Goal: Task Accomplishment & Management: Complete application form

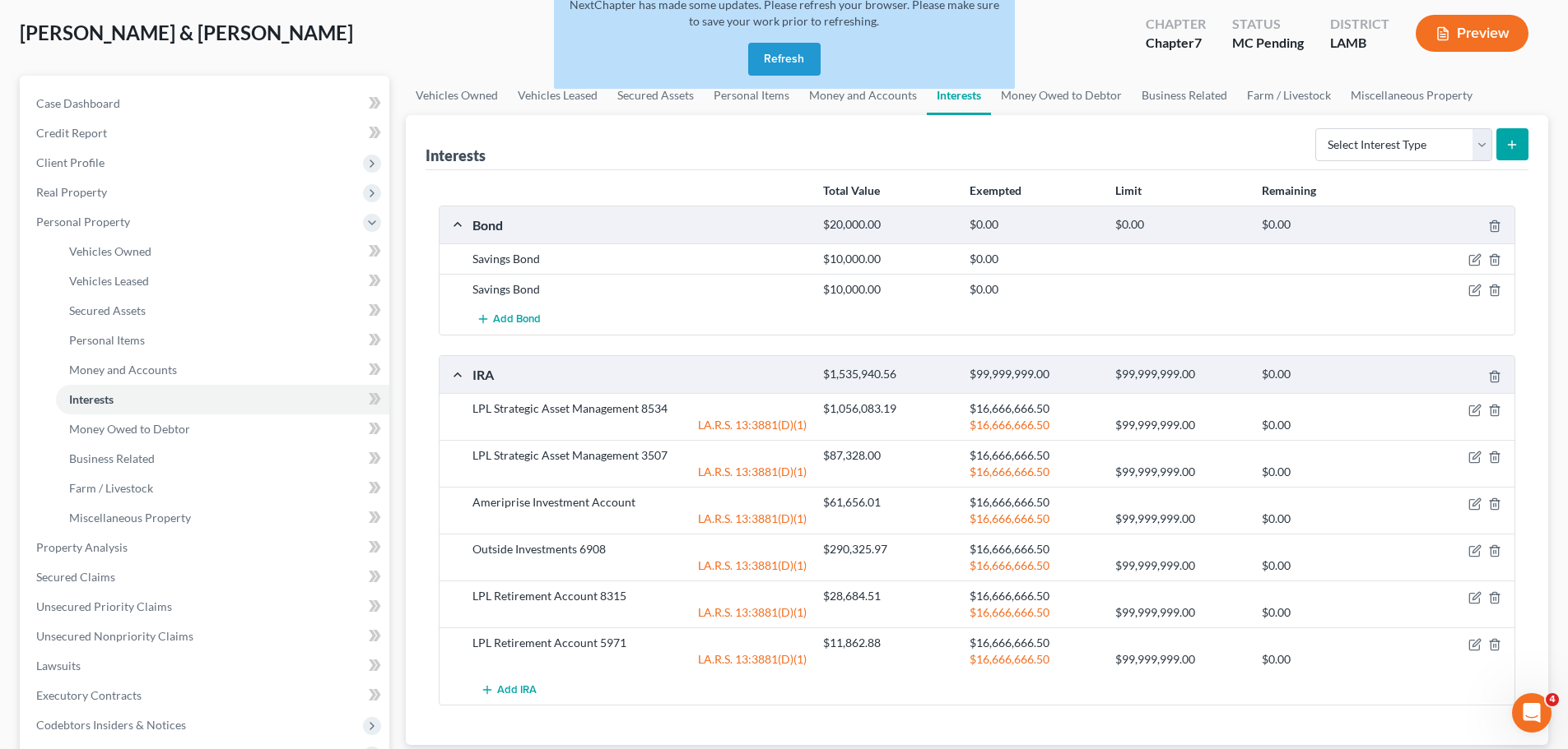
drag, startPoint x: 796, startPoint y: 69, endPoint x: 752, endPoint y: 63, distance: 44.4
click at [795, 69] on button "Refresh" at bounding box center [784, 59] width 73 height 33
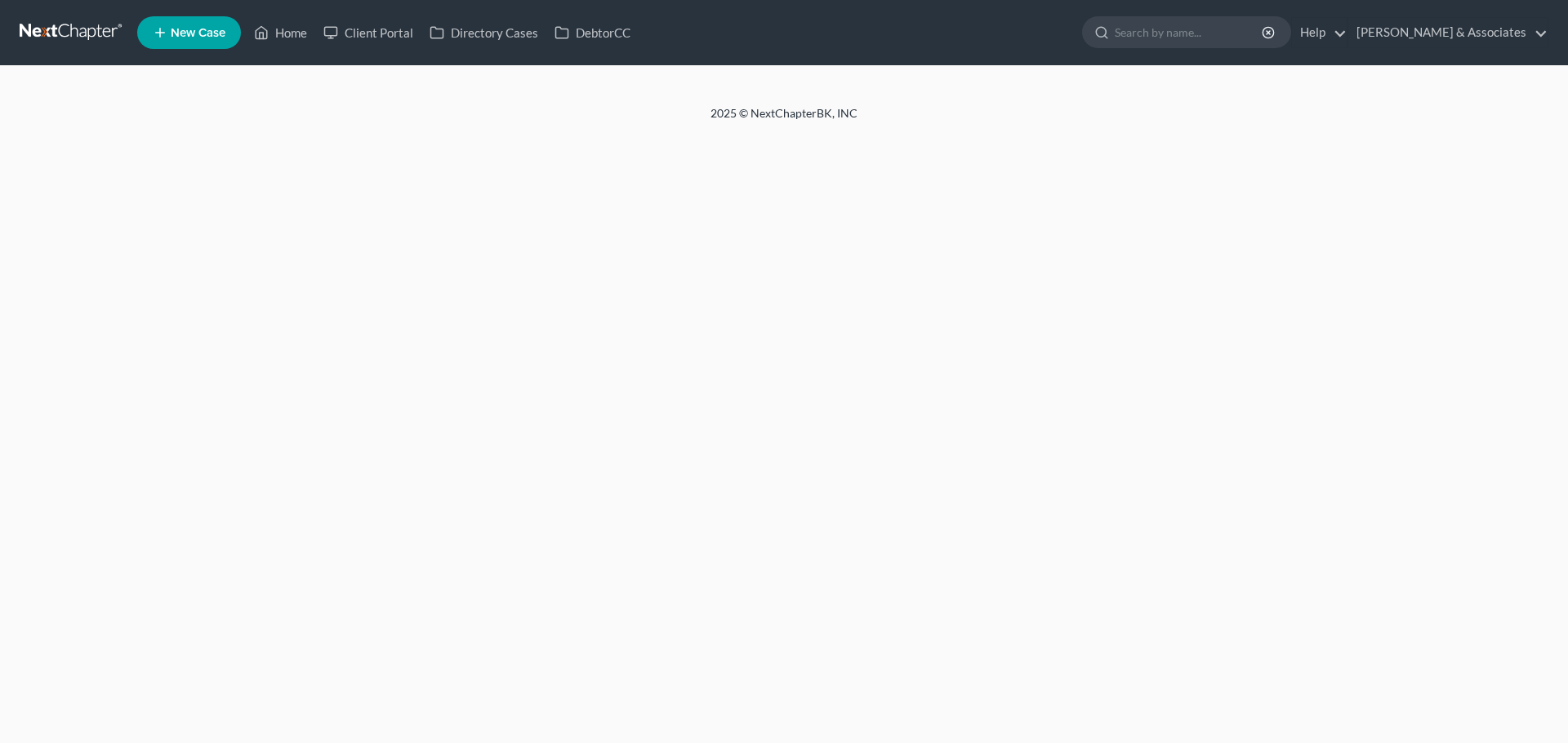
click at [61, 52] on nav "Home New Case Client Portal Directory Cases DebtorCC Diment & Associates ccd@di…" at bounding box center [784, 32] width 1568 height 65
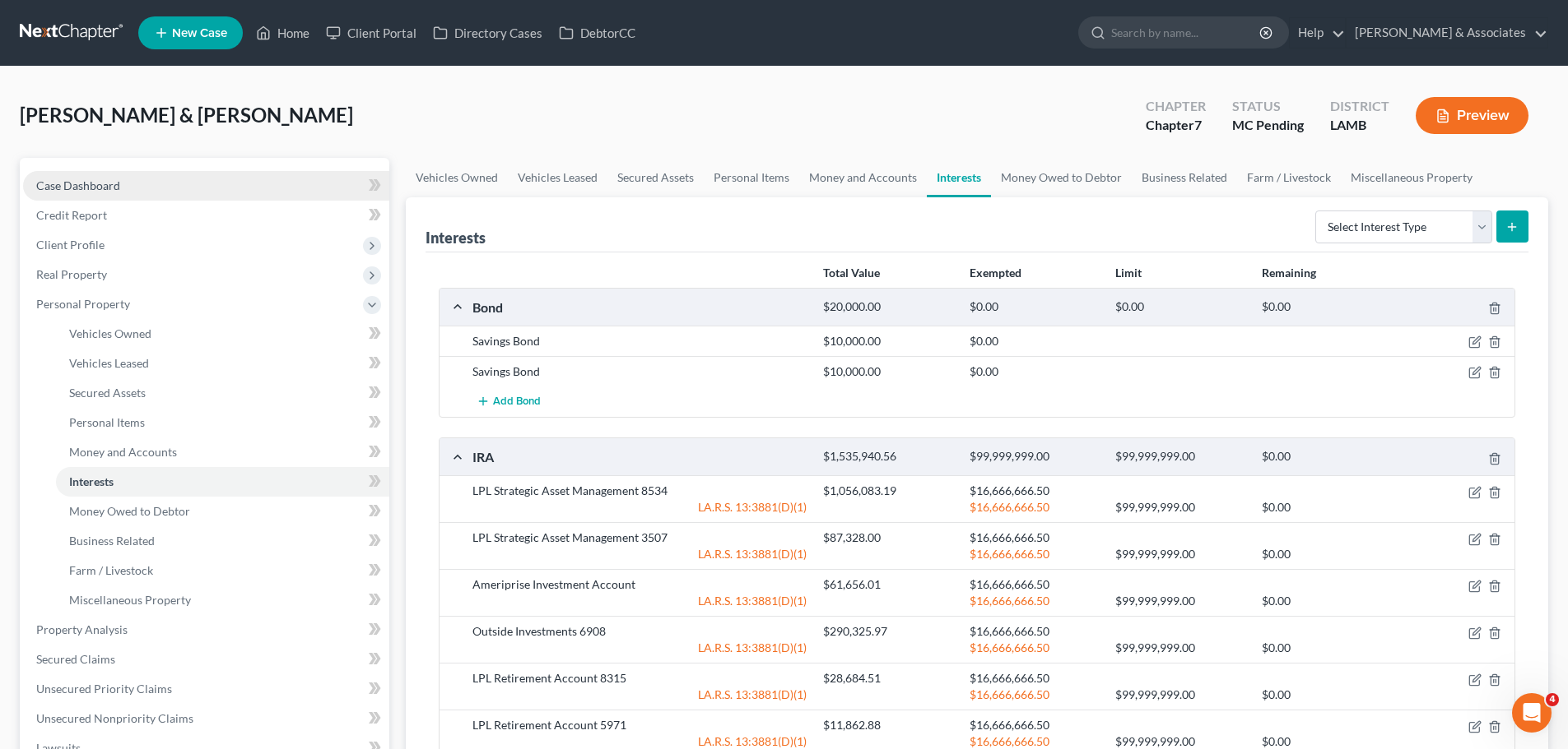
drag, startPoint x: 249, startPoint y: 197, endPoint x: 229, endPoint y: 186, distance: 22.8
click at [249, 197] on link "Case Dashboard" at bounding box center [206, 186] width 366 height 30
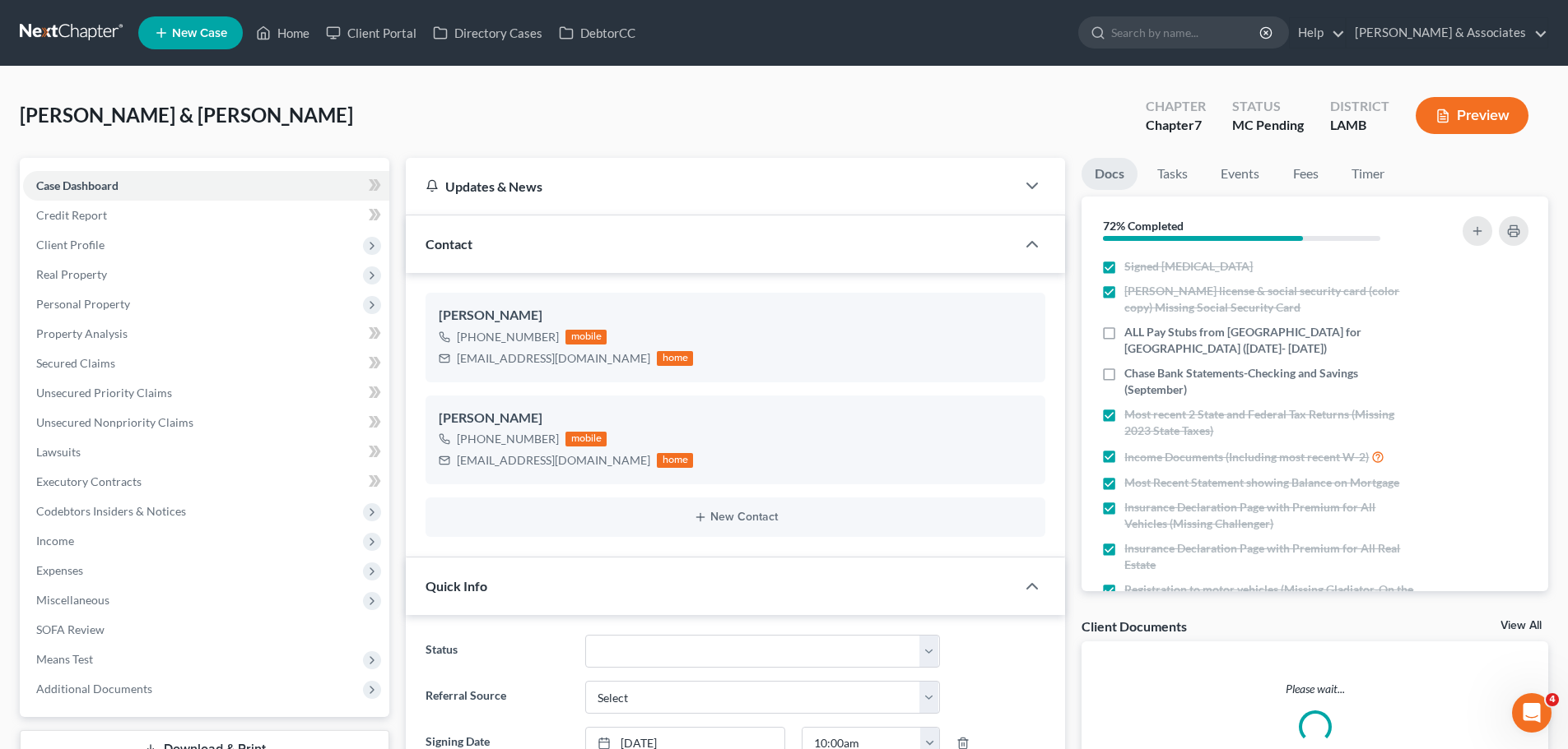
click at [89, 38] on link at bounding box center [72, 32] width 105 height 30
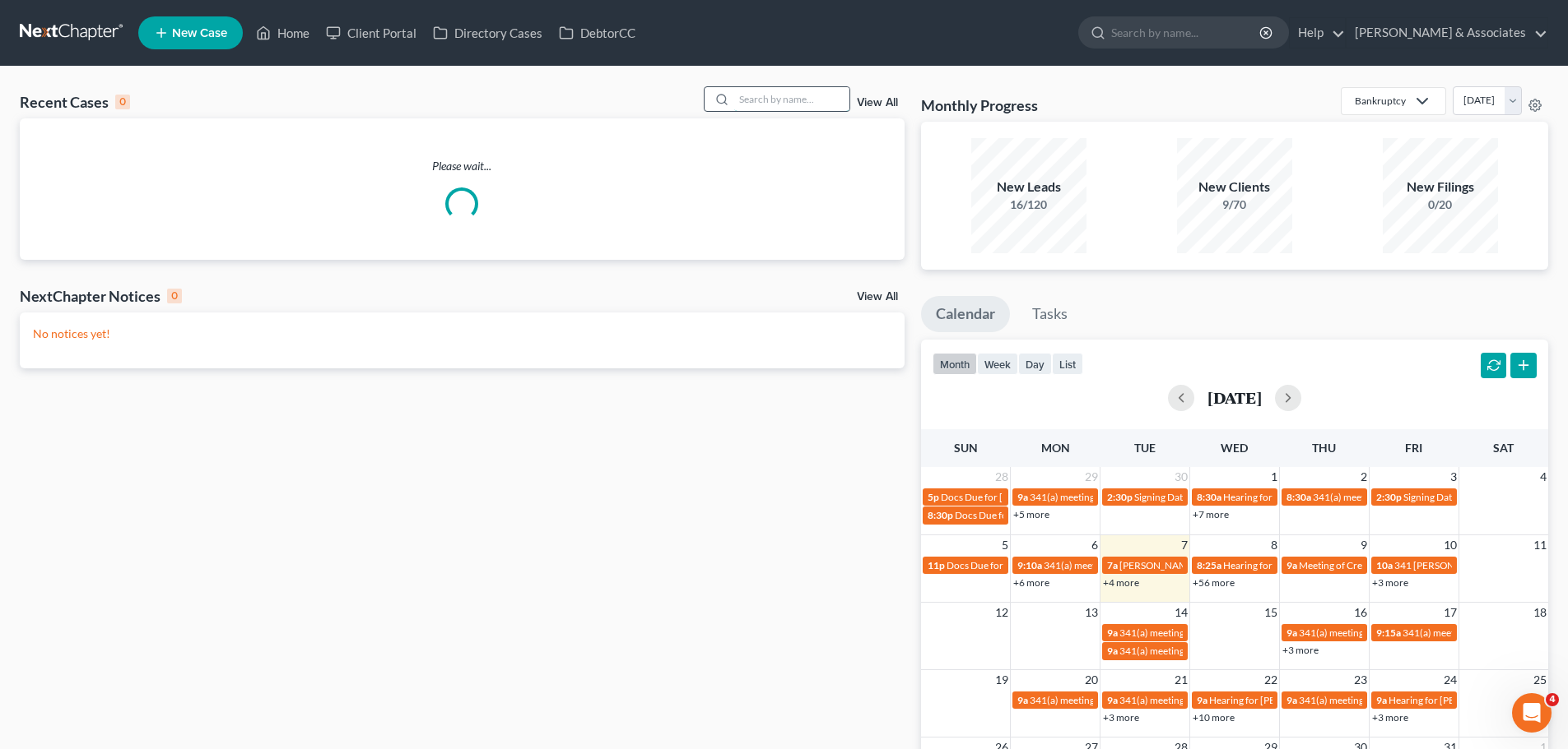
click at [818, 105] on input "search" at bounding box center [792, 99] width 115 height 24
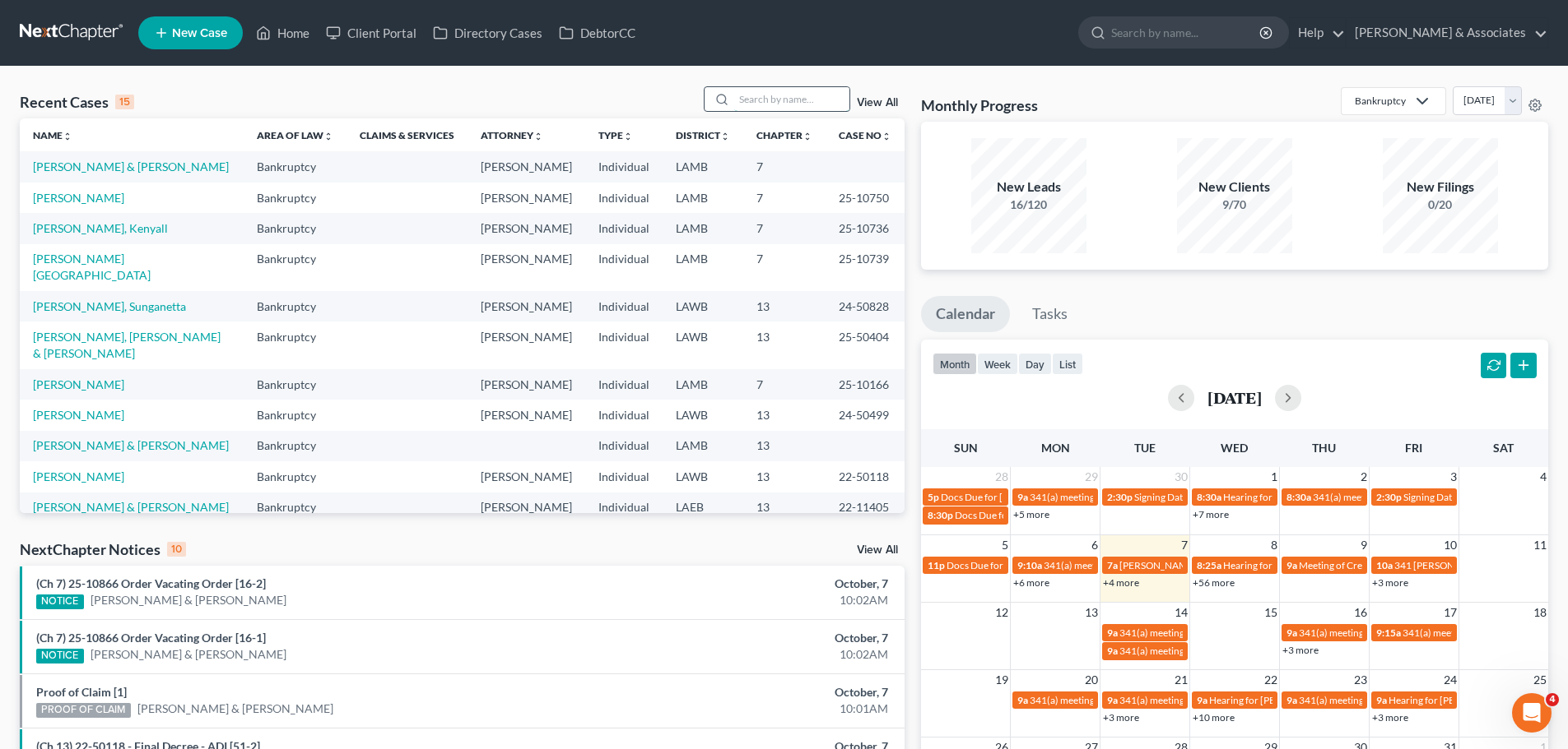
click at [758, 89] on input "search" at bounding box center [792, 99] width 115 height 24
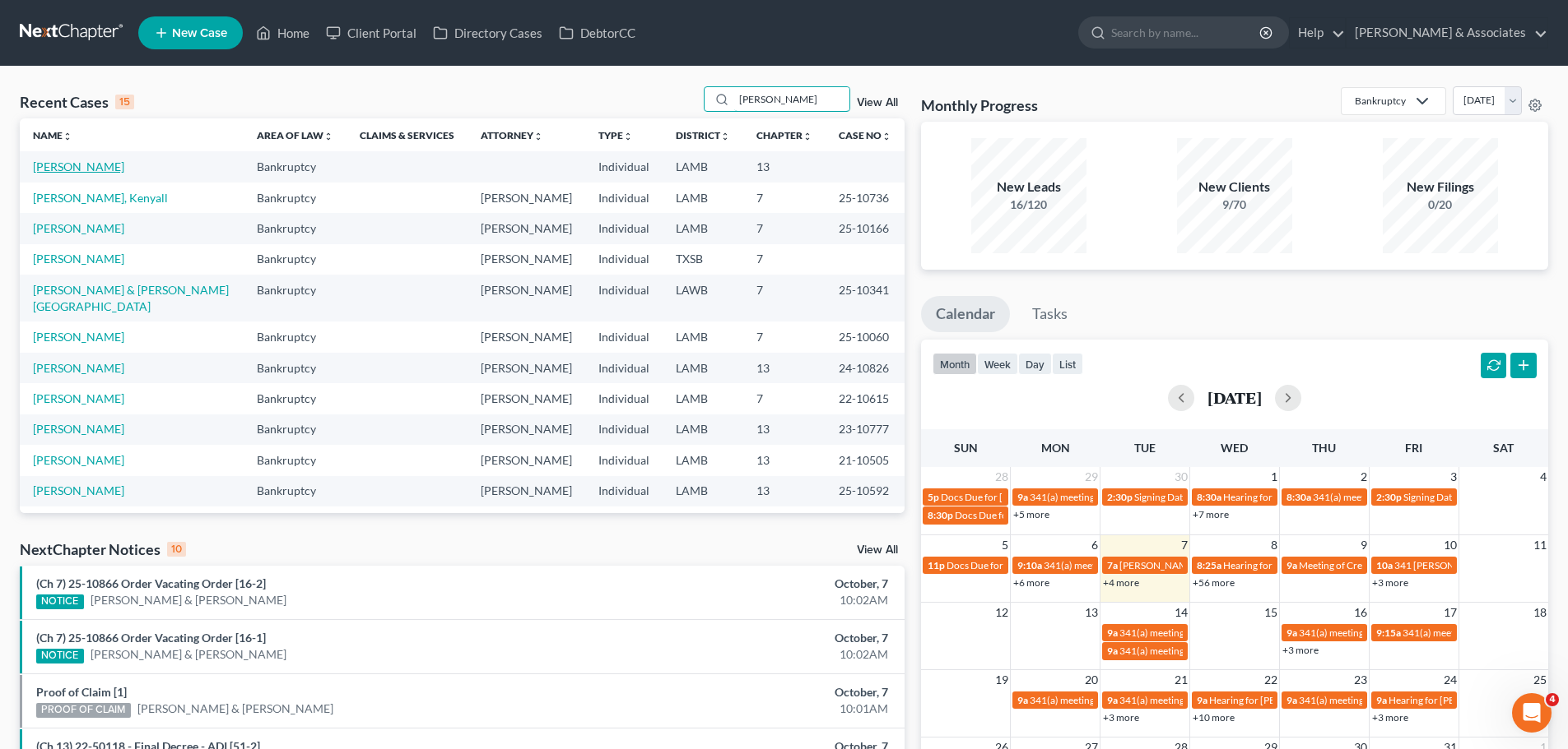
type input "[PERSON_NAME]"
click at [101, 166] on link "[PERSON_NAME]" at bounding box center [79, 167] width 92 height 14
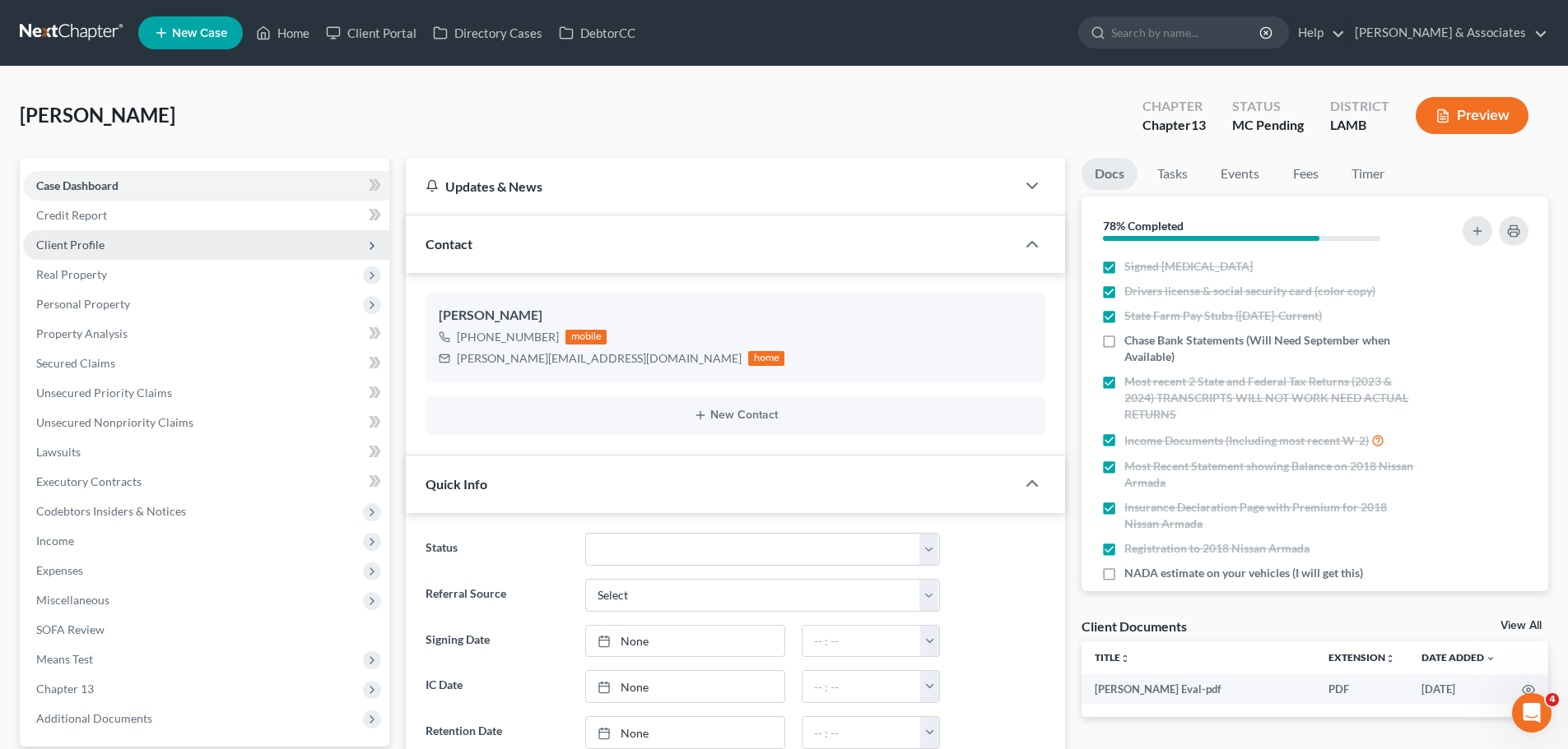
click at [84, 248] on span "Client Profile" at bounding box center [70, 245] width 68 height 14
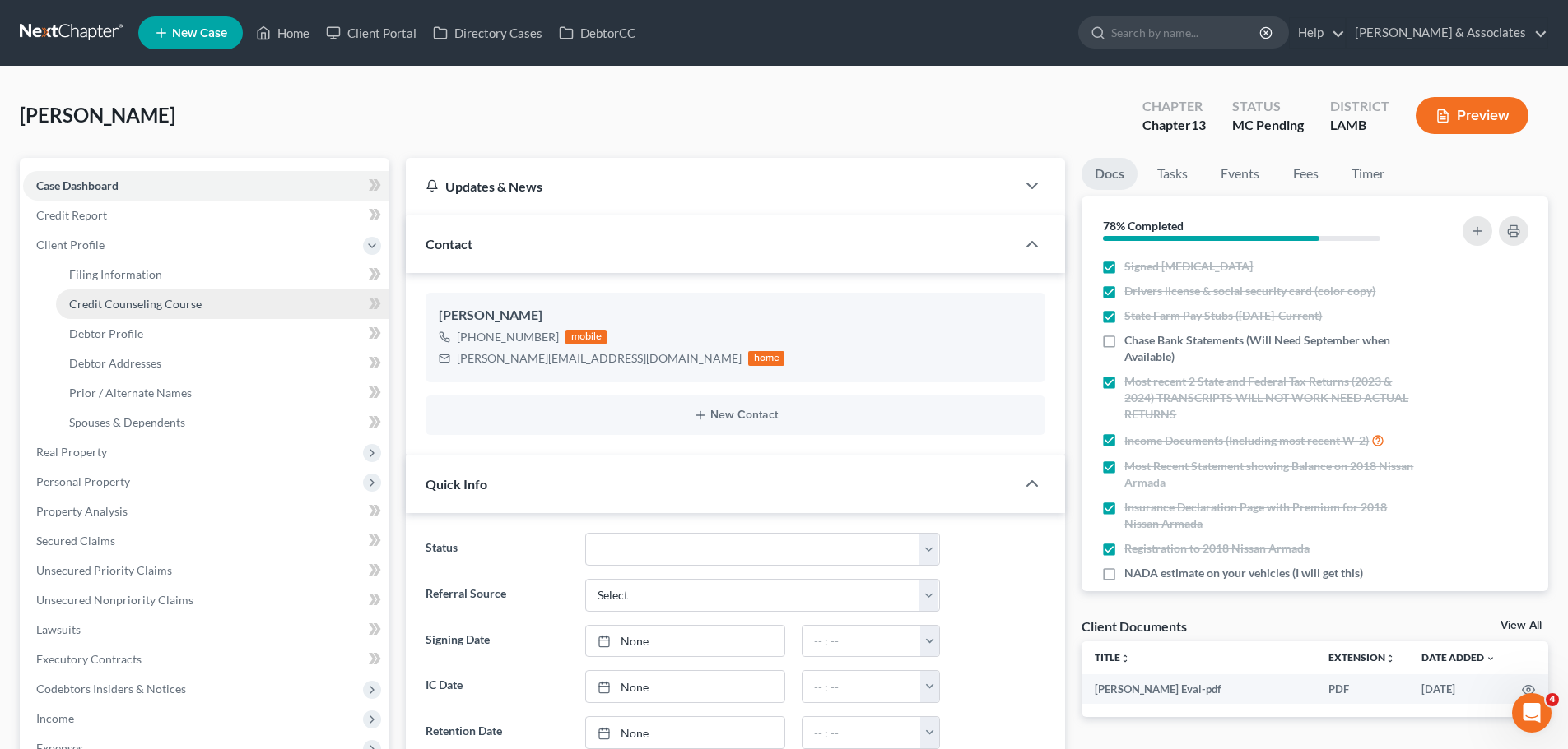
click at [95, 315] on link "Credit Counseling Course" at bounding box center [222, 304] width 333 height 30
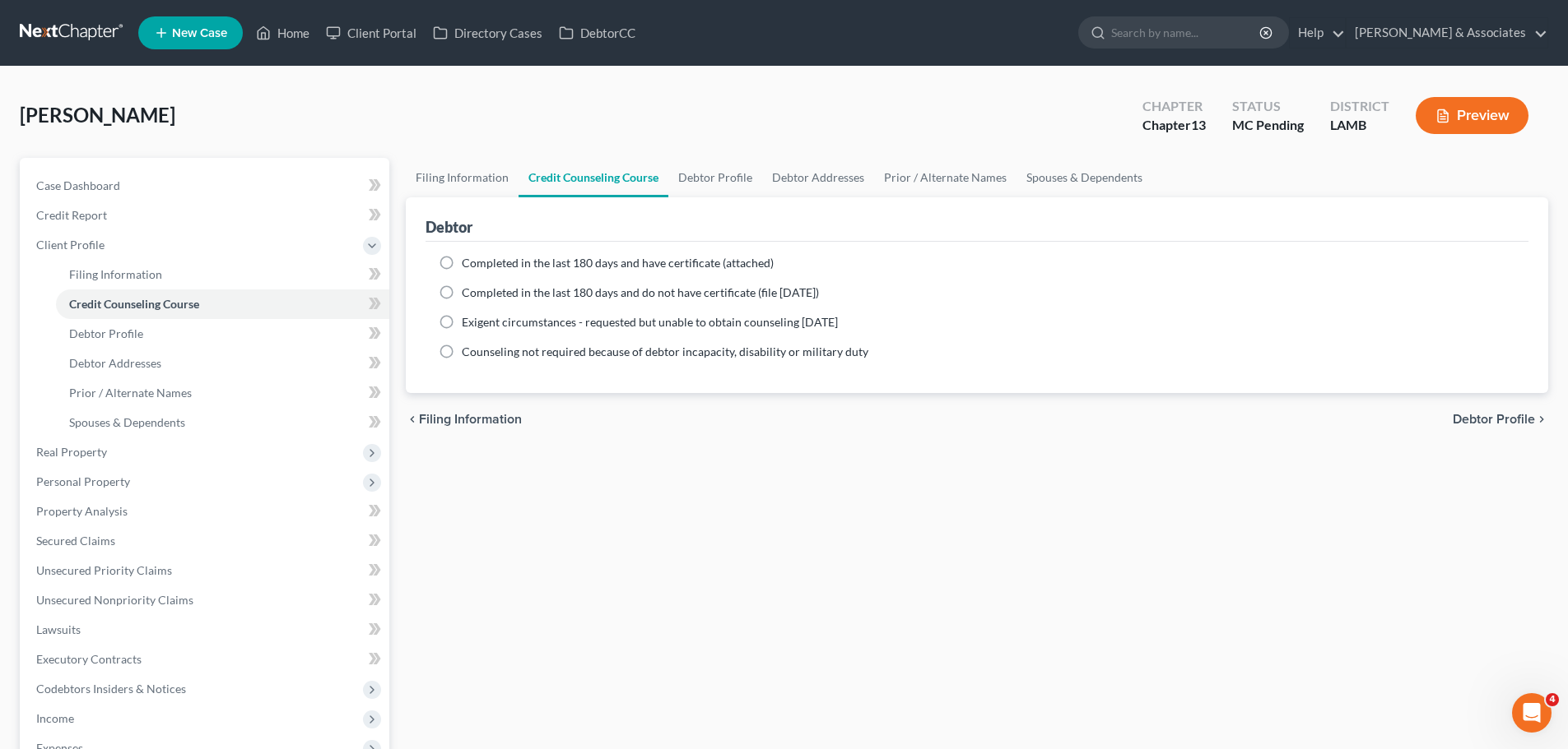
drag, startPoint x: 650, startPoint y: 266, endPoint x: 676, endPoint y: 268, distance: 26.1
click at [650, 266] on span "Completed in the last 180 days and have certificate (attached)" at bounding box center [618, 263] width 312 height 14
click at [479, 266] on input "Completed in the last 180 days and have certificate (attached)" at bounding box center [474, 260] width 11 height 11
radio input "true"
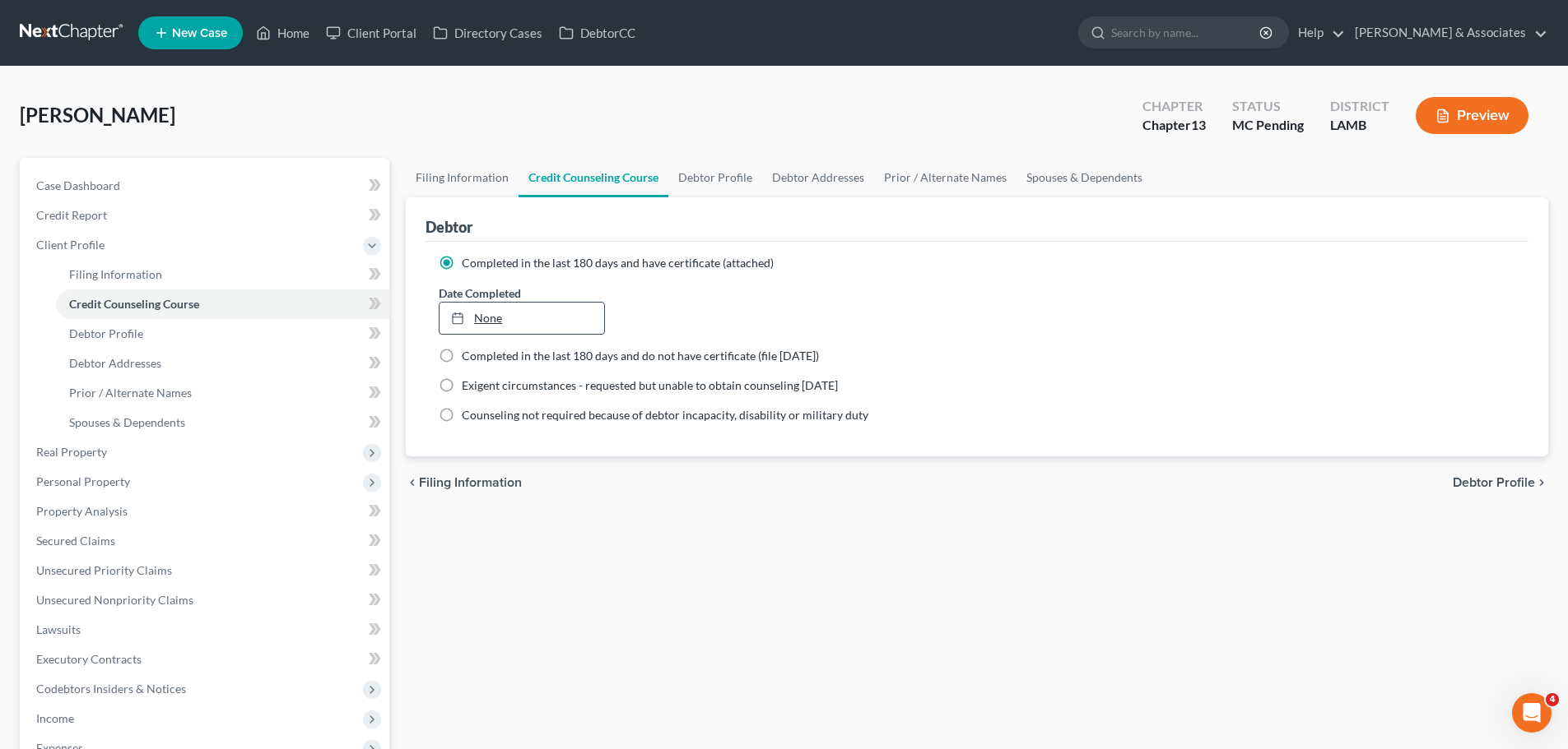
click at [466, 307] on link "None" at bounding box center [521, 318] width 163 height 31
type input "10/7/2025"
click at [204, 185] on link "Case Dashboard" at bounding box center [206, 186] width 366 height 30
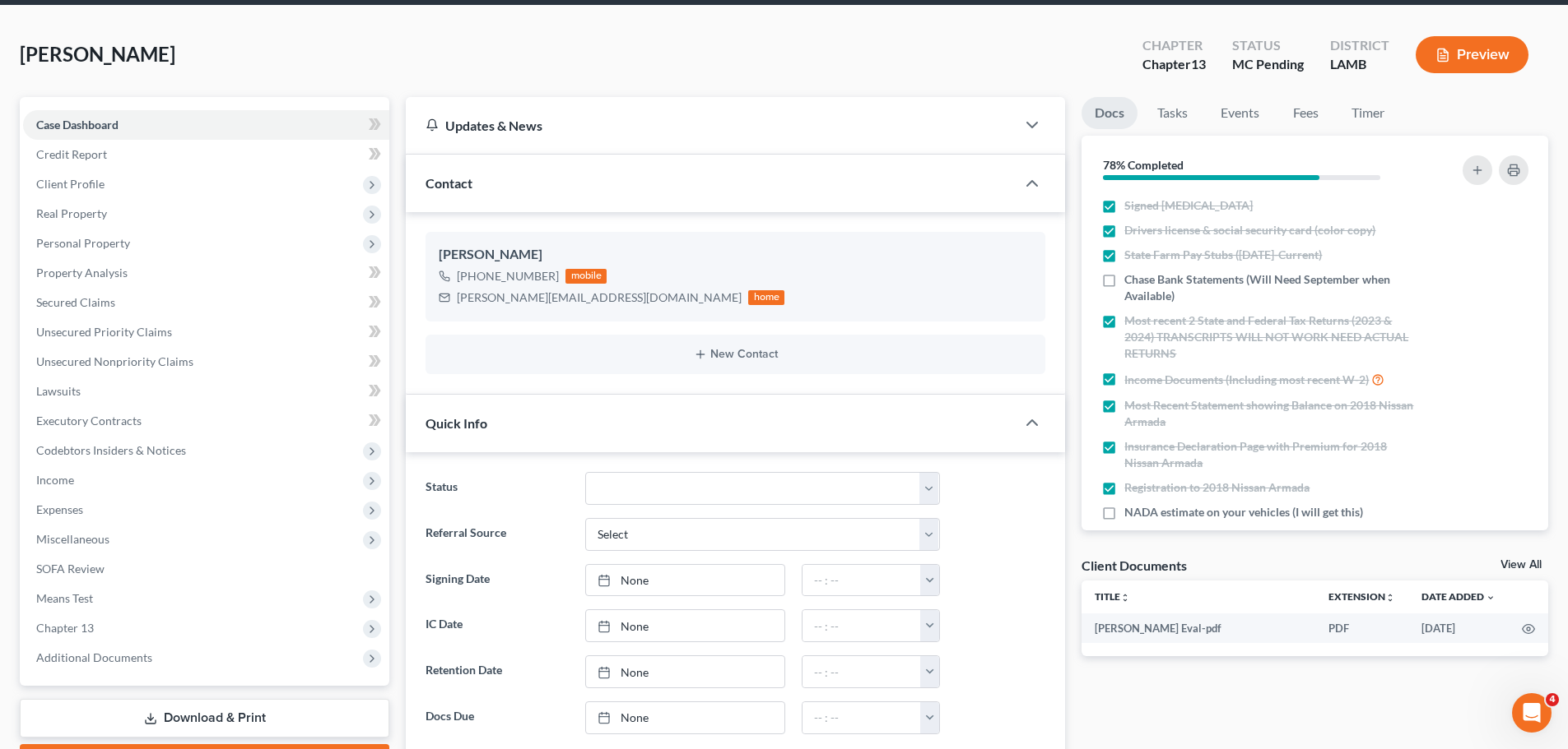
scroll to position [1343, 0]
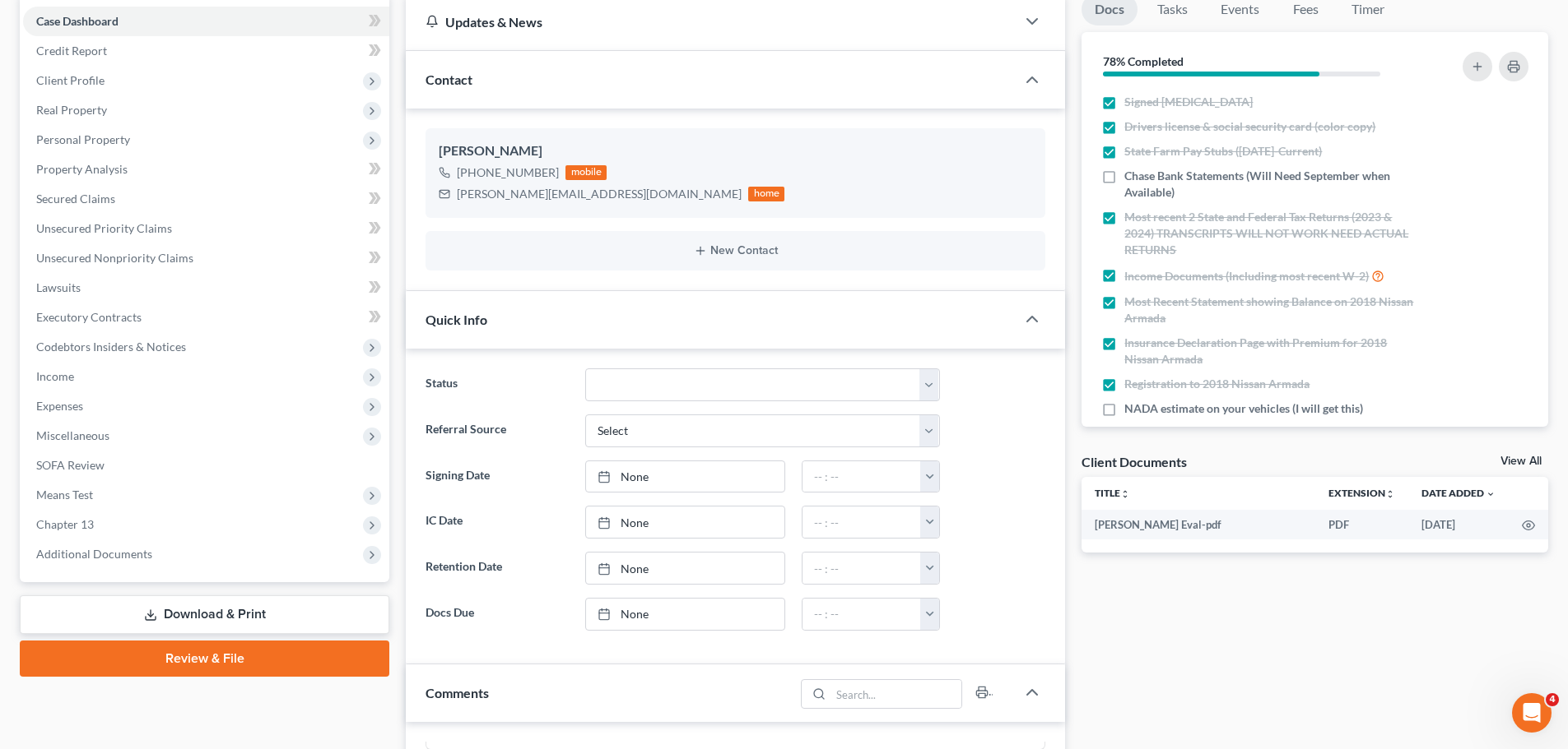
click at [1531, 456] on link "View All" at bounding box center [1521, 461] width 41 height 12
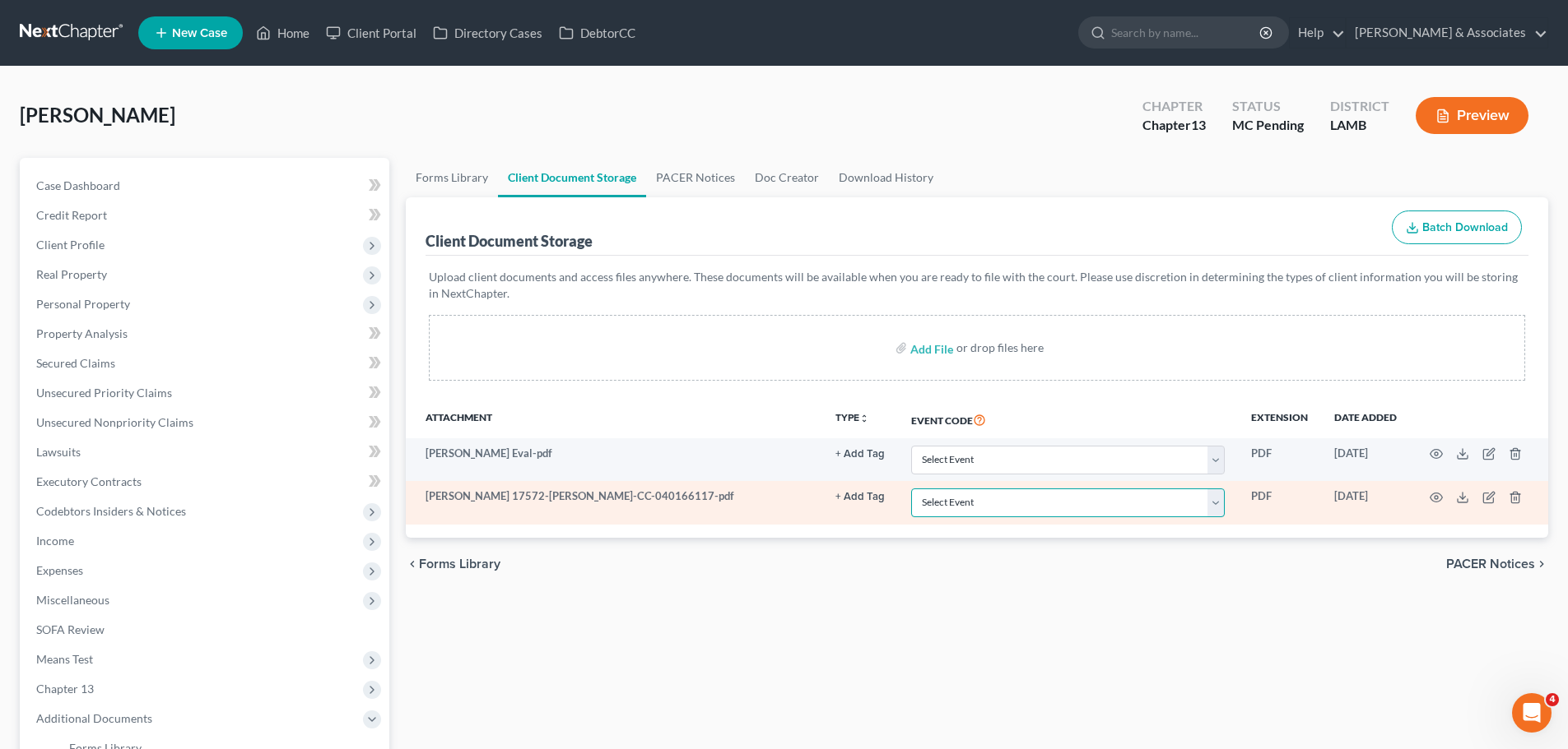
click at [946, 508] on select "Select Event 20 Largest Unsecured Creditors Amended List of Creditors Amended L…" at bounding box center [1067, 503] width 313 height 29
select select "13"
click at [911, 489] on select "Select Event 20 Largest Unsecured Creditors Amended List of Creditors Amended L…" at bounding box center [1067, 503] width 313 height 29
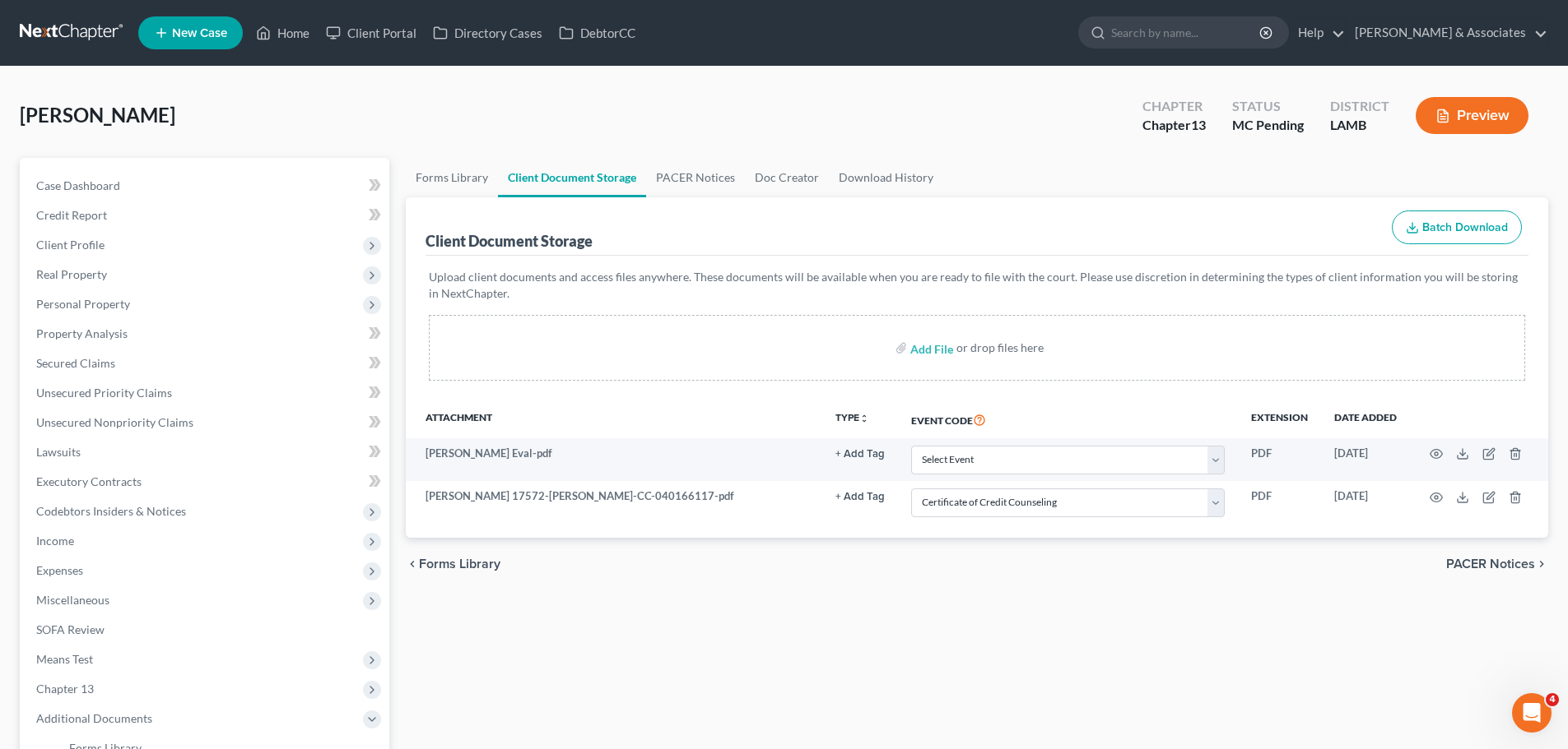
click at [810, 647] on div "Forms Library Client Document Storage PACER Notices Doc Creator Download Histor…" at bounding box center [977, 573] width 1159 height 832
click at [108, 179] on span "Case Dashboard" at bounding box center [78, 186] width 84 height 14
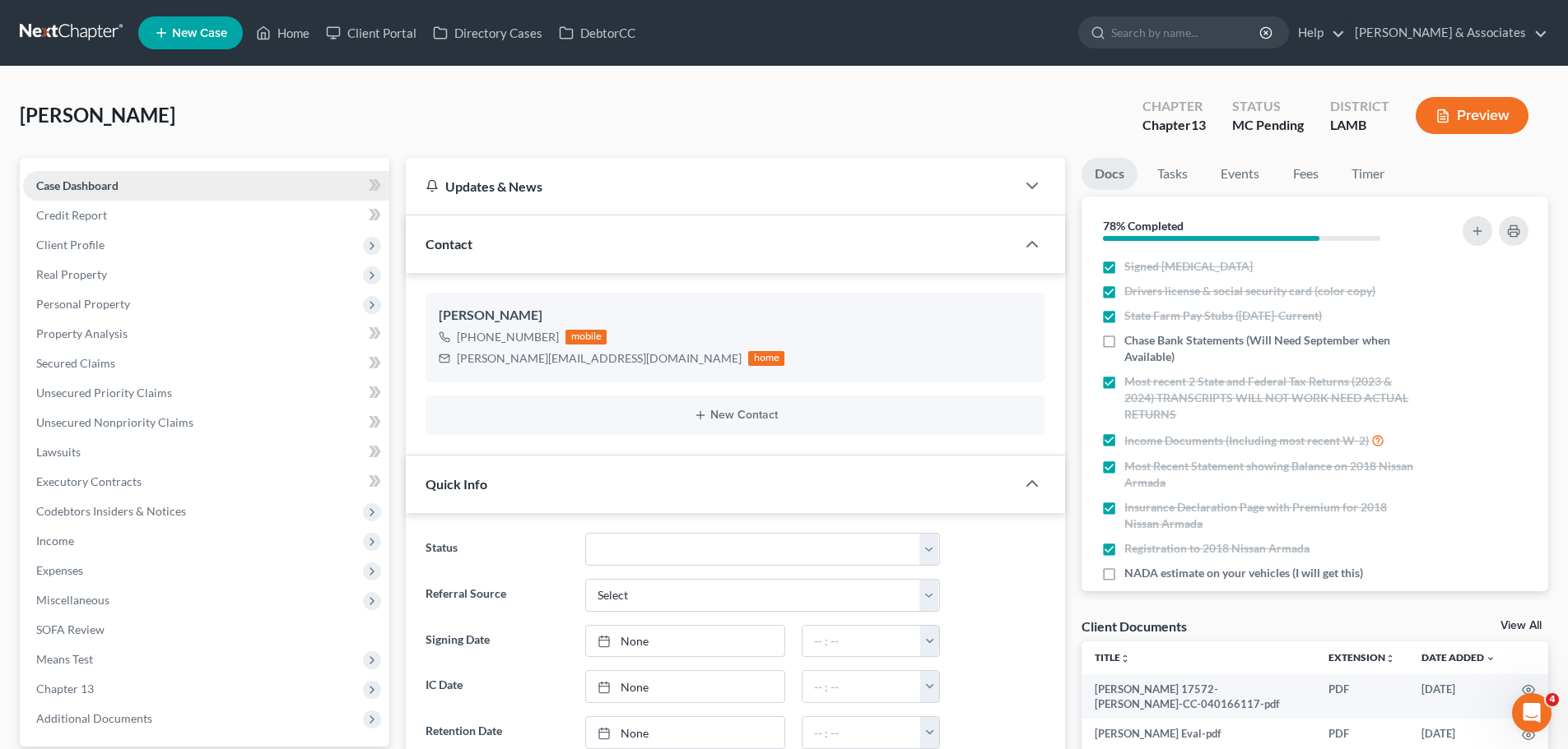
scroll to position [1343, 0]
click at [136, 251] on span "Client Profile" at bounding box center [206, 245] width 366 height 30
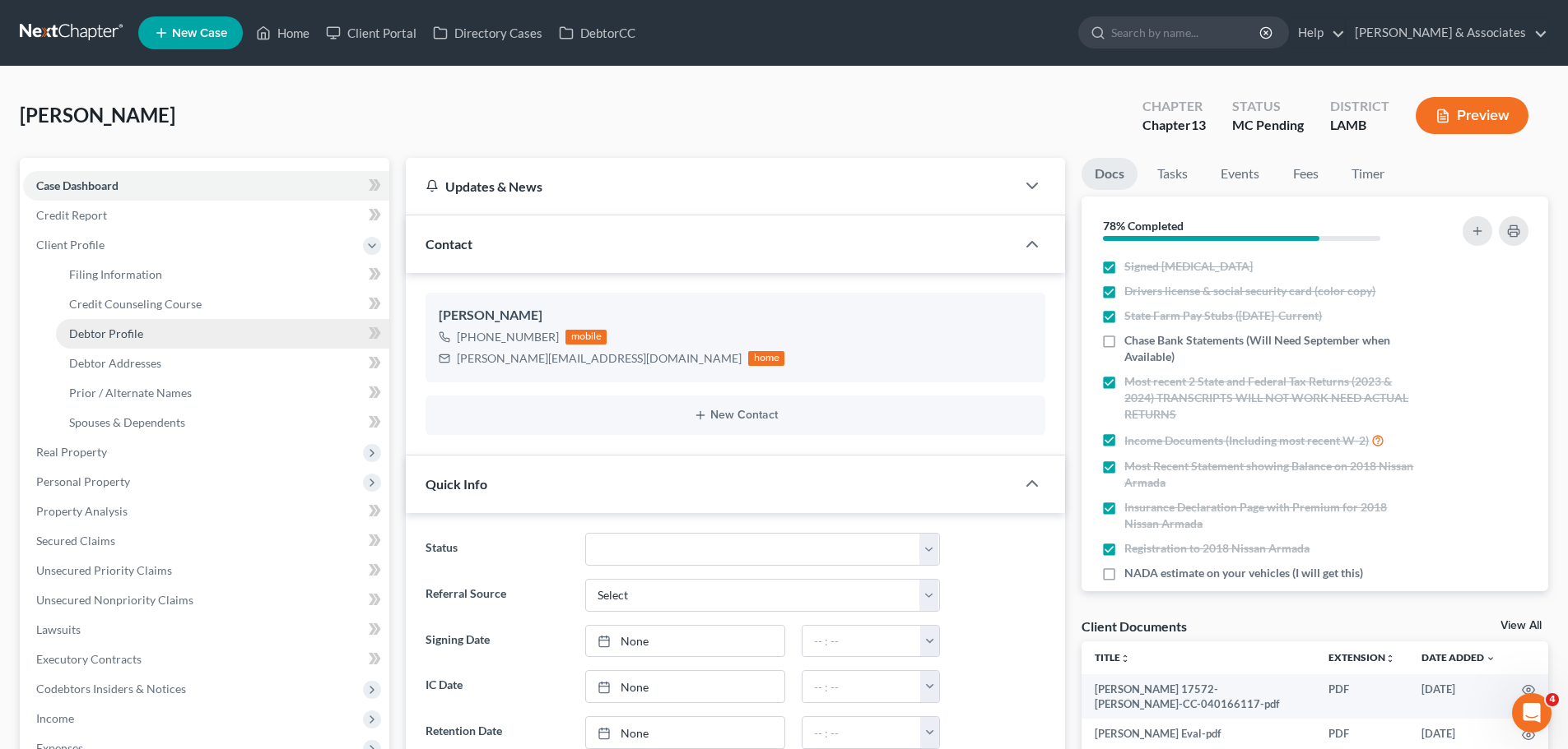
click at [145, 335] on link "Debtor Profile" at bounding box center [222, 334] width 333 height 30
select select "0"
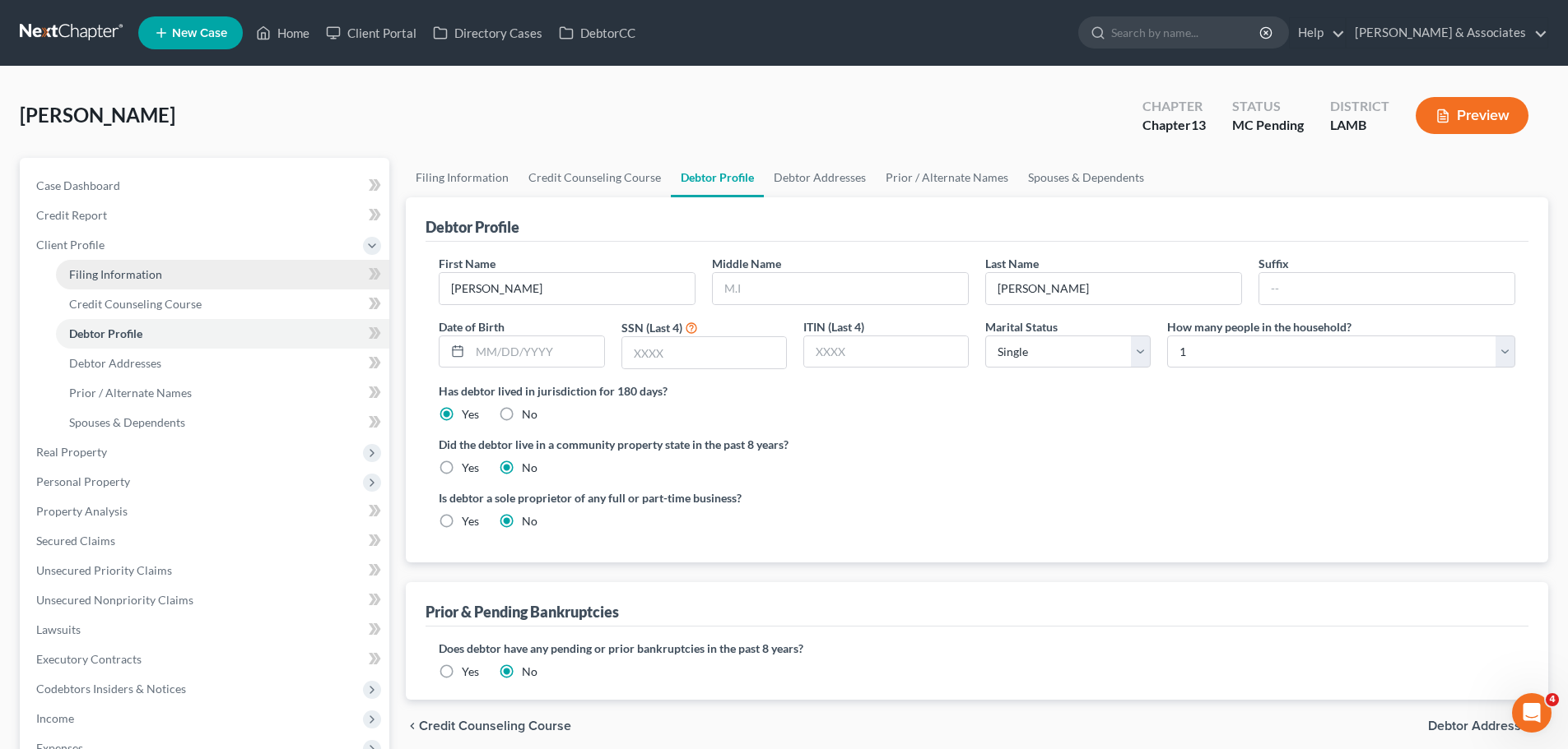
click at [101, 269] on span "Filing Information" at bounding box center [116, 274] width 93 height 14
select select "1"
select select "0"
select select "3"
select select "19"
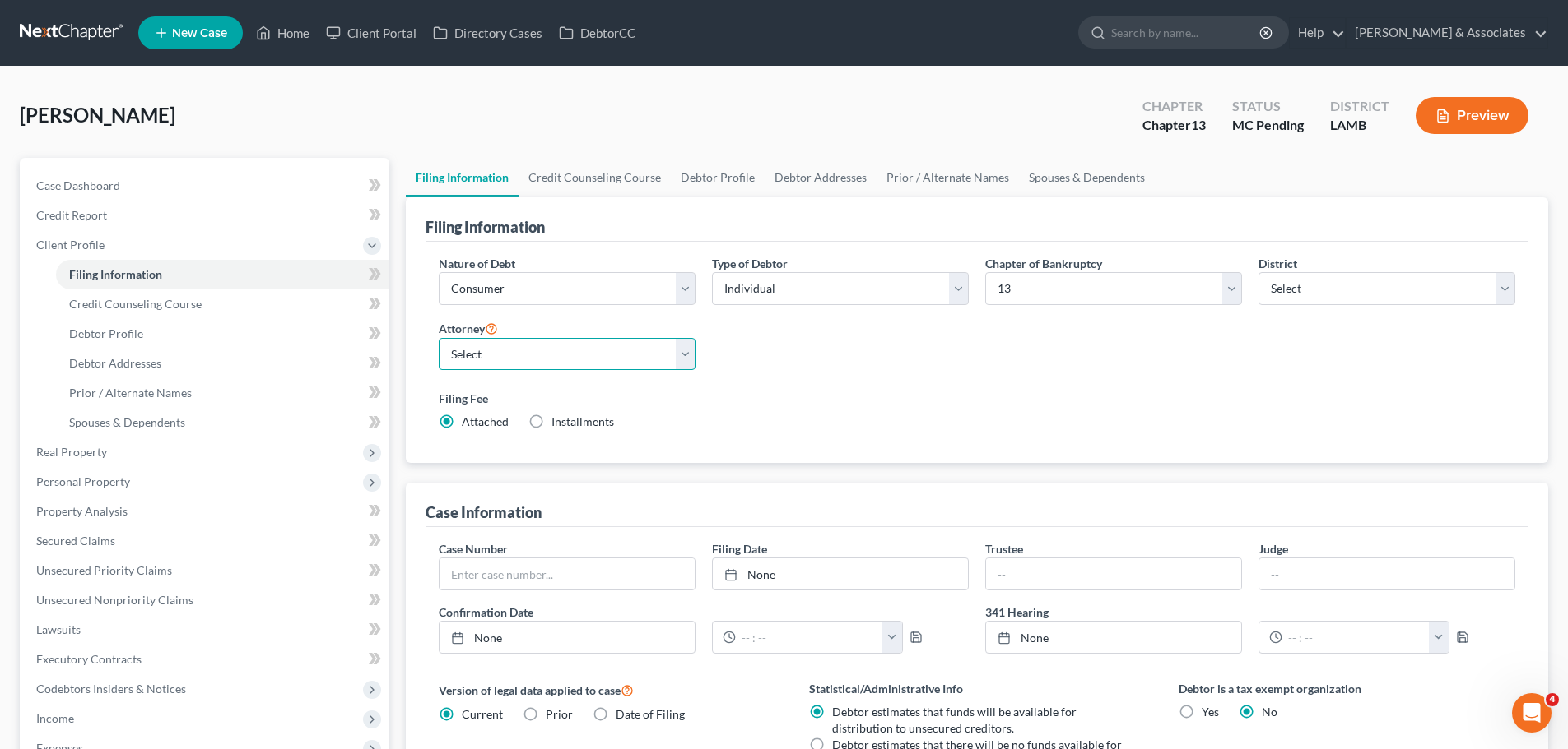
click at [551, 352] on select "Select Morley Diment - LAMB Morley Diment - LAEB Morley Diment - LAWB Paul Shou…" at bounding box center [567, 354] width 257 height 33
select select "0"
click at [439, 338] on select "Select Morley Diment - LAMB Morley Diment - LAEB Morley Diment - LAWB Paul Shou…" at bounding box center [567, 354] width 257 height 33
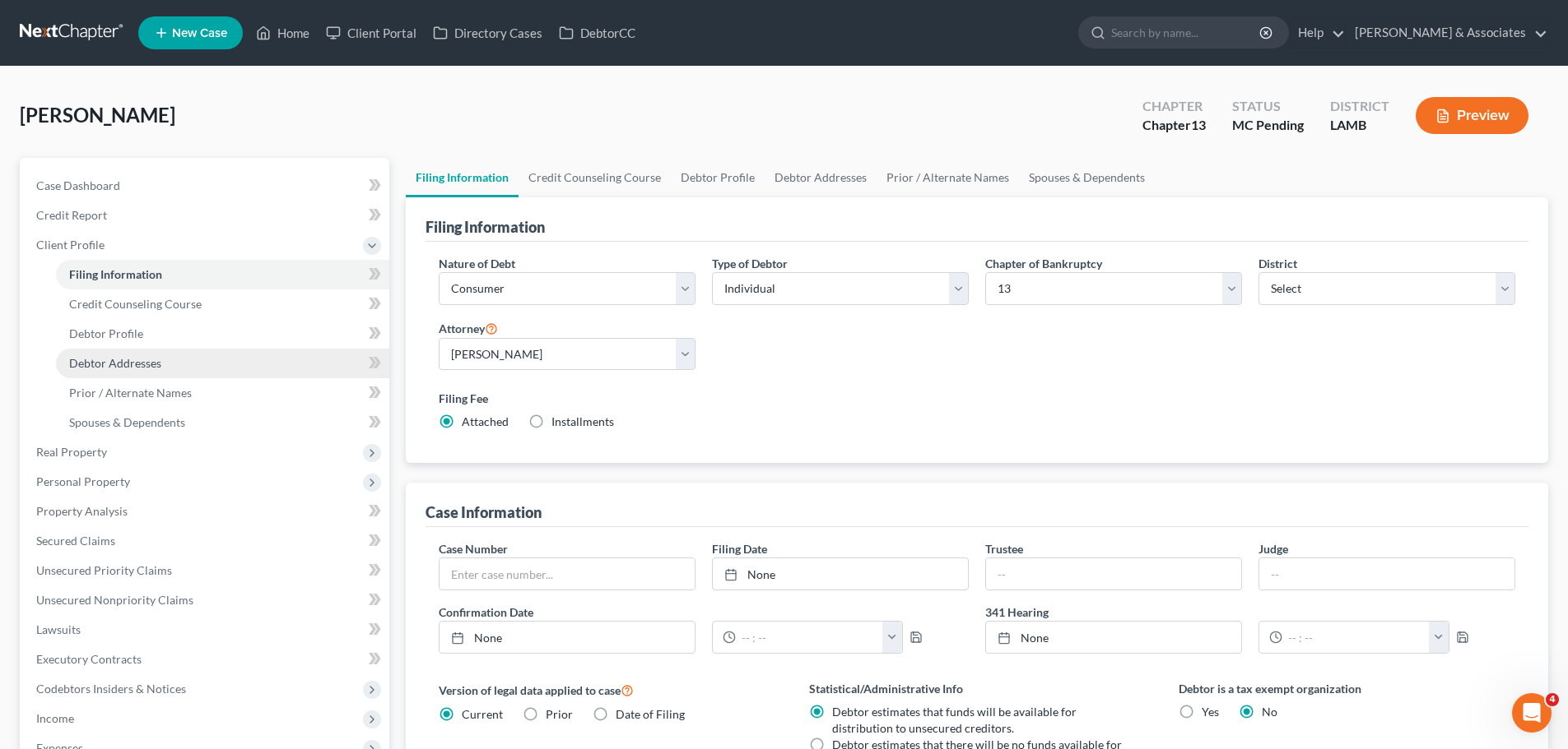
click at [106, 357] on span "Debtor Addresses" at bounding box center [115, 363] width 92 height 14
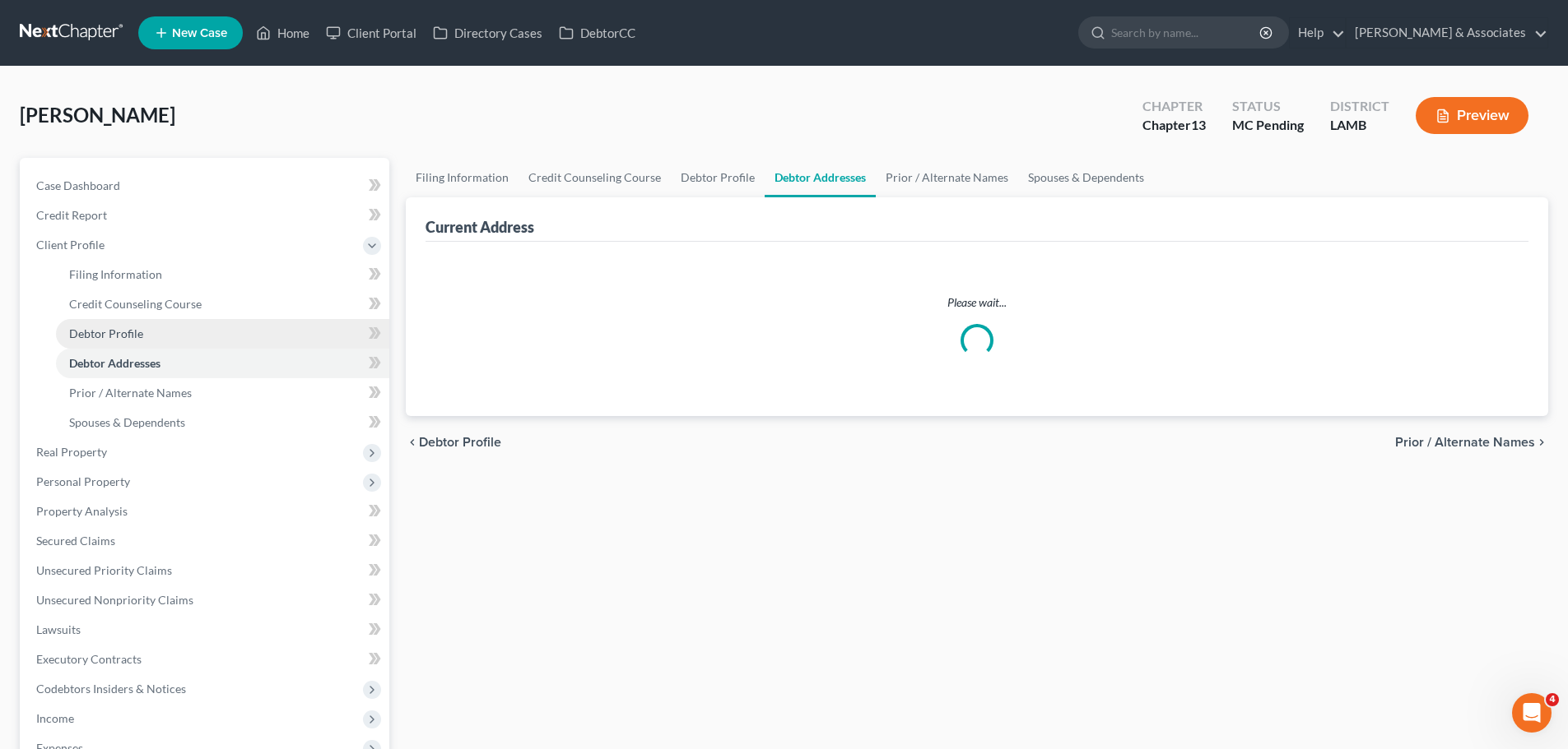
select select "0"
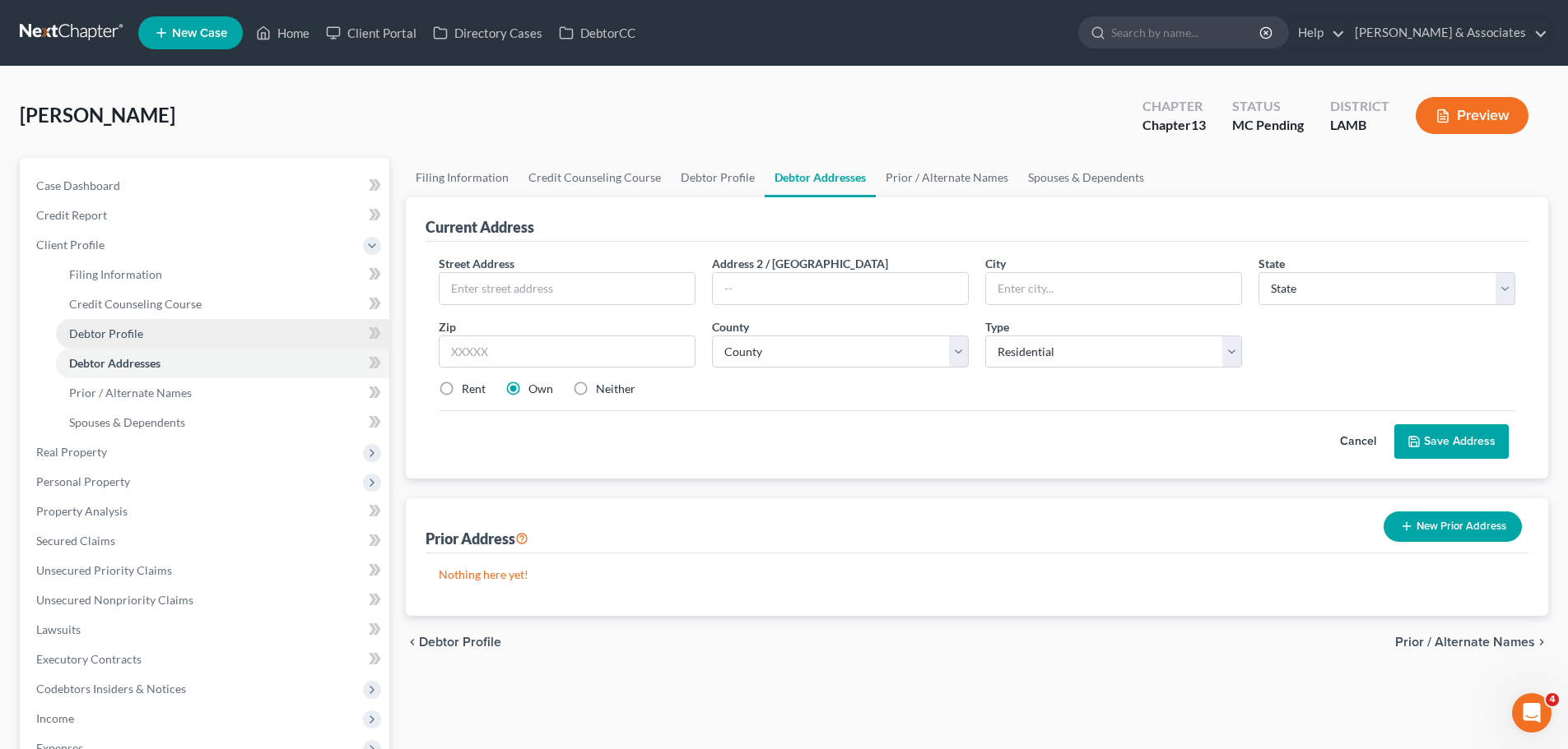
click at [127, 338] on span "Debtor Profile" at bounding box center [106, 334] width 74 height 14
select select "0"
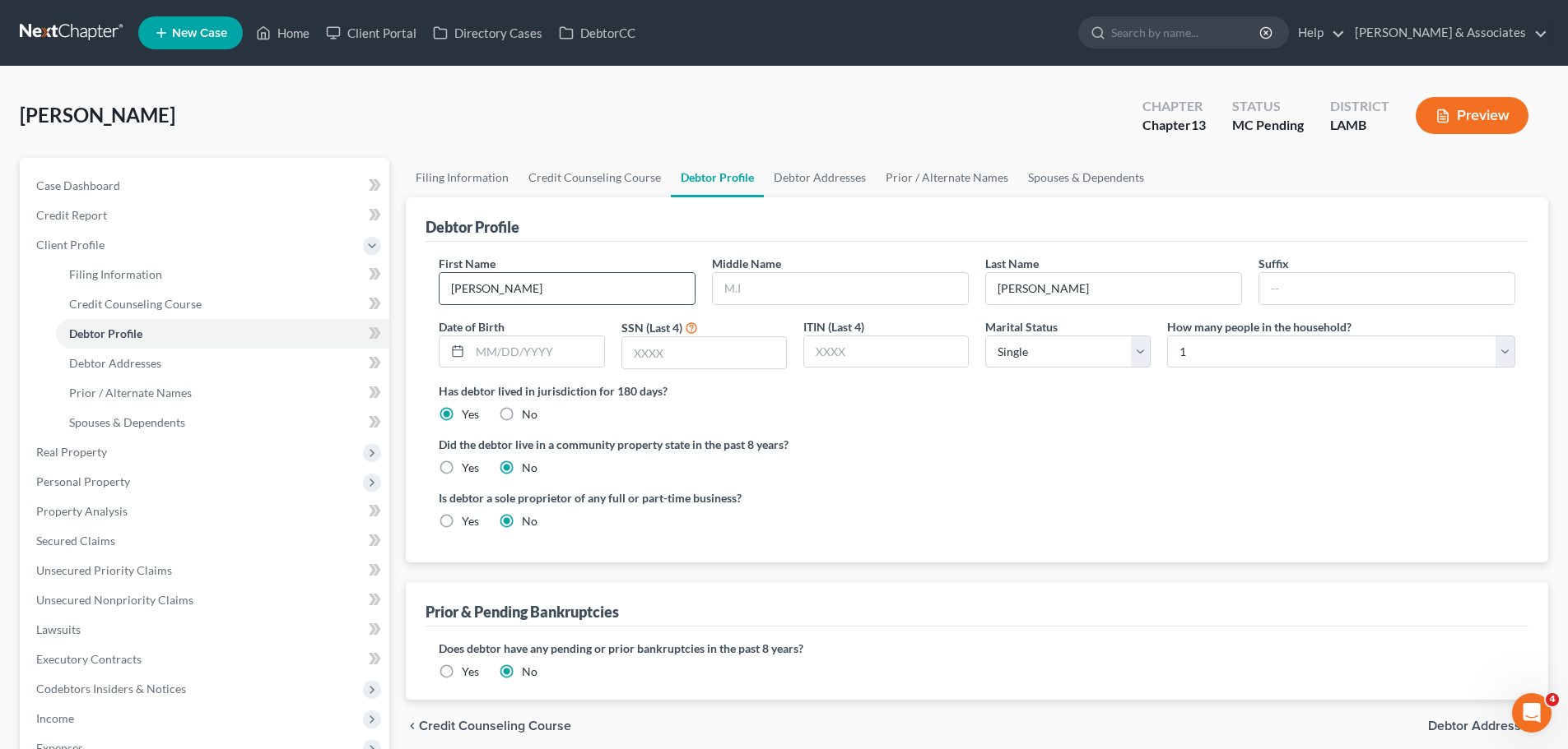
click at [601, 292] on input "Toby" at bounding box center [567, 288] width 255 height 31
click at [591, 361] on input "text" at bounding box center [537, 352] width 134 height 31
type input "05/03/1985"
click at [753, 290] on input "text" at bounding box center [840, 288] width 255 height 31
type input "Daniel"
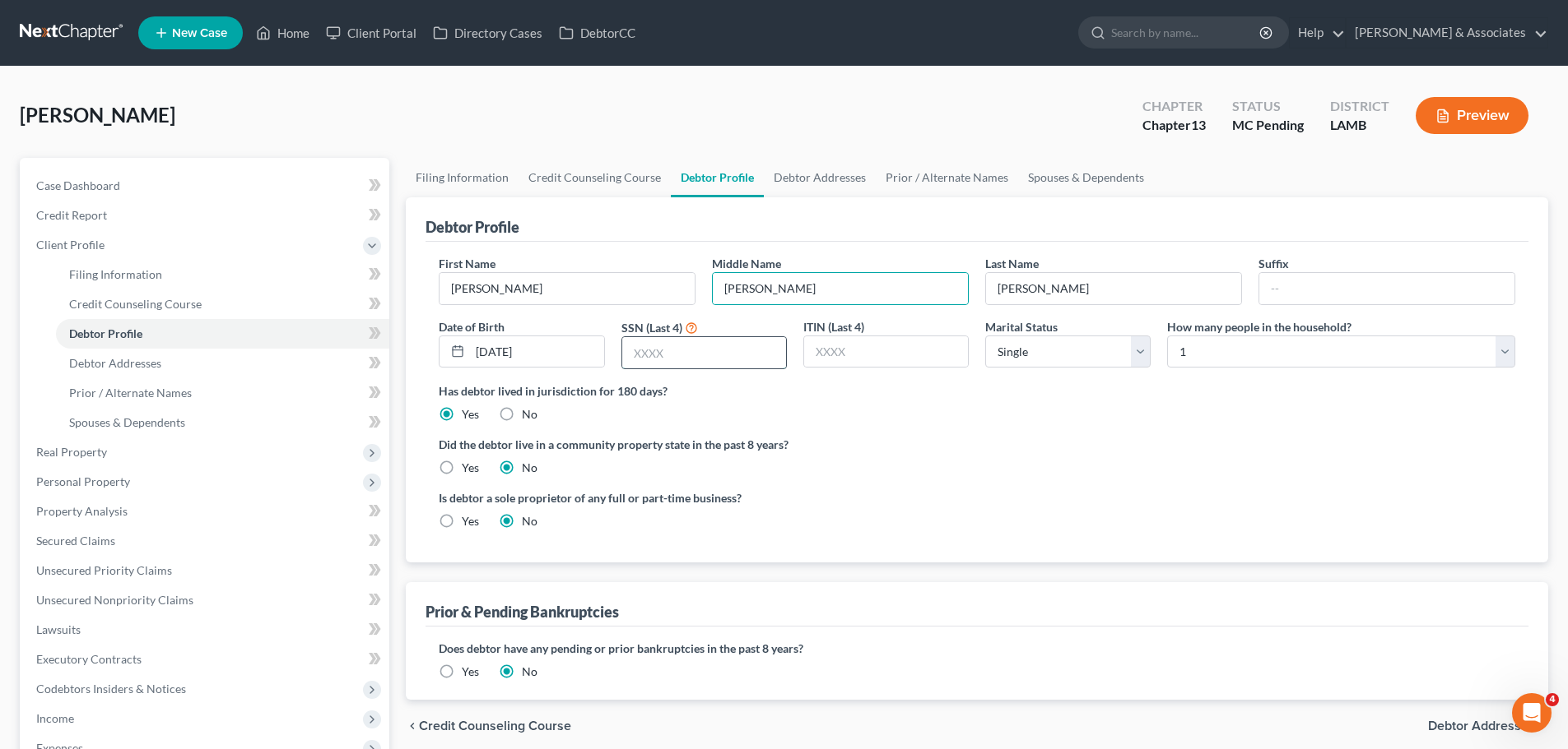
click at [749, 348] on input "text" at bounding box center [704, 353] width 163 height 31
type input "7662"
drag, startPoint x: 1188, startPoint y: 445, endPoint x: 1195, endPoint y: 424, distance: 22.1
click at [1188, 445] on label "Did the debtor live in a community property state in the past 8 years?" at bounding box center [977, 444] width 1076 height 17
click at [188, 170] on div "Case Dashboard Payments Invoices Payments Payments Credit Report Client Profile…" at bounding box center [205, 541] width 370 height 767
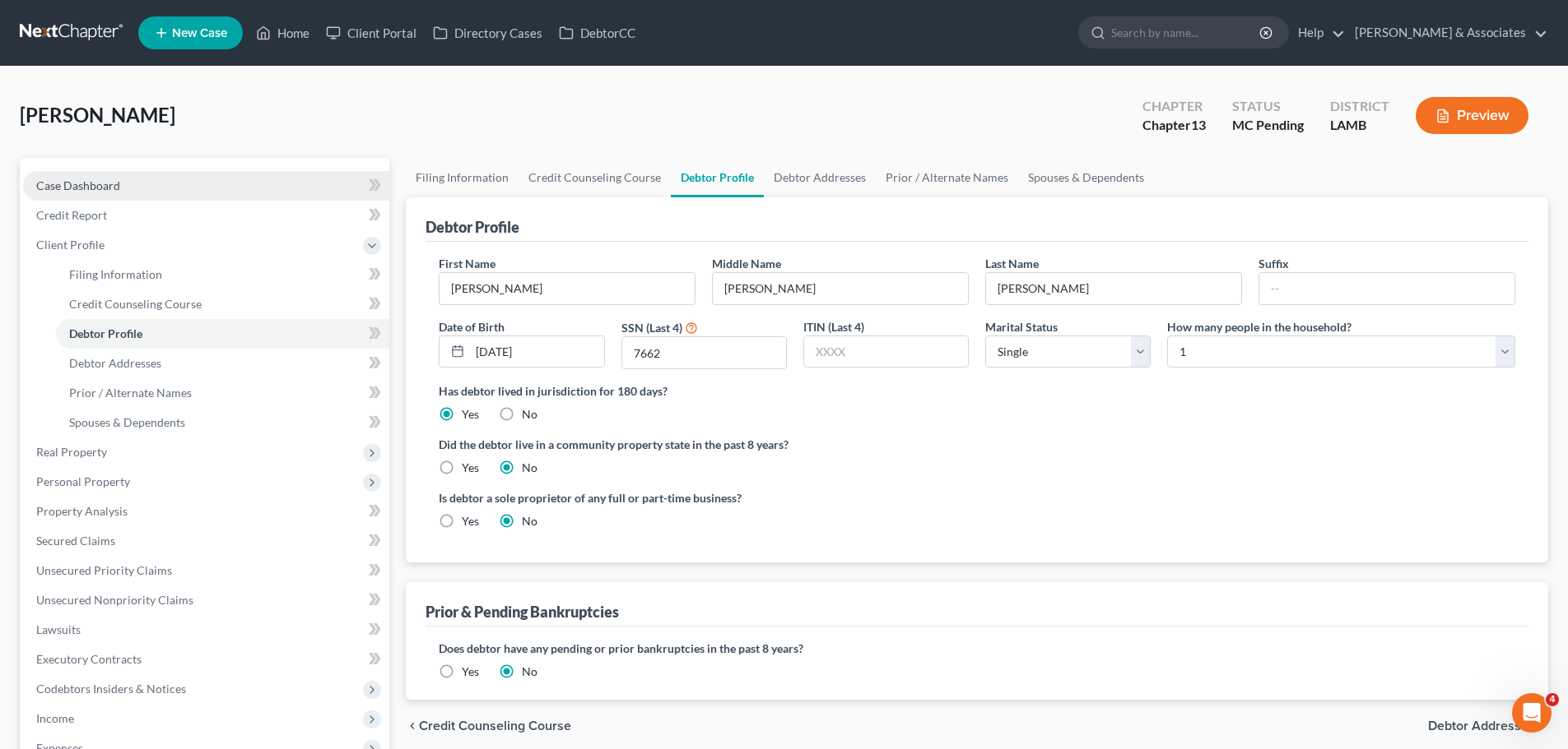
click at [196, 184] on link "Case Dashboard" at bounding box center [206, 186] width 366 height 30
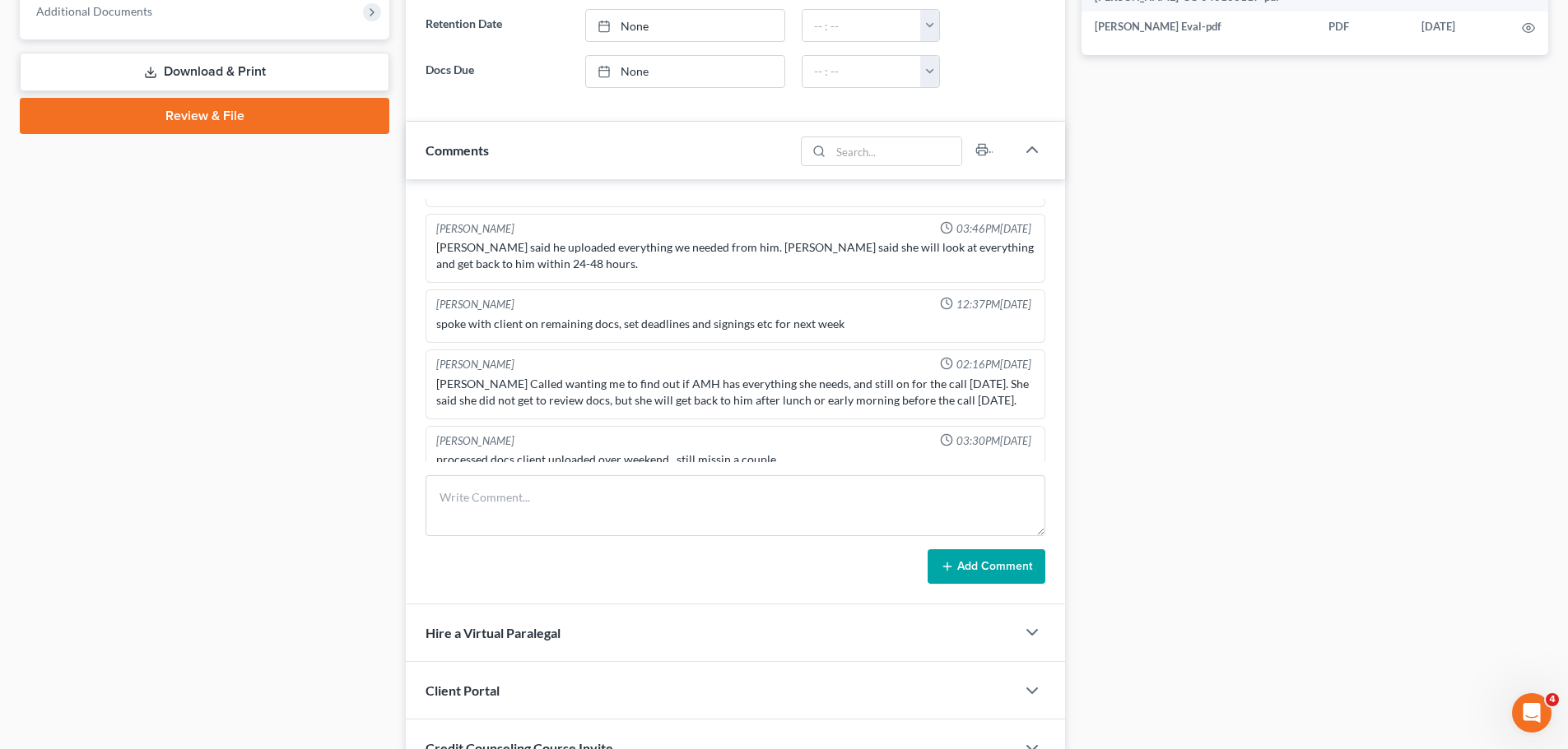
scroll to position [857, 0]
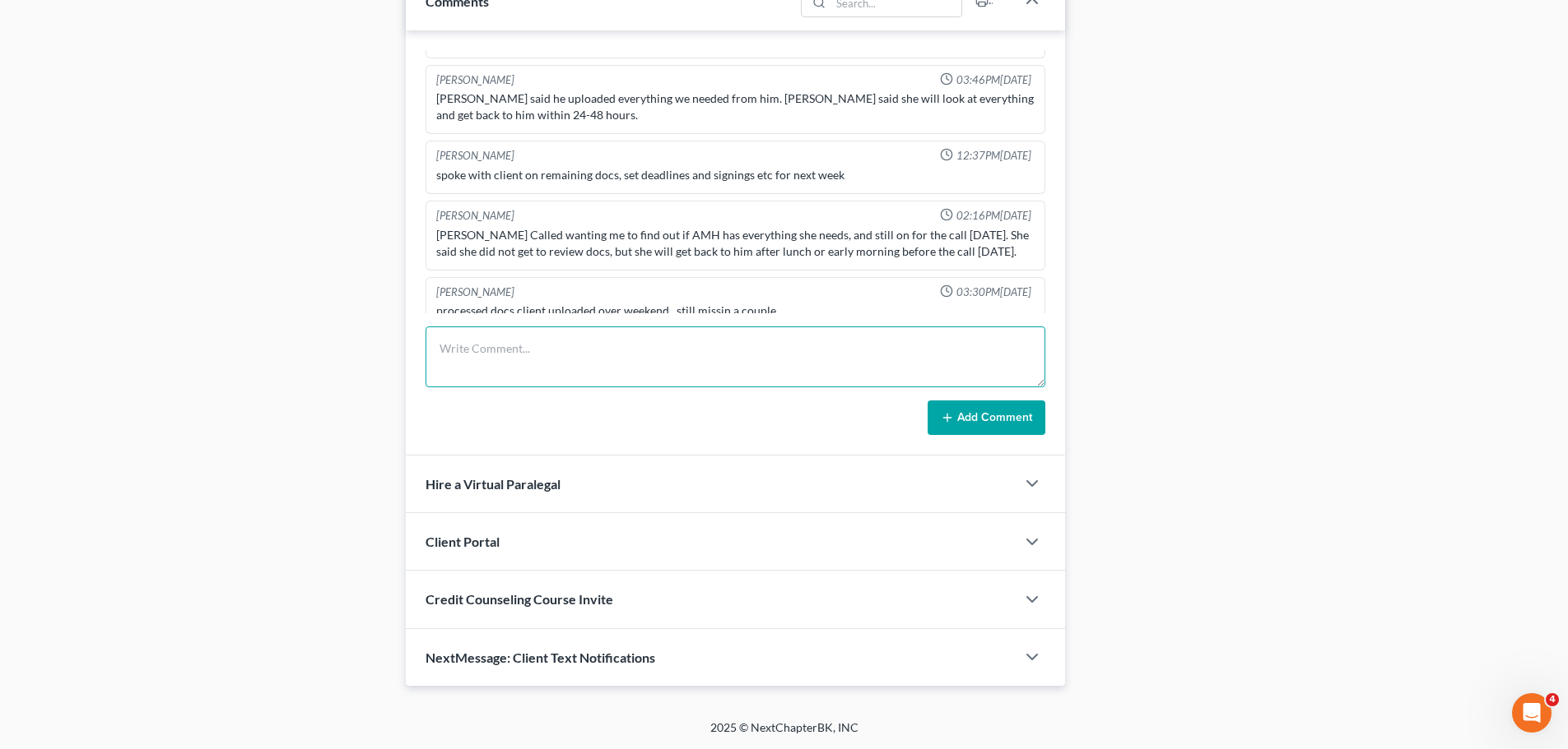
click at [627, 338] on textarea at bounding box center [735, 357] width 619 height 61
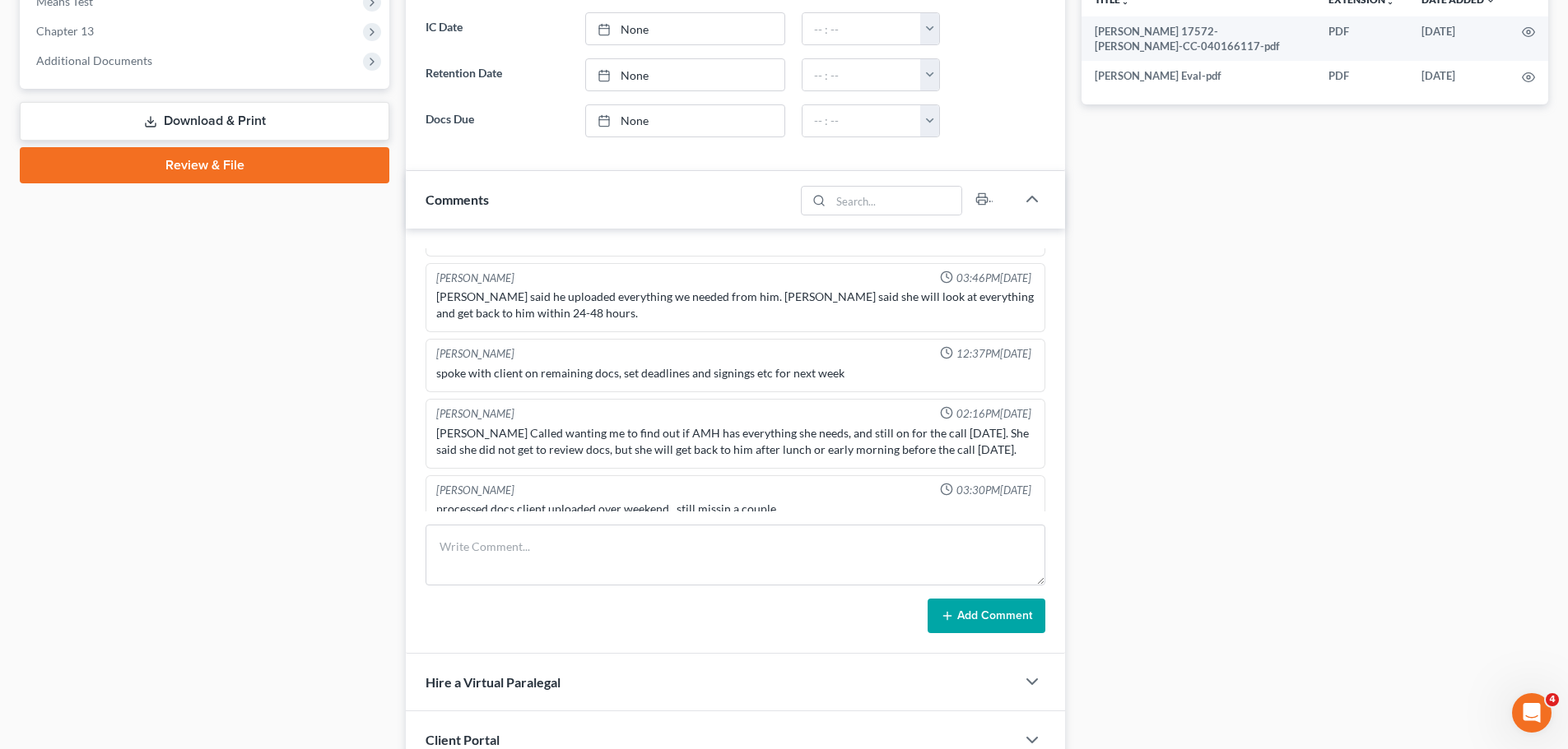
scroll to position [83, 0]
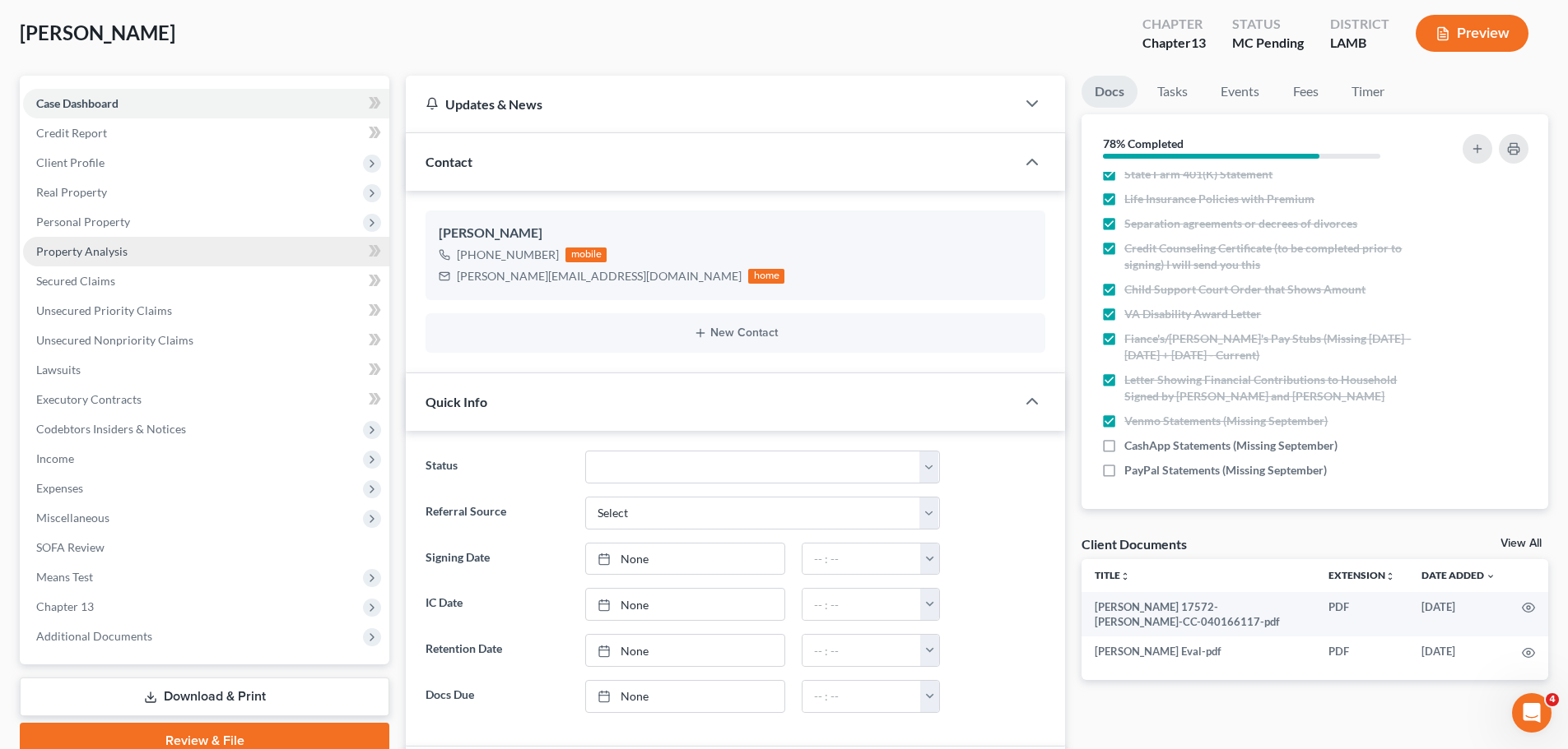
drag, startPoint x: 103, startPoint y: 165, endPoint x: 106, endPoint y: 248, distance: 83.1
click at [103, 165] on span "Client Profile" at bounding box center [206, 162] width 366 height 30
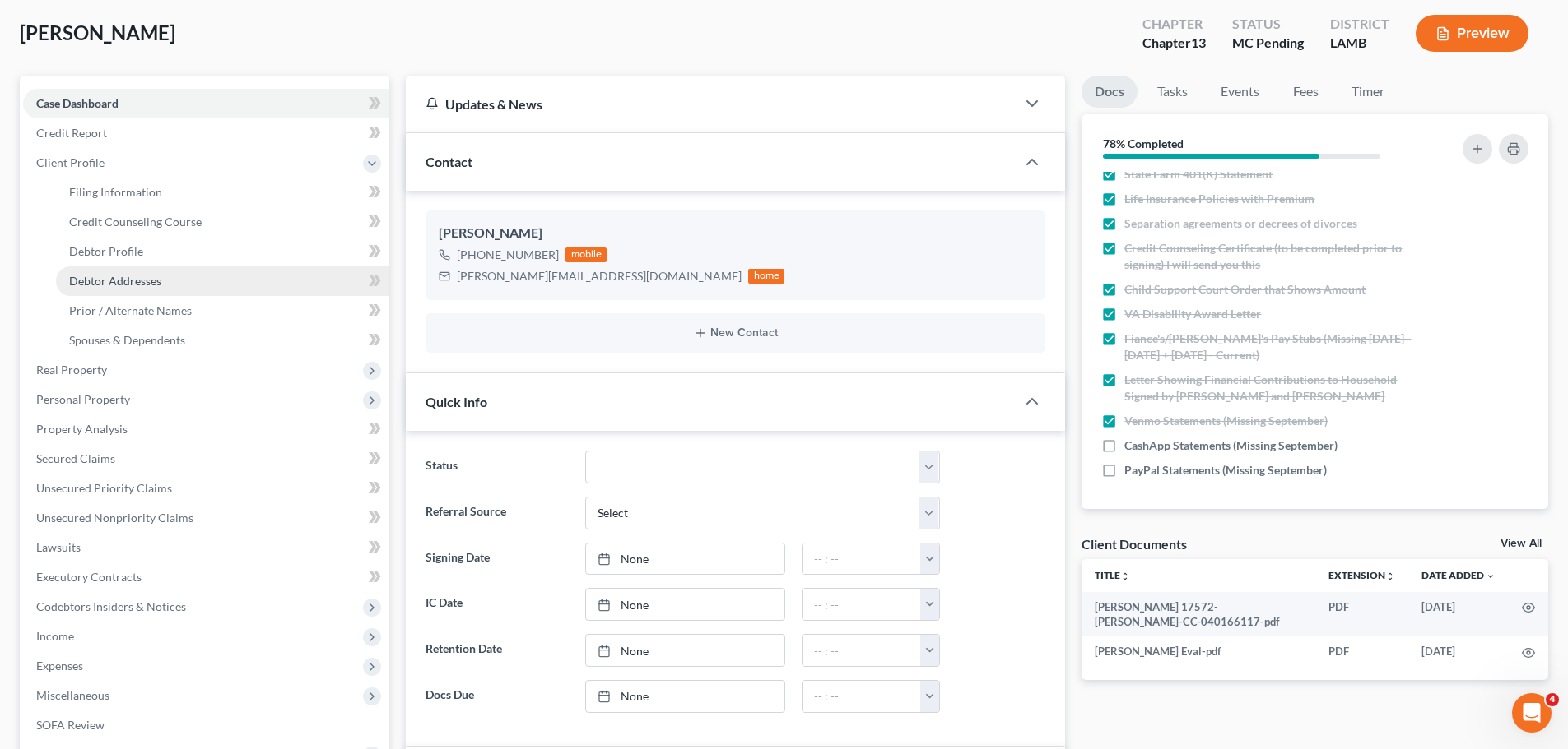
click at [114, 279] on span "Debtor Addresses" at bounding box center [115, 281] width 92 height 14
select select "0"
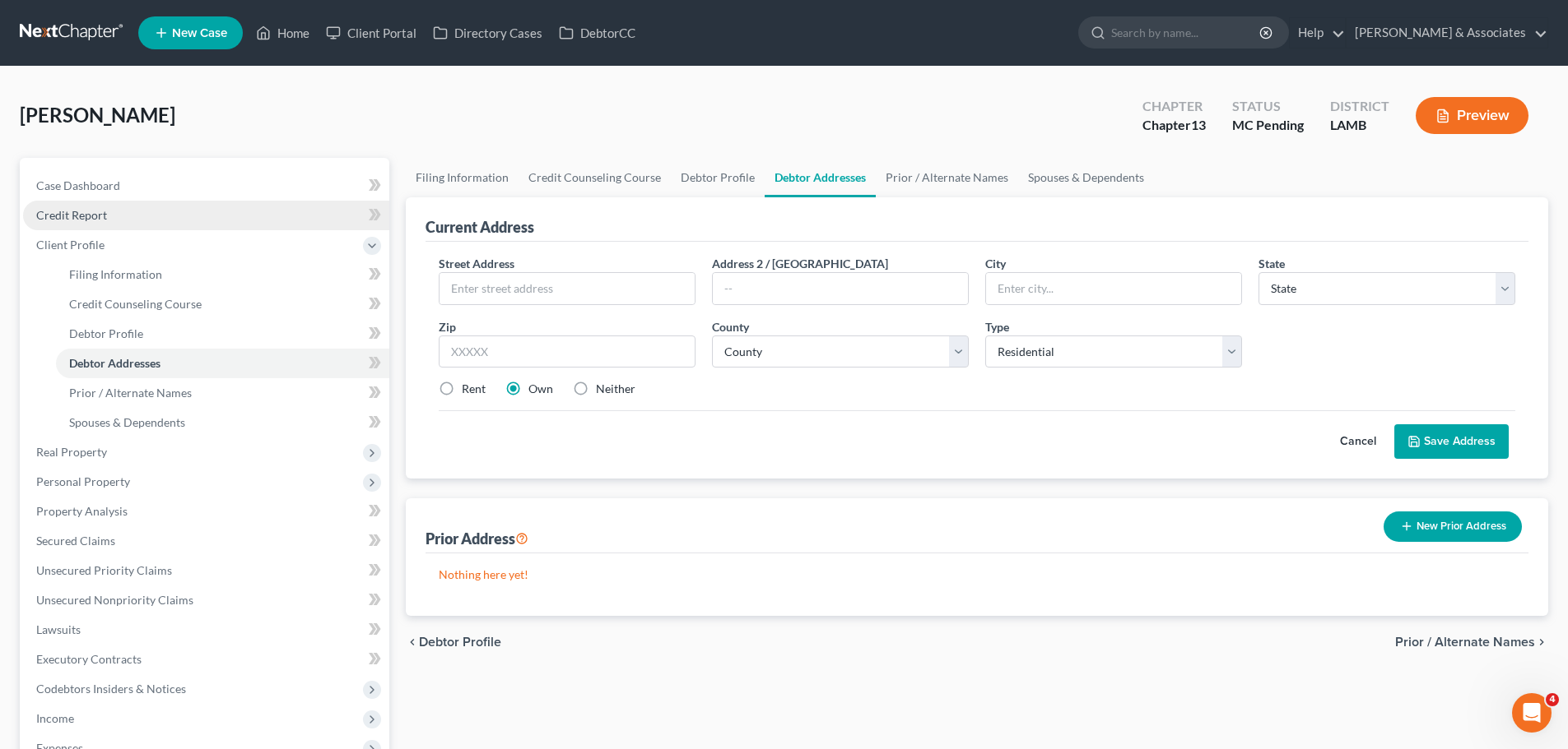
click at [36, 202] on link "Credit Report" at bounding box center [206, 215] width 366 height 30
click at [47, 191] on span "Case Dashboard" at bounding box center [78, 186] width 84 height 14
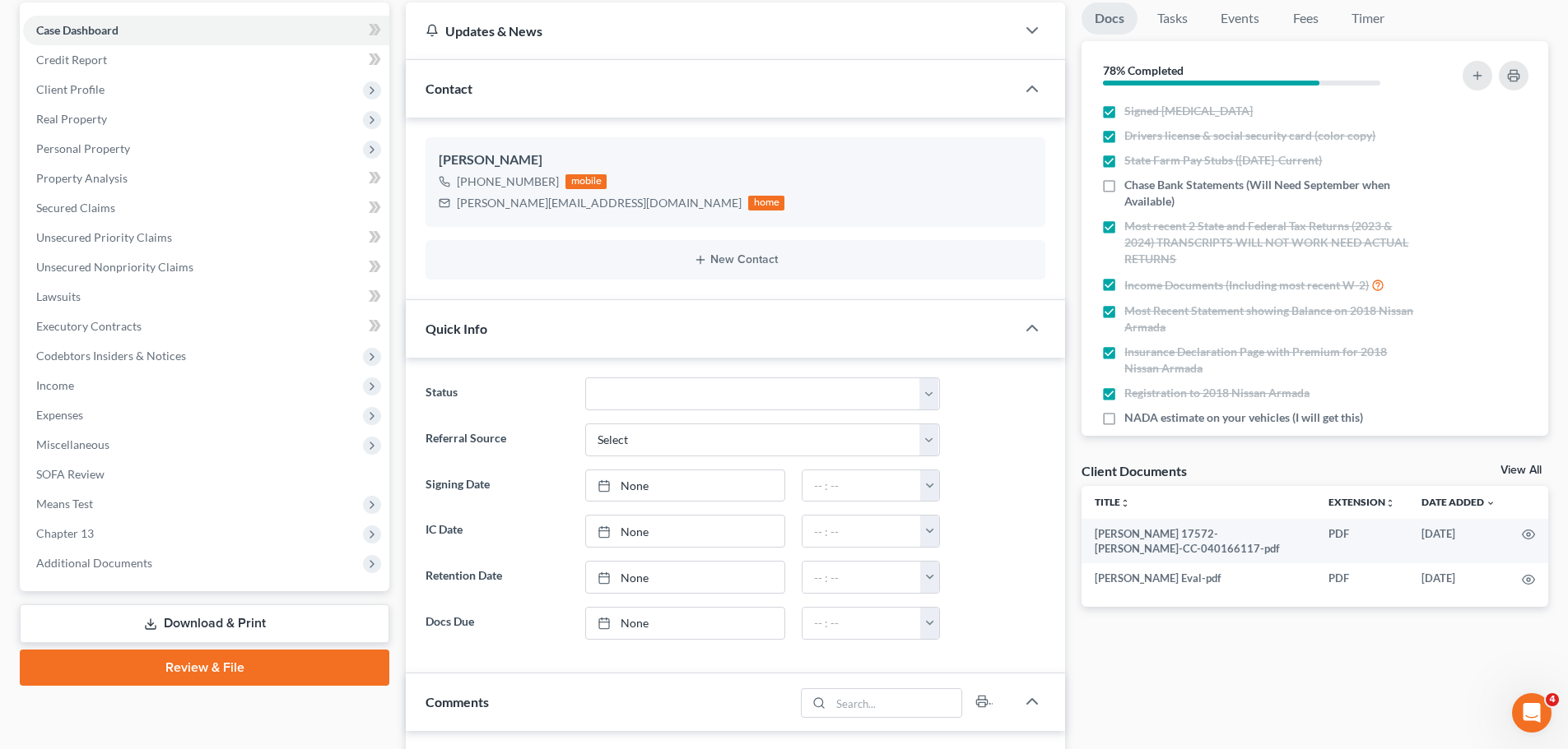
scroll to position [164, 0]
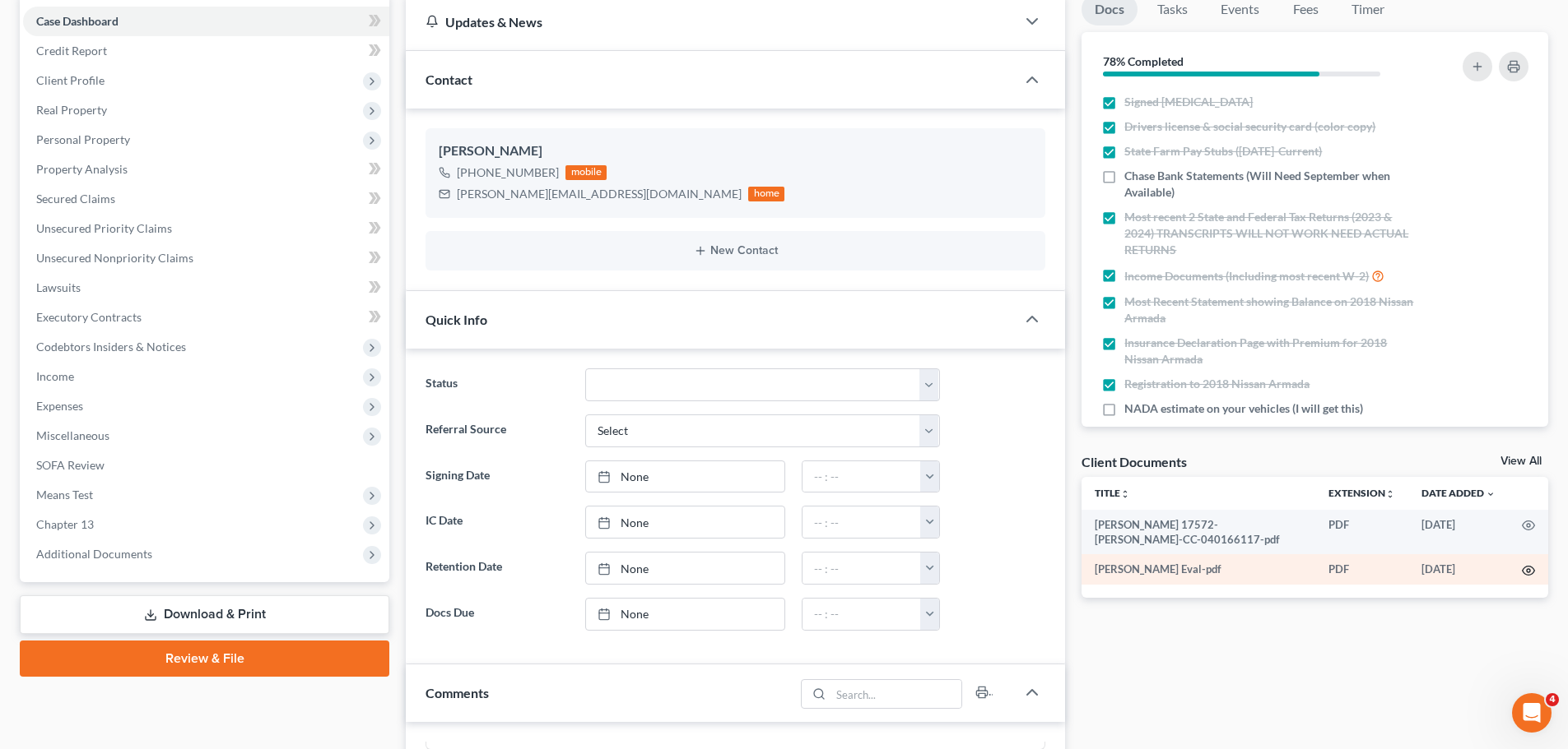
click at [1531, 571] on icon "button" at bounding box center [1528, 570] width 13 height 13
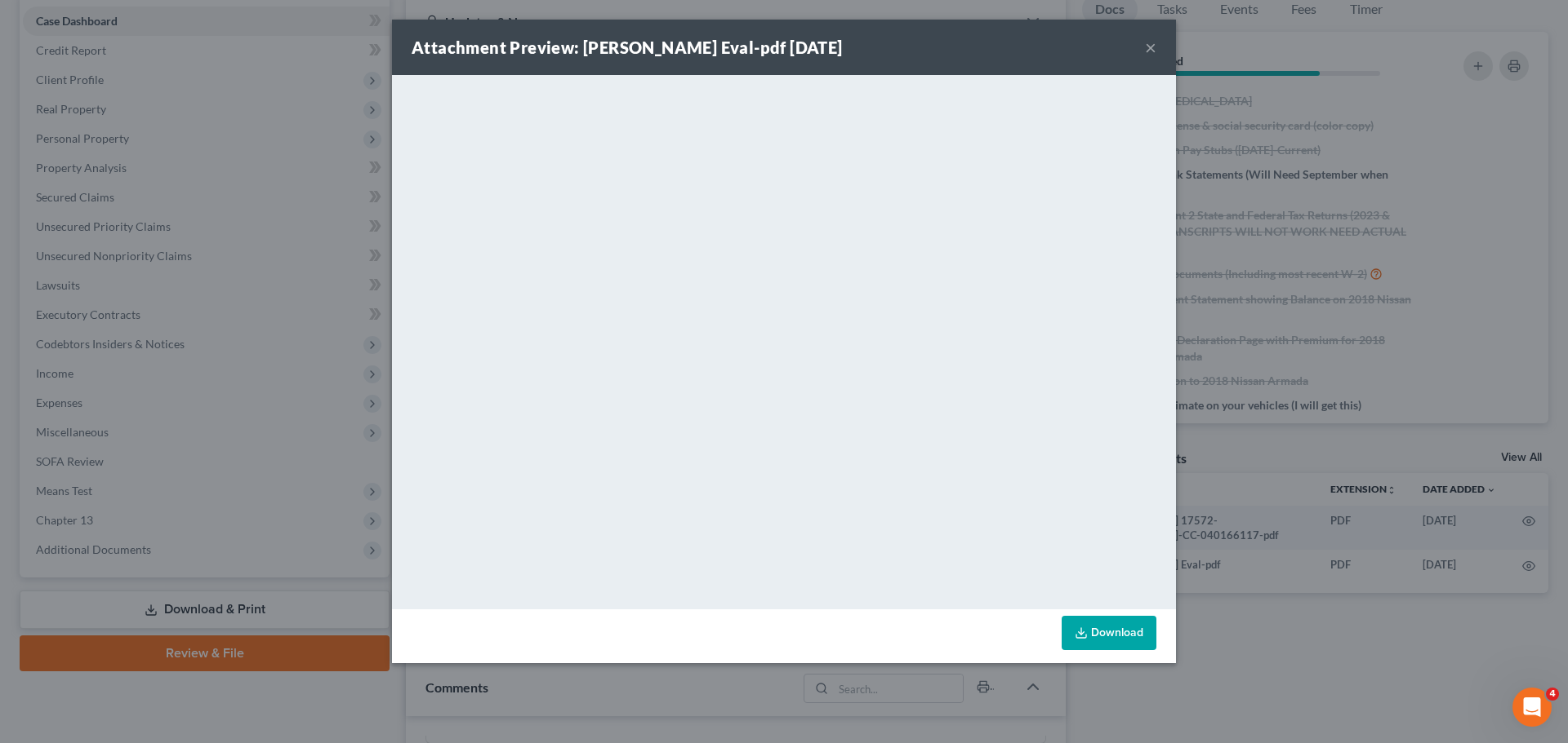
drag, startPoint x: 1147, startPoint y: 44, endPoint x: 1141, endPoint y: 76, distance: 32.6
click at [1147, 44] on button "×" at bounding box center [1150, 47] width 12 height 20
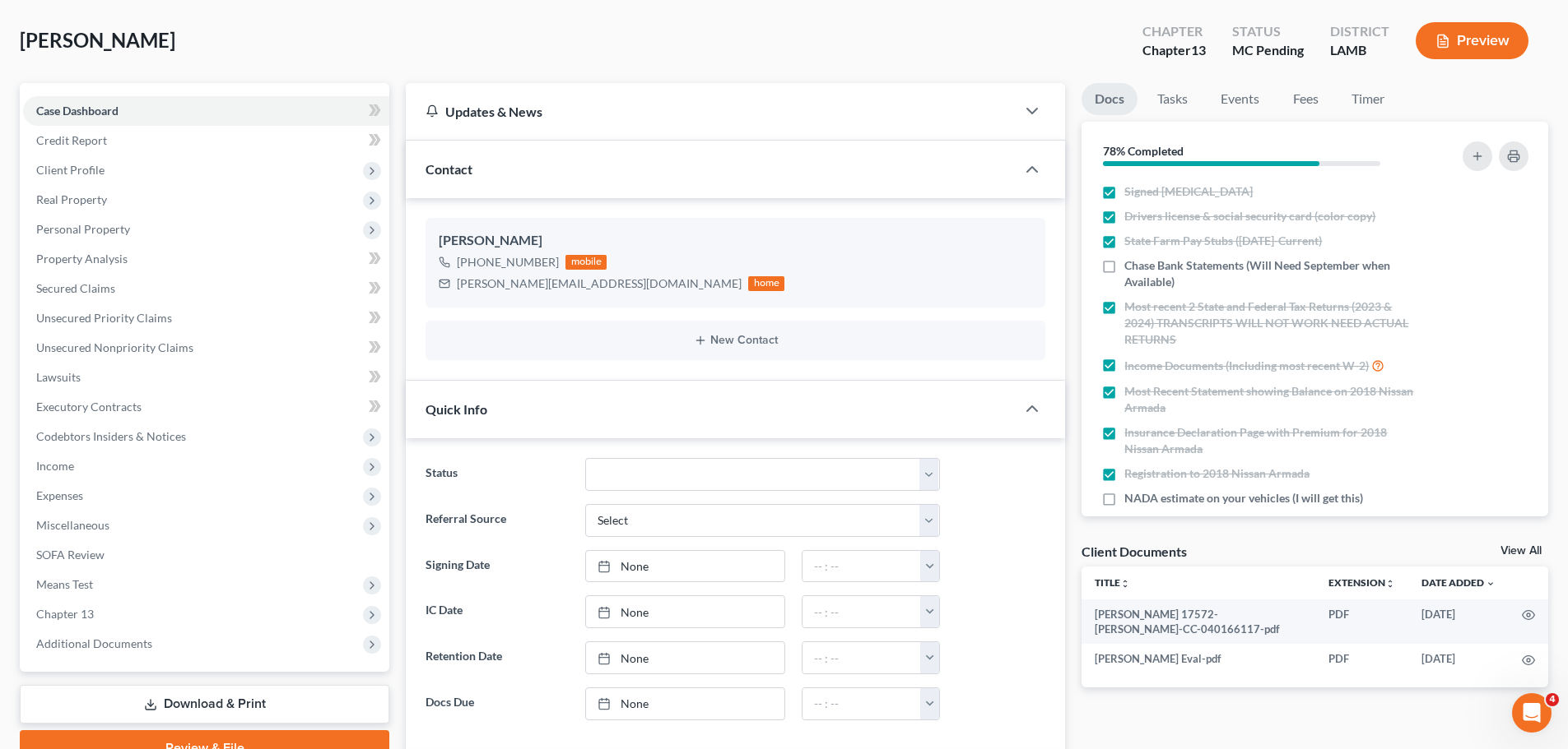
scroll to position [0, 0]
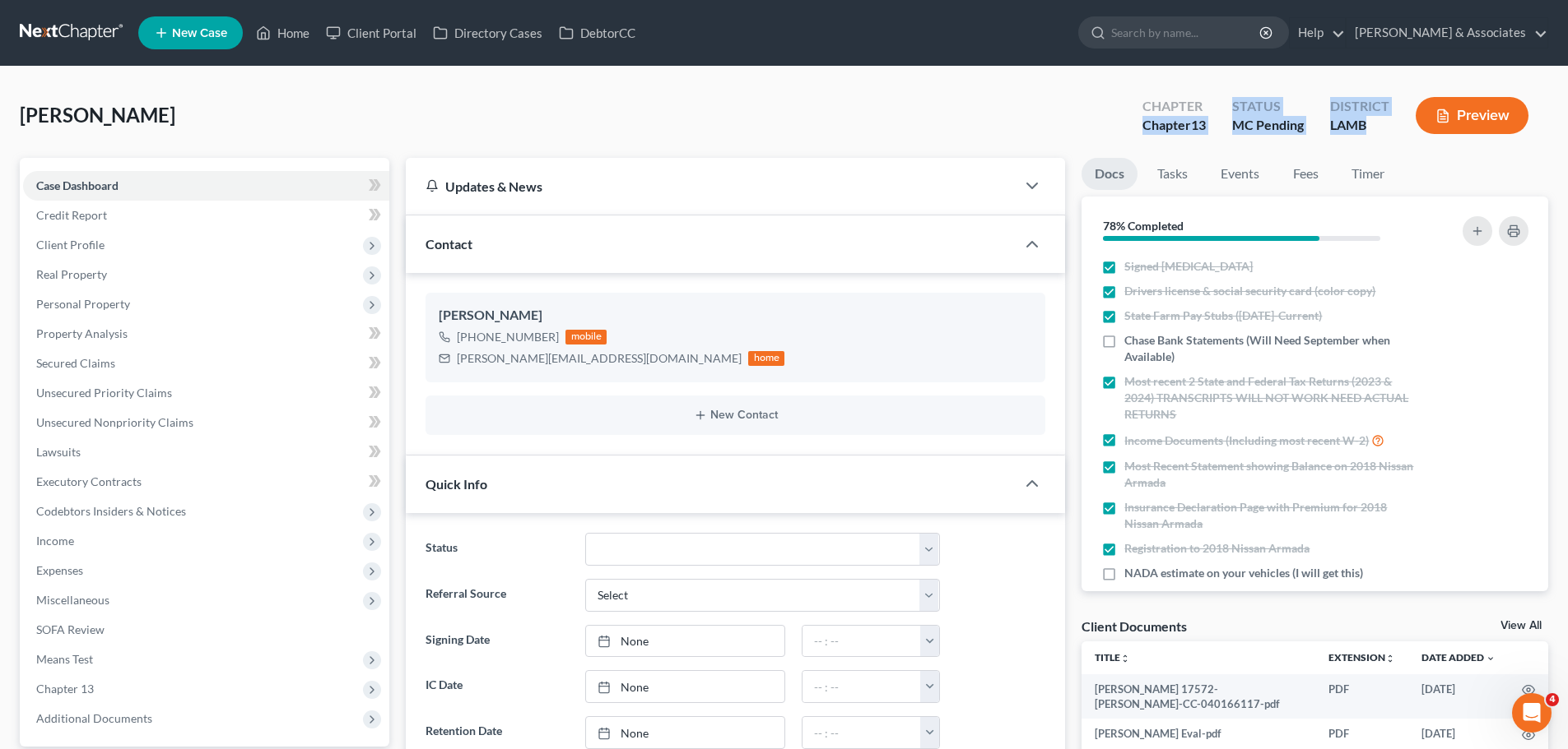
drag, startPoint x: 1145, startPoint y: 122, endPoint x: 1372, endPoint y: 119, distance: 227.0
click at [1372, 119] on div "Chapter Chapter 13 Status MC Pending District LAMB Preview" at bounding box center [1338, 118] width 419 height 48
click at [1372, 119] on div "LAMB" at bounding box center [1360, 125] width 59 height 19
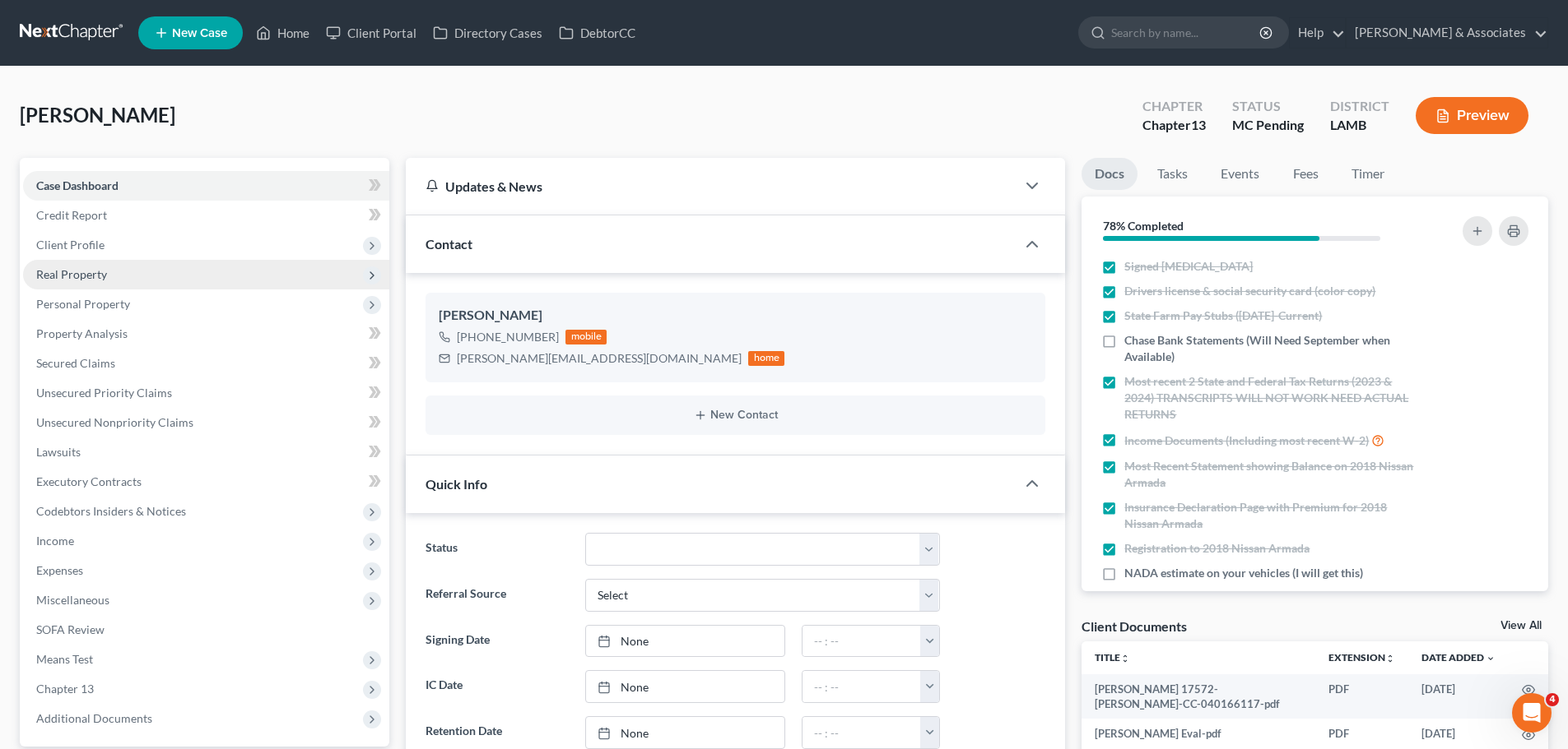
drag, startPoint x: 162, startPoint y: 281, endPoint x: 170, endPoint y: 275, distance: 10.0
click at [162, 281] on span "Real Property" at bounding box center [206, 274] width 366 height 30
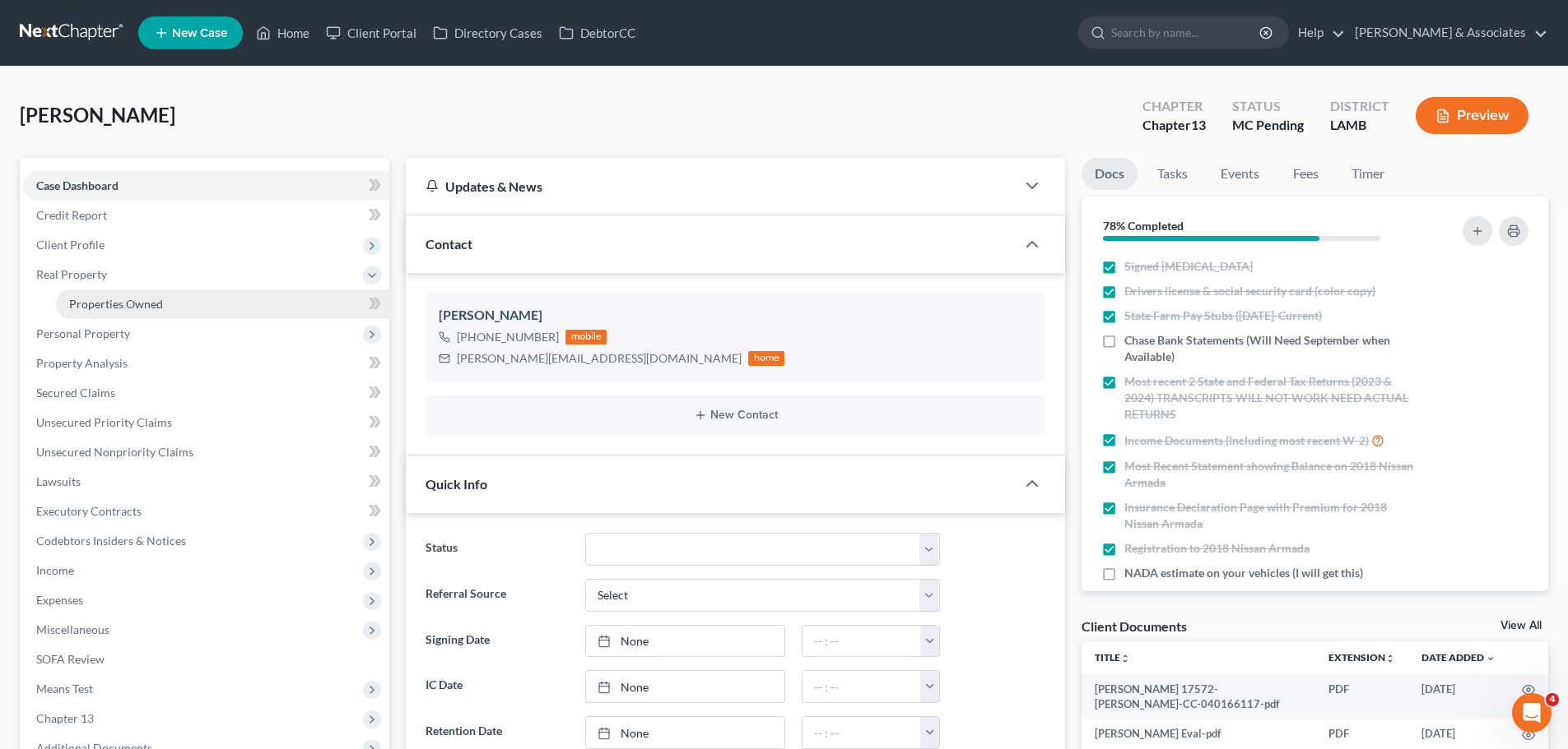
drag, startPoint x: 145, startPoint y: 248, endPoint x: 149, endPoint y: 300, distance: 52.2
click at [145, 248] on span "Client Profile" at bounding box center [206, 245] width 366 height 30
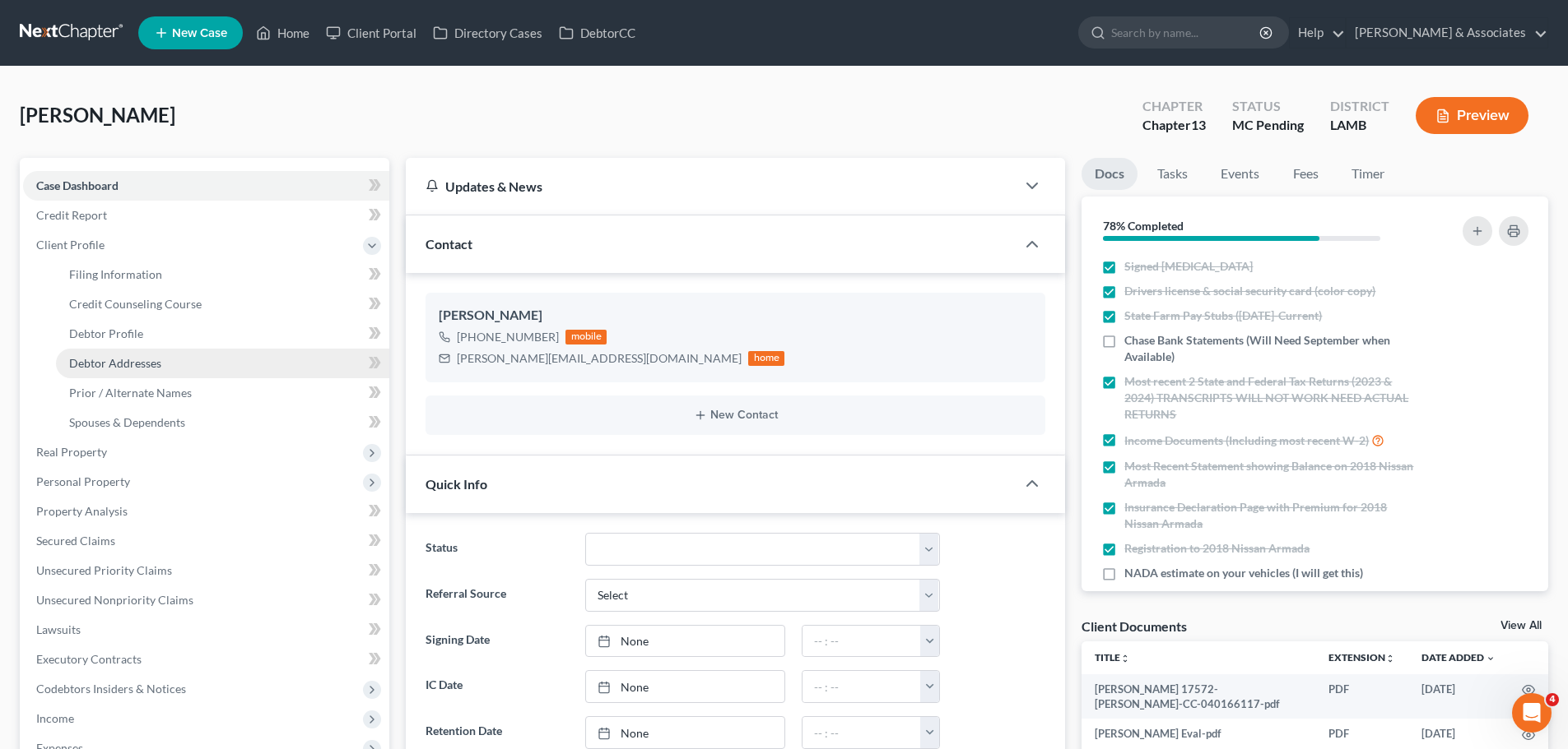
click at [151, 354] on link "Debtor Addresses" at bounding box center [222, 363] width 333 height 30
select select "0"
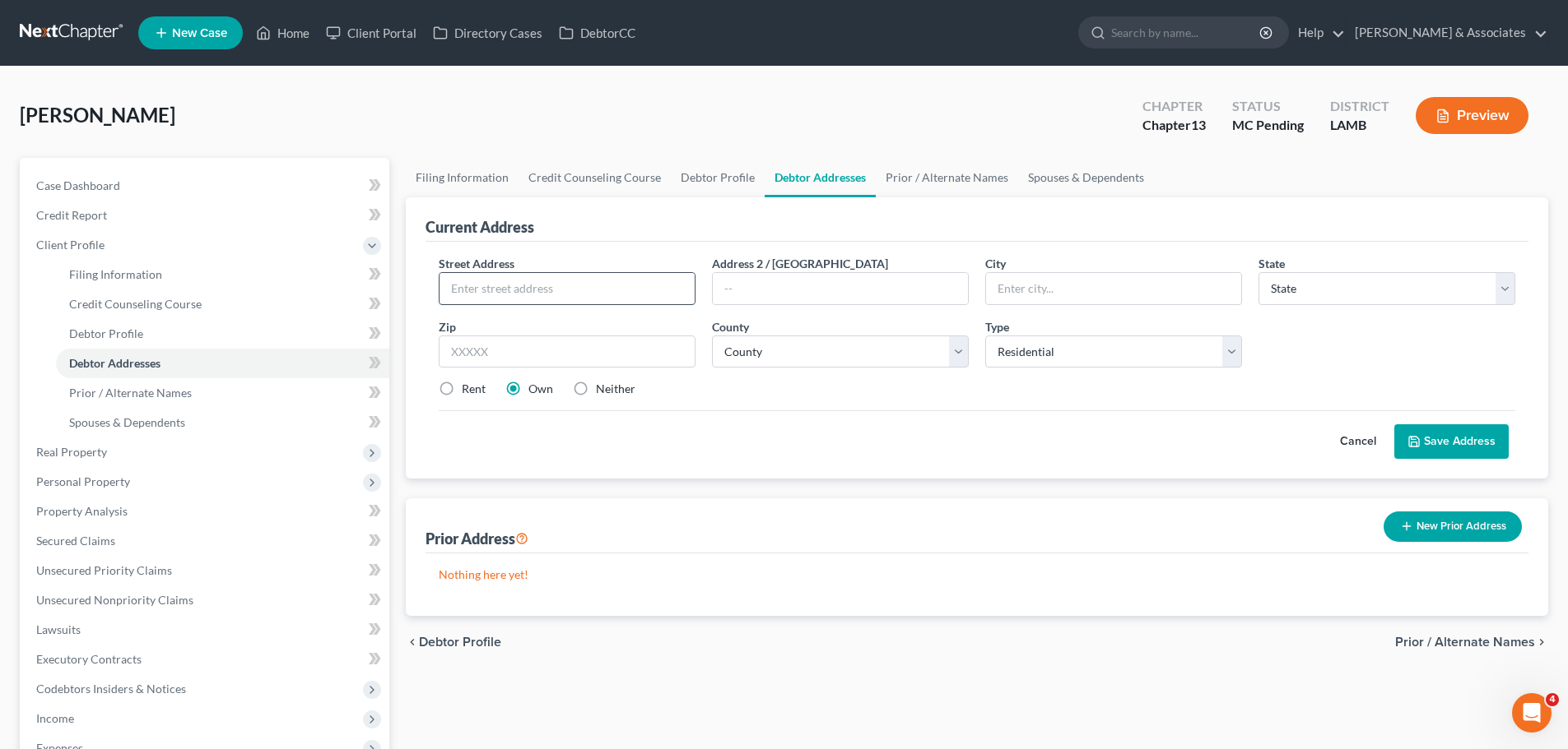
click at [611, 284] on input "text" at bounding box center [567, 288] width 255 height 31
type input "4947 Crestfield Way"
type input "70737"
type input "Gonzales"
select select "19"
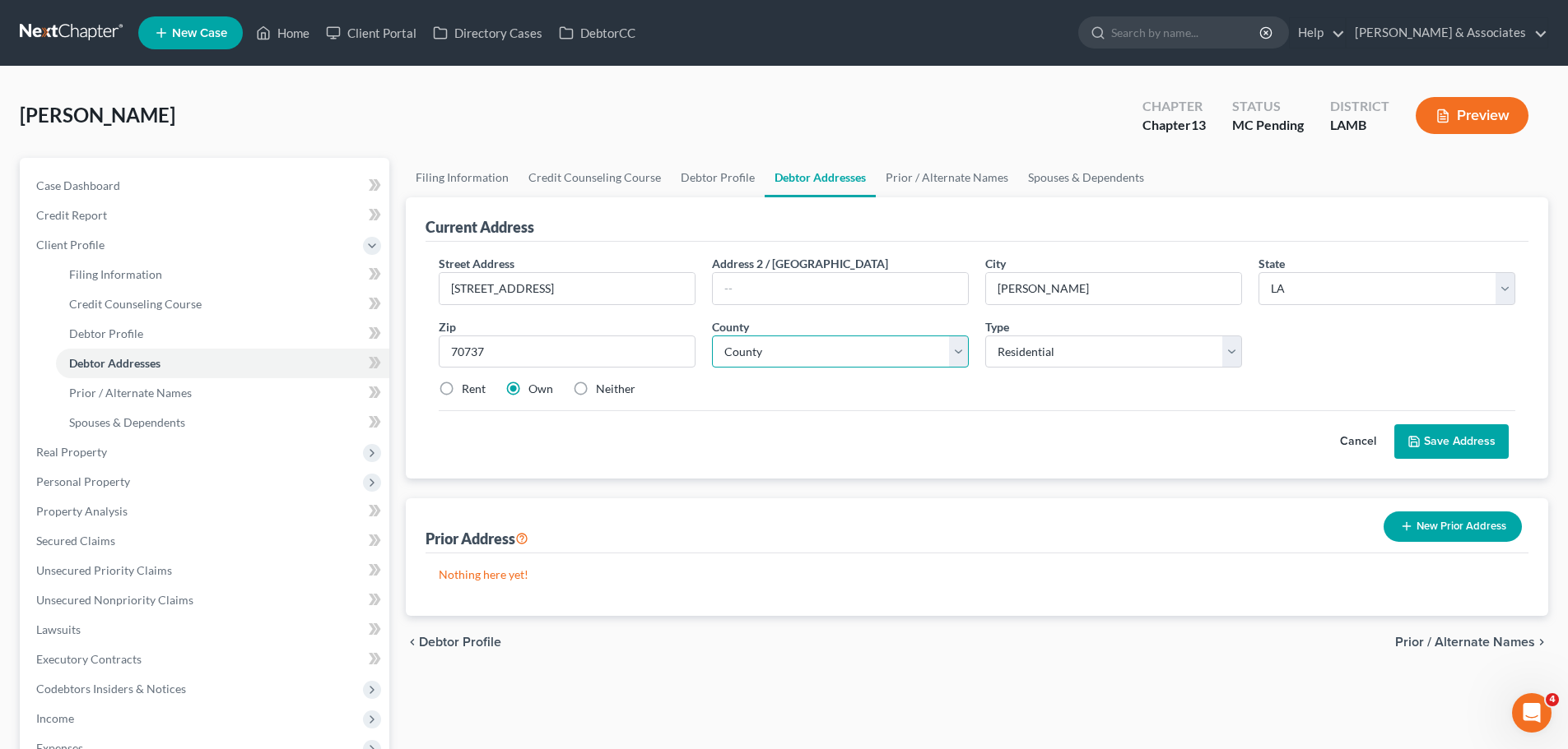
select select "2"
click at [843, 438] on div "Cancel Save Address" at bounding box center [977, 435] width 1076 height 48
click at [476, 385] on label "Rent" at bounding box center [473, 389] width 24 height 16
click at [476, 385] on input "Rent" at bounding box center [474, 387] width 11 height 11
radio input "true"
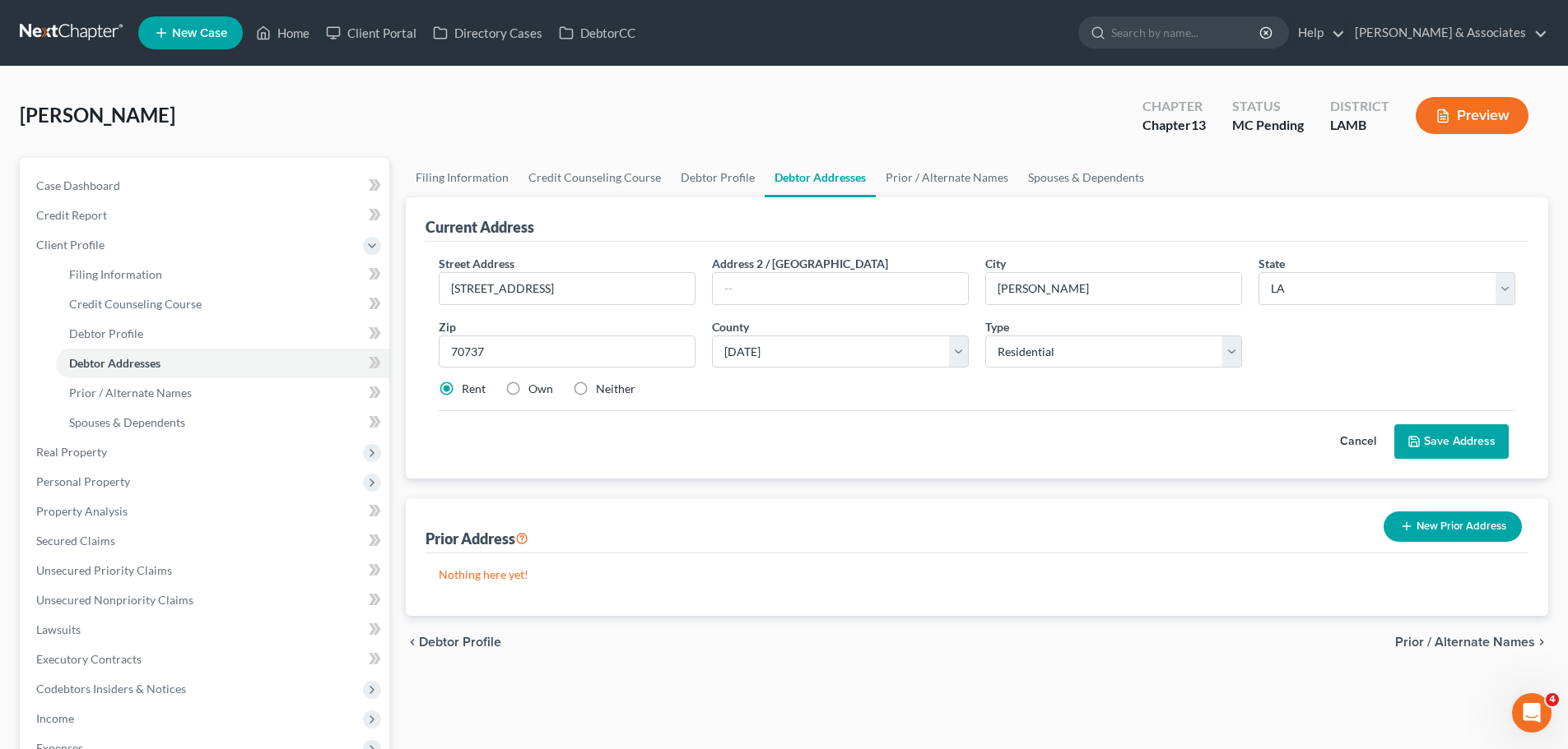
drag, startPoint x: 1018, startPoint y: 387, endPoint x: 1027, endPoint y: 388, distance: 9.1
click at [1018, 388] on div "Rent Own Neither" at bounding box center [977, 389] width 1093 height 16
click at [1480, 440] on button "Save Address" at bounding box center [1450, 441] width 114 height 35
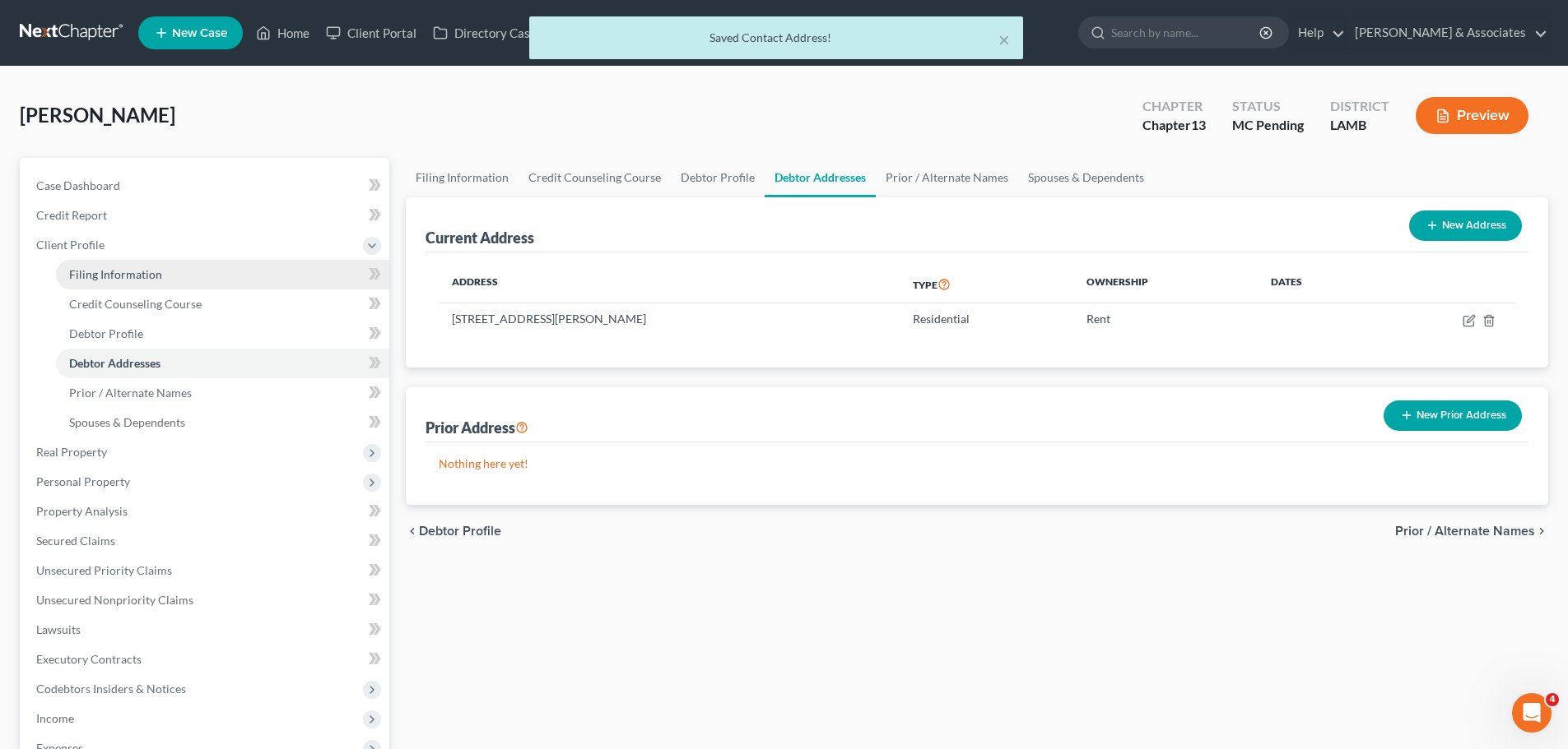
drag, startPoint x: 108, startPoint y: 259, endPoint x: 124, endPoint y: 262, distance: 16.3
click at [108, 260] on link "Filing Information" at bounding box center [222, 274] width 333 height 30
select select "1"
select select "0"
select select "3"
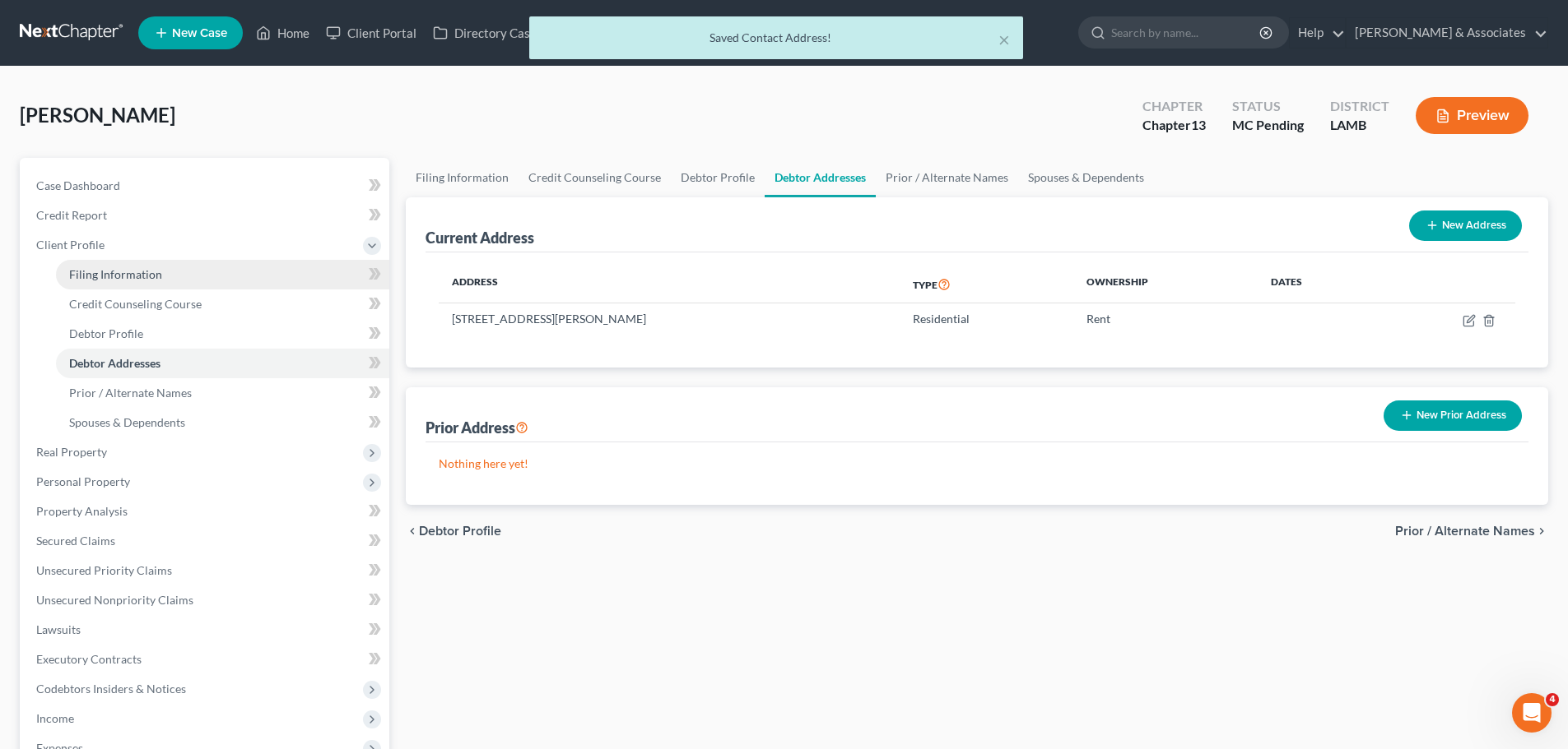
select select "35"
select select "0"
select select "19"
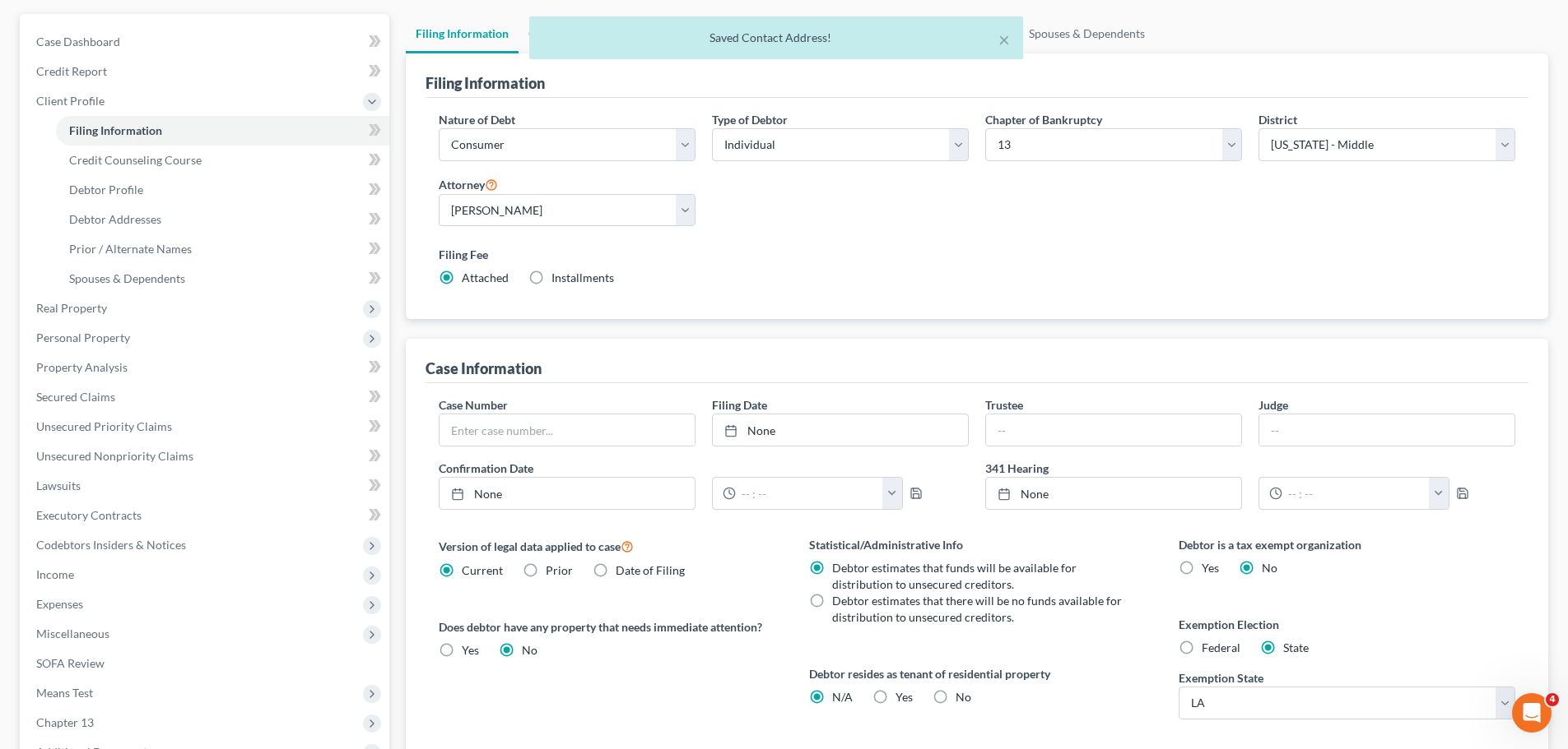
scroll to position [247, 0]
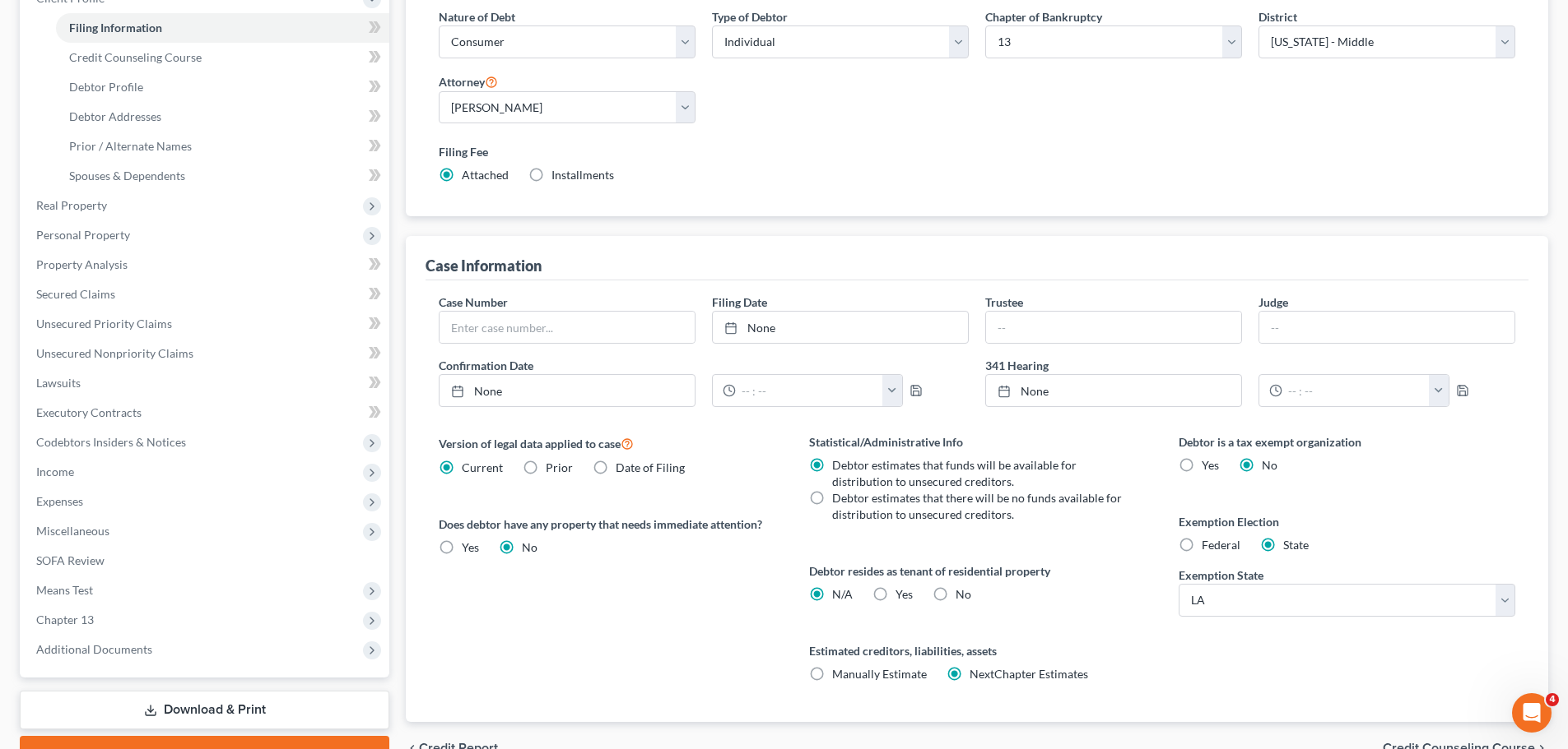
click at [898, 599] on span "Yes" at bounding box center [904, 595] width 17 height 14
click at [902, 597] on input "Yes Yes" at bounding box center [907, 592] width 11 height 11
radio input "true"
radio input "false"
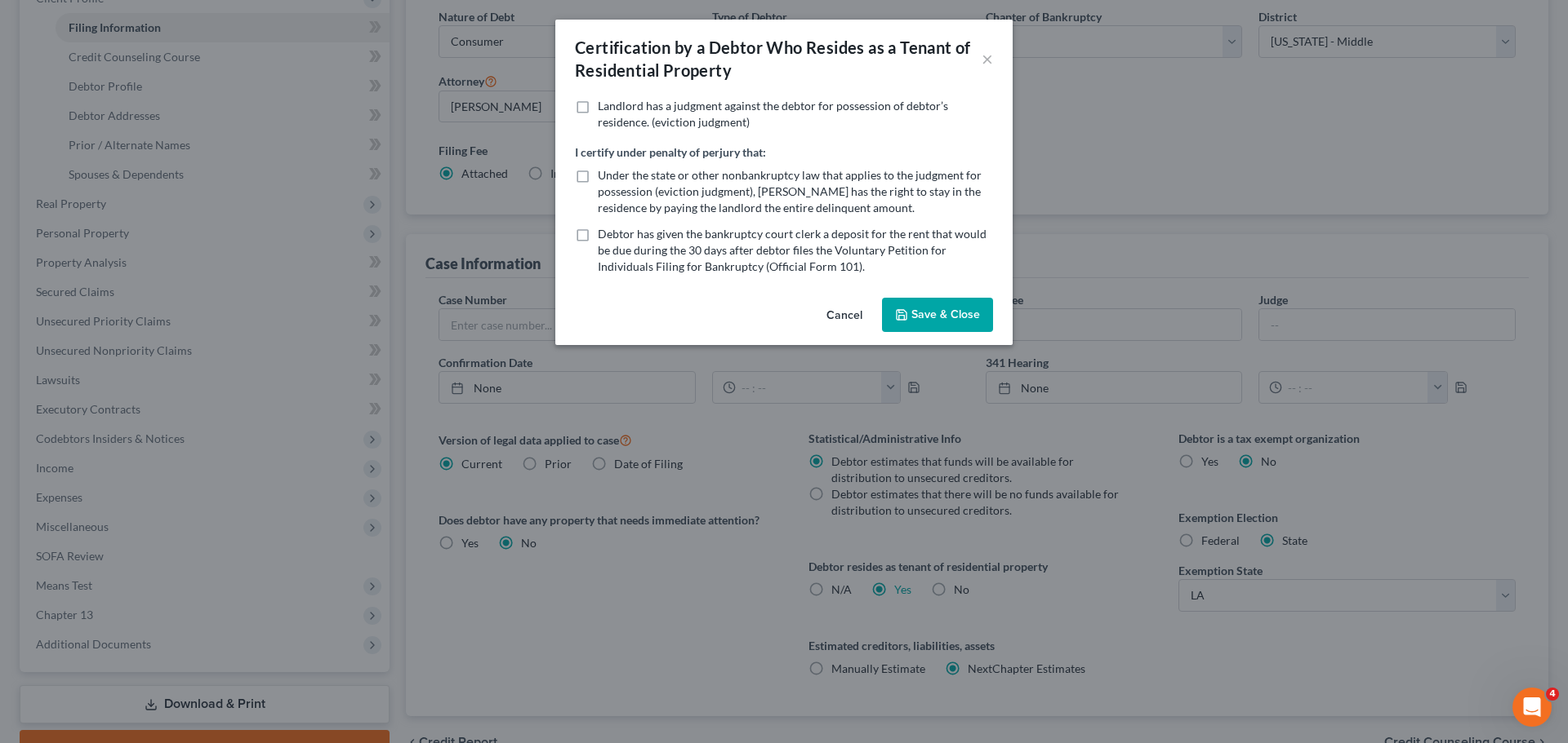
click at [932, 296] on div "Cancel Save & Close" at bounding box center [784, 318] width 457 height 54
click at [937, 312] on button "Save & Close" at bounding box center [937, 315] width 111 height 35
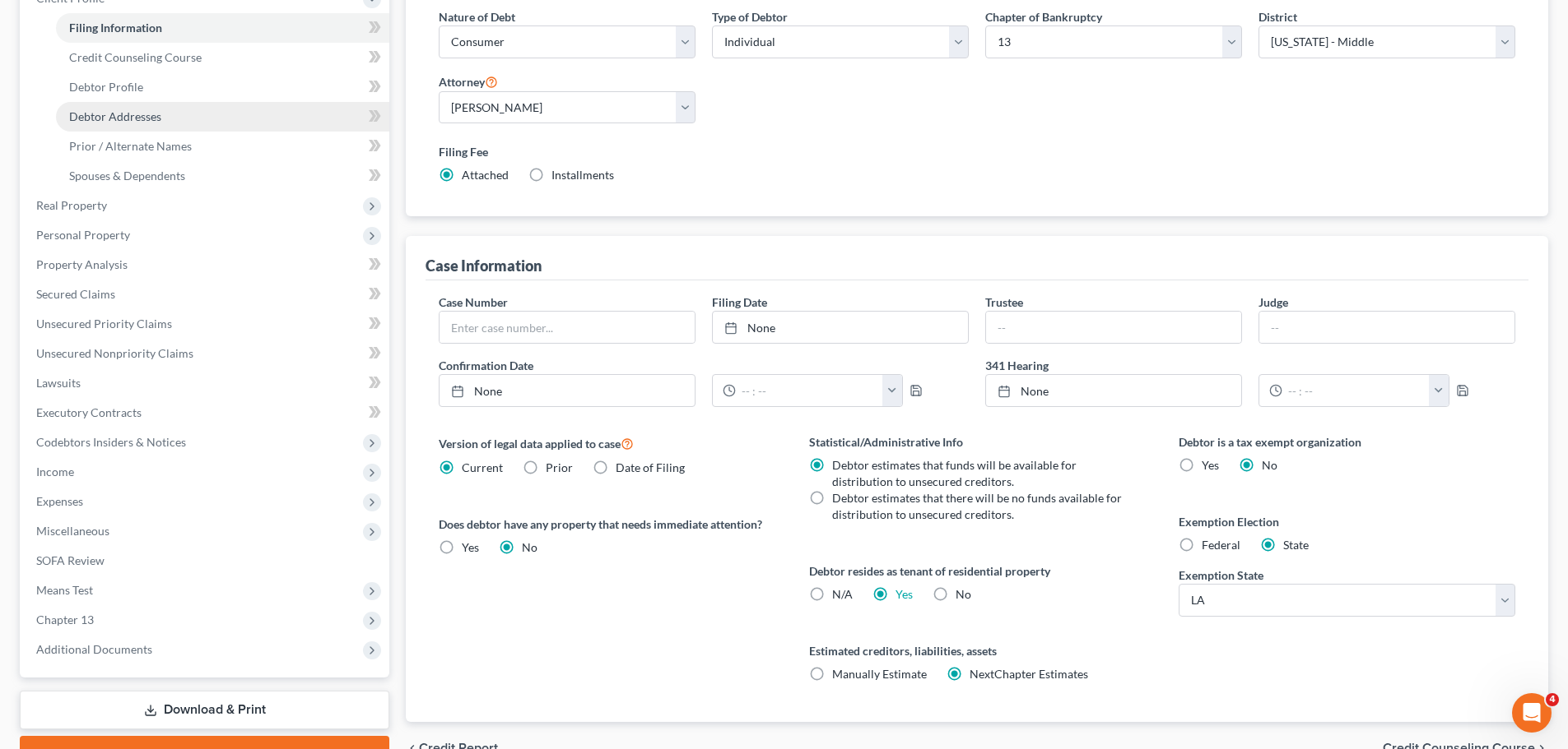
click at [193, 116] on link "Debtor Addresses" at bounding box center [222, 117] width 333 height 30
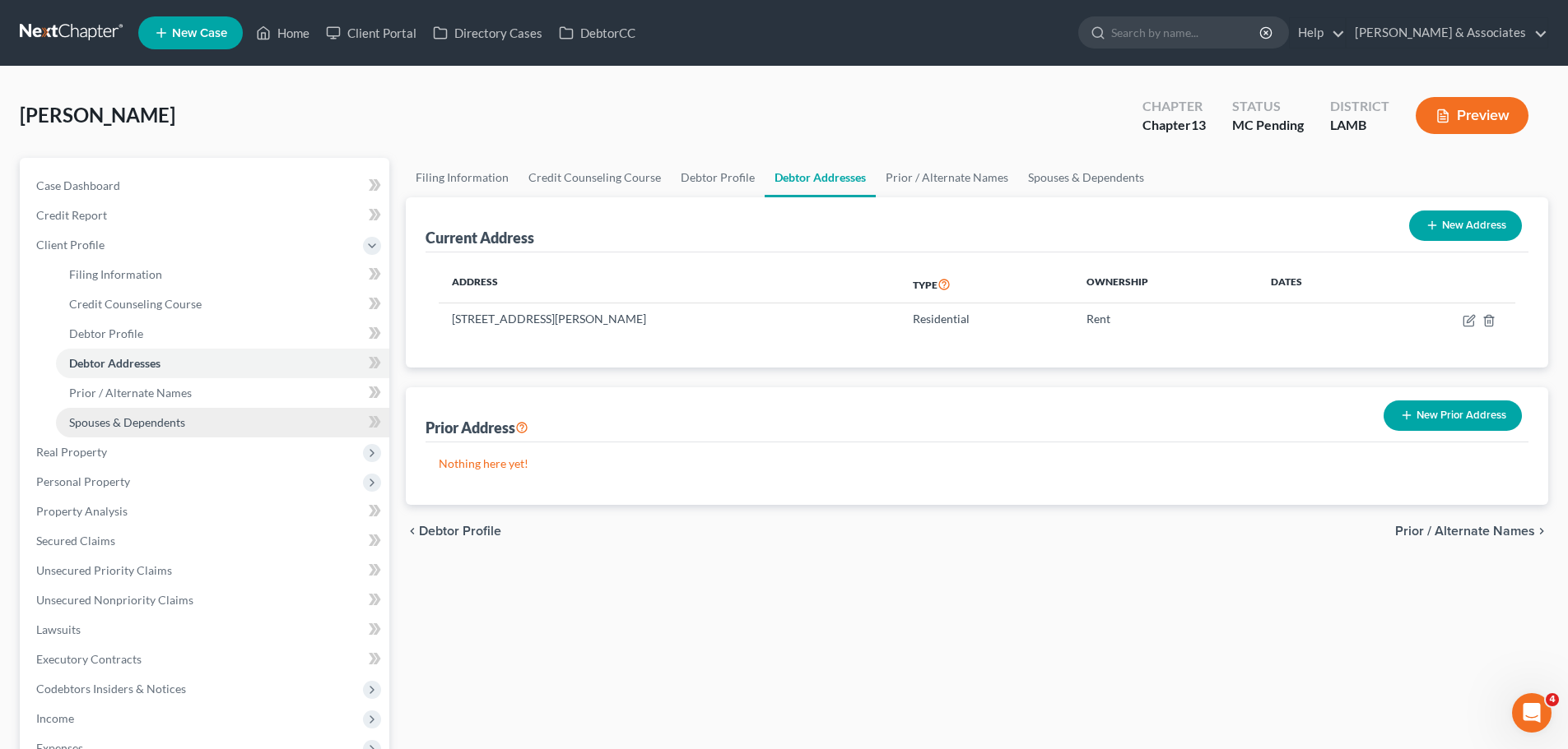
click at [200, 408] on link "Spouses & Dependents" at bounding box center [222, 422] width 333 height 30
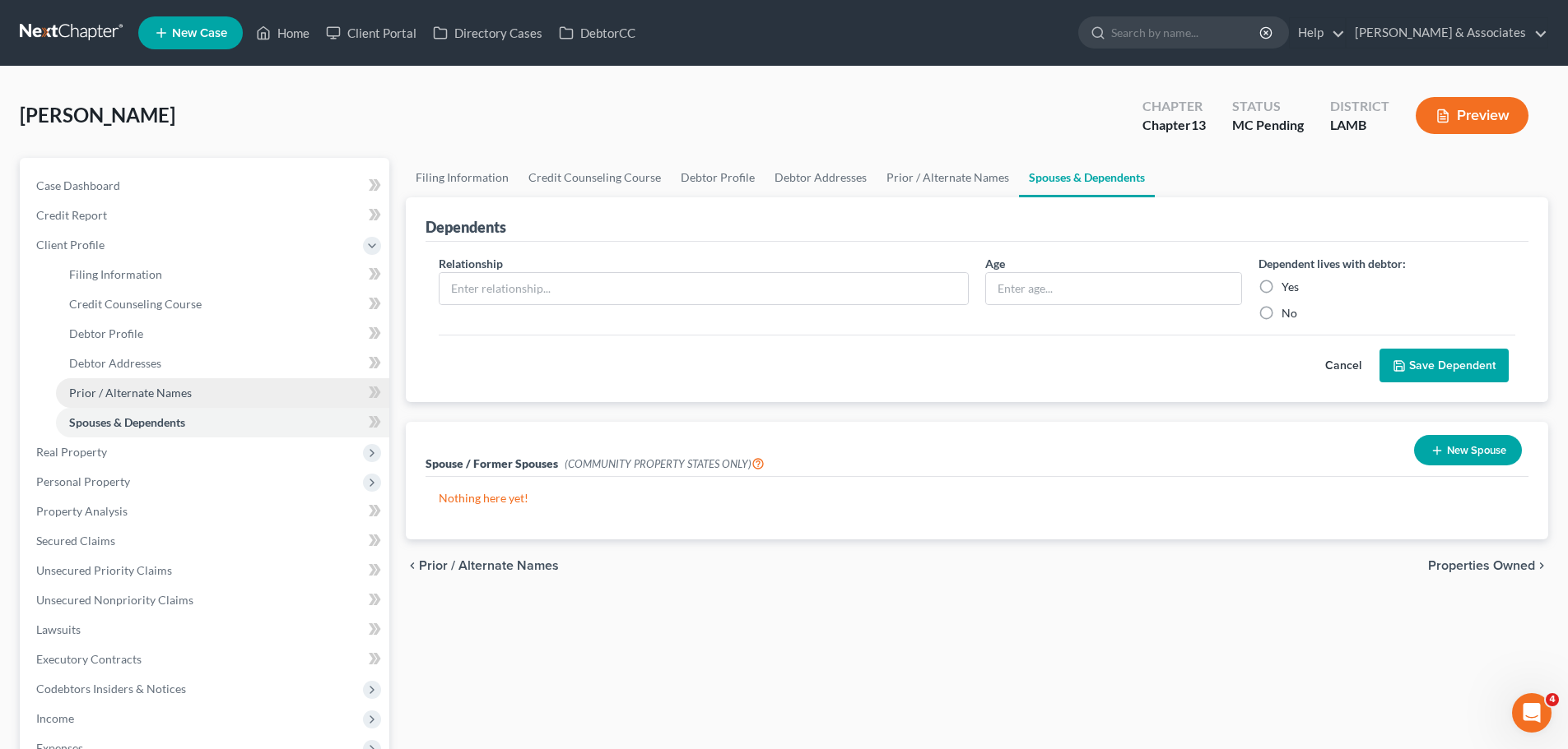
click at [250, 381] on link "Prior / Alternate Names" at bounding box center [222, 393] width 333 height 30
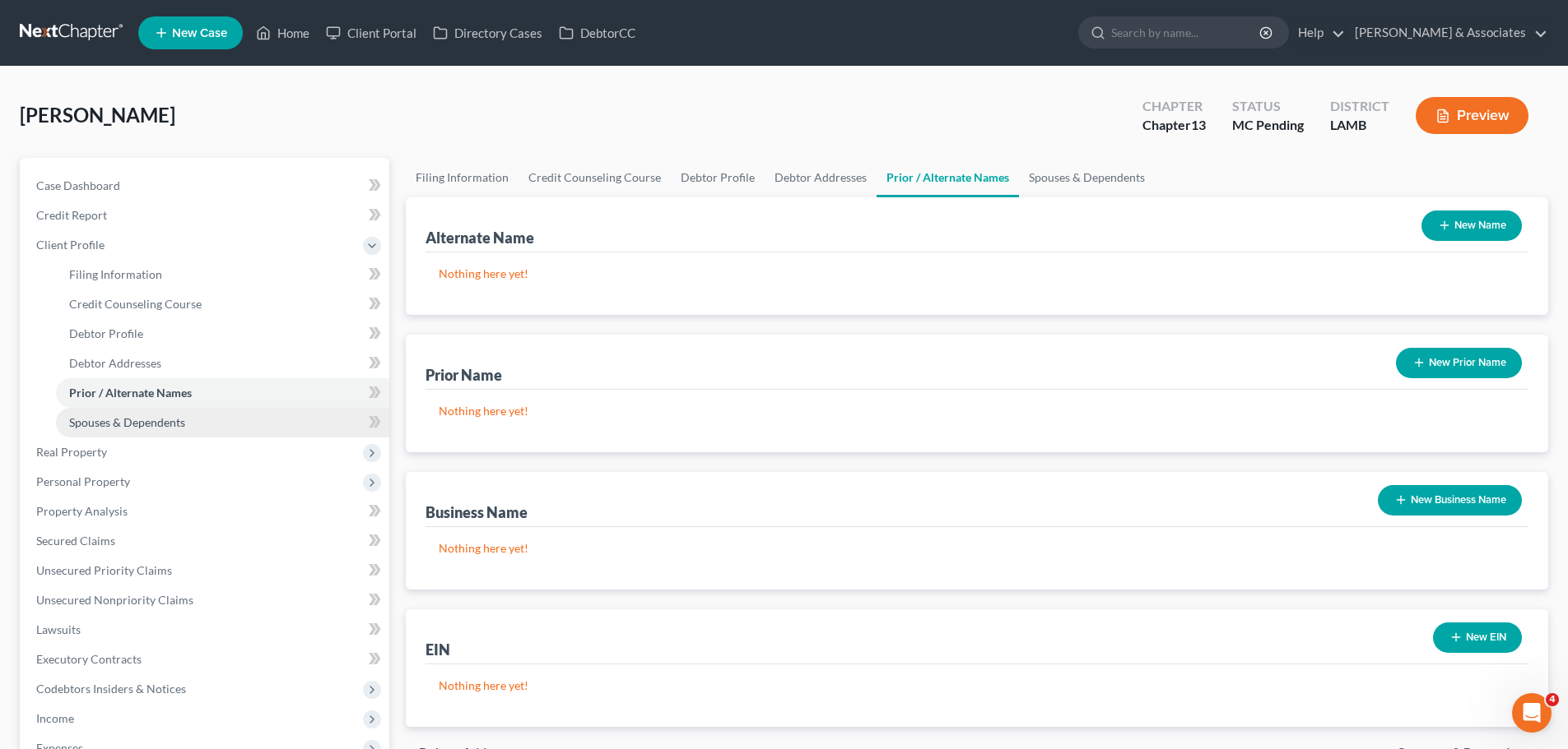
click at [231, 425] on link "Spouses & Dependents" at bounding box center [222, 422] width 333 height 30
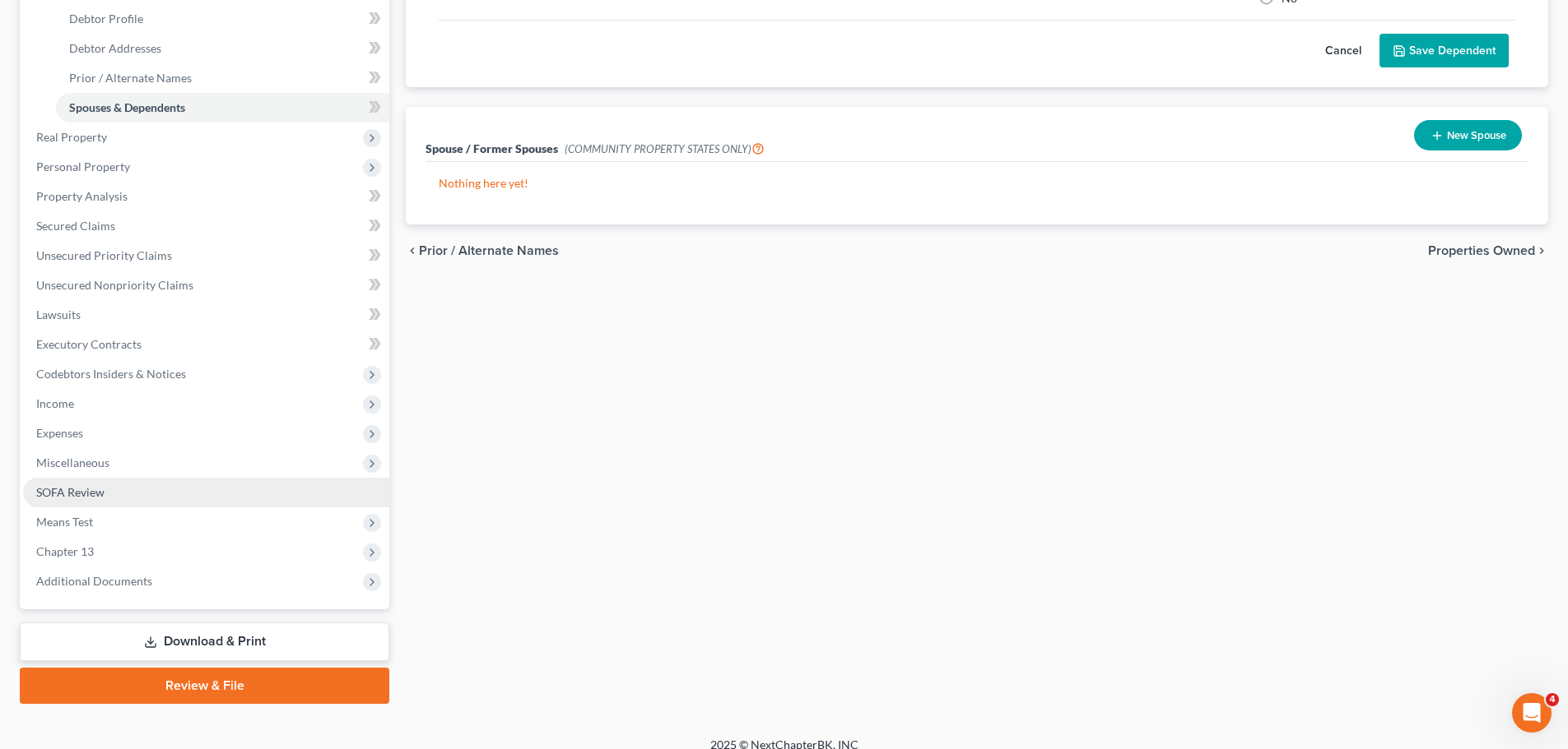
scroll to position [332, 0]
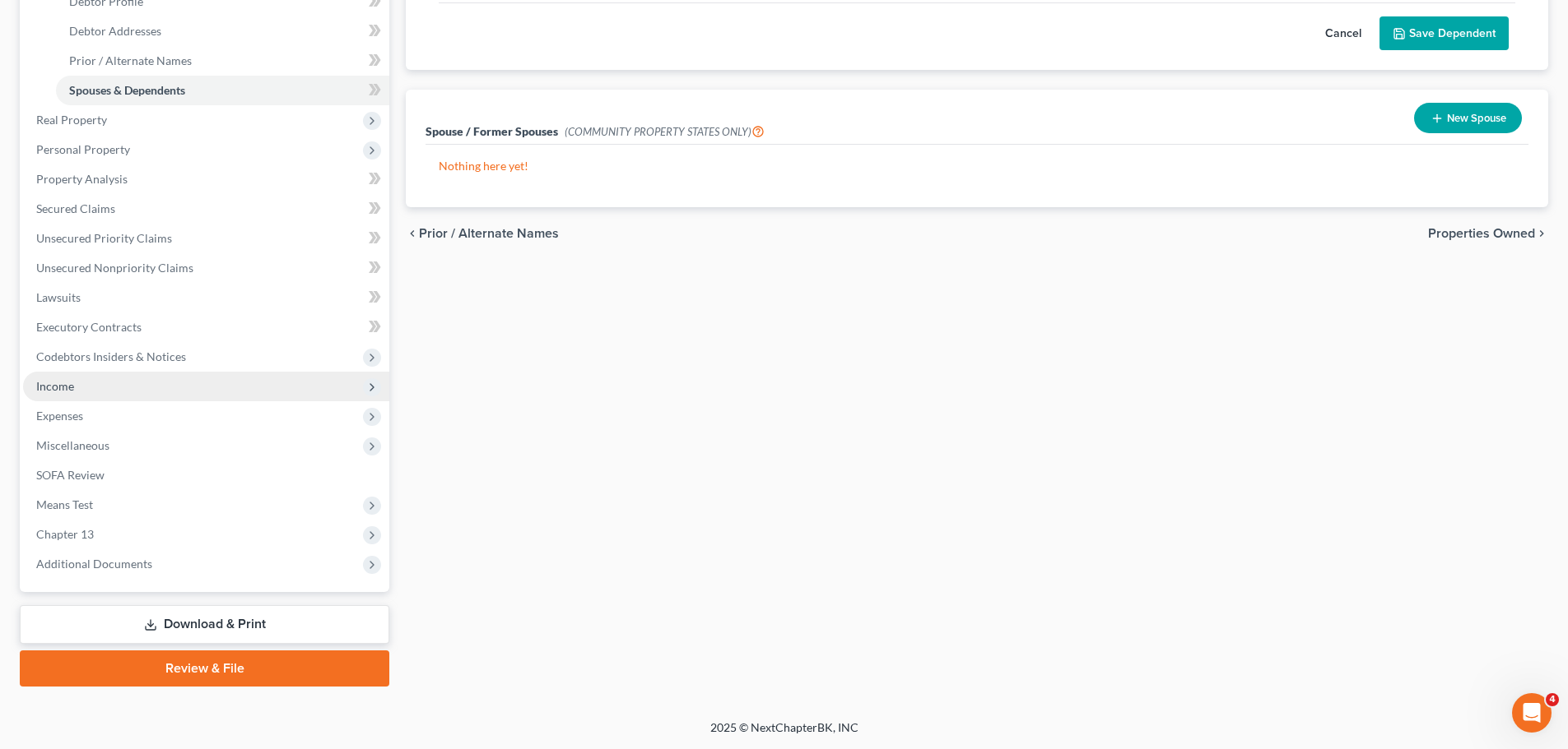
click at [83, 387] on span "Income" at bounding box center [206, 386] width 366 height 30
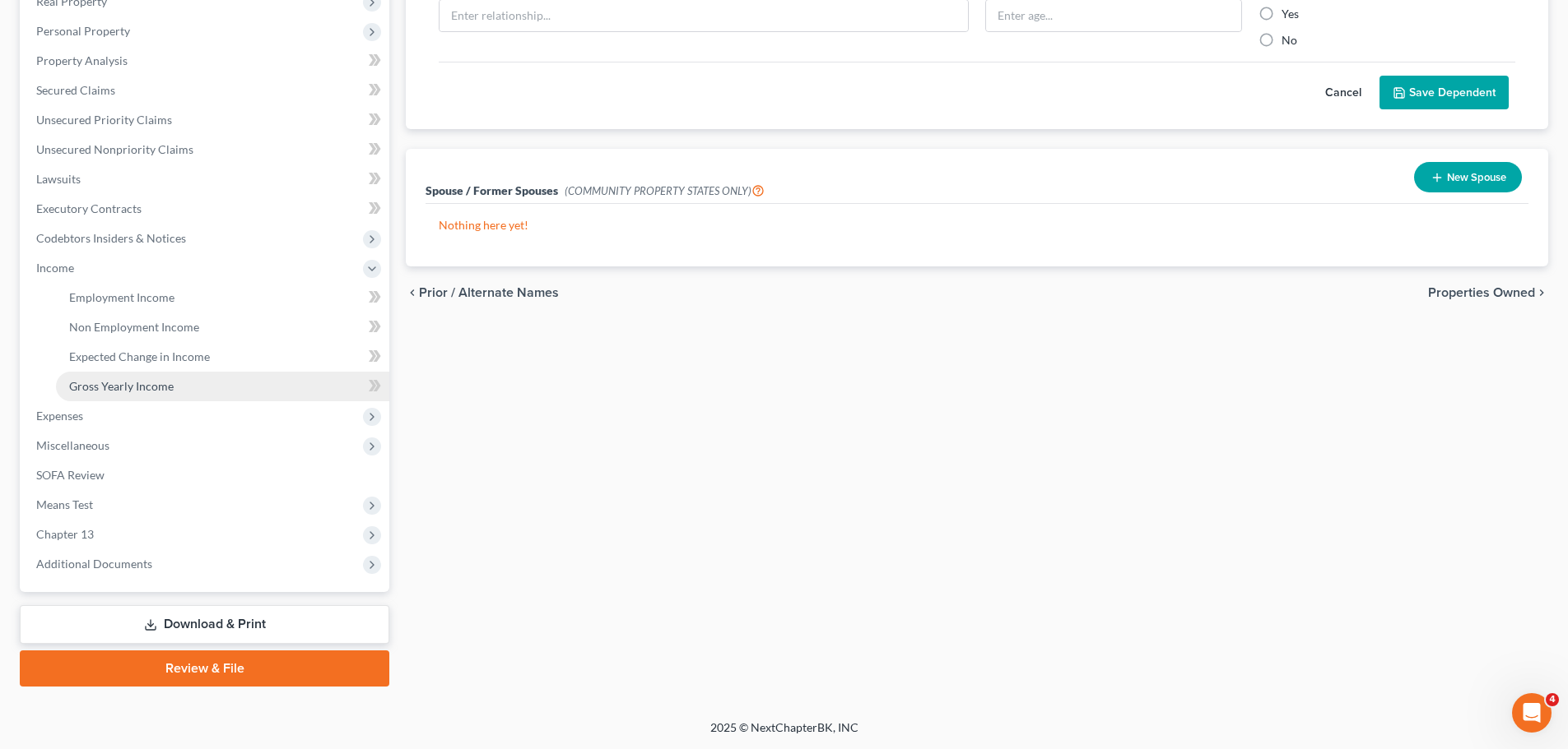
click at [110, 385] on span "Gross Yearly Income" at bounding box center [121, 387] width 104 height 14
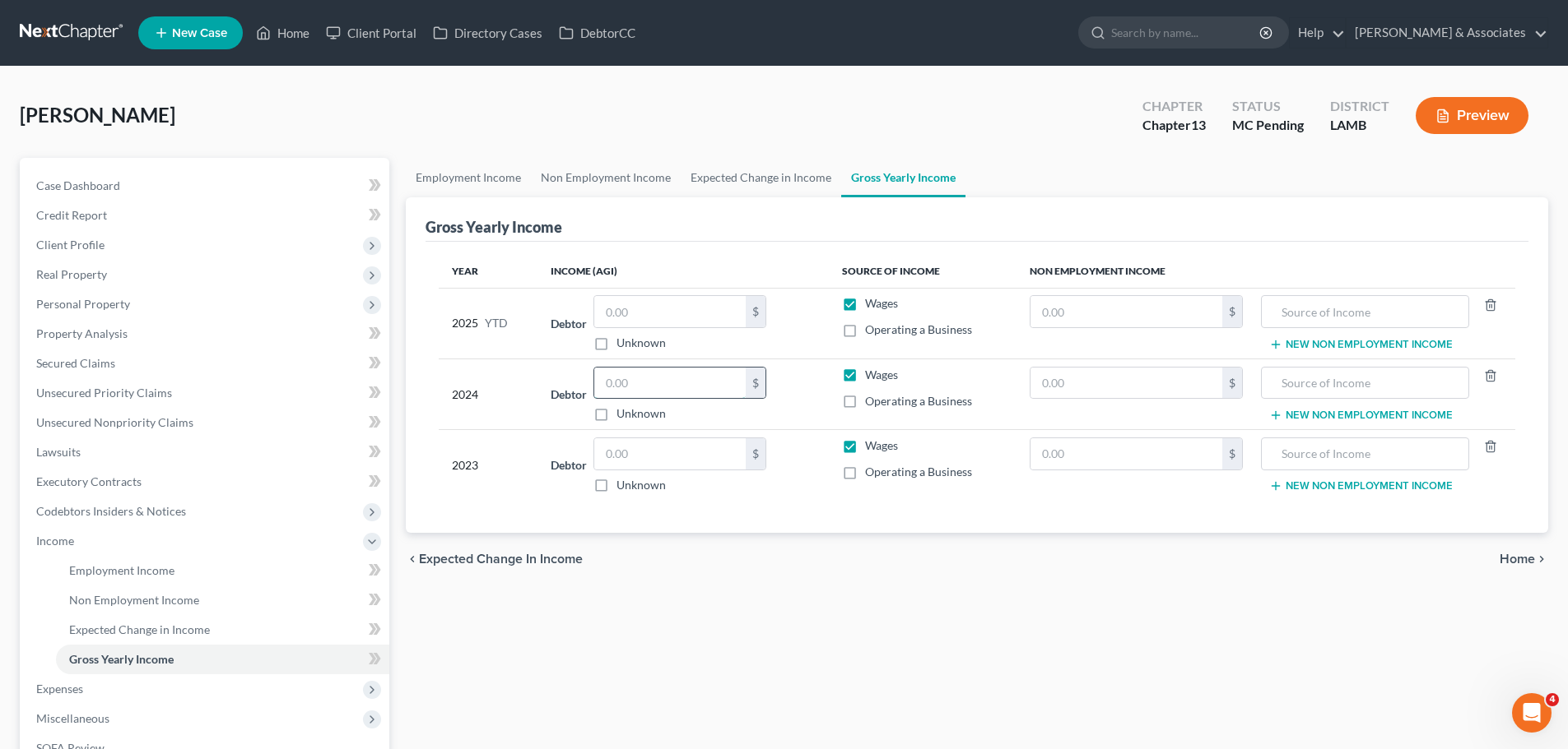
click at [679, 394] on input "text" at bounding box center [670, 383] width 152 height 31
type input "48,143"
click at [84, 391] on span "Unsecured Priority Claims" at bounding box center [103, 393] width 136 height 14
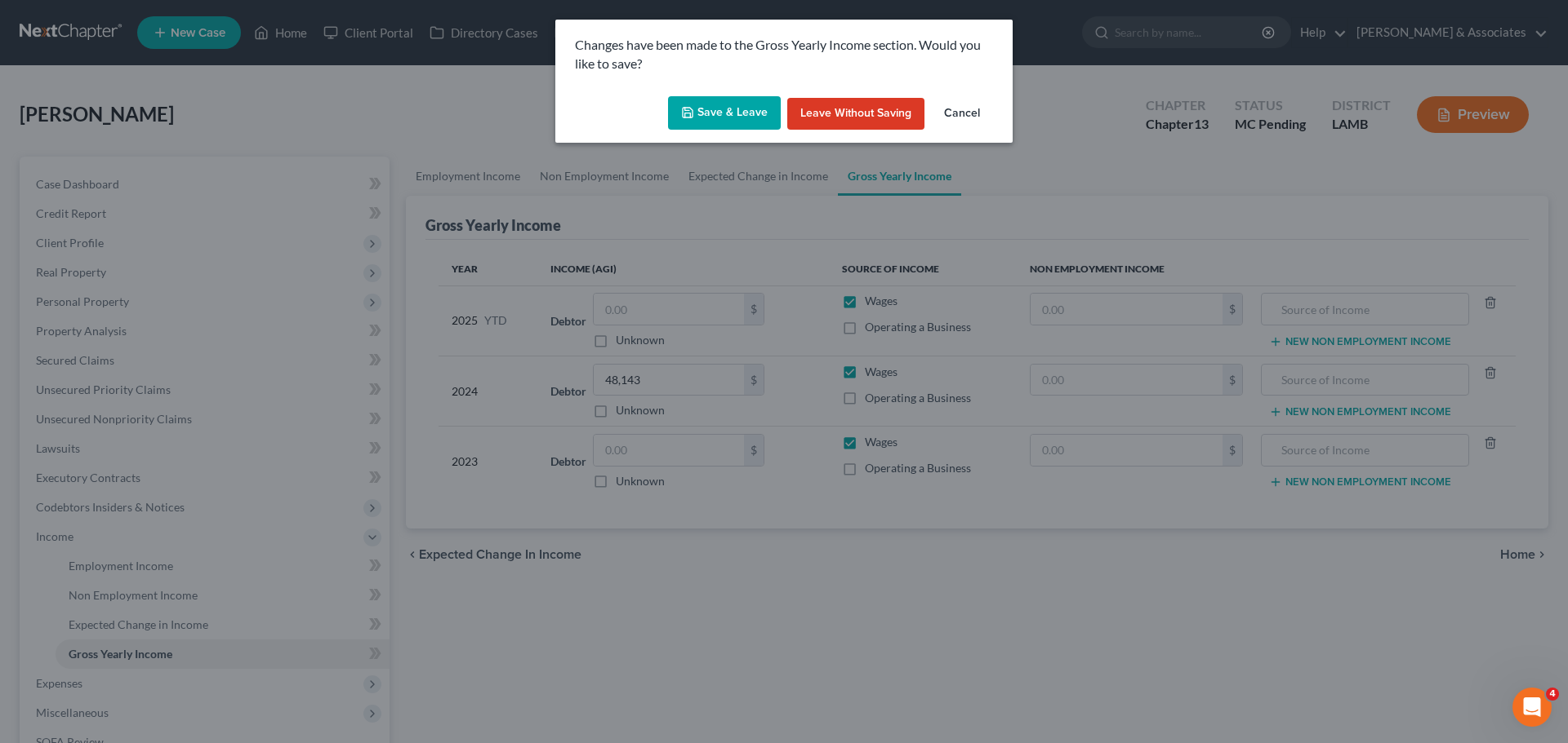
click at [761, 105] on button "Save & Leave" at bounding box center [724, 113] width 113 height 35
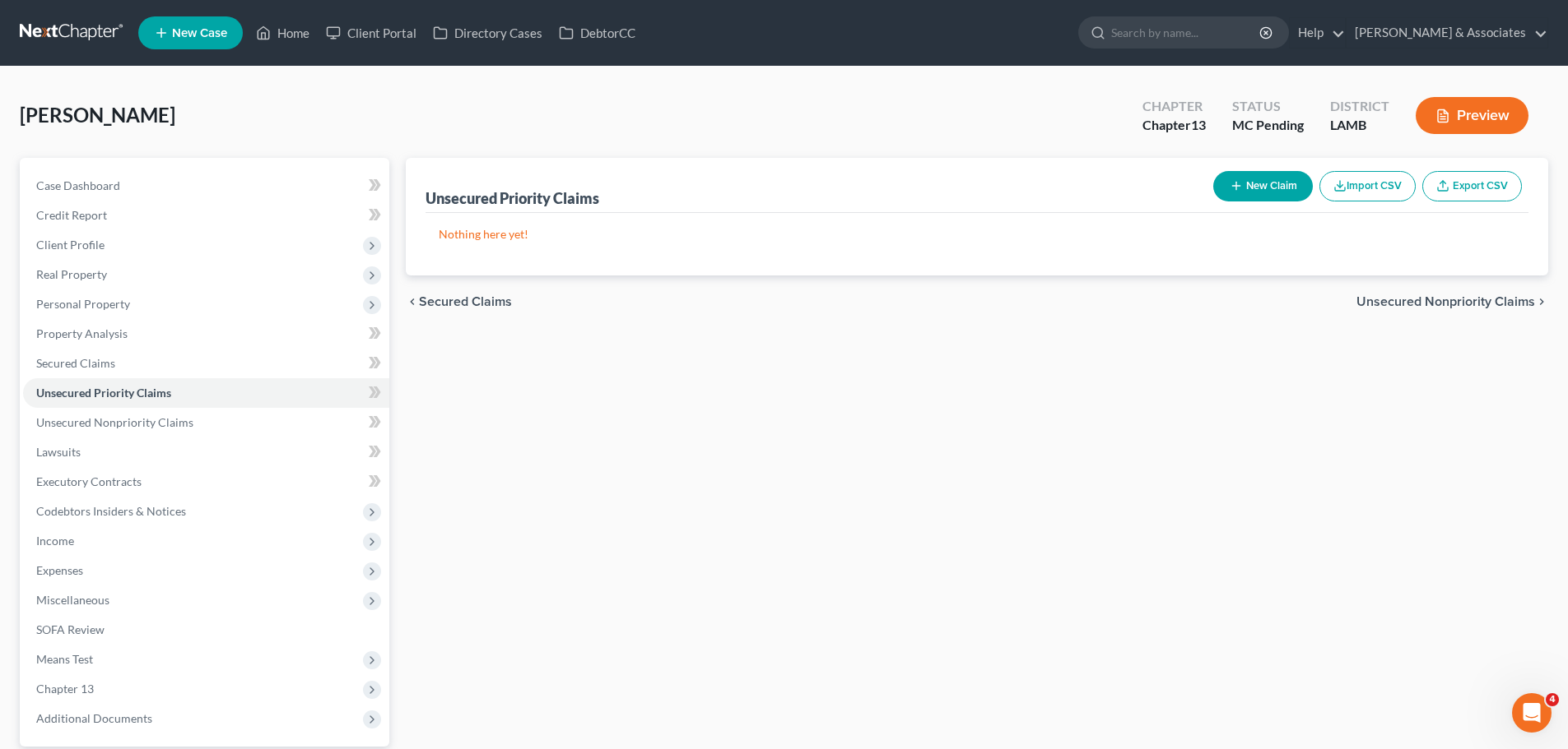
click at [1271, 195] on button "New Claim" at bounding box center [1263, 187] width 100 height 30
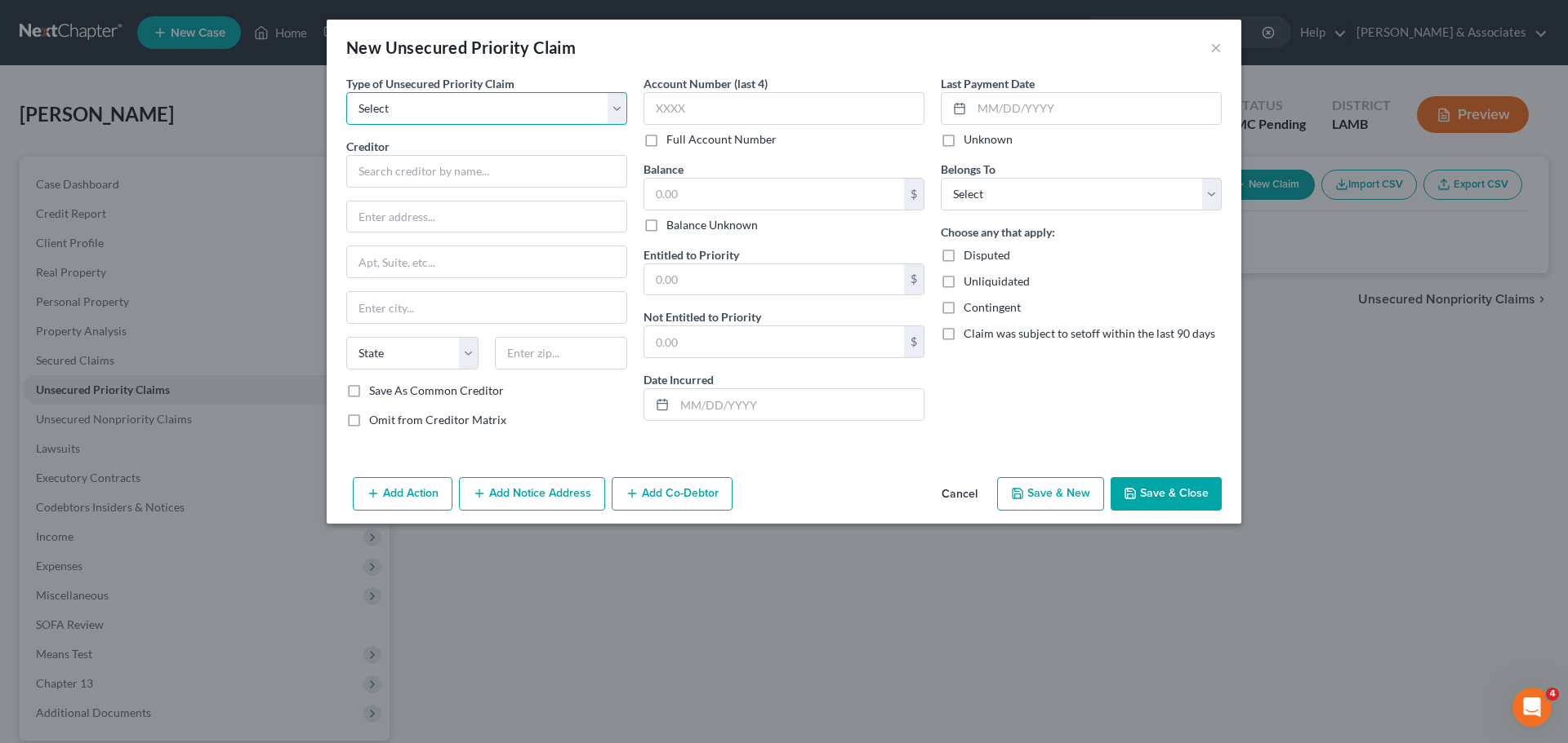
drag, startPoint x: 476, startPoint y: 108, endPoint x: 475, endPoint y: 123, distance: 15.0
click at [476, 108] on select "Select Taxes & Other Government Units Domestic Support Obligations Extensions o…" at bounding box center [486, 109] width 280 height 33
select select "0"
click at [346, 93] on select "Select Taxes & Other Government Units Domestic Support Obligations Extensions o…" at bounding box center [486, 109] width 280 height 33
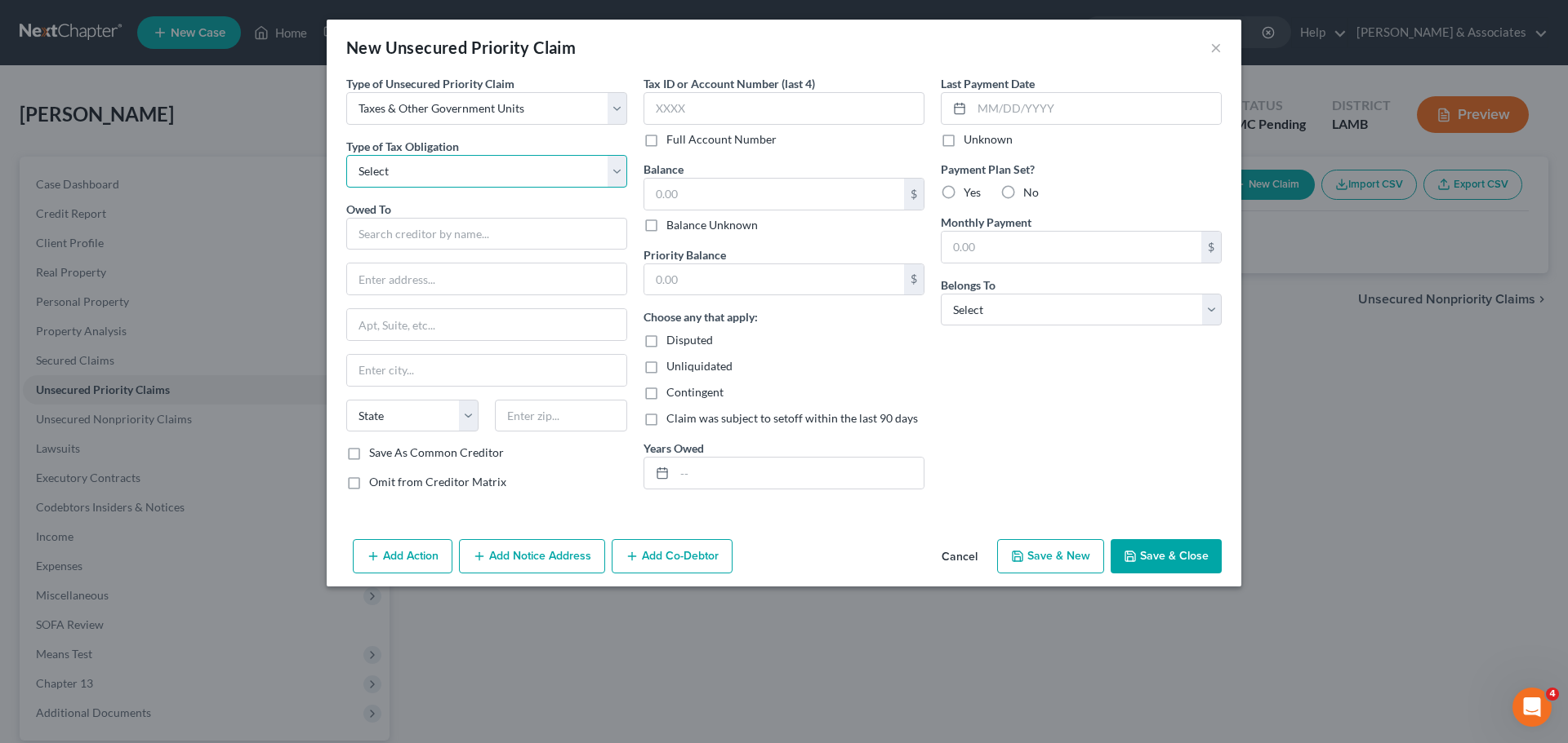
drag, startPoint x: 475, startPoint y: 123, endPoint x: 470, endPoint y: 155, distance: 32.4
click at [470, 155] on select "Select Federal City State Franchise Tax Board Other" at bounding box center [486, 171] width 280 height 33
select select "2"
click at [346, 155] on select "Select Federal City State Franchise Tax Board Other" at bounding box center [486, 171] width 280 height 33
click at [478, 215] on div "Owed To *" at bounding box center [486, 226] width 280 height 50
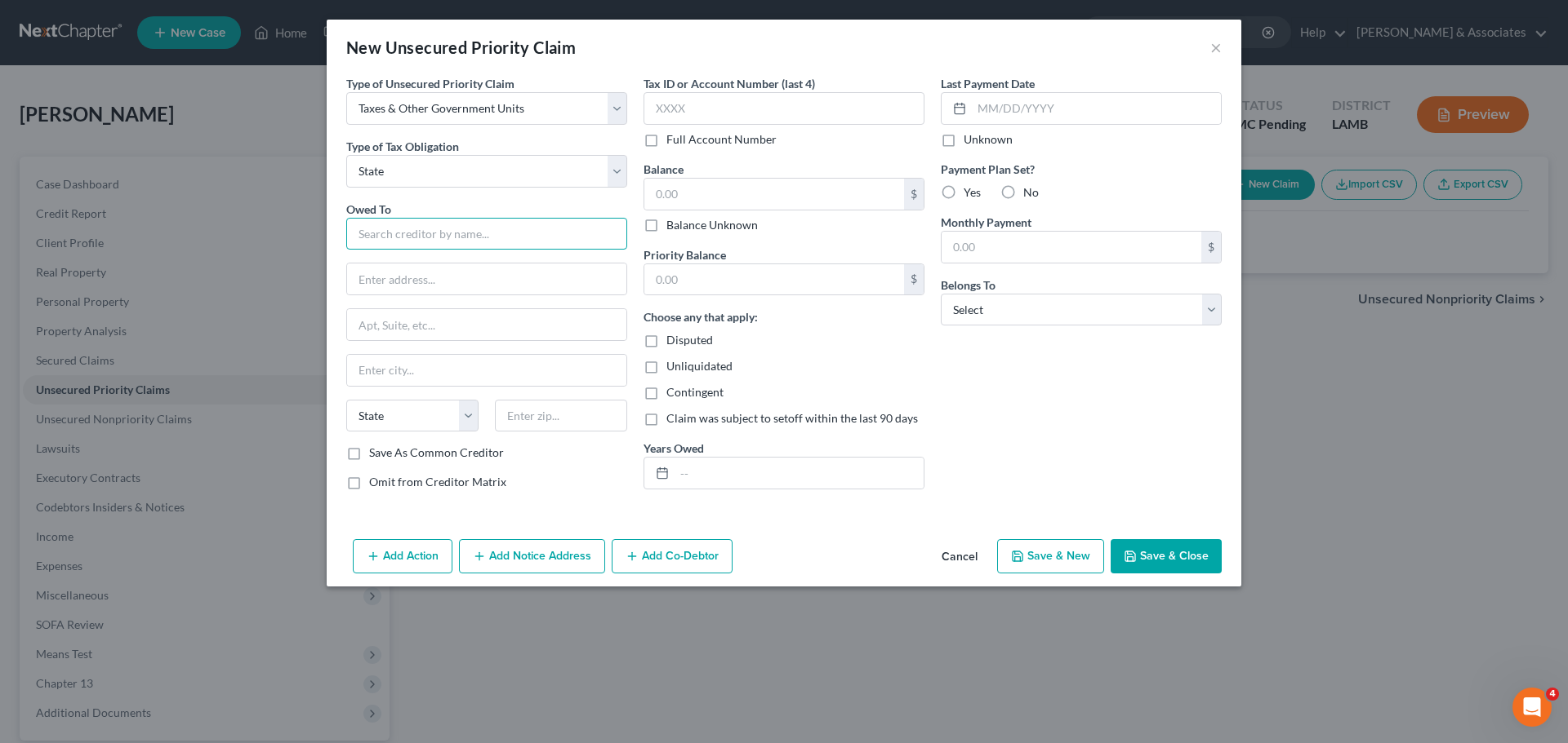
click at [481, 234] on input "text" at bounding box center [486, 234] width 280 height 33
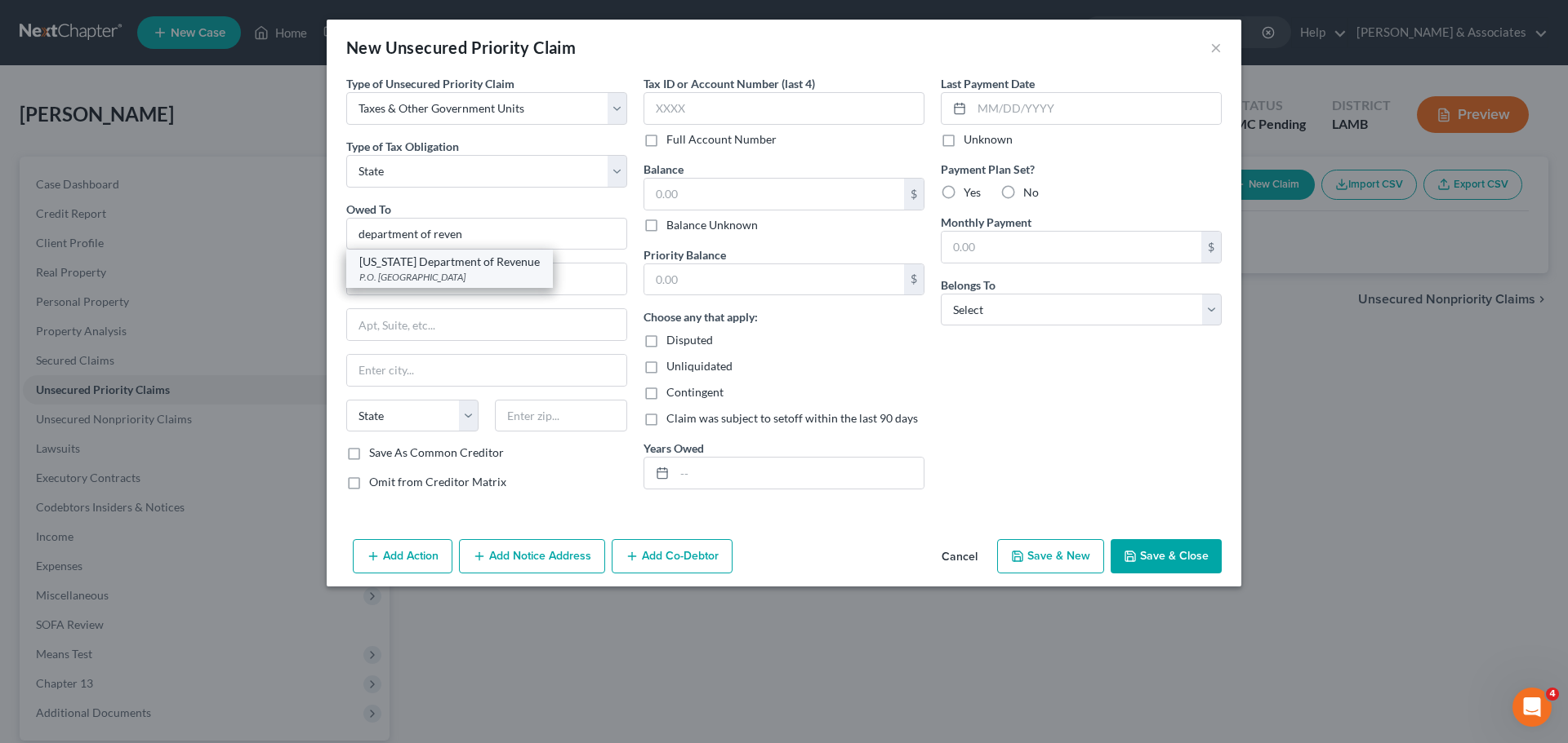
click at [478, 264] on div "Louisiana Department of Revenue" at bounding box center [449, 262] width 181 height 16
type input "Louisiana Department of Revenue"
type input "P.O. Box 66658"
type input "Baton Rouge"
select select "19"
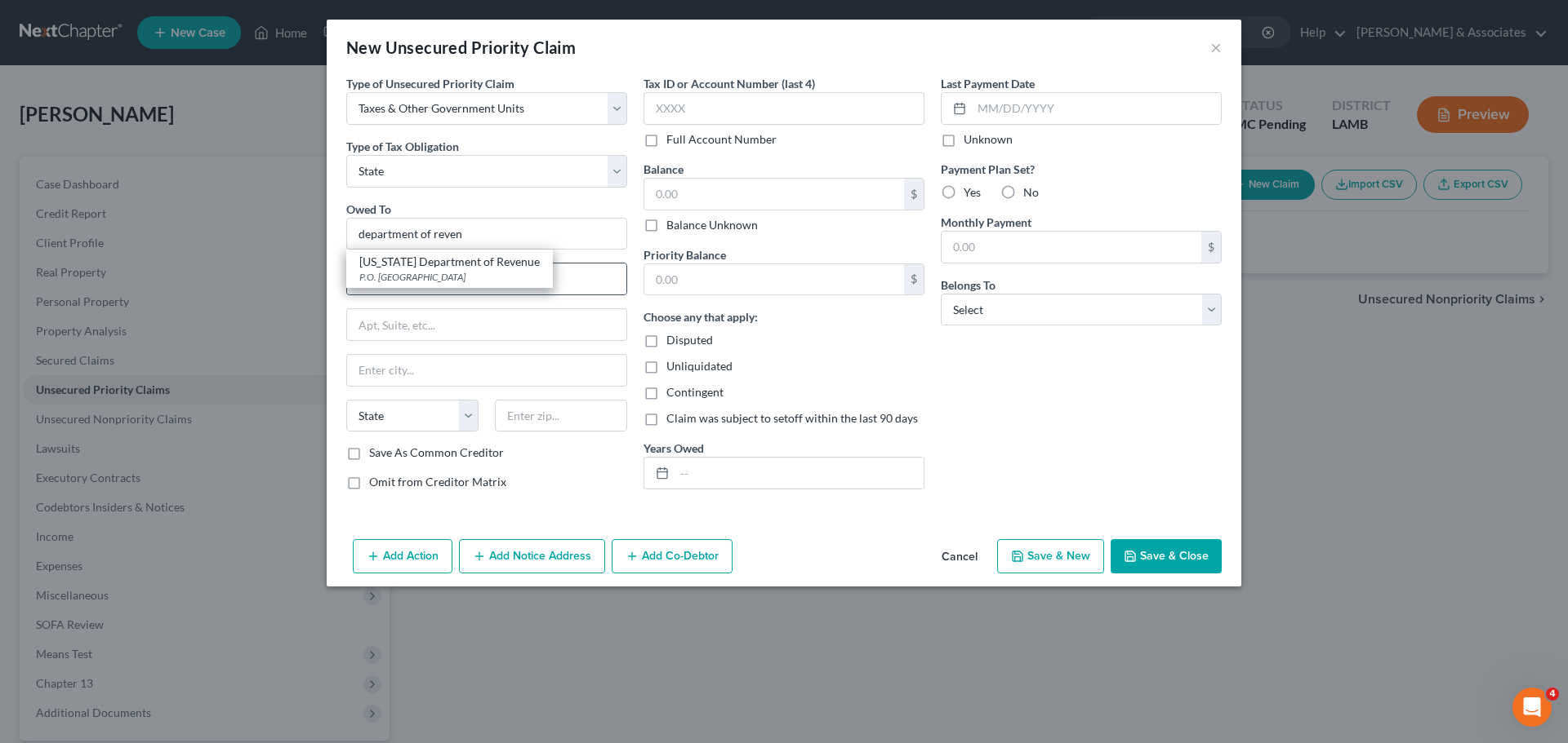
type input "70896"
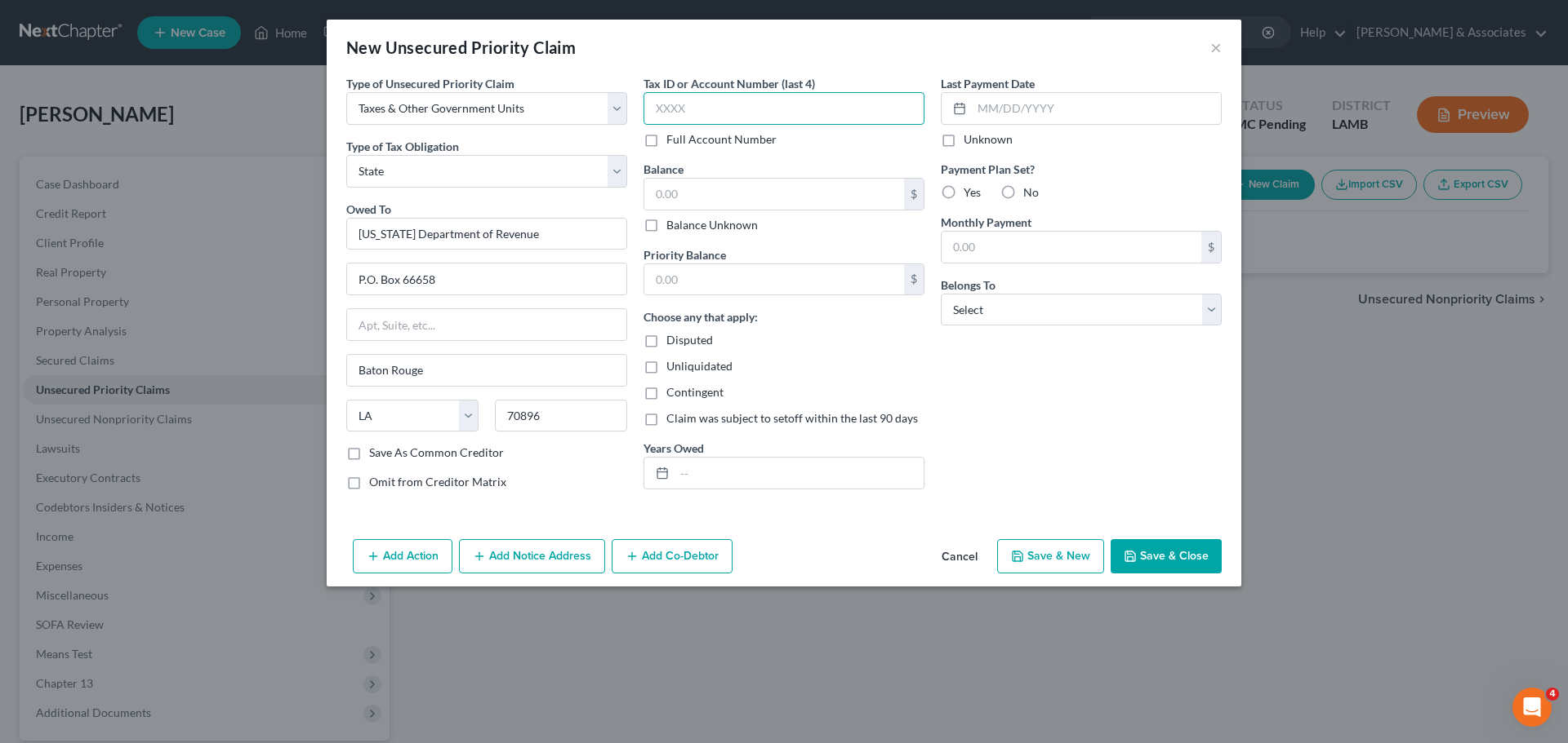
click at [732, 96] on input "text" at bounding box center [784, 109] width 280 height 33
type input "7662"
drag, startPoint x: 848, startPoint y: 191, endPoint x: 592, endPoint y: 185, distance: 256.1
click at [595, 186] on div "Type of Unsecured Priority Claim * Select Taxes & Other Government Units Domest…" at bounding box center [784, 288] width 891 height 428
type input "396.00"
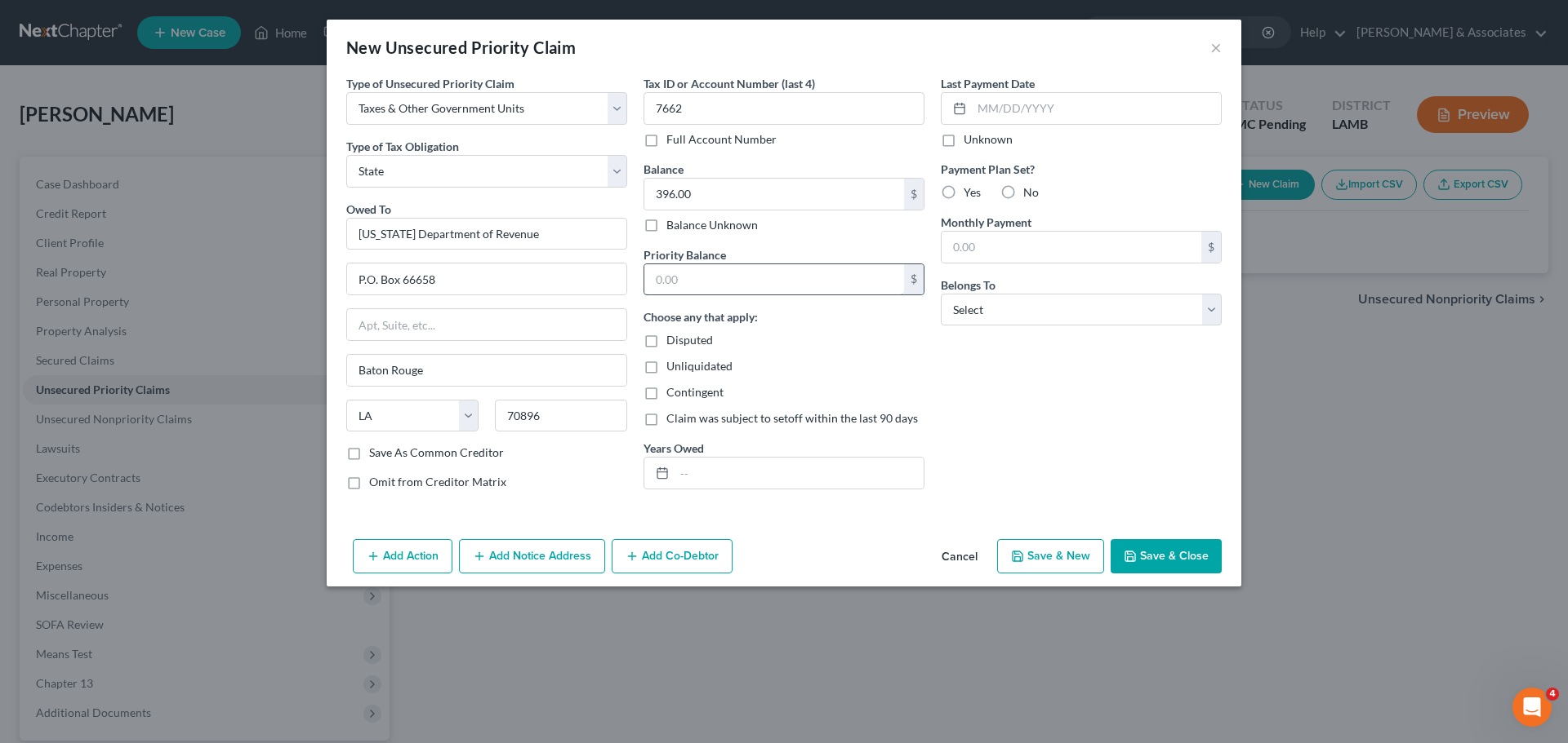
click at [773, 282] on input "text" at bounding box center [774, 279] width 260 height 31
paste input "396.00"
type input "396.00"
click at [729, 465] on input "text" at bounding box center [799, 472] width 249 height 31
type input "2024"
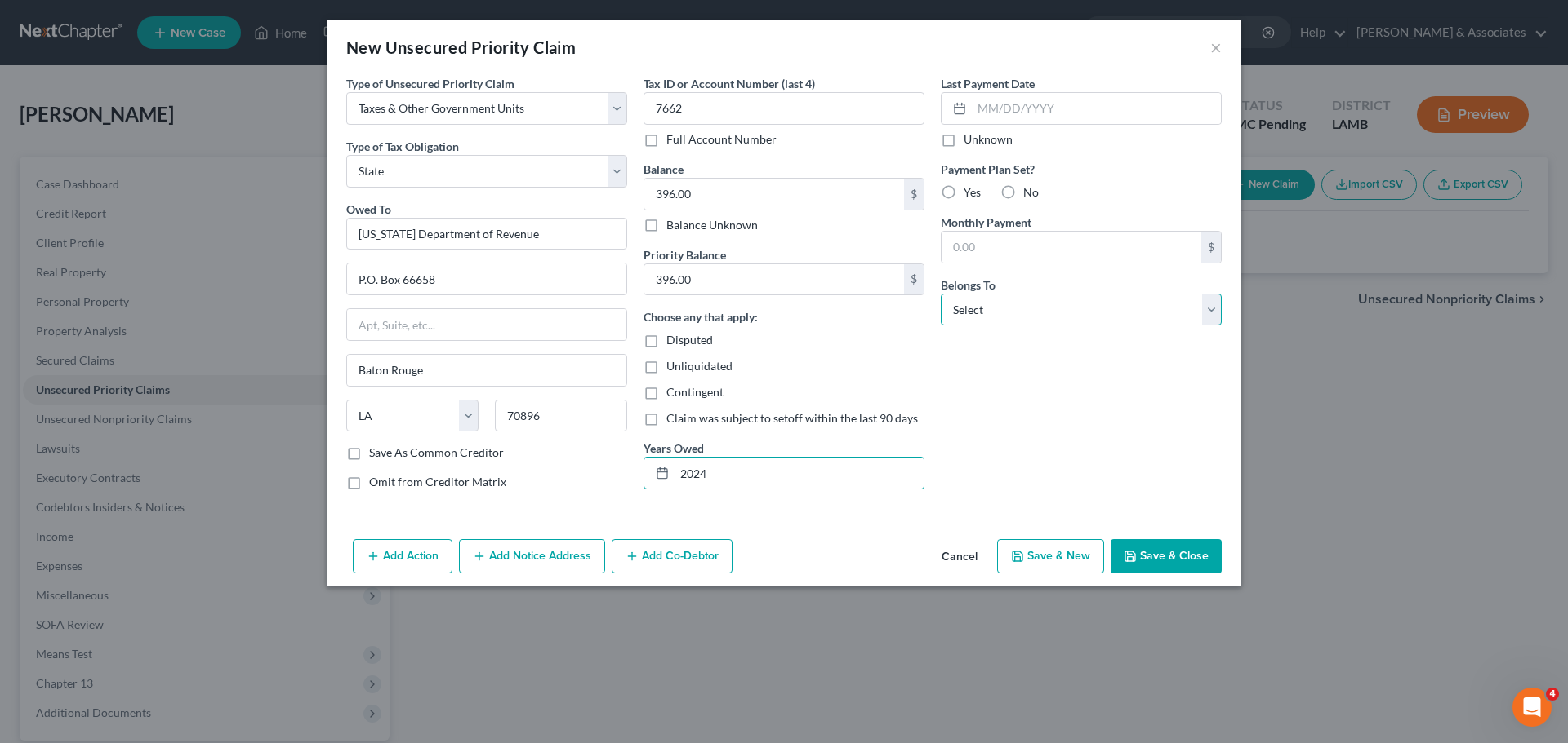
drag, startPoint x: 1082, startPoint y: 295, endPoint x: 1077, endPoint y: 310, distance: 15.8
click at [1082, 295] on select "Select Debtor 1 Only Debtor 2 Only Debtor 1 And Debtor 2 Only At Least One Of T…" at bounding box center [1080, 310] width 280 height 33
select select "0"
click at [940, 294] on select "Select Debtor 1 Only Debtor 2 Only Debtor 1 And Debtor 2 Only At Least One Of T…" at bounding box center [1080, 310] width 280 height 33
click at [1047, 371] on div "Last Payment Date Unknown Payment Plan Set? Yes No Monthly Payment $ Belongs To…" at bounding box center [1081, 288] width 297 height 428
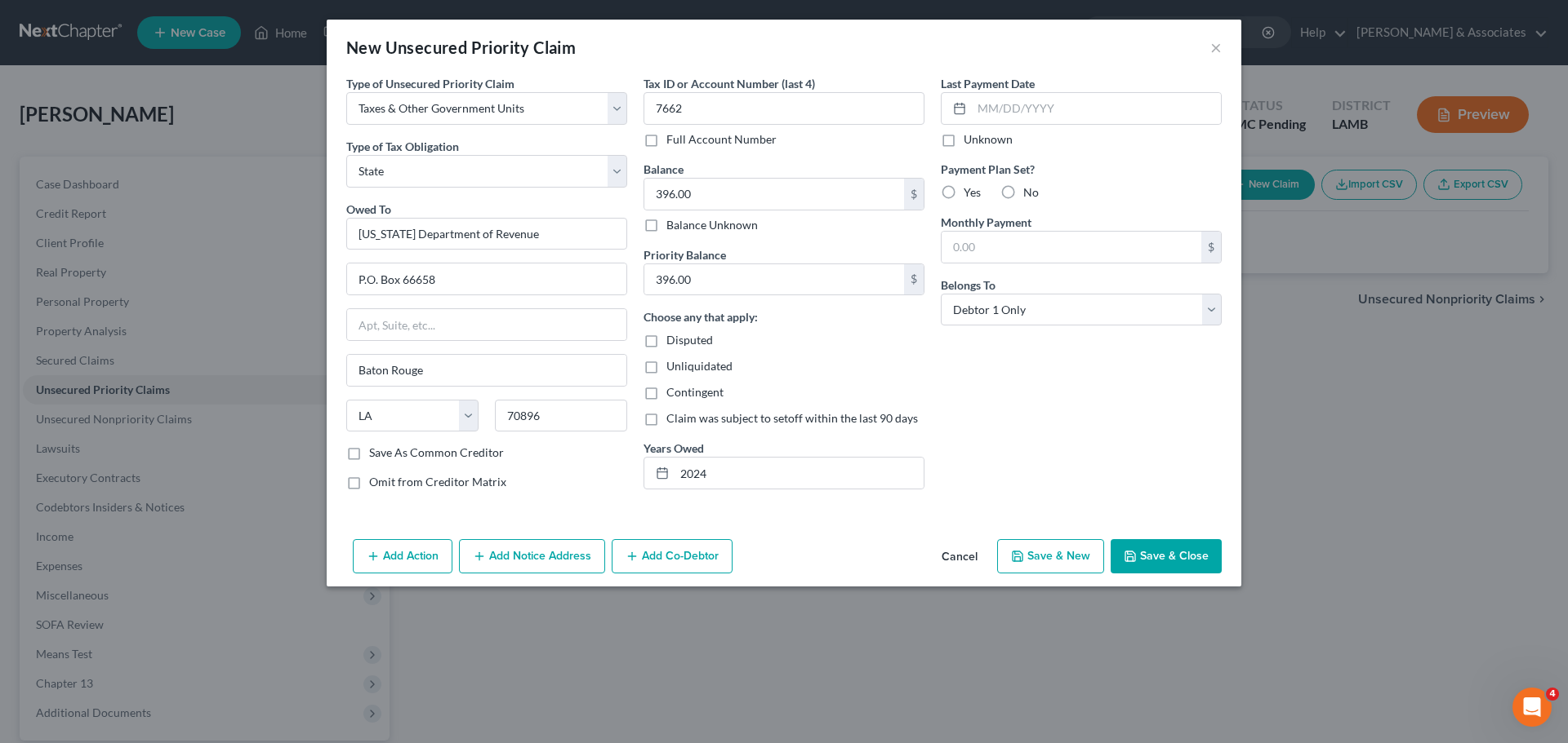
click at [1179, 563] on button "Save & Close" at bounding box center [1166, 556] width 111 height 35
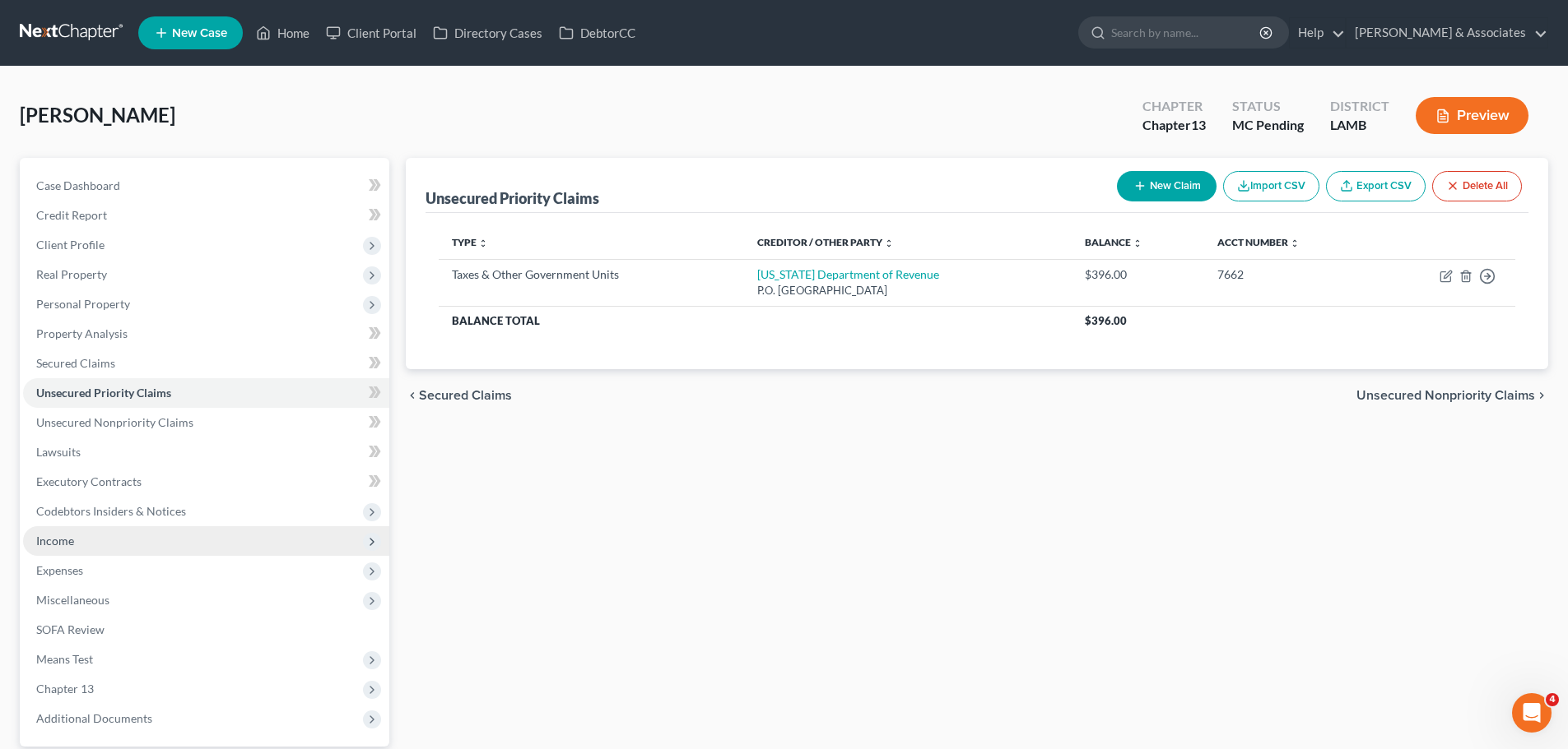
click at [57, 542] on span "Income" at bounding box center [55, 541] width 38 height 14
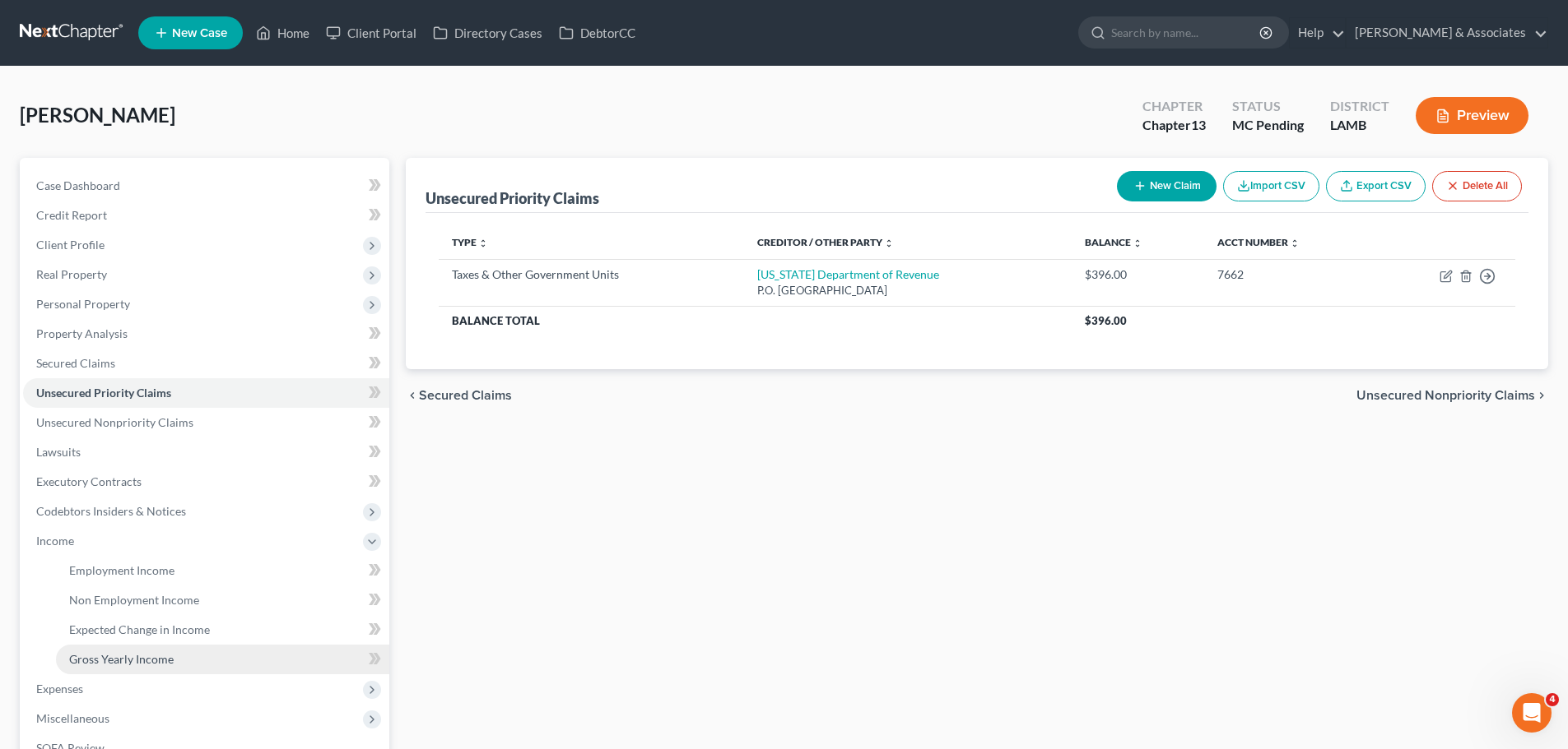
click at [102, 658] on span "Gross Yearly Income" at bounding box center [121, 659] width 104 height 14
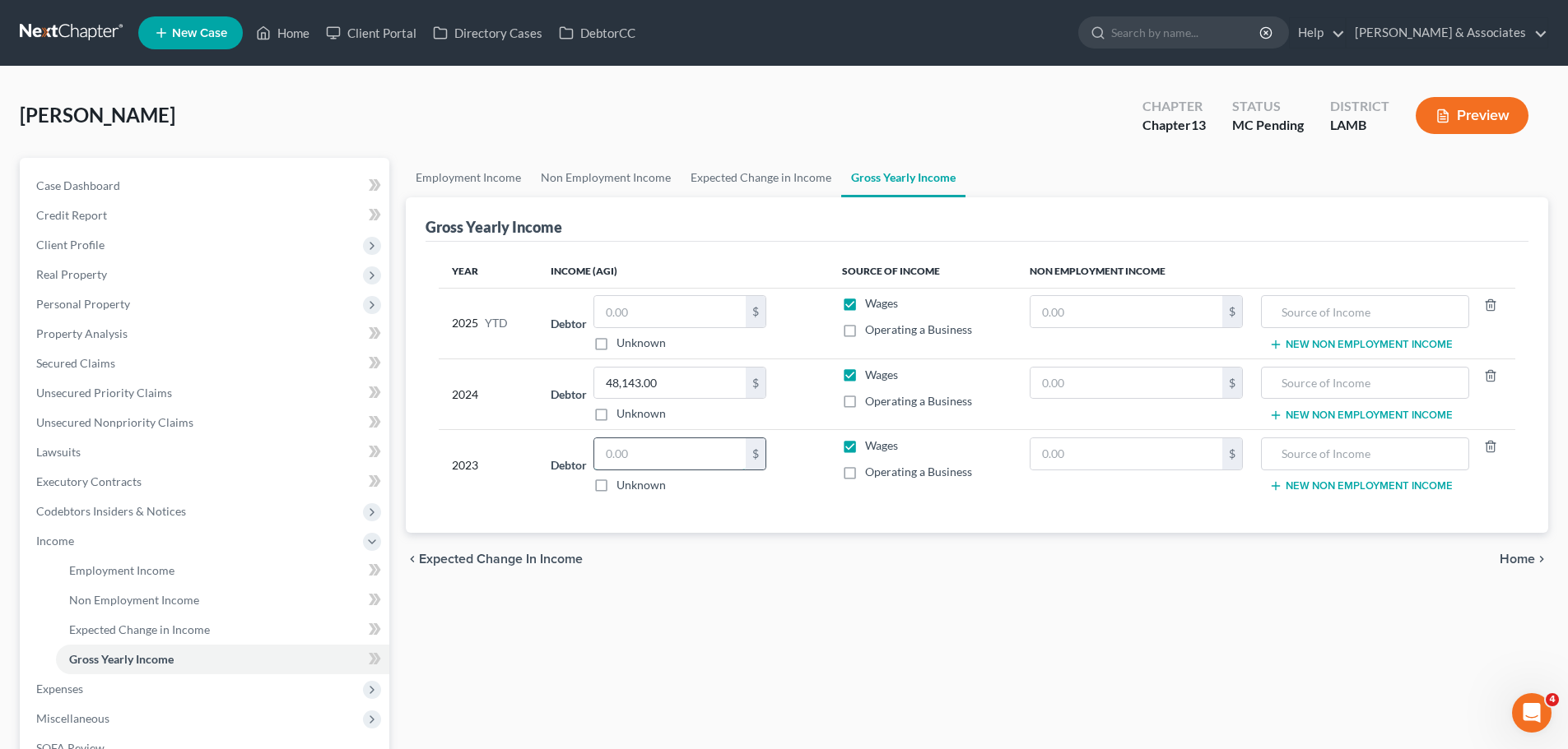
click at [663, 458] on input "text" at bounding box center [670, 454] width 152 height 31
type input "129,941"
click at [1047, 621] on div "Employment Income Non Employment Income Expected Change in Income Gross Yearly …" at bounding box center [977, 559] width 1159 height 802
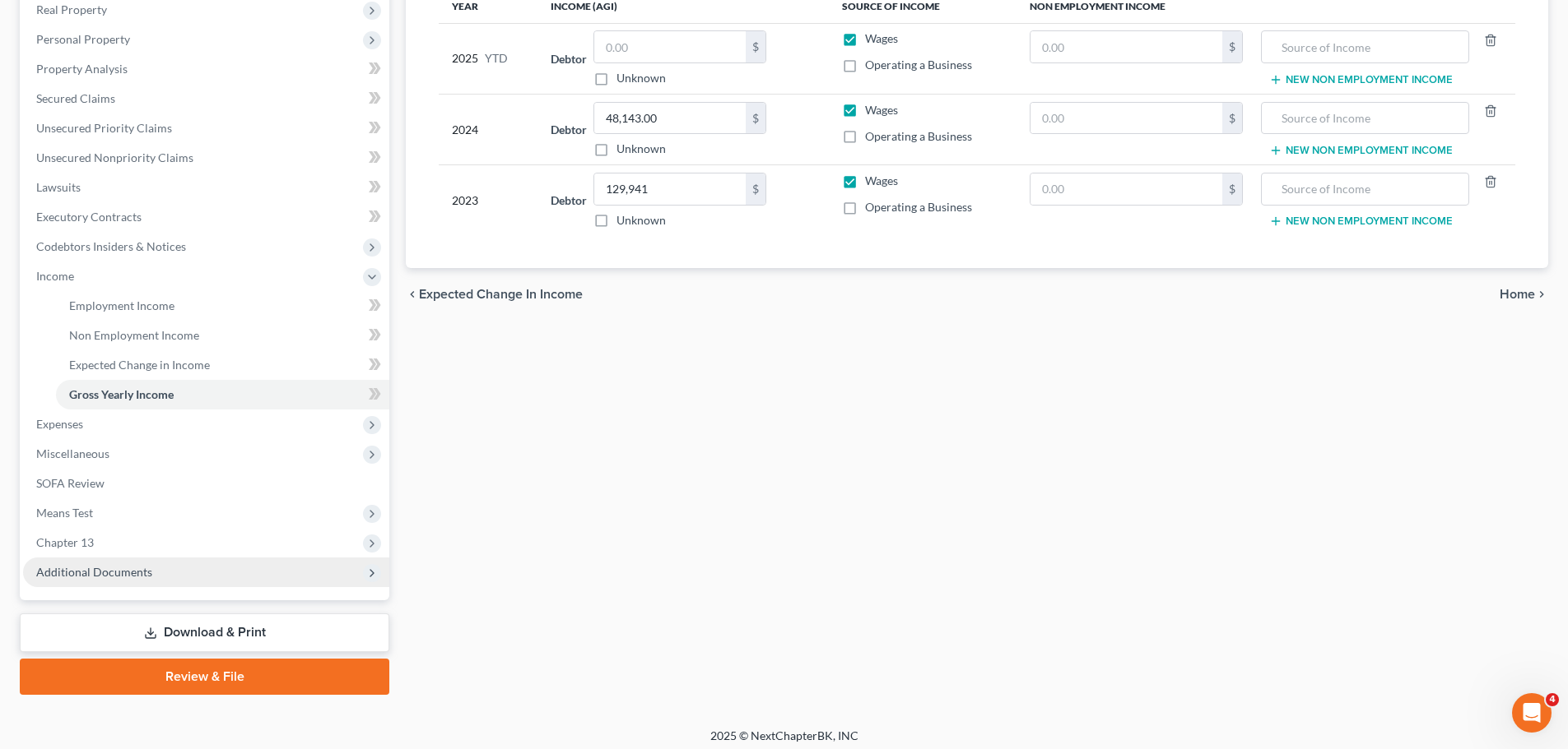
scroll to position [273, 0]
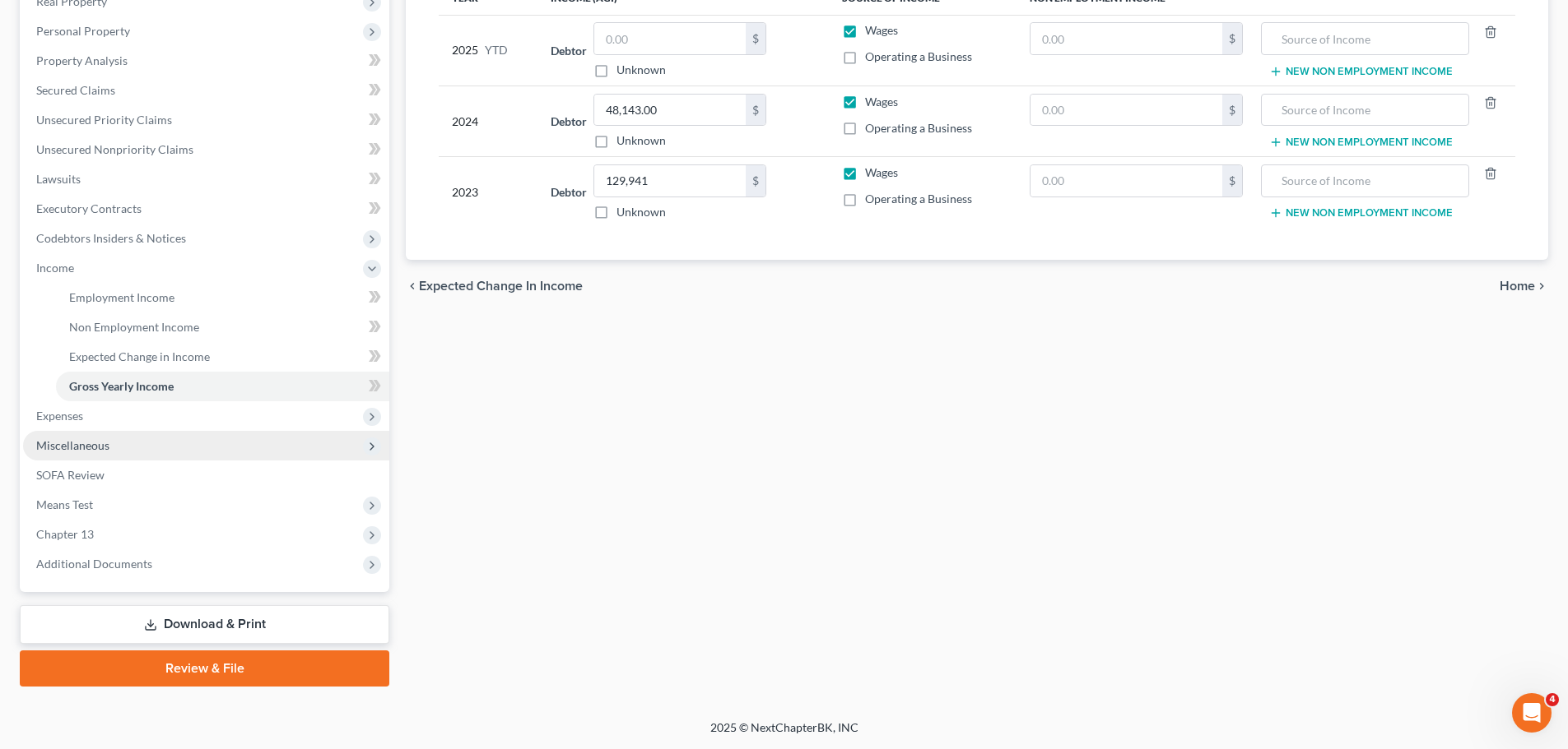
click at [48, 452] on span "Miscellaneous" at bounding box center [206, 445] width 366 height 30
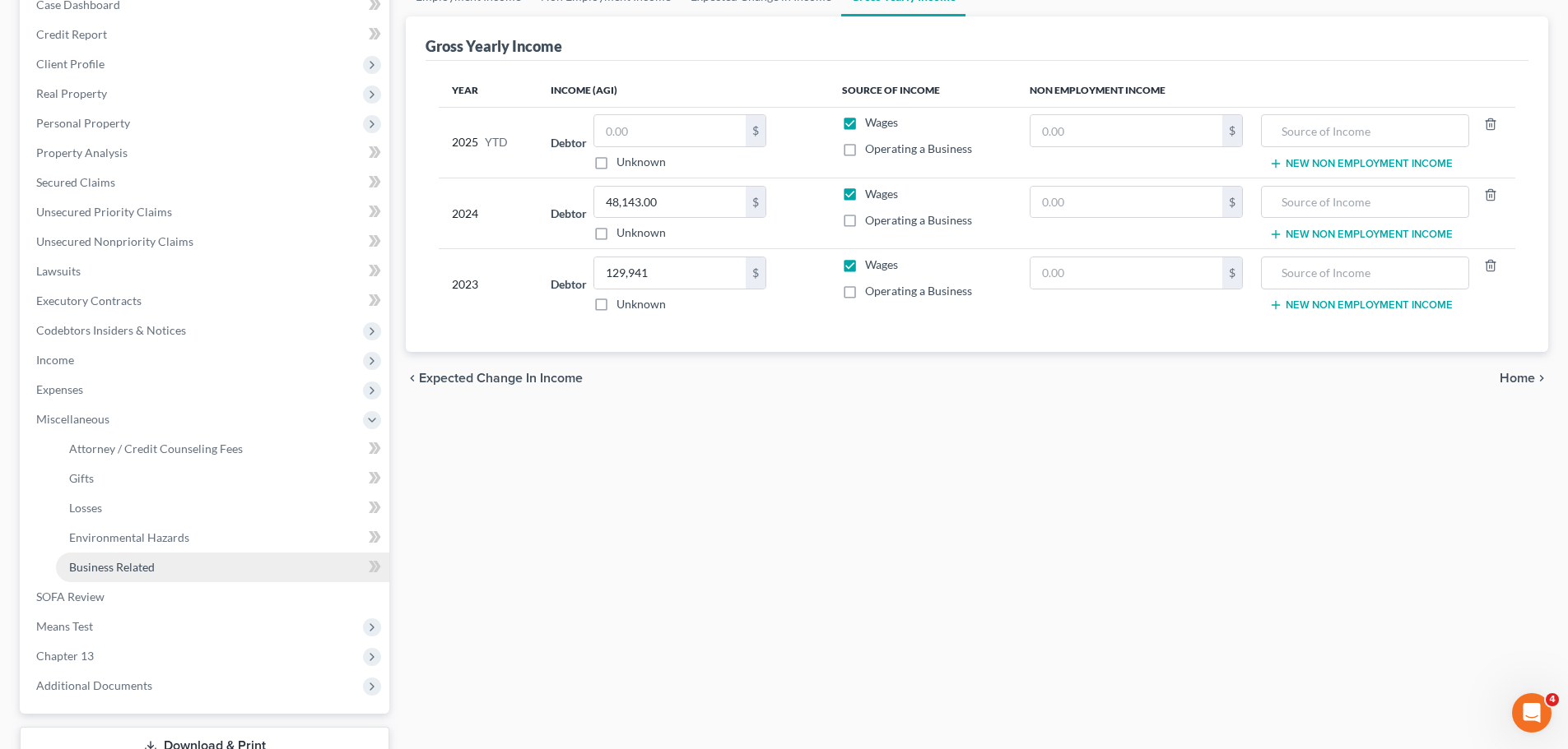
scroll to position [26, 0]
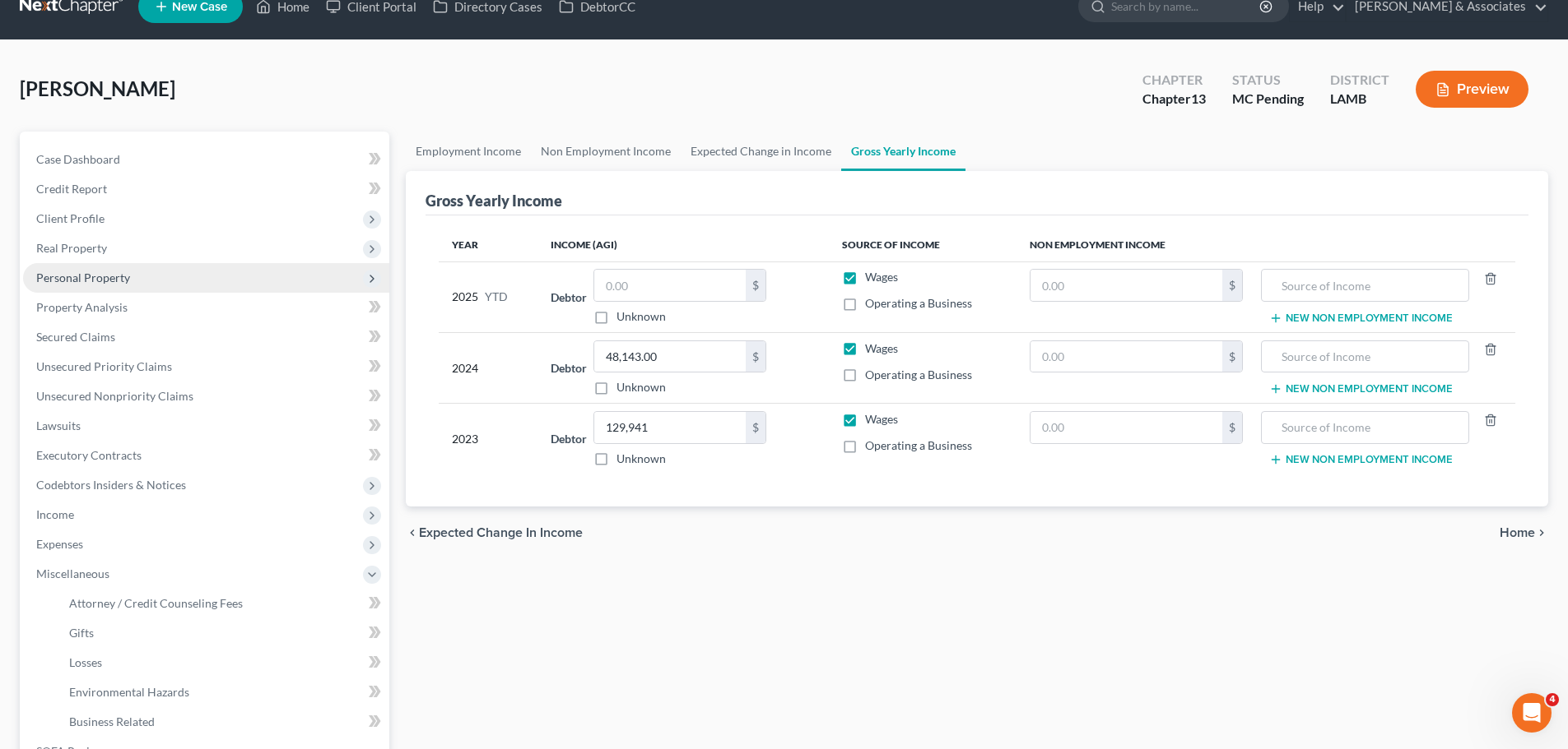
click at [83, 279] on span "Personal Property" at bounding box center [83, 278] width 94 height 14
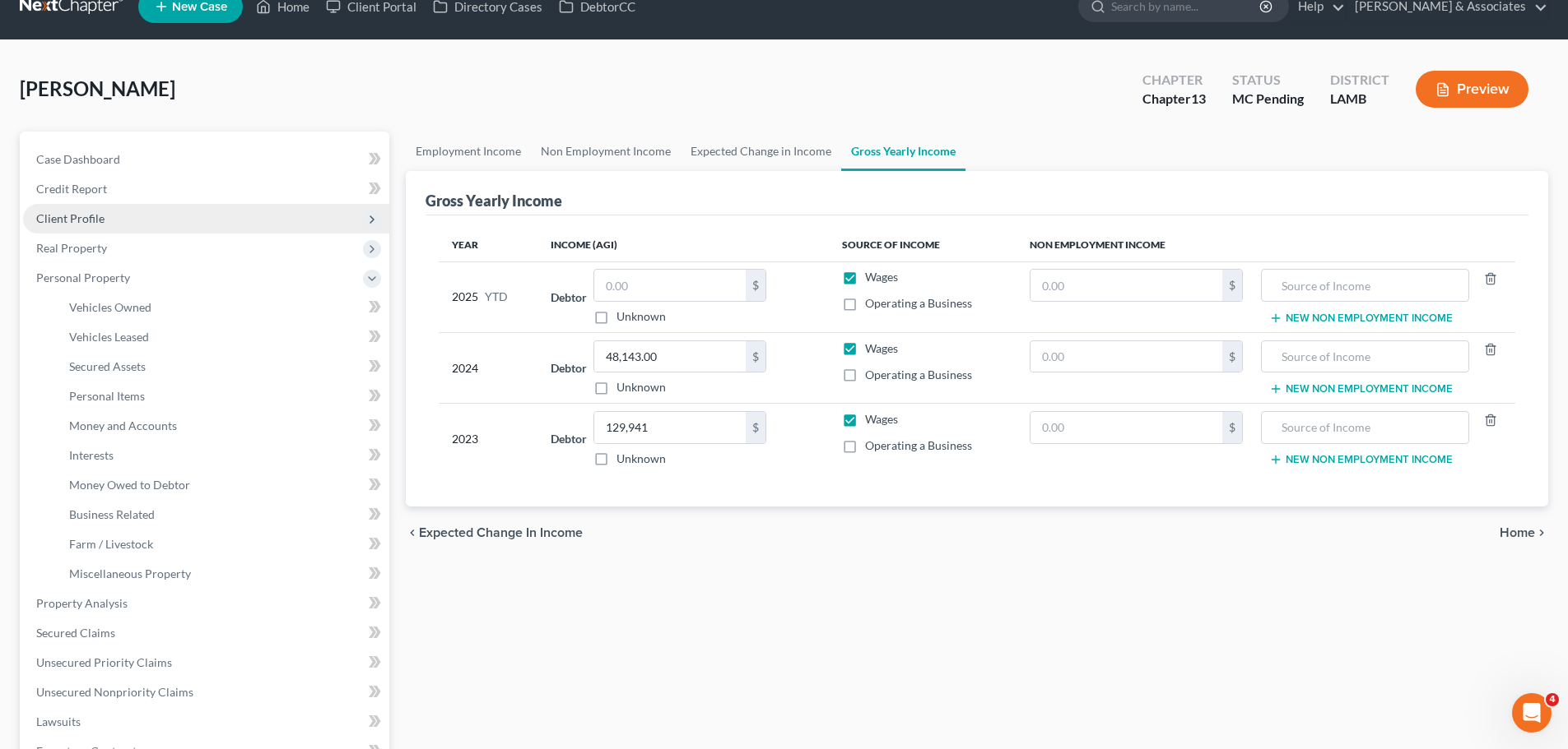
click at [77, 223] on span "Client Profile" at bounding box center [70, 219] width 68 height 14
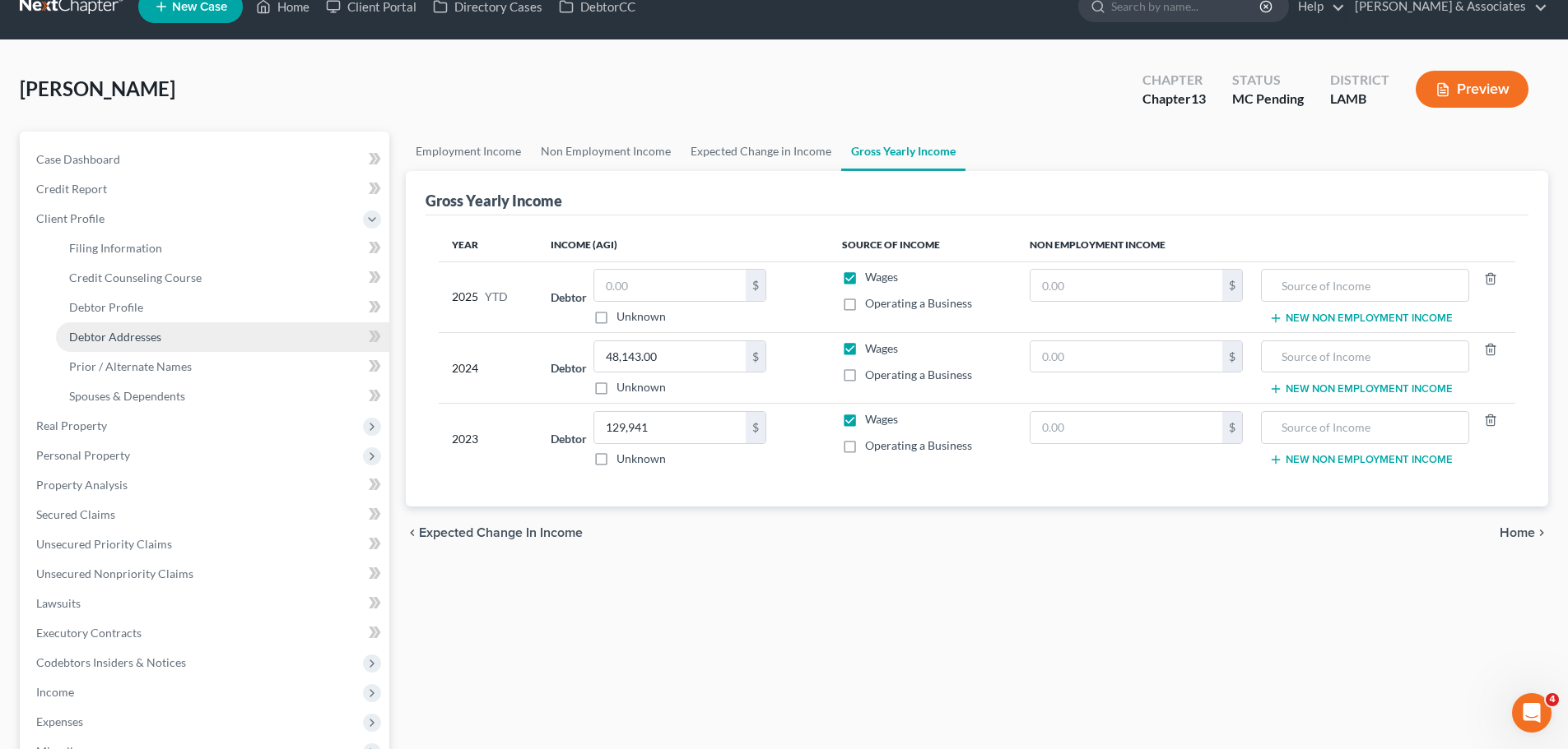
click at [114, 344] on link "Debtor Addresses" at bounding box center [222, 336] width 333 height 30
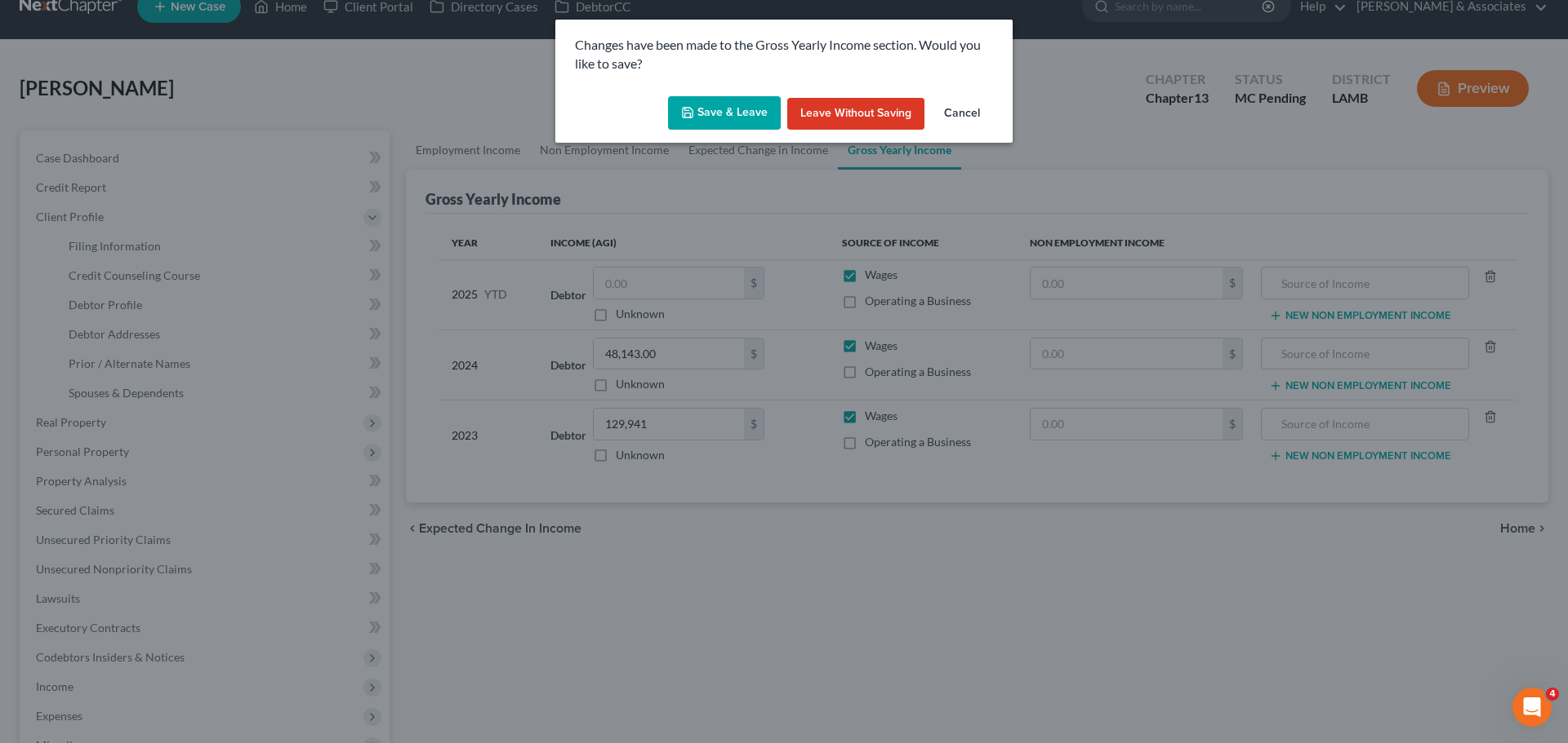
click at [703, 113] on button "Save & Leave" at bounding box center [724, 113] width 113 height 35
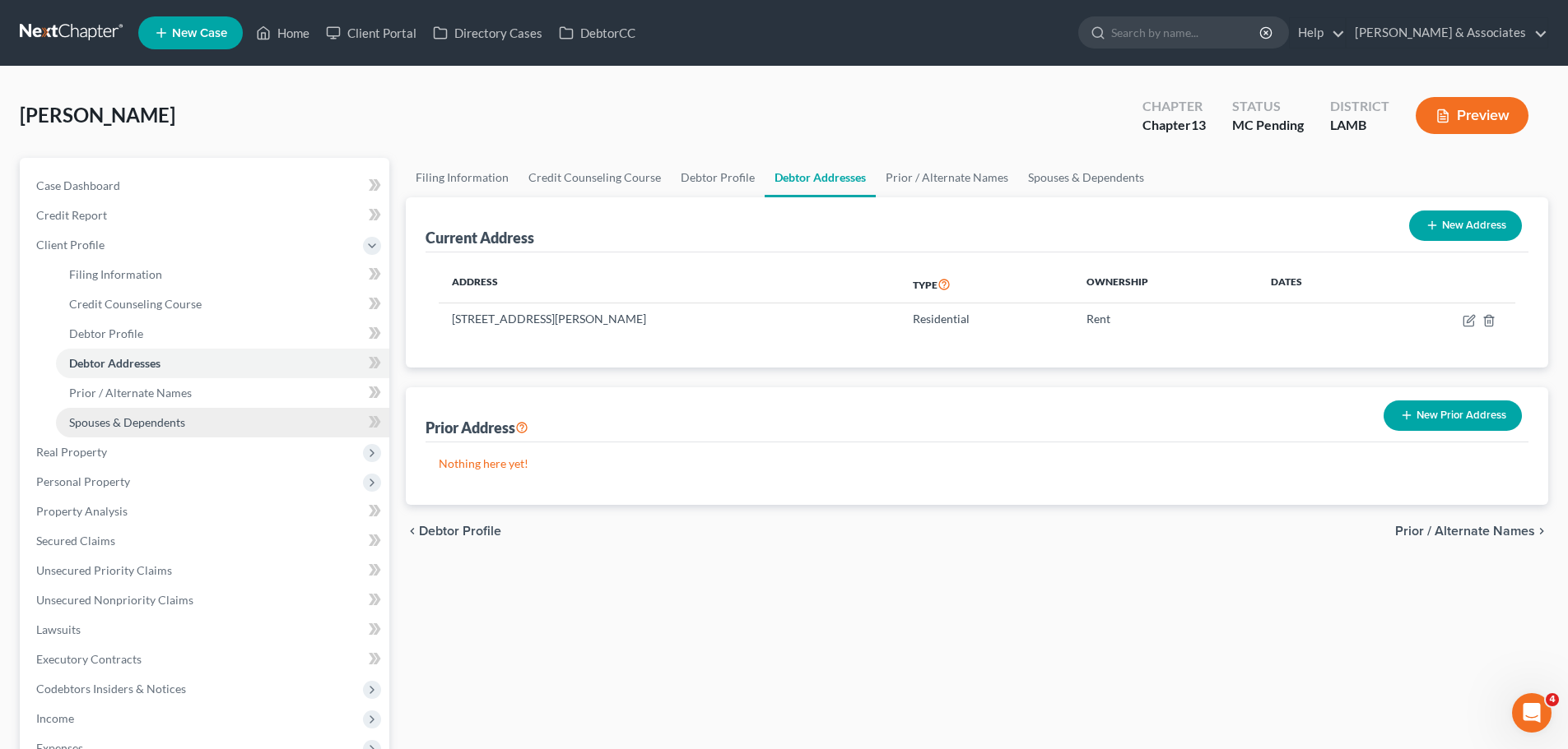
click at [112, 417] on span "Spouses & Dependents" at bounding box center [127, 422] width 116 height 14
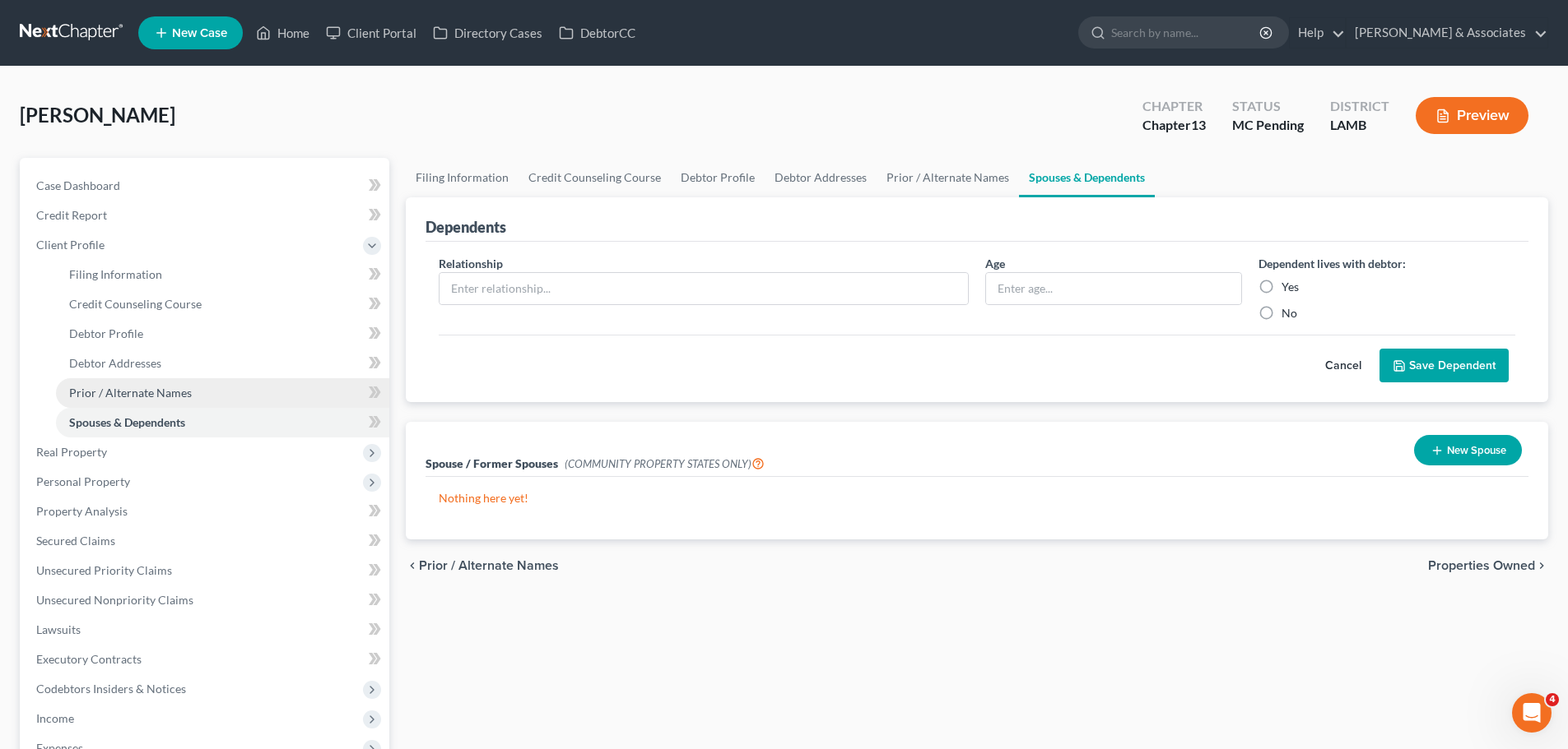
click at [121, 391] on span "Prior / Alternate Names" at bounding box center [130, 393] width 123 height 14
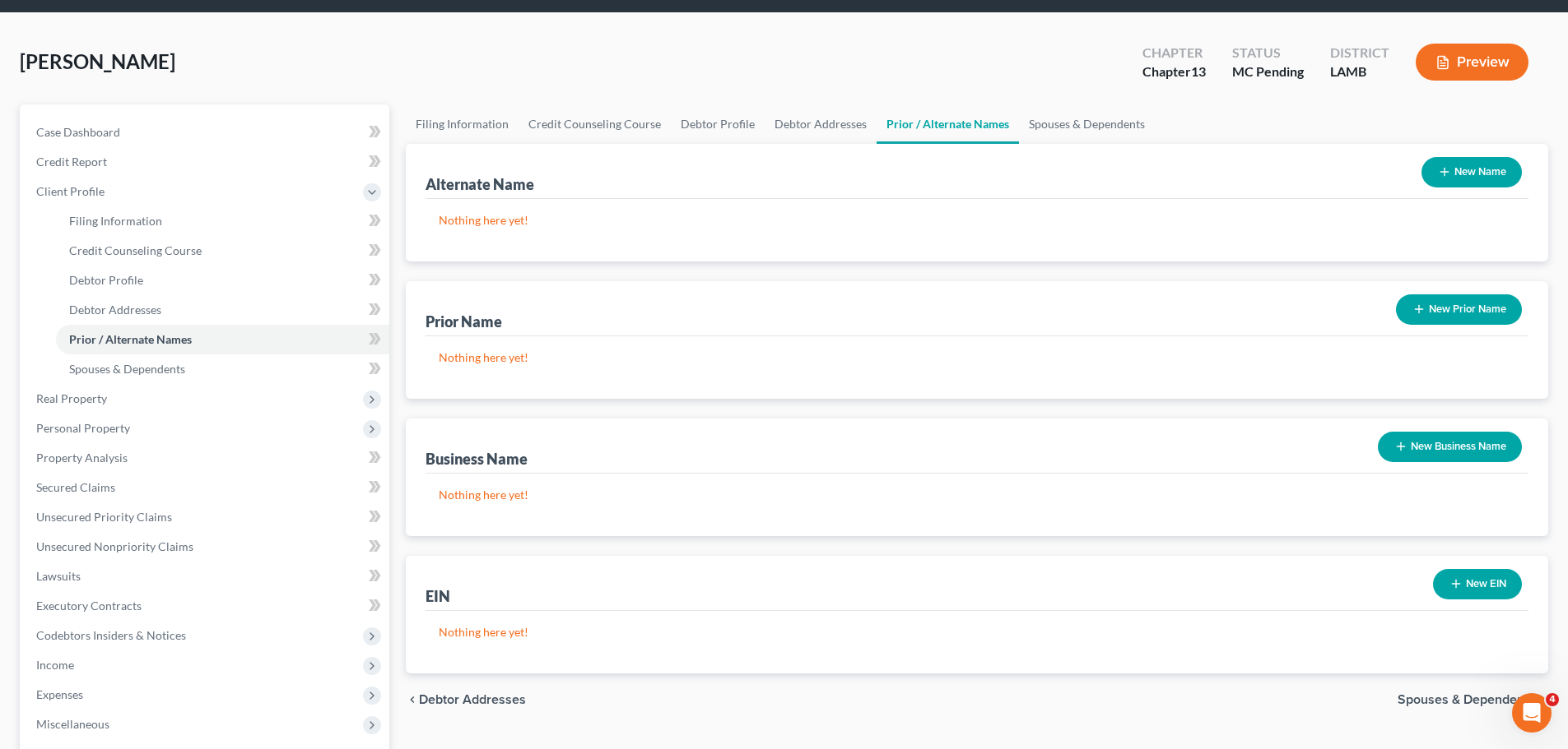
scroll to position [83, 0]
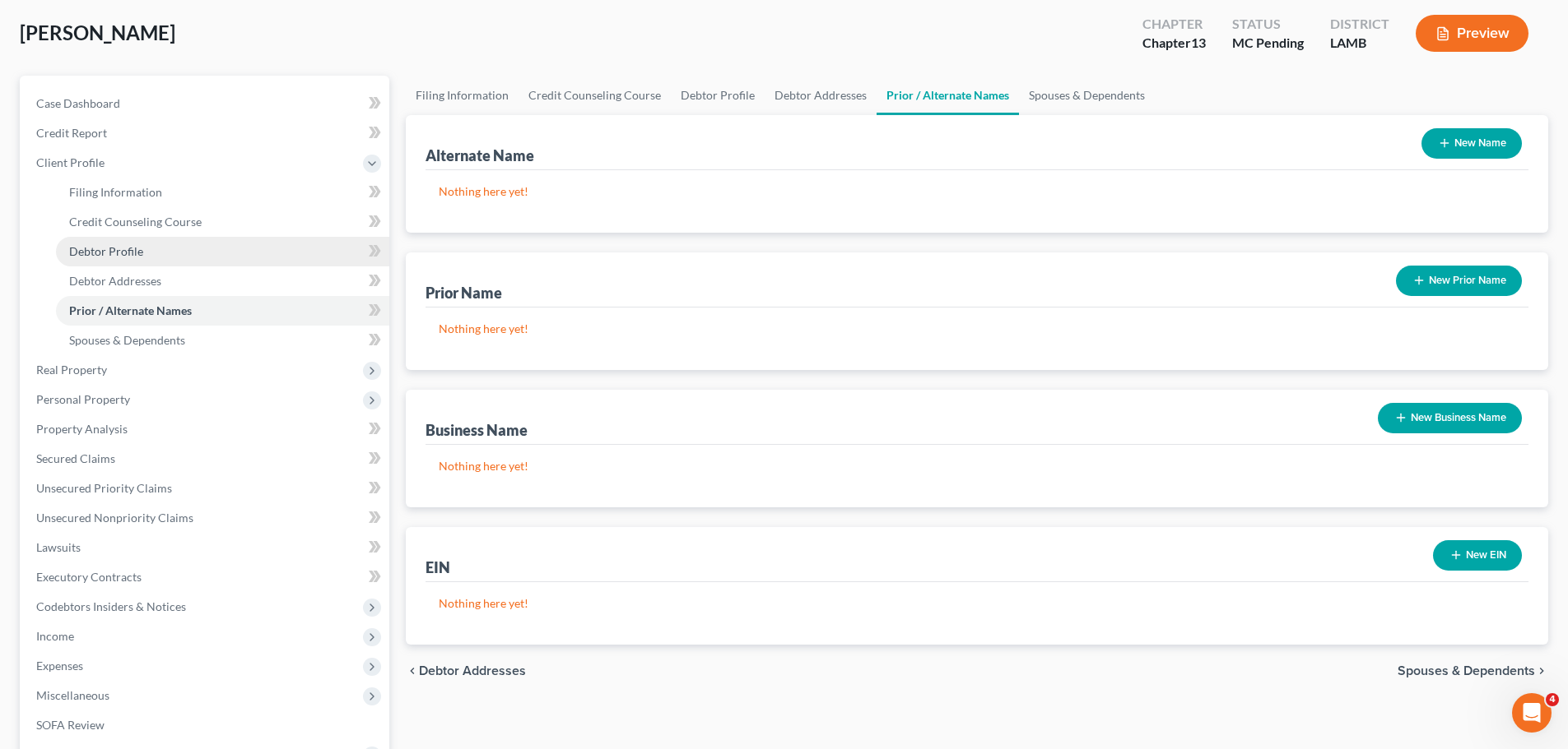
click at [171, 243] on link "Debtor Profile" at bounding box center [222, 251] width 333 height 30
select select "0"
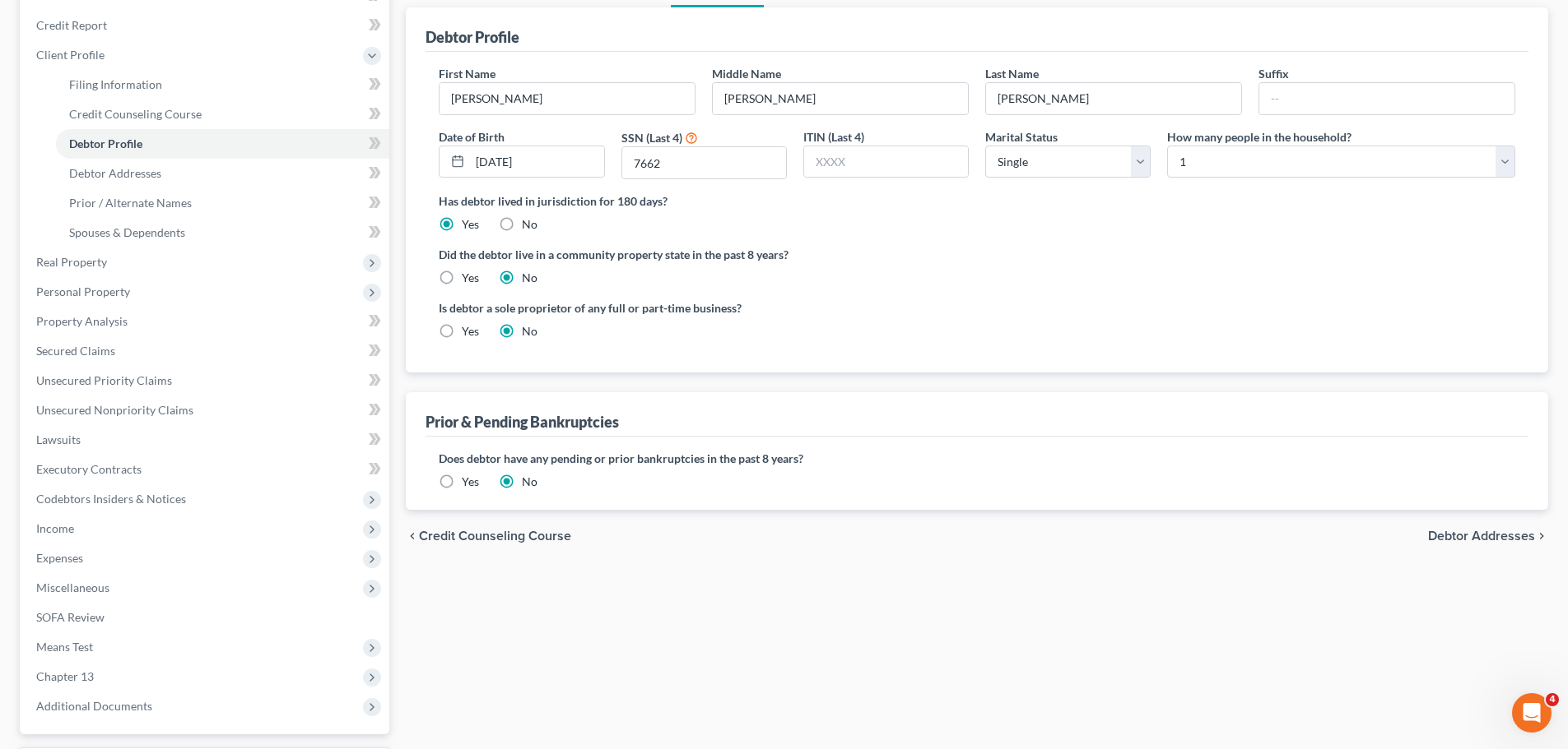
scroll to position [247, 0]
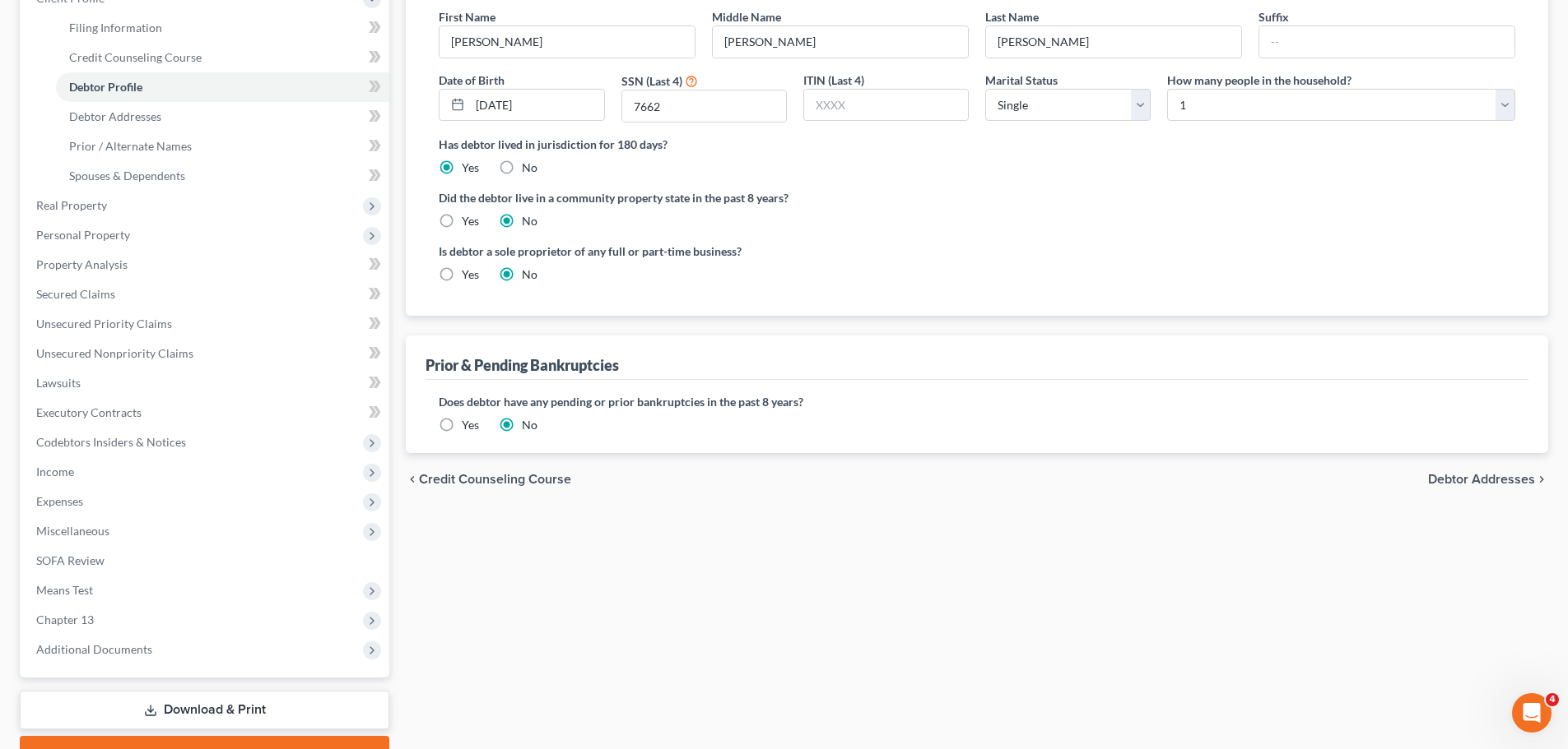
click at [461, 271] on label "Yes" at bounding box center [469, 274] width 17 height 16
click at [469, 271] on input "Yes" at bounding box center [474, 272] width 11 height 11
radio input "true"
radio input "false"
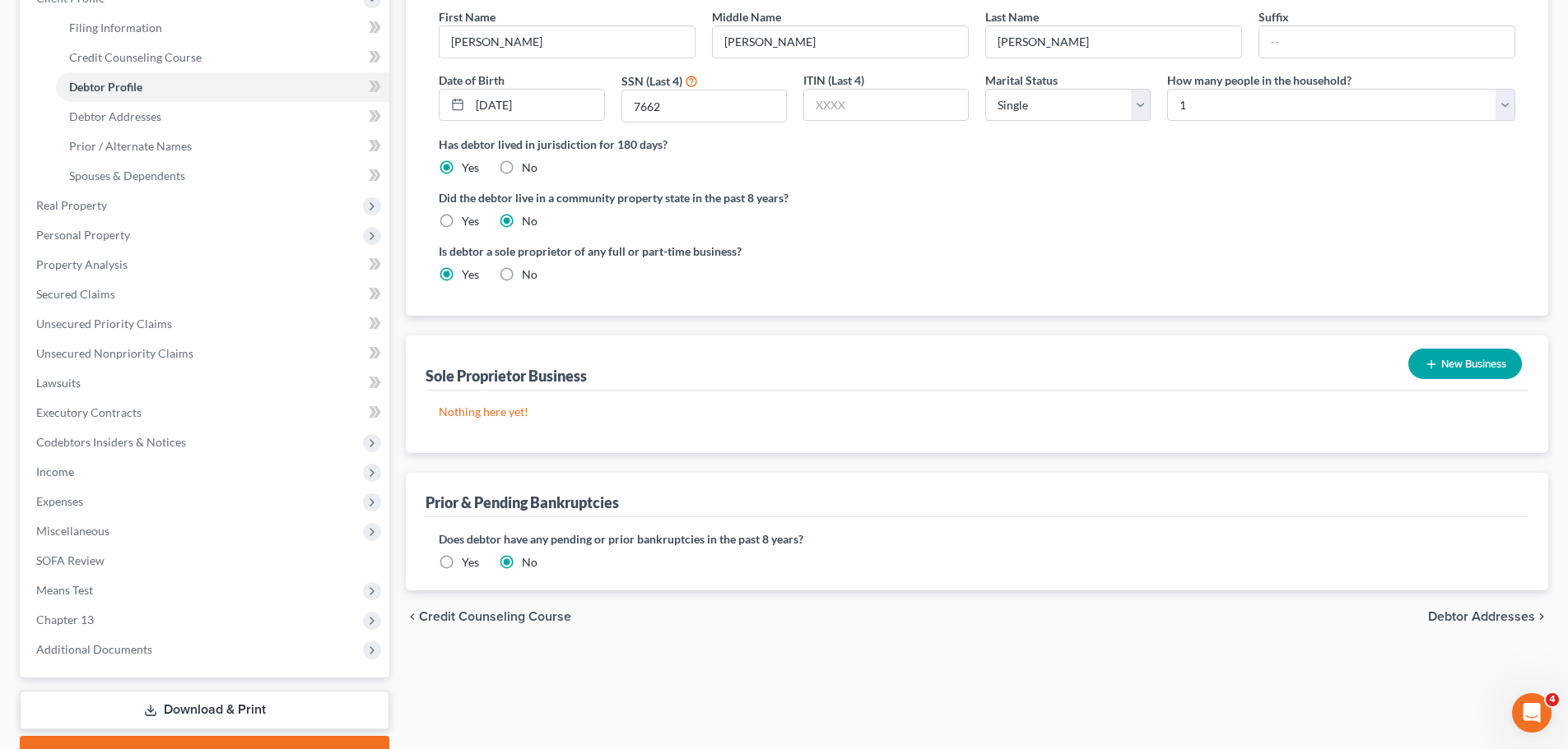
drag, startPoint x: 1512, startPoint y: 361, endPoint x: 928, endPoint y: 332, distance: 584.7
click at [1511, 361] on button "New Business" at bounding box center [1465, 364] width 114 height 30
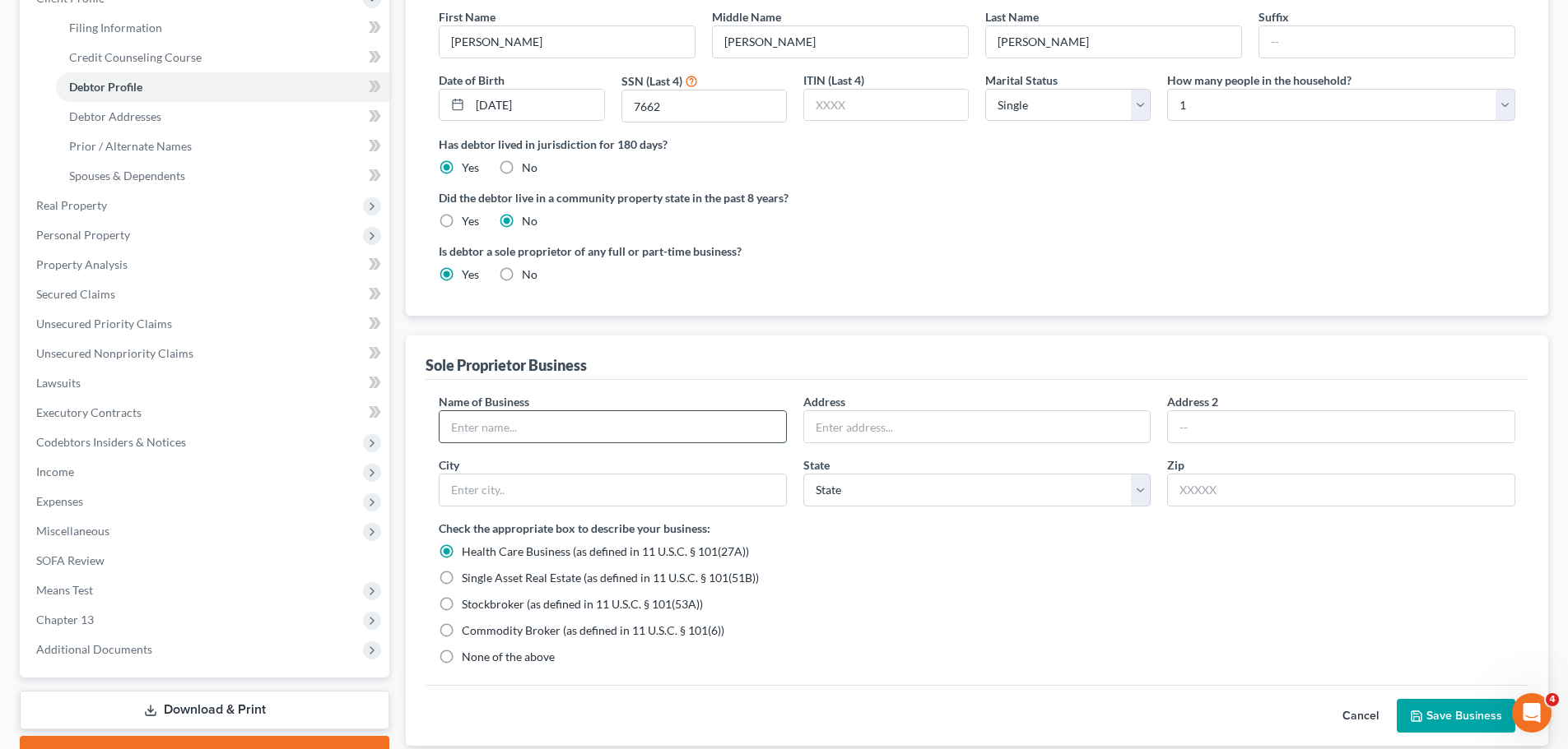
click at [662, 421] on input "text" at bounding box center [613, 426] width 346 height 31
type input "Williams Adjusting Services"
type input "4947 Crestfield Way"
type input "70737"
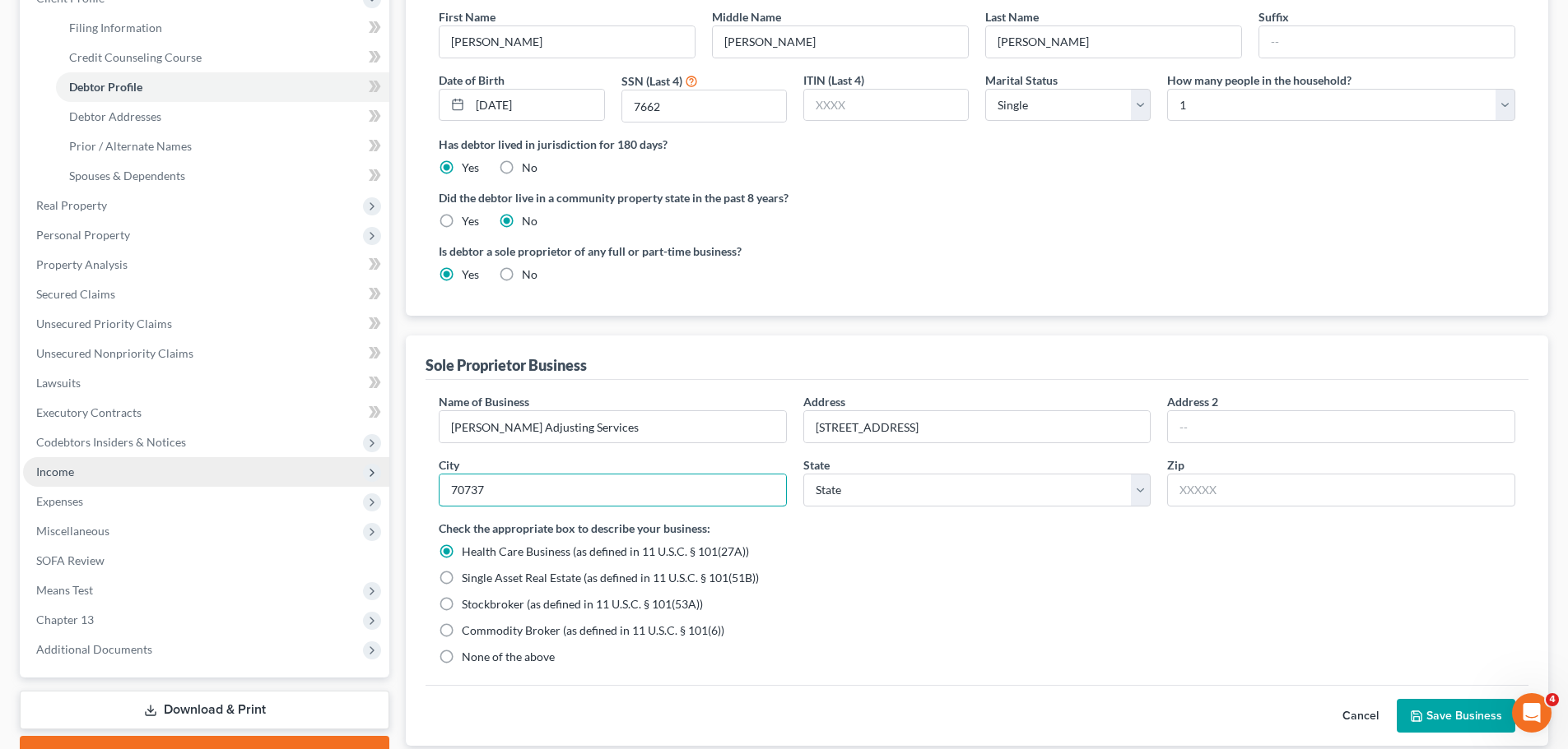
drag, startPoint x: 619, startPoint y: 499, endPoint x: 281, endPoint y: 466, distance: 339.6
click at [282, 466] on div "Petition Navigation Case Dashboard Payments Invoices Payments Payments Credit R…" at bounding box center [784, 423] width 1545 height 1025
click at [1196, 489] on input "text" at bounding box center [1341, 490] width 348 height 33
paste input "70737"
type input "70737"
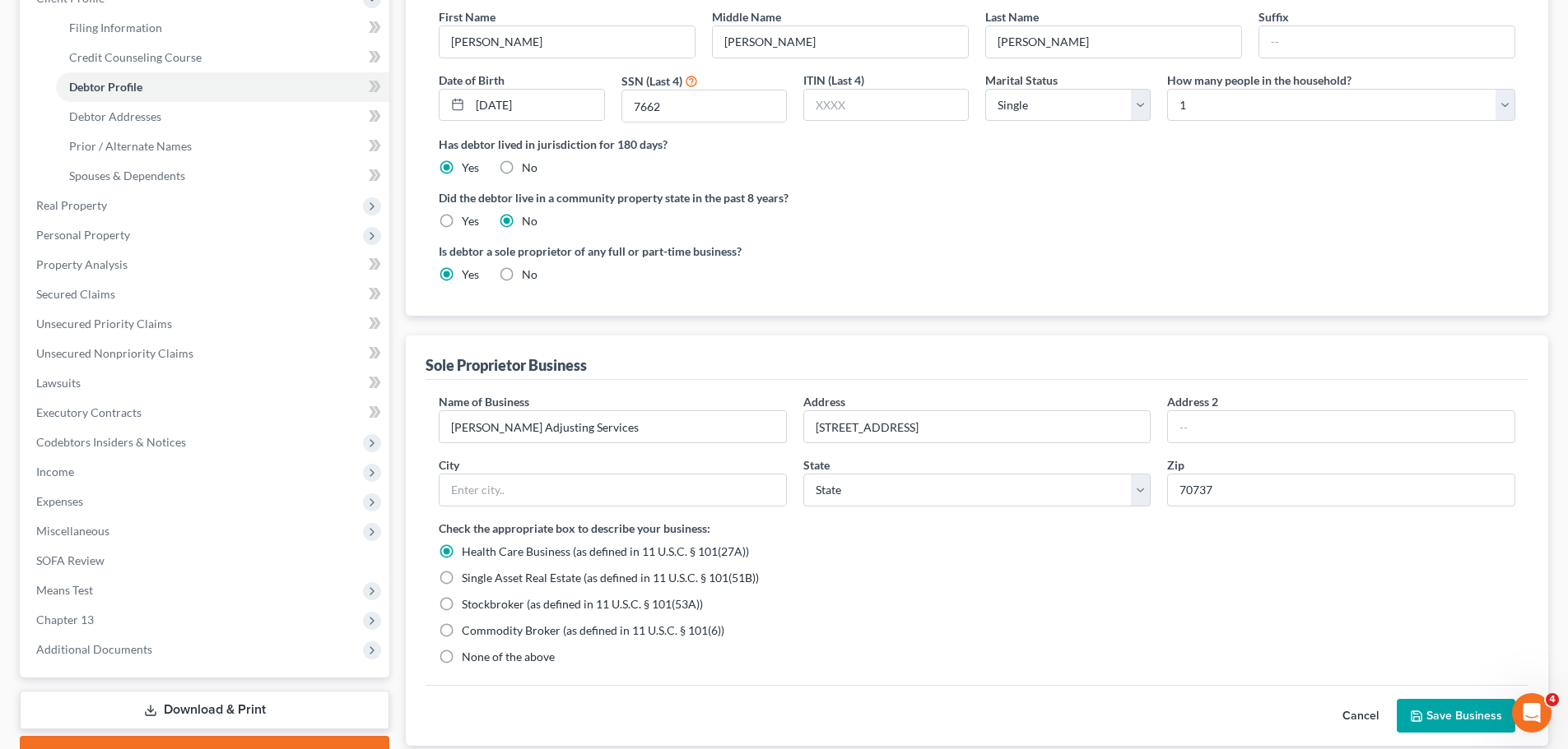
type input "Gonzales"
select select "19"
click at [1204, 575] on div "Single Asset Real Estate (as defined in 11 U.S.C. § 101(51B))" at bounding box center [977, 578] width 1076 height 16
click at [506, 654] on span "None of the above" at bounding box center [508, 657] width 93 height 14
click at [479, 654] on input "None of the above" at bounding box center [474, 654] width 11 height 11
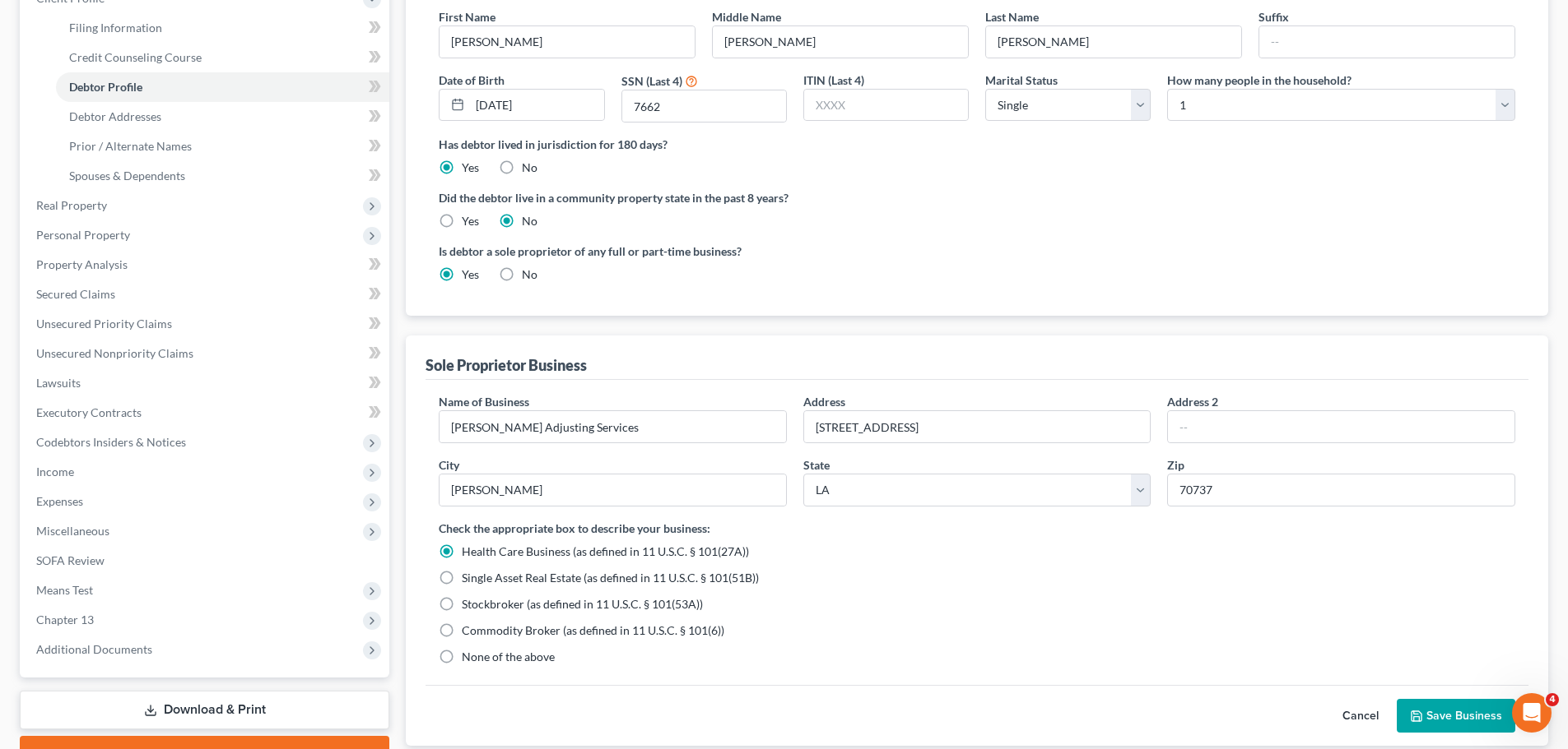
radio input "true"
radio input "false"
click at [998, 658] on div "None of the above" at bounding box center [977, 657] width 1076 height 16
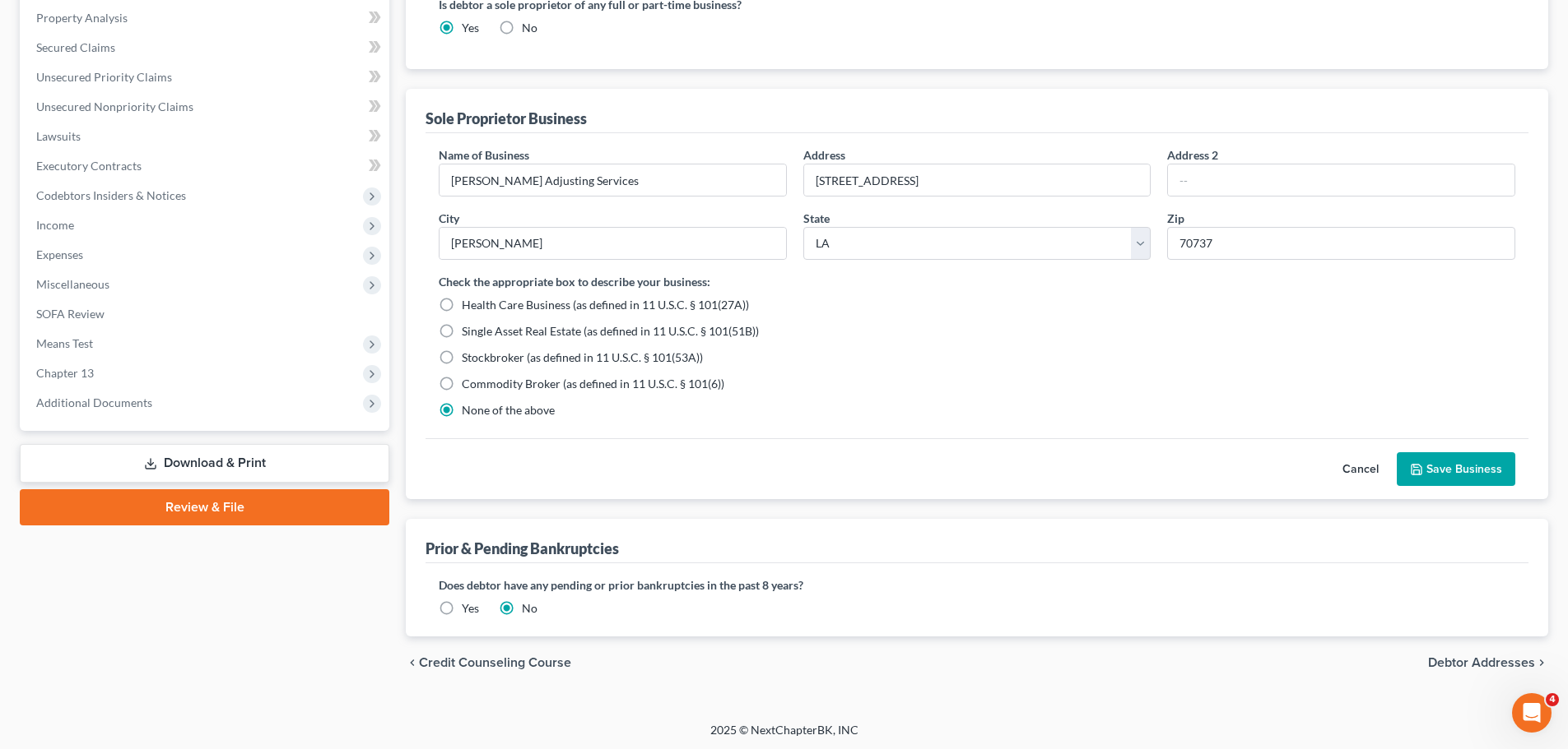
click at [1457, 466] on button "Save Business" at bounding box center [1456, 469] width 118 height 35
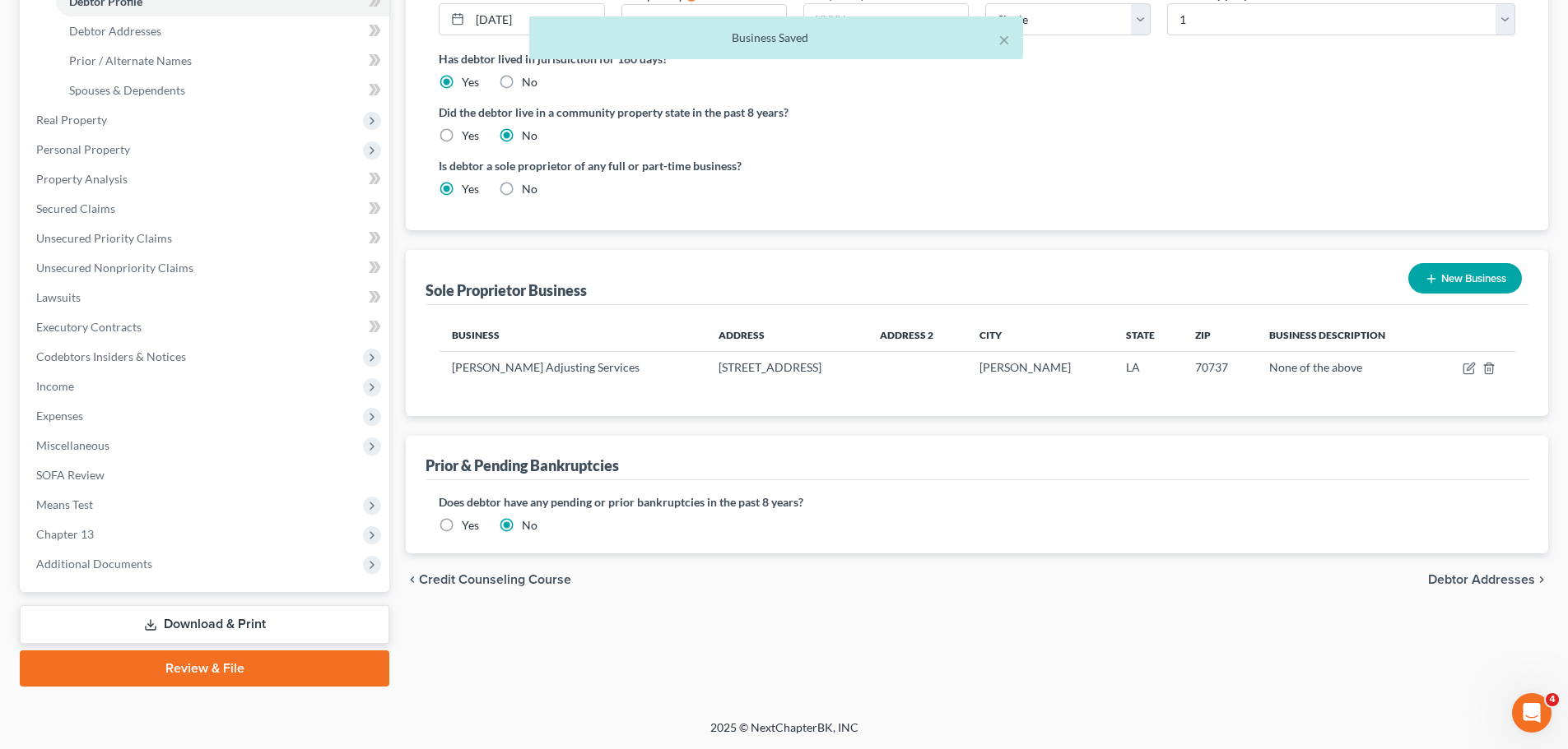
scroll to position [332, 0]
click at [118, 450] on span "Miscellaneous" at bounding box center [206, 445] width 366 height 30
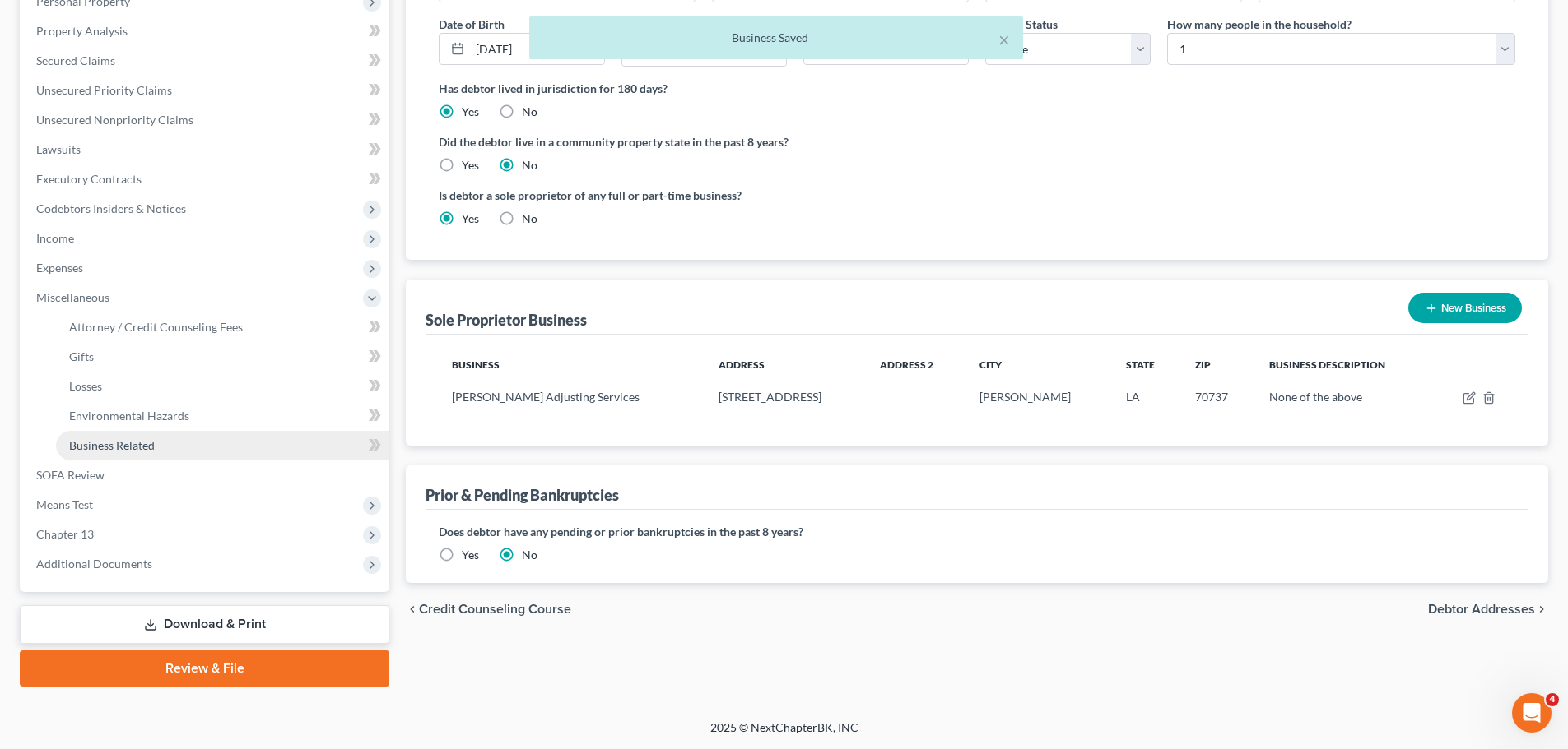
click at [144, 448] on span "Business Related" at bounding box center [111, 446] width 85 height 14
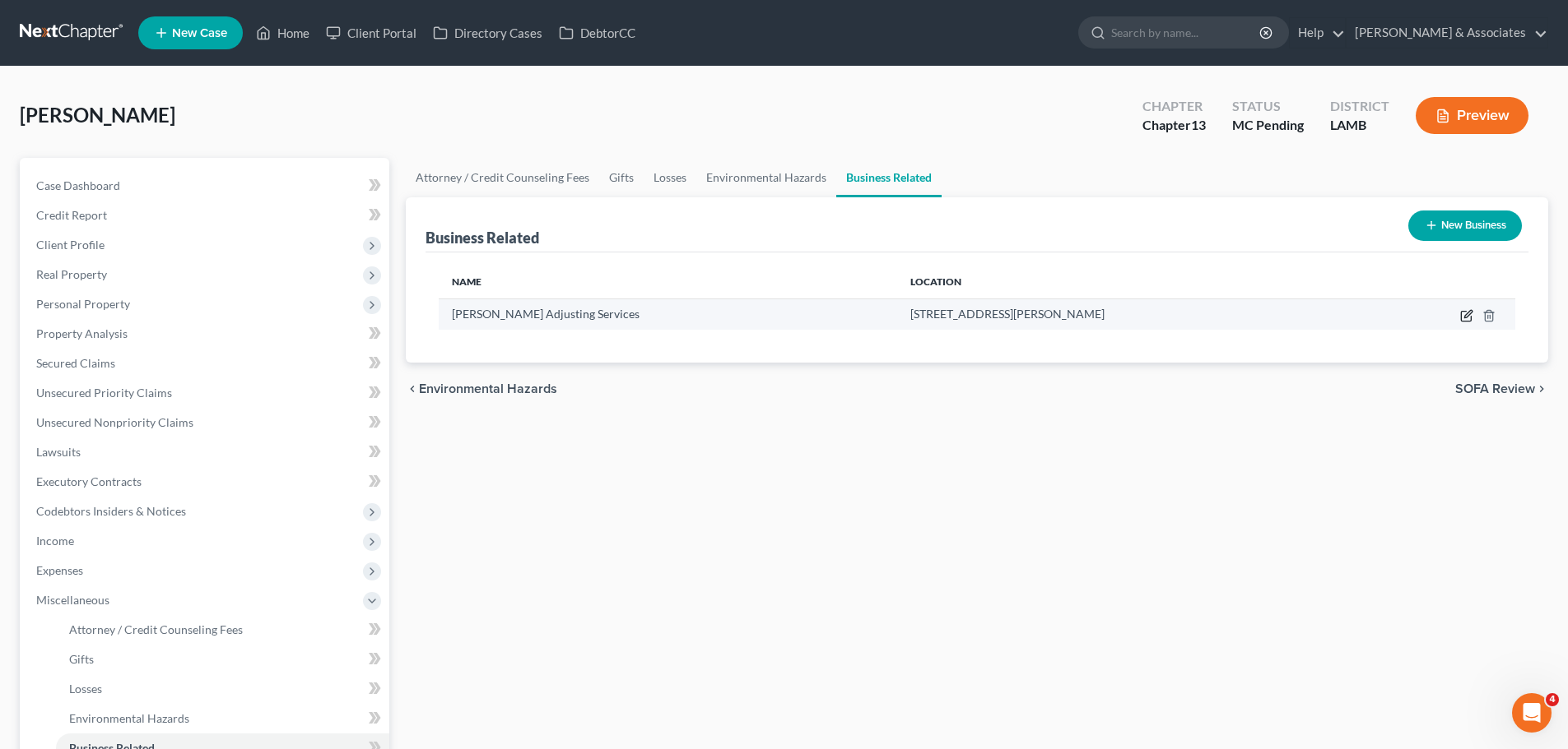
click at [1466, 316] on icon "button" at bounding box center [1467, 314] width 7 height 7
select select "sole_proprietor"
select select "19"
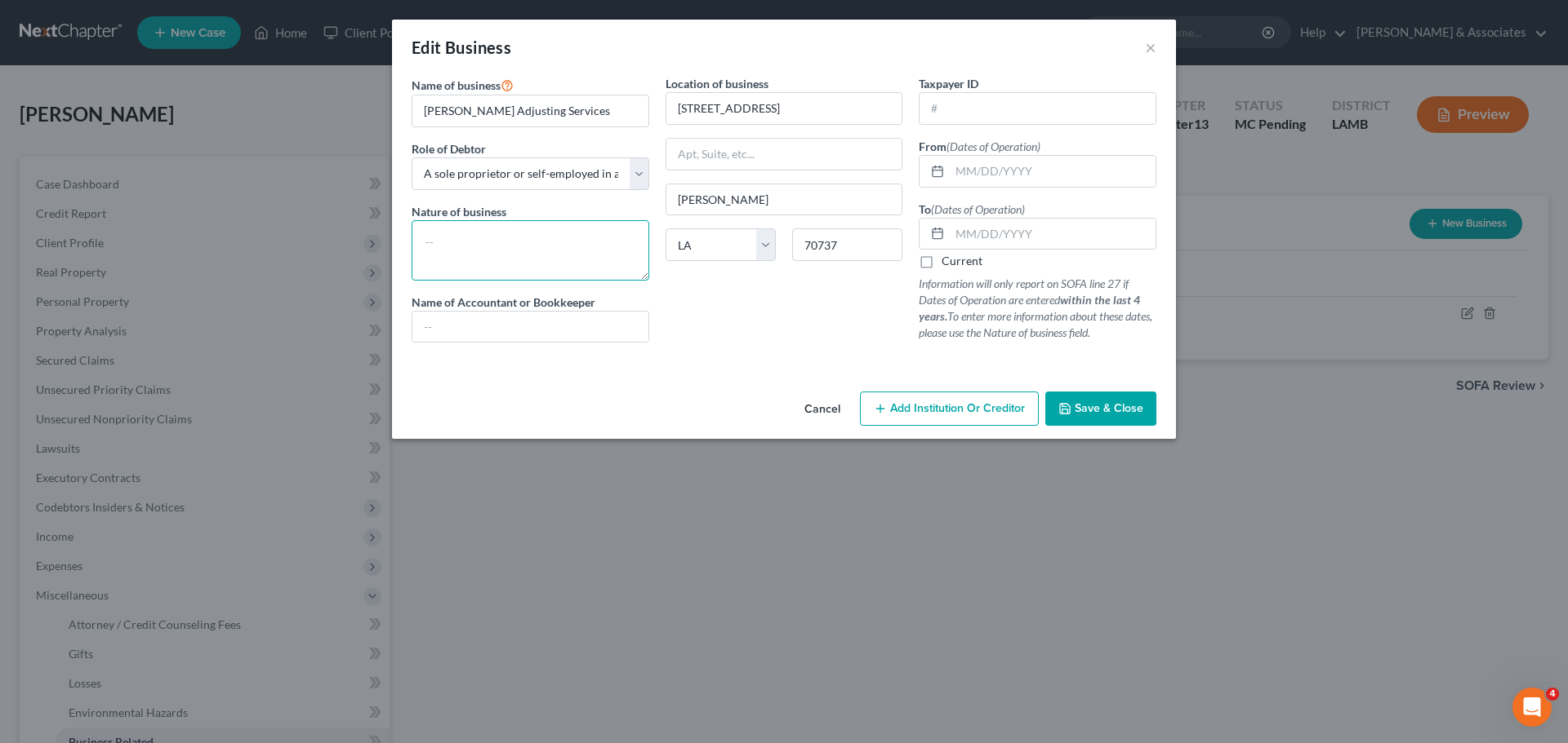
click at [572, 249] on textarea at bounding box center [530, 251] width 238 height 61
type textarea "Insurance adjustment"
click at [1071, 113] on input "text" at bounding box center [1036, 109] width 236 height 31
click at [1117, 415] on span "Save & Close" at bounding box center [1109, 408] width 69 height 14
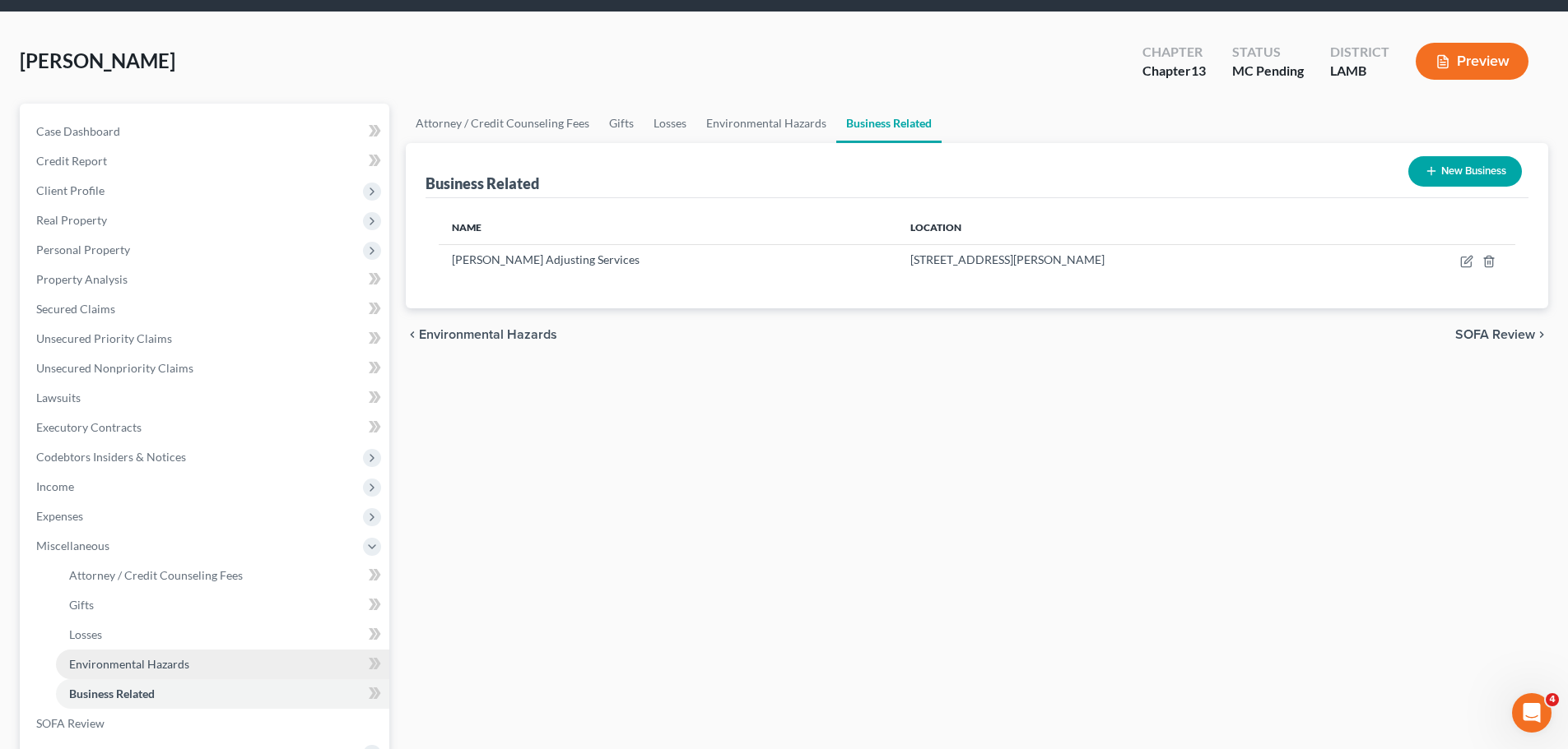
scroll to position [83, 0]
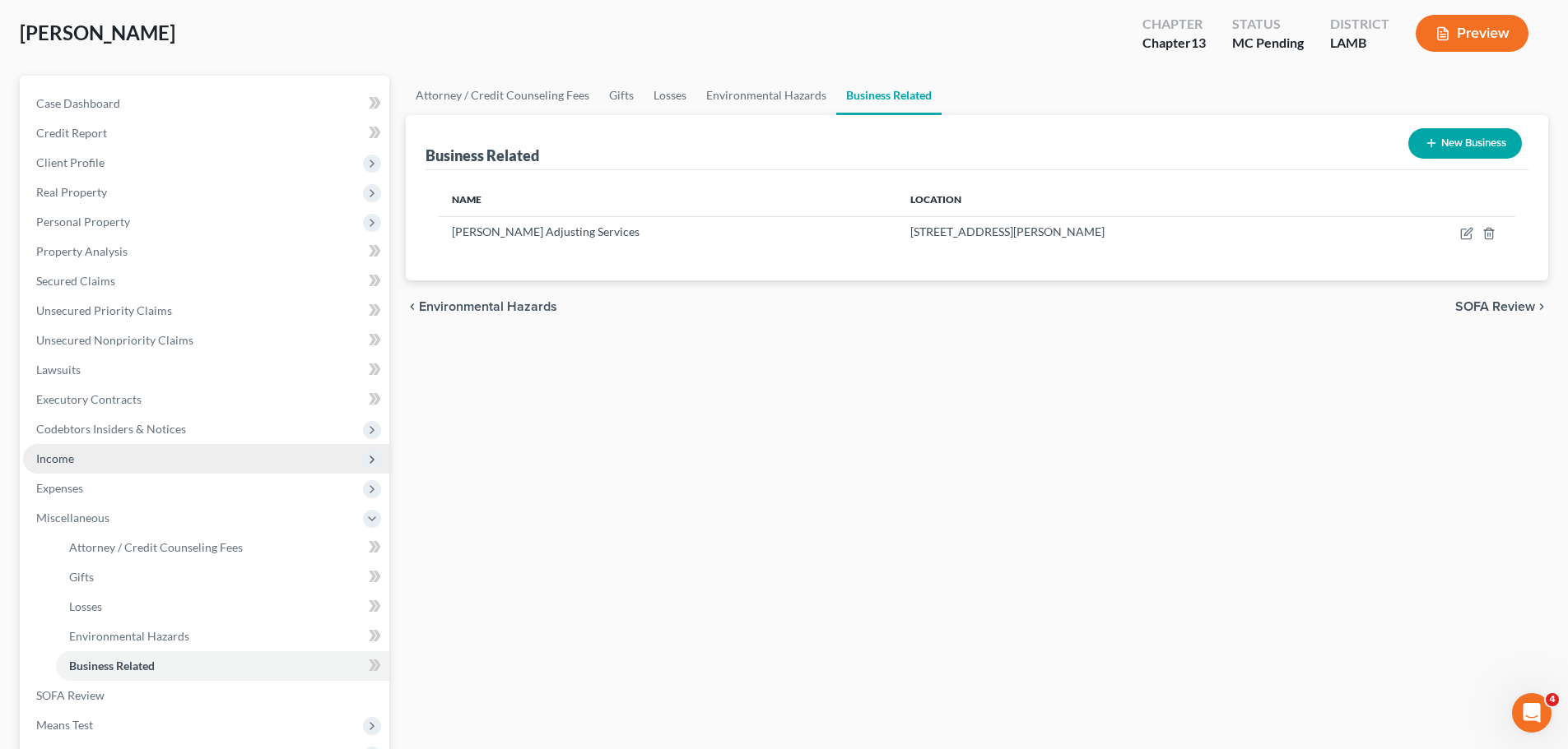
click at [45, 459] on span "Income" at bounding box center [55, 458] width 38 height 14
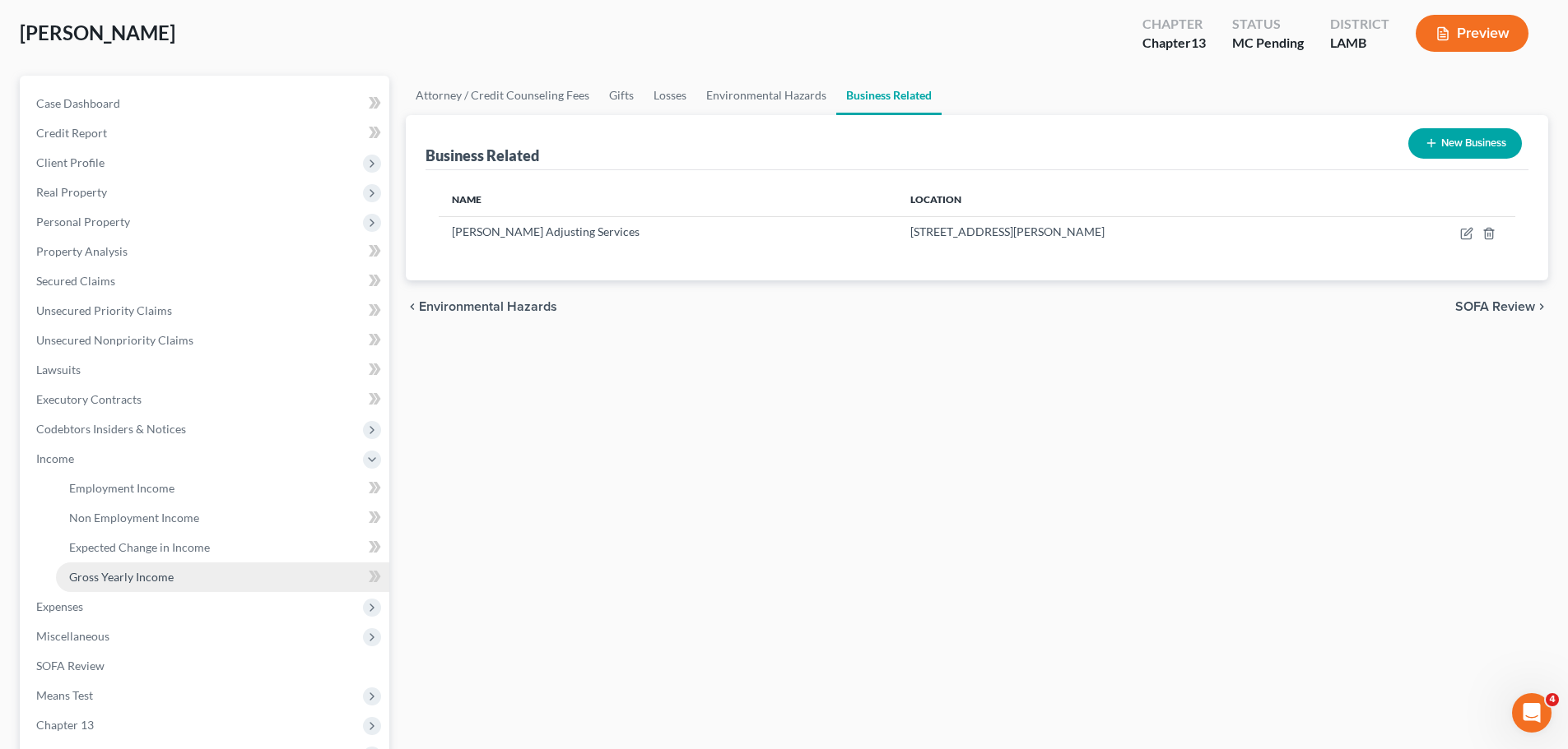
click at [93, 570] on span "Gross Yearly Income" at bounding box center [121, 577] width 104 height 14
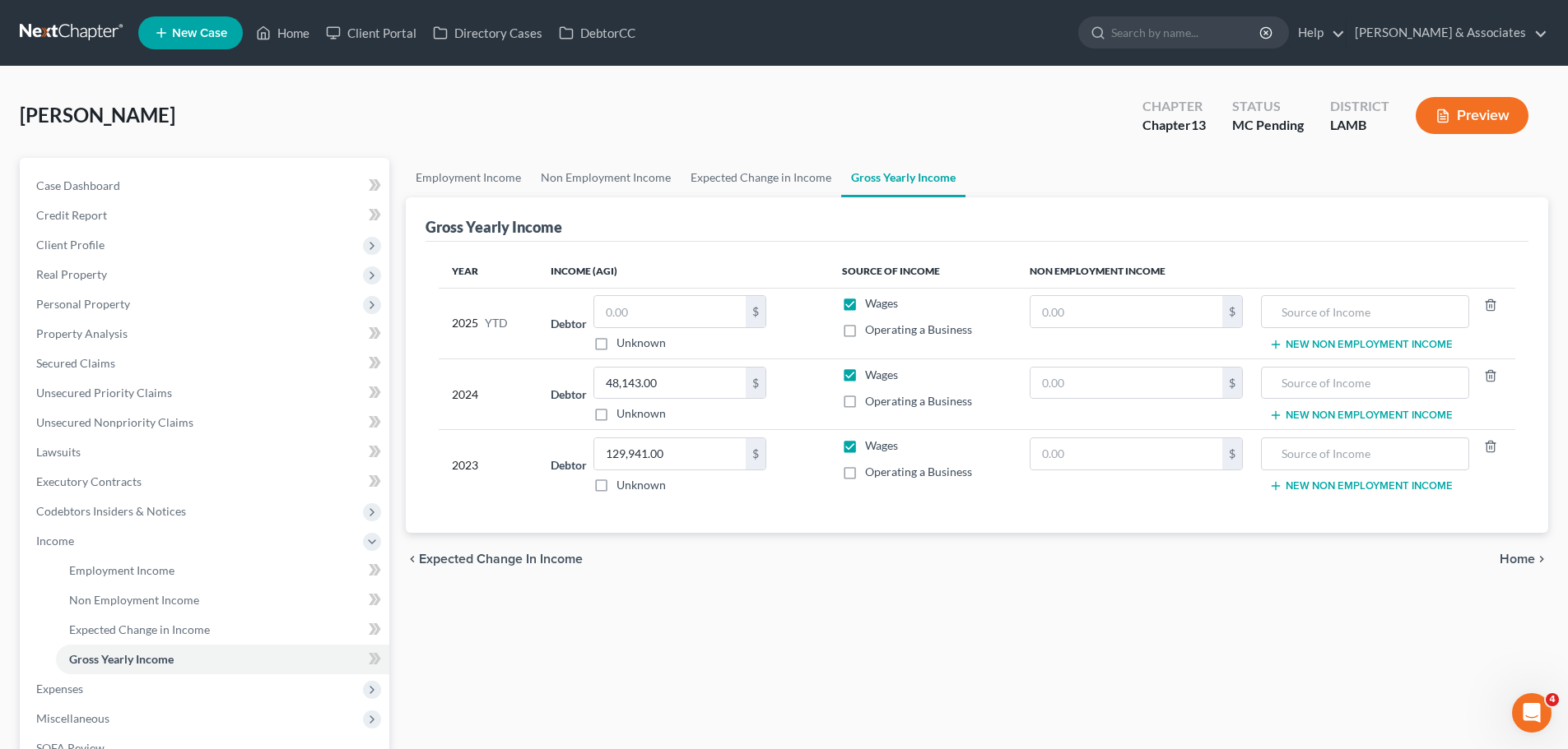
click at [872, 402] on span "Operating a Business" at bounding box center [918, 401] width 107 height 14
click at [872, 402] on input "Operating a Business" at bounding box center [877, 398] width 11 height 11
click at [1057, 385] on input "text" at bounding box center [1126, 383] width 192 height 31
click at [899, 410] on td "Wages Operating a Business" at bounding box center [922, 394] width 188 height 71
click at [896, 401] on span "Operating a Business" at bounding box center [918, 401] width 107 height 14
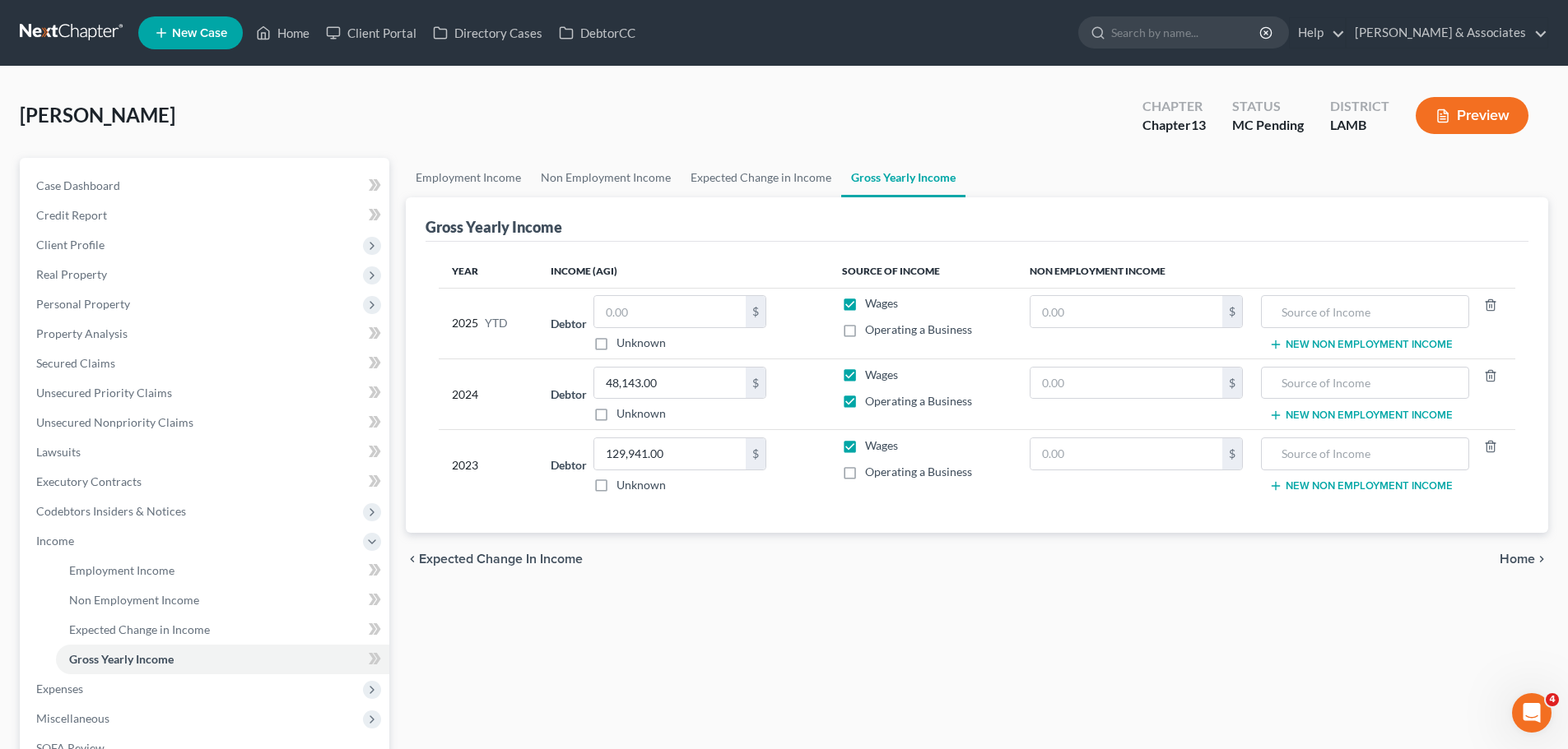
click at [882, 401] on input "Operating a Business" at bounding box center [877, 398] width 11 height 11
checkbox input "false"
click at [881, 539] on div "chevron_left Expected Change in Income Home chevron_right" at bounding box center [977, 559] width 1143 height 53
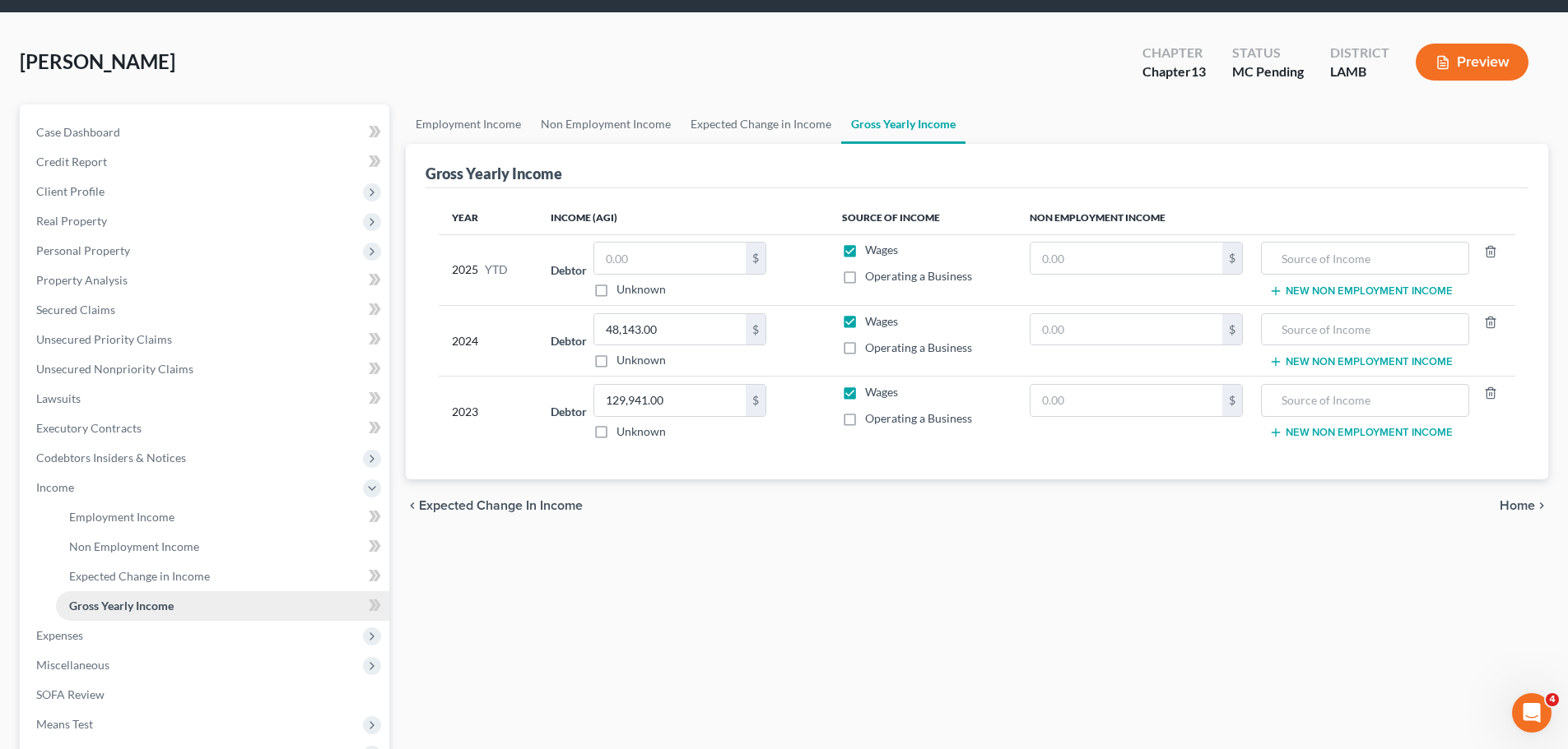
scroll to position [83, 0]
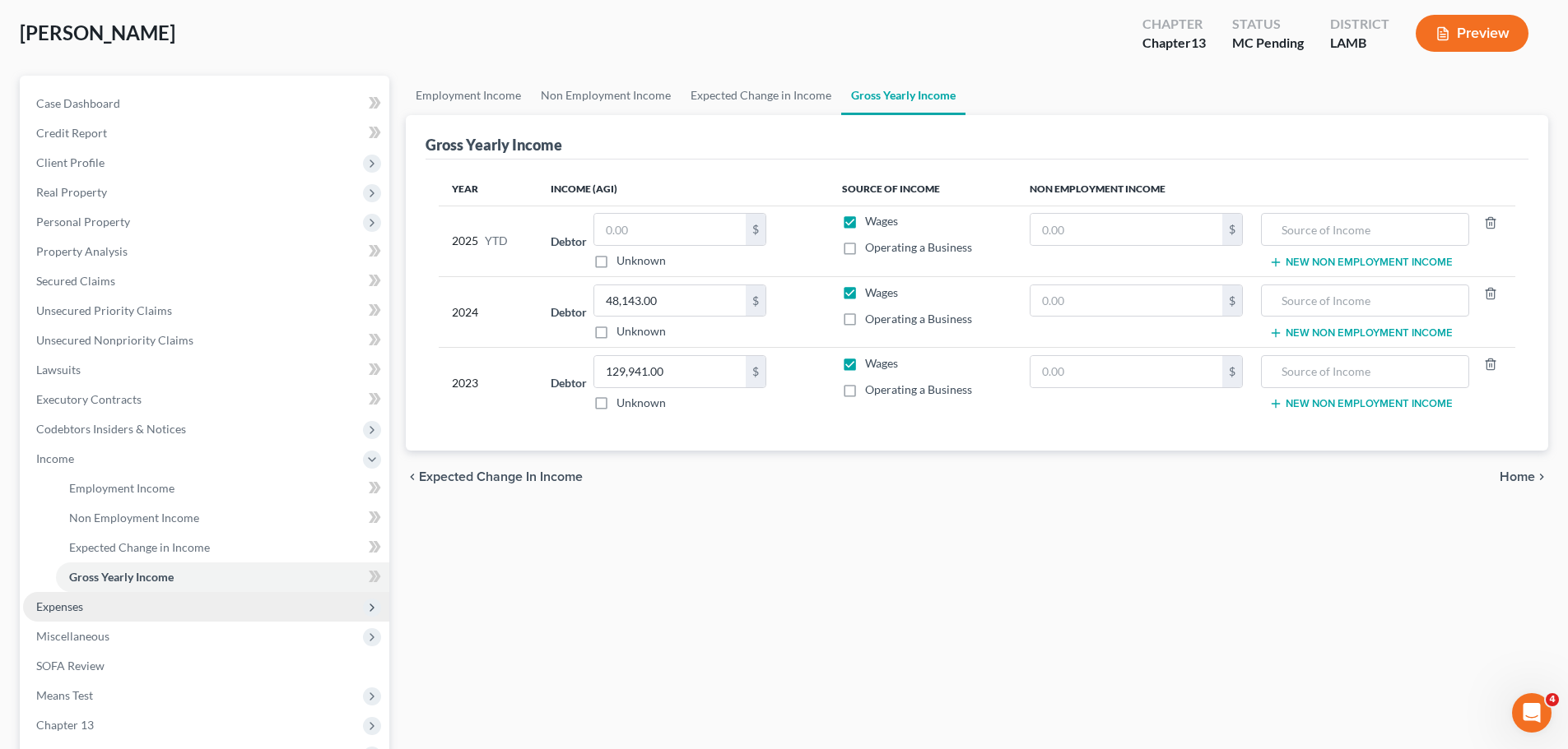
drag, startPoint x: 94, startPoint y: 609, endPoint x: 101, endPoint y: 599, distance: 12.2
click at [94, 609] on span "Expenses" at bounding box center [206, 606] width 366 height 30
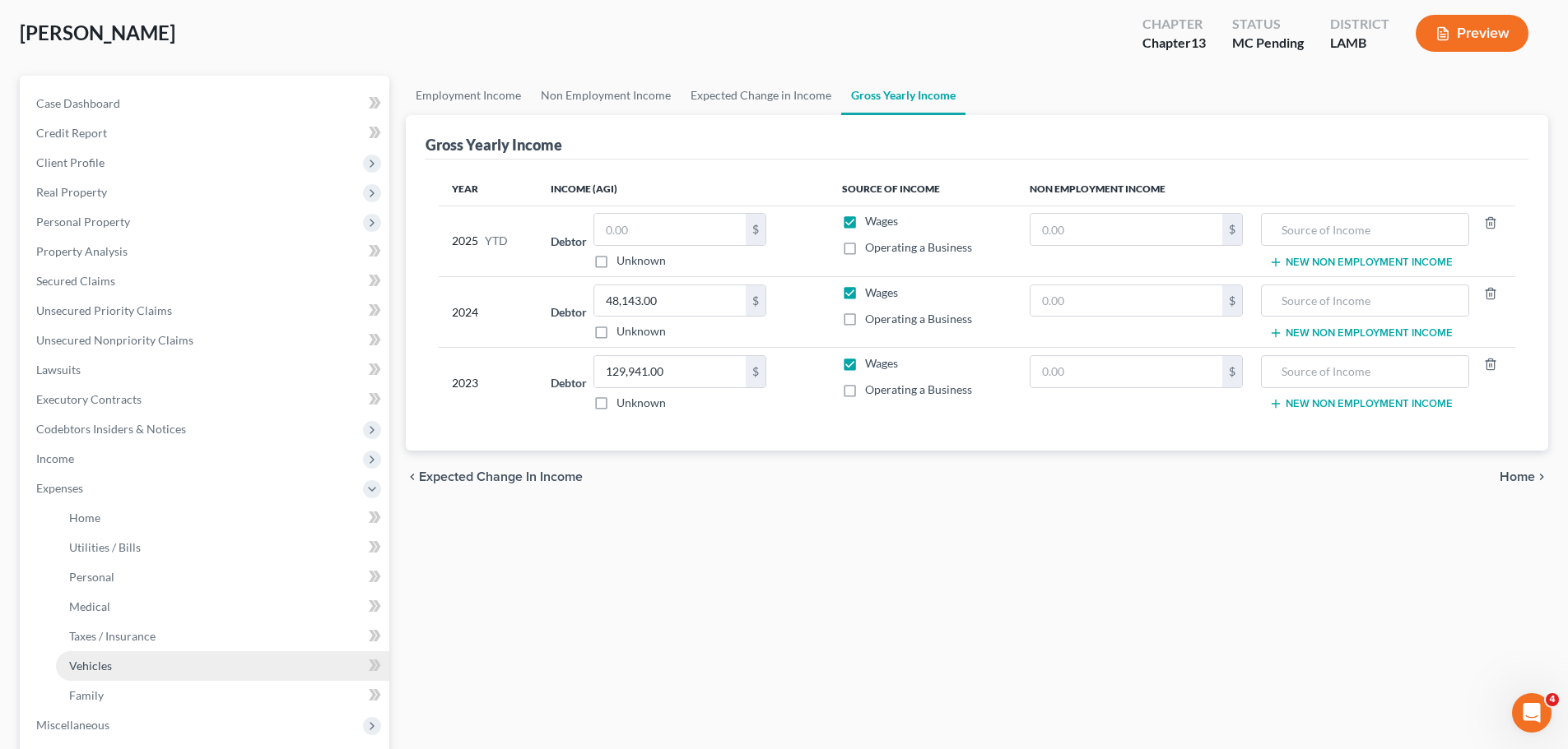
scroll to position [247, 0]
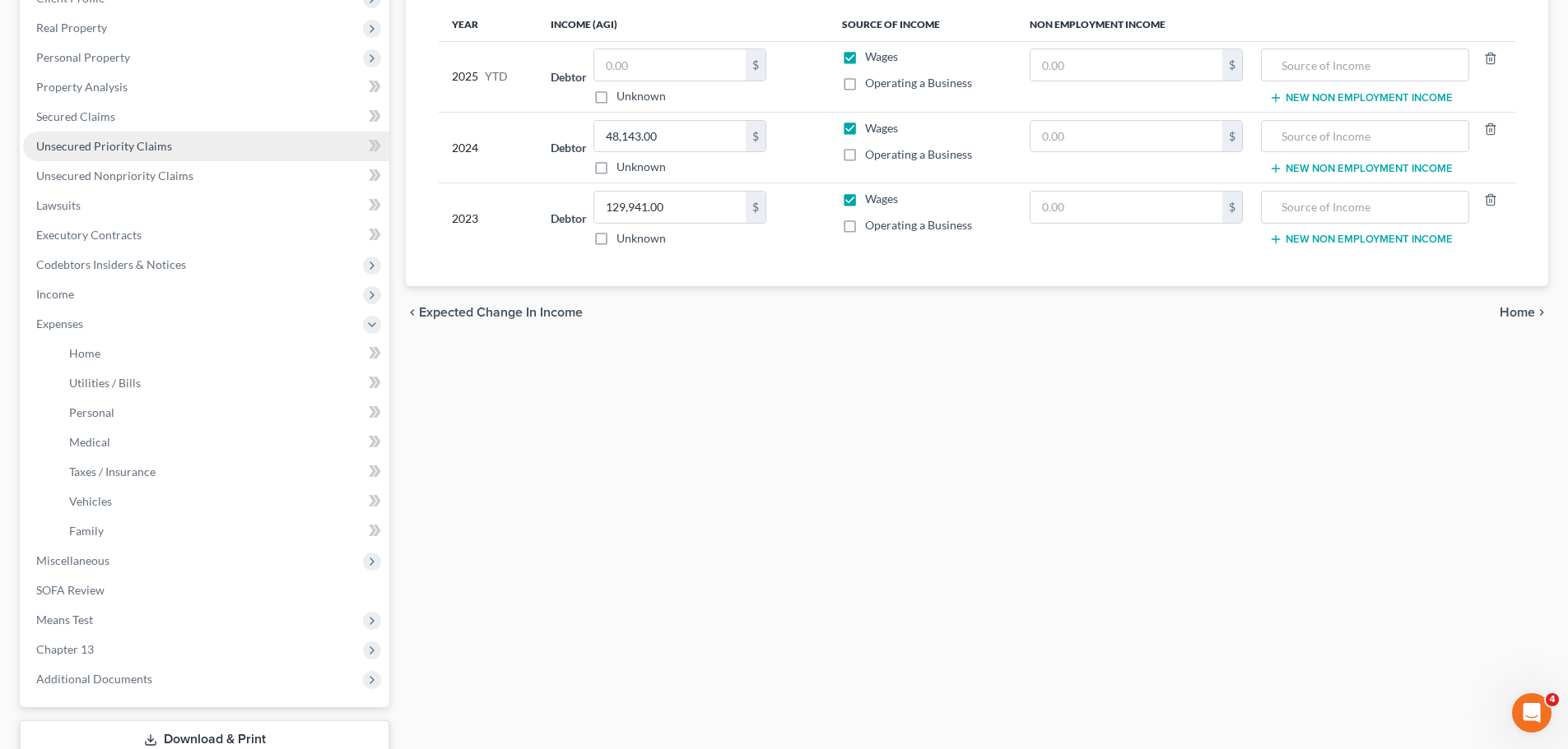
click at [101, 152] on span "Unsecured Priority Claims" at bounding box center [103, 146] width 136 height 14
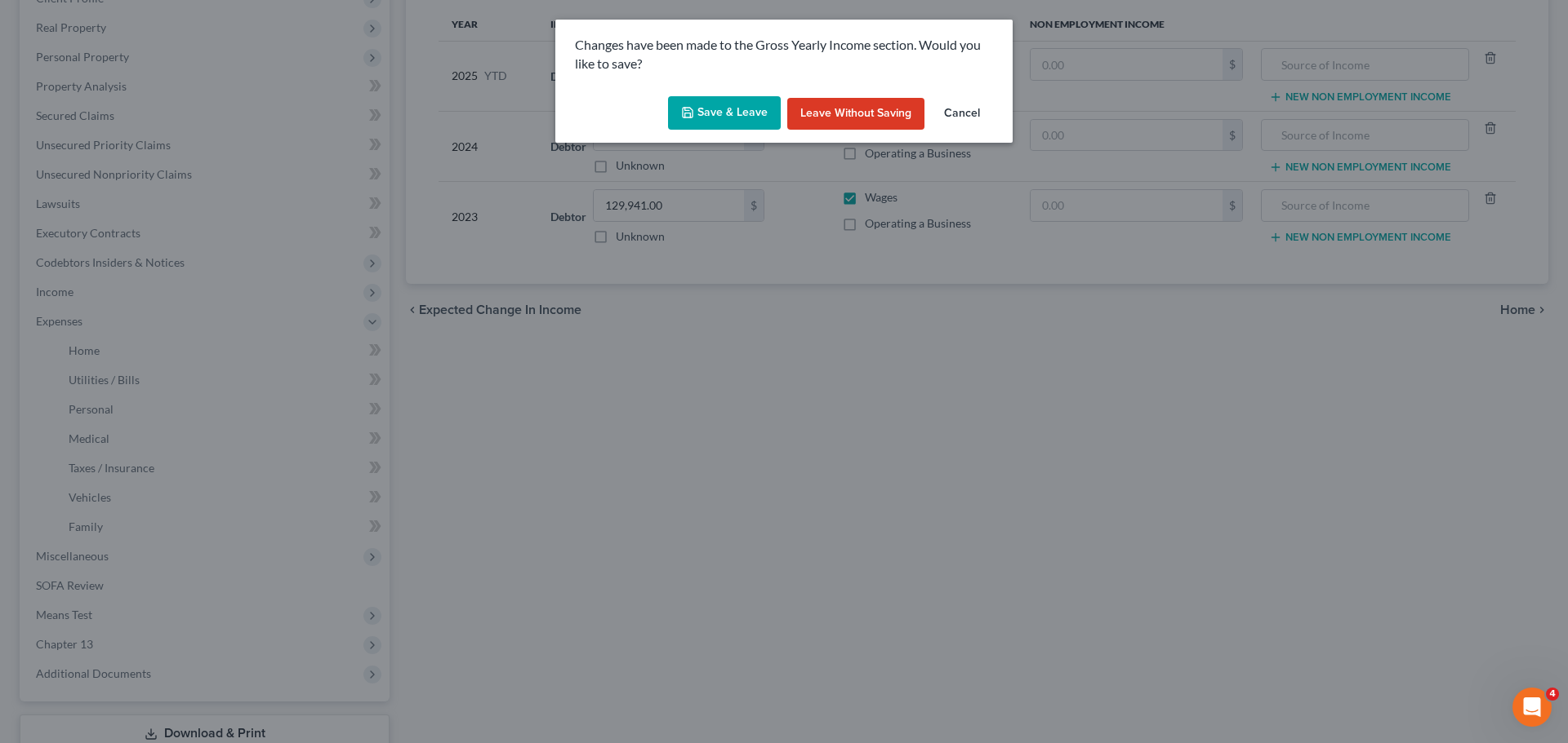
click at [733, 119] on button "Save & Leave" at bounding box center [724, 113] width 113 height 35
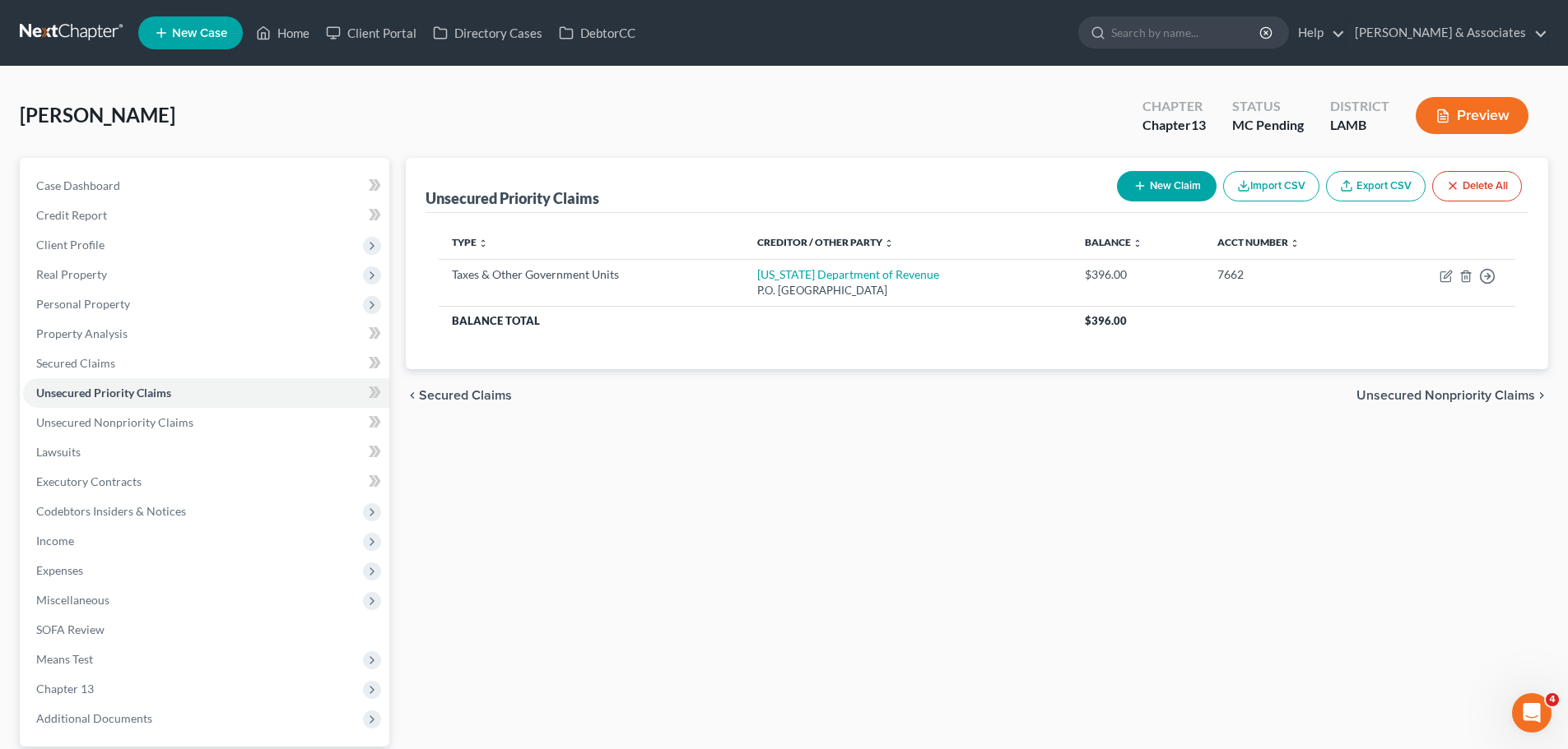
click at [682, 628] on div "Unsecured Priority Claims New Claim Import CSV Export CSV Delete All Type expan…" at bounding box center [977, 500] width 1159 height 684
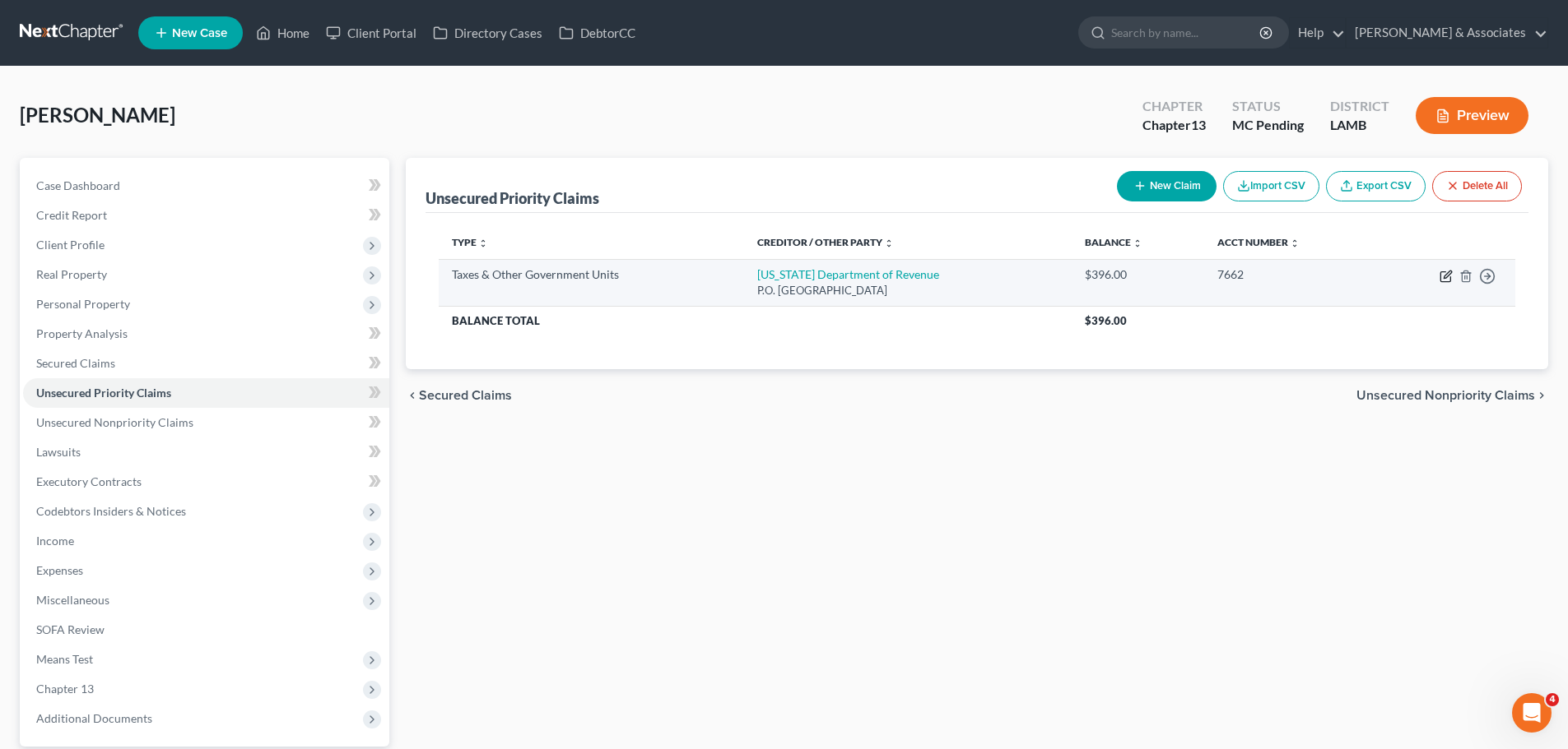
click at [1448, 274] on icon "button" at bounding box center [1446, 276] width 13 height 13
select select "2"
select select "19"
select select "0"
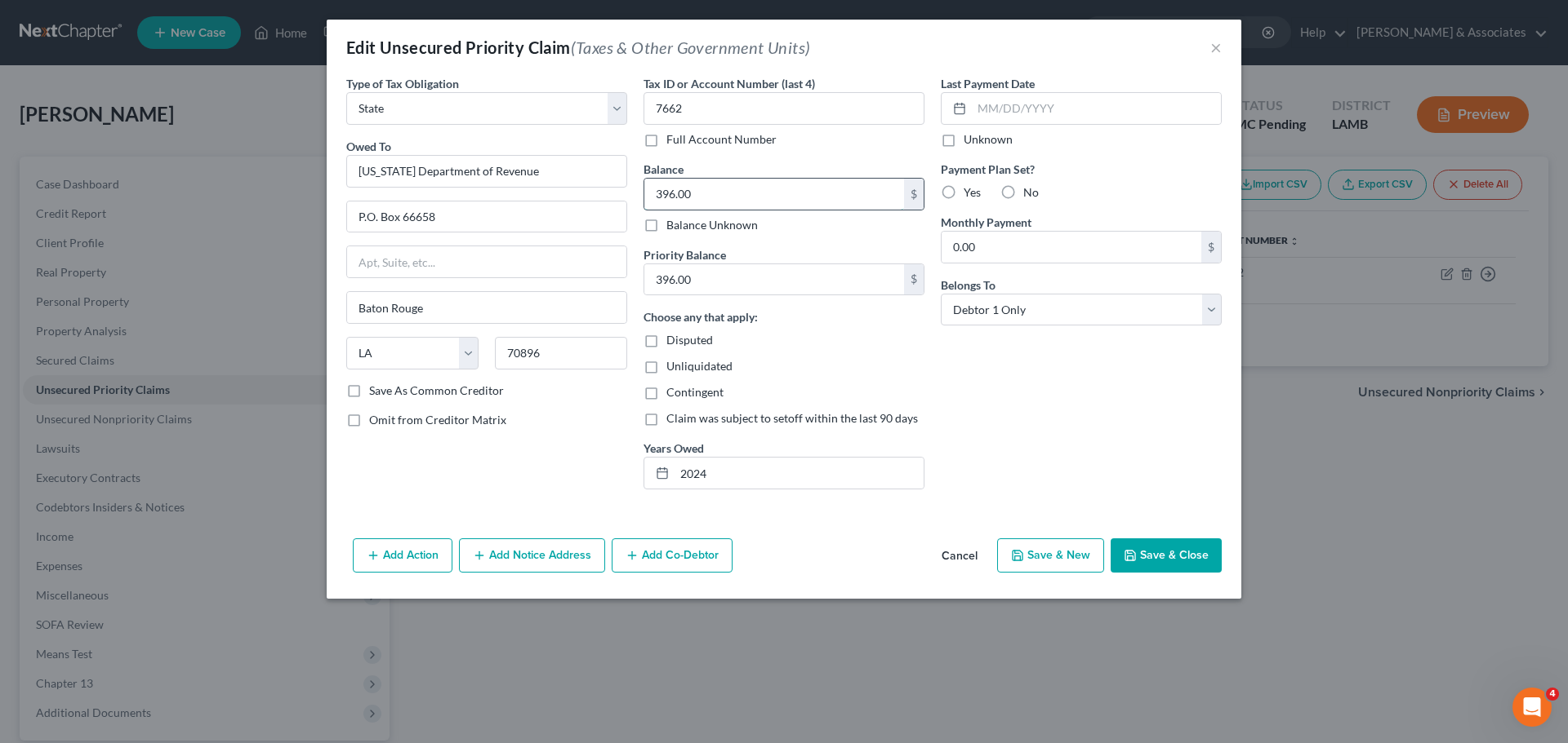
click at [738, 198] on input "396.00" at bounding box center [774, 194] width 260 height 31
type input "439"
click at [772, 292] on input "396.00" at bounding box center [774, 279] width 260 height 31
type input "439"
click at [835, 490] on div "Tax ID or Account Number (last 4) 7662 Full Account Number Balance 439.00 $ Bal…" at bounding box center [784, 288] width 297 height 427
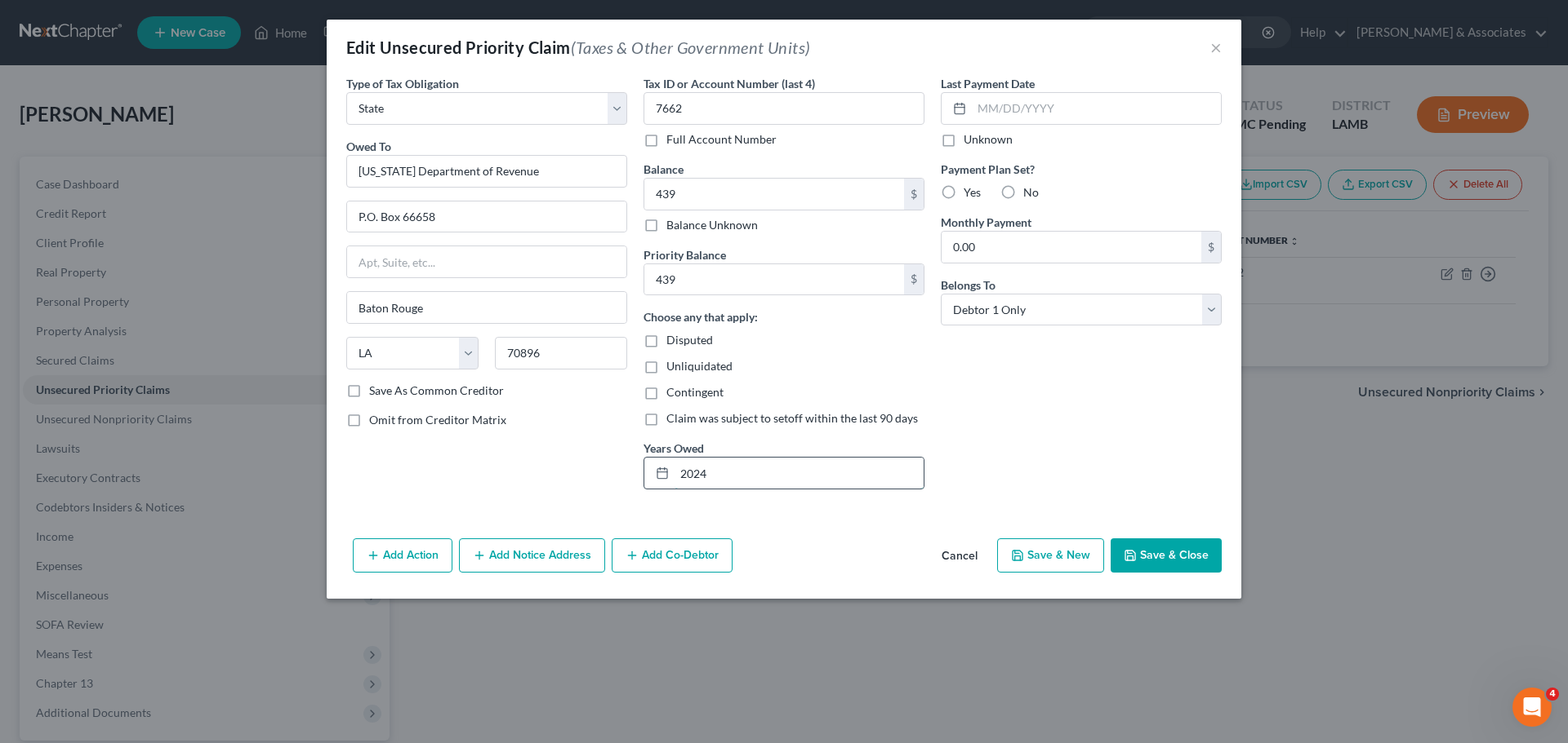
click at [683, 481] on input "2024" at bounding box center [799, 472] width 249 height 31
type input "2023, 2024"
click at [1164, 561] on button "Save & Close" at bounding box center [1166, 555] width 111 height 35
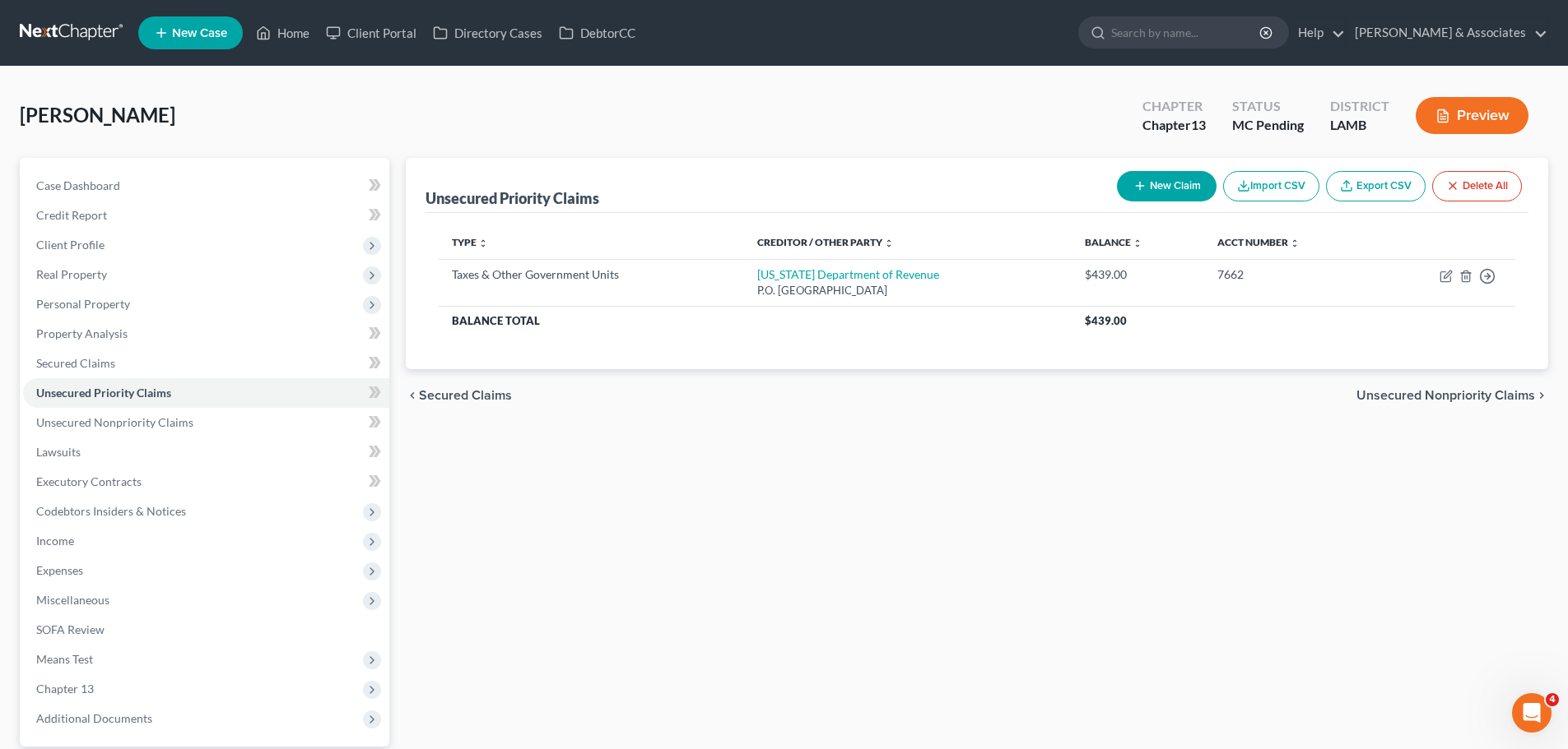
click at [731, 530] on div "Unsecured Priority Claims New Claim Import CSV Export CSV Delete All Type expan…" at bounding box center [977, 500] width 1159 height 684
click at [995, 565] on div "Unsecured Priority Claims New Claim Import CSV Export CSV Delete All Type expan…" at bounding box center [977, 500] width 1159 height 684
click at [122, 271] on span "Real Property" at bounding box center [206, 274] width 366 height 30
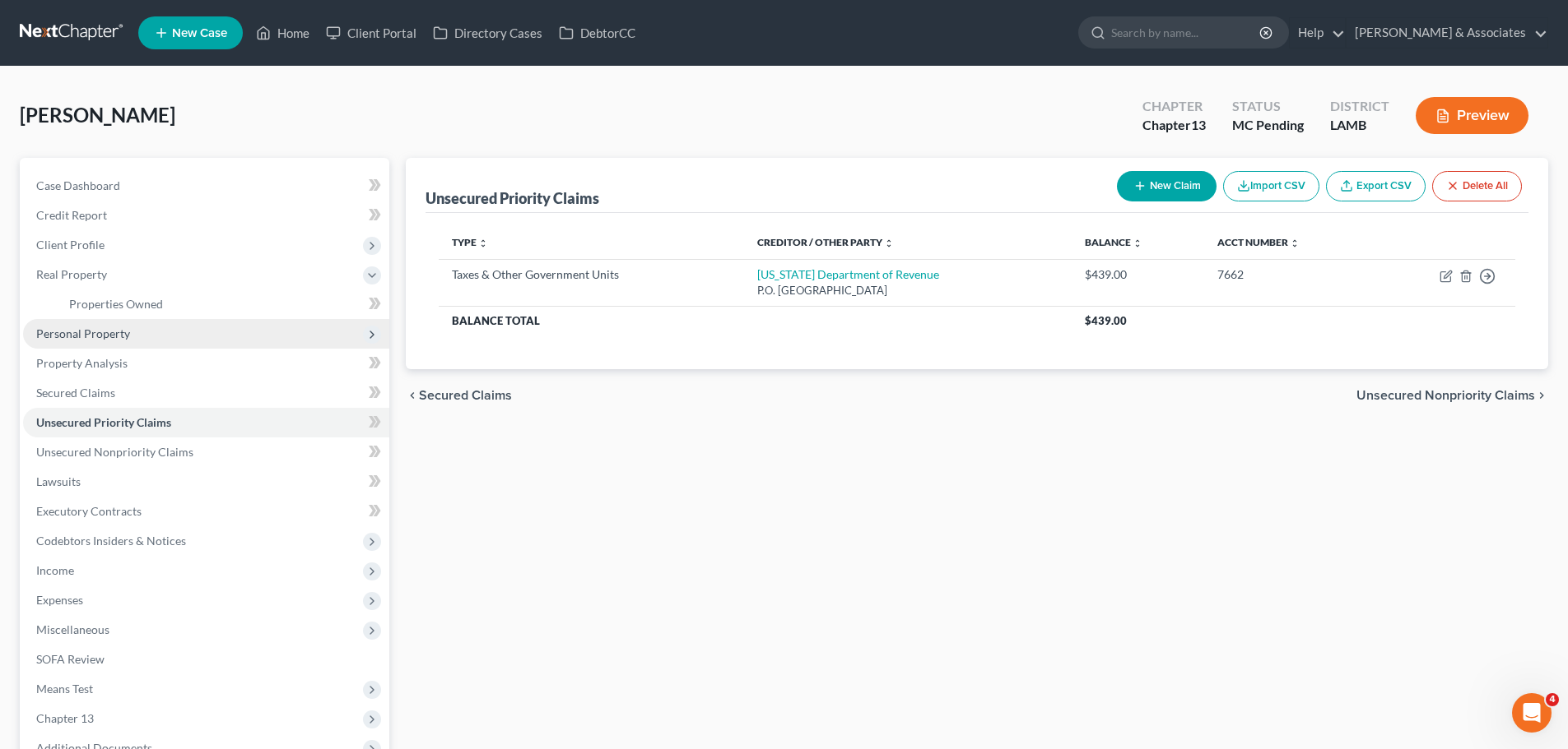
click at [112, 336] on span "Personal Property" at bounding box center [83, 334] width 94 height 14
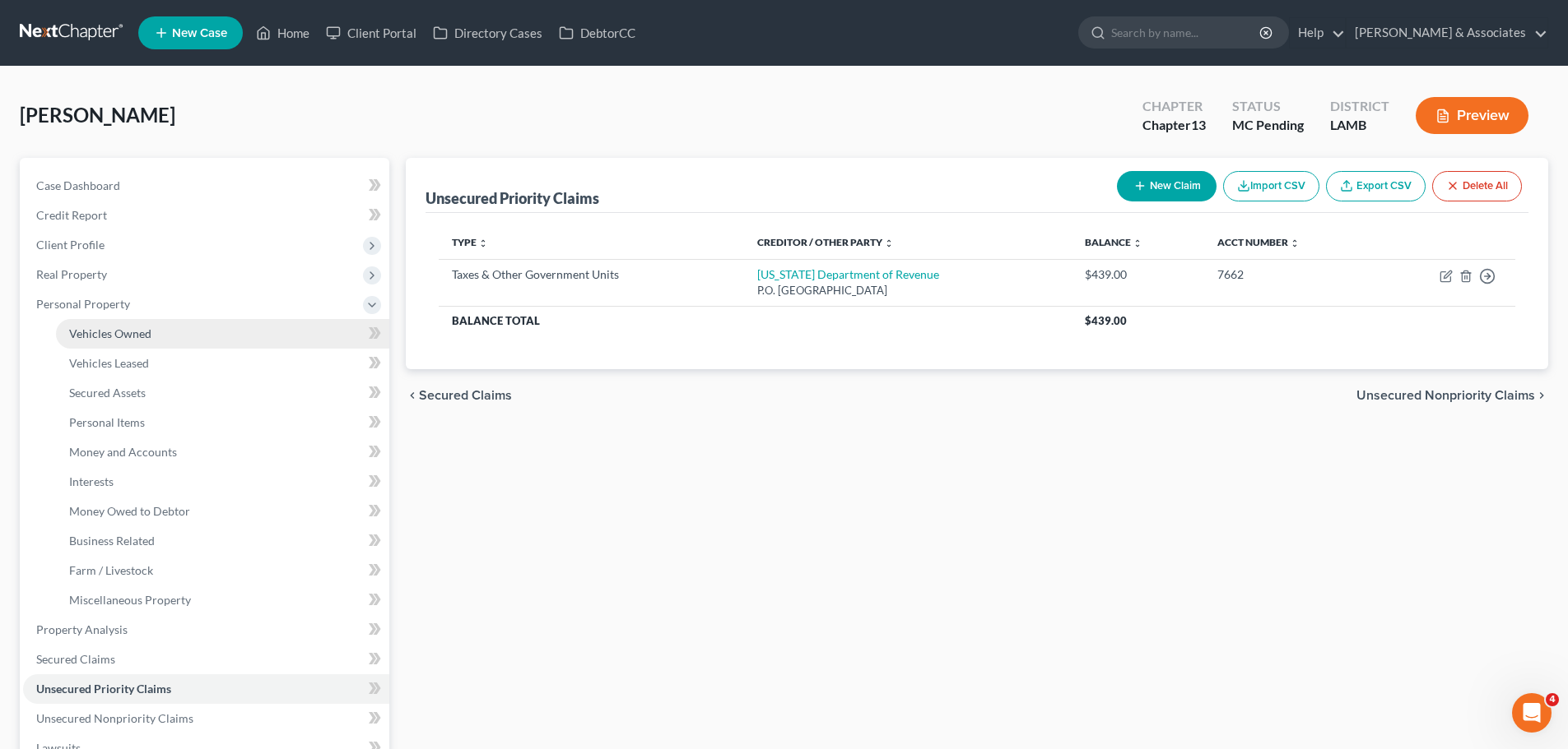
click at [116, 331] on span "Vehicles Owned" at bounding box center [110, 334] width 83 height 14
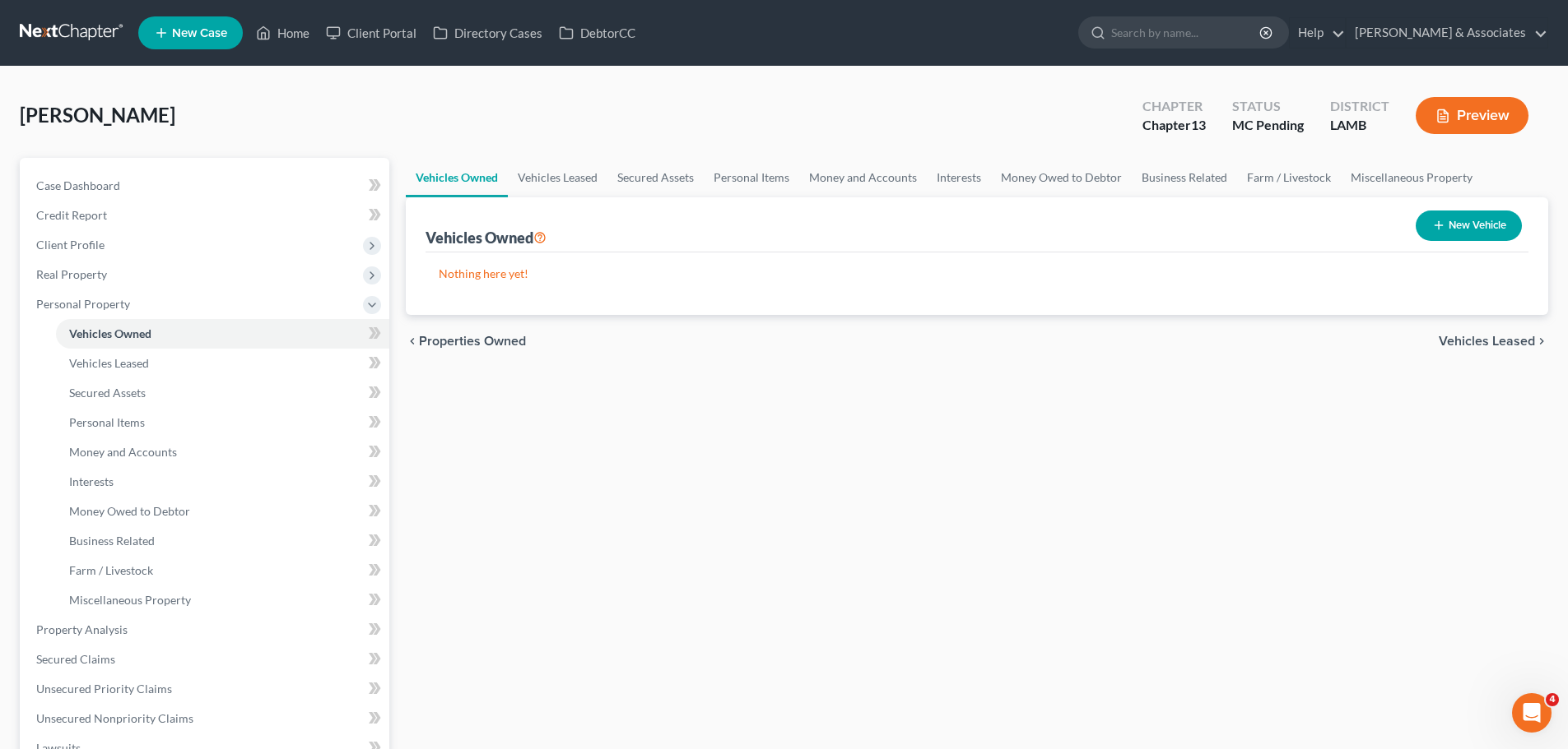
click at [1511, 223] on button "New Vehicle" at bounding box center [1468, 226] width 106 height 30
select select "0"
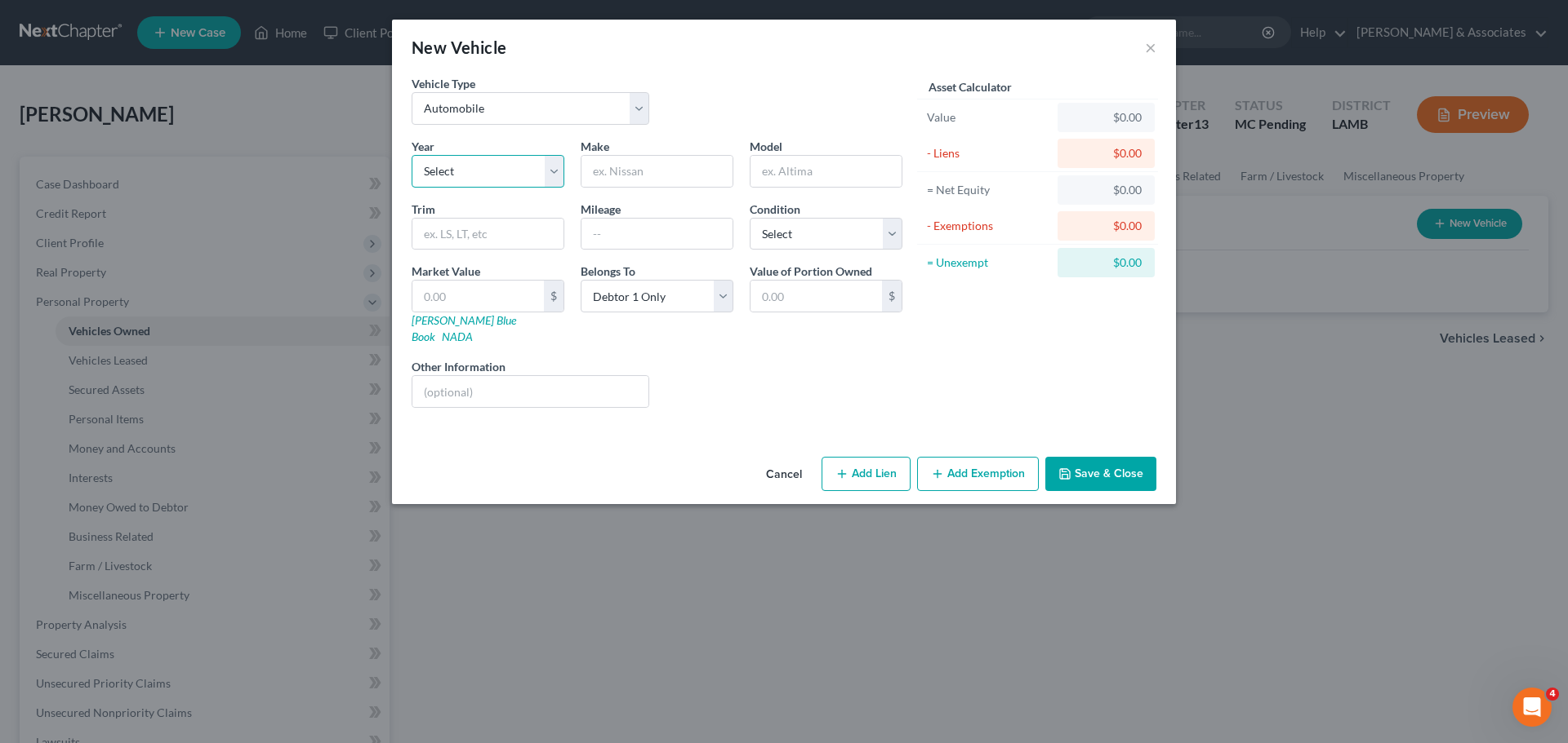
click at [492, 162] on select "Select 2026 2025 2024 2023 2022 2021 2020 2019 2018 2017 2016 2015 2014 2013 20…" at bounding box center [487, 171] width 152 height 33
select select "8"
click at [411, 155] on select "Select 2026 2025 2024 2023 2022 2021 2020 2019 2018 2017 2016 2015 2014 2013 20…" at bounding box center [487, 171] width 152 height 33
click at [662, 146] on div "Make *" at bounding box center [657, 163] width 169 height 50
click at [659, 162] on input "text" at bounding box center [657, 171] width 151 height 31
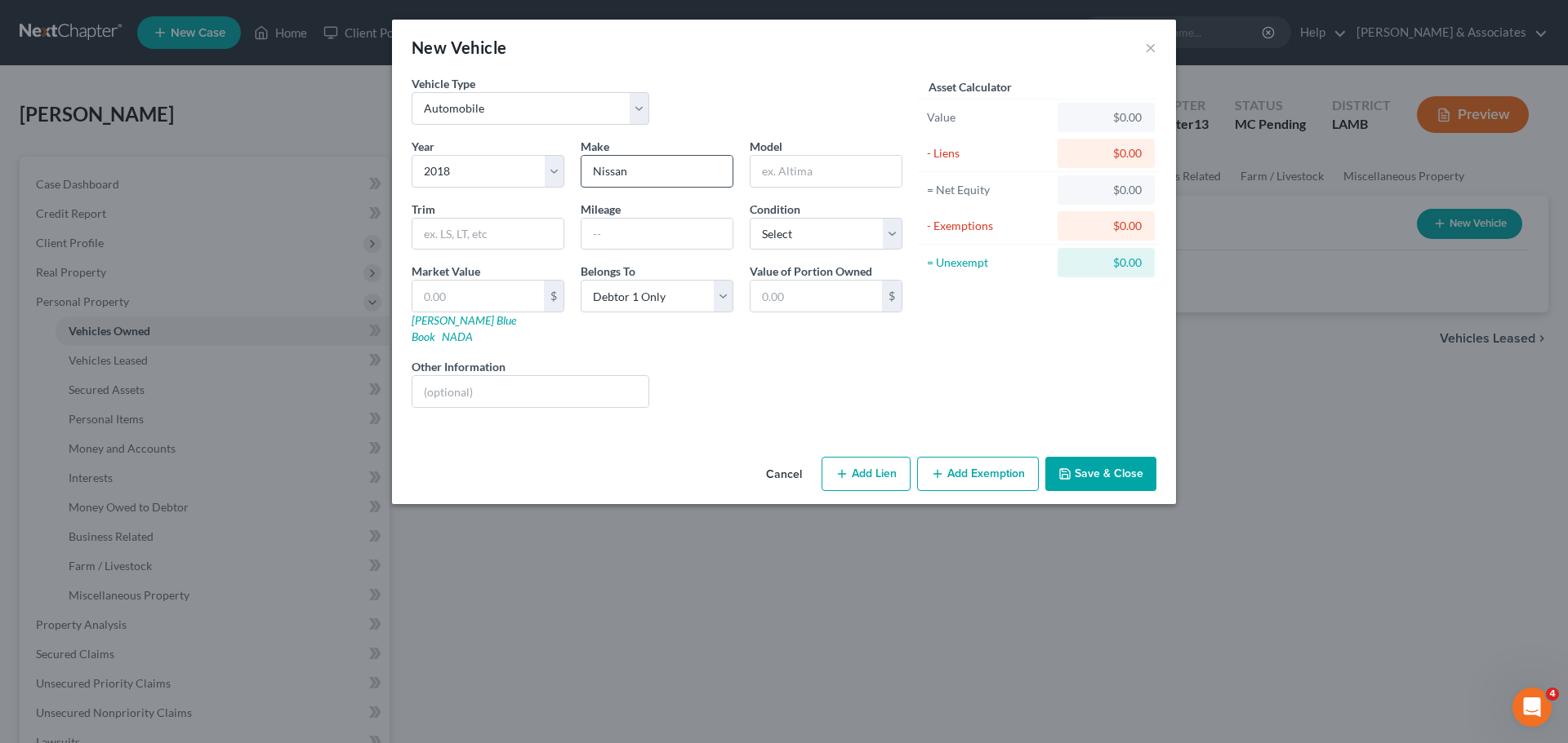
type input "Nissan"
type input "Armada"
click at [793, 251] on div "Year Select 2026 2025 2024 2023 2022 2021 2020 2019 2018 2017 2016 2015 2014 20…" at bounding box center [656, 279] width 507 height 283
click at [790, 242] on select "Select Excellent Very Good Good Fair Poor" at bounding box center [825, 234] width 152 height 33
select select "3"
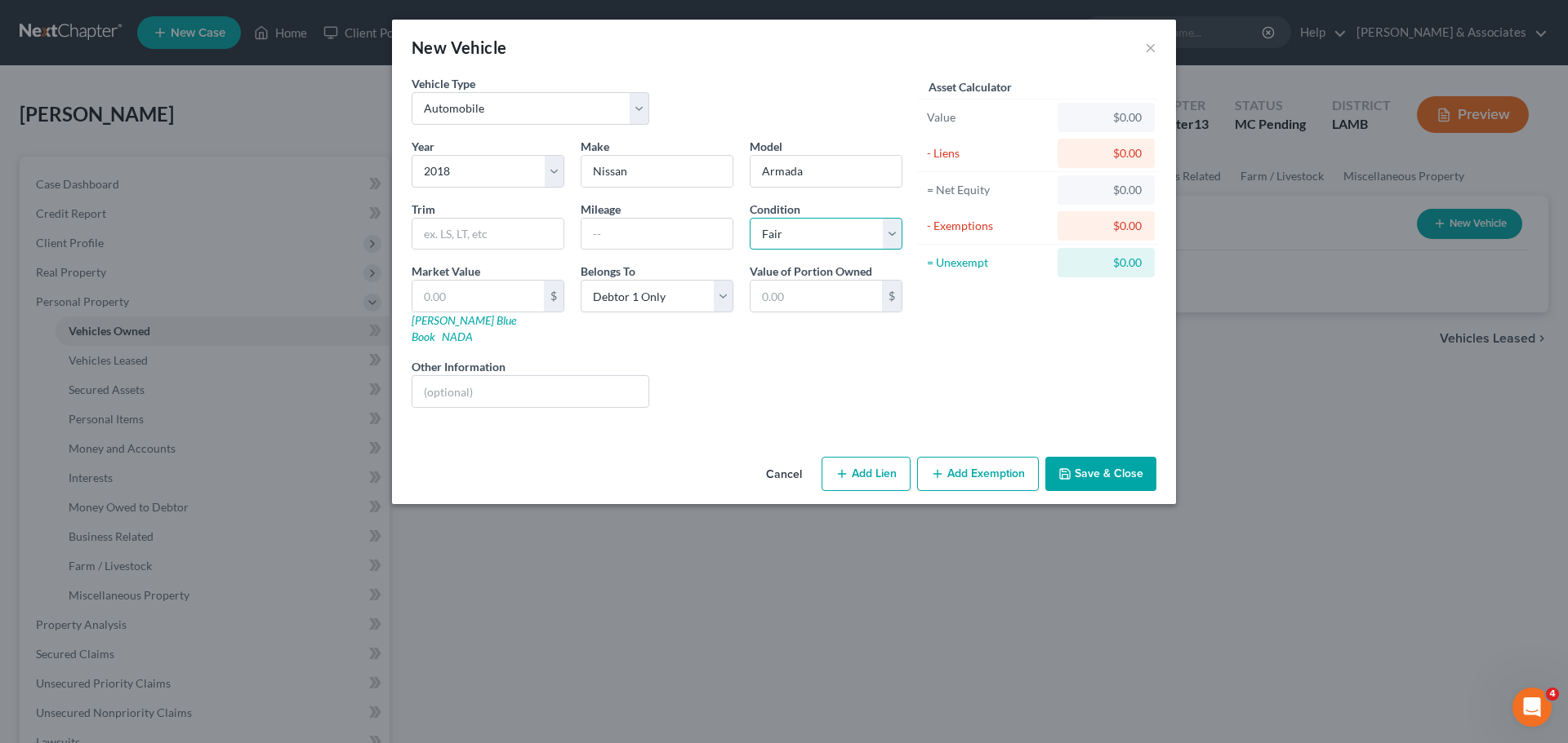
click at [750, 218] on select "Select Excellent Very Good Good Fair Poor" at bounding box center [825, 234] width 152 height 33
click at [785, 335] on div "Year Select 2026 2025 2024 2023 2022 2021 2020 2019 2018 2017 2016 2015 2014 20…" at bounding box center [656, 279] width 507 height 283
click at [1091, 456] on button "Save & Close" at bounding box center [1101, 473] width 111 height 35
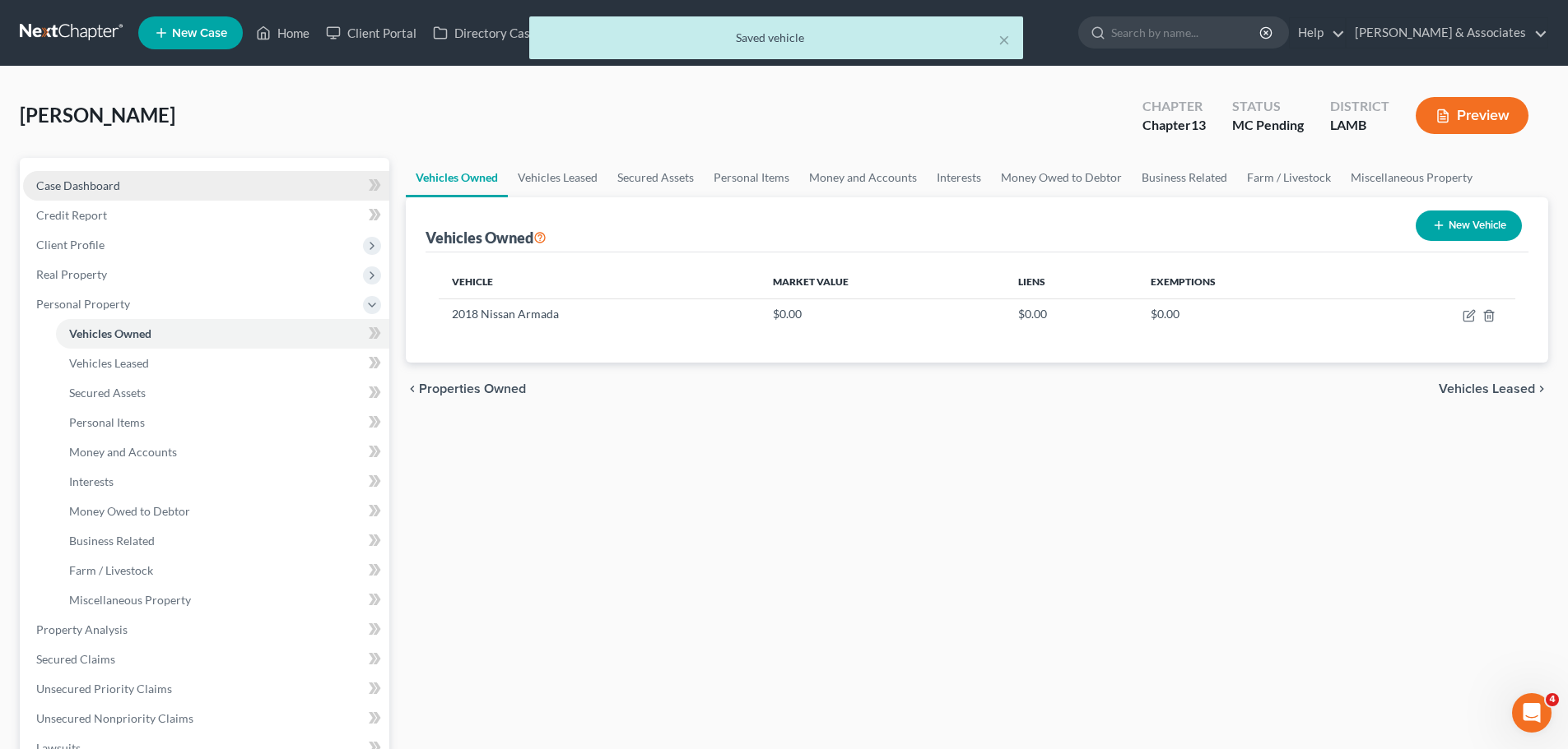
click at [92, 177] on link "Case Dashboard" at bounding box center [206, 186] width 366 height 30
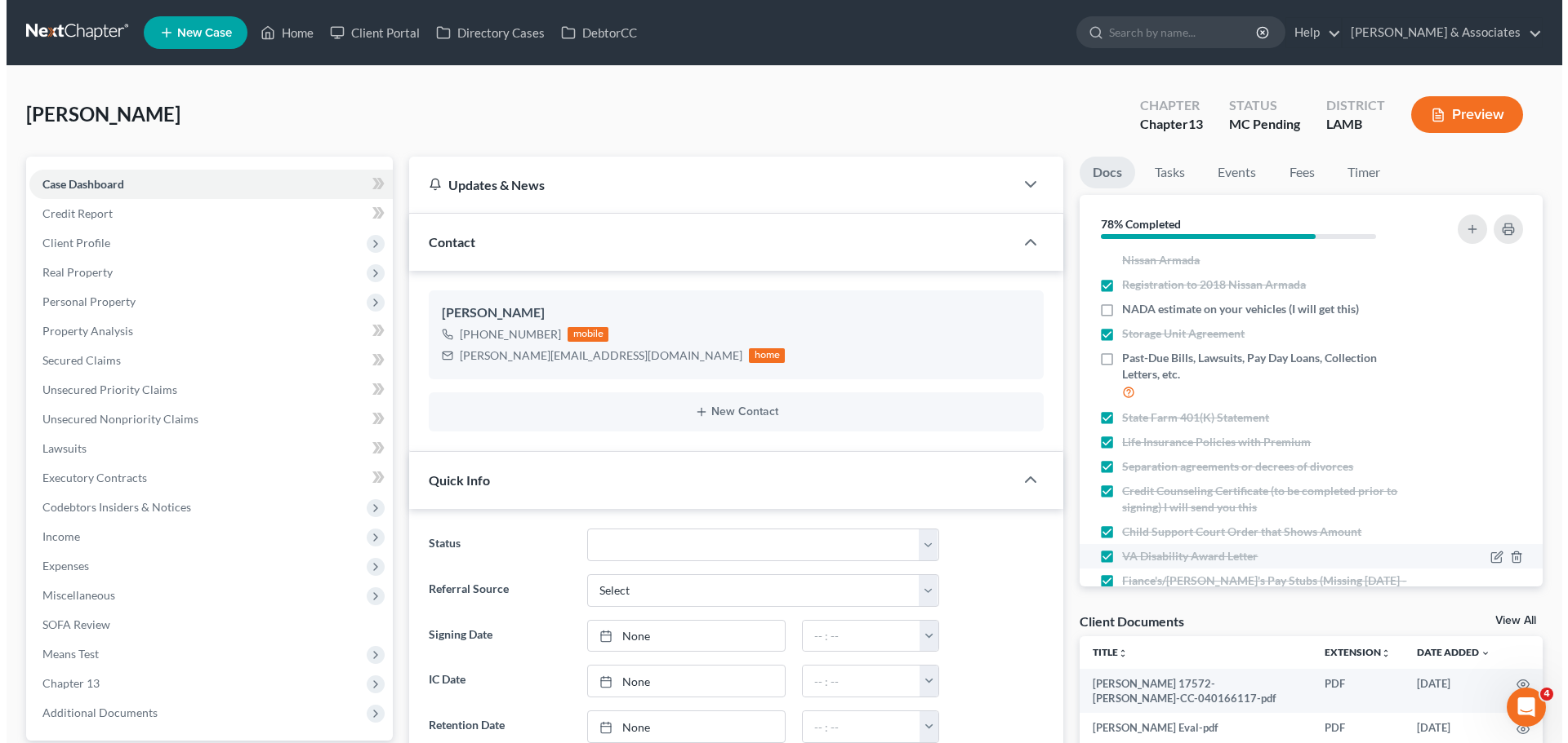
scroll to position [178, 0]
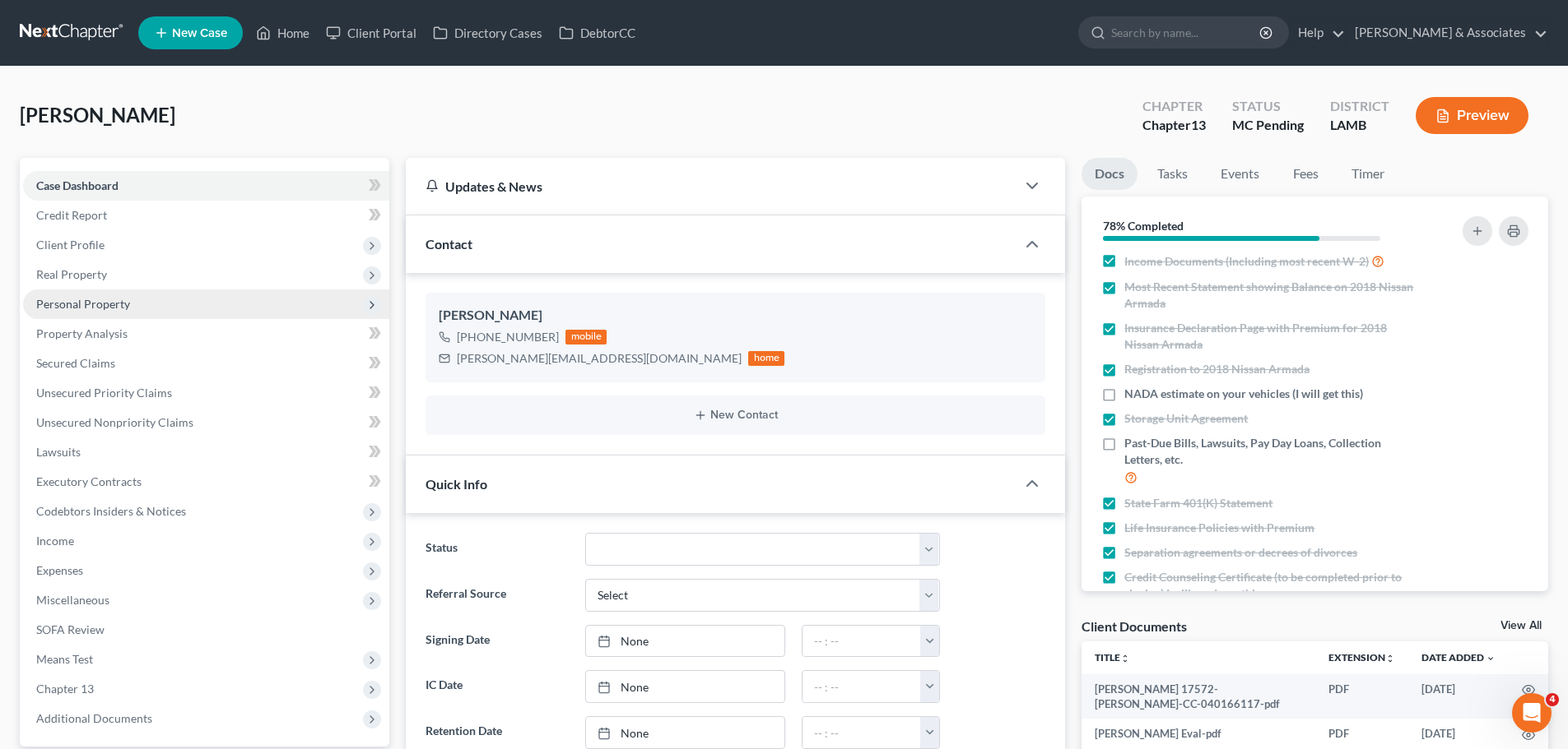
click at [104, 303] on span "Personal Property" at bounding box center [83, 304] width 94 height 14
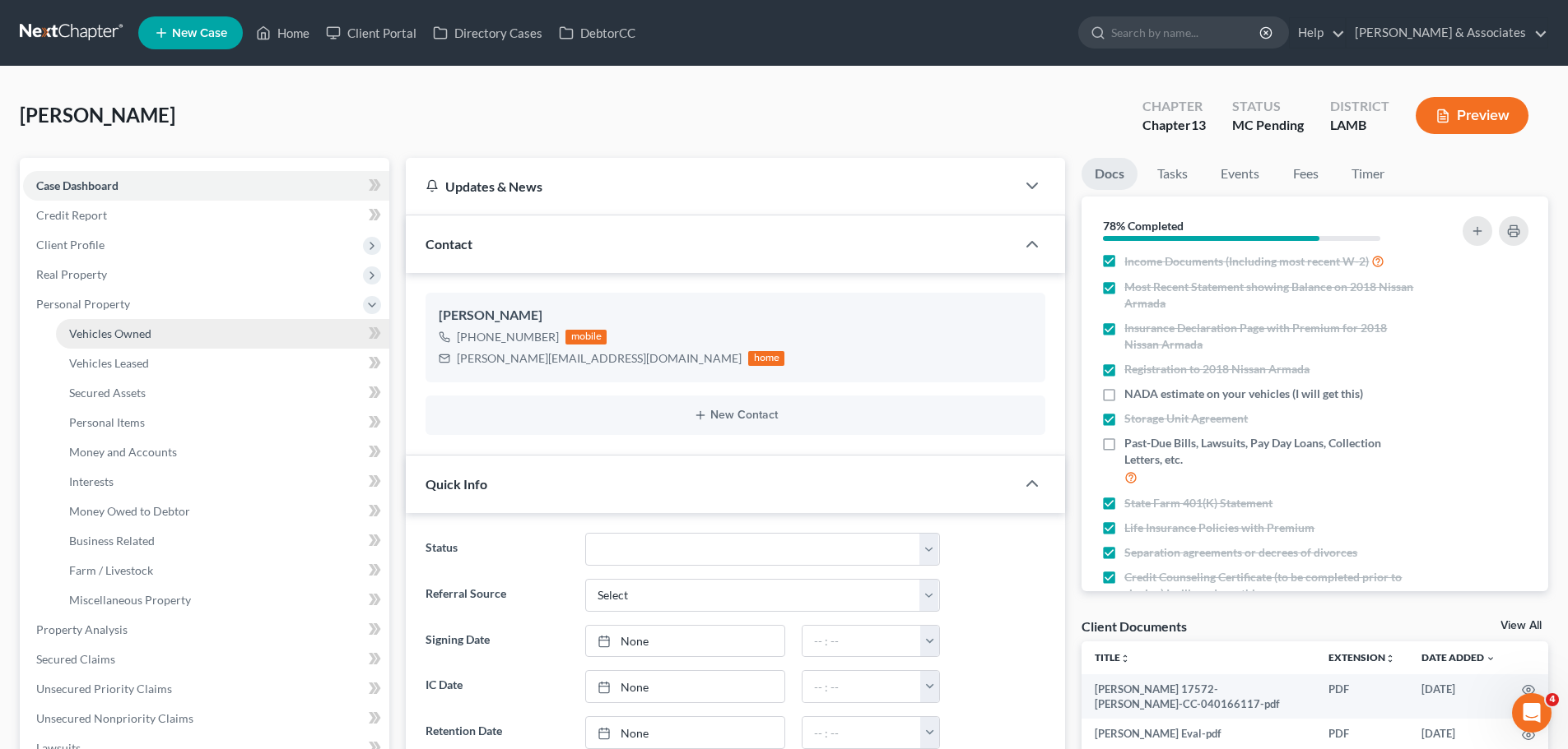
click at [103, 323] on link "Vehicles Owned" at bounding box center [222, 334] width 333 height 30
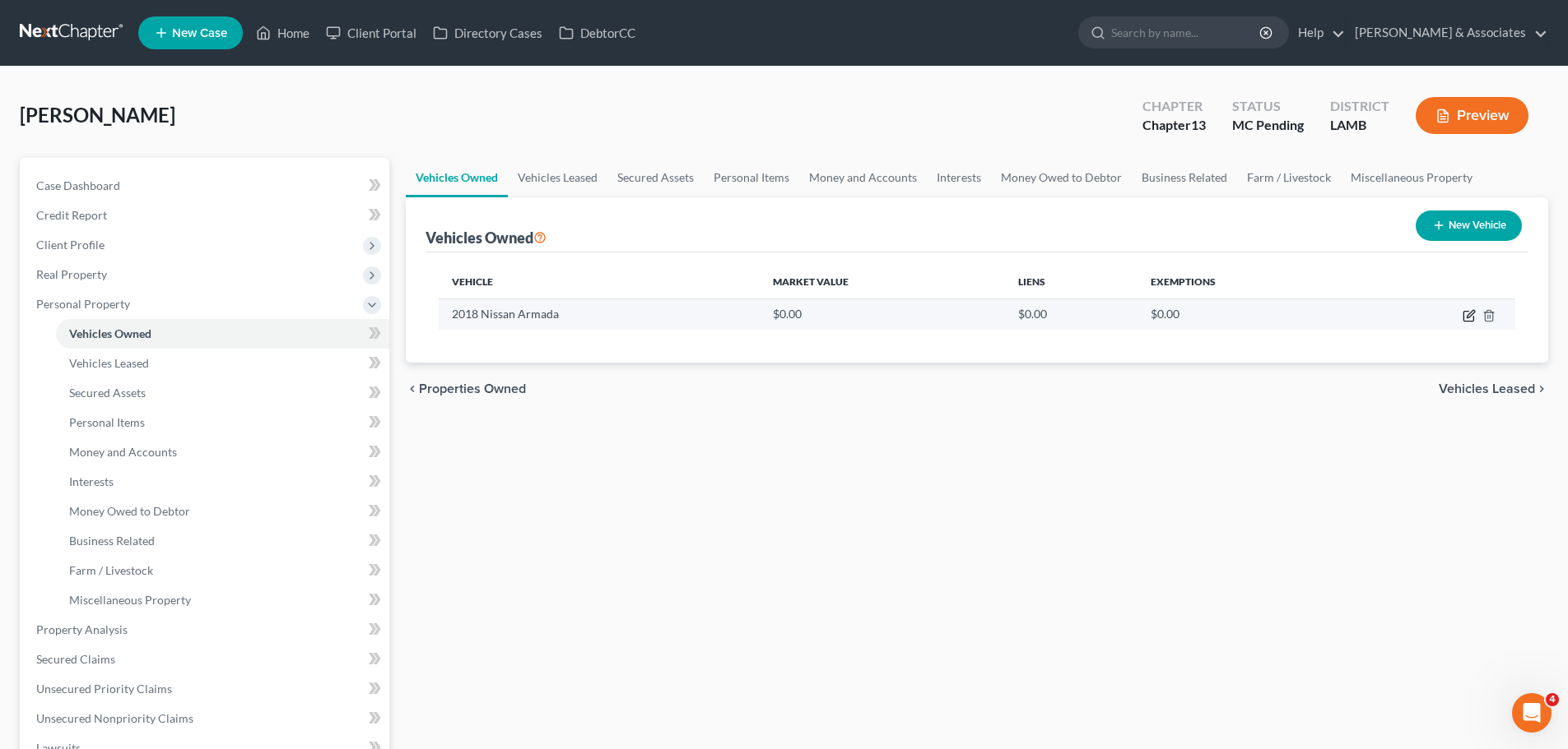
click at [1467, 316] on icon "button" at bounding box center [1468, 316] width 13 height 13
select select "0"
select select "8"
select select "3"
select select "0"
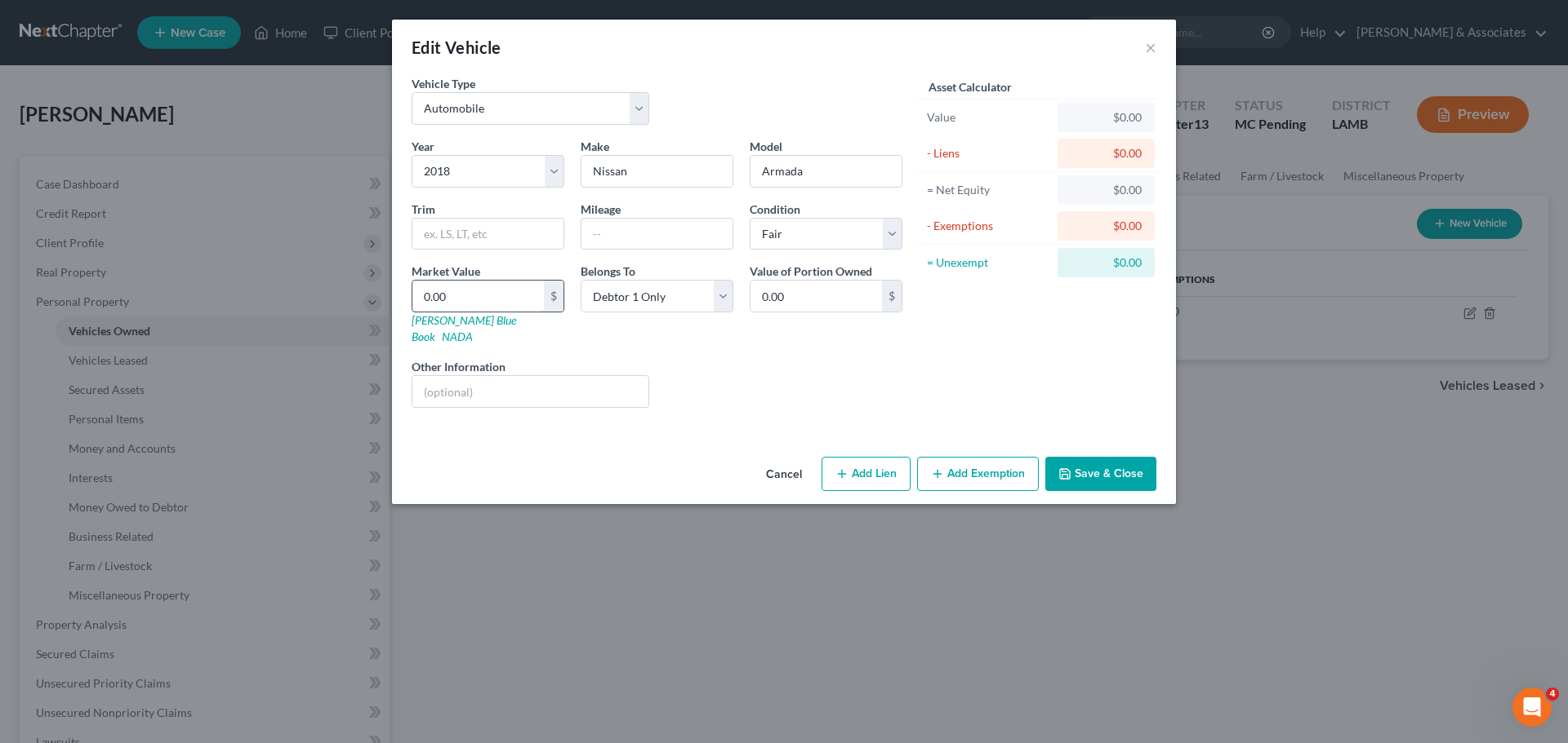
click at [489, 303] on input "0.00" at bounding box center [478, 295] width 132 height 31
click at [980, 462] on button "Add Exemption" at bounding box center [978, 473] width 122 height 35
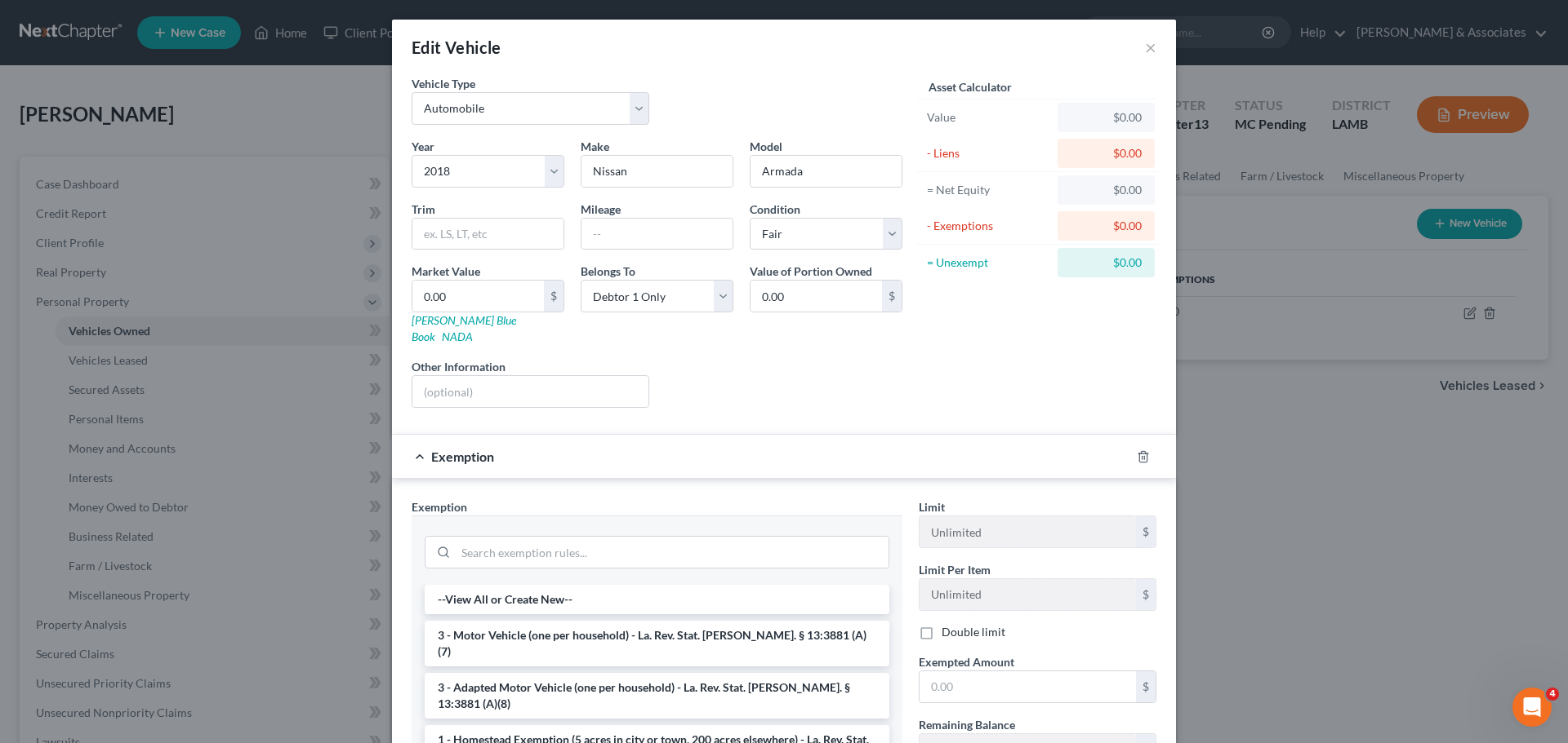
click at [574, 621] on li "3 - Motor Vehicle (one per household) - La. Rev. Stat. Ann. § 13:3881 (A)(7)" at bounding box center [657, 643] width 465 height 45
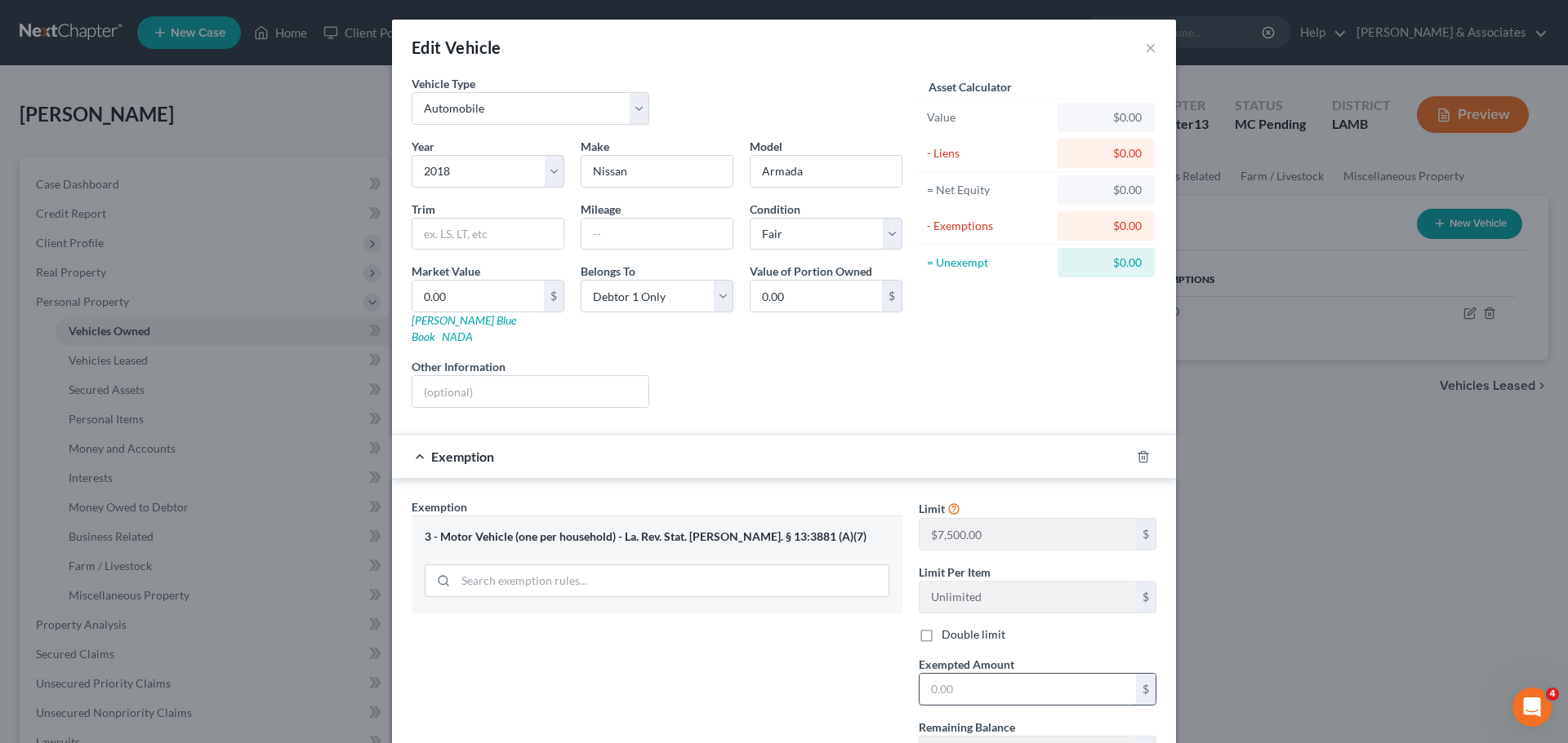
click at [969, 674] on input "text" at bounding box center [1027, 689] width 216 height 31
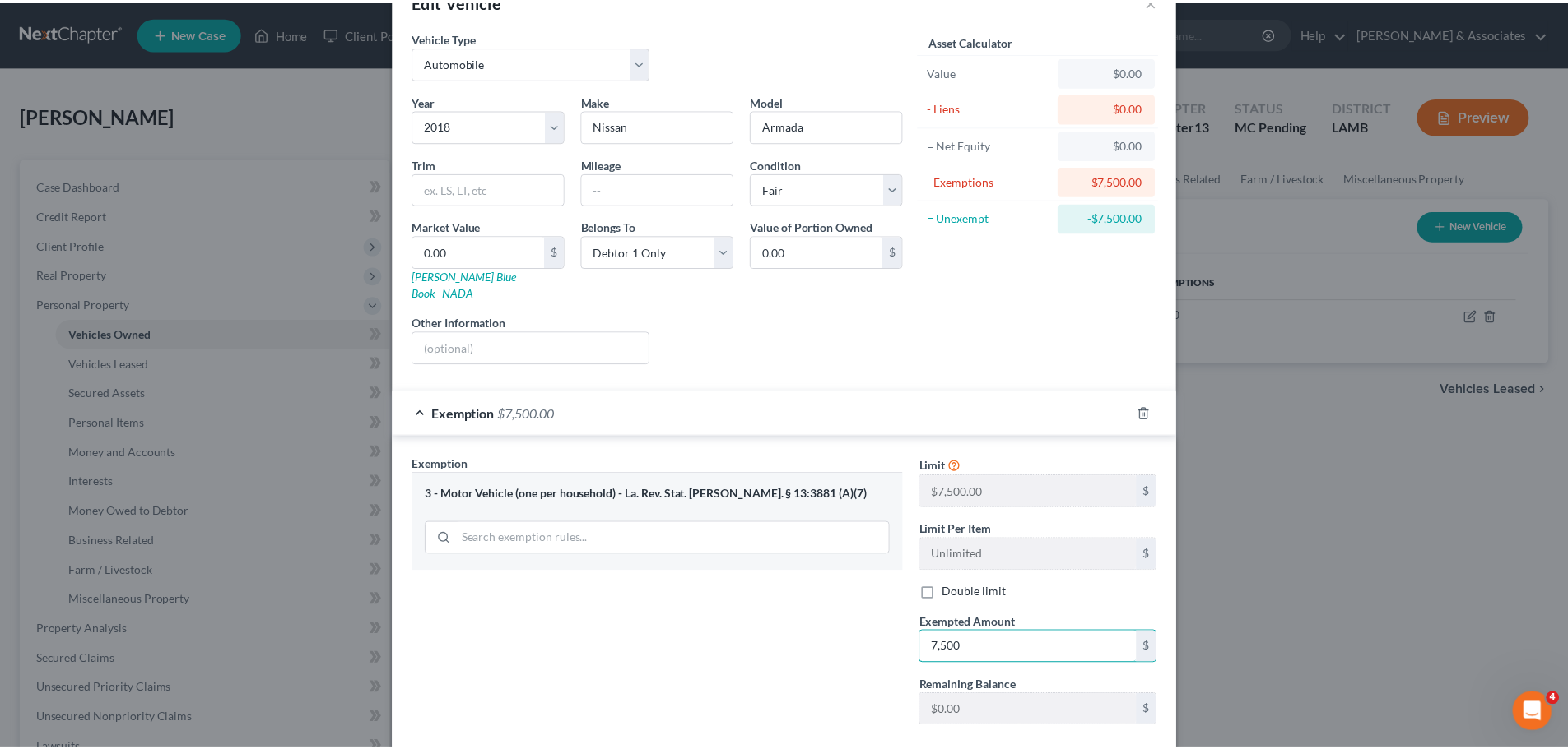
scroll to position [126, 0]
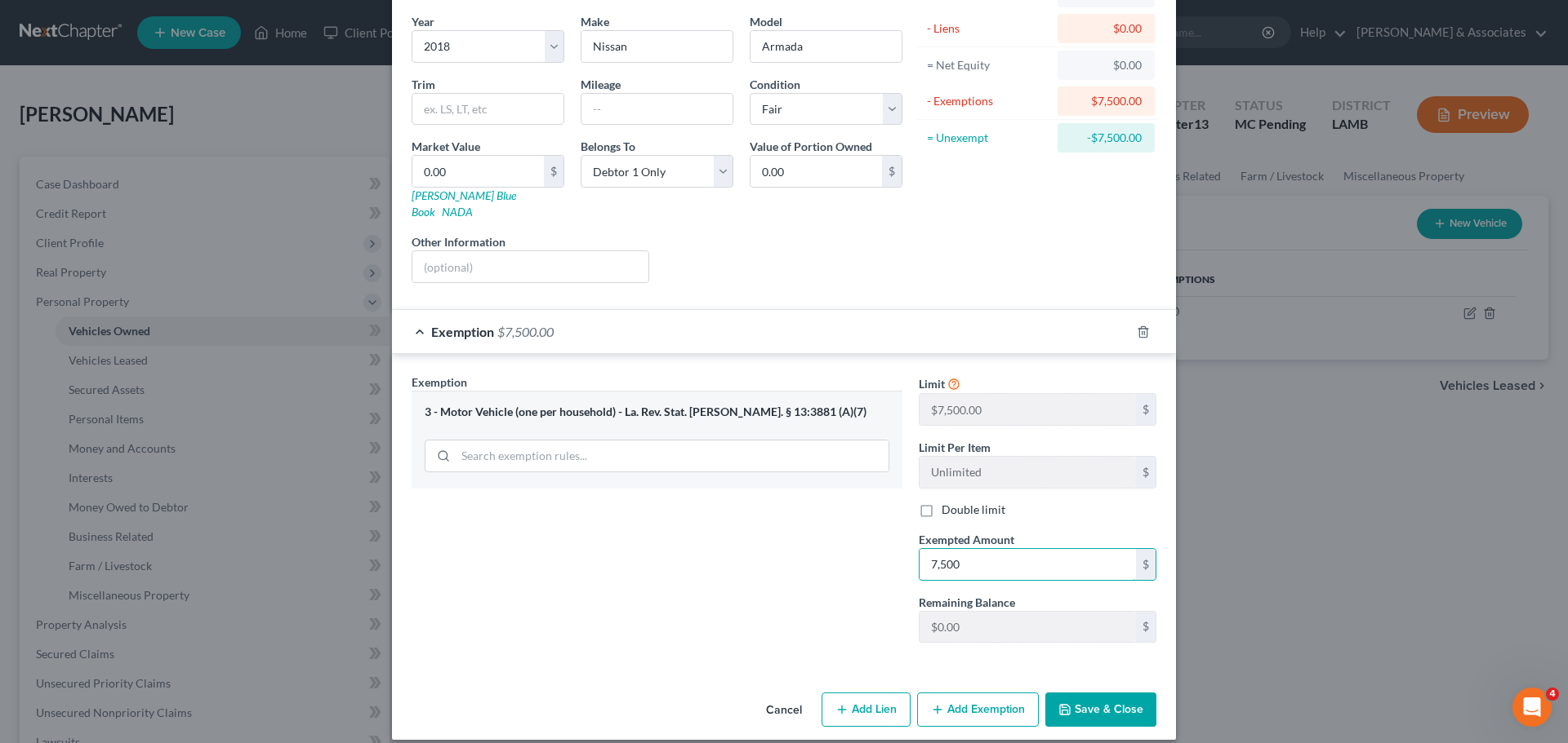
type input "7,500"
click at [1111, 708] on button "Save & Close" at bounding box center [1101, 709] width 111 height 35
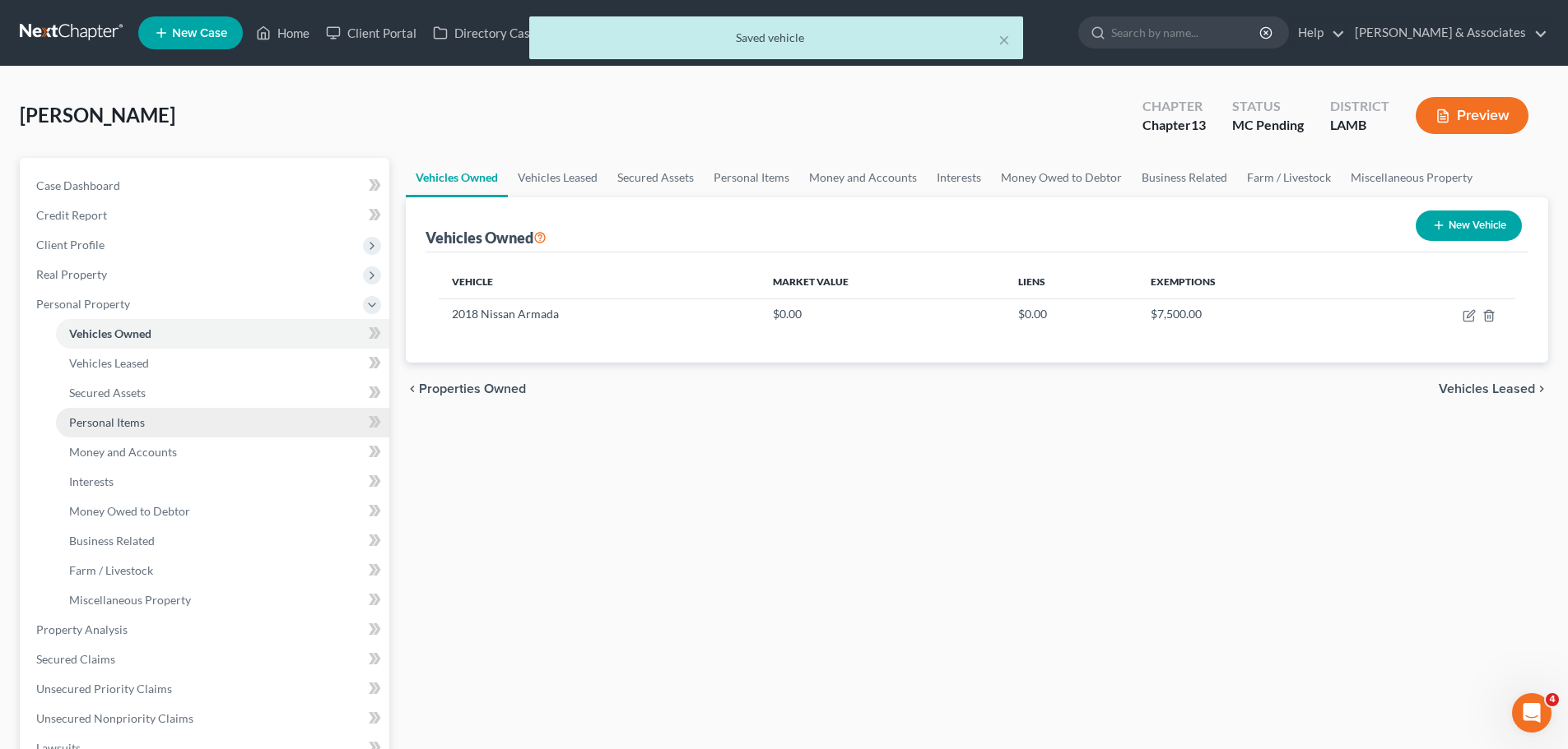
click at [186, 432] on link "Personal Items" at bounding box center [222, 422] width 333 height 30
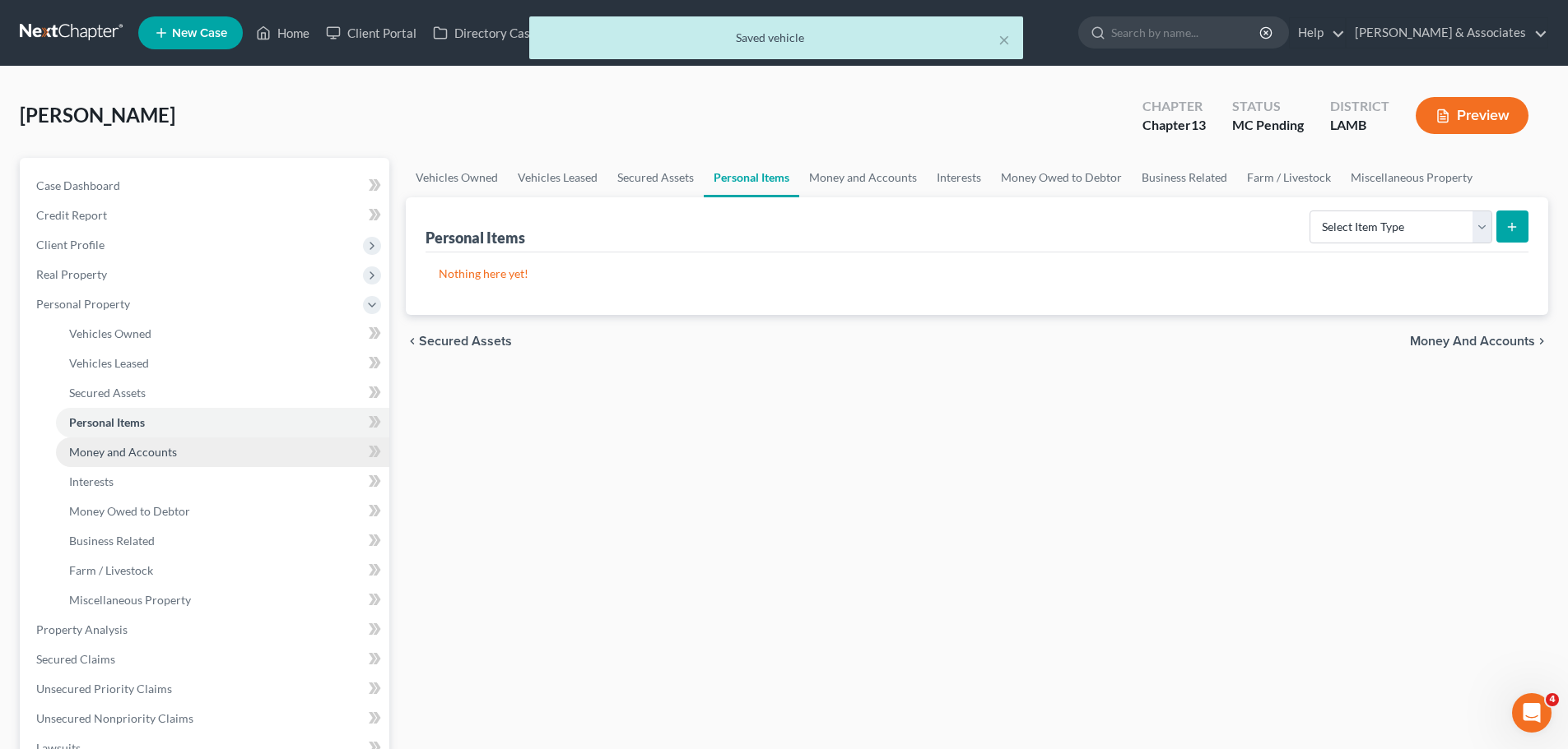
click at [175, 462] on link "Money and Accounts" at bounding box center [222, 452] width 333 height 30
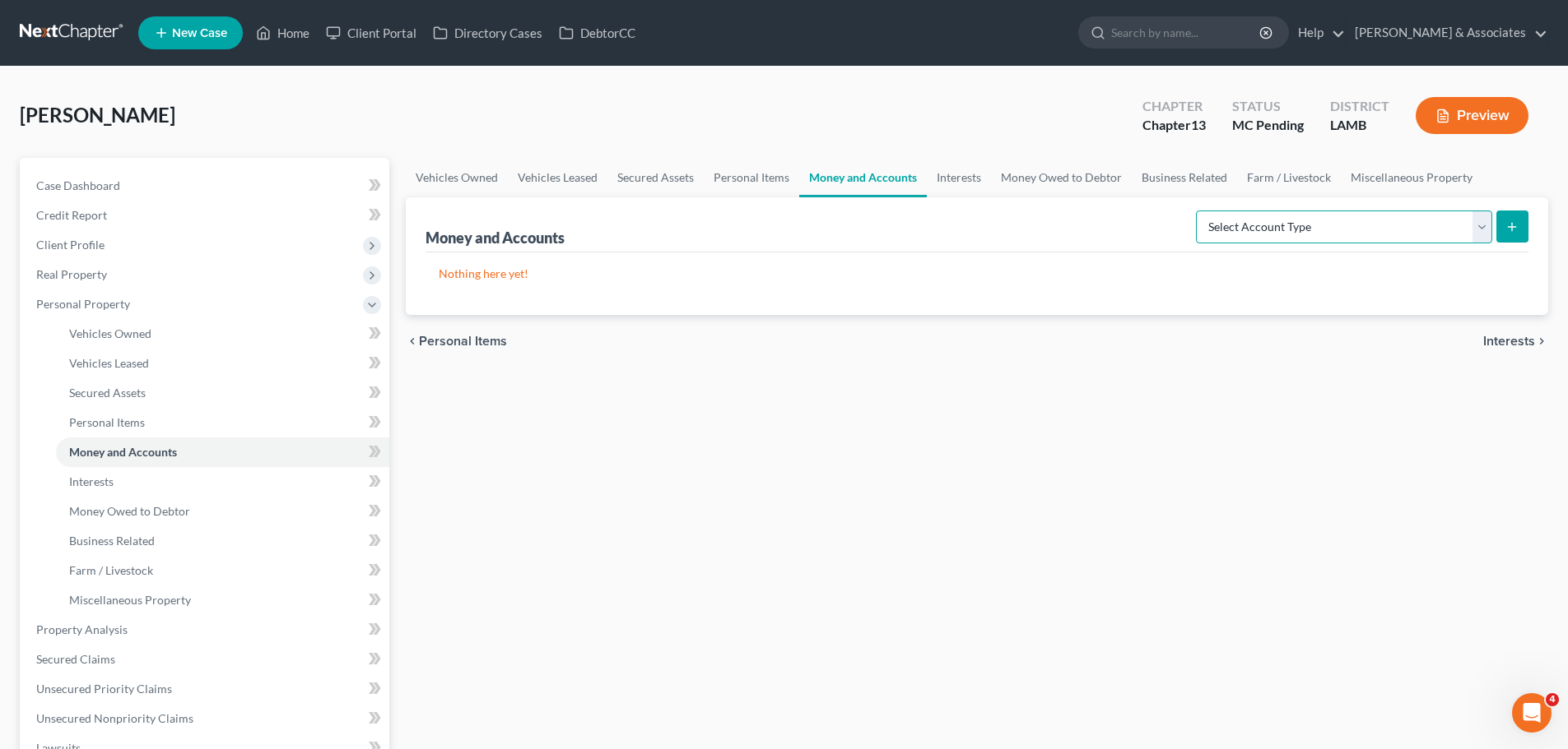
click at [1345, 225] on select "Select Account Type Brokerage Cash on Hand Certificates of Deposit Checking Acc…" at bounding box center [1344, 227] width 296 height 33
select select "other"
click at [1199, 211] on select "Select Account Type Brokerage Cash on Hand Certificates of Deposit Checking Acc…" at bounding box center [1344, 227] width 296 height 33
click at [1502, 220] on button "submit" at bounding box center [1512, 227] width 32 height 32
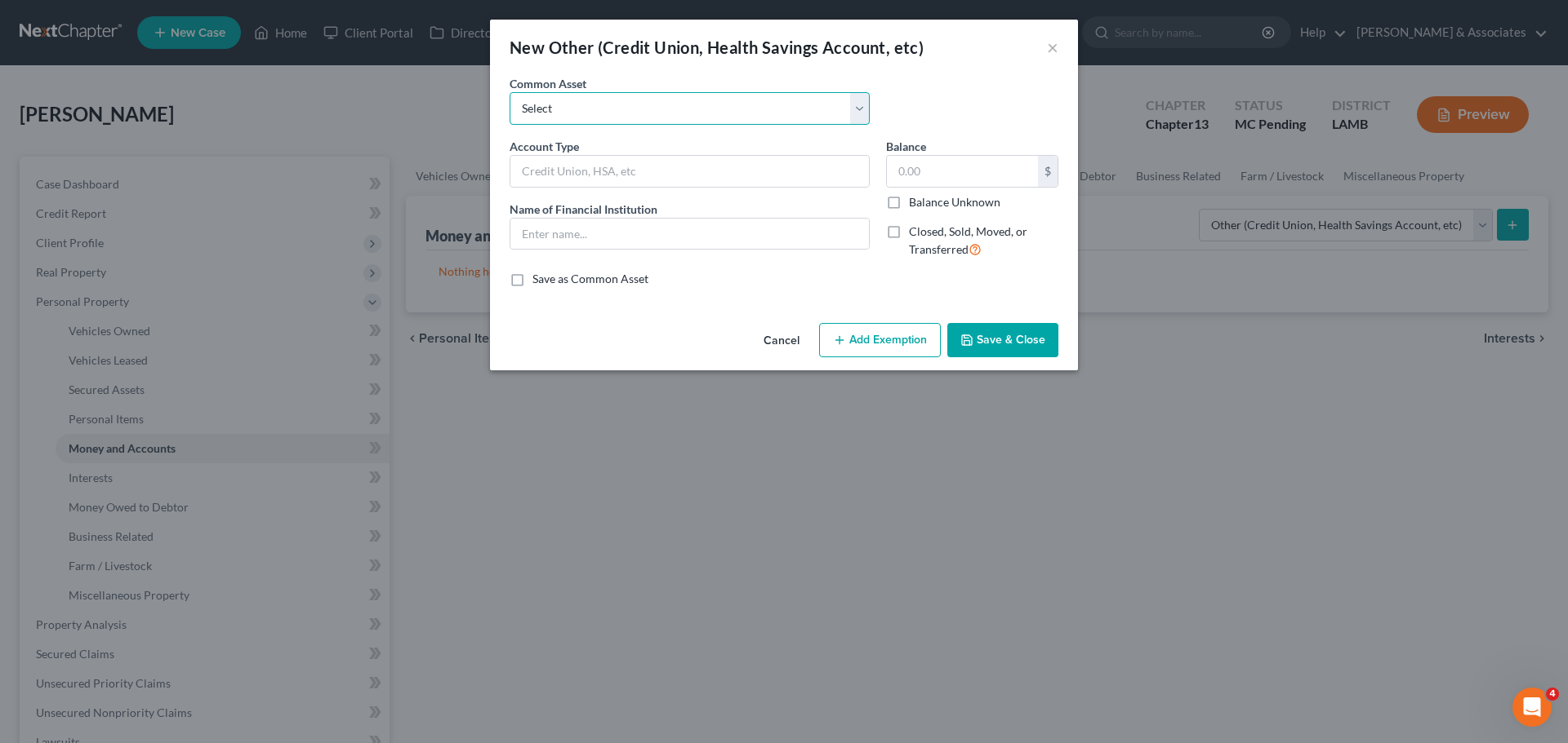
click at [615, 101] on select "Select Online Financial Platform Online Financial Platform Online Financial Pla…" at bounding box center [689, 109] width 360 height 33
select select "9"
click at [509, 93] on select "Select Online Financial Platform Online Financial Platform Online Financial Pla…" at bounding box center [689, 109] width 360 height 33
type input "Online Financial Platform - Cash App"
type input "Cash App"
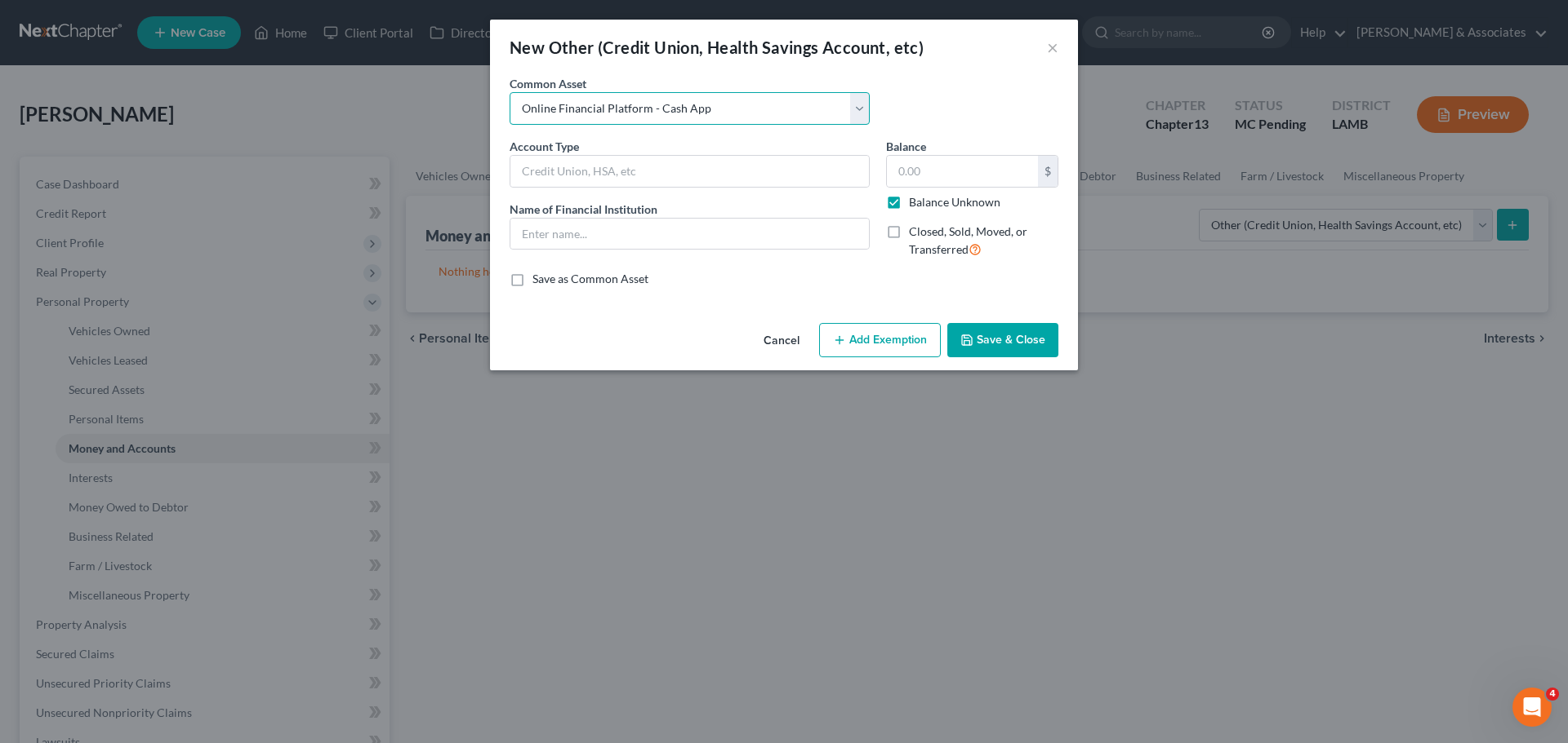
type input "0.00"
checkbox input "true"
click at [982, 341] on button "Save & Close" at bounding box center [1003, 340] width 111 height 35
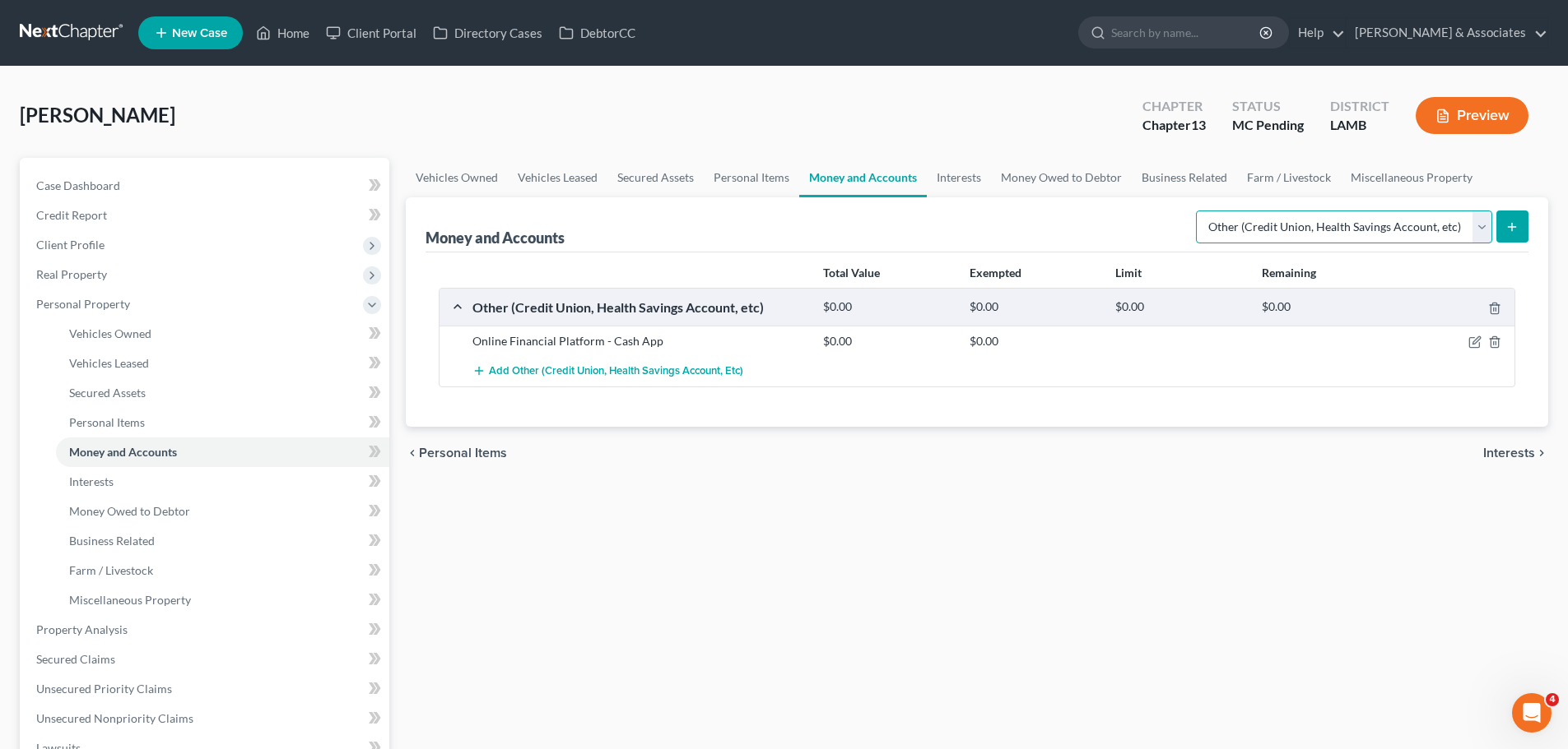
click at [1352, 236] on select "Select Account Type Brokerage Cash on Hand Certificates of Deposit Checking Acc…" at bounding box center [1344, 227] width 296 height 33
click at [1199, 211] on select "Select Account Type Brokerage Cash on Hand Certificates of Deposit Checking Acc…" at bounding box center [1344, 227] width 296 height 33
click at [1514, 213] on button "submit" at bounding box center [1512, 227] width 32 height 32
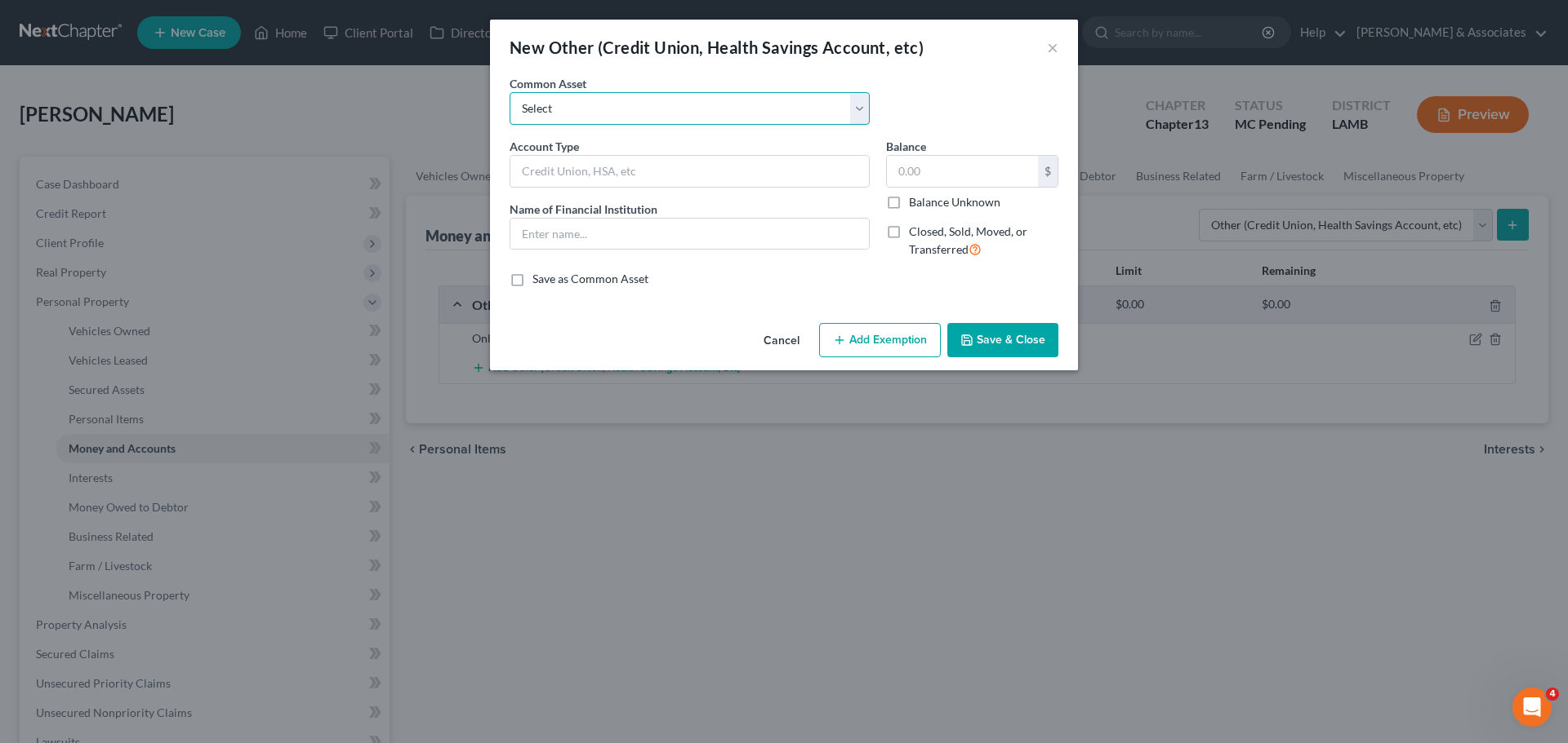
click at [571, 113] on select "Select Online Financial Platform Online Financial Platform Online Financial Pla…" at bounding box center [689, 109] width 360 height 33
select select "7"
click at [509, 93] on select "Select Online Financial Platform Online Financial Platform Online Financial Pla…" at bounding box center [689, 109] width 360 height 33
type input "Online Financial Platform - Venmo"
type input "Venmo"
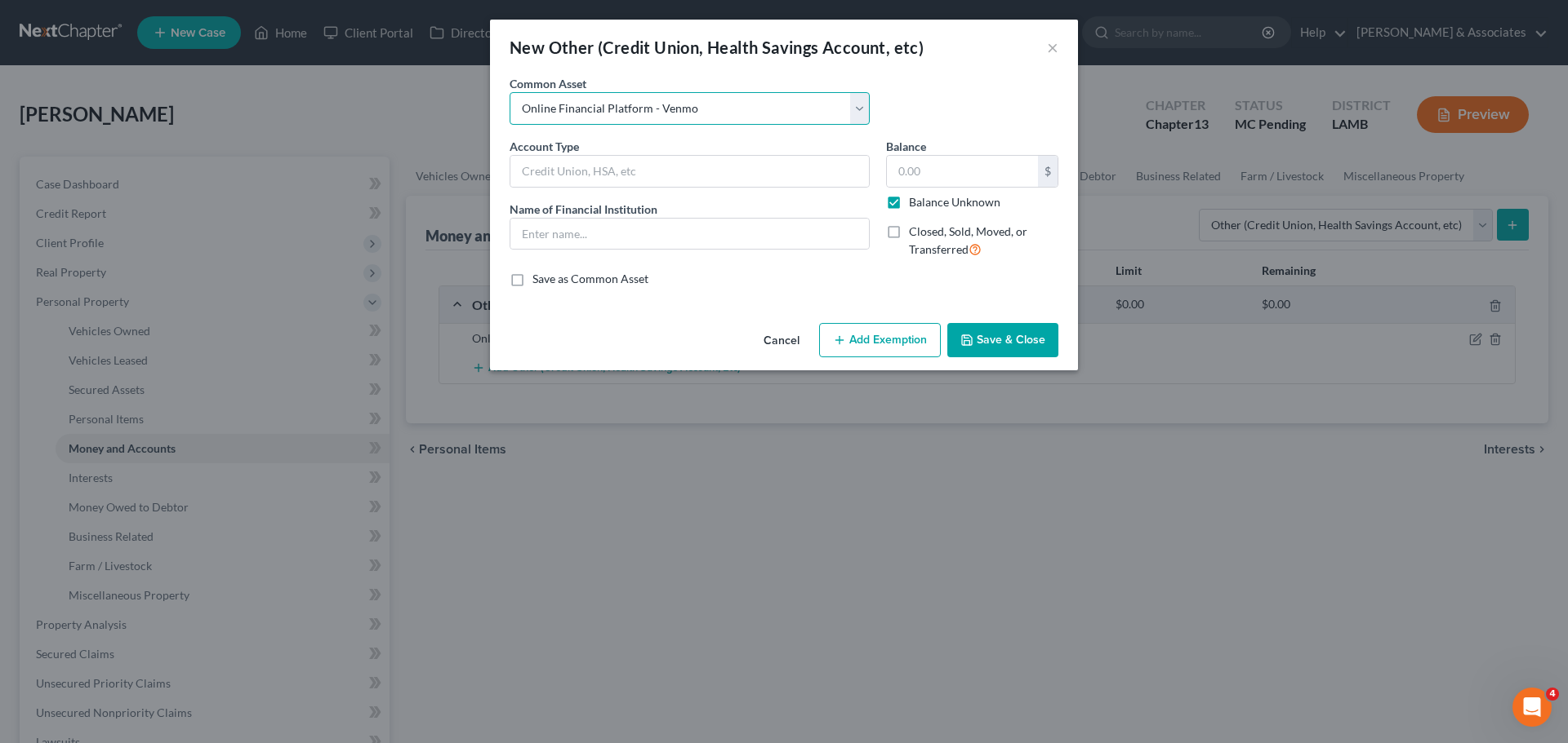
type input "0.00"
checkbox input "true"
click at [1048, 351] on button "Save & Close" at bounding box center [1003, 340] width 111 height 35
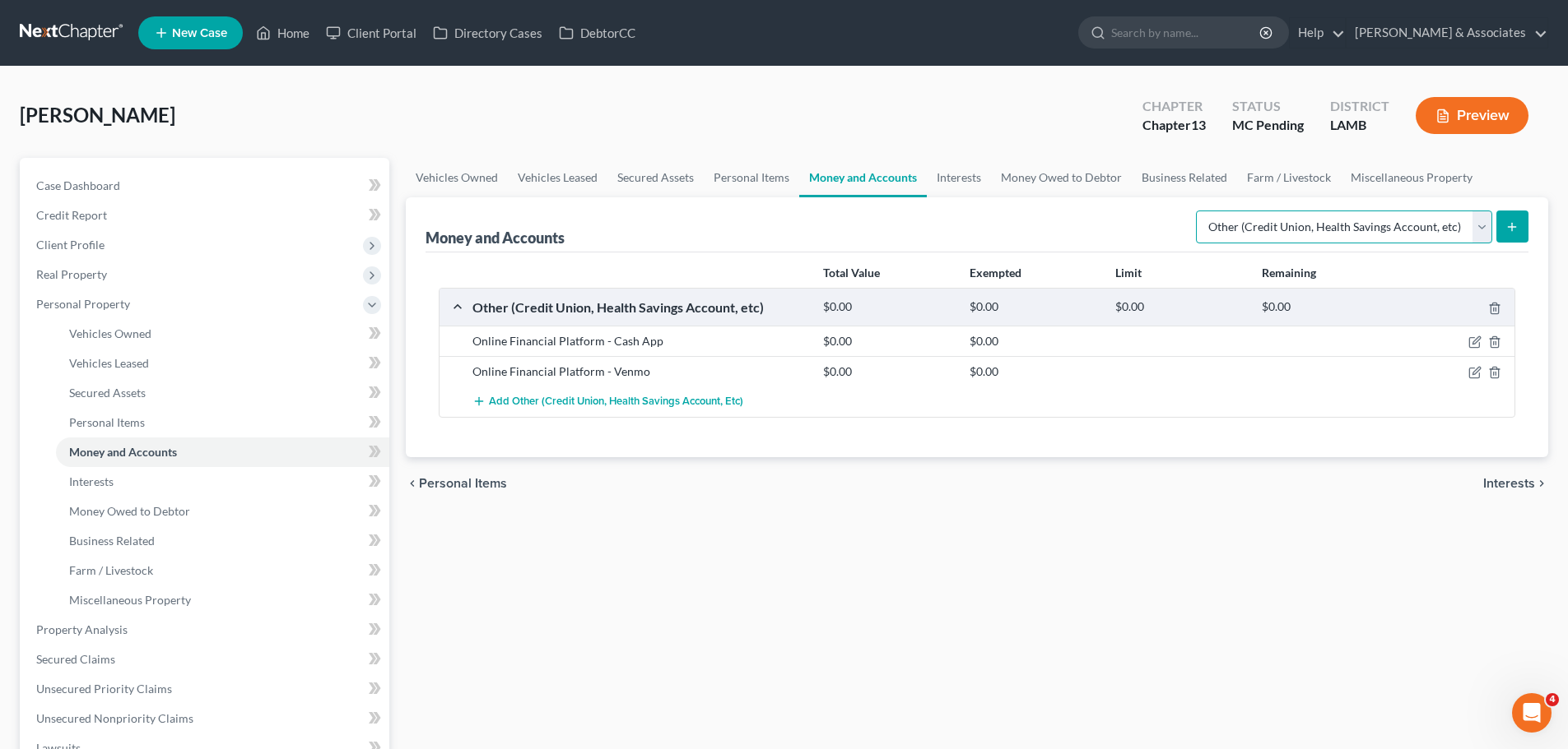
click at [1429, 220] on select "Select Account Type Brokerage Cash on Hand Certificates of Deposit Checking Acc…" at bounding box center [1344, 227] width 296 height 33
click at [1199, 211] on select "Select Account Type Brokerage Cash on Hand Certificates of Deposit Checking Acc…" at bounding box center [1344, 227] width 296 height 33
click at [1493, 230] on form "Select Account Type Brokerage Cash on Hand Certificates of Deposit Checking Acc…" at bounding box center [1362, 228] width 332 height 34
click at [1496, 215] on button "submit" at bounding box center [1512, 227] width 32 height 32
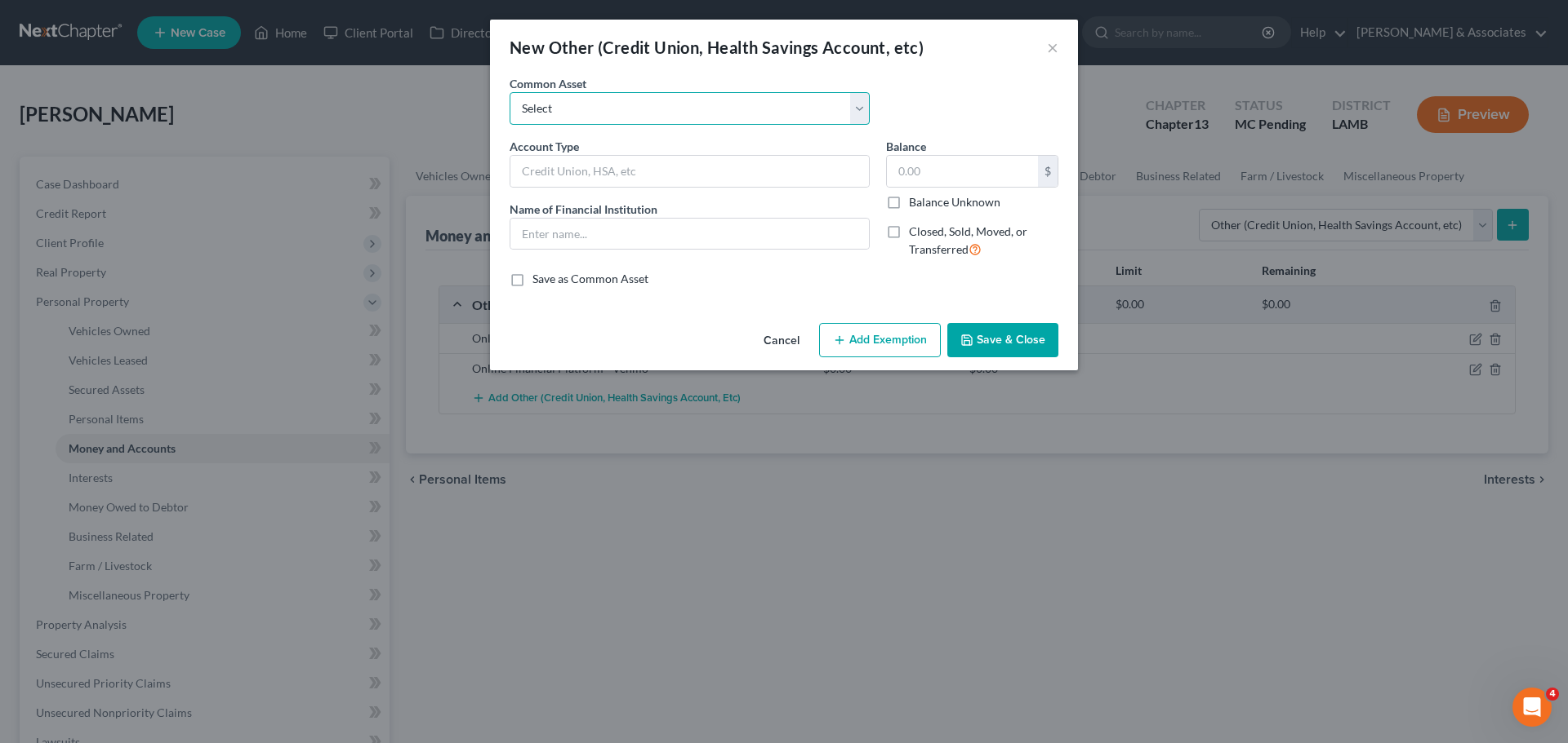
click at [641, 101] on select "Select Online Financial Platform Online Financial Platform Online Financial Pla…" at bounding box center [689, 109] width 360 height 33
select select "6"
click at [509, 93] on select "Select Online Financial Platform Online Financial Platform Online Financial Pla…" at bounding box center [689, 109] width 360 height 33
type input "Online Financial Platform - PayPal"
type input "PayPal"
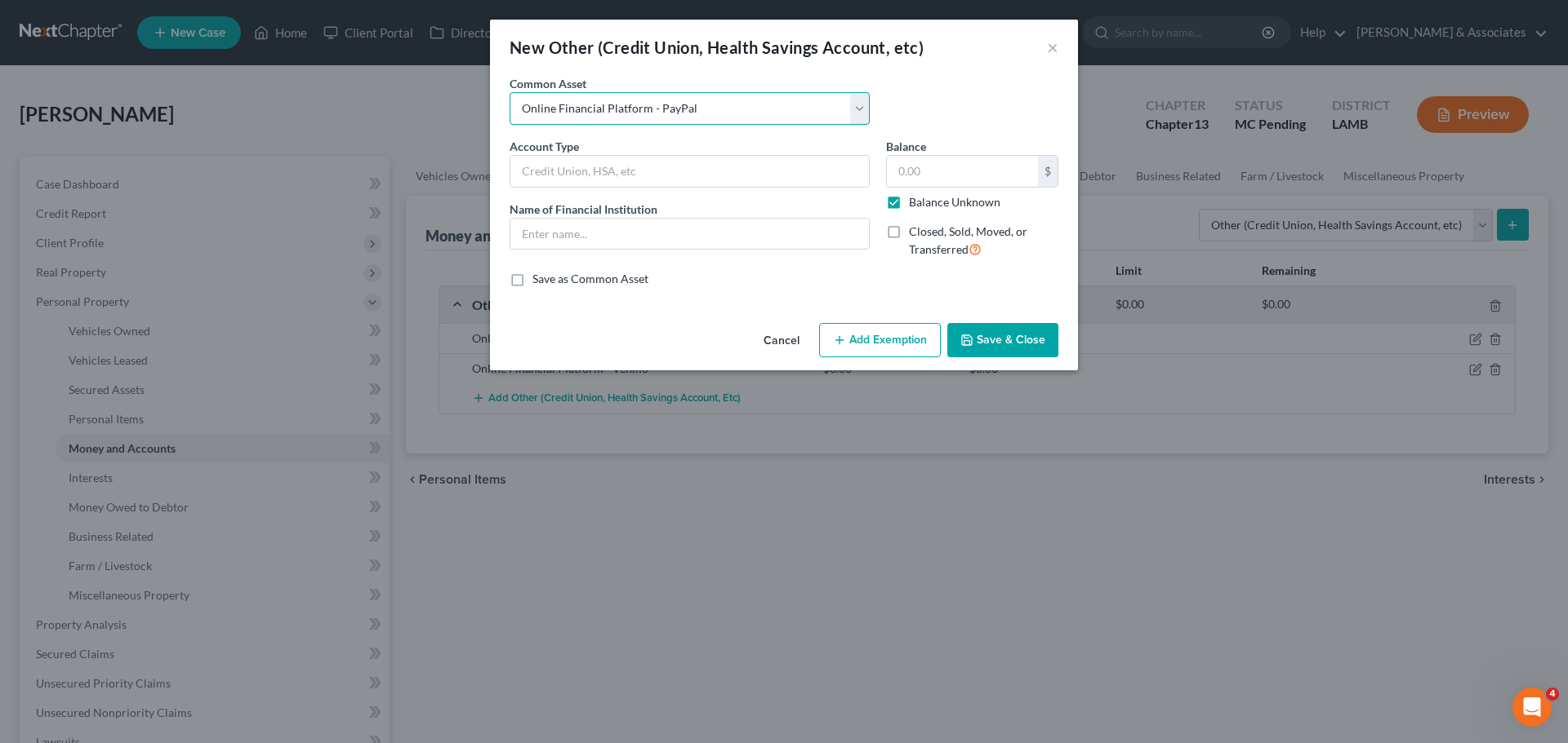
type input "0.00"
checkbox input "true"
click at [1008, 358] on div "Cancel Add Exemption Save & Close" at bounding box center [784, 343] width 588 height 54
click at [1011, 343] on button "Save & Close" at bounding box center [1003, 340] width 111 height 35
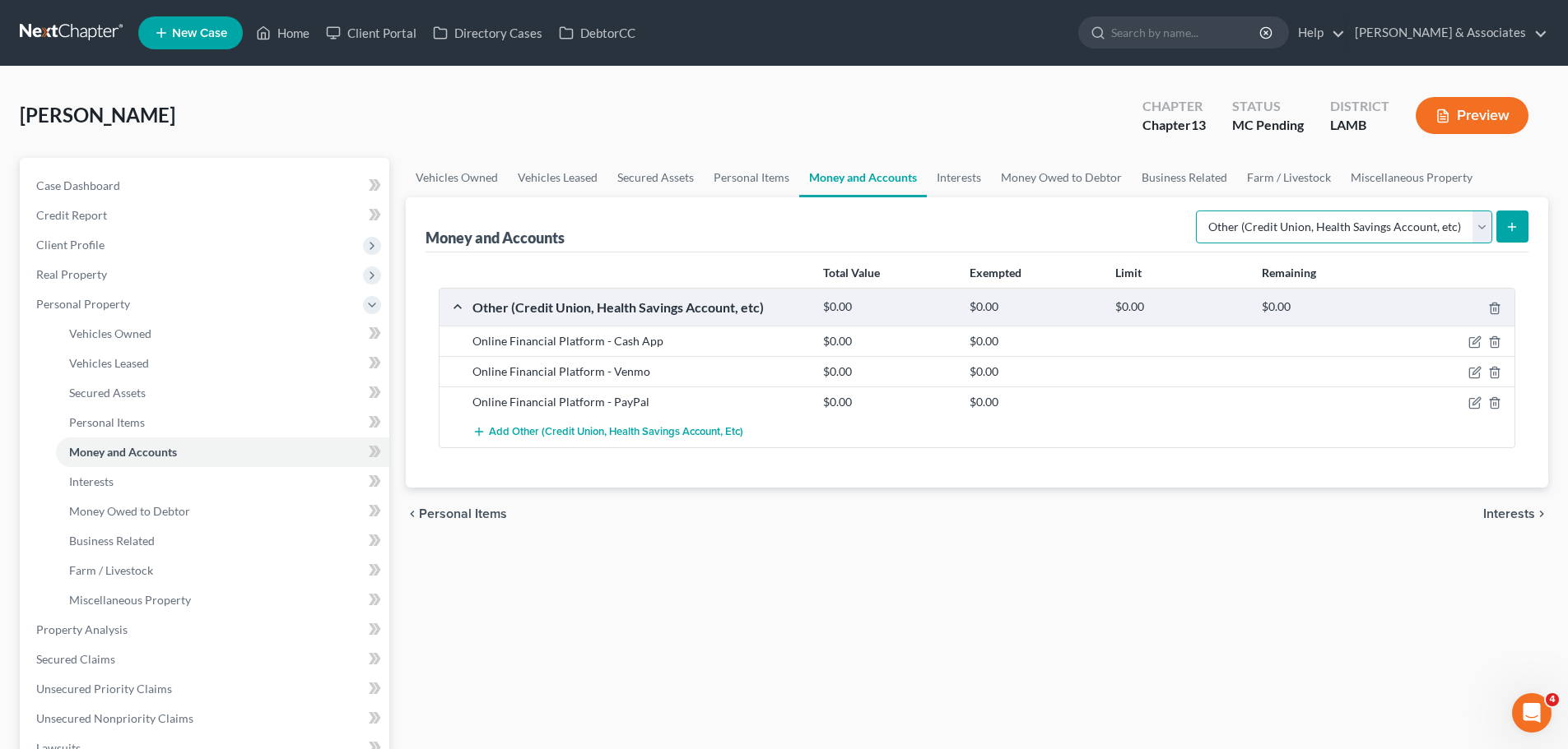
click at [1362, 224] on select "Select Account Type Brokerage Cash on Hand Certificates of Deposit Checking Acc…" at bounding box center [1344, 227] width 296 height 33
select select "checking"
click at [1199, 211] on select "Select Account Type Brokerage Cash on Hand Certificates of Deposit Checking Acc…" at bounding box center [1344, 227] width 296 height 33
click at [1514, 232] on icon "submit" at bounding box center [1511, 227] width 13 height 13
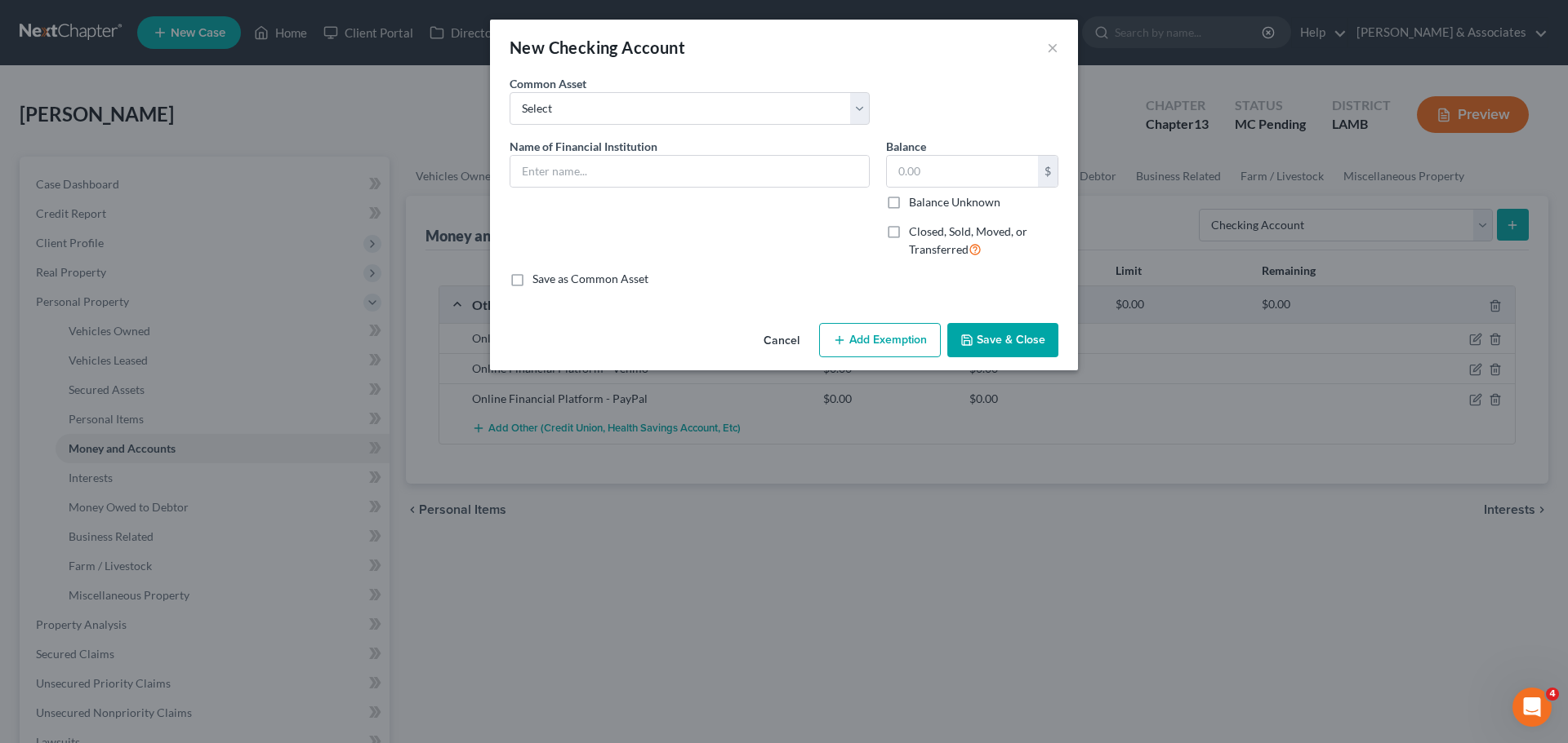
click at [618, 130] on div "Common Asset Select Essential Federal Credit Union USAA Federal Savings Bank Ne…" at bounding box center [784, 106] width 565 height 63
drag, startPoint x: 620, startPoint y: 113, endPoint x: 620, endPoint y: 123, distance: 10.0
click at [620, 113] on select "Select Essential Federal Credit Union USAA Federal Savings Bank Neighbors Feder…" at bounding box center [689, 109] width 360 height 33
select select "10"
click at [509, 93] on select "Select Essential Federal Credit Union USAA Federal Savings Bank Neighbors Feder…" at bounding box center [689, 109] width 360 height 33
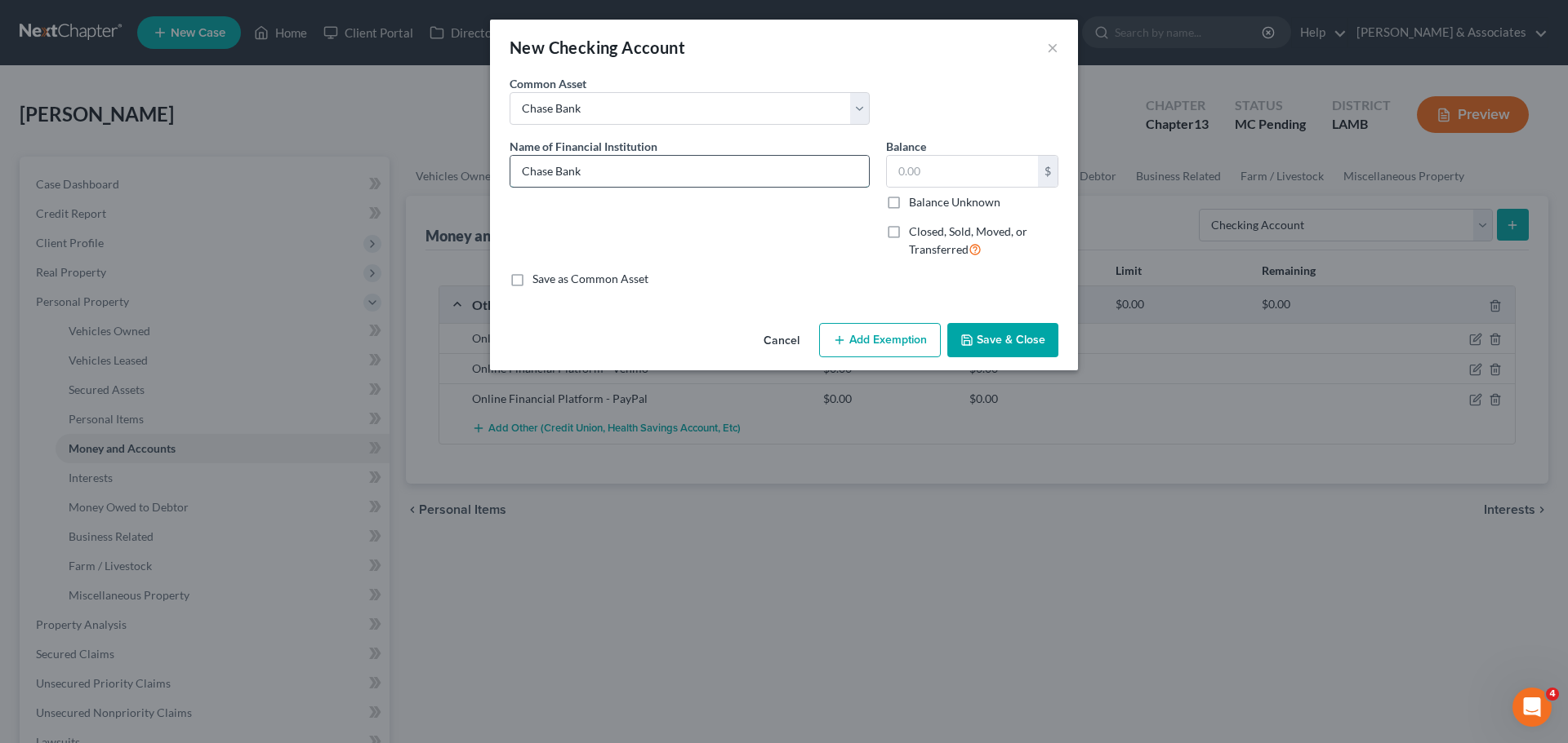
click at [637, 170] on input "Chase Bank" at bounding box center [689, 171] width 359 height 31
type input "Chase Bank 2684"
click at [1048, 338] on button "Save & Close" at bounding box center [1003, 340] width 111 height 35
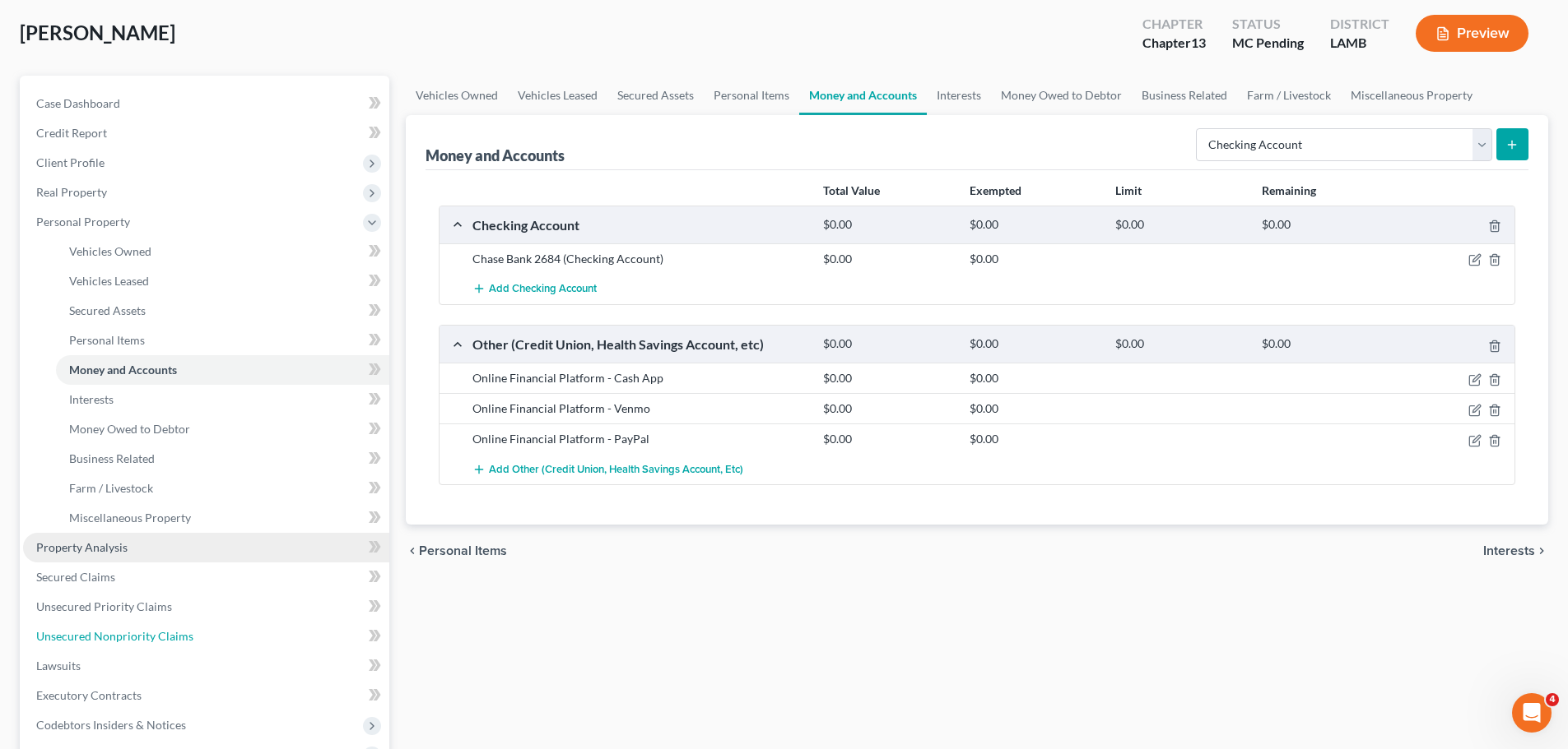
drag, startPoint x: 132, startPoint y: 641, endPoint x: 253, endPoint y: 532, distance: 162.9
click at [132, 641] on span "Unsecured Nonpriority Claims" at bounding box center [114, 636] width 157 height 14
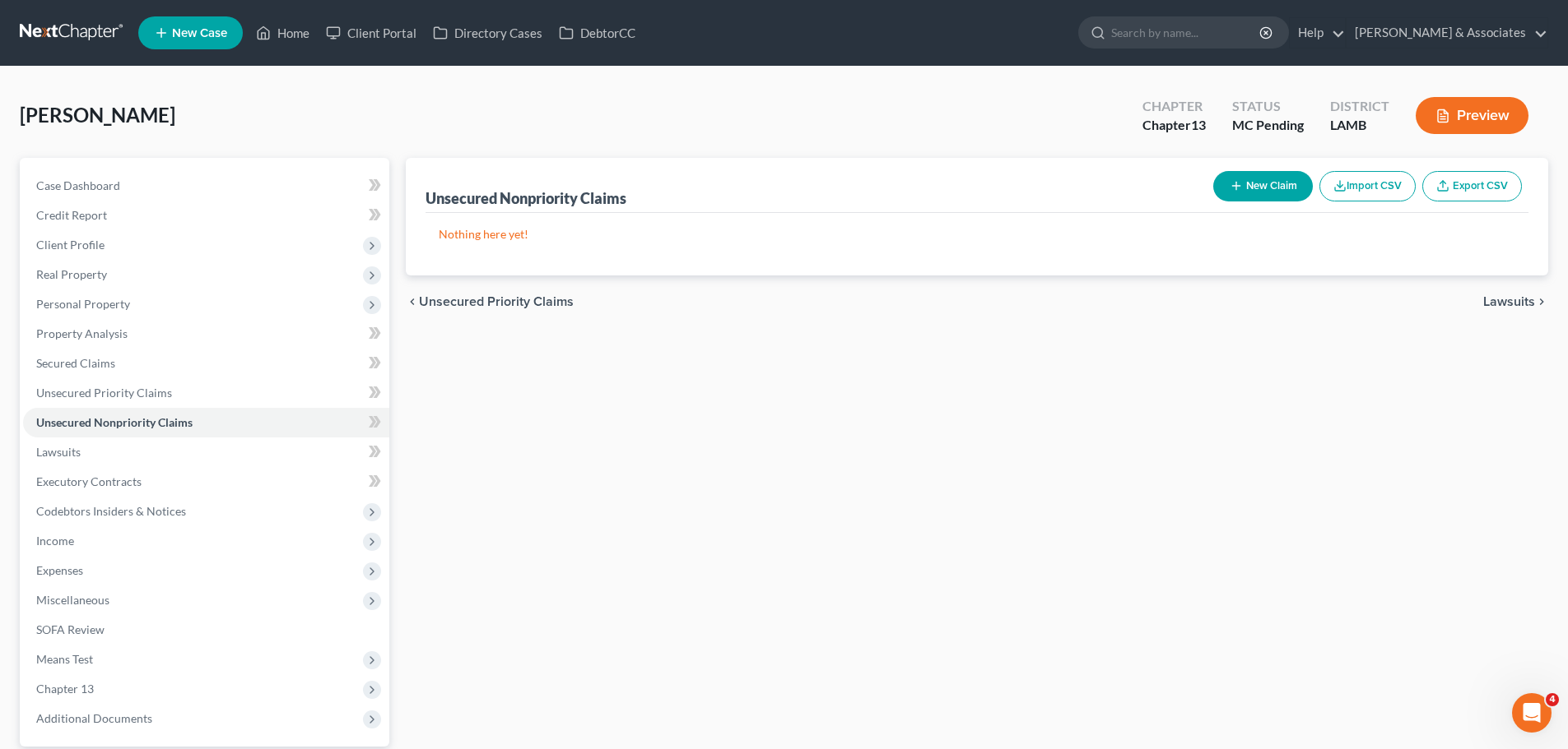
click at [1237, 180] on icon "button" at bounding box center [1236, 186] width 13 height 13
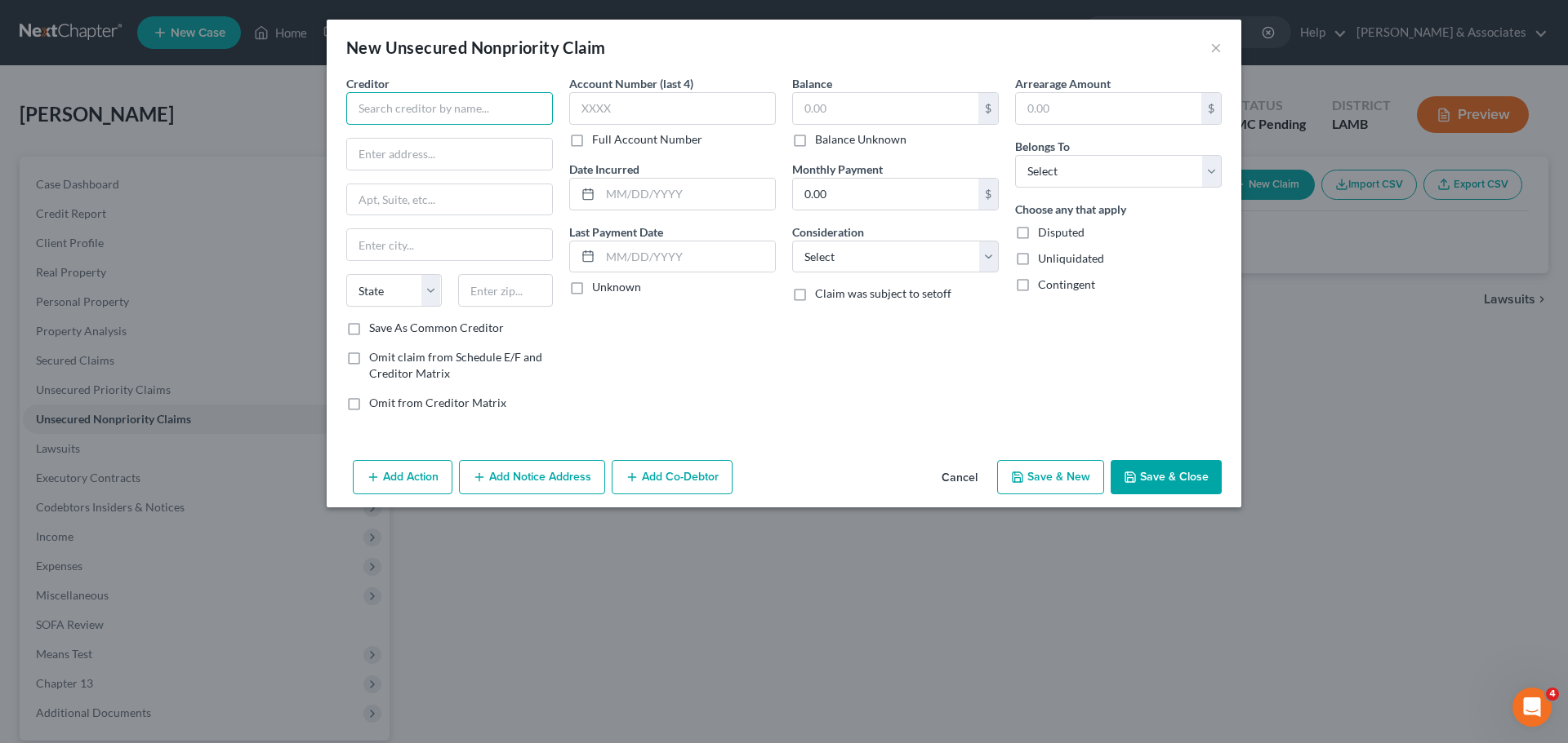
click at [476, 93] on input "text" at bounding box center [450, 109] width 207 height 33
drag, startPoint x: 1217, startPoint y: 43, endPoint x: 948, endPoint y: 113, distance: 278.0
click at [1216, 43] on button "×" at bounding box center [1215, 47] width 12 height 20
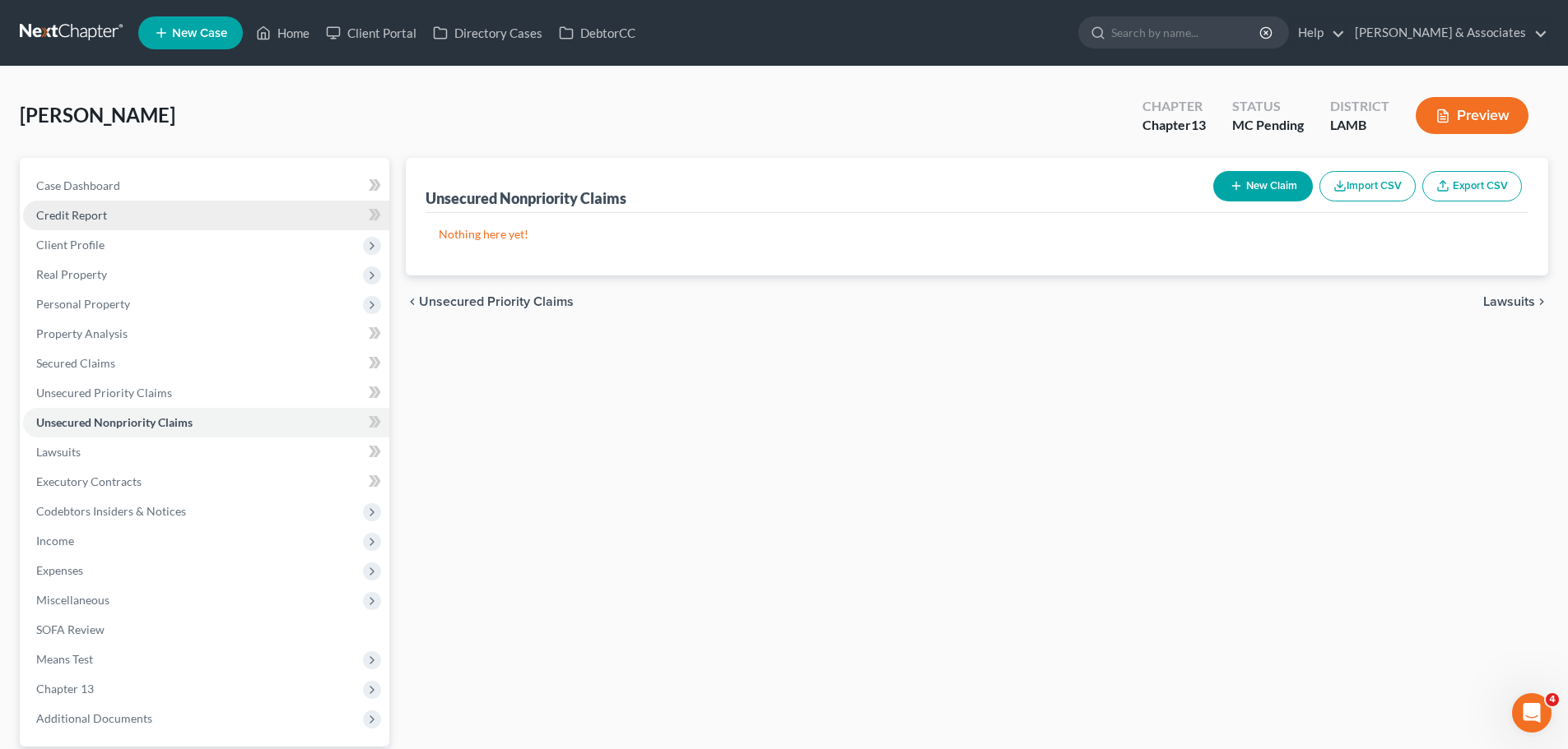
click at [140, 222] on link "Credit Report" at bounding box center [206, 215] width 366 height 30
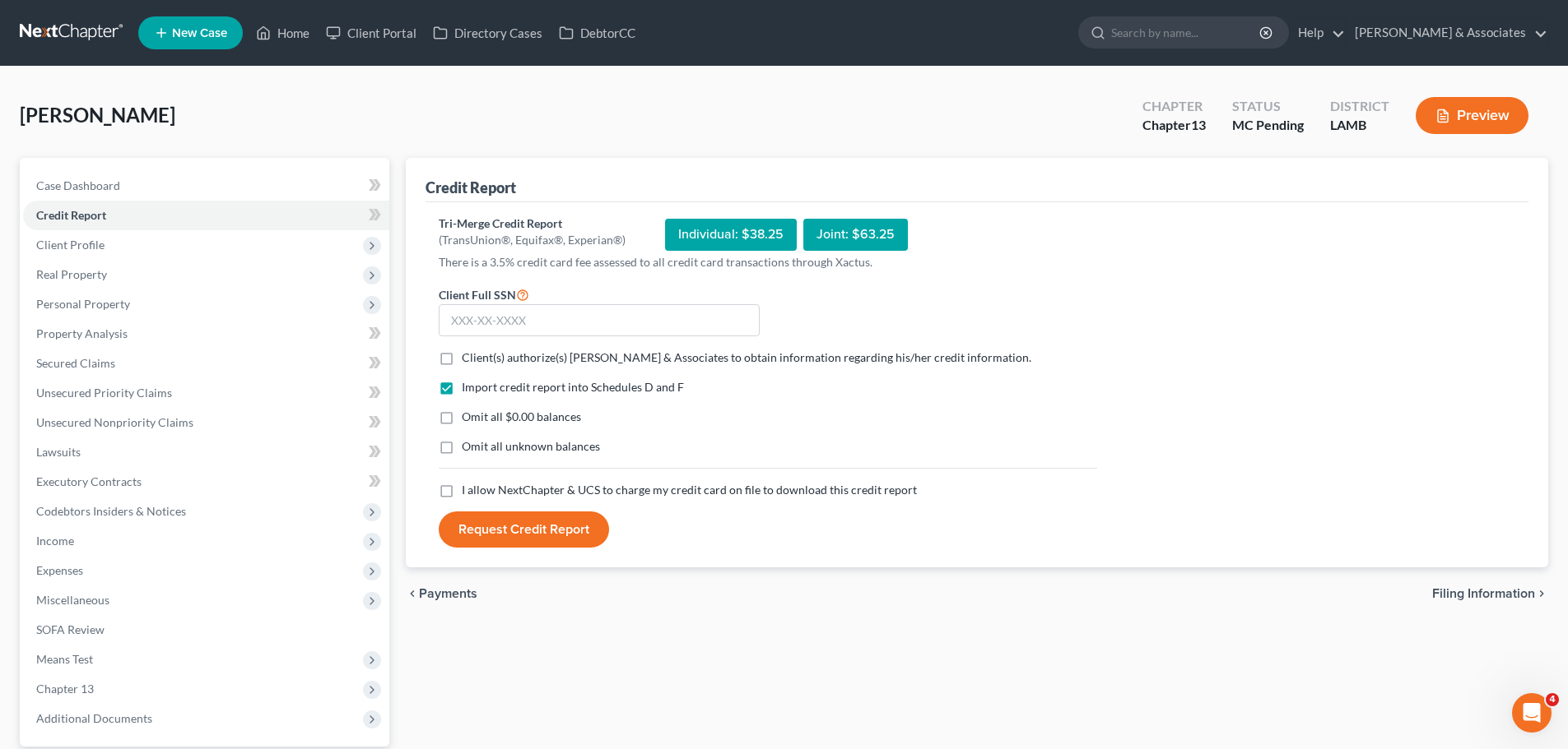
click at [461, 356] on label "Client(s) authorize(s) Diment & Associates to obtain information regarding his/…" at bounding box center [746, 358] width 570 height 16
click at [469, 356] on input "Client(s) authorize(s) Diment & Associates to obtain information regarding his/…" at bounding box center [474, 355] width 11 height 11
checkbox input "true"
click at [461, 419] on label "Omit all $0.00 balances" at bounding box center [521, 417] width 119 height 16
click at [469, 419] on input "Omit all $0.00 balances" at bounding box center [474, 414] width 11 height 11
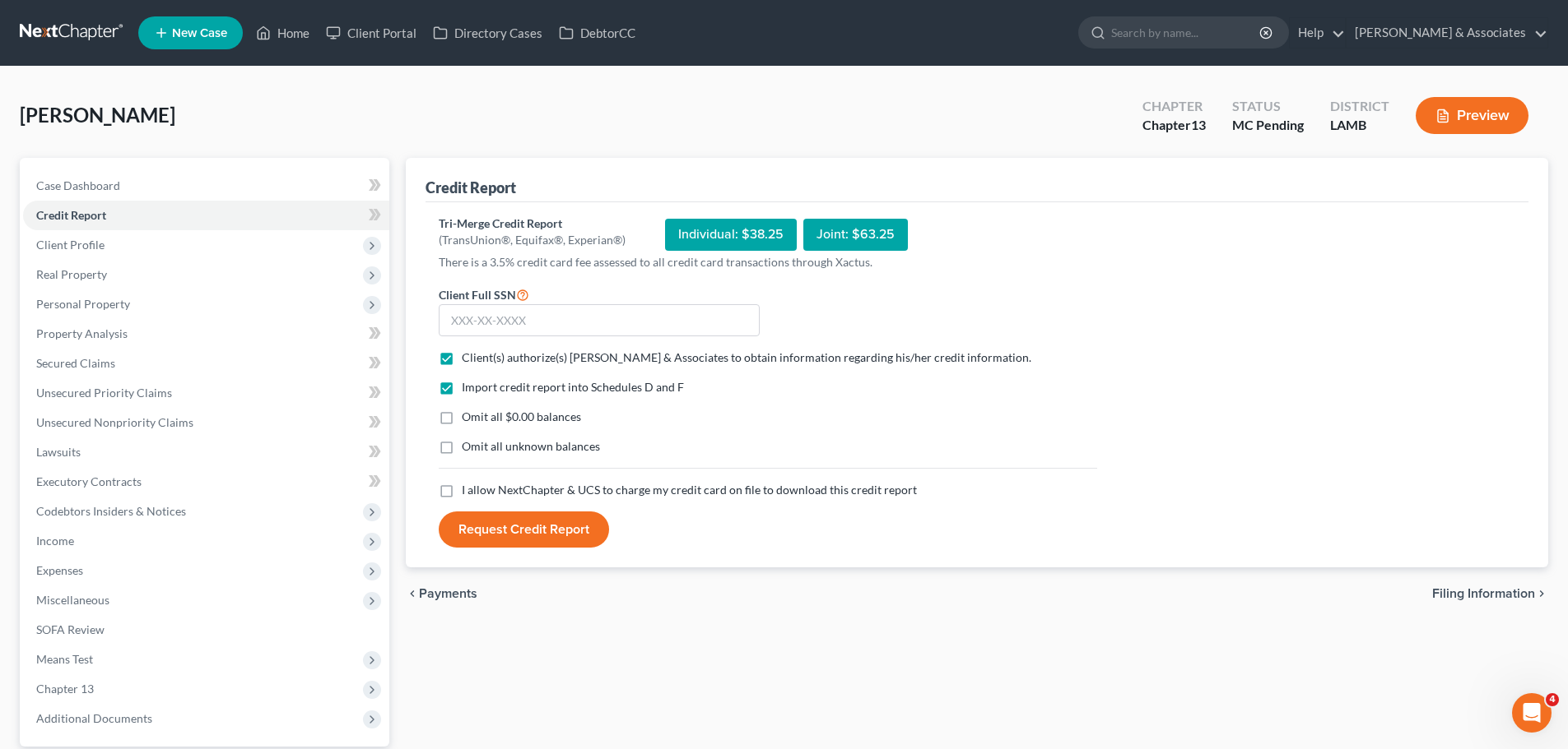
checkbox input "true"
click at [461, 455] on label "Omit all unknown balances" at bounding box center [530, 447] width 138 height 16
click at [469, 449] on input "Omit all unknown balances" at bounding box center [474, 444] width 11 height 11
checkbox input "true"
click at [461, 495] on label "I allow NextChapter & UCS to charge my credit card on file to download this cre…" at bounding box center [688, 490] width 455 height 16
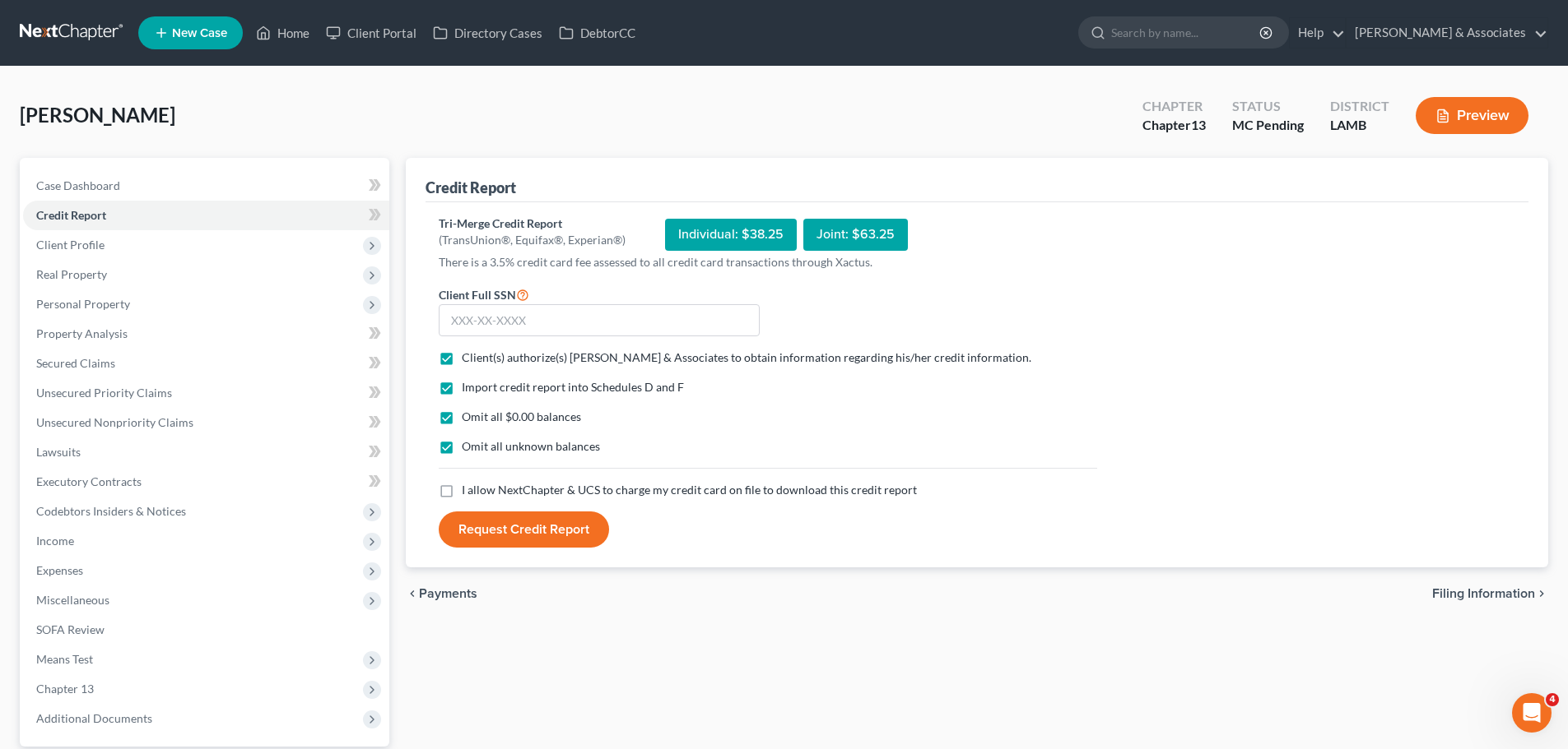
click at [469, 492] on input "I allow NextChapter & UCS to charge my credit card on file to download this cre…" at bounding box center [474, 487] width 11 height 11
checkbox input "true"
click at [587, 324] on input "text" at bounding box center [600, 320] width 321 height 33
type input "412-49-7662"
click at [563, 532] on button "Request Credit Report" at bounding box center [524, 529] width 171 height 36
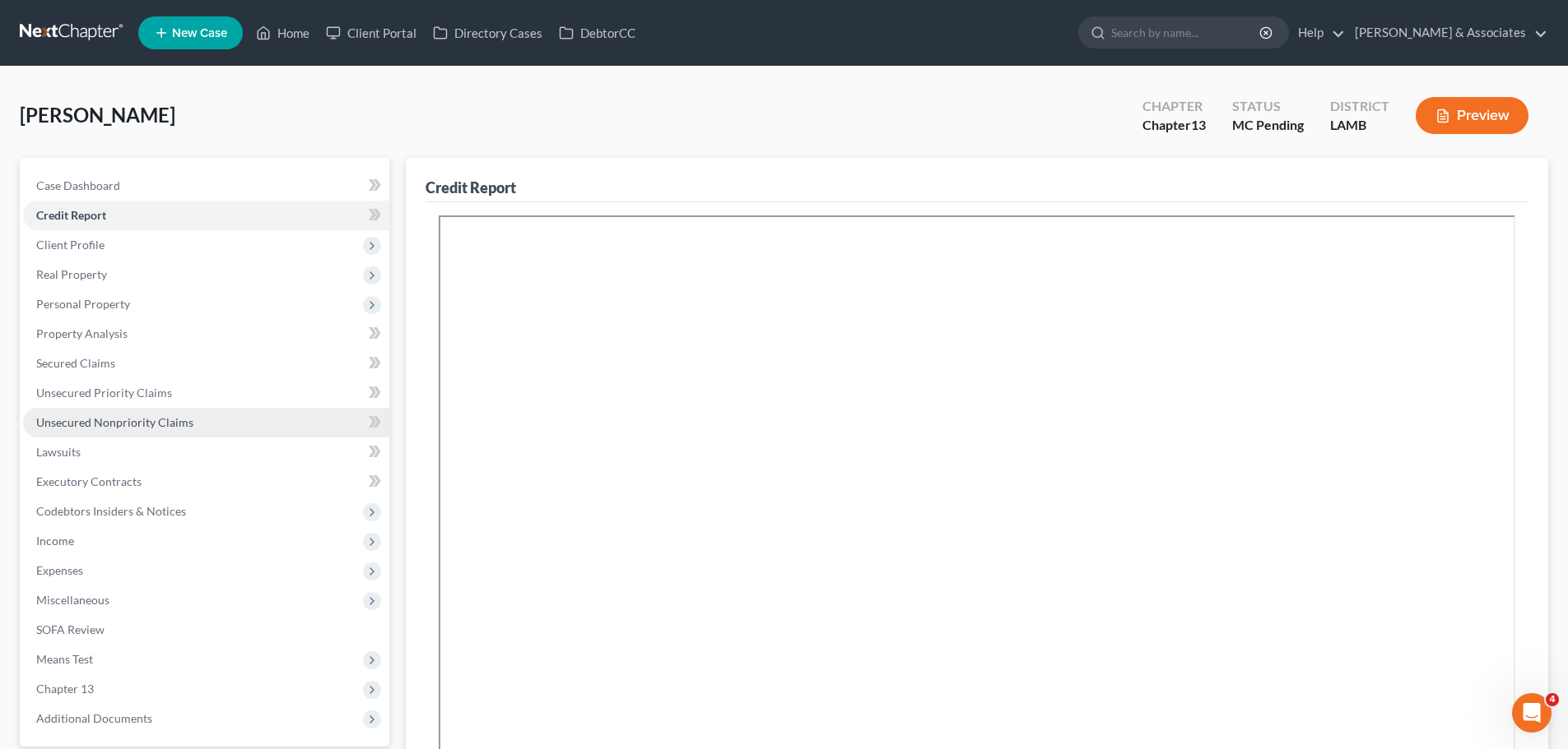
click at [241, 422] on link "Unsecured Nonpriority Claims" at bounding box center [206, 422] width 366 height 30
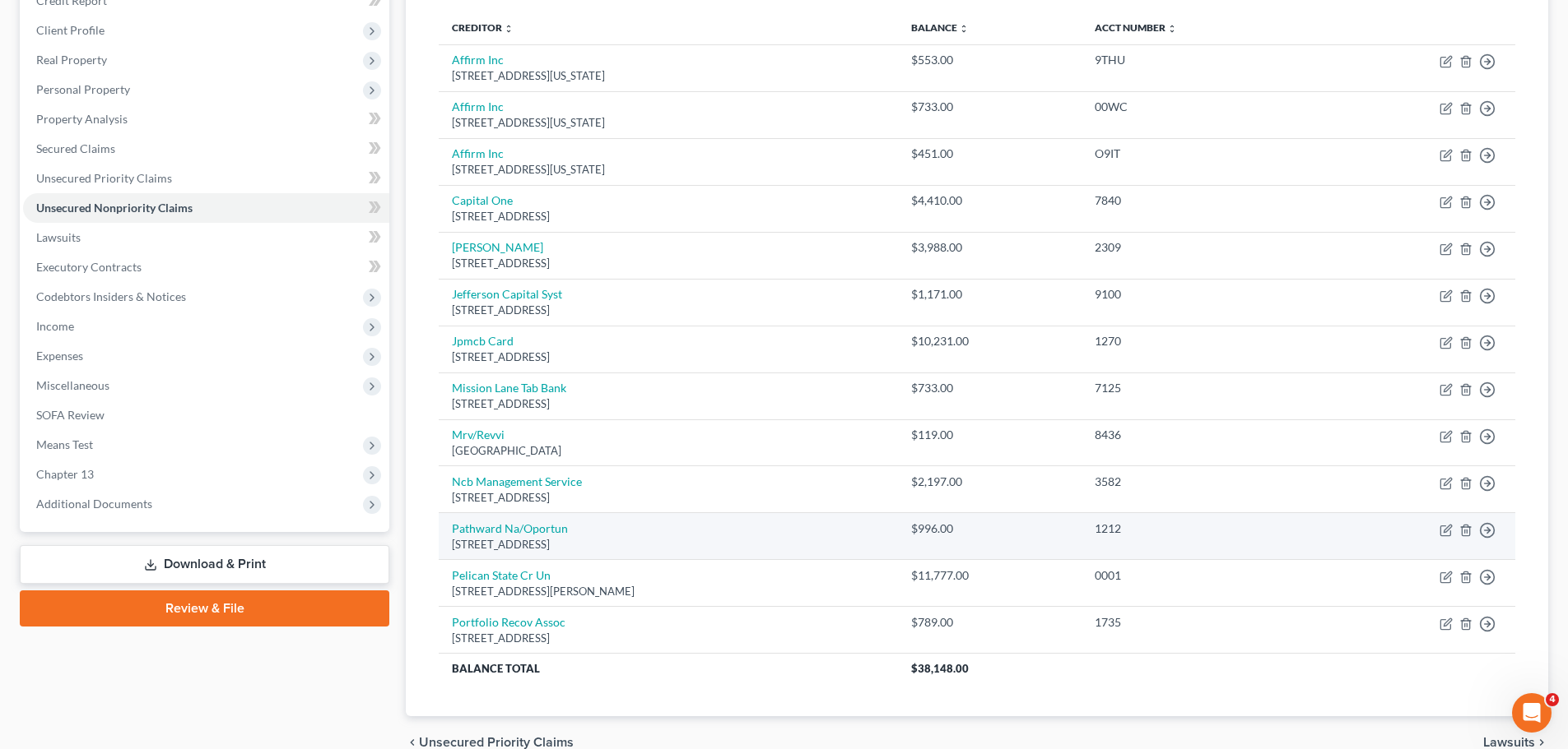
scroll to position [133, 0]
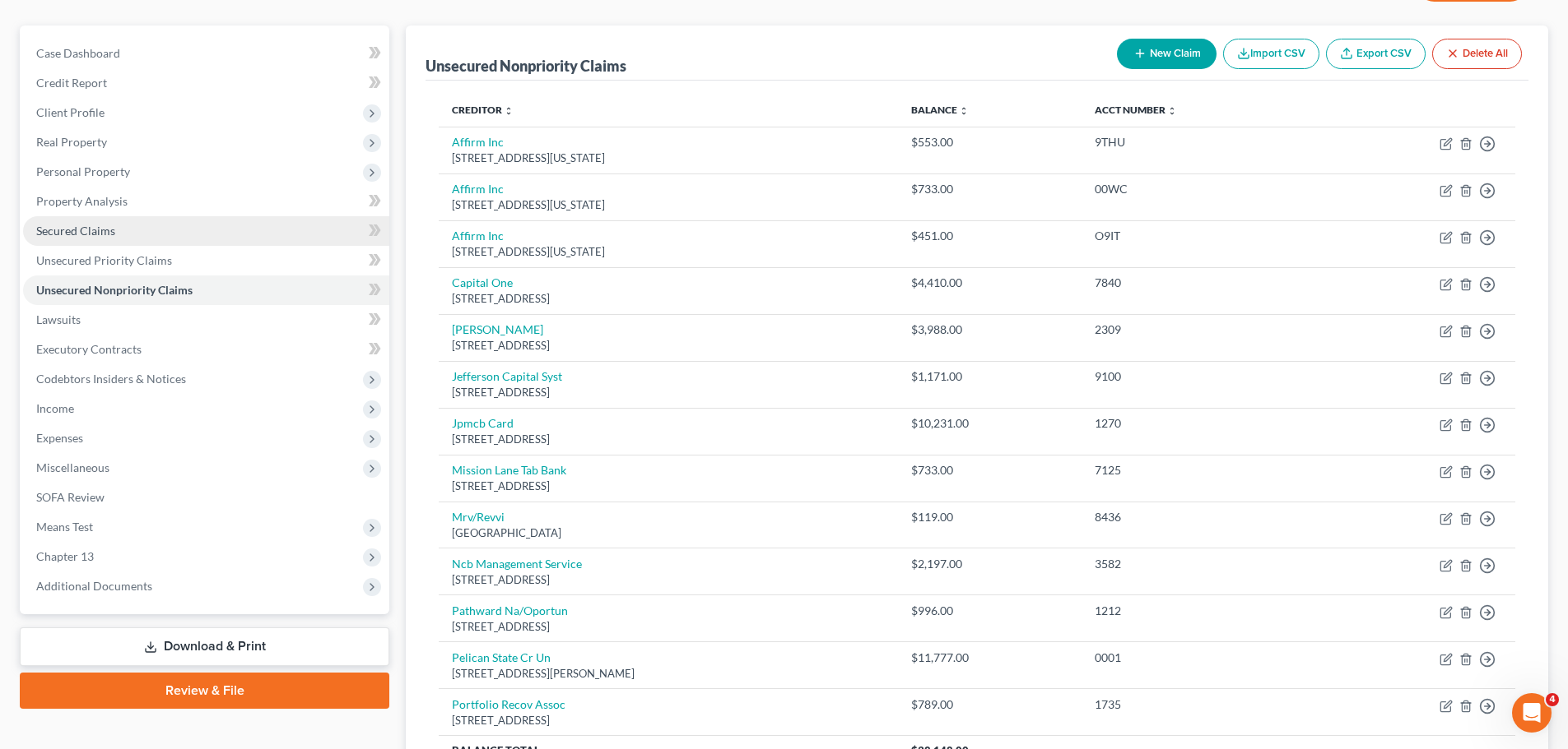
click at [193, 238] on link "Secured Claims" at bounding box center [206, 231] width 366 height 30
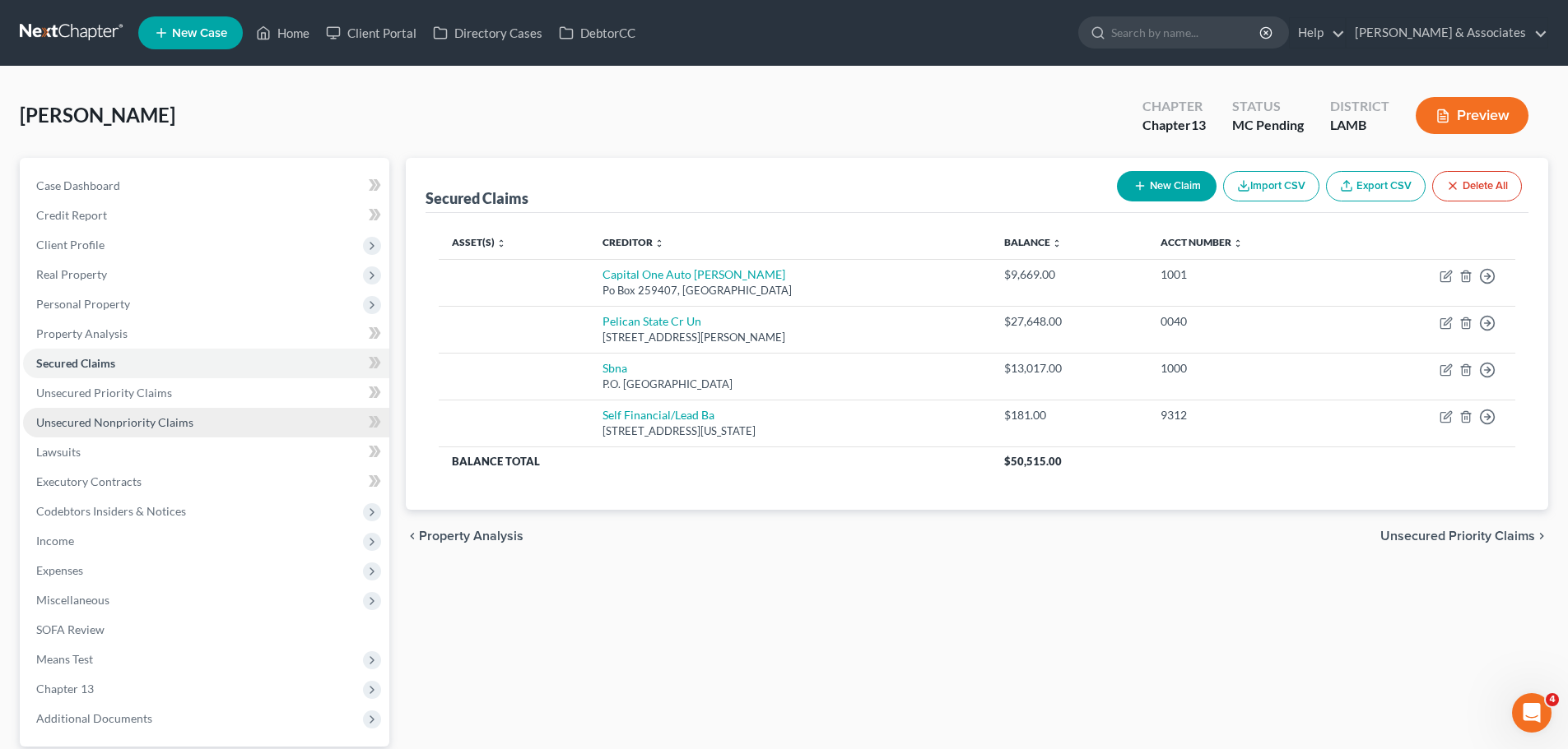
drag, startPoint x: 180, startPoint y: 423, endPoint x: 368, endPoint y: 407, distance: 188.7
click at [180, 423] on span "Unsecured Nonpriority Claims" at bounding box center [114, 422] width 157 height 14
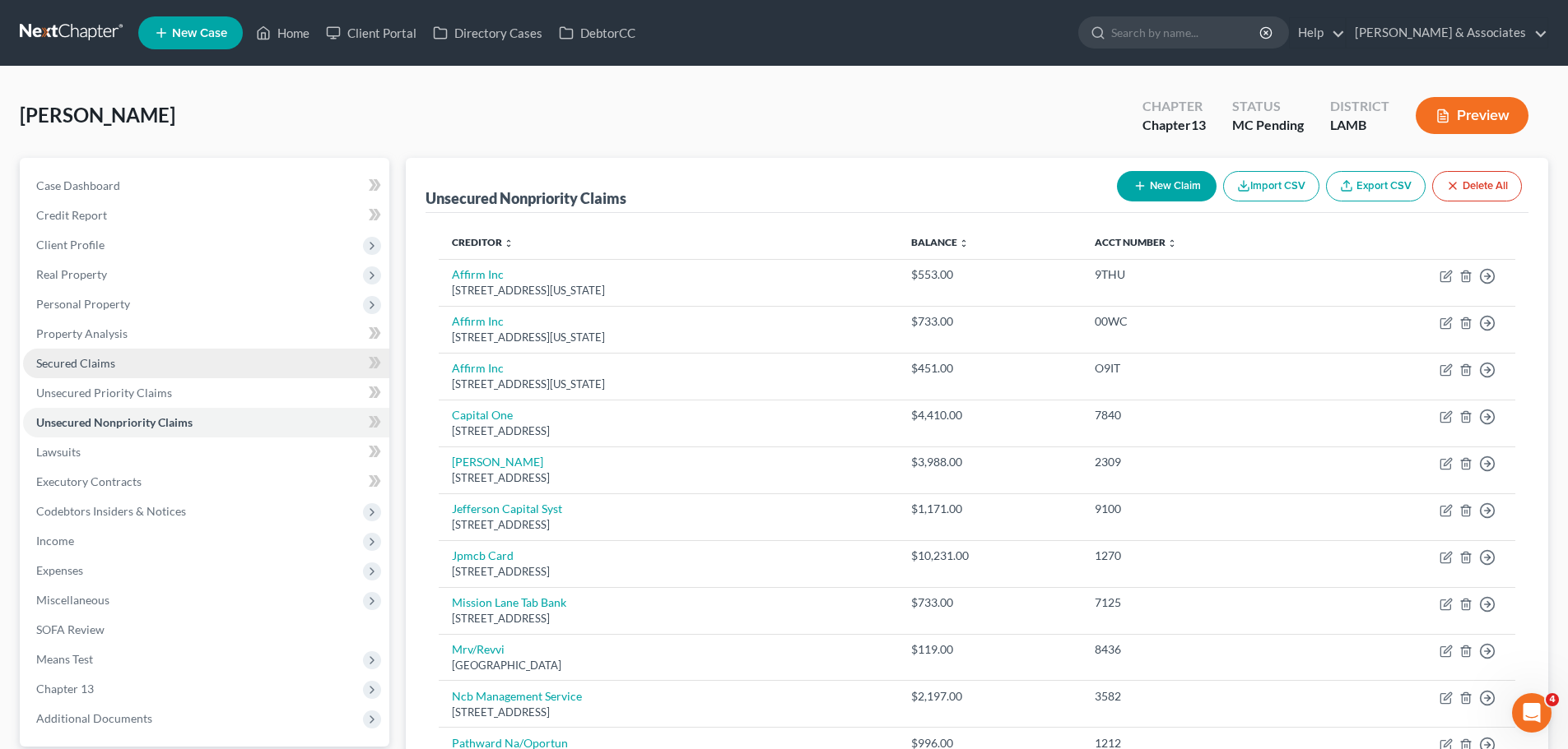
click at [107, 371] on link "Secured Claims" at bounding box center [206, 363] width 366 height 30
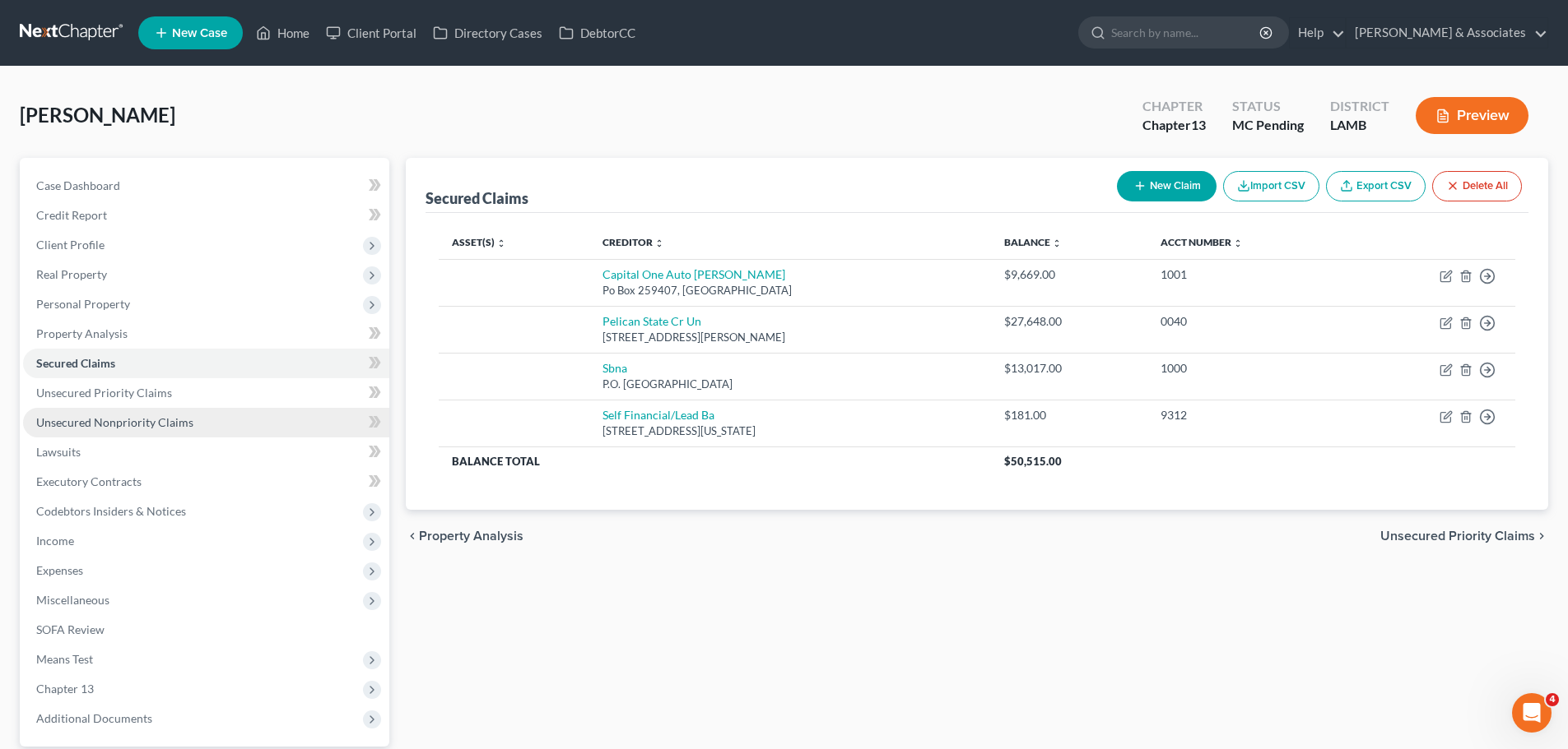
click at [274, 422] on link "Unsecured Nonpriority Claims" at bounding box center [206, 422] width 366 height 30
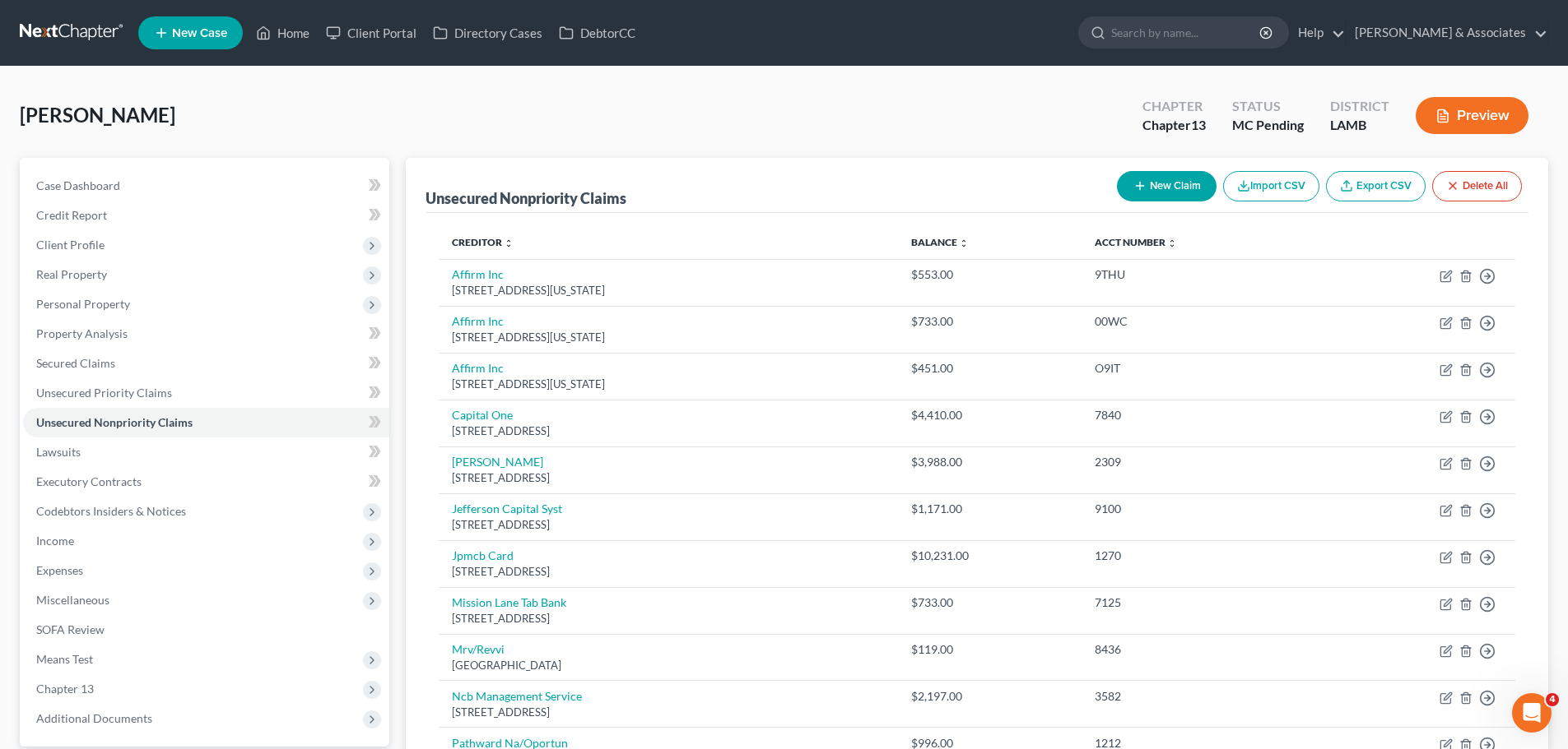
click at [1137, 187] on icon "button" at bounding box center [1140, 186] width 13 height 13
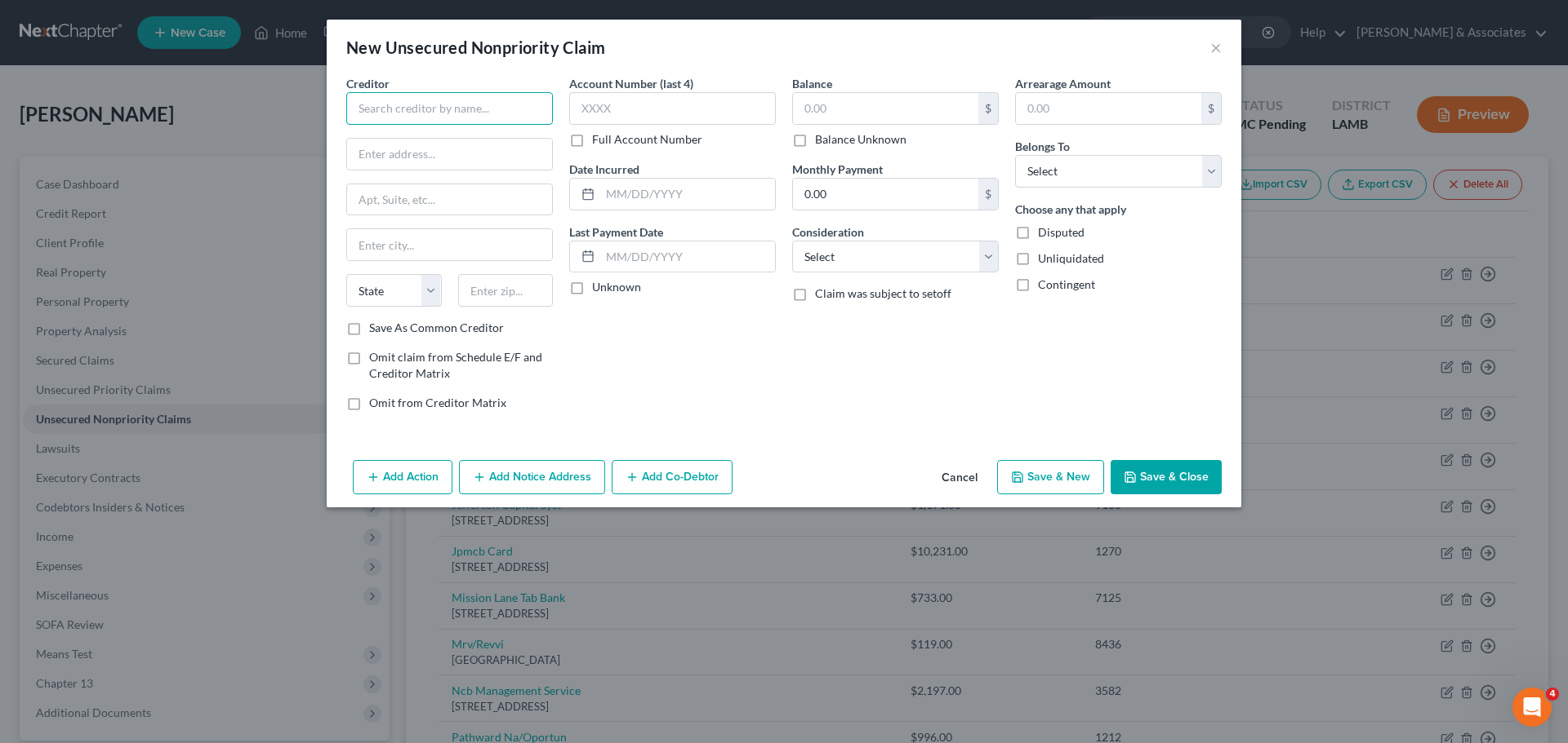
click at [411, 102] on input "text" at bounding box center [450, 109] width 207 height 33
click at [412, 145] on div "629 N. High St. Suite 300, Columbus, OH 43215" at bounding box center [443, 152] width 170 height 14
type input "Klarna, Inc"
type input "629 N. High St."
type input "Suite 300"
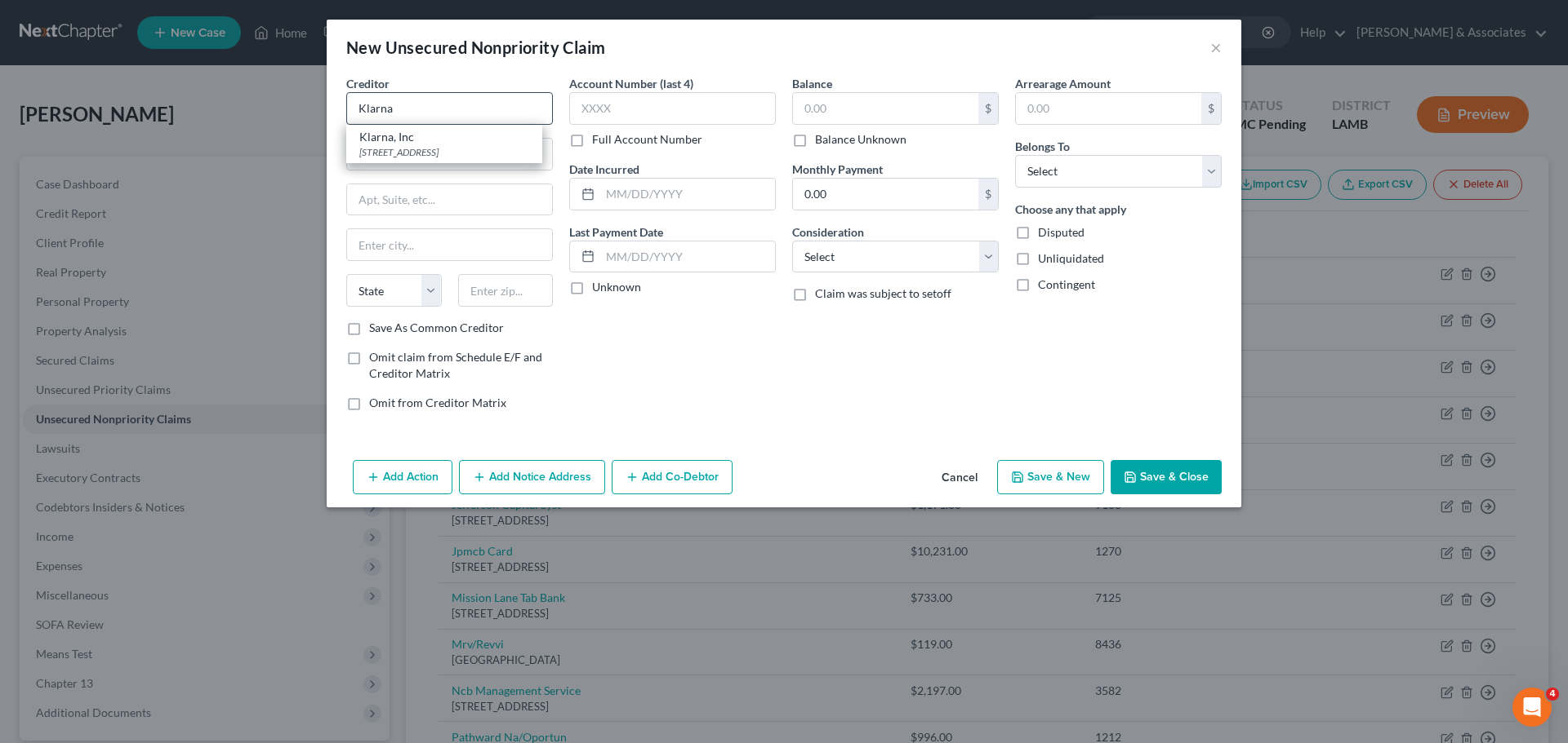
type input "Columbus"
select select "36"
type input "43215"
click at [713, 189] on input "text" at bounding box center [687, 194] width 175 height 31
type input "20225"
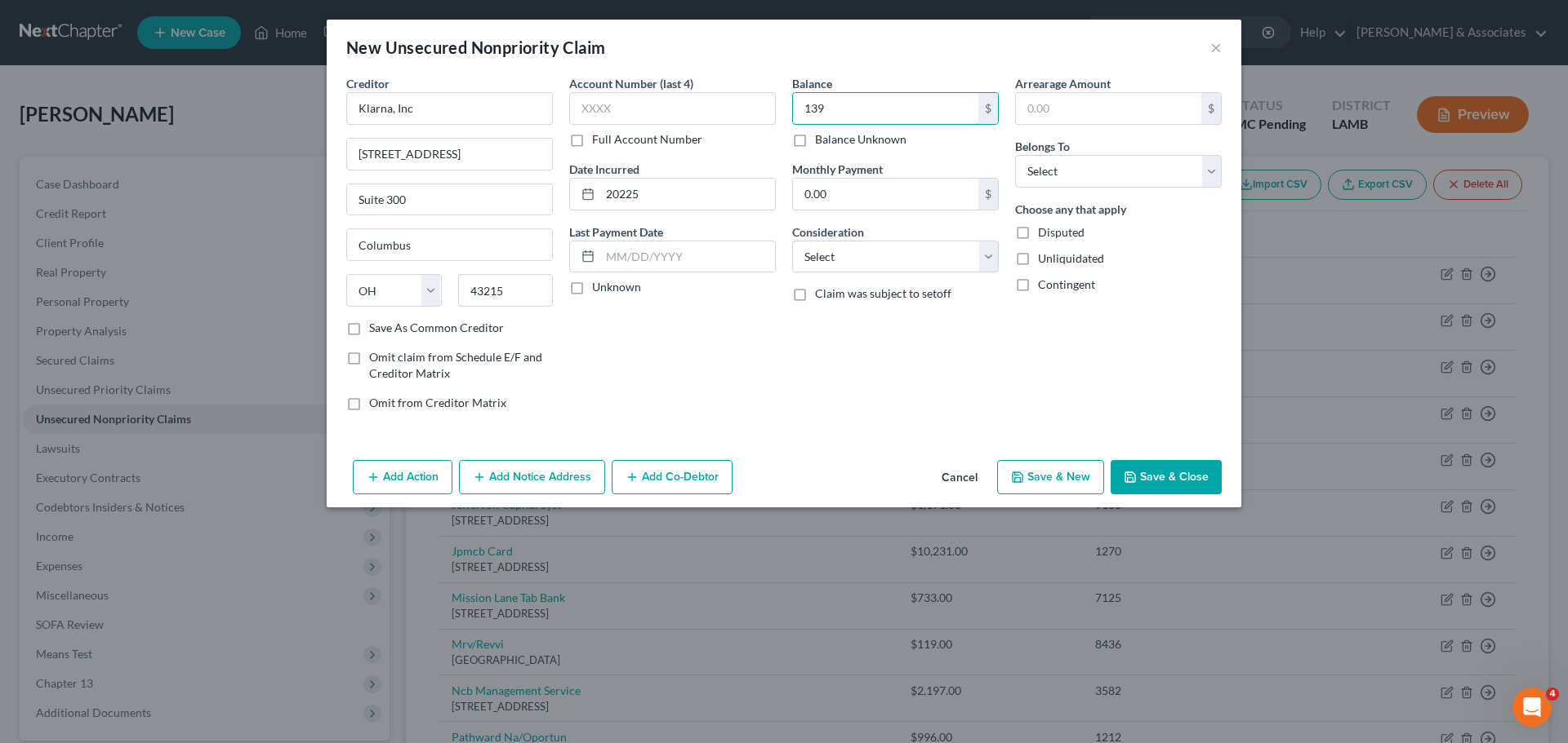
type input "139"
select select "10"
select select "0"
click at [1205, 484] on button "Save & Close" at bounding box center [1166, 477] width 111 height 35
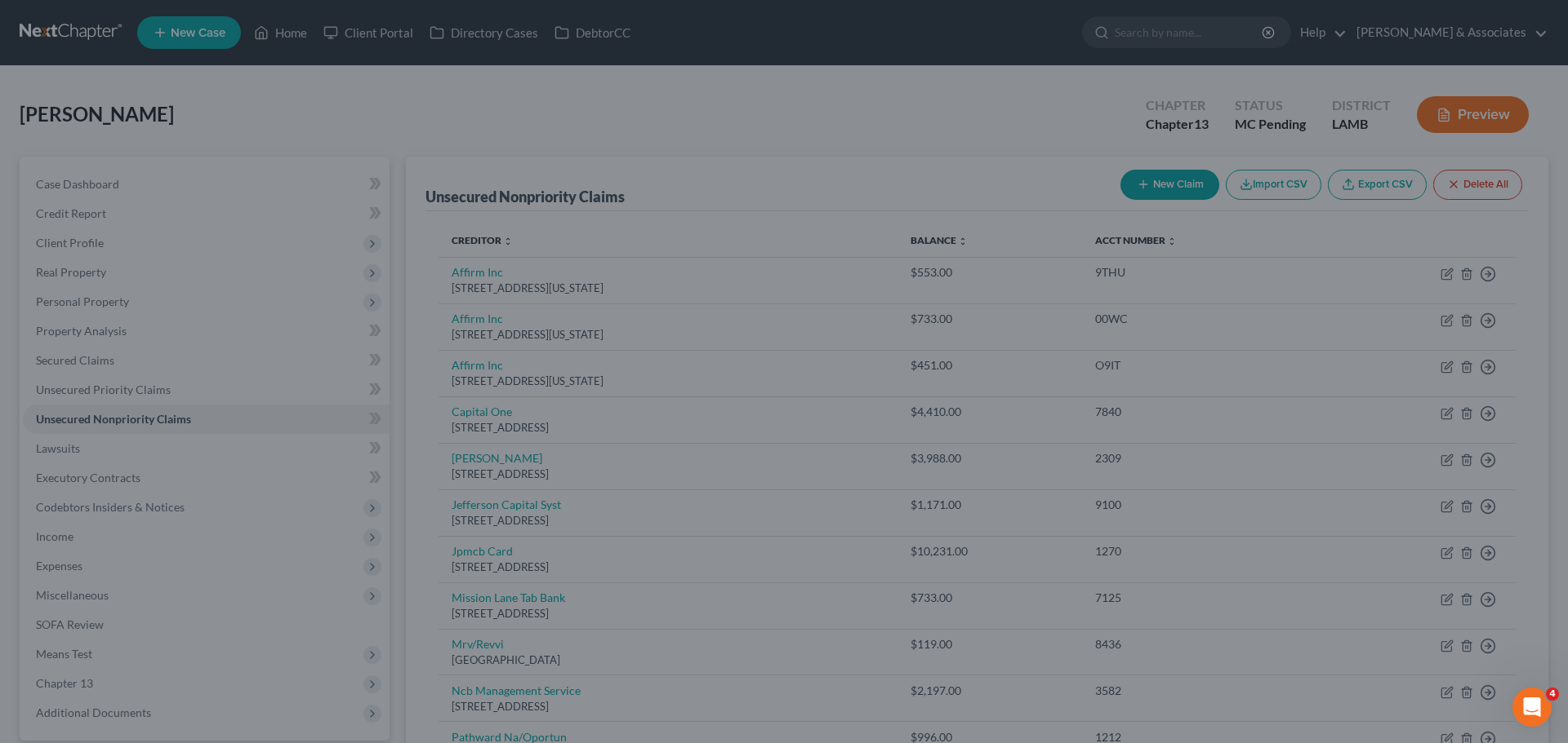
type input "139.00"
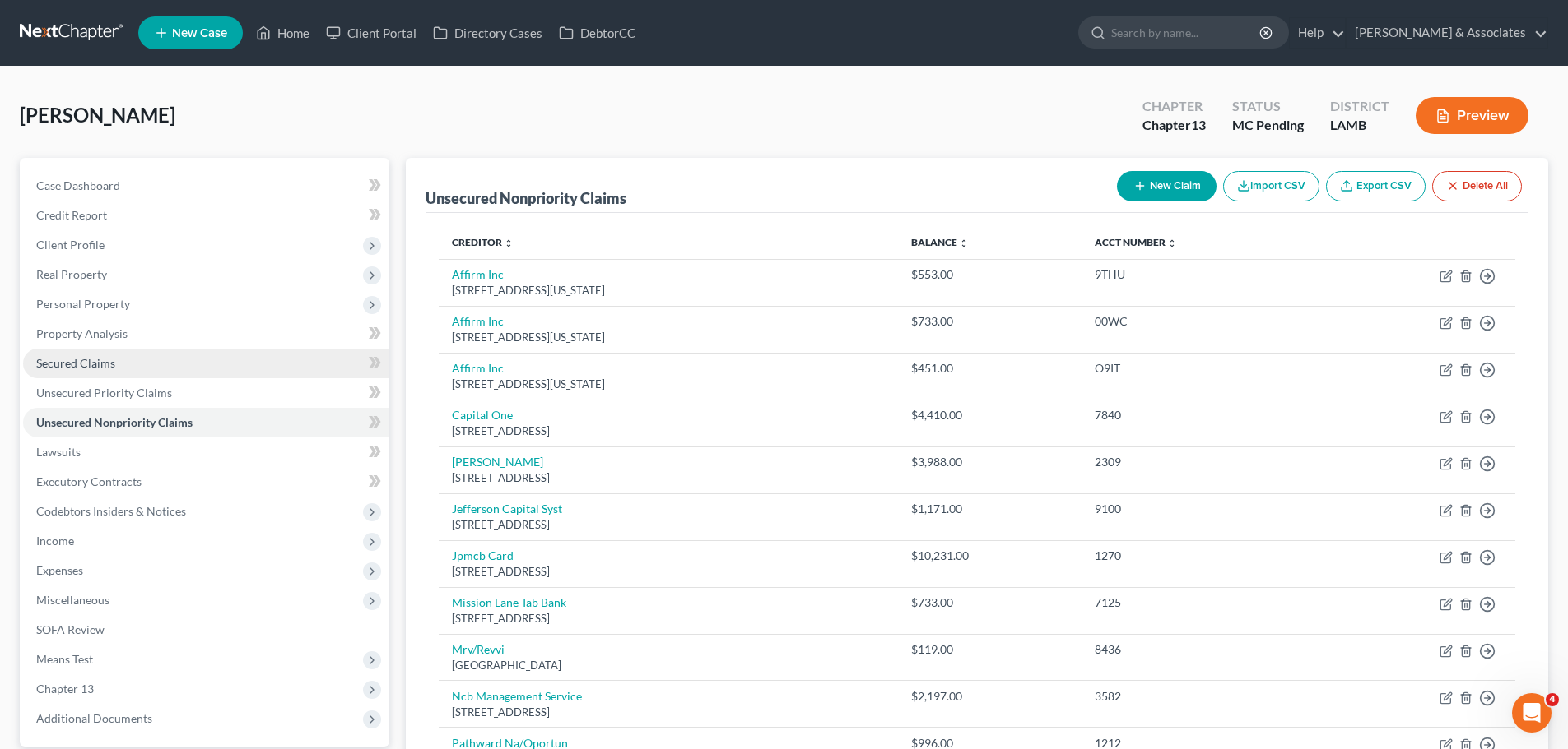
click at [130, 364] on link "Secured Claims" at bounding box center [206, 363] width 366 height 30
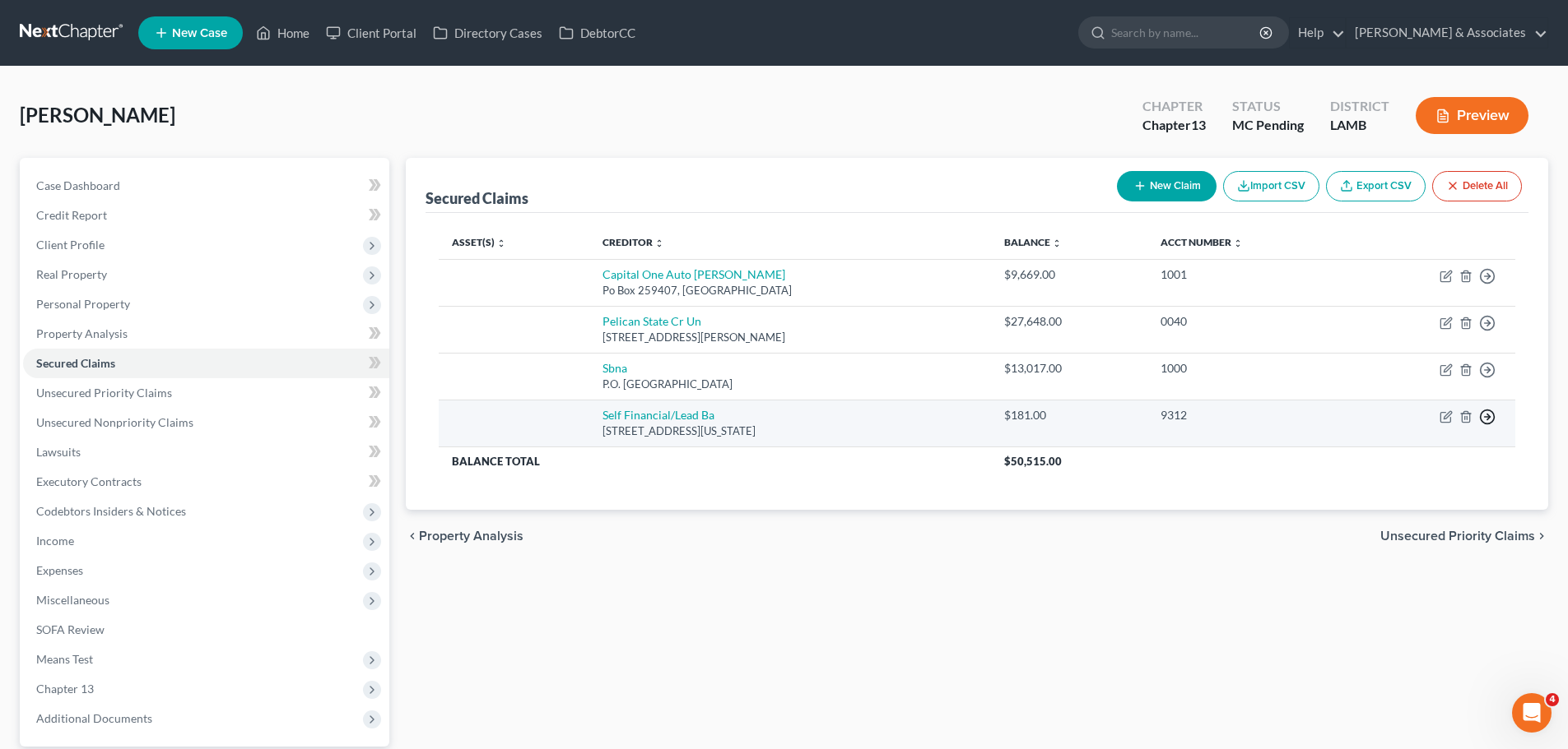
click at [1489, 417] on line "button" at bounding box center [1487, 417] width 5 height 0
click at [1359, 458] on link "Move to F" at bounding box center [1411, 456] width 137 height 28
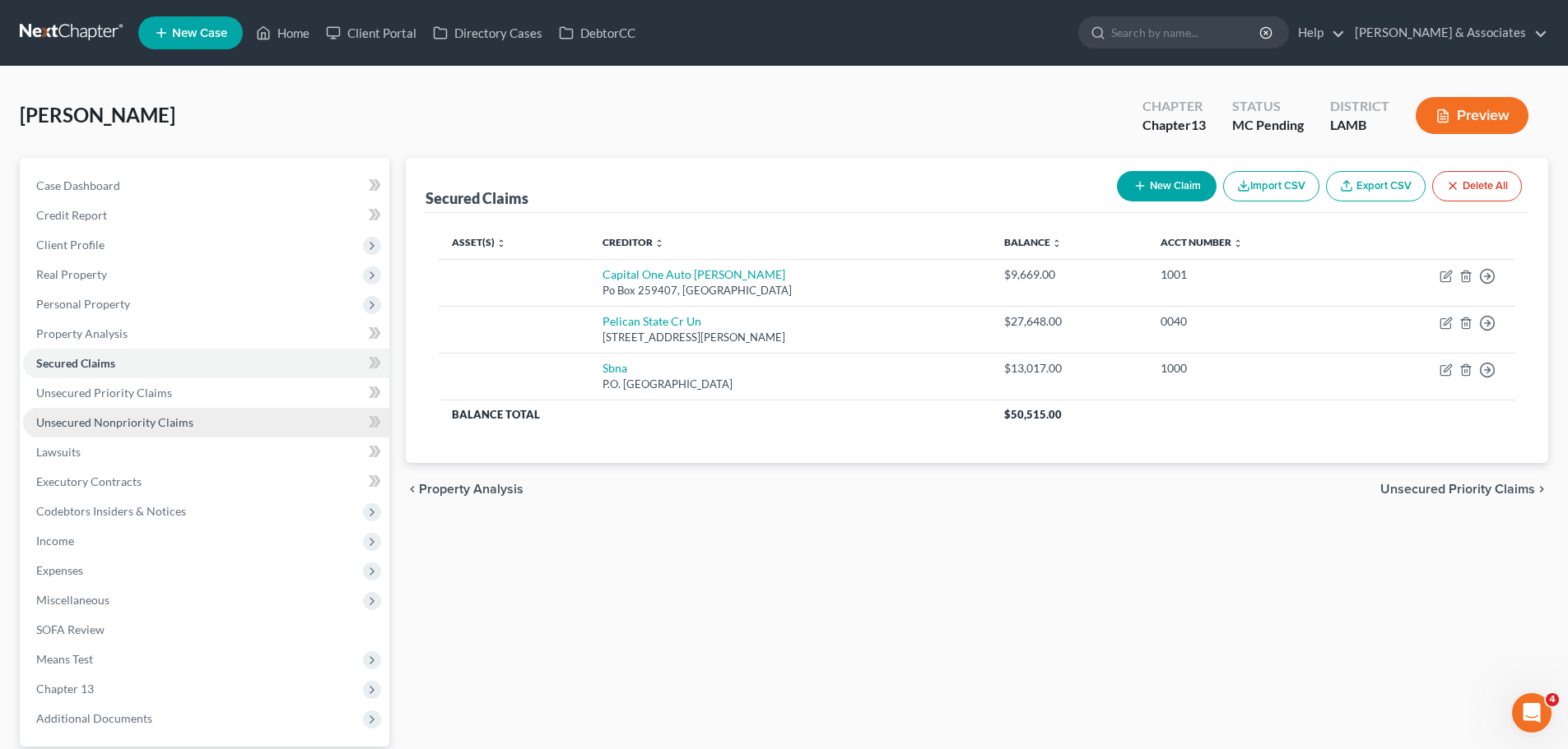
click at [100, 428] on span "Unsecured Nonpriority Claims" at bounding box center [114, 422] width 157 height 14
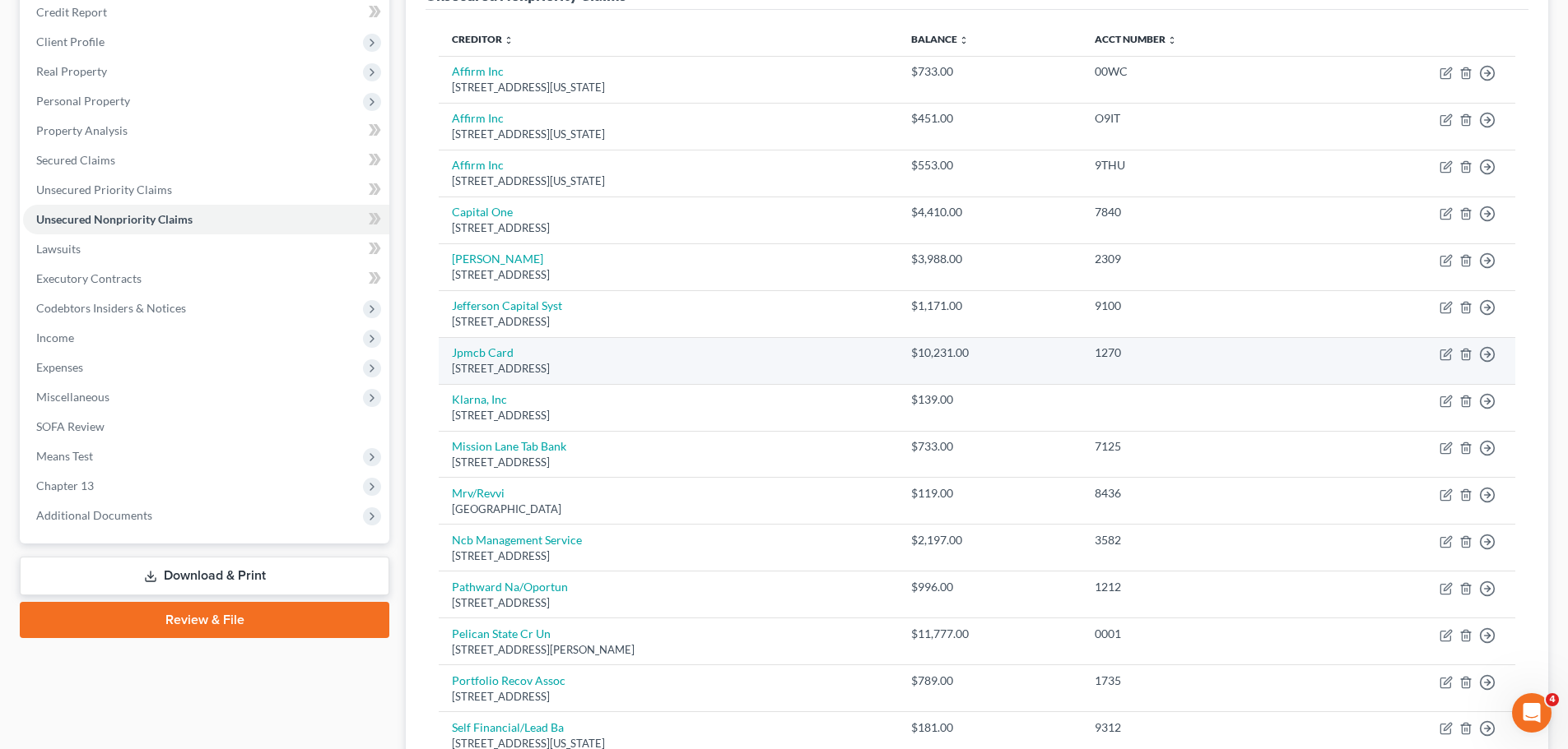
scroll to position [164, 0]
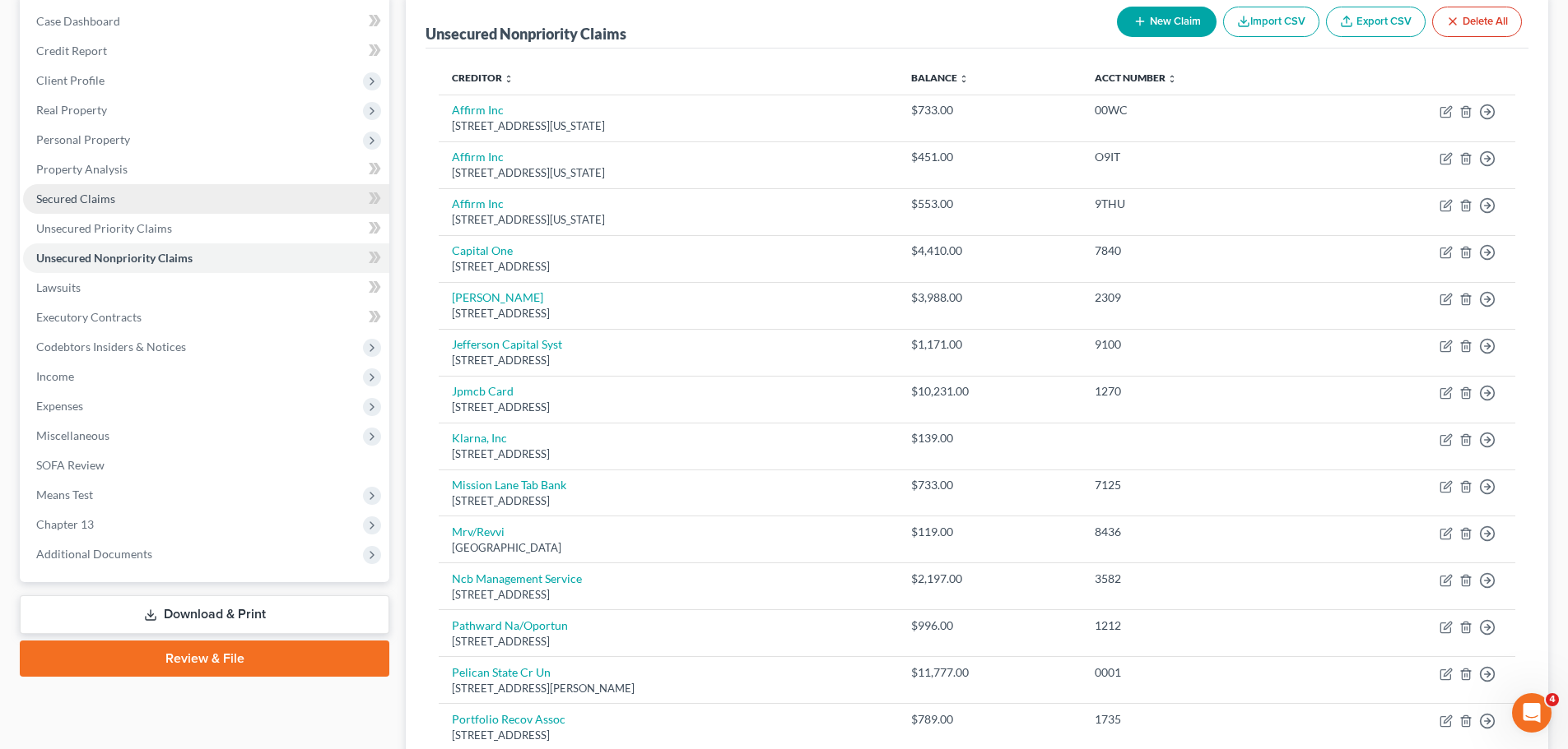
drag, startPoint x: 145, startPoint y: 202, endPoint x: 167, endPoint y: 193, distance: 23.8
click at [145, 202] on link "Secured Claims" at bounding box center [206, 198] width 366 height 30
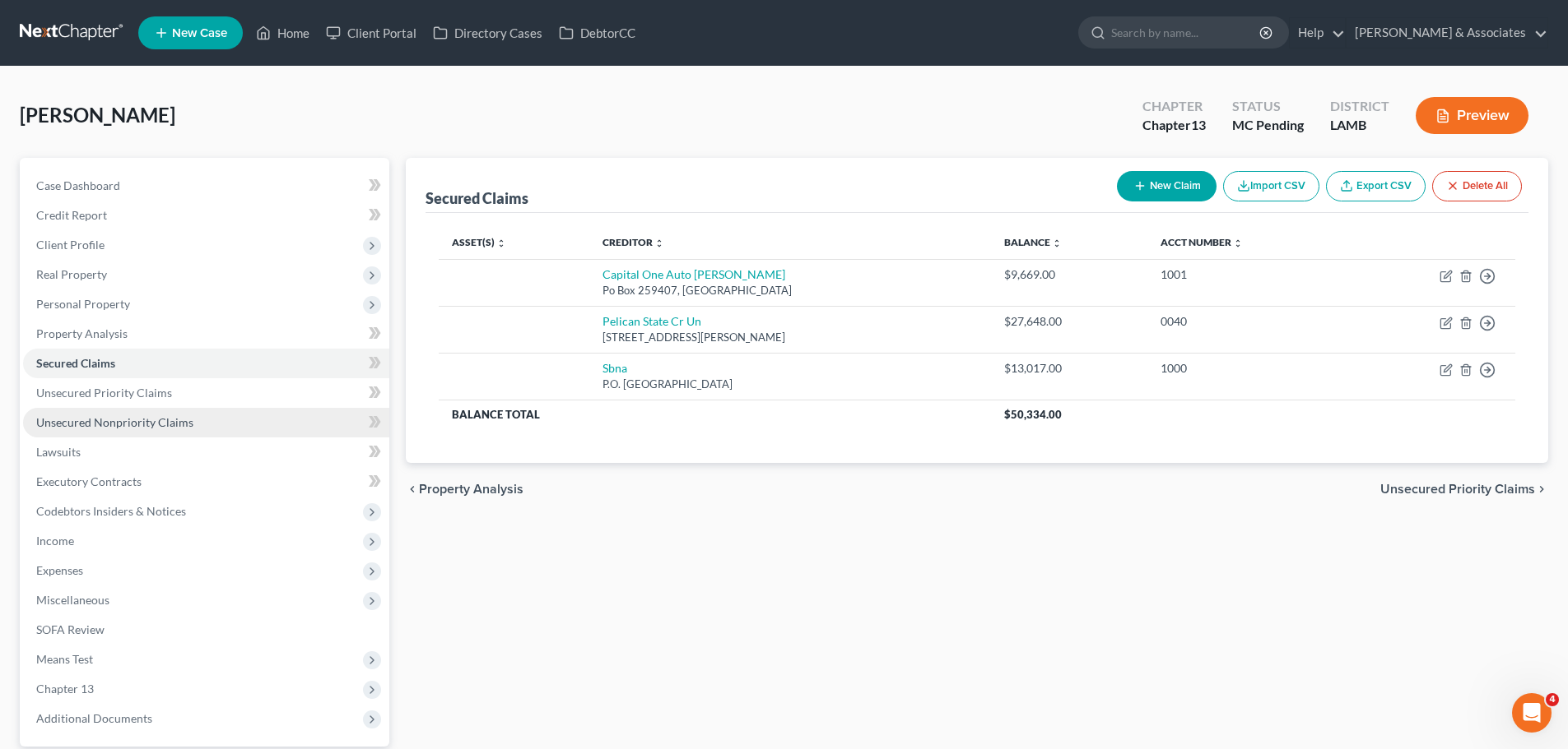
click at [201, 423] on link "Unsecured Nonpriority Claims" at bounding box center [206, 422] width 366 height 30
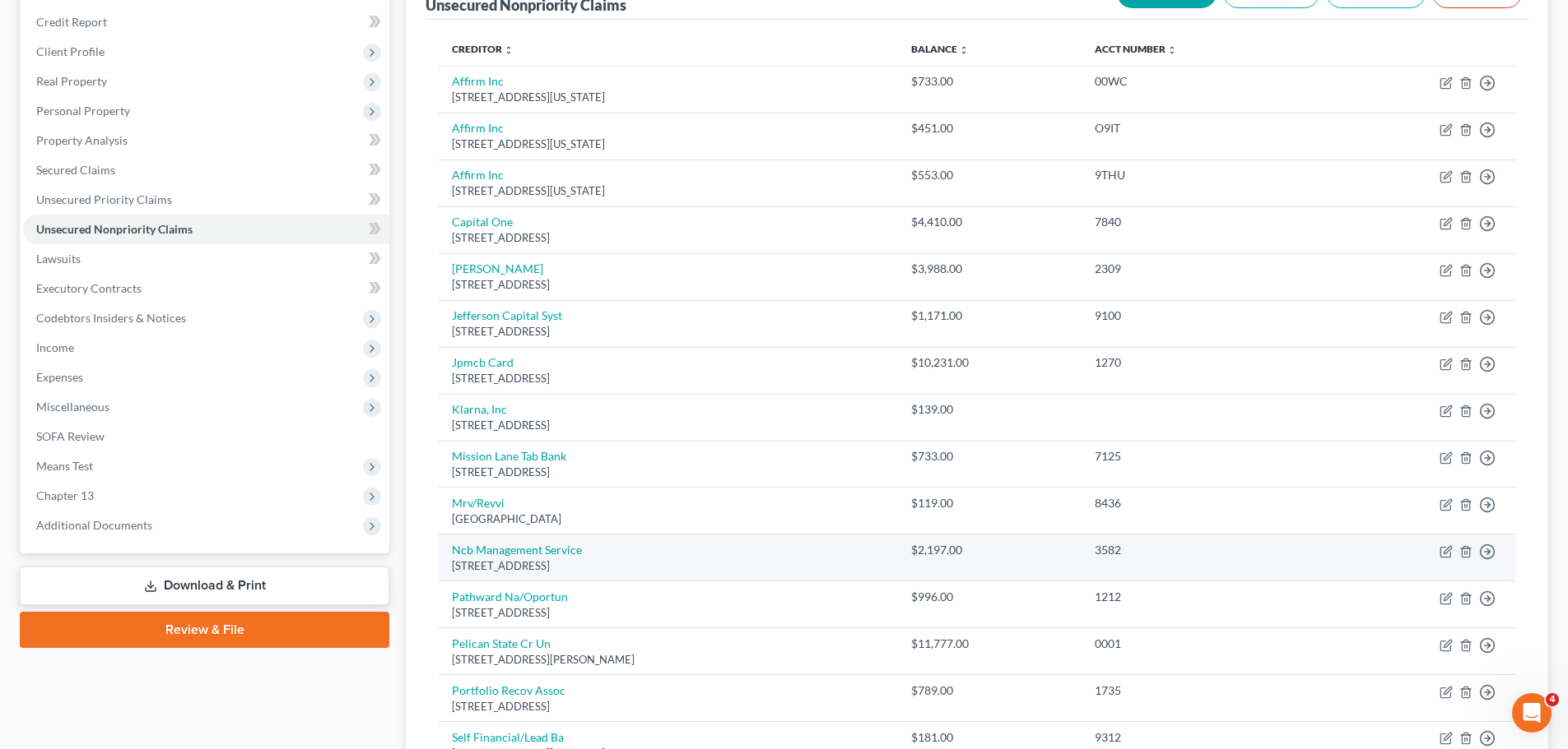
scroll to position [164, 0]
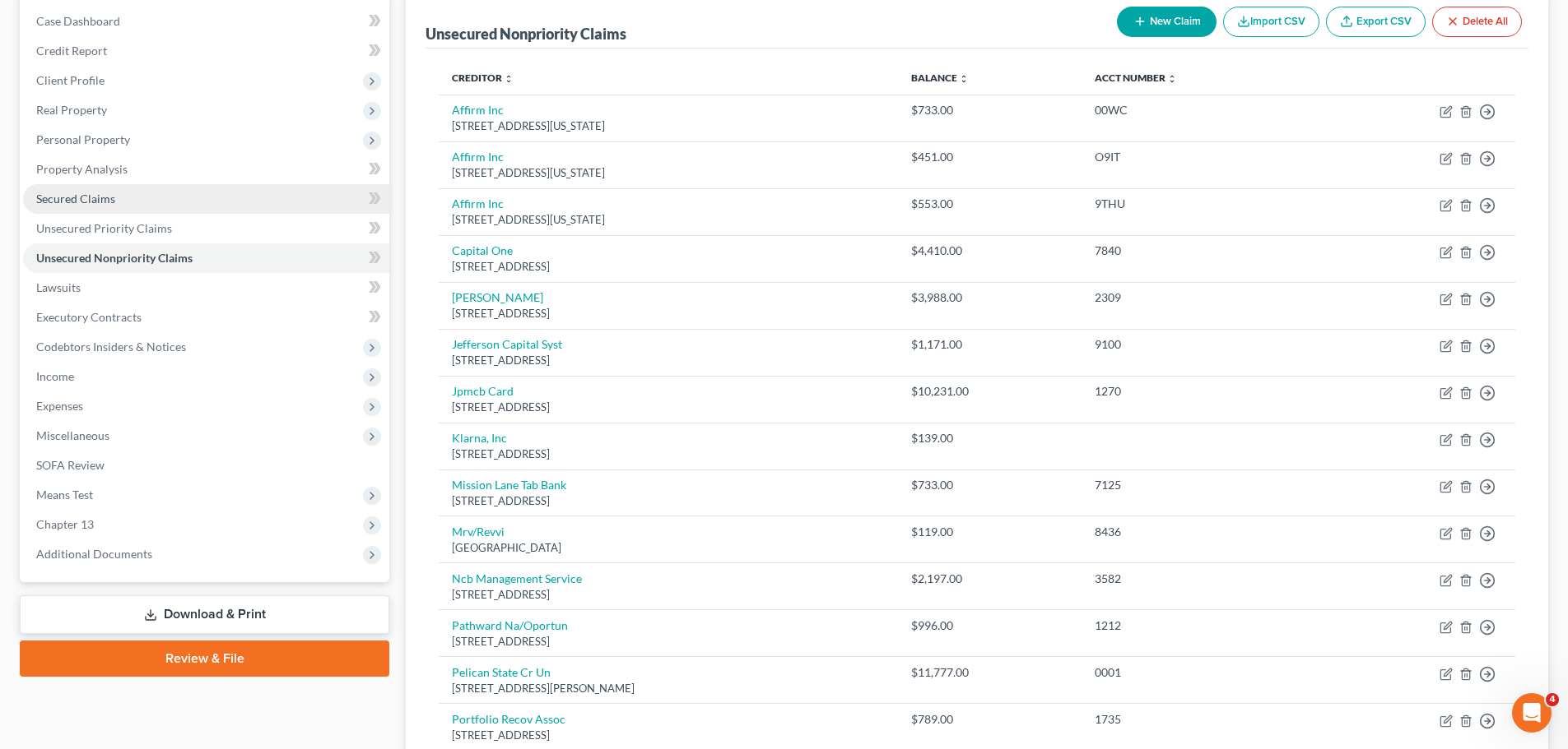
click at [84, 207] on link "Secured Claims" at bounding box center [206, 198] width 366 height 30
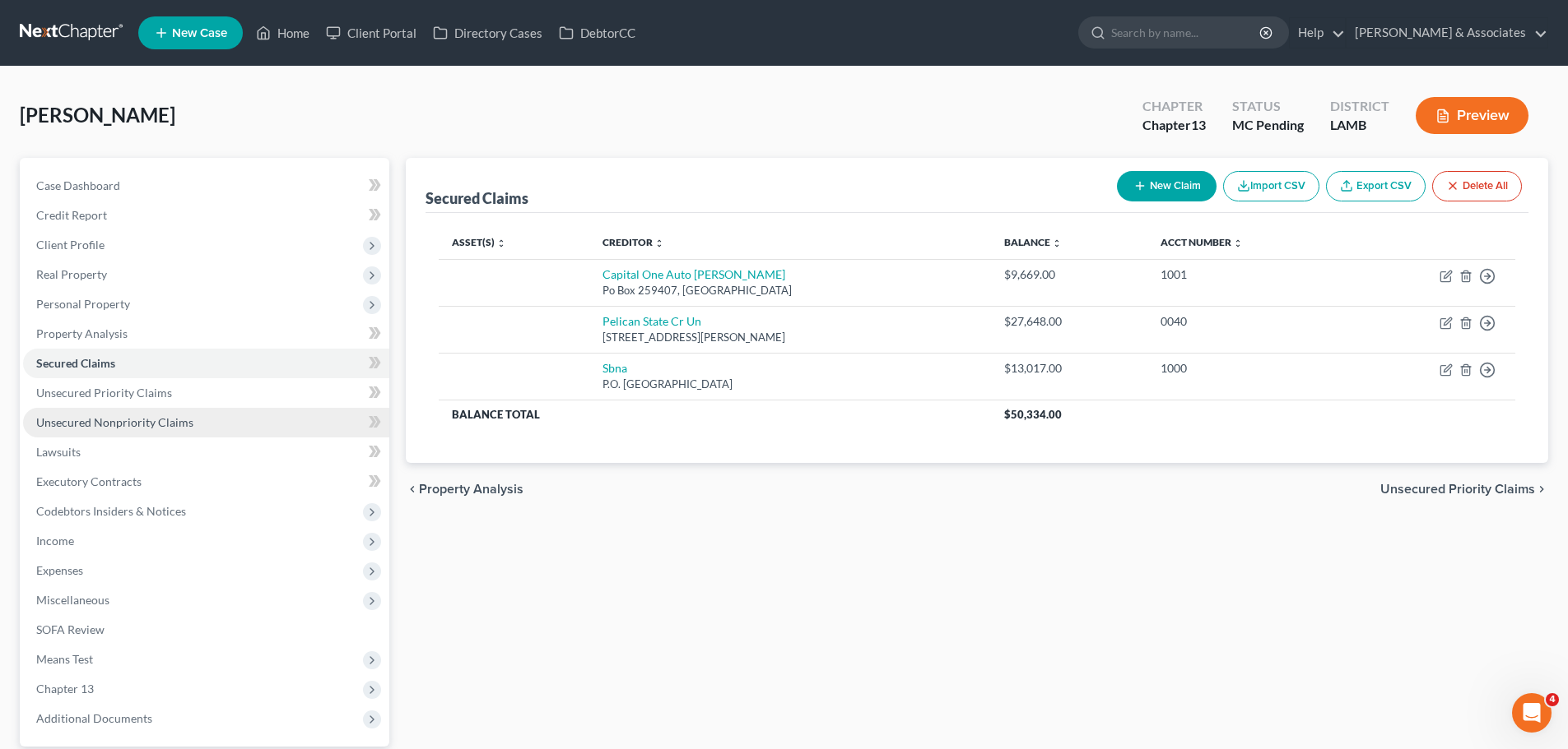
click at [94, 428] on span "Unsecured Nonpriority Claims" at bounding box center [114, 422] width 157 height 14
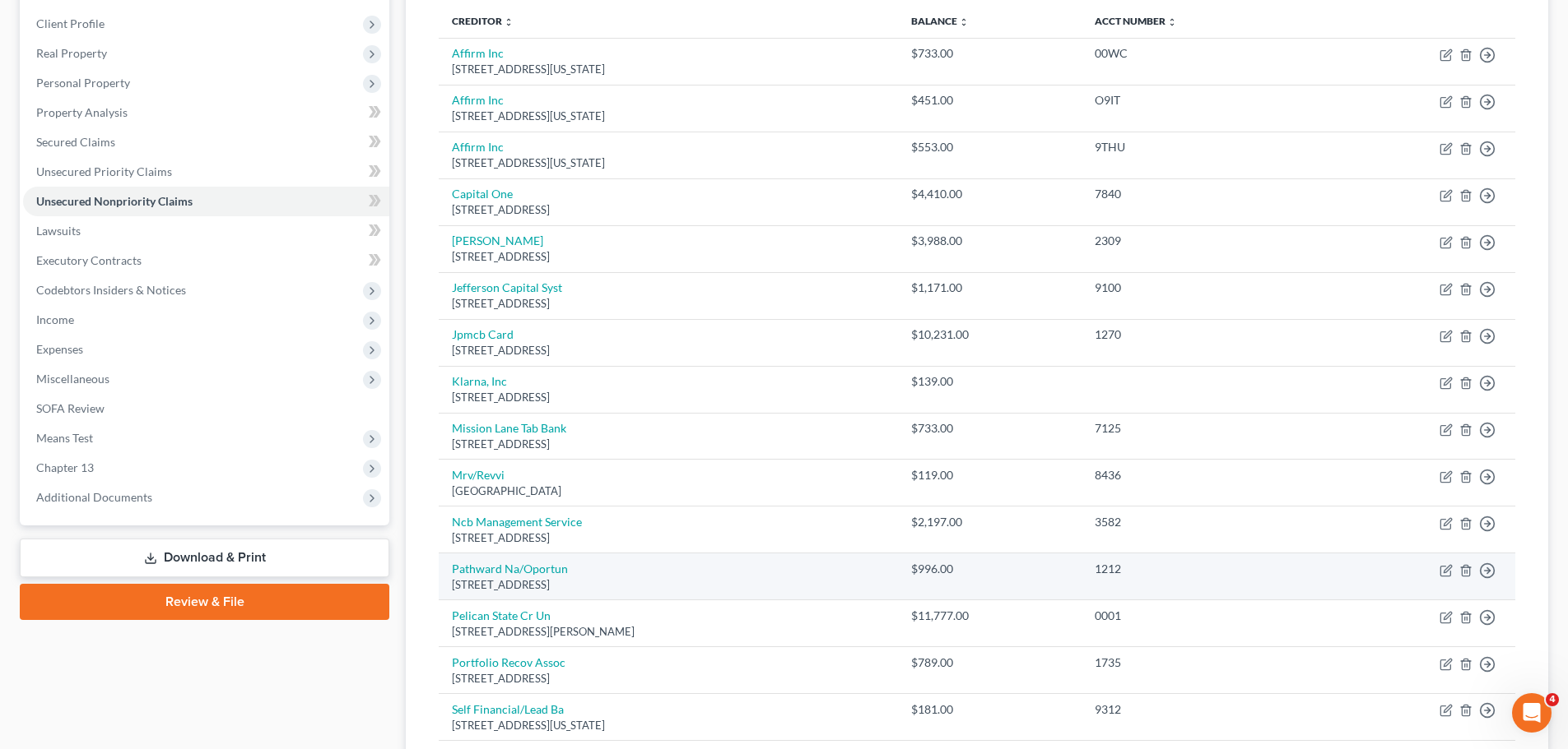
scroll to position [247, 0]
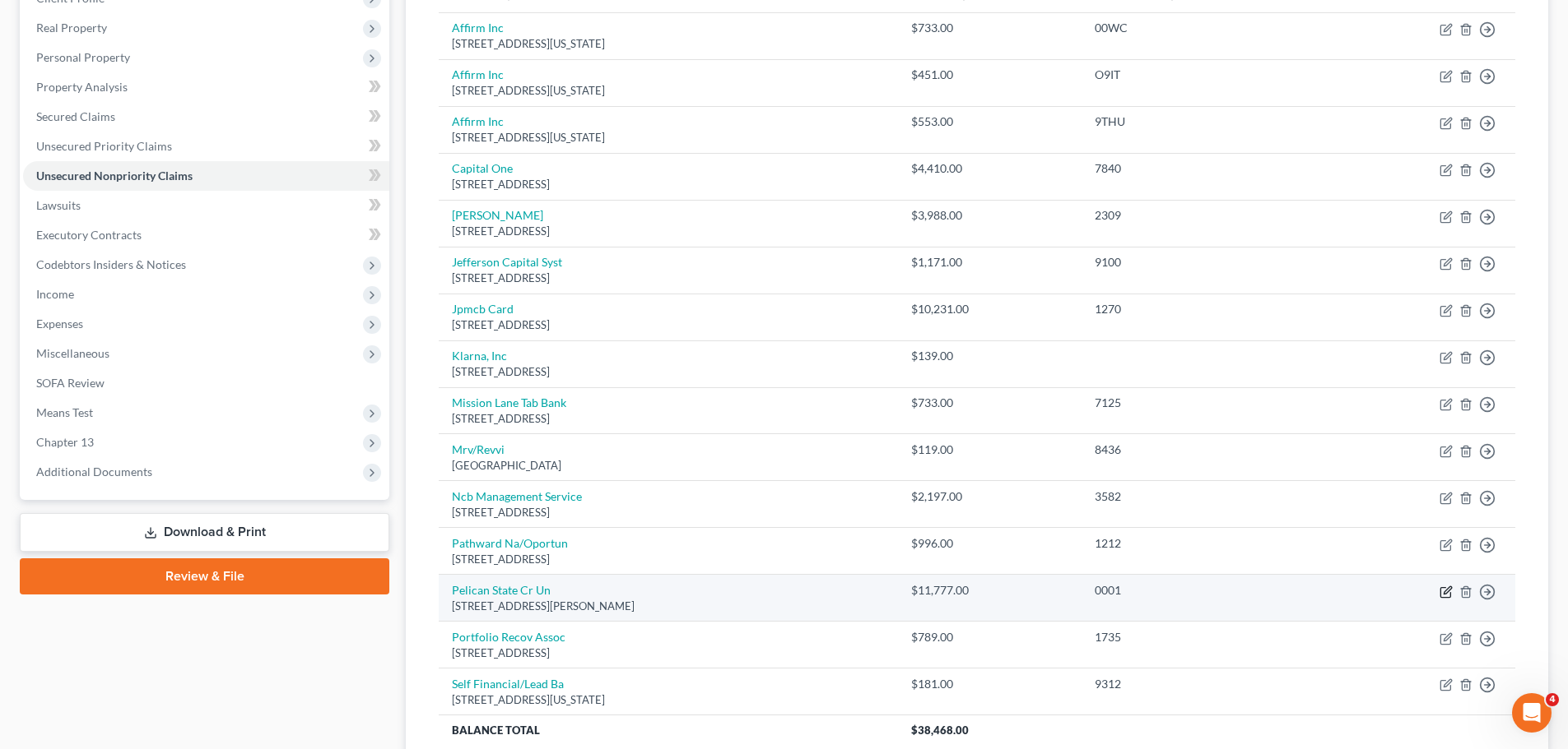
click at [1442, 597] on icon "button" at bounding box center [1446, 592] width 13 height 13
select select "19"
select select "0"
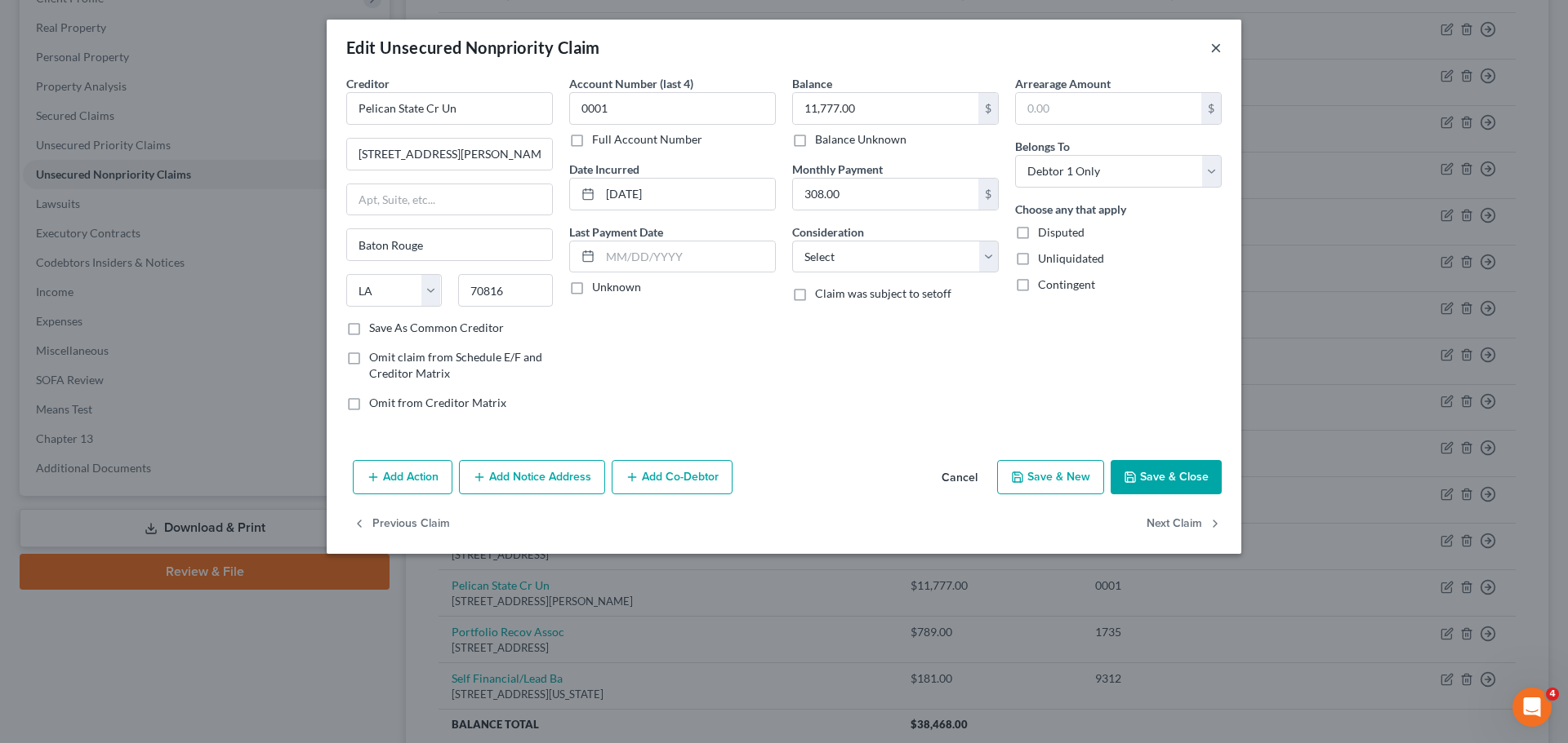
click at [1214, 48] on button "×" at bounding box center [1215, 47] width 12 height 20
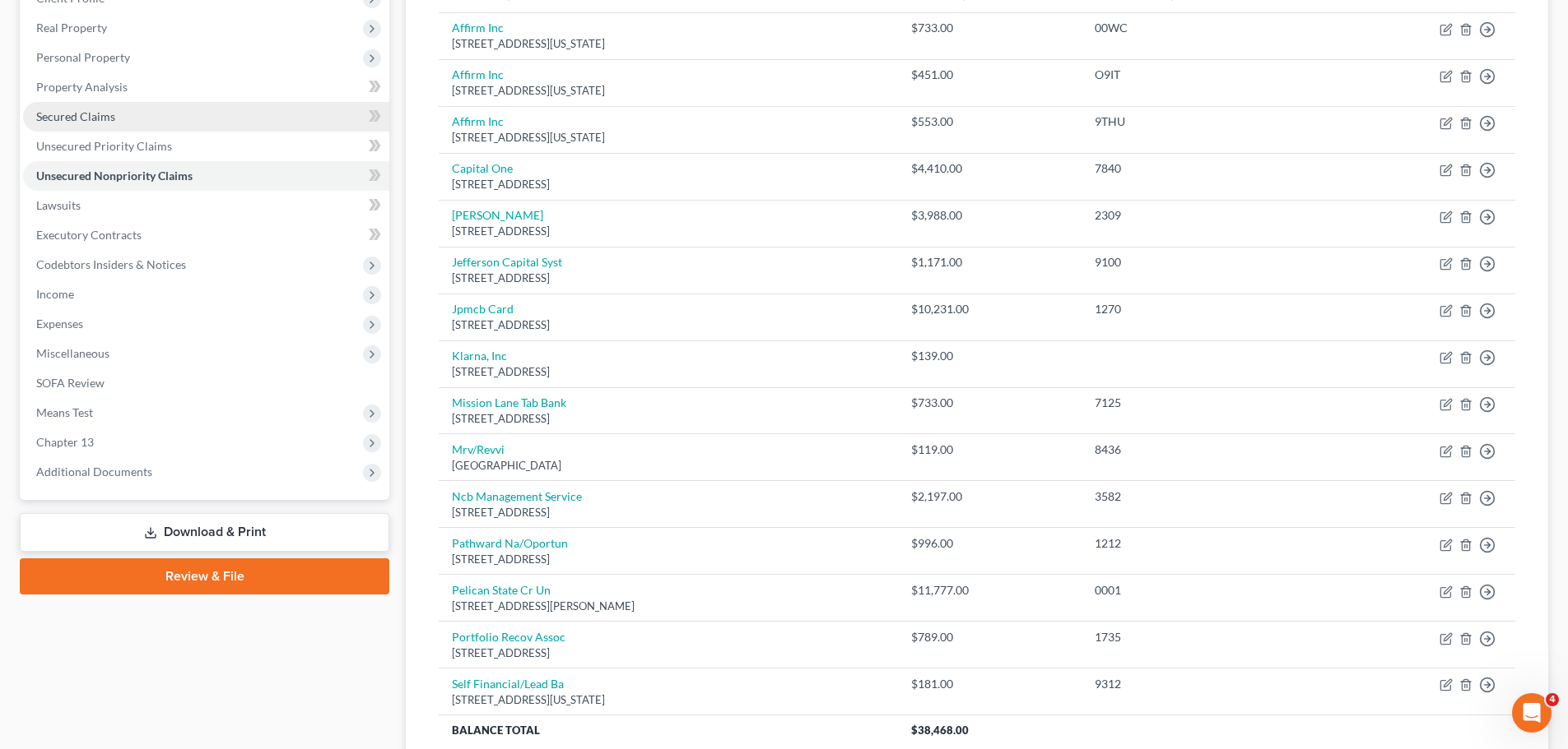
click at [102, 111] on span "Secured Claims" at bounding box center [75, 117] width 79 height 14
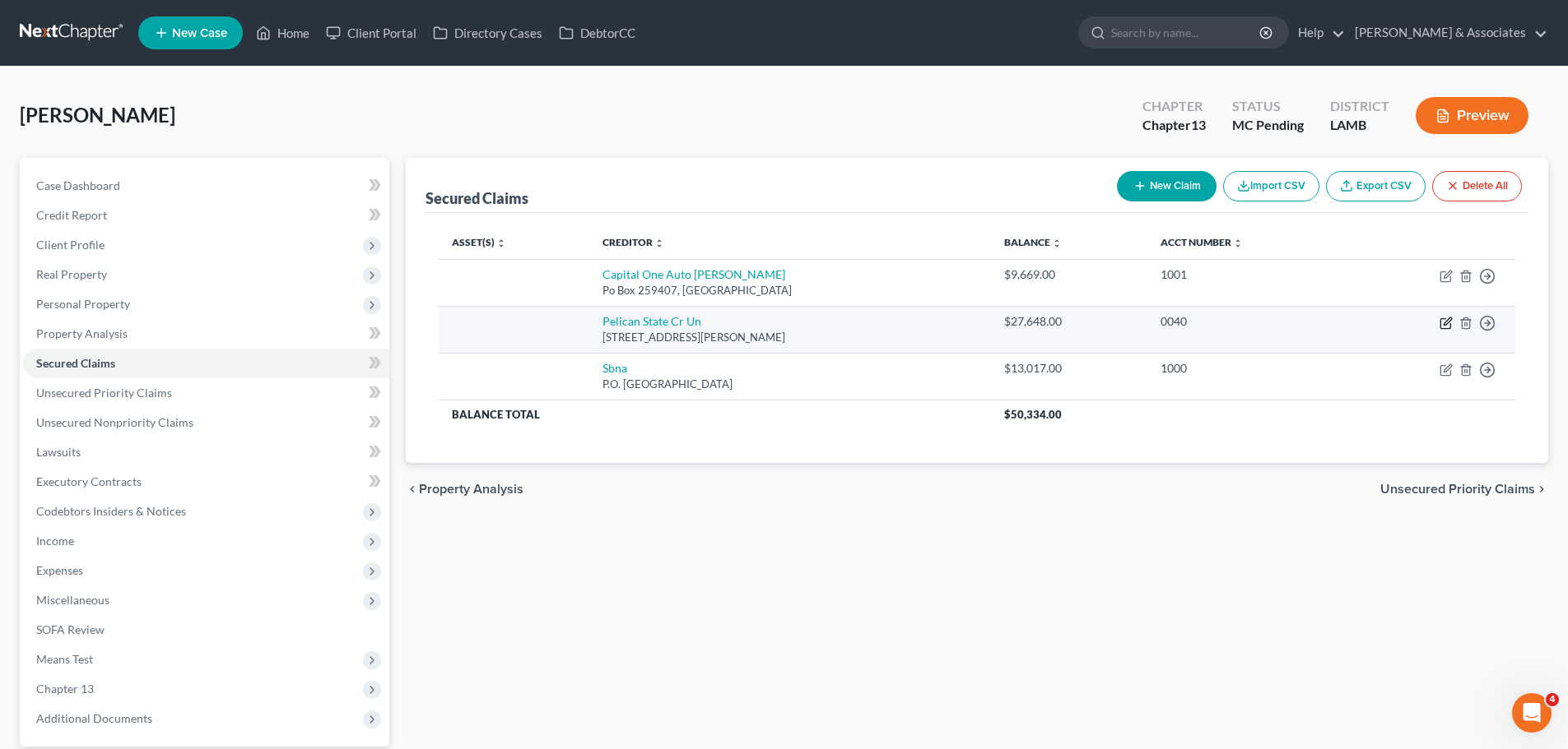
click at [1448, 322] on icon "button" at bounding box center [1446, 323] width 13 height 13
select select "19"
select select "0"
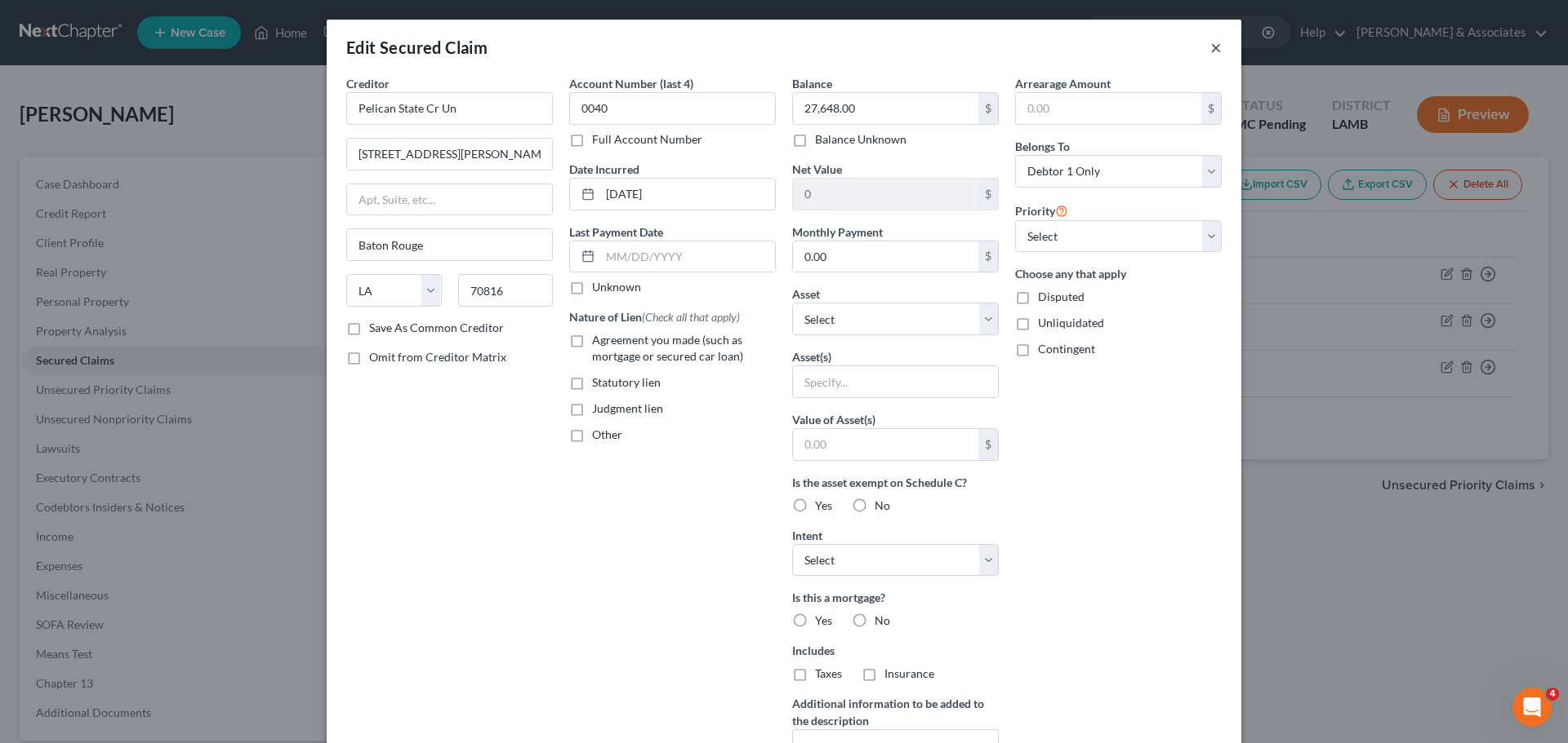
click at [1214, 48] on button "×" at bounding box center [1215, 47] width 12 height 20
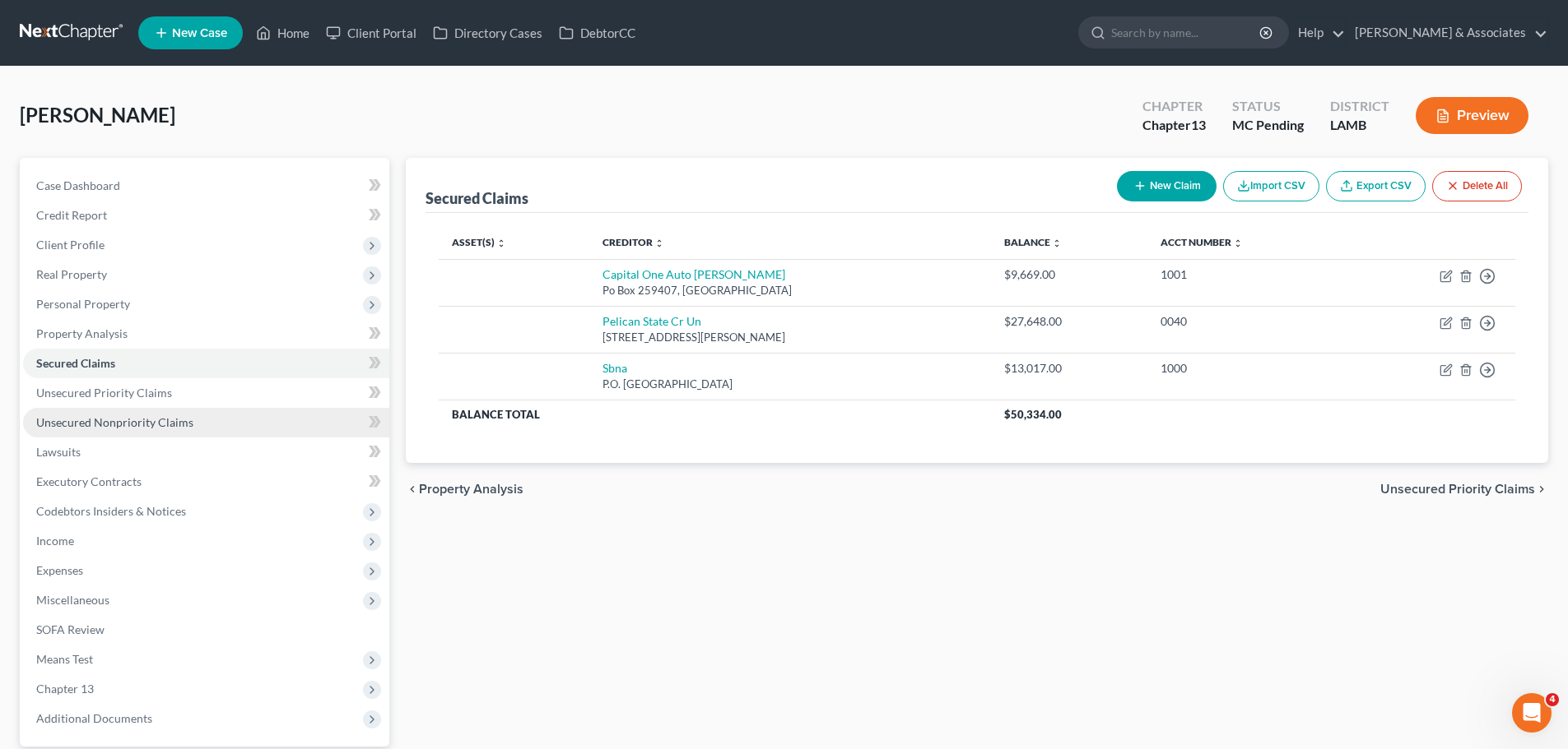
click at [179, 436] on link "Unsecured Nonpriority Claims" at bounding box center [206, 422] width 366 height 30
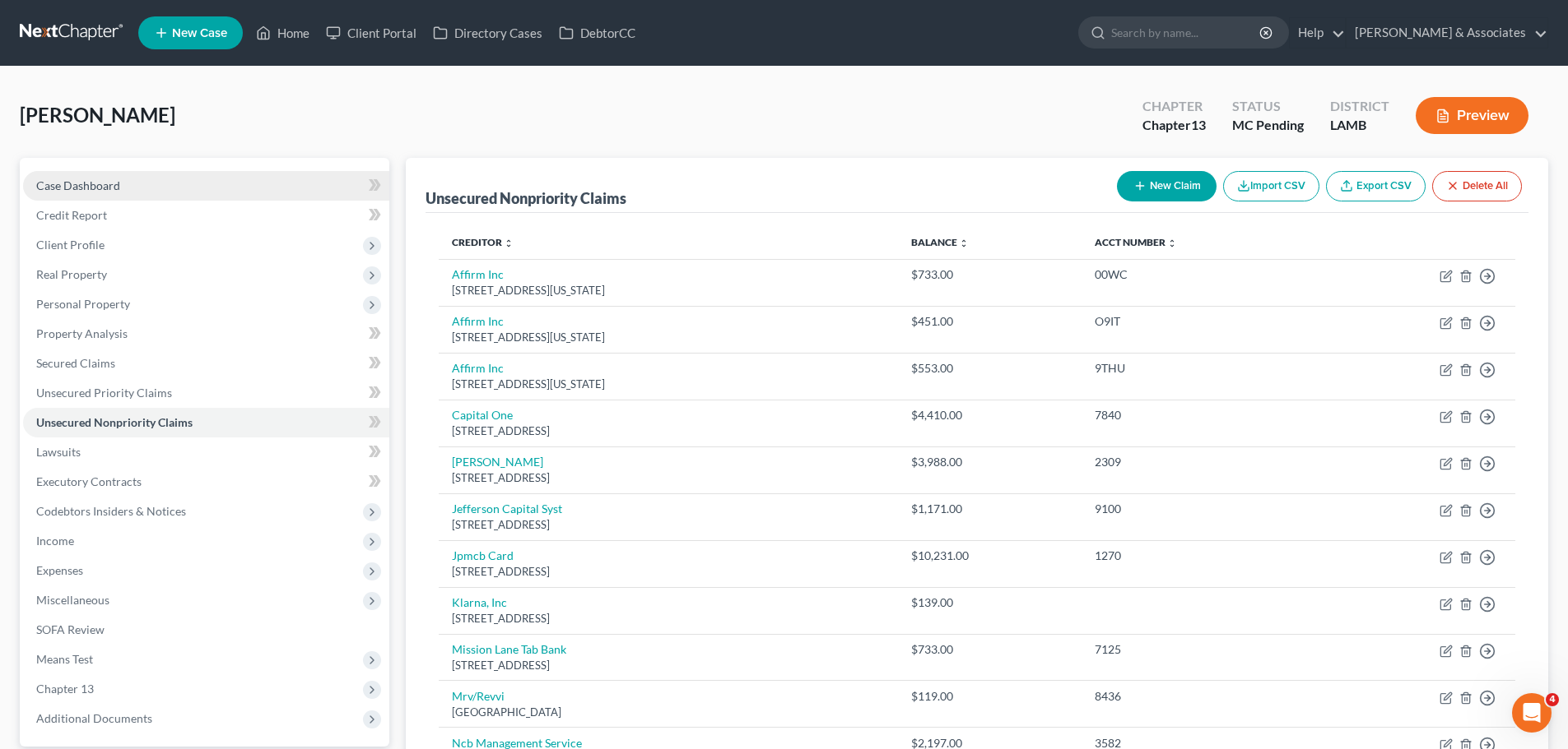
click at [197, 187] on link "Case Dashboard" at bounding box center [206, 186] width 366 height 30
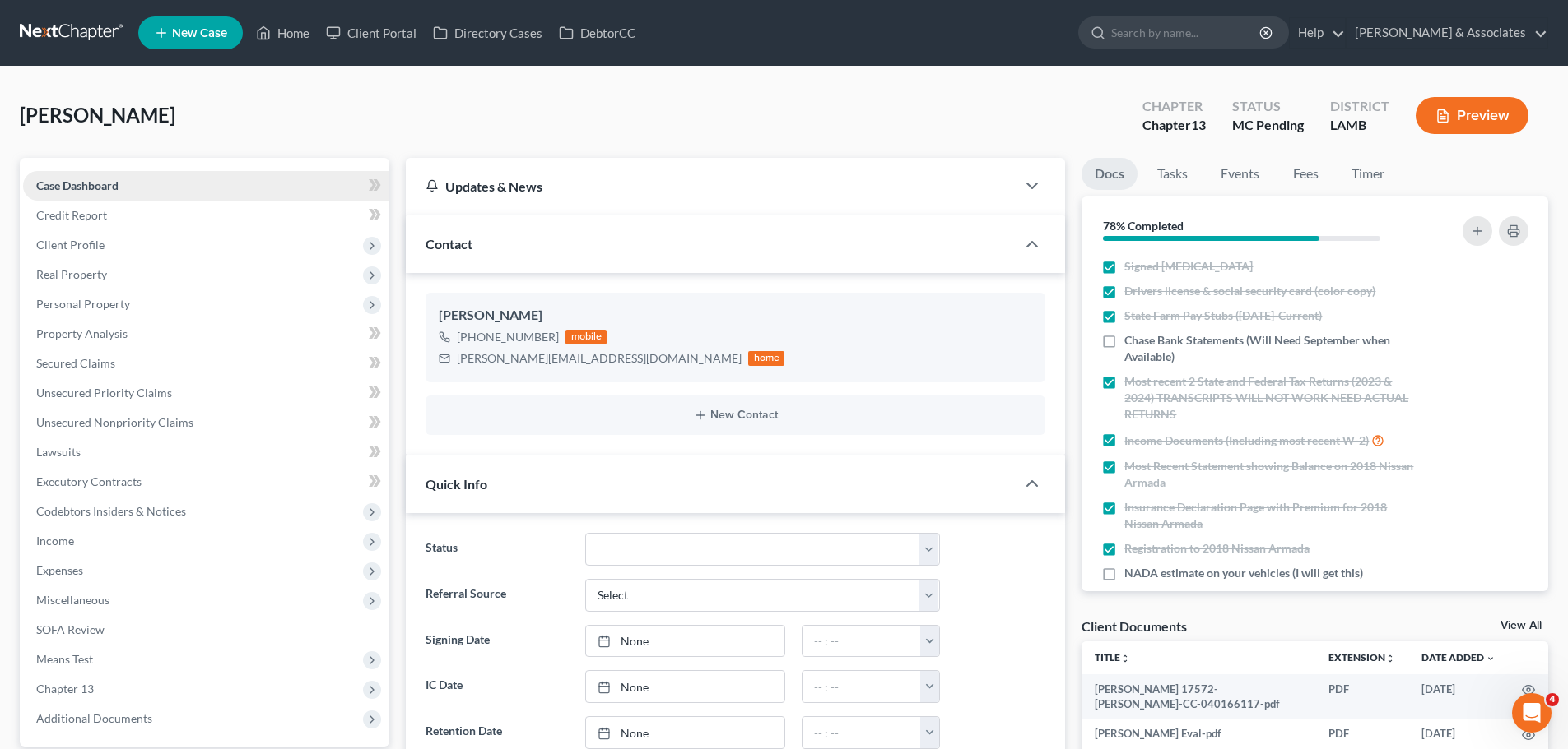
scroll to position [1343, 0]
click at [112, 301] on span "Personal Property" at bounding box center [83, 304] width 94 height 14
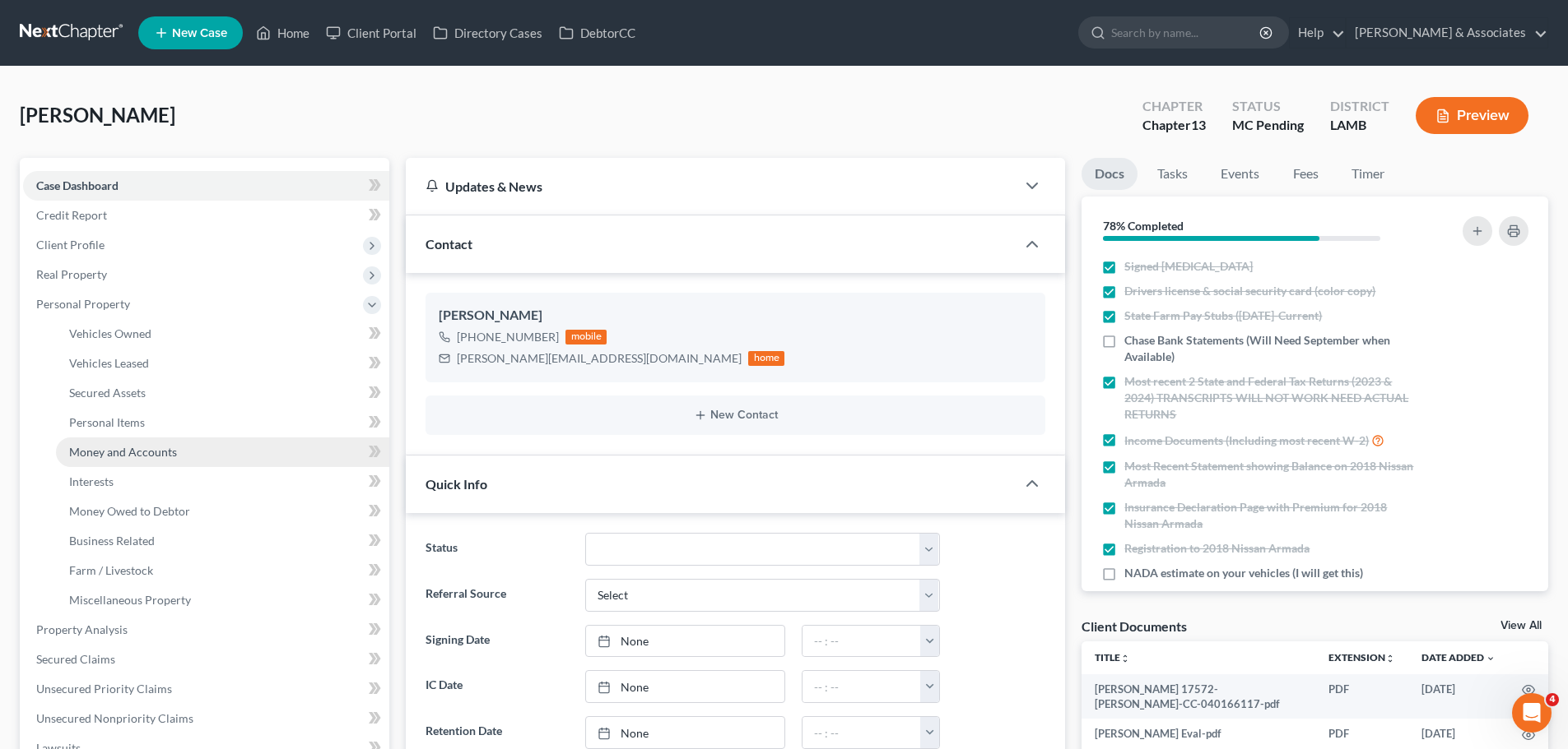
click at [111, 460] on link "Money and Accounts" at bounding box center [222, 452] width 333 height 30
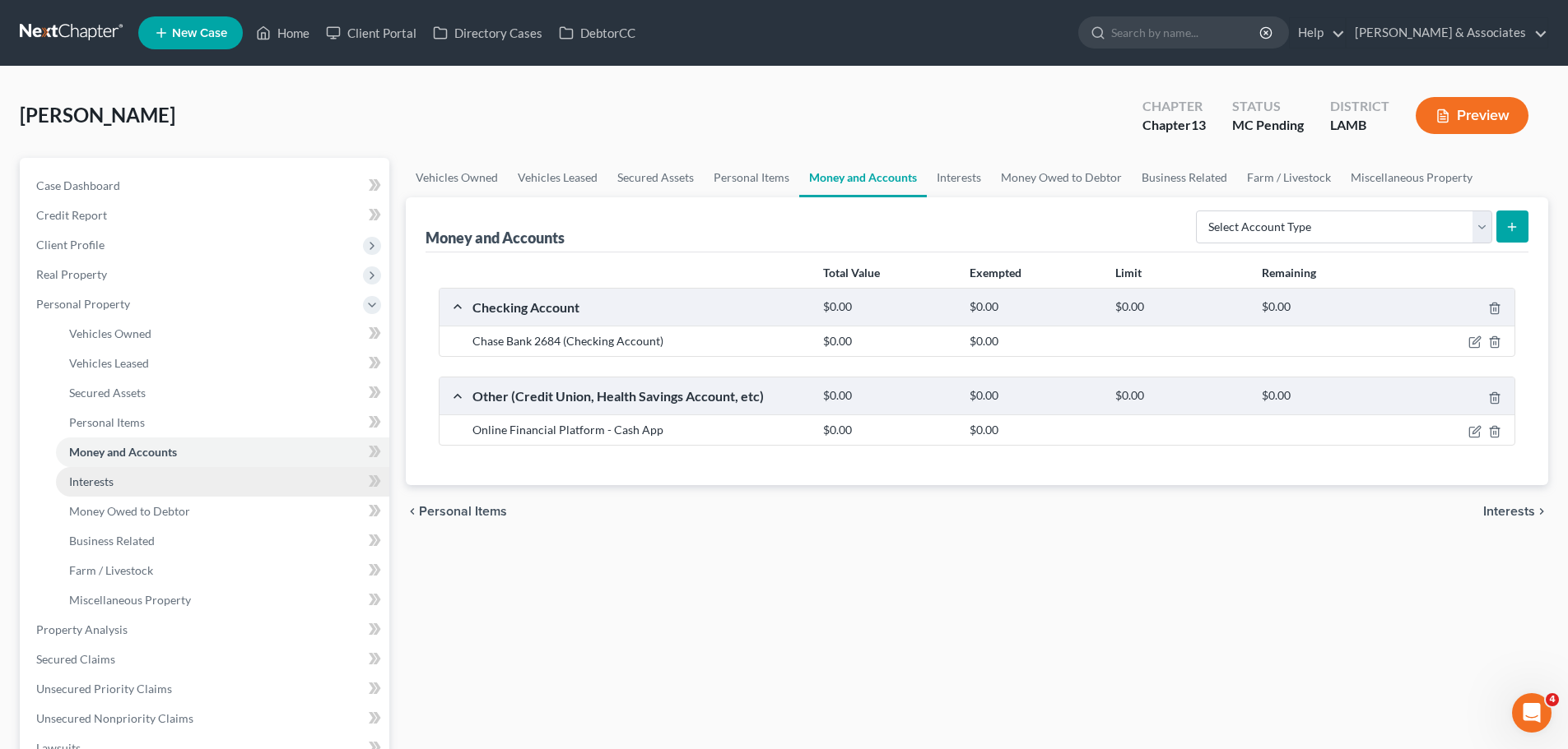
click at [111, 483] on span "Interests" at bounding box center [92, 482] width 45 height 14
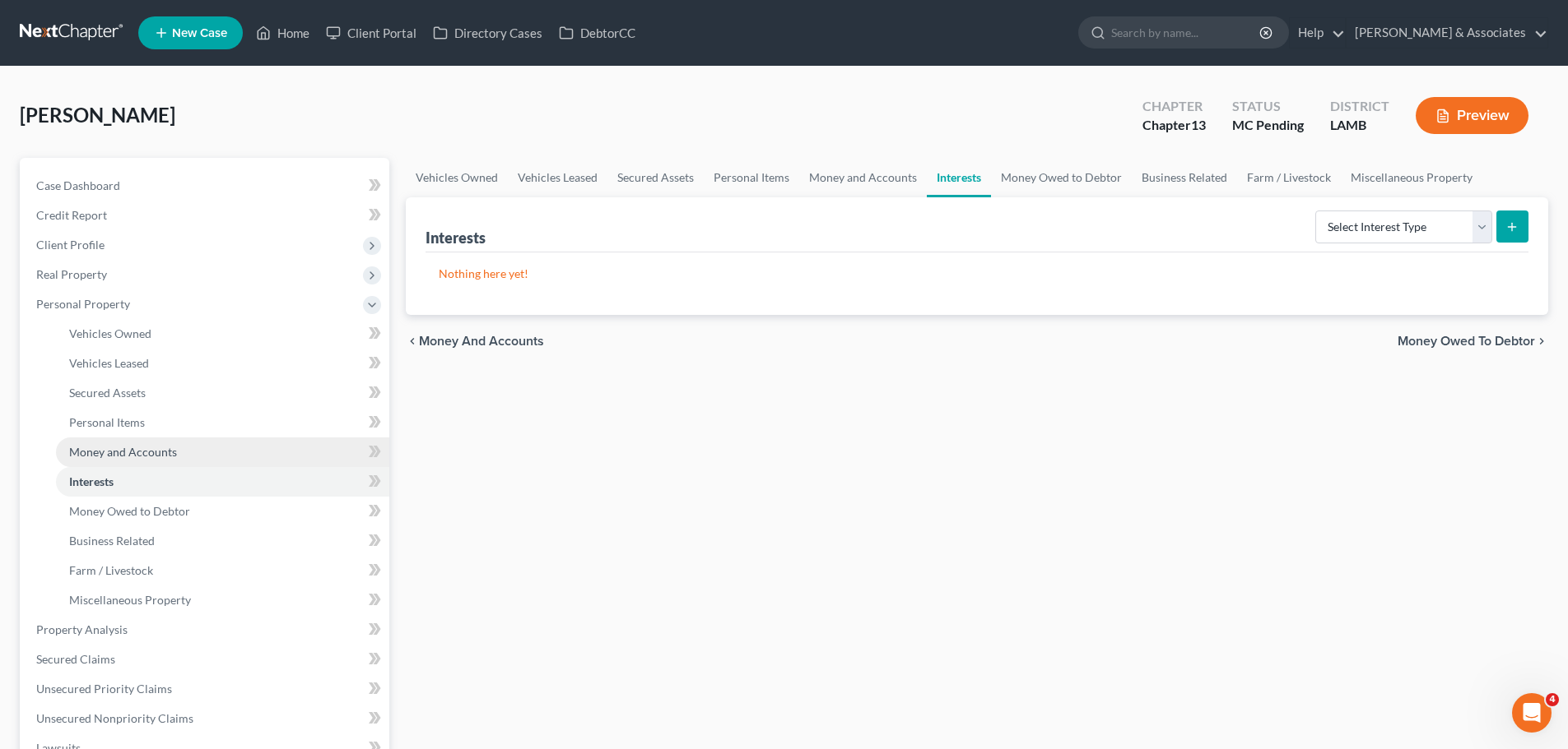
click at [109, 450] on span "Money and Accounts" at bounding box center [123, 452] width 108 height 14
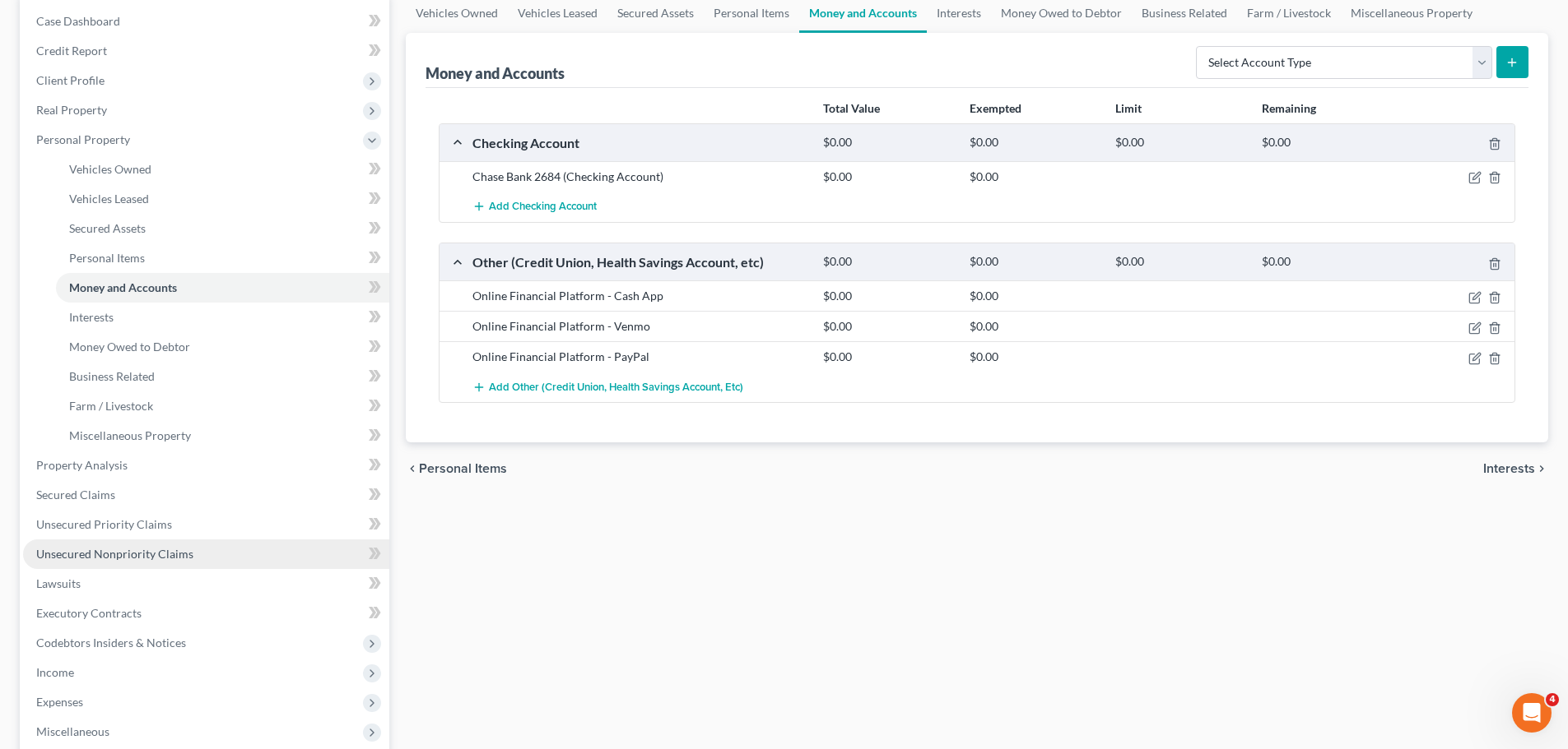
click at [146, 562] on link "Unsecured Nonpriority Claims" at bounding box center [206, 554] width 366 height 30
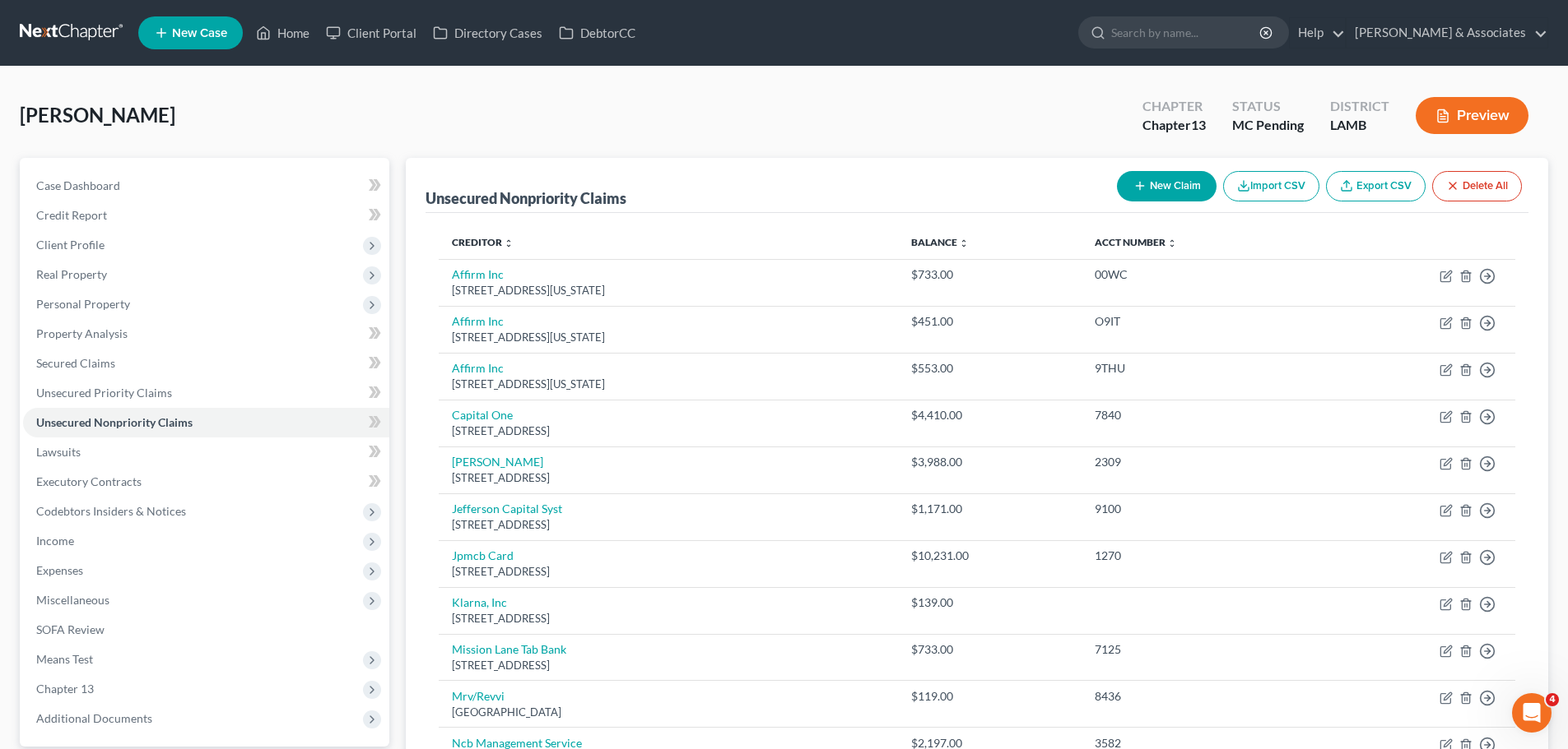
click at [1126, 183] on button "New Claim" at bounding box center [1166, 187] width 100 height 30
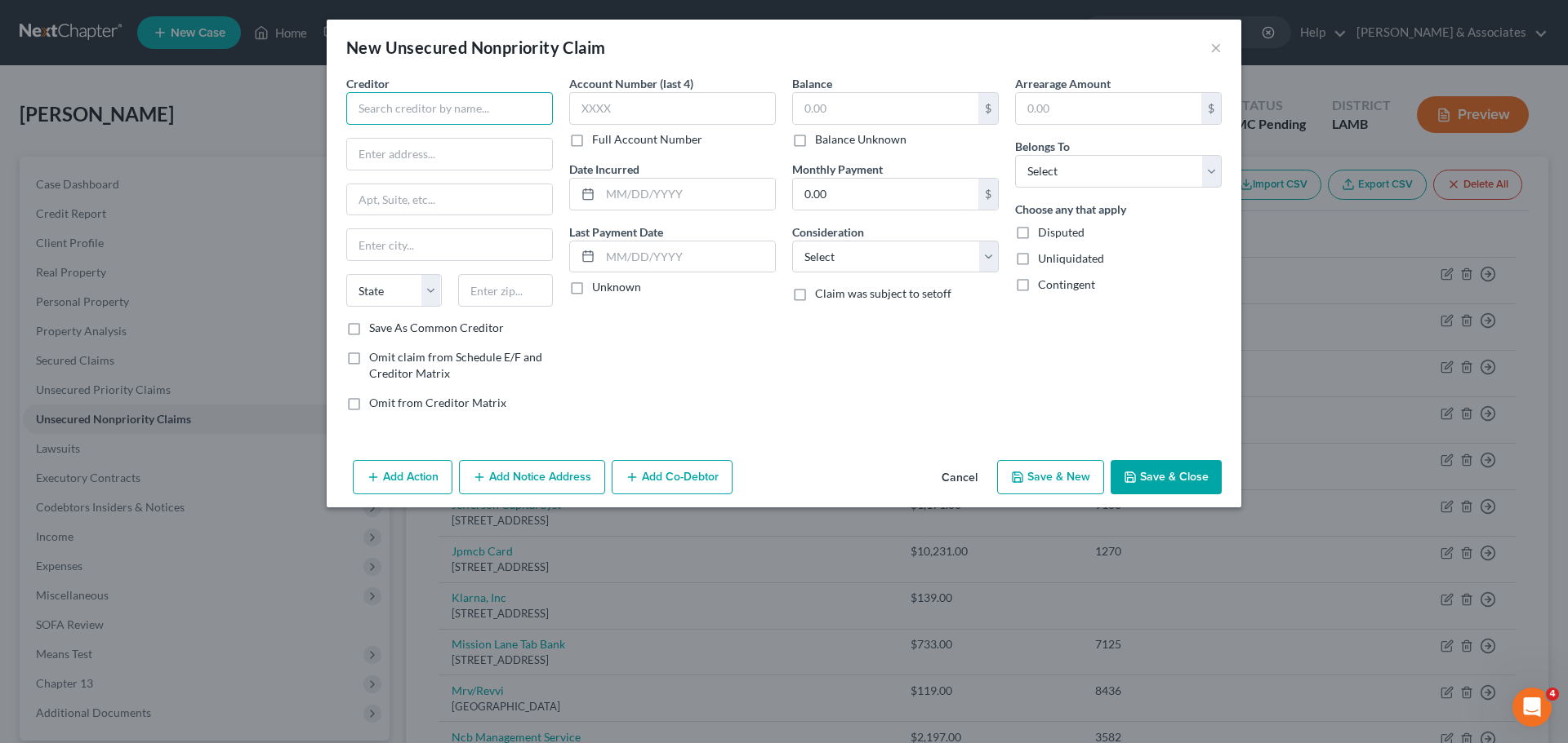
click at [445, 109] on input "text" at bounding box center [450, 109] width 207 height 33
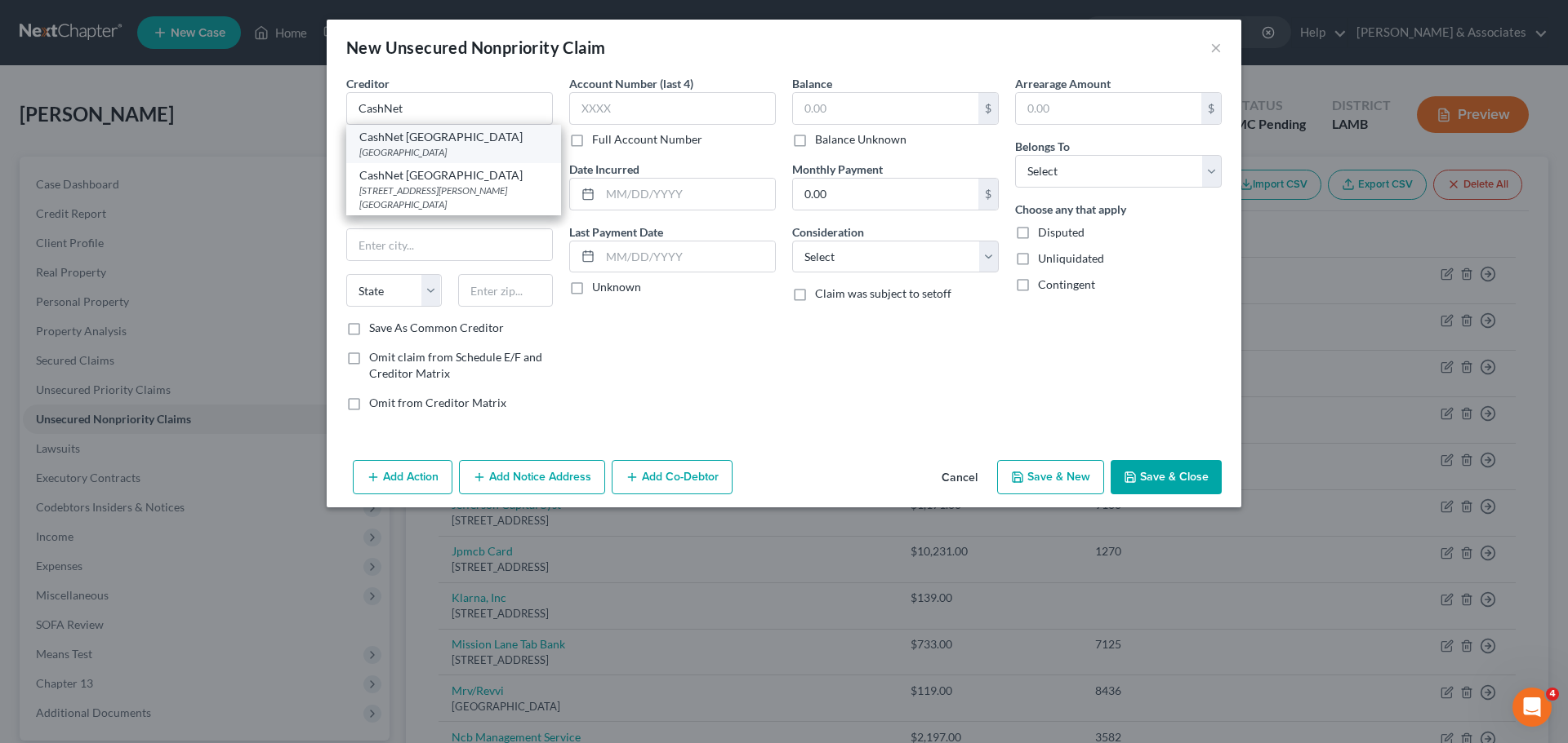
click at [483, 145] on div "PO Box 206739, Dallas, TX 75320" at bounding box center [453, 152] width 189 height 14
type input "CashNet USA"
type input "PO Box 206739"
type input "Dallas"
select select "45"
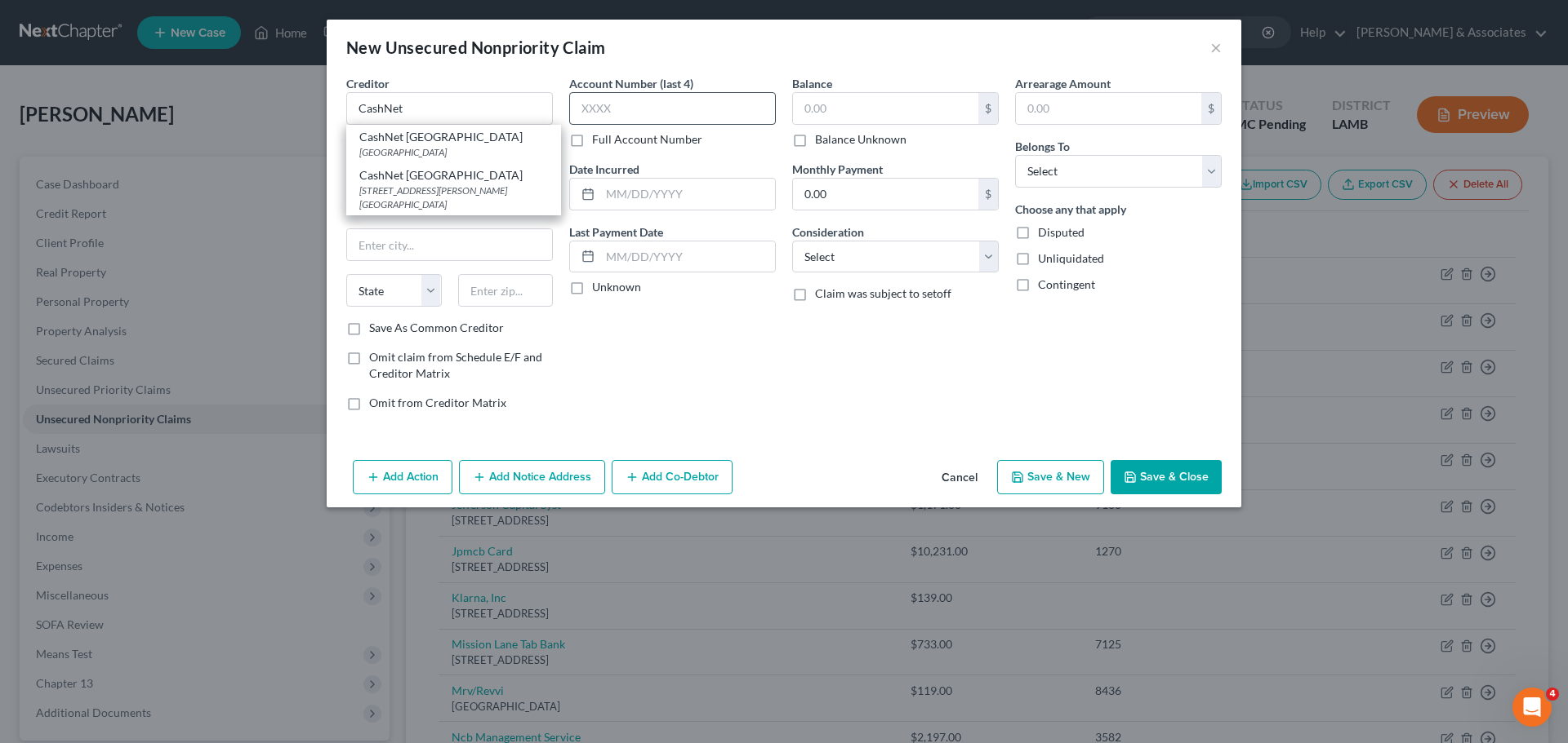
type input "75320"
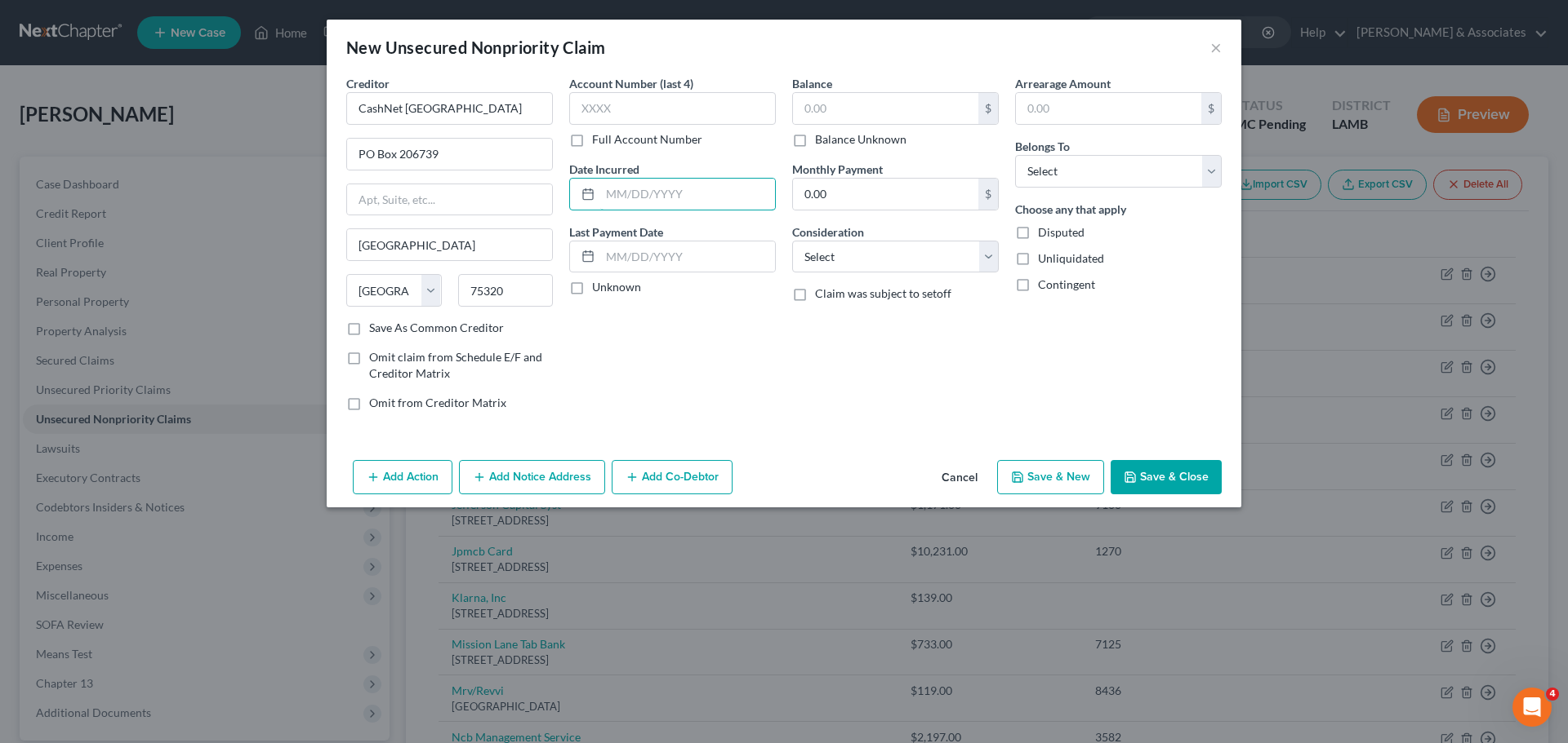
drag, startPoint x: 711, startPoint y: 200, endPoint x: 1440, endPoint y: 123, distance: 733.1
click at [719, 195] on input "text" at bounding box center [687, 194] width 175 height 31
type input "2025"
click at [864, 141] on label "Balance Unknown" at bounding box center [860, 140] width 92 height 16
click at [832, 141] on input "Balance Unknown" at bounding box center [826, 137] width 11 height 11
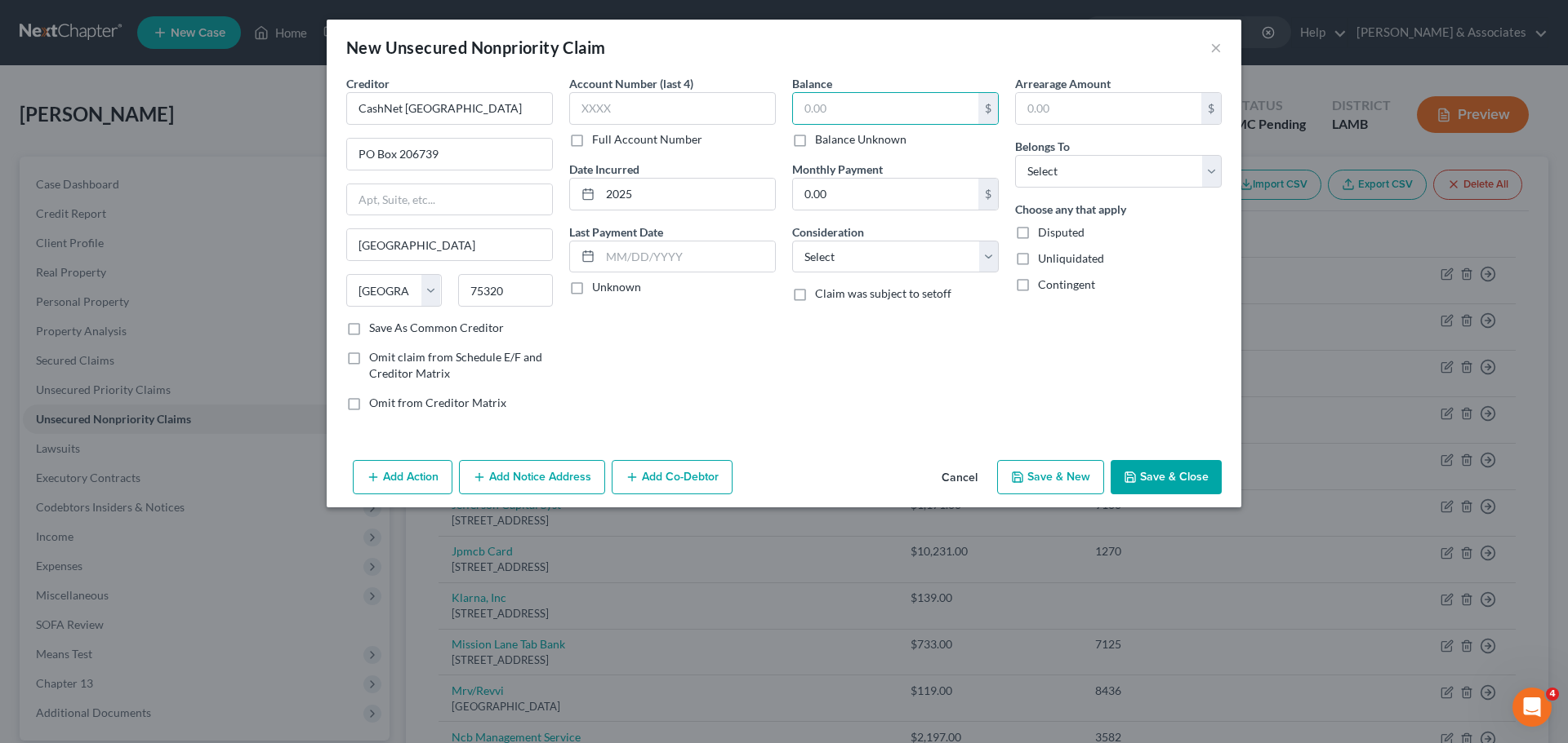
checkbox input "true"
type input "0.00"
drag, startPoint x: 849, startPoint y: 254, endPoint x: 849, endPoint y: 271, distance: 17.0
click at [849, 254] on select "Select Cable / Satellite Services Collection Agency Credit Card Debt Debt Couns…" at bounding box center [895, 256] width 207 height 33
select select "10"
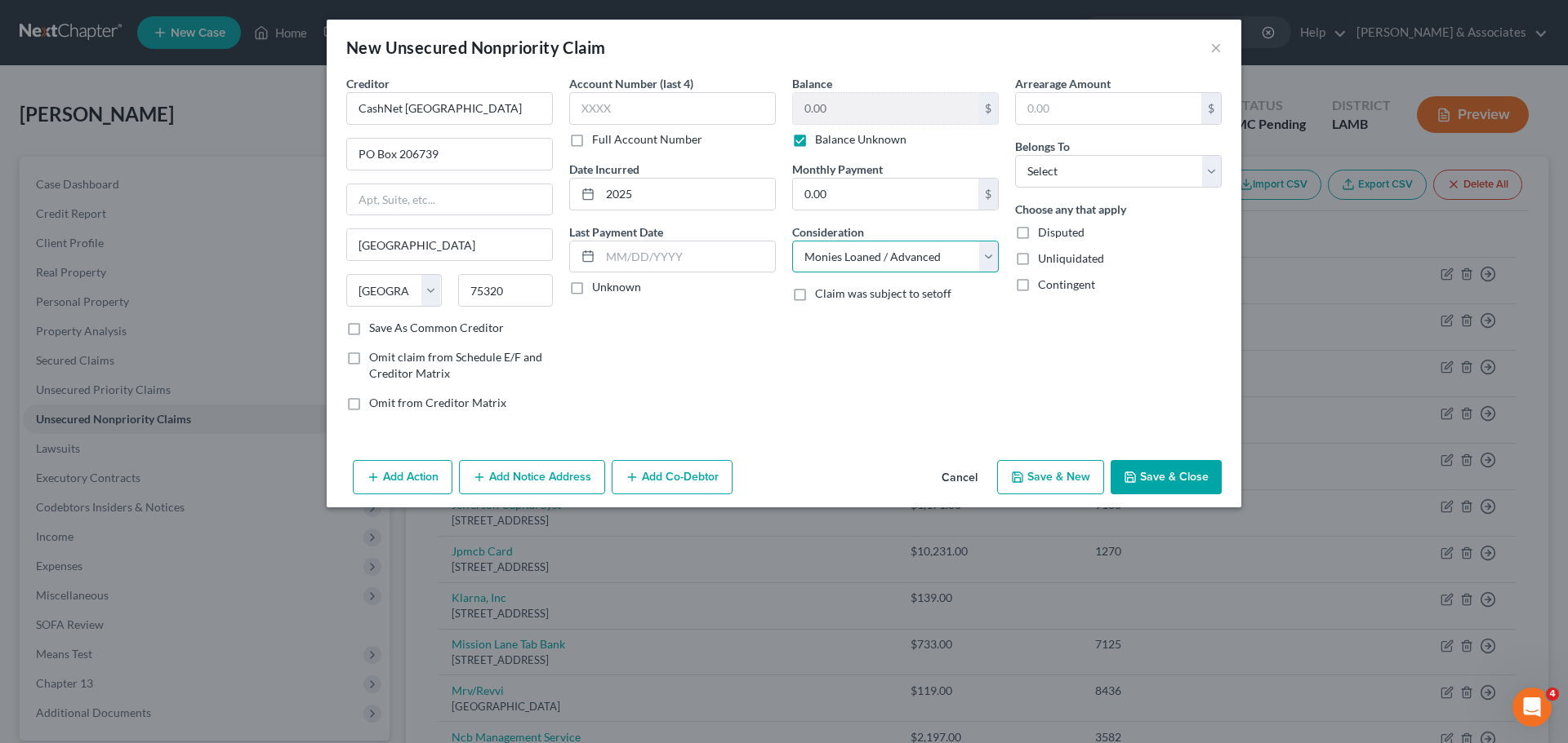
click at [792, 240] on select "Select Cable / Satellite Services Collection Agency Credit Card Debt Debt Couns…" at bounding box center [895, 256] width 207 height 33
click at [1090, 167] on select "Select Debtor 1 Only Debtor 2 Only Debtor 1 And Debtor 2 Only At Least One Of T…" at bounding box center [1118, 171] width 207 height 33
select select "0"
click at [1015, 155] on select "Select Debtor 1 Only Debtor 2 Only Debtor 1 And Debtor 2 Only At Least One Of T…" at bounding box center [1118, 171] width 207 height 33
click at [1161, 491] on button "Save & Close" at bounding box center [1166, 477] width 111 height 35
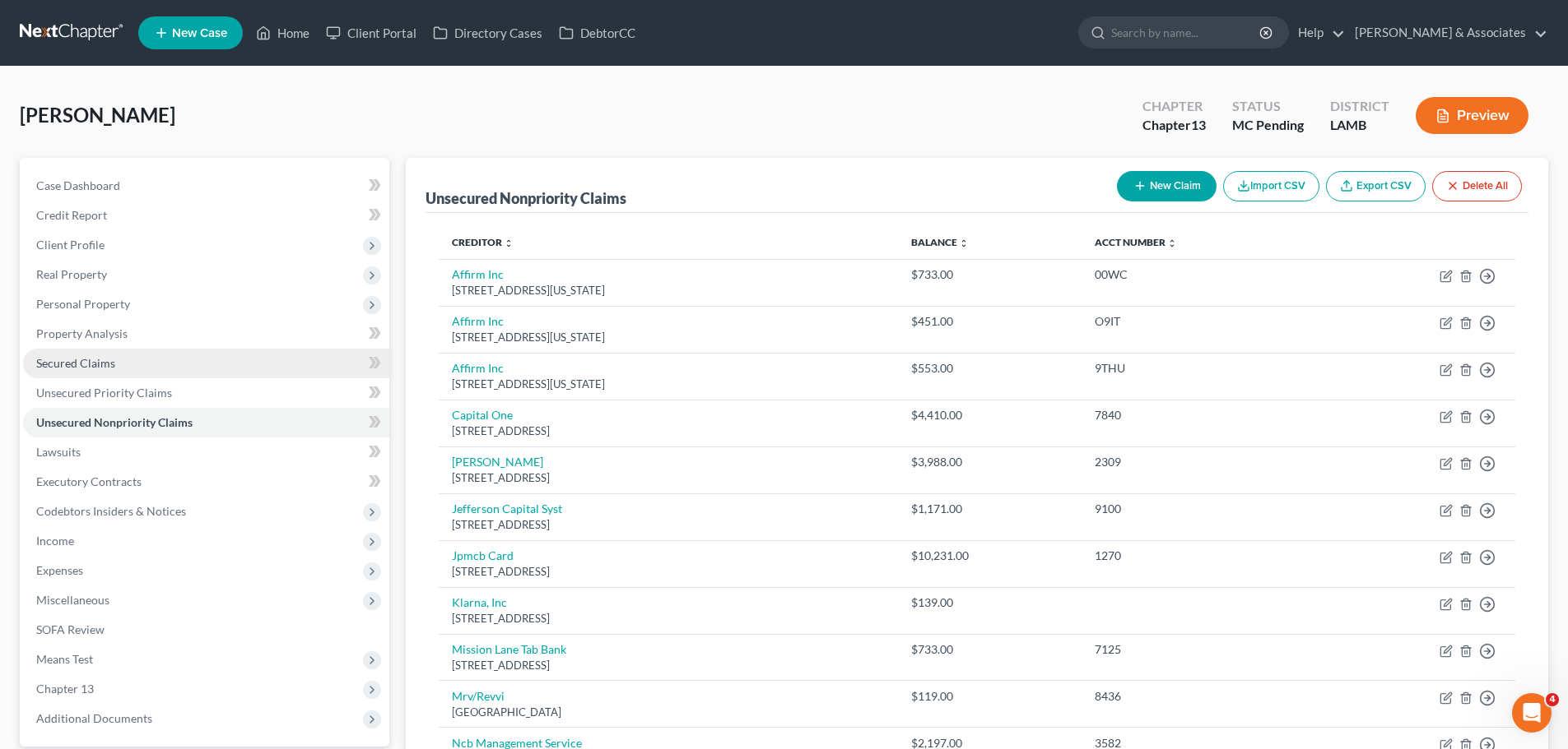
drag, startPoint x: 75, startPoint y: 311, endPoint x: 83, endPoint y: 357, distance: 46.7
click at [74, 310] on span "Personal Property" at bounding box center [206, 304] width 366 height 30
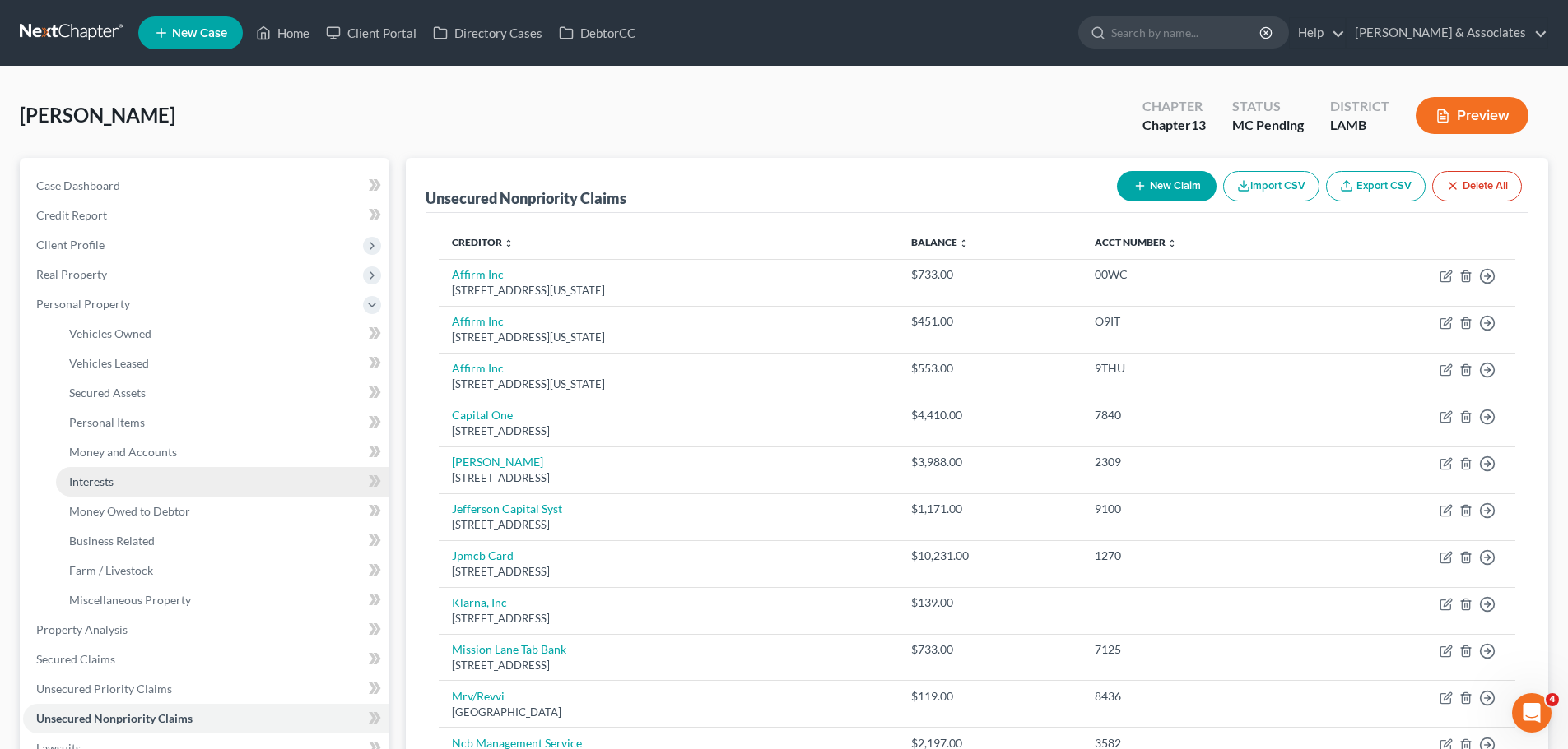
click at [114, 486] on link "Interests" at bounding box center [222, 482] width 333 height 30
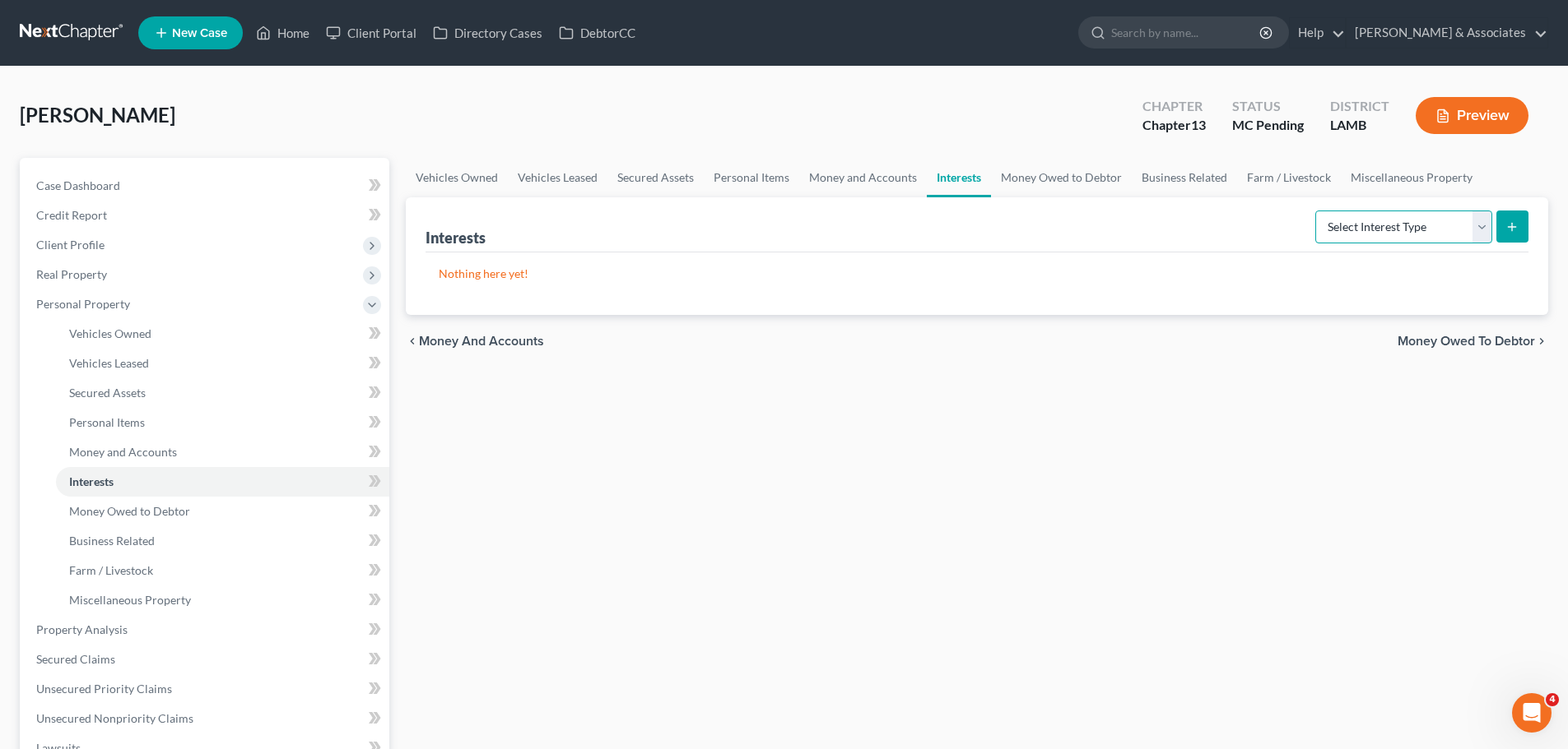
click at [1427, 231] on select "Select Interest Type 401K Annuity Bond Education IRA Government Bond Government…" at bounding box center [1403, 227] width 177 height 33
select select "401k"
click at [1317, 211] on select "Select Interest Type 401K Annuity Bond Education IRA Government Bond Government…" at bounding box center [1403, 227] width 177 height 33
click at [1496, 230] on button "submit" at bounding box center [1512, 227] width 32 height 32
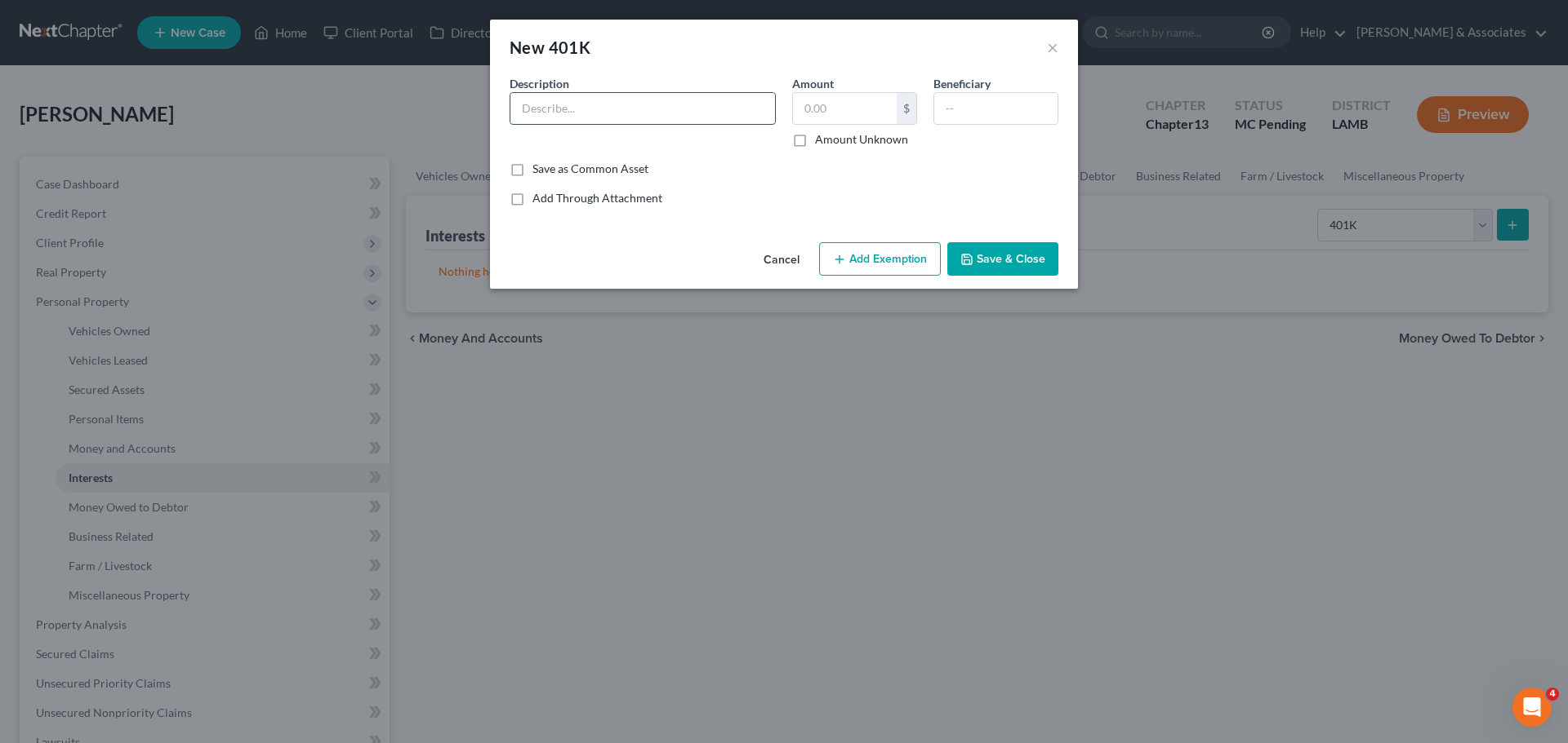
click at [641, 101] on input "text" at bounding box center [642, 109] width 264 height 31
type input "Vanguard"
type input "641.71"
click at [880, 258] on button "Add Exemption" at bounding box center [880, 259] width 122 height 35
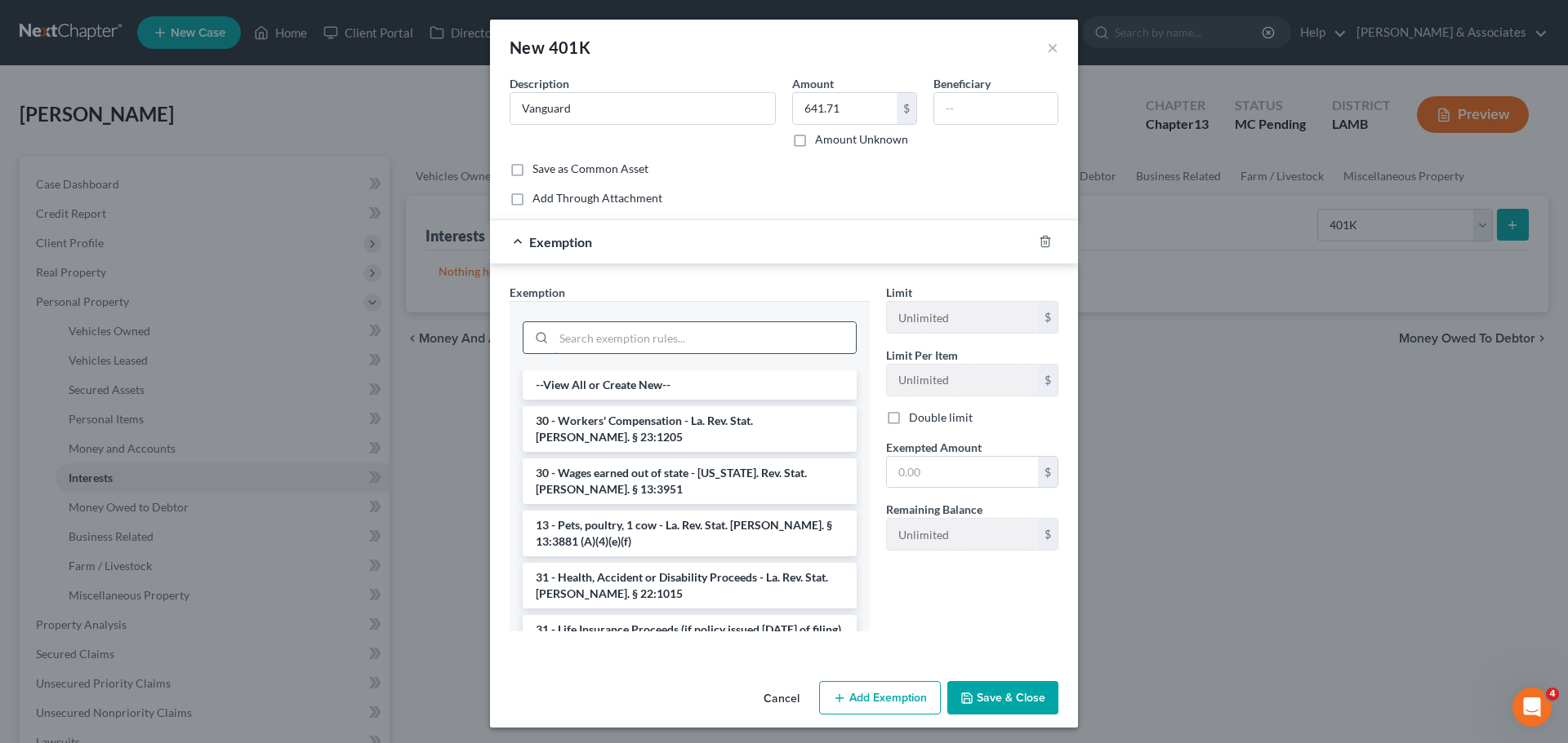
click at [657, 337] on input "search" at bounding box center [704, 337] width 302 height 31
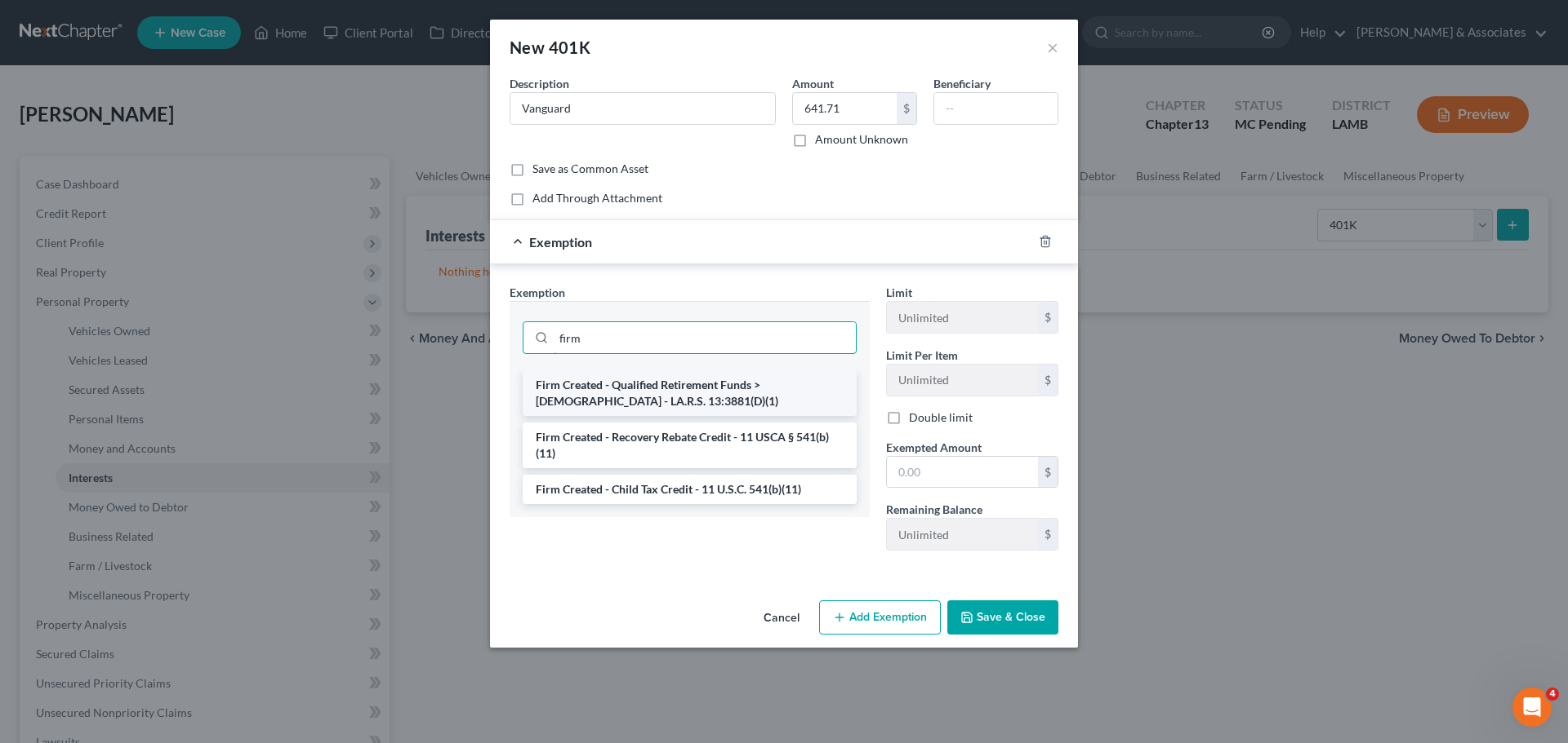
type input "firm"
click at [666, 381] on li "Firm Created - Qualified Retirement Funds > 1 Year Old - LA.R.S. 13:3881(D)(1)" at bounding box center [689, 392] width 334 height 45
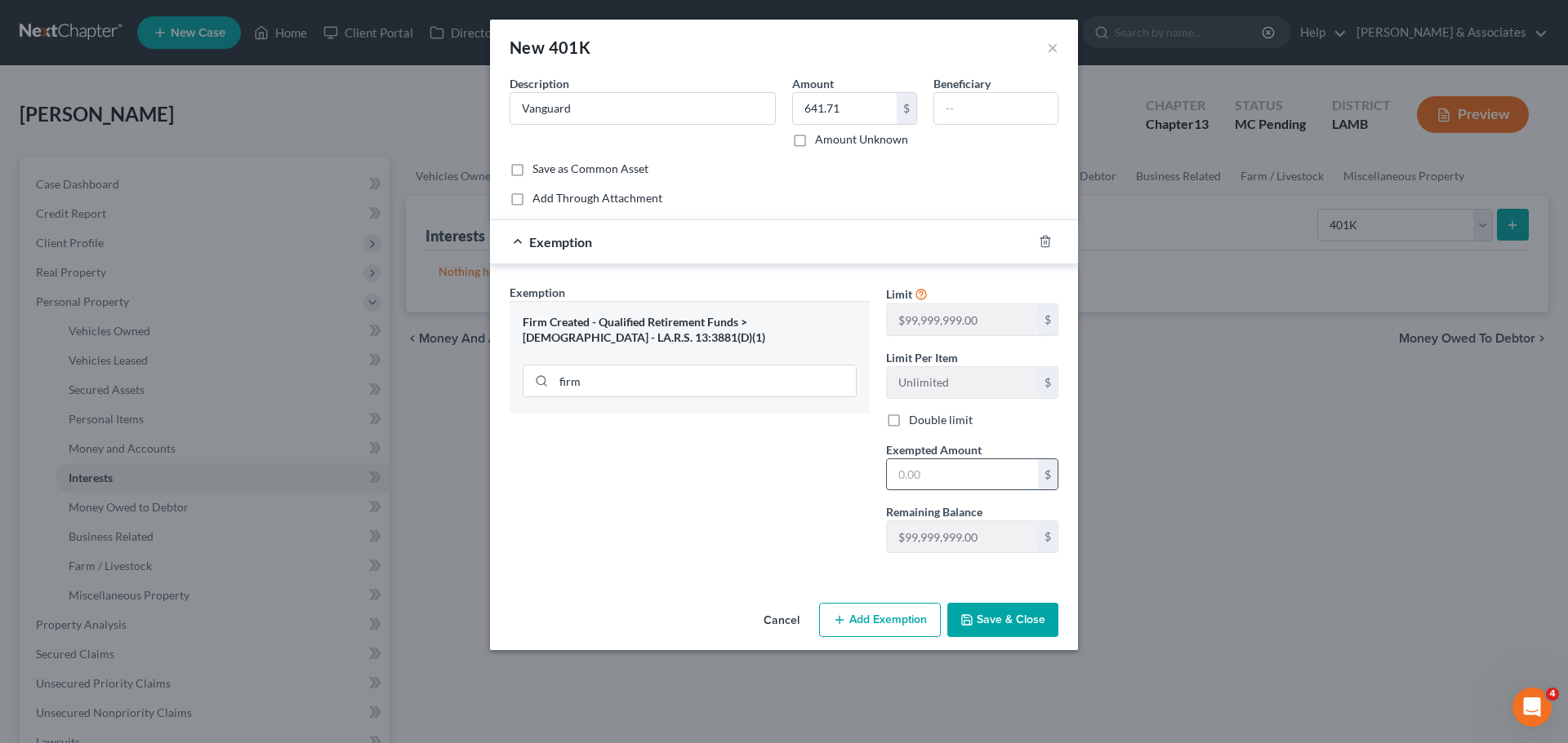
click at [968, 464] on input "text" at bounding box center [963, 474] width 151 height 31
type input "9"
type input "99,999,999"
click at [1006, 613] on button "Save & Close" at bounding box center [1003, 620] width 111 height 35
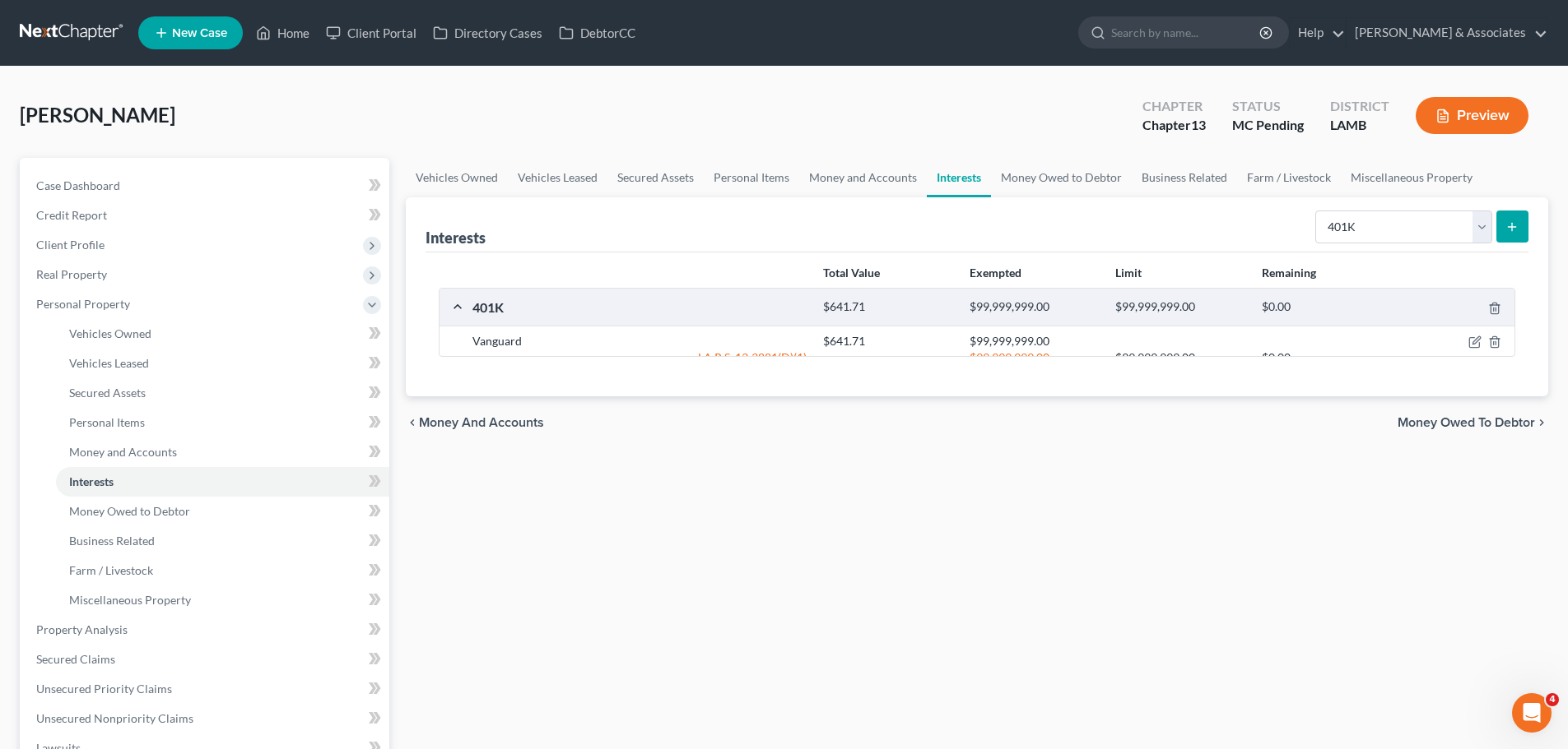
click at [1108, 485] on div "Vehicles Owned Vehicles Leased Secured Assets Personal Items Money and Accounts…" at bounding box center [977, 648] width 1159 height 980
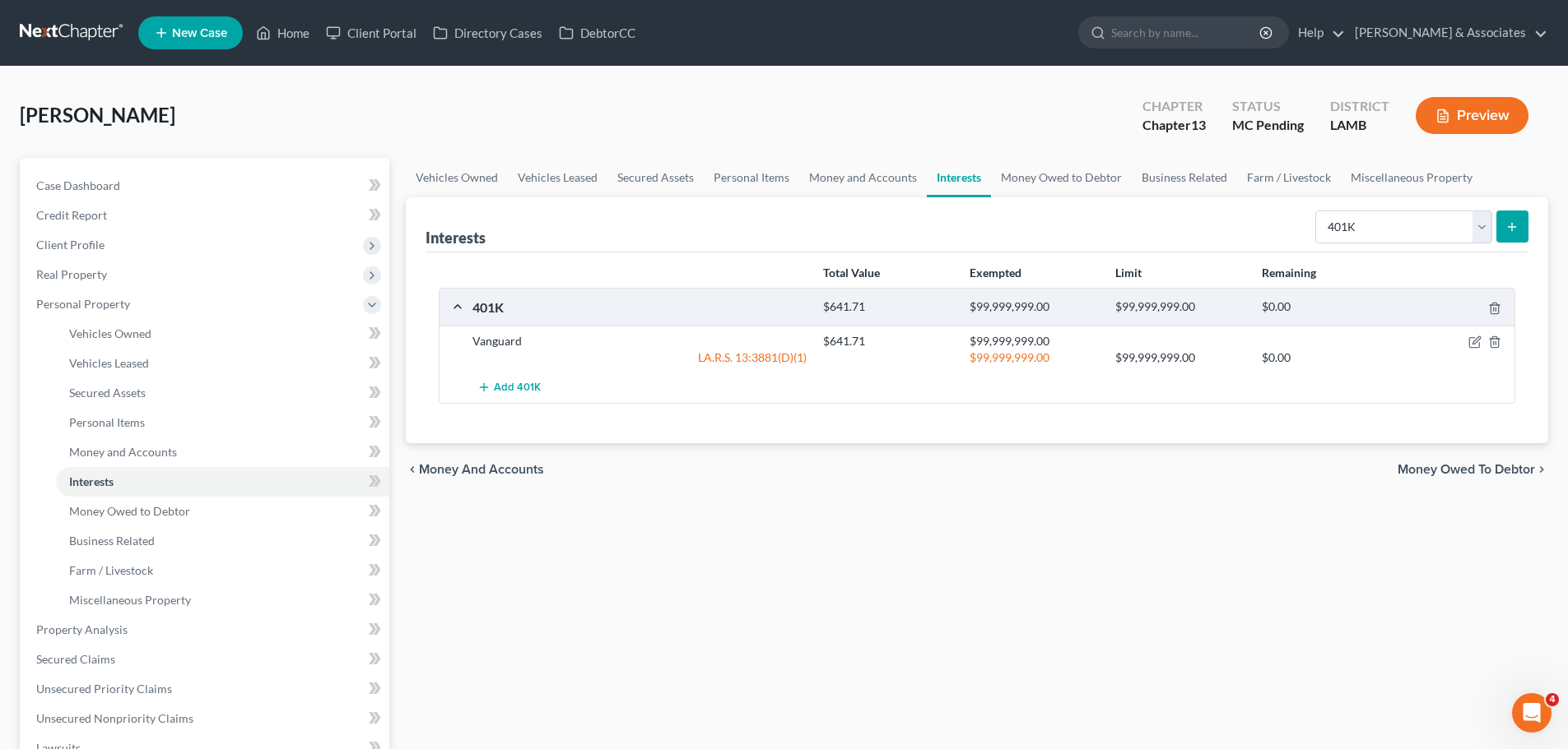
click at [778, 557] on div "Vehicles Owned Vehicles Leased Secured Assets Personal Items Money and Accounts…" at bounding box center [977, 648] width 1159 height 980
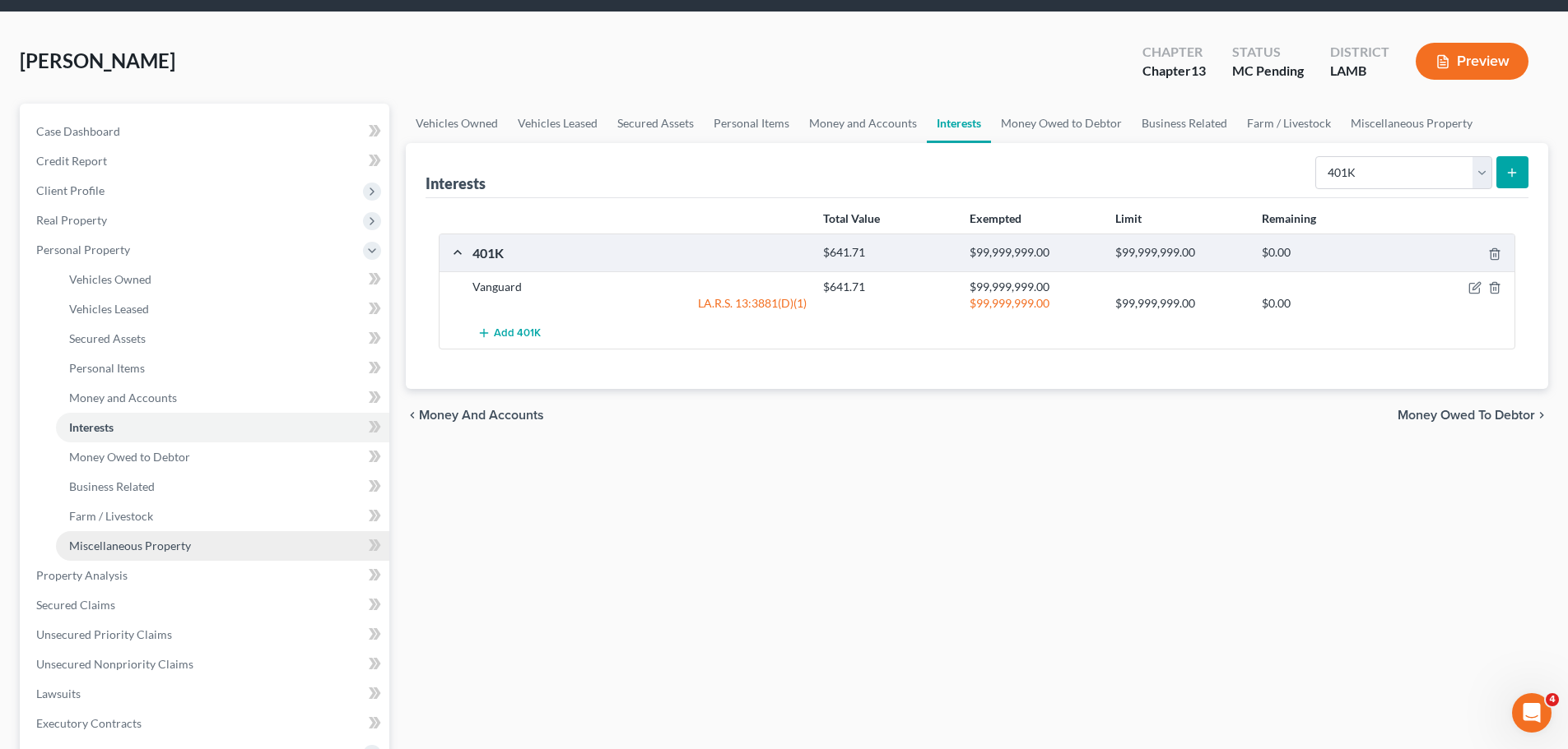
scroll to position [83, 0]
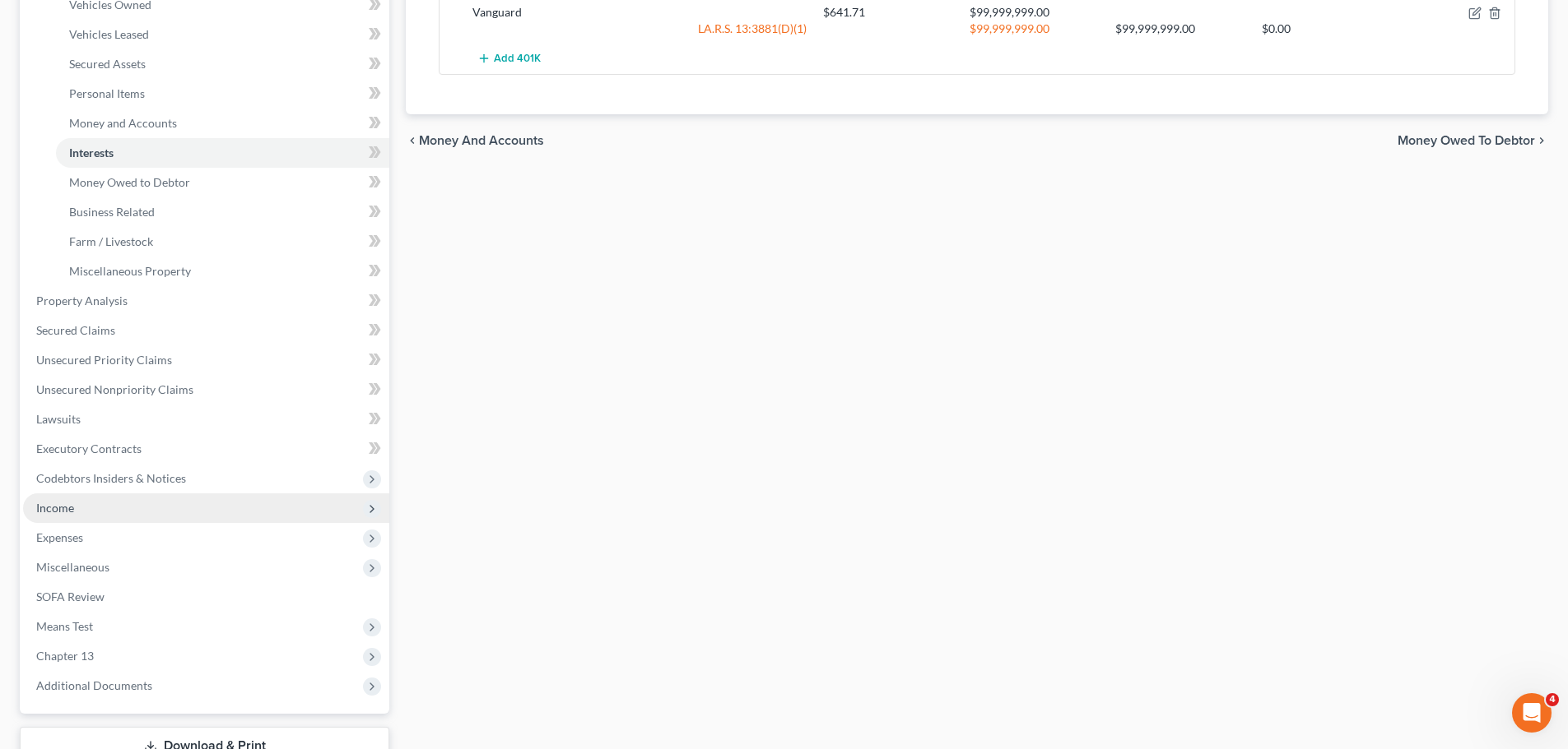
click at [100, 509] on span "Income" at bounding box center [206, 508] width 366 height 30
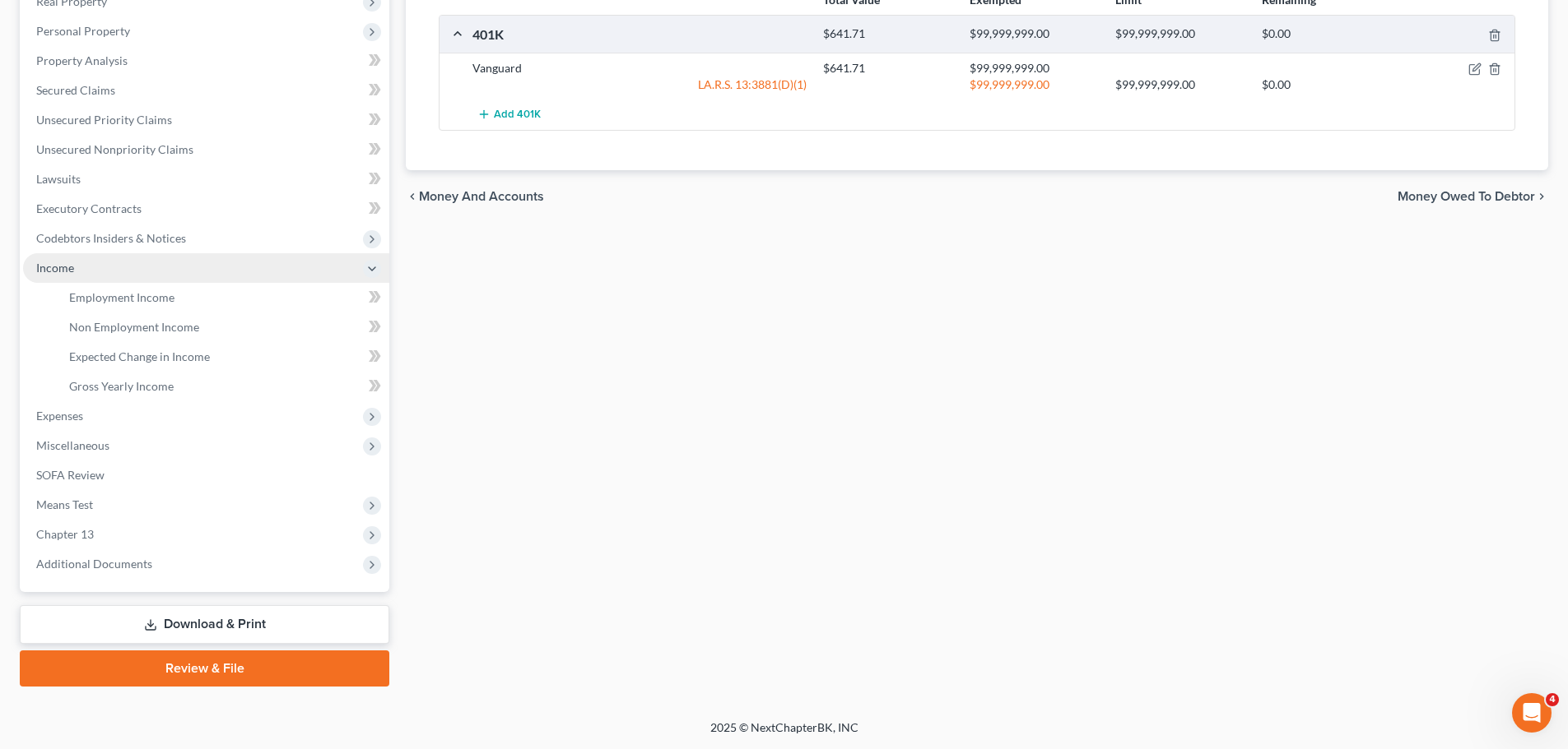
scroll to position [273, 0]
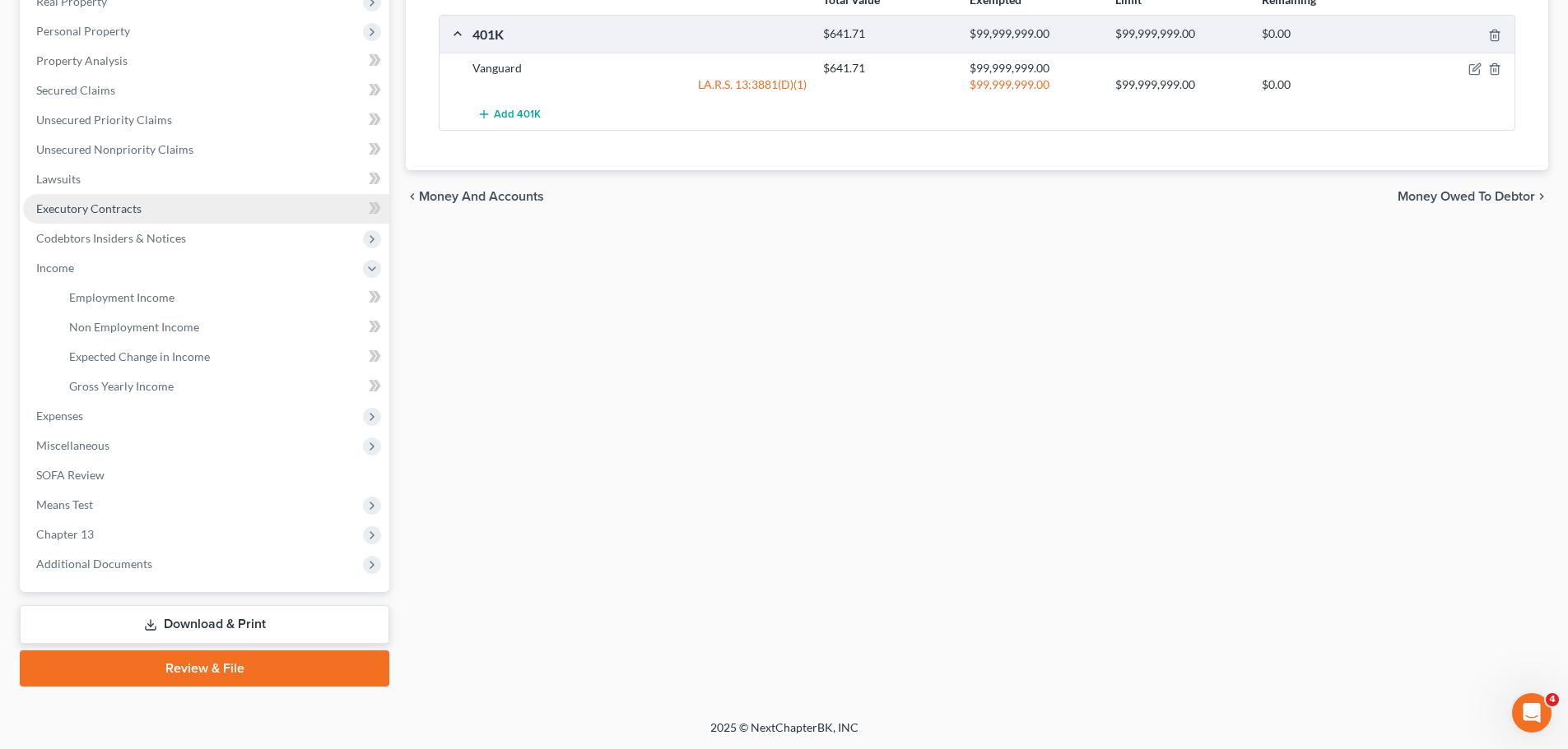
click at [101, 222] on link "Executory Contracts" at bounding box center [206, 208] width 366 height 30
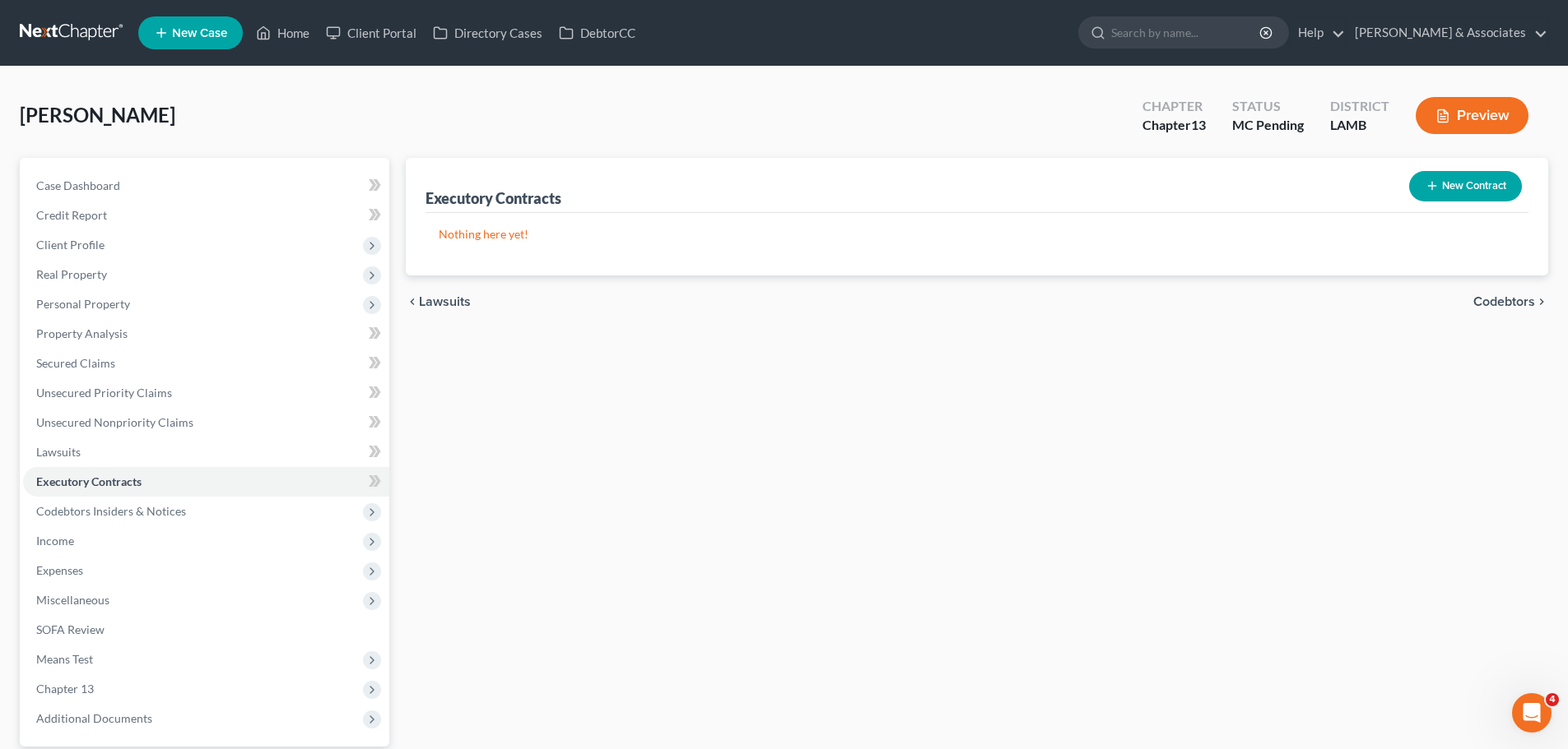
click at [1449, 187] on button "New Contract" at bounding box center [1466, 187] width 113 height 30
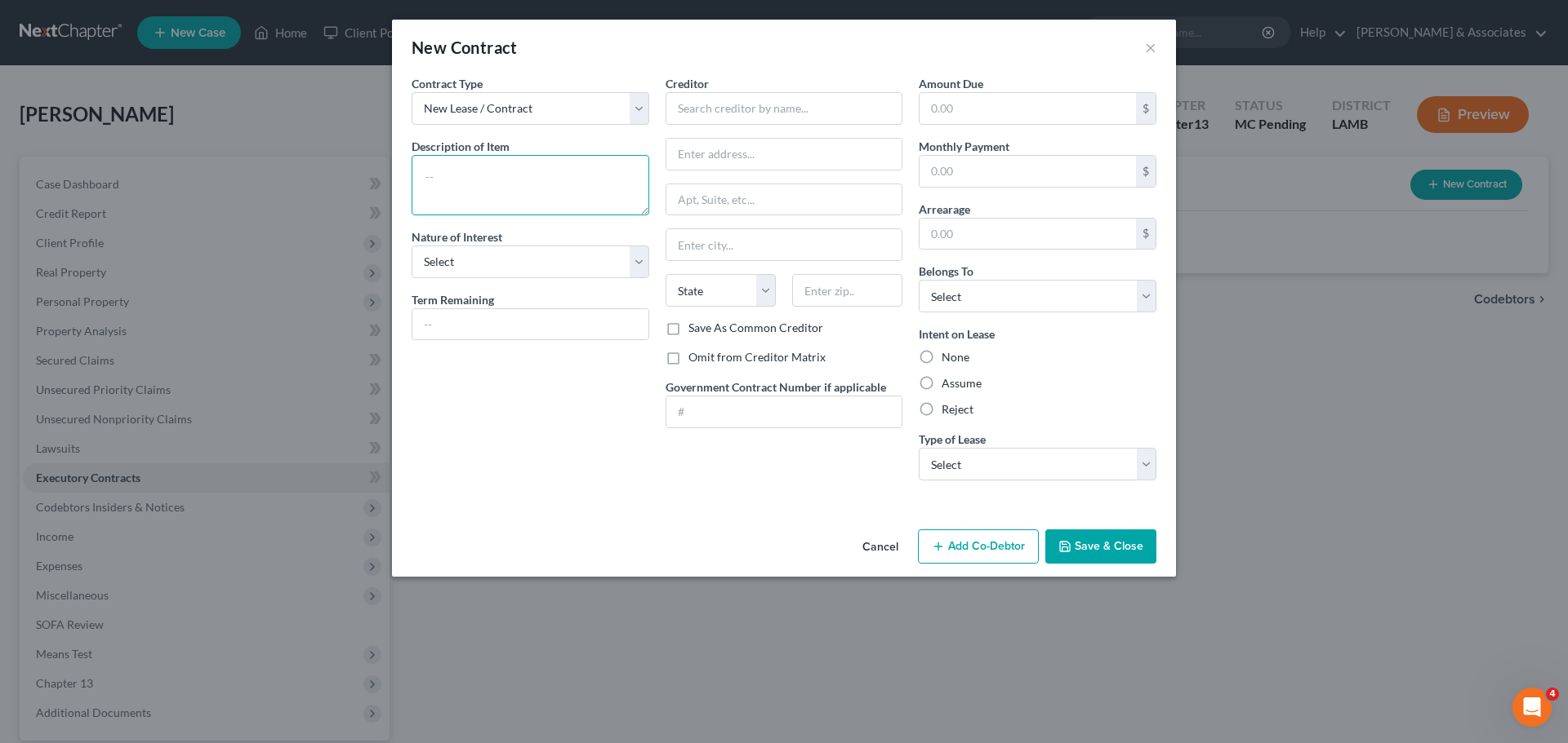
click at [524, 199] on textarea at bounding box center [530, 185] width 238 height 61
type textarea "Storage Unit"
select select "3"
type input "Month to month"
type input "The Storage Center"
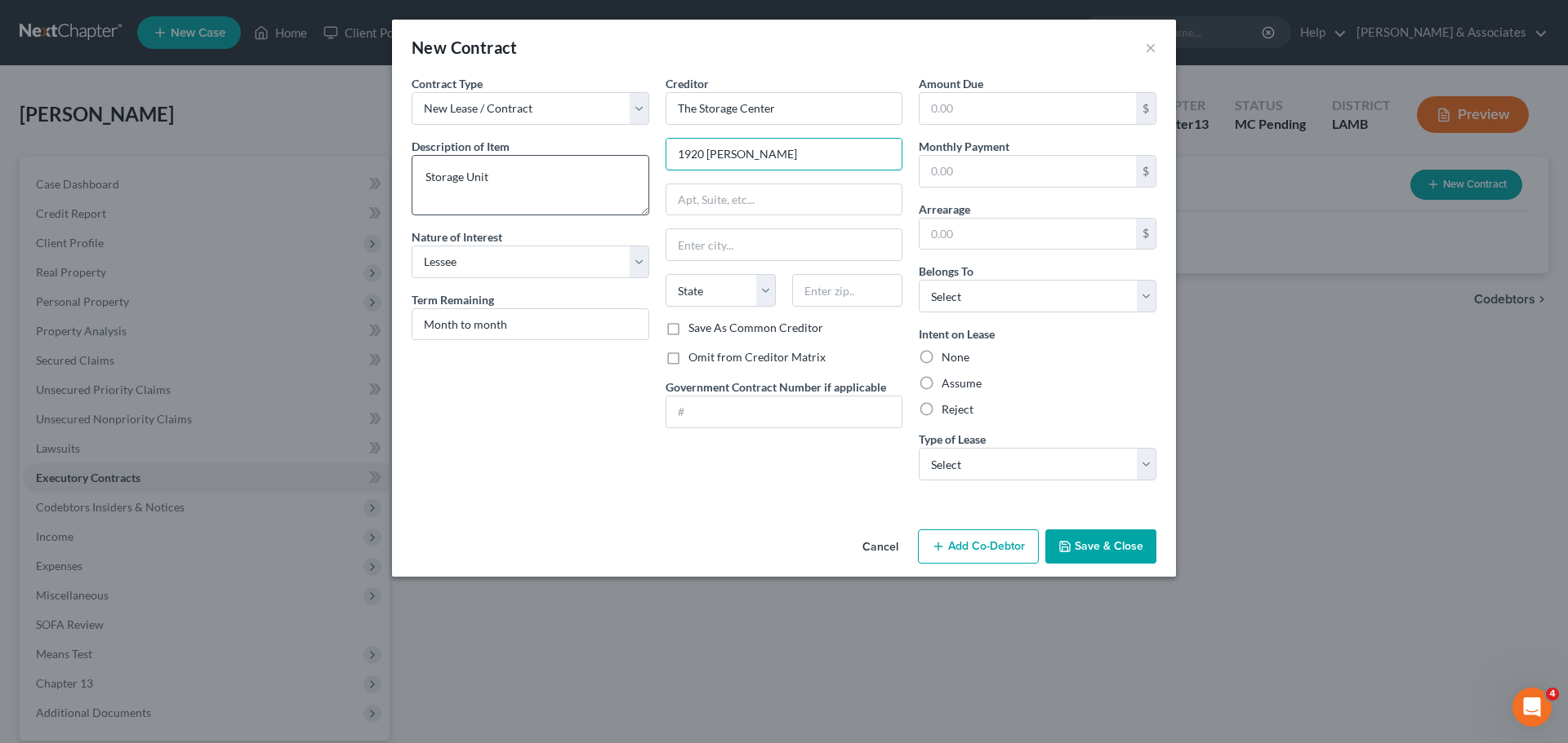
type input "1920 ONeal Lane"
type input "70816"
click at [984, 182] on input "text" at bounding box center [1027, 171] width 216 height 31
type input "Baton Rouge"
select select "19"
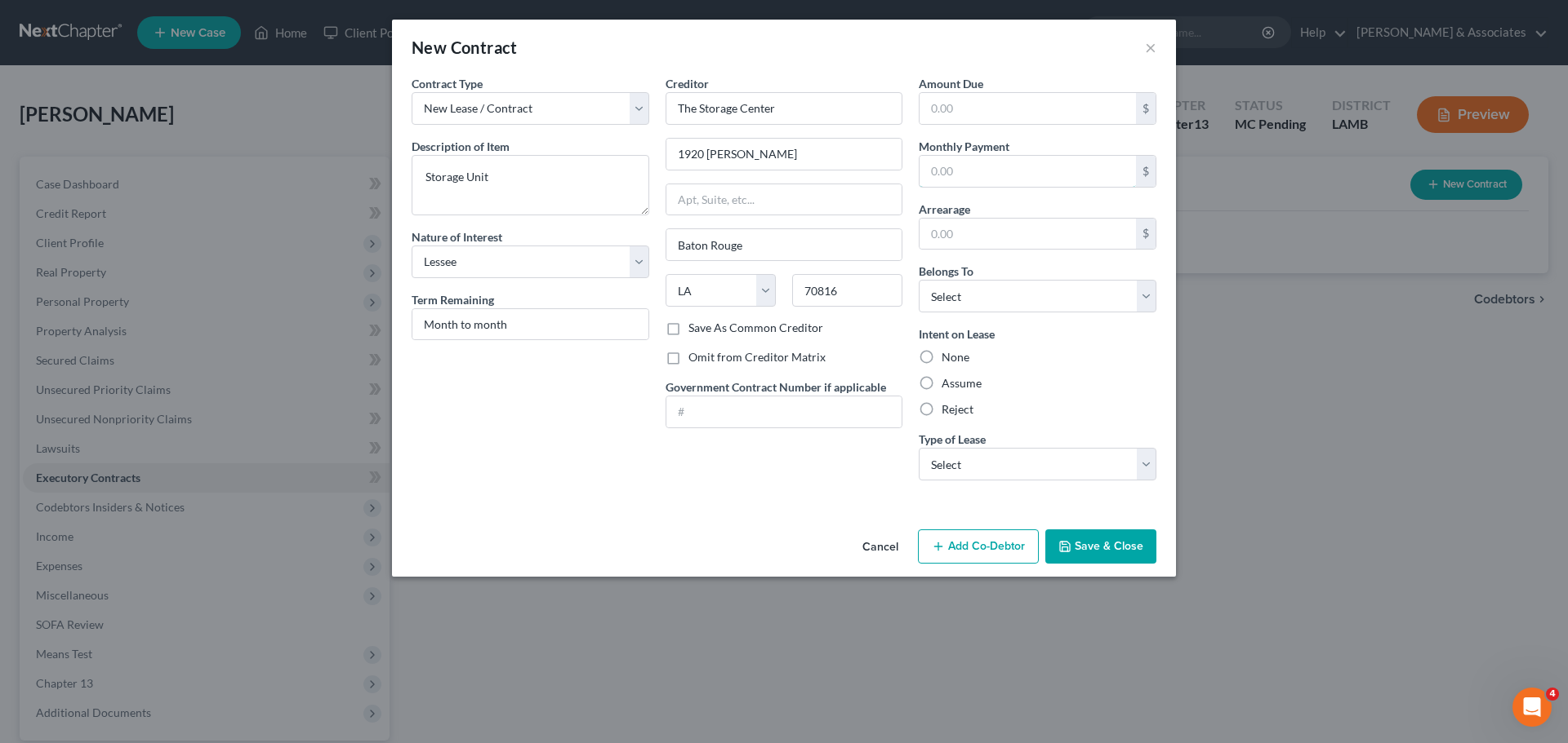
drag, startPoint x: 1004, startPoint y: 166, endPoint x: 1067, endPoint y: 152, distance: 64.5
click at [1004, 166] on input "text" at bounding box center [1027, 171] width 216 height 31
type input "109.00"
click at [1109, 298] on select "Select Debtor 1 Only Debtor 2 Only Debtor 1 And Debtor 2 Only At Least One Of T…" at bounding box center [1037, 296] width 238 height 33
select select "0"
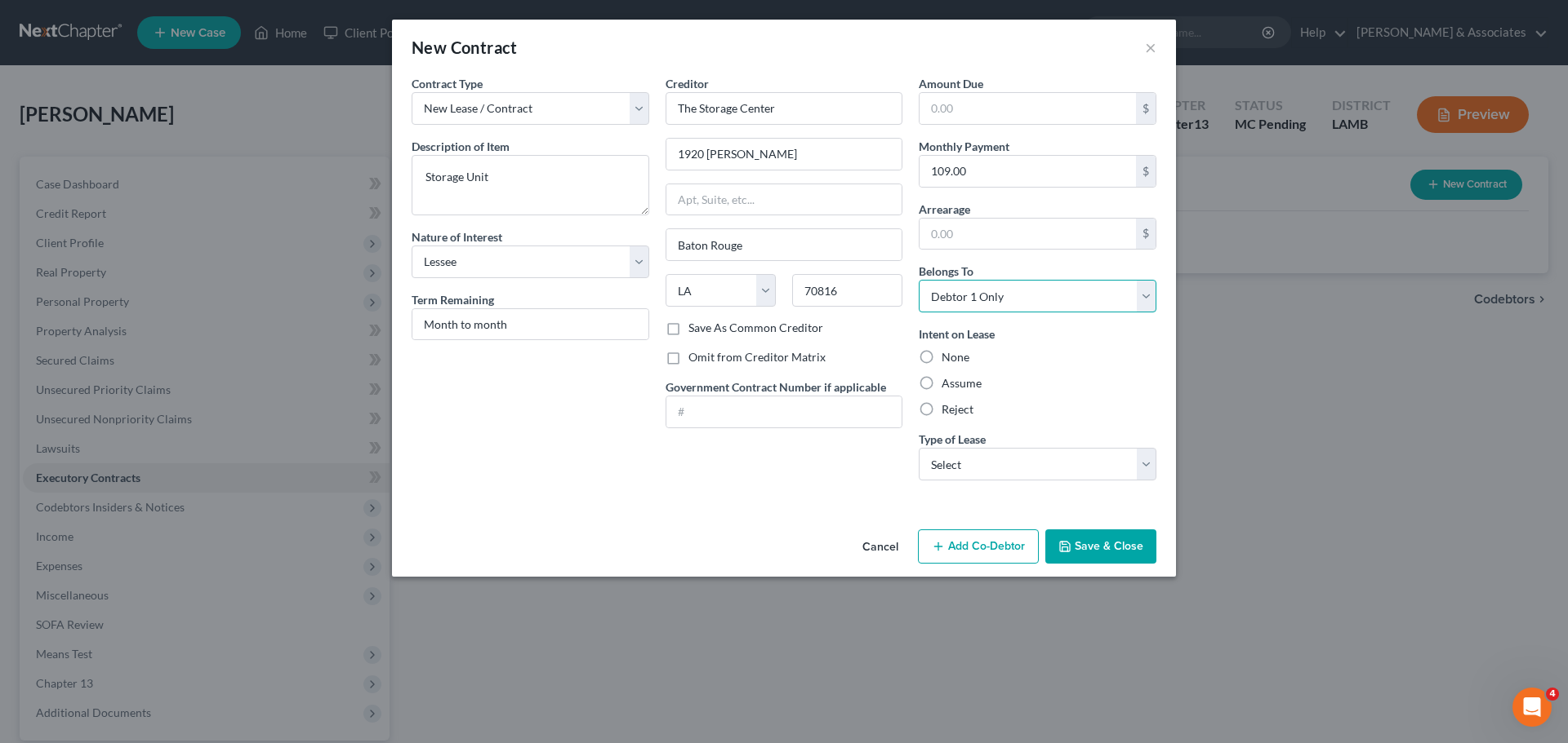
click at [919, 280] on select "Select Debtor 1 Only Debtor 2 Only Debtor 1 And Debtor 2 Only At Least One Of T…" at bounding box center [1037, 296] width 238 height 33
click at [950, 373] on div "Intent on Lease None Assume Reject" at bounding box center [1037, 372] width 238 height 93
click at [953, 382] on label "Assume" at bounding box center [961, 384] width 40 height 16
click at [953, 382] on input "Assume" at bounding box center [954, 381] width 11 height 11
radio input "true"
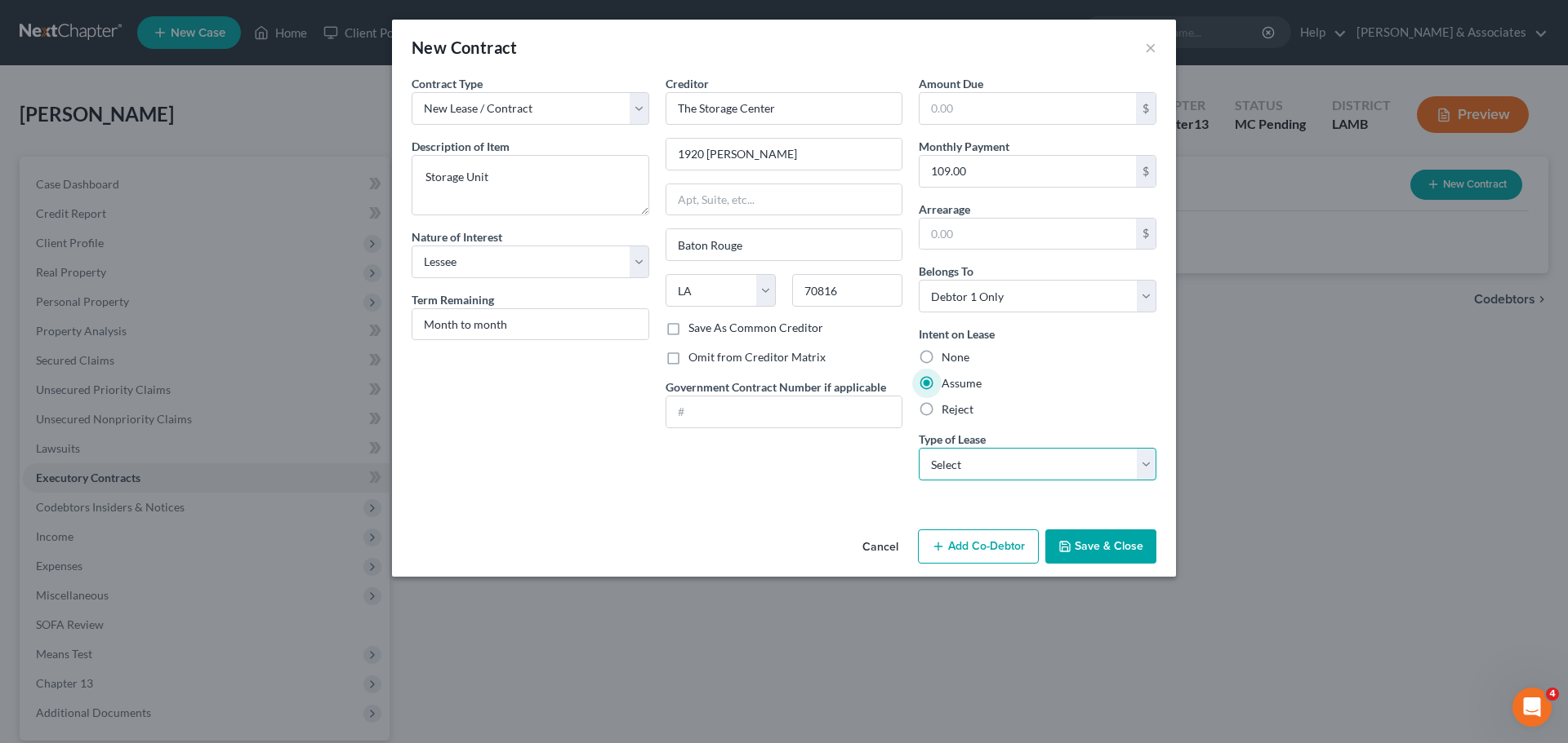
drag, startPoint x: 960, startPoint y: 459, endPoint x: 960, endPoint y: 469, distance: 10.0
click at [960, 459] on select "Select Real Estate Car Other" at bounding box center [1037, 464] width 238 height 33
click at [919, 448] on select "Select Real Estate Car Other" at bounding box center [1037, 464] width 238 height 33
drag, startPoint x: 969, startPoint y: 459, endPoint x: 968, endPoint y: 480, distance: 21.0
click at [969, 459] on select "Select Real Estate Car Other" at bounding box center [1037, 464] width 238 height 33
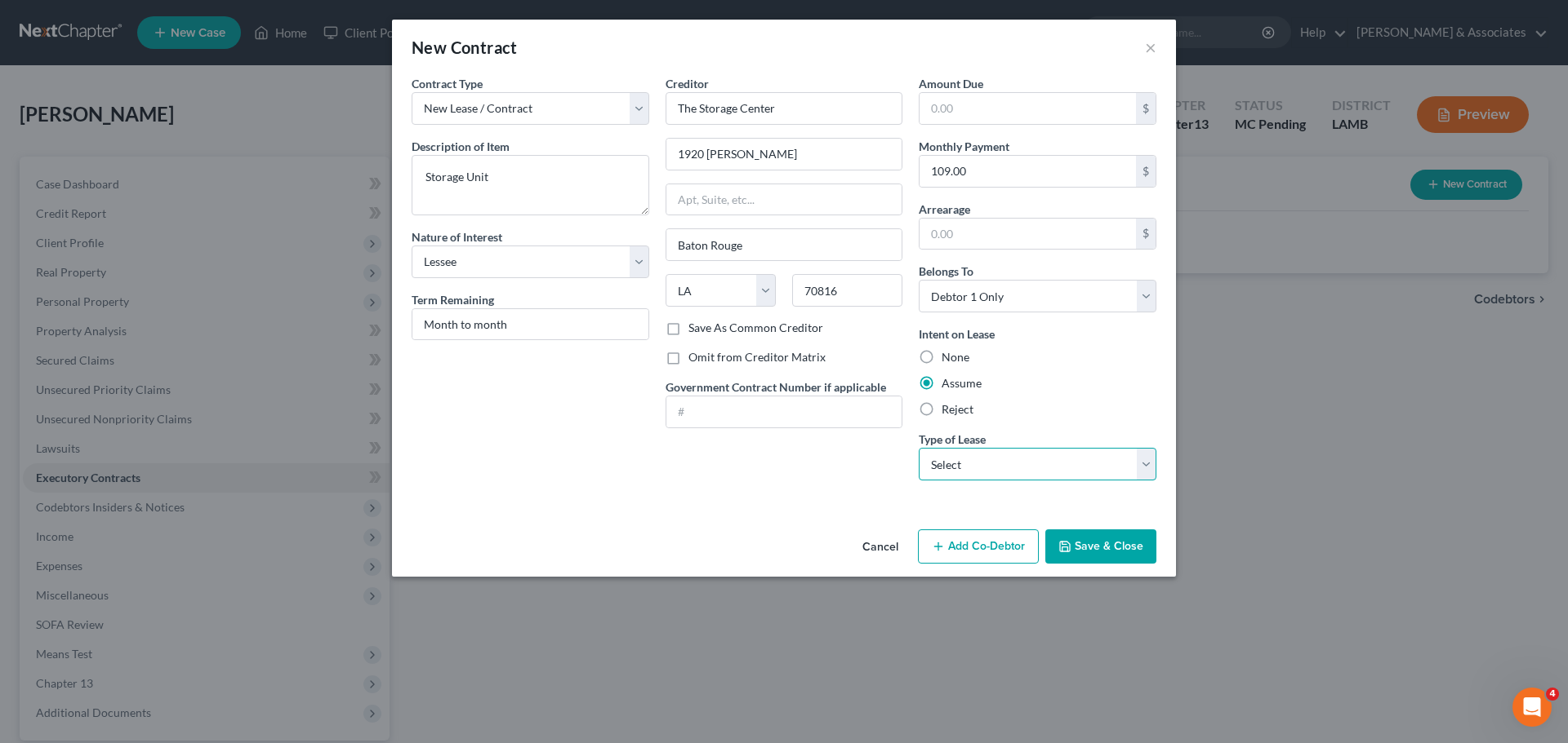
select select "2"
click at [919, 448] on select "Select Real Estate Car Other" at bounding box center [1037, 464] width 238 height 33
click at [784, 494] on div "Contract Type New Lease / Contract New Timeshare Description of non-residential…" at bounding box center [784, 298] width 784 height 448
click at [1070, 538] on button "Save & Close" at bounding box center [1101, 546] width 111 height 35
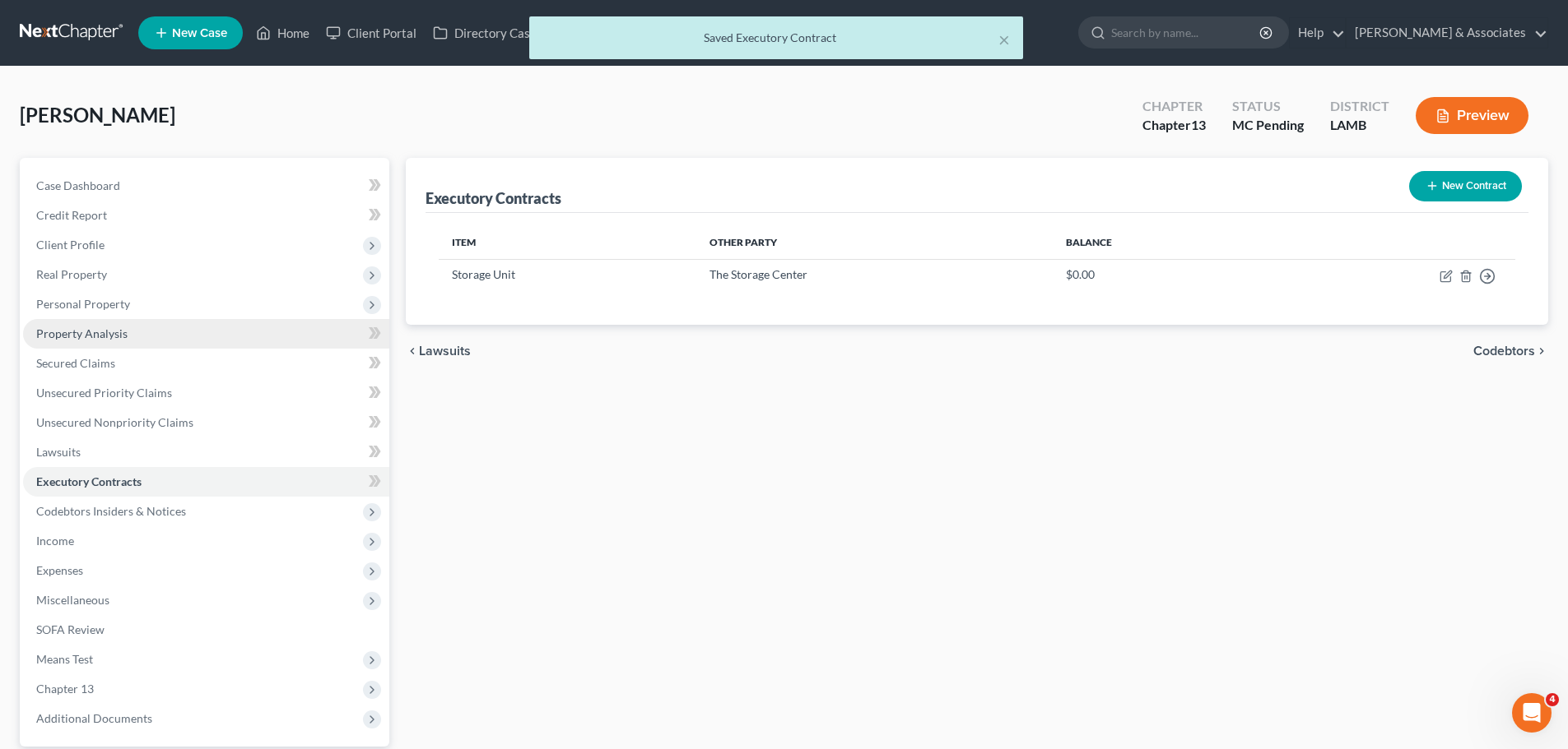
drag, startPoint x: 65, startPoint y: 308, endPoint x: 66, endPoint y: 319, distance: 11.0
click at [65, 308] on span "Personal Property" at bounding box center [83, 304] width 94 height 14
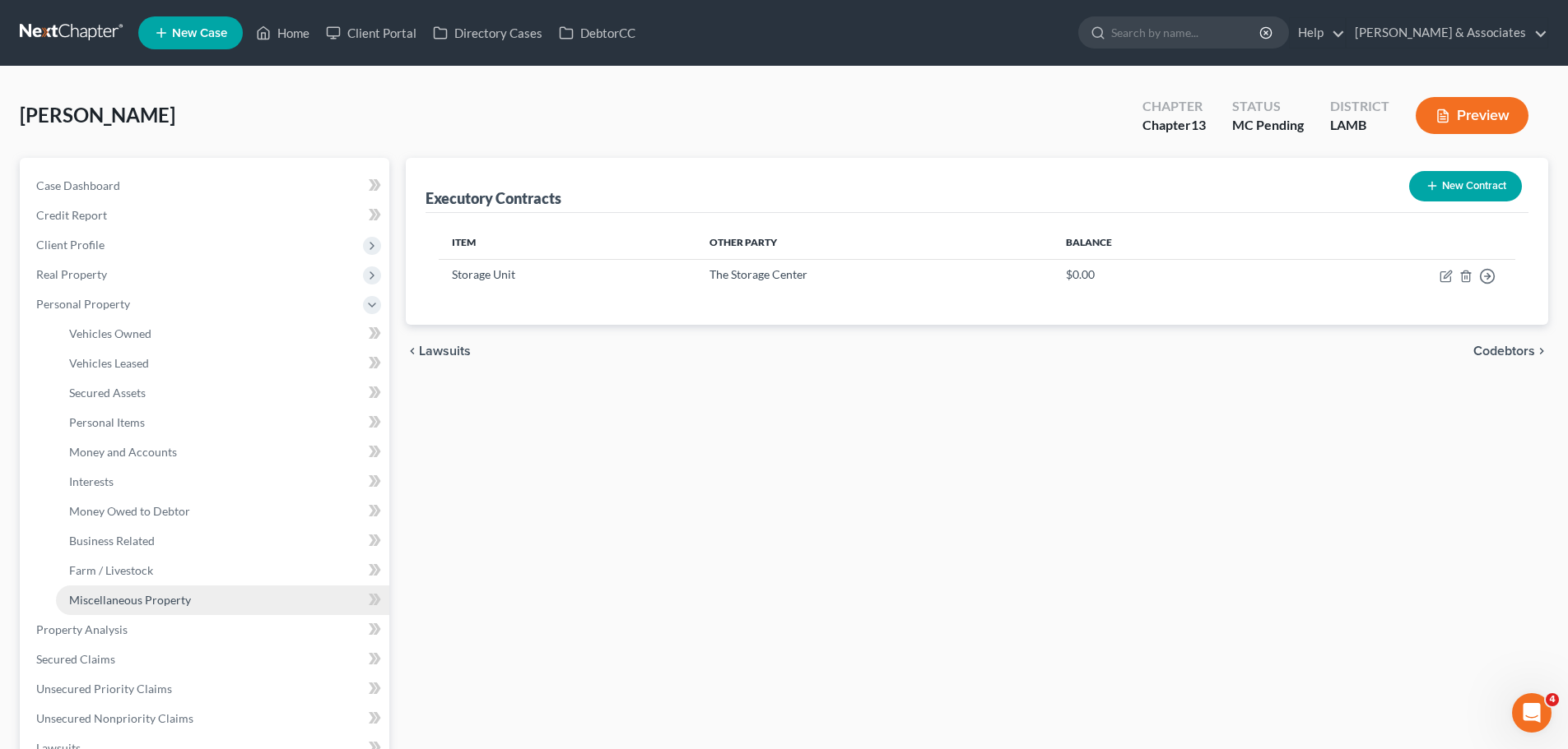
click at [111, 596] on span "Miscellaneous Property" at bounding box center [130, 600] width 122 height 14
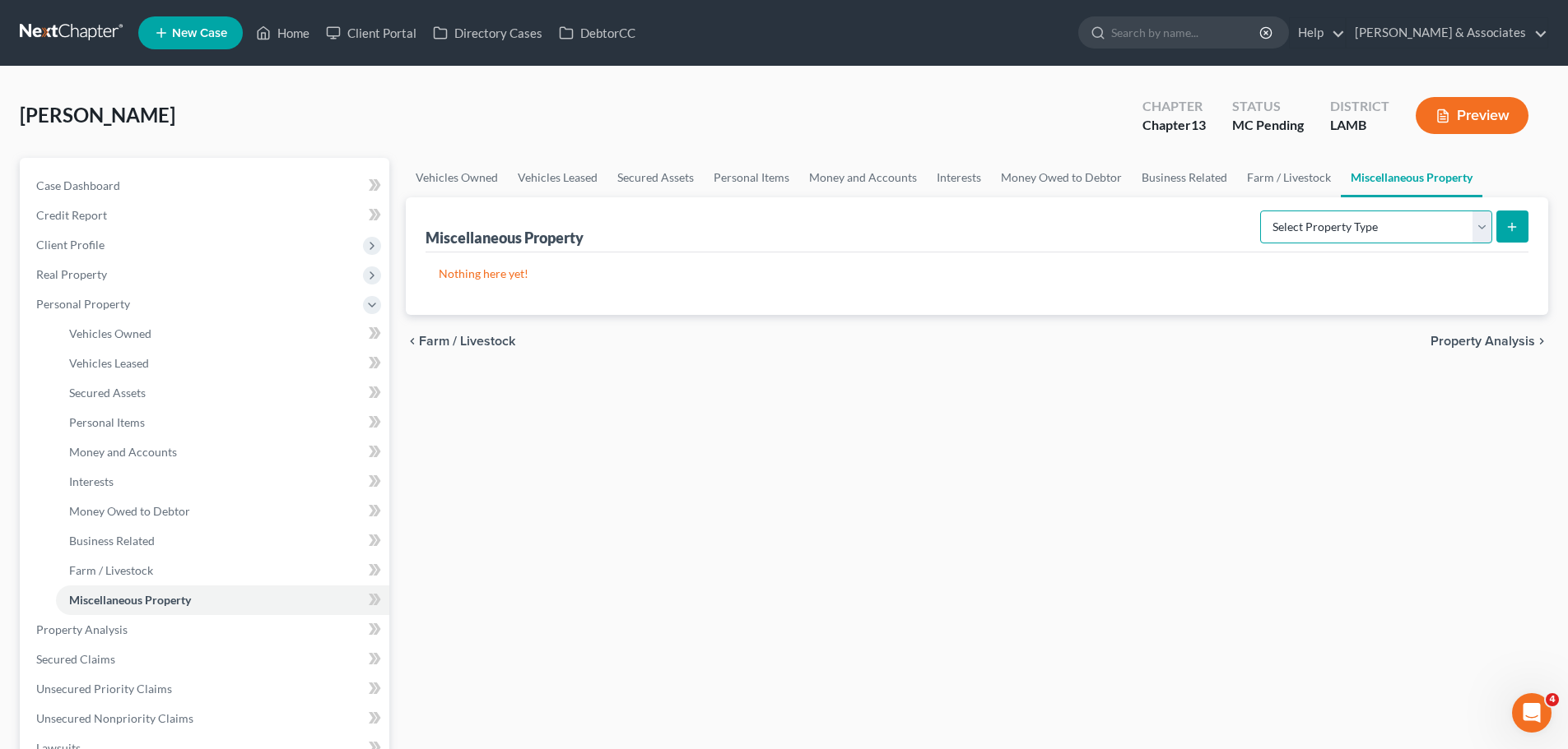
drag, startPoint x: 1407, startPoint y: 226, endPoint x: 1407, endPoint y: 236, distance: 10.0
click at [1407, 226] on select "Select Property Type Assigned for Creditor Benefit Within 1 Year Holding for An…" at bounding box center [1376, 227] width 232 height 33
select select "stored_within_1_year"
click at [1260, 211] on select "Select Property Type Assigned for Creditor Benefit Within 1 Year Holding for An…" at bounding box center [1376, 227] width 232 height 33
click at [1518, 224] on icon "submit" at bounding box center [1511, 227] width 13 height 13
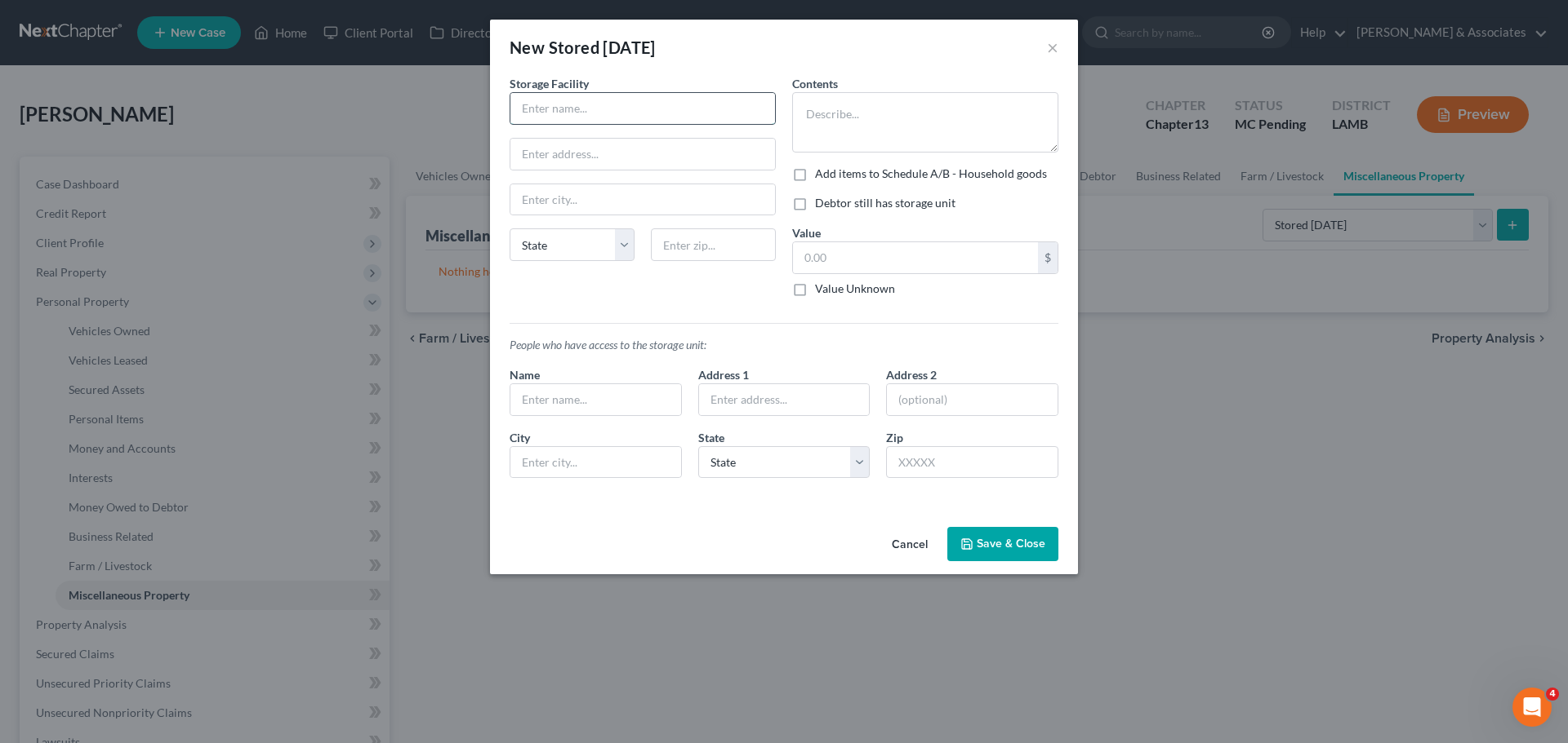
click at [615, 118] on input "text" at bounding box center [642, 109] width 264 height 31
type input "The Storage Center"
type input "1920 ONeal Lane"
type input "70816"
type input "Baton Rouge"
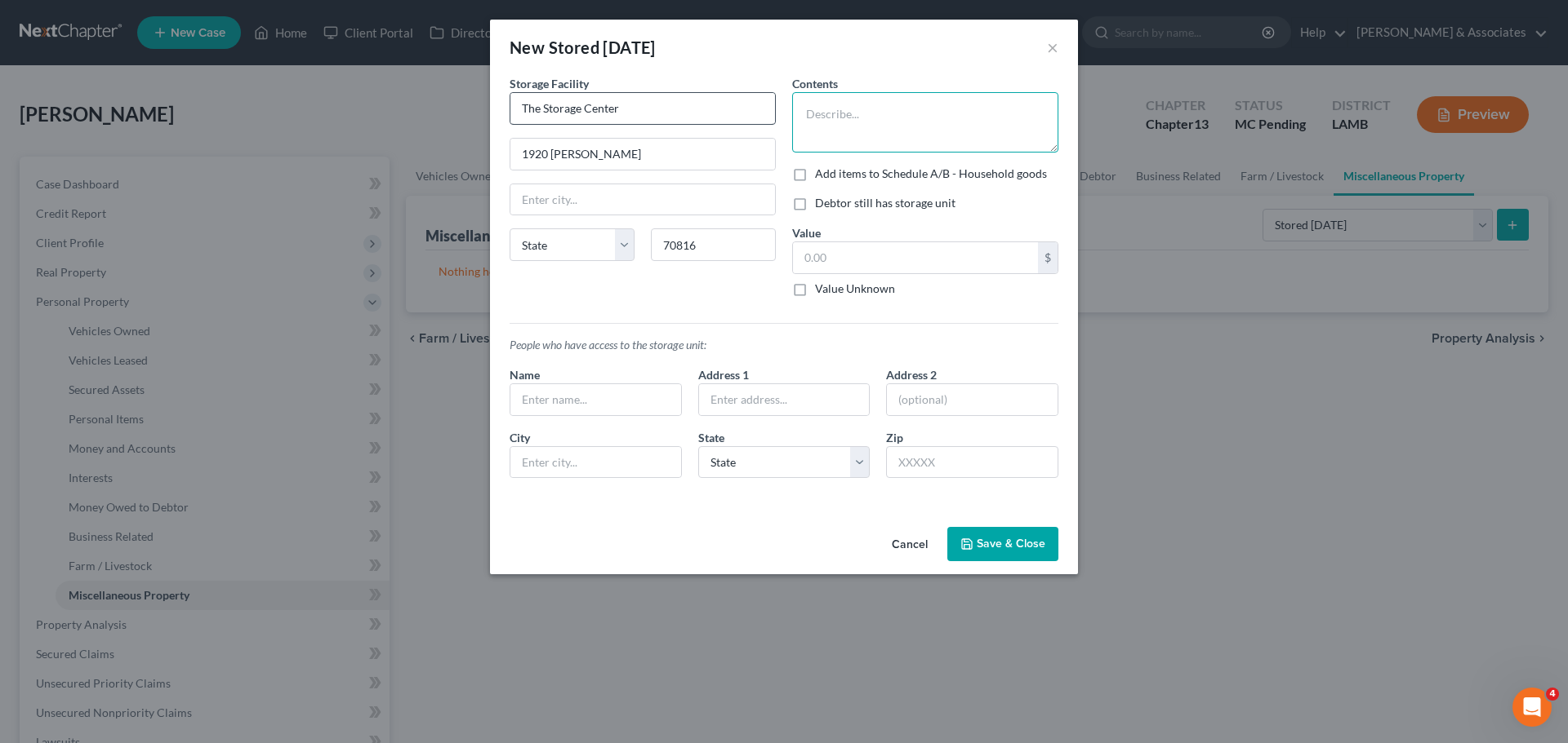
select select "19"
click at [898, 114] on textarea at bounding box center [924, 123] width 266 height 61
type textarea "Personal items"
click at [855, 176] on label "Add items to Schedule A/B - Household goods" at bounding box center [930, 174] width 232 height 16
click at [832, 176] on input "Add items to Schedule A/B - Household goods" at bounding box center [826, 171] width 11 height 11
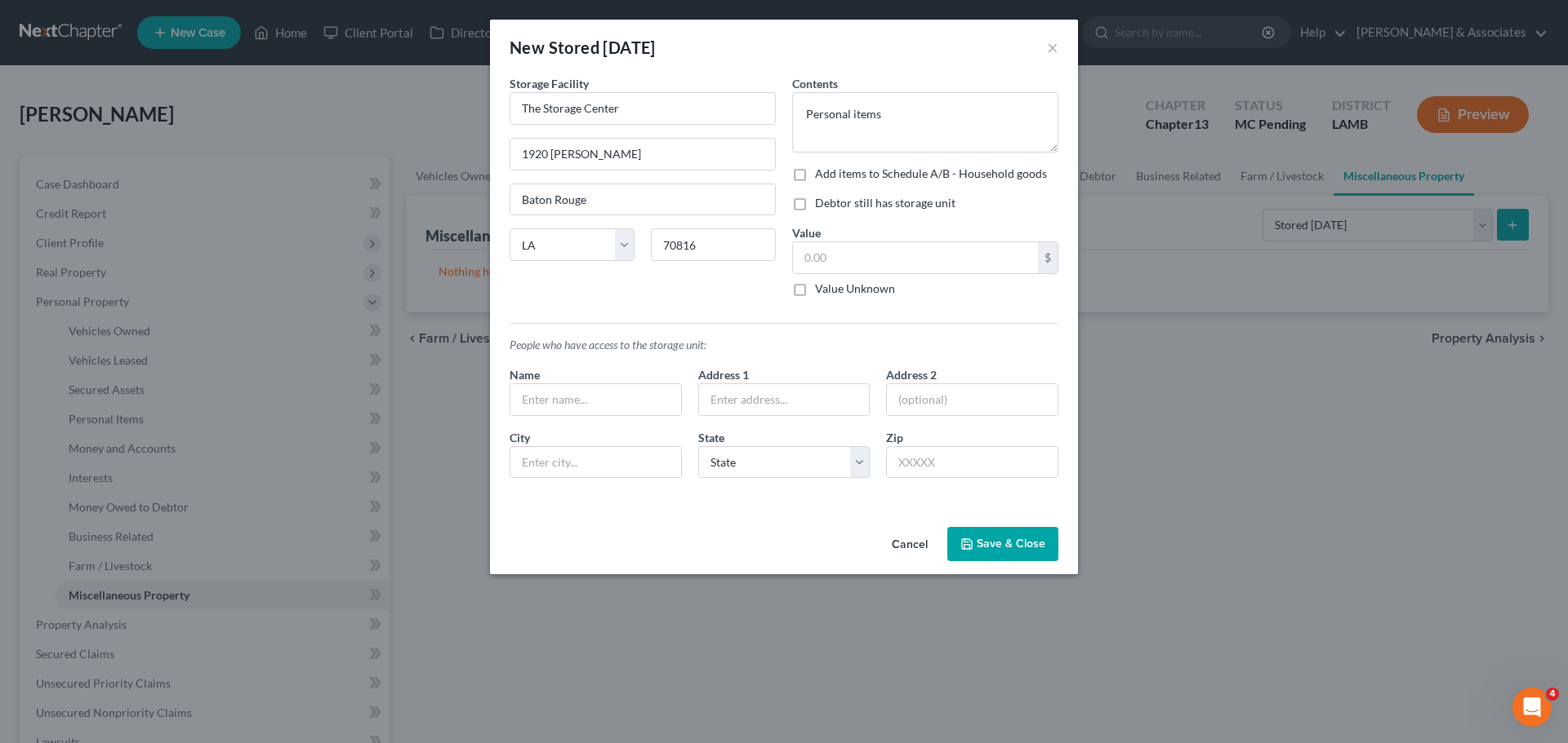
checkbox input "true"
click at [845, 206] on label "Debtor still has storage unit" at bounding box center [885, 203] width 141 height 16
click at [832, 206] on input "Debtor still has storage unit" at bounding box center [826, 200] width 11 height 11
checkbox input "true"
click at [837, 262] on input "text" at bounding box center [914, 257] width 245 height 31
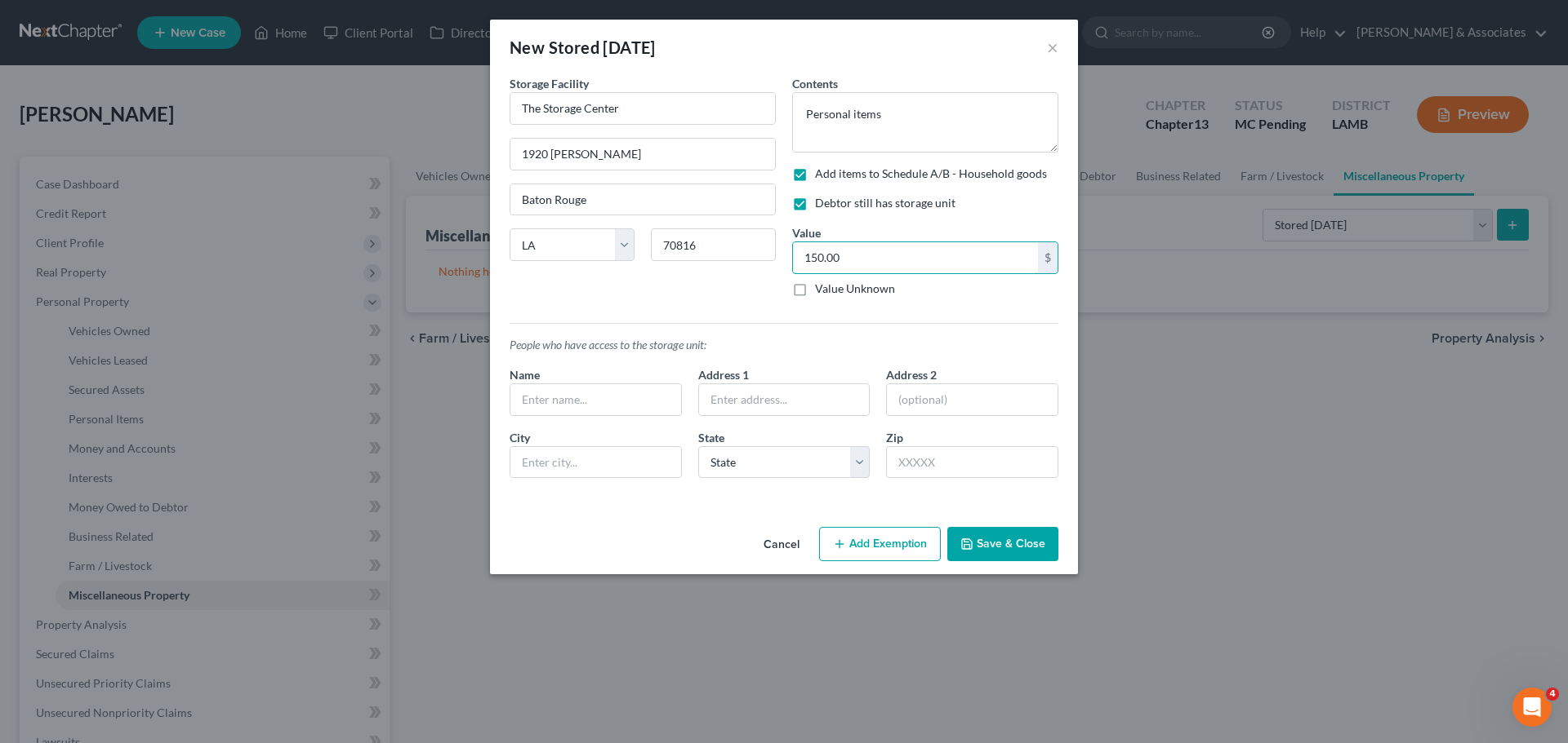
type input "150.00"
click at [987, 546] on button "Save & Close" at bounding box center [1003, 544] width 111 height 35
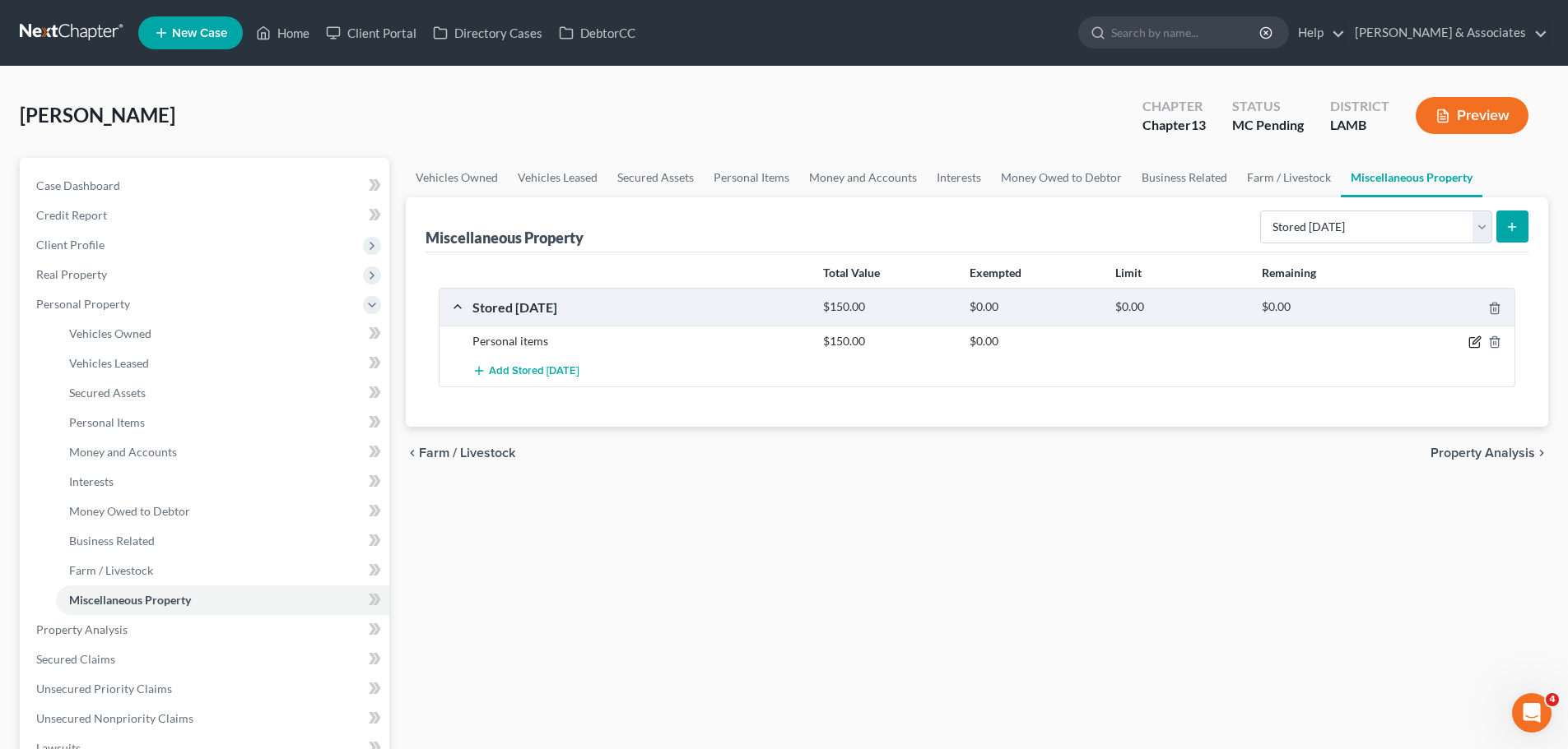
click at [1477, 344] on icon "button" at bounding box center [1475, 342] width 13 height 13
select select "19"
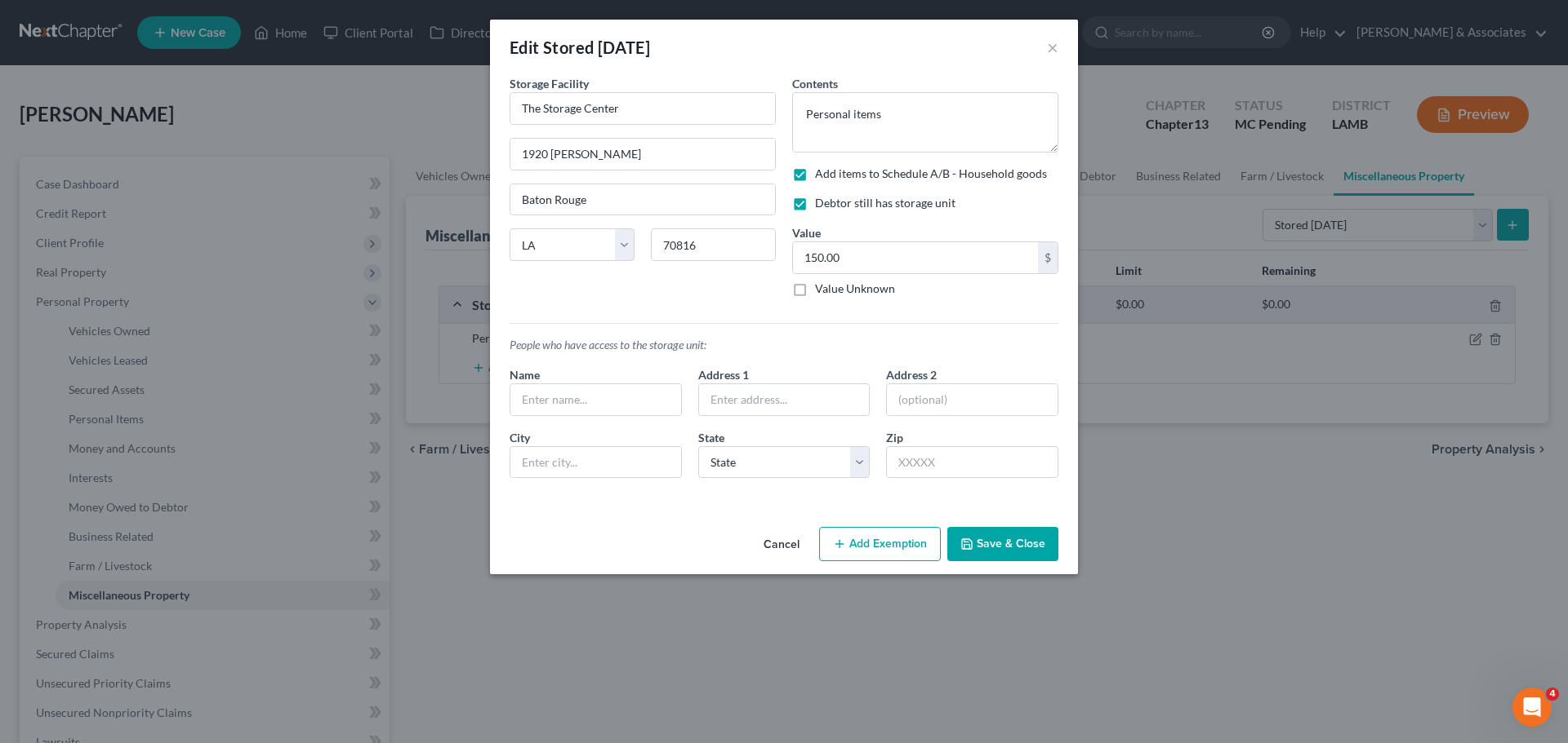
click at [890, 536] on button "Add Exemption" at bounding box center [880, 544] width 122 height 35
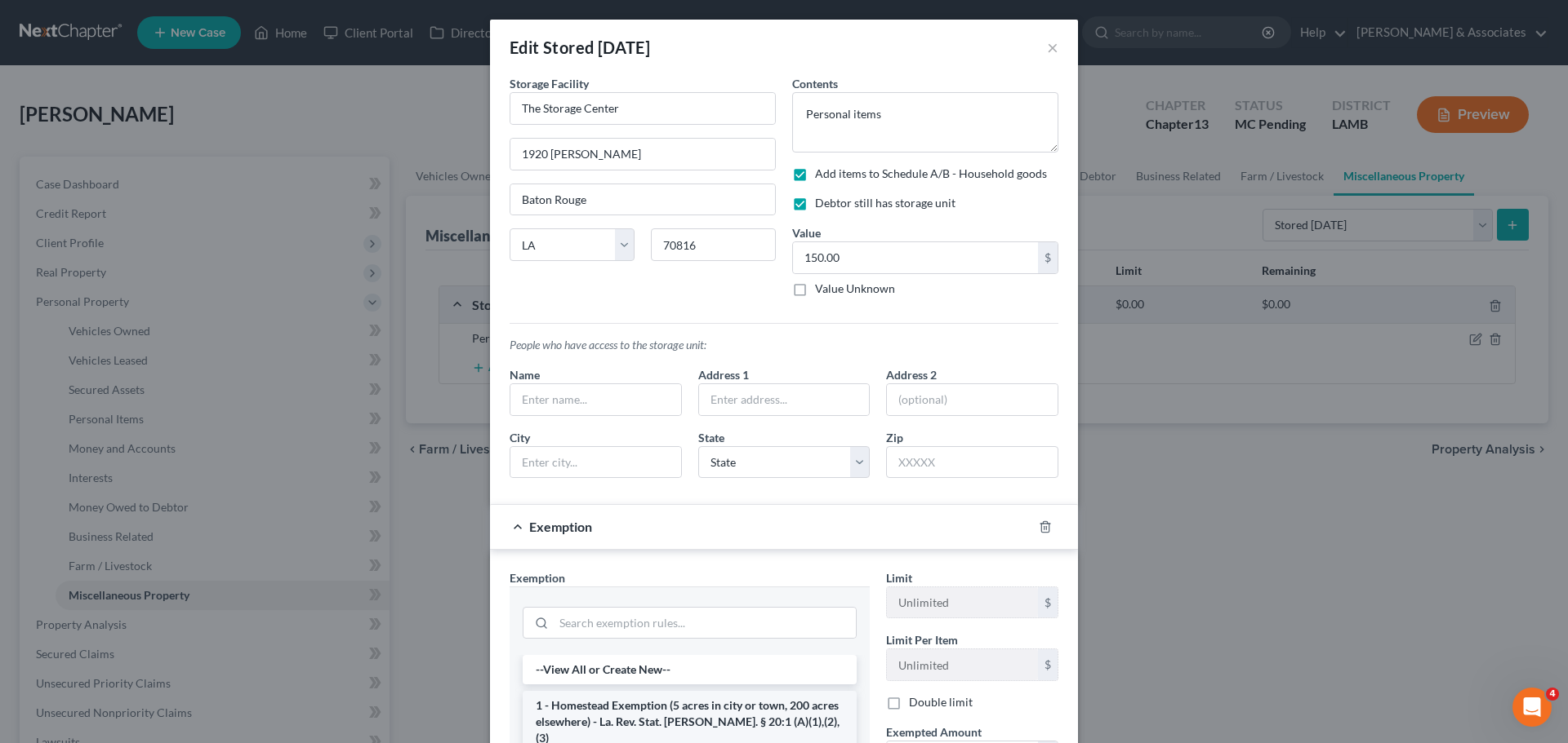
click at [668, 714] on li "1 - Homestead Exemption (5 acres in city or town, 200 acres elsewhere) - La. Re…" at bounding box center [689, 723] width 334 height 62
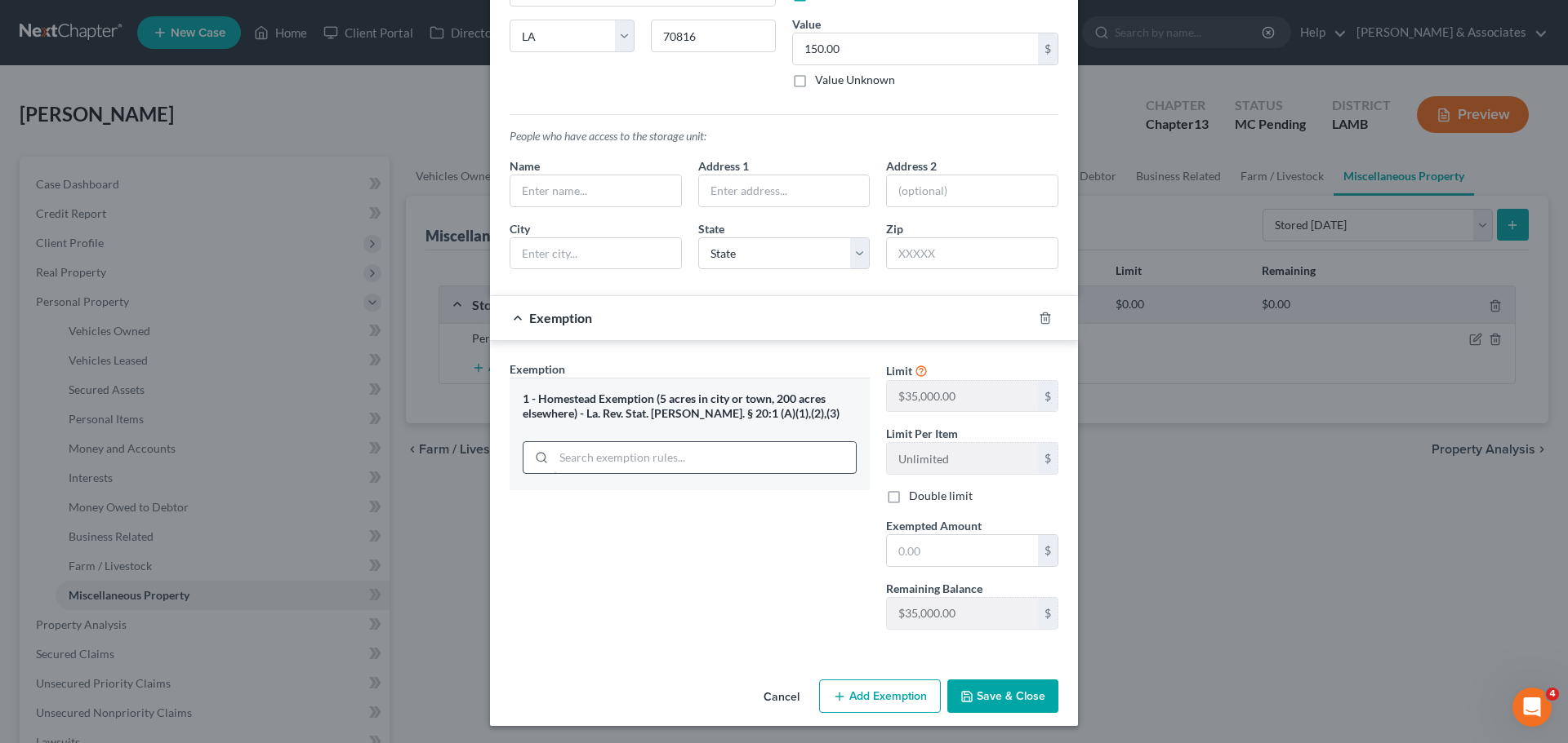
scroll to position [211, 0]
click at [1044, 320] on icon "button" at bounding box center [1044, 316] width 13 height 13
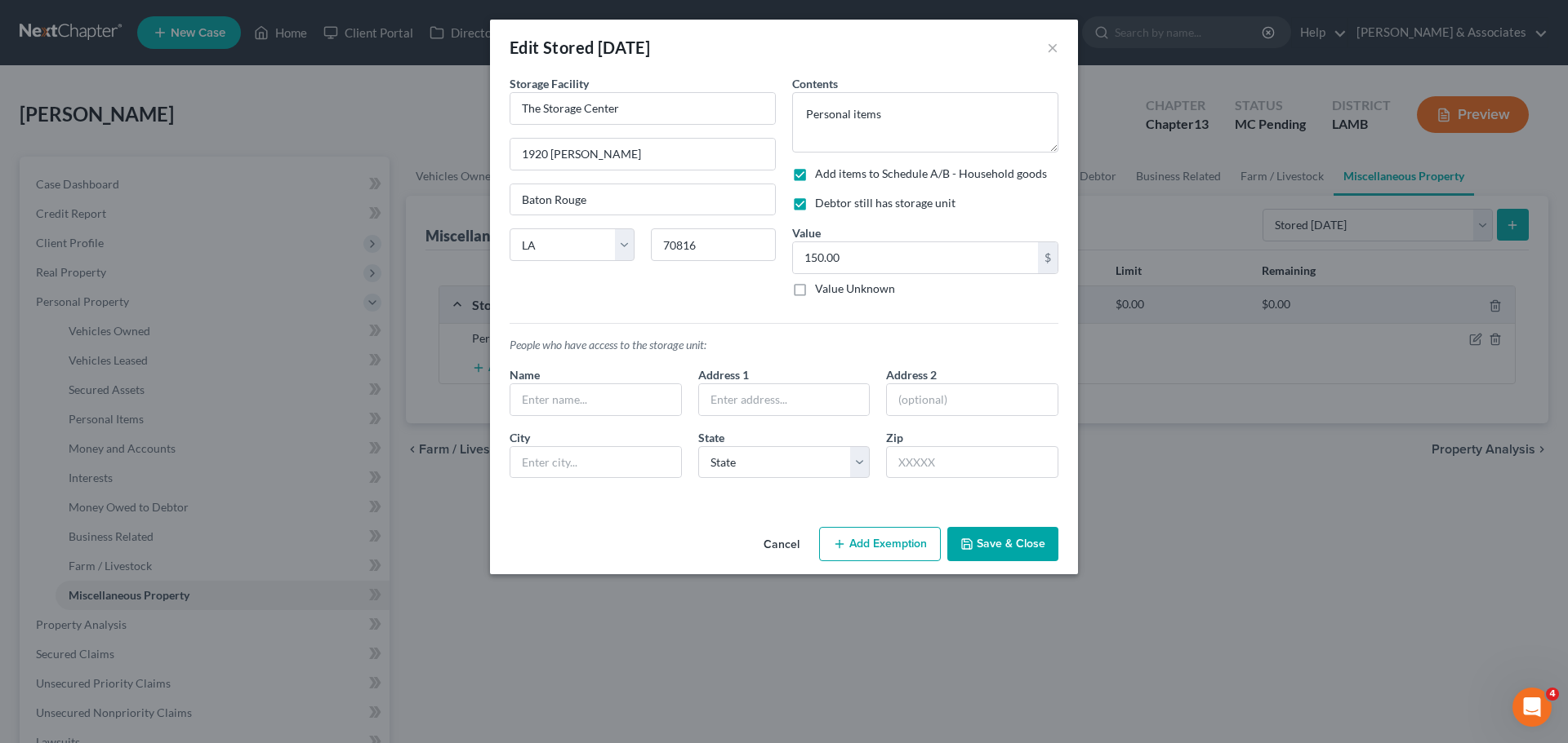
click at [898, 554] on button "Add Exemption" at bounding box center [880, 544] width 122 height 35
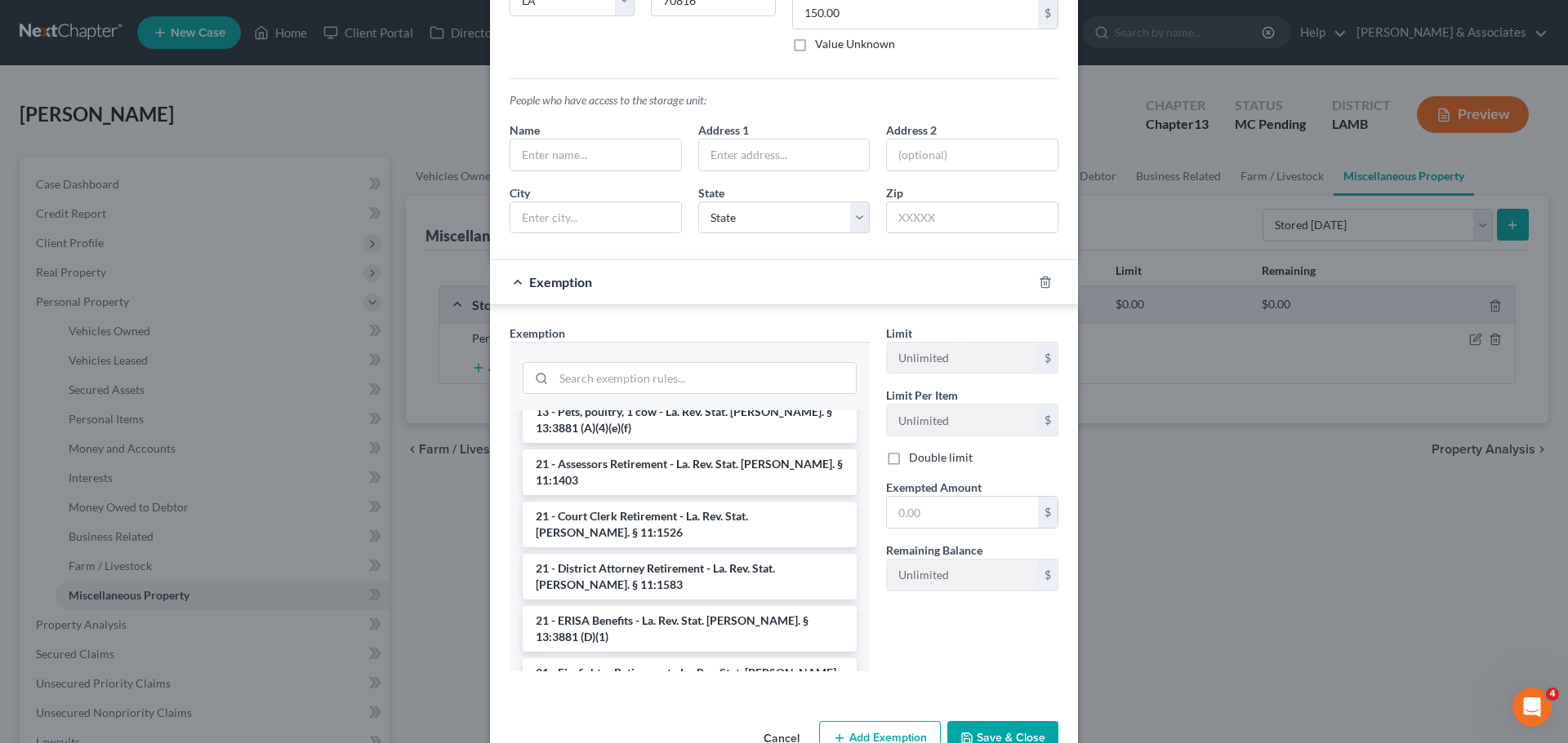
scroll to position [408, 0]
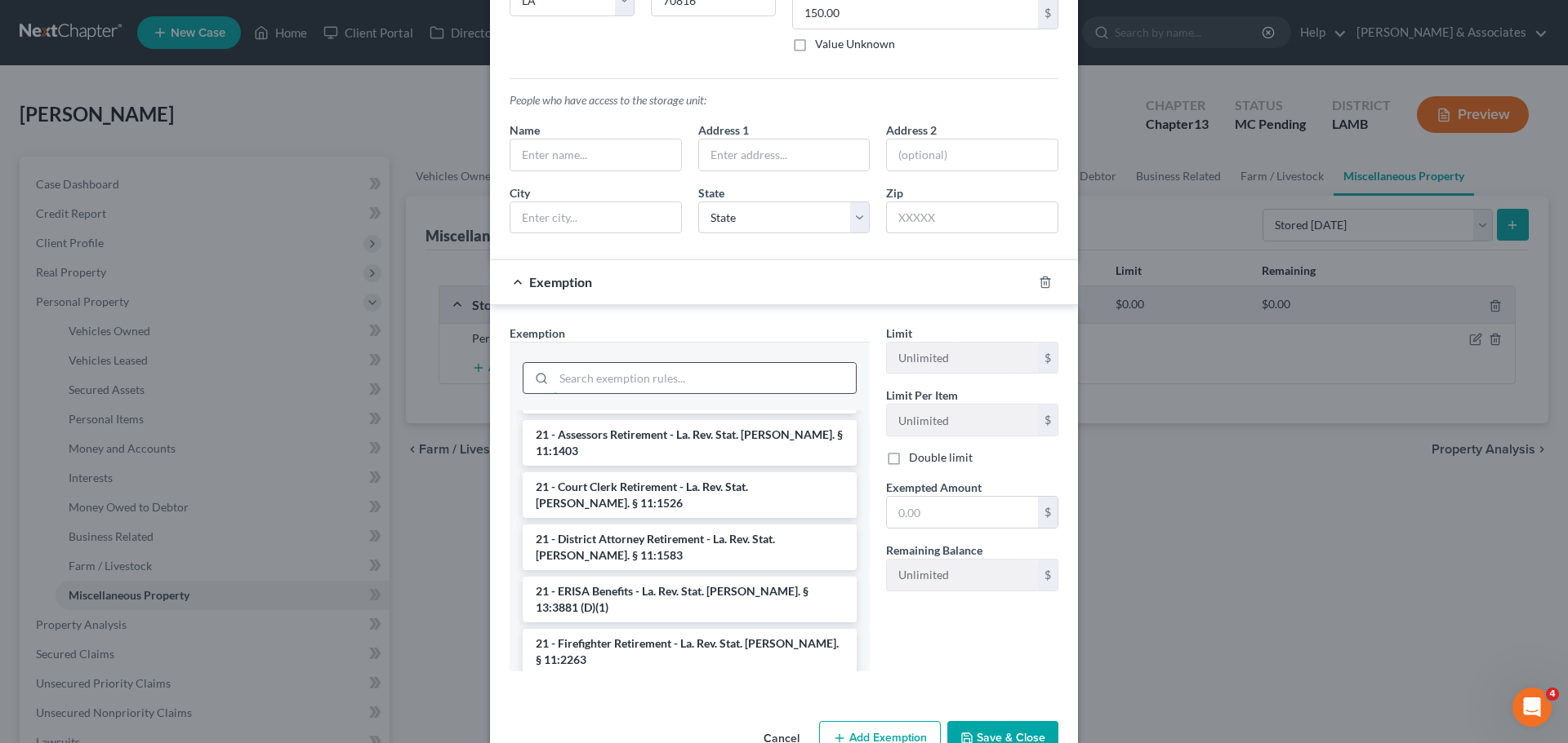
click at [688, 370] on input "search" at bounding box center [704, 378] width 302 height 31
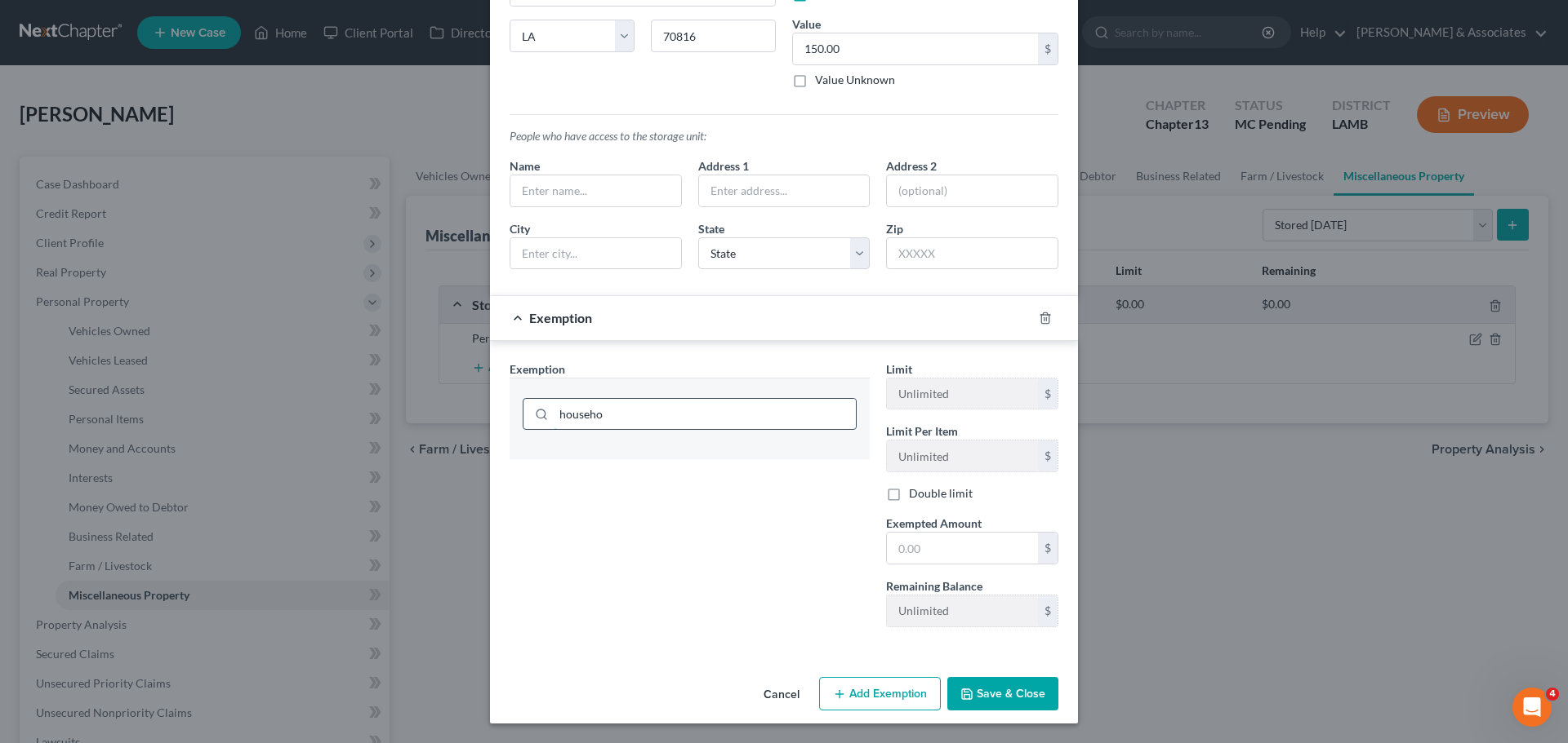
scroll to position [228, 0]
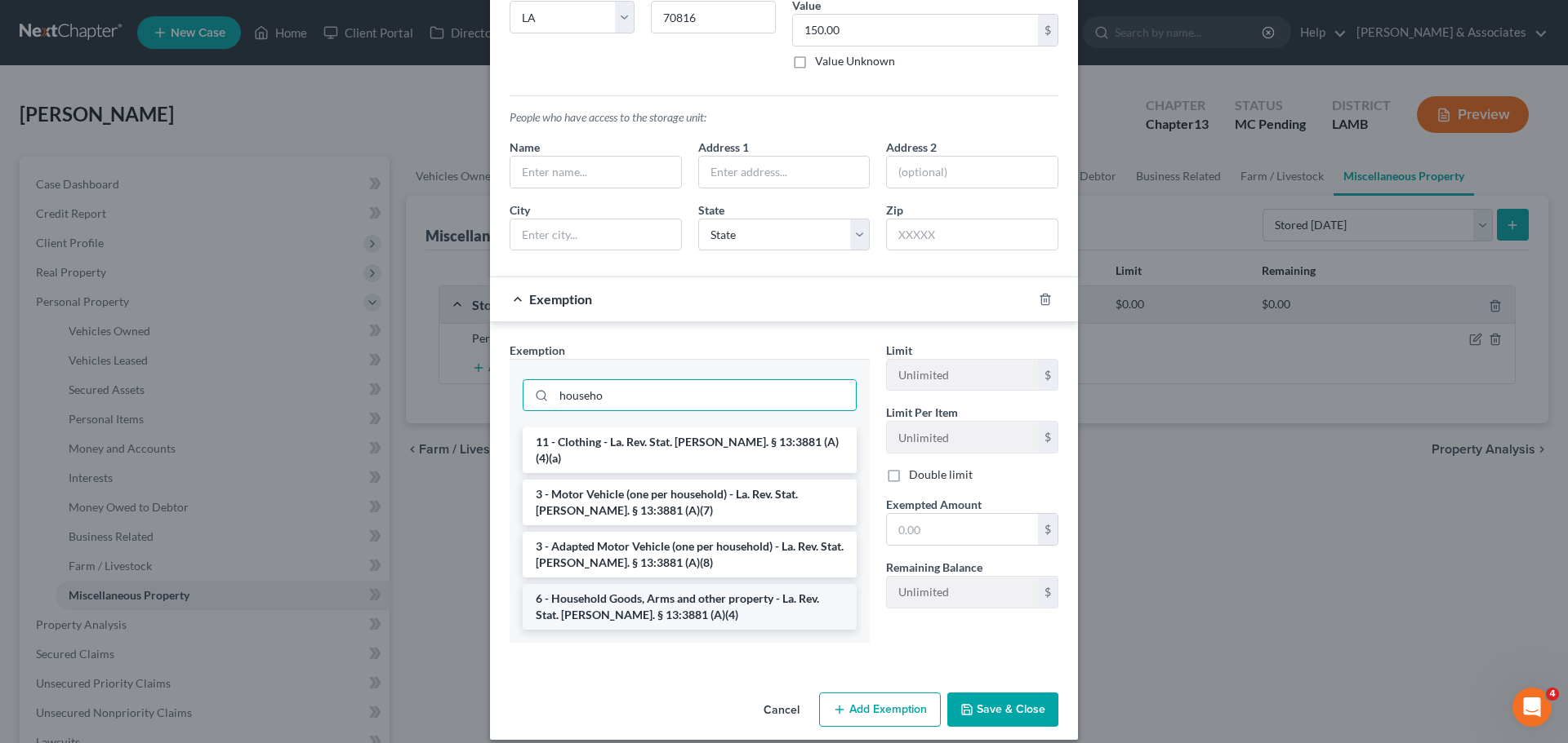
type input "househo"
click at [695, 601] on li "6 - Household Goods, Arms and other property - La. Rev. Stat. Ann. § 13:3881 (A…" at bounding box center [689, 607] width 334 height 45
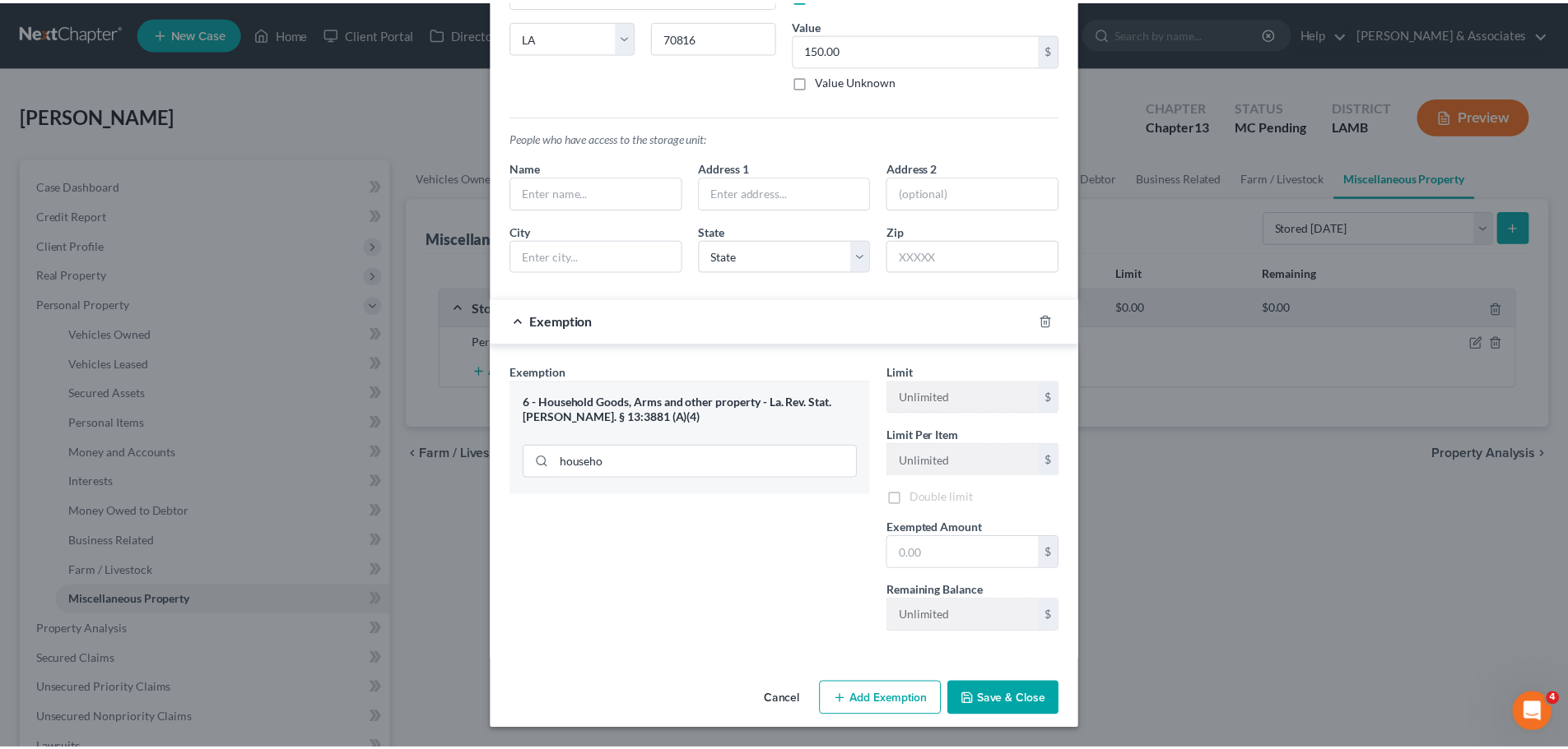
scroll to position [213, 0]
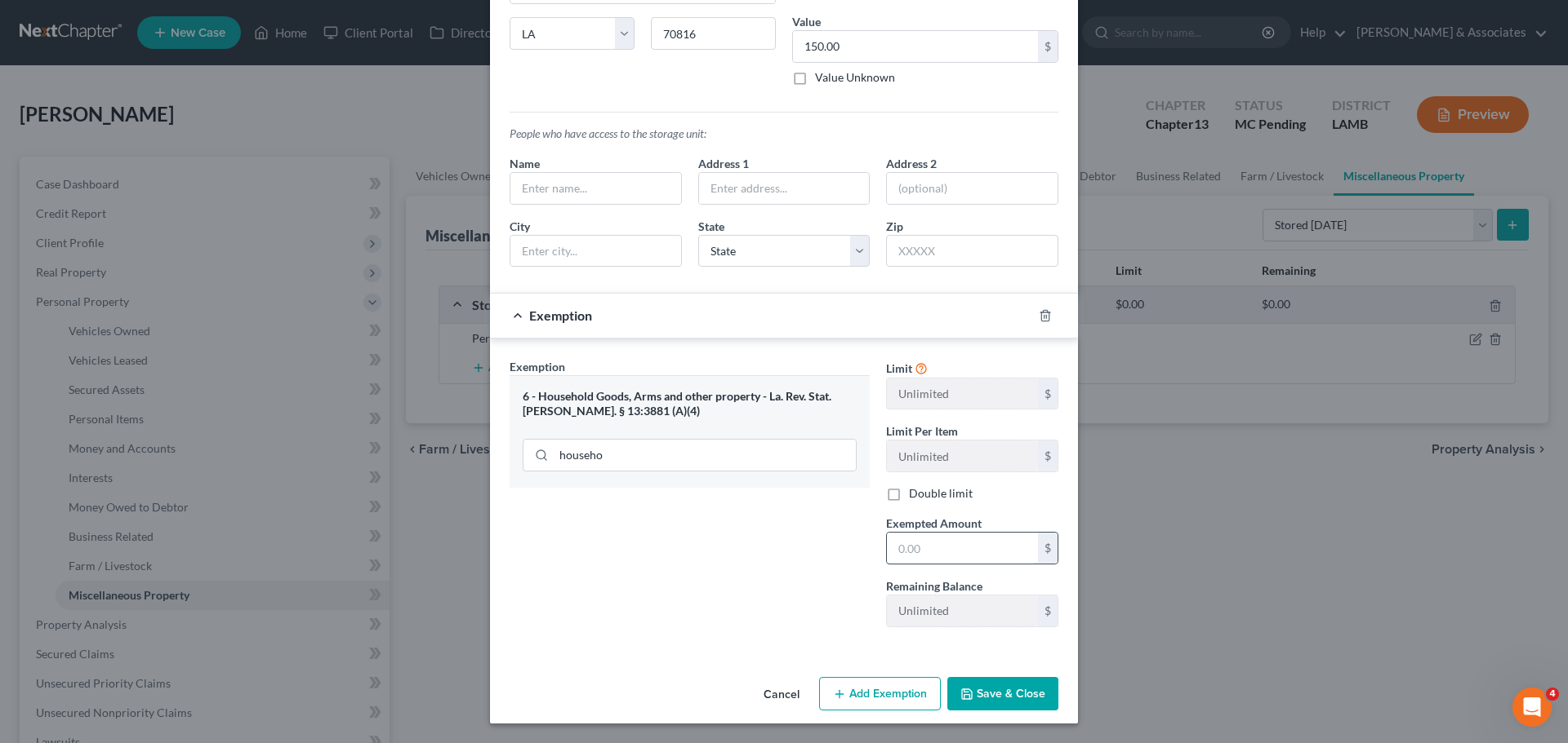
click at [985, 548] on input "text" at bounding box center [963, 548] width 151 height 31
type input "150.00"
click at [1011, 702] on button "Save & Close" at bounding box center [1003, 694] width 111 height 35
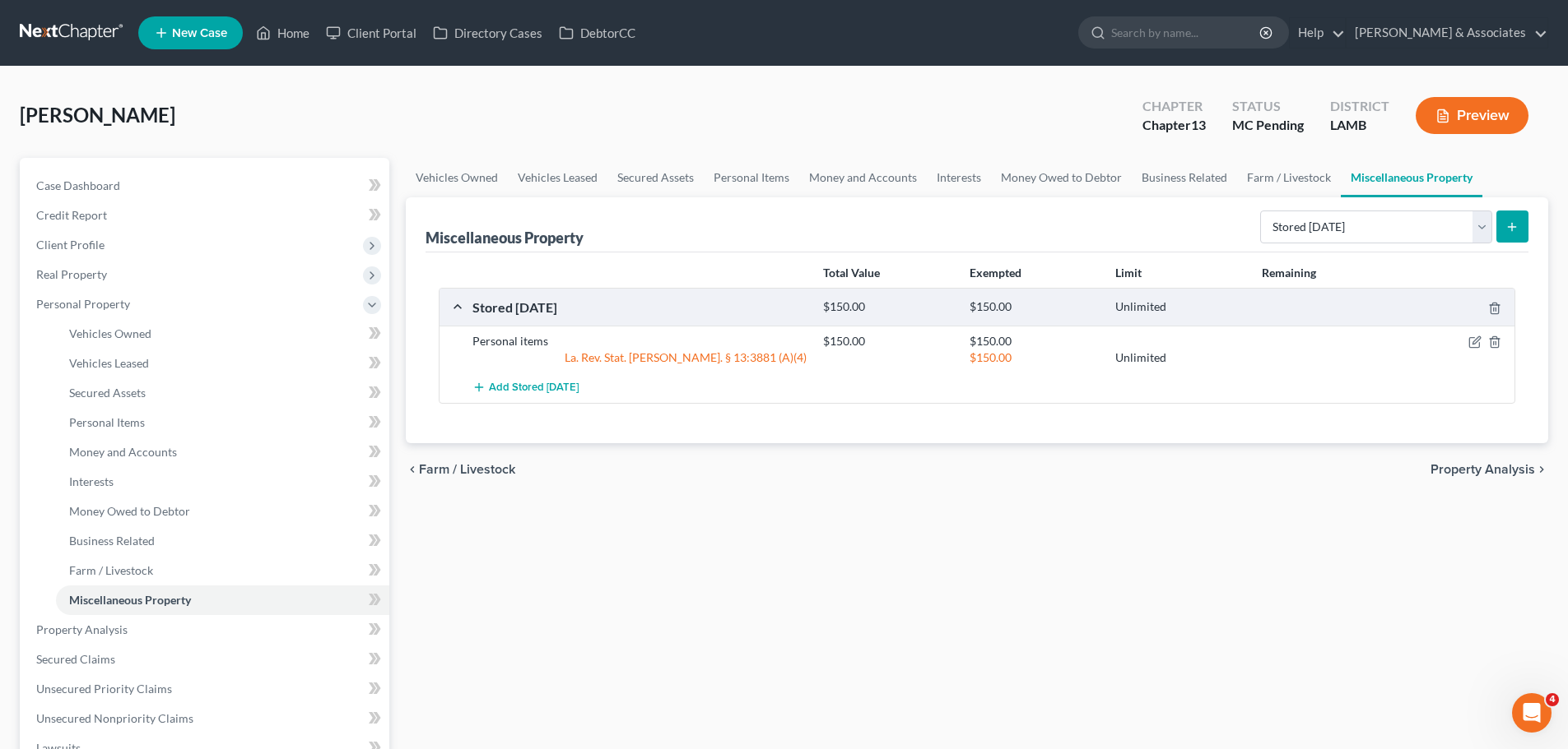
click at [1020, 642] on div "Vehicles Owned Vehicles Leased Secured Assets Personal Items Money and Accounts…" at bounding box center [977, 648] width 1159 height 980
click at [748, 586] on div "Vehicles Owned Vehicles Leased Secured Assets Personal Items Money and Accounts…" at bounding box center [977, 648] width 1159 height 980
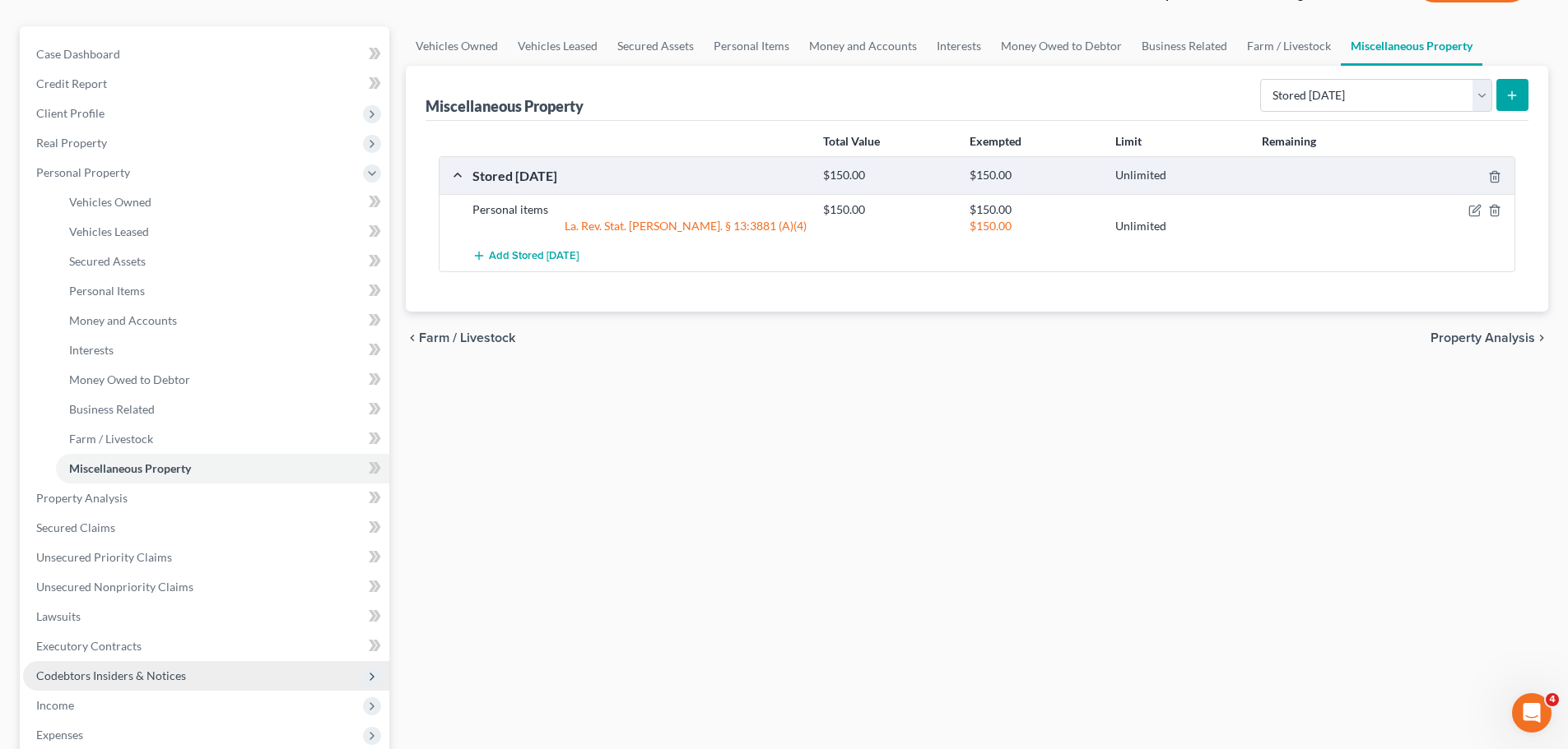
scroll to position [164, 0]
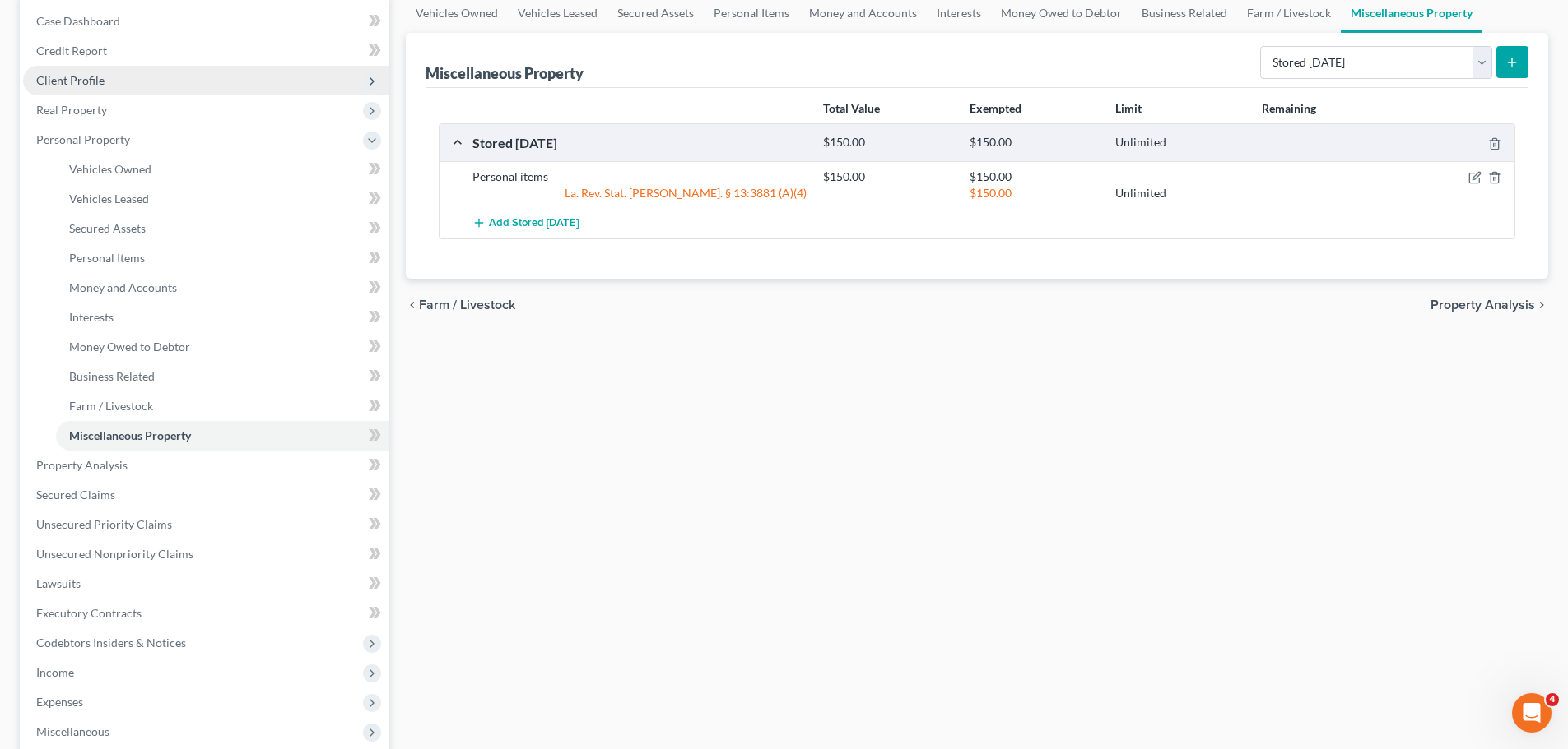
drag, startPoint x: 63, startPoint y: 77, endPoint x: 74, endPoint y: 87, distance: 14.9
click at [63, 77] on span "Client Profile" at bounding box center [70, 81] width 68 height 14
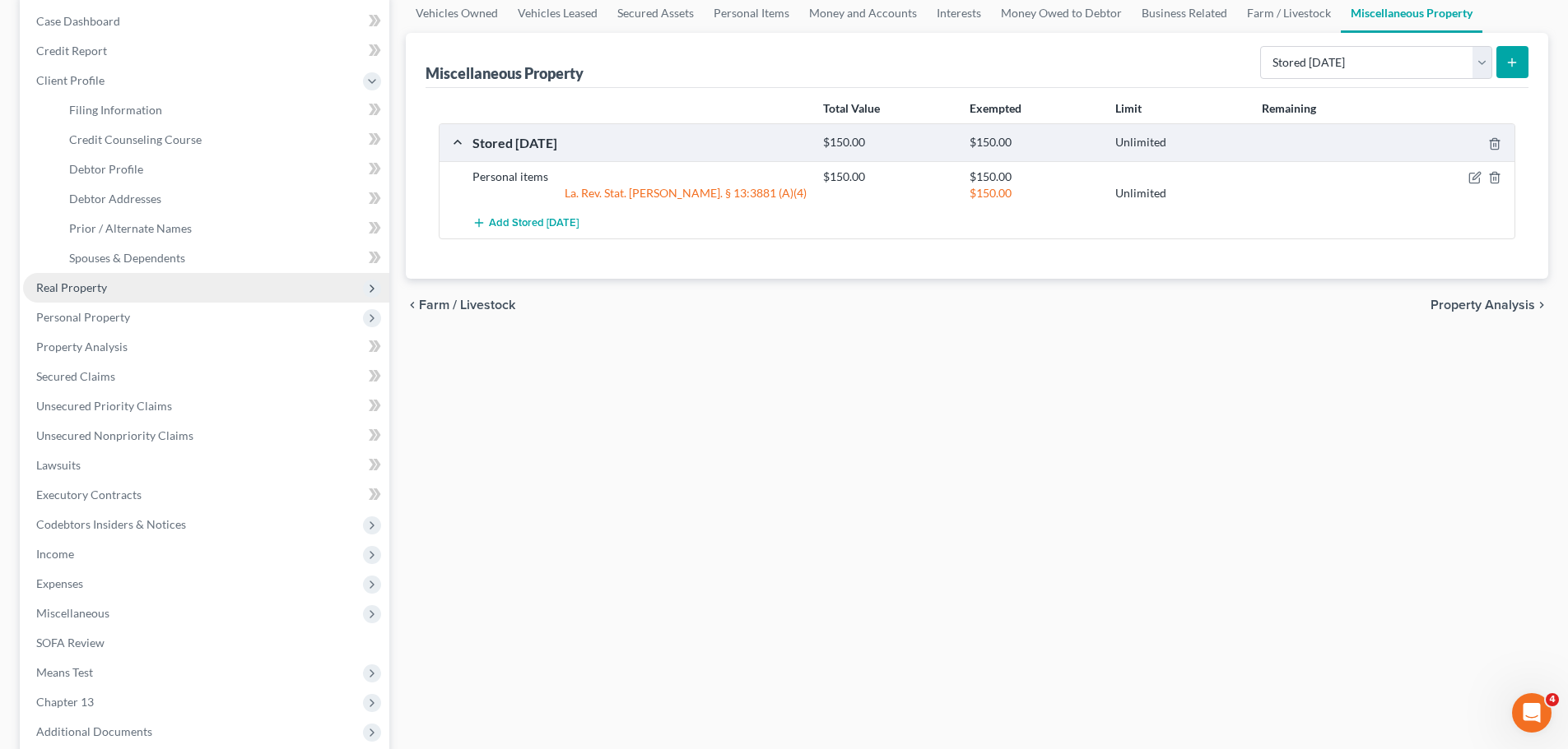
click at [134, 274] on span "Real Property" at bounding box center [206, 287] width 366 height 30
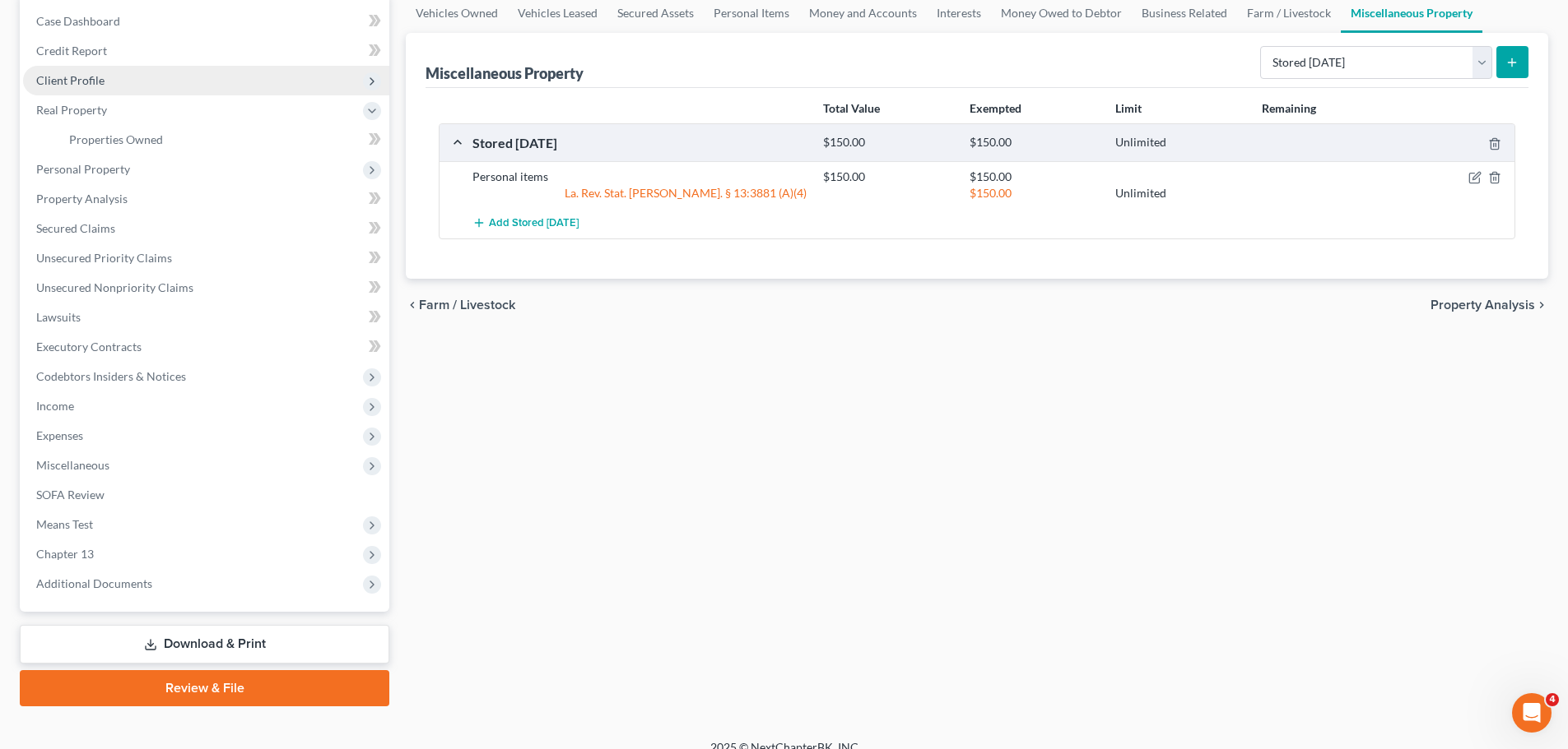
click at [94, 82] on span "Client Profile" at bounding box center [70, 81] width 68 height 14
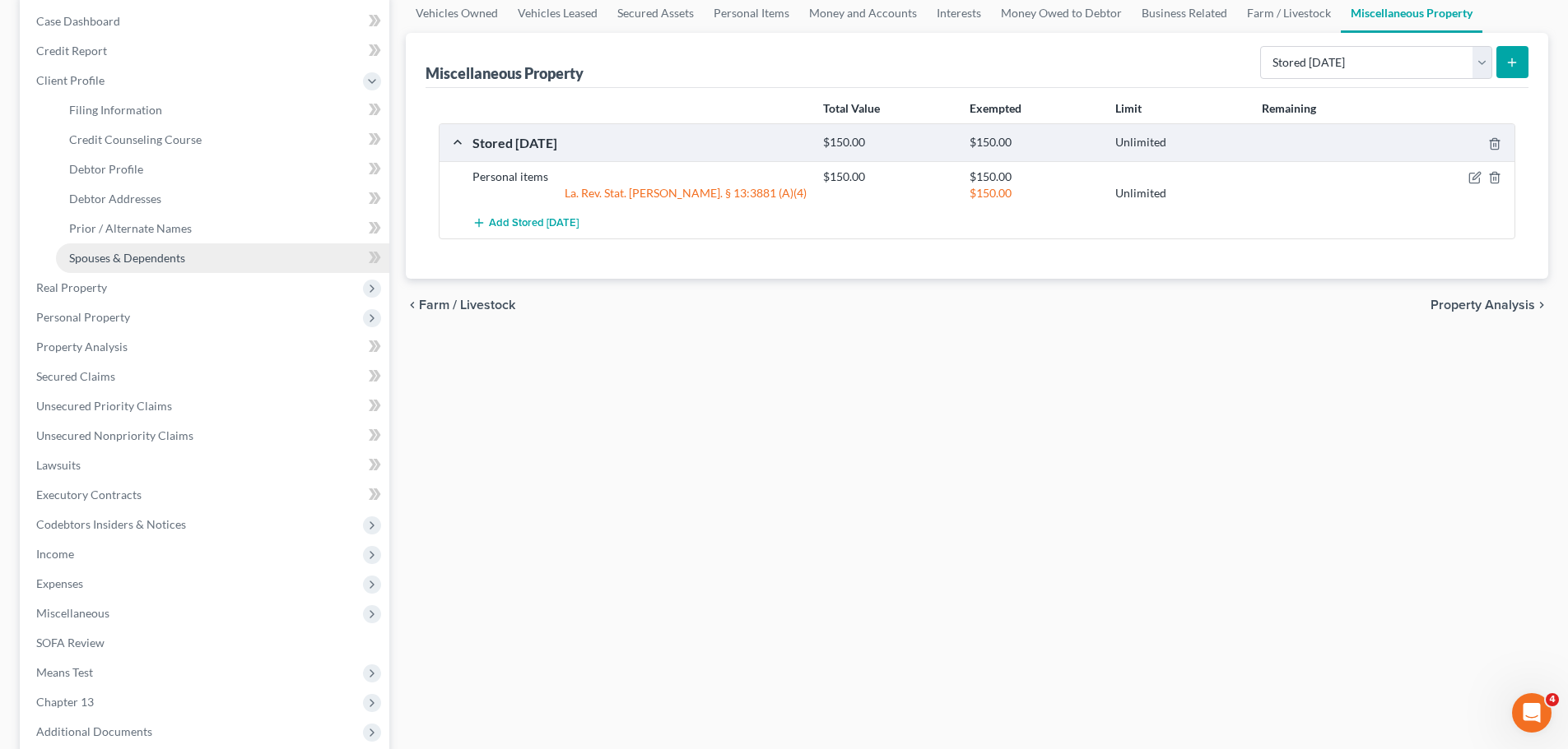
click at [101, 268] on link "Spouses & Dependents" at bounding box center [222, 257] width 333 height 30
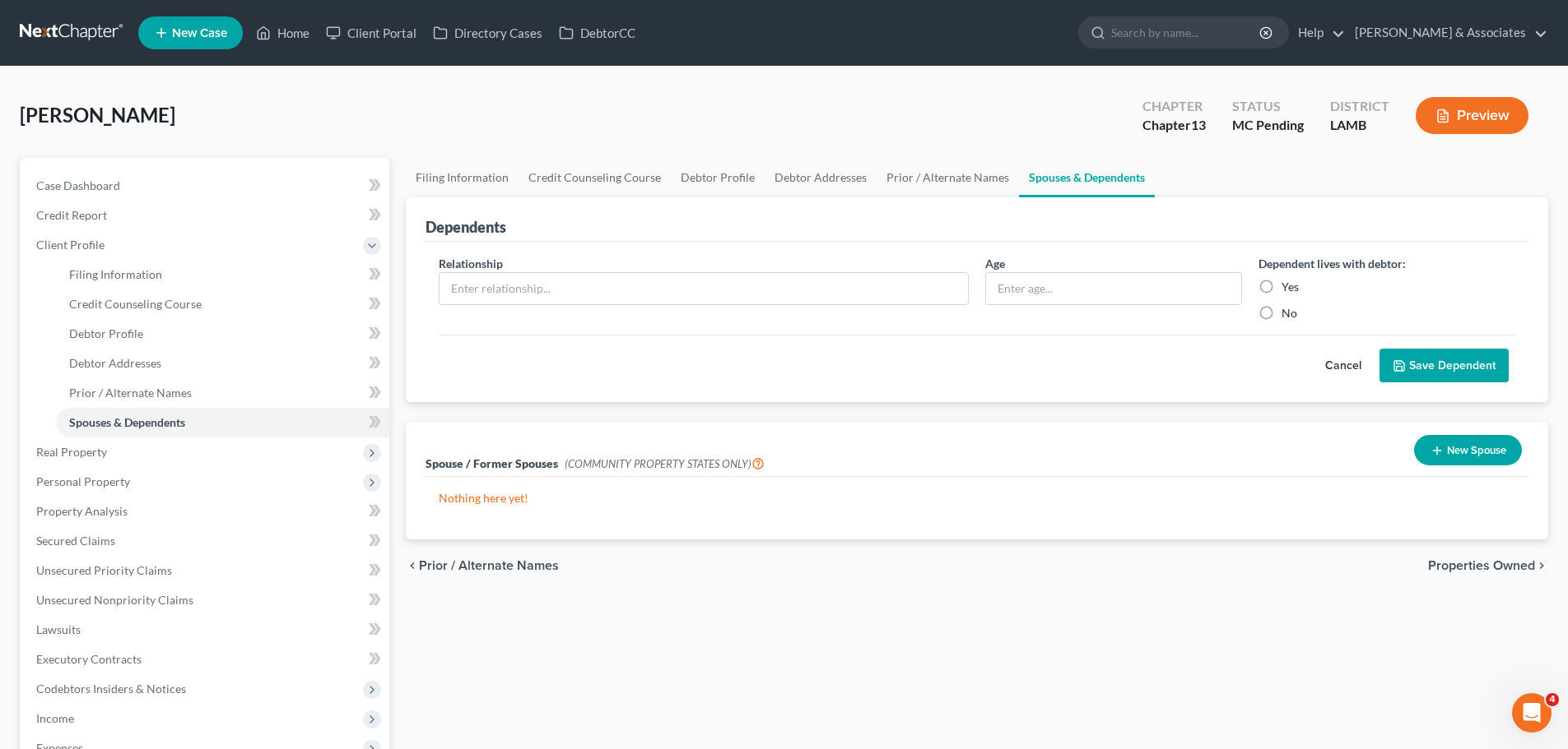
click at [1452, 448] on button "New Spouse" at bounding box center [1467, 450] width 108 height 30
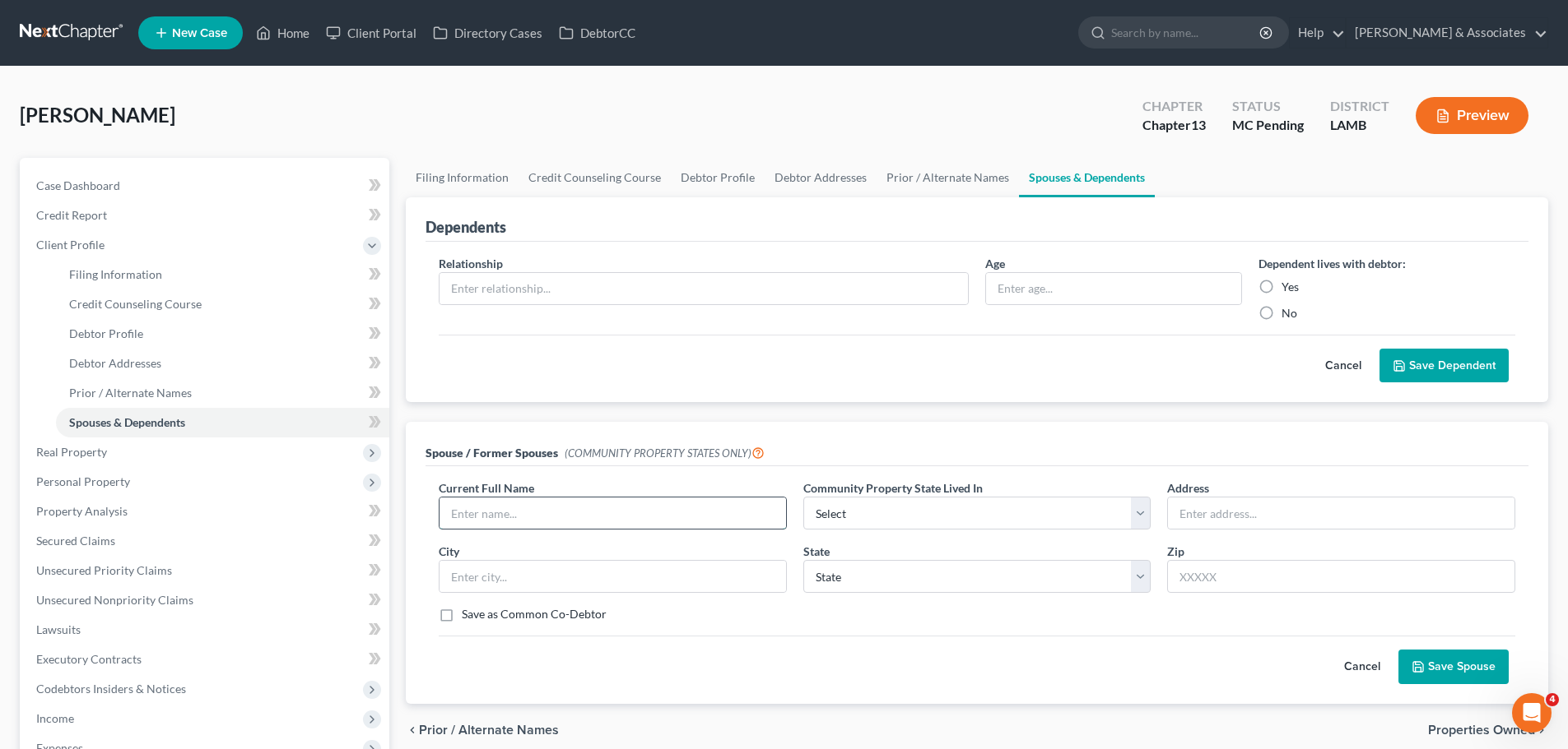
click at [491, 527] on input "text" at bounding box center [613, 513] width 346 height 31
type input "Jessica Lynn Brayden"
click at [861, 520] on select "Select AZ CA GU ID LA NV NM PR TX WA WI" at bounding box center [977, 513] width 348 height 33
select select "4"
click at [803, 497] on select "Select AZ CA GU ID LA NV NM PR TX WA WI" at bounding box center [977, 513] width 348 height 33
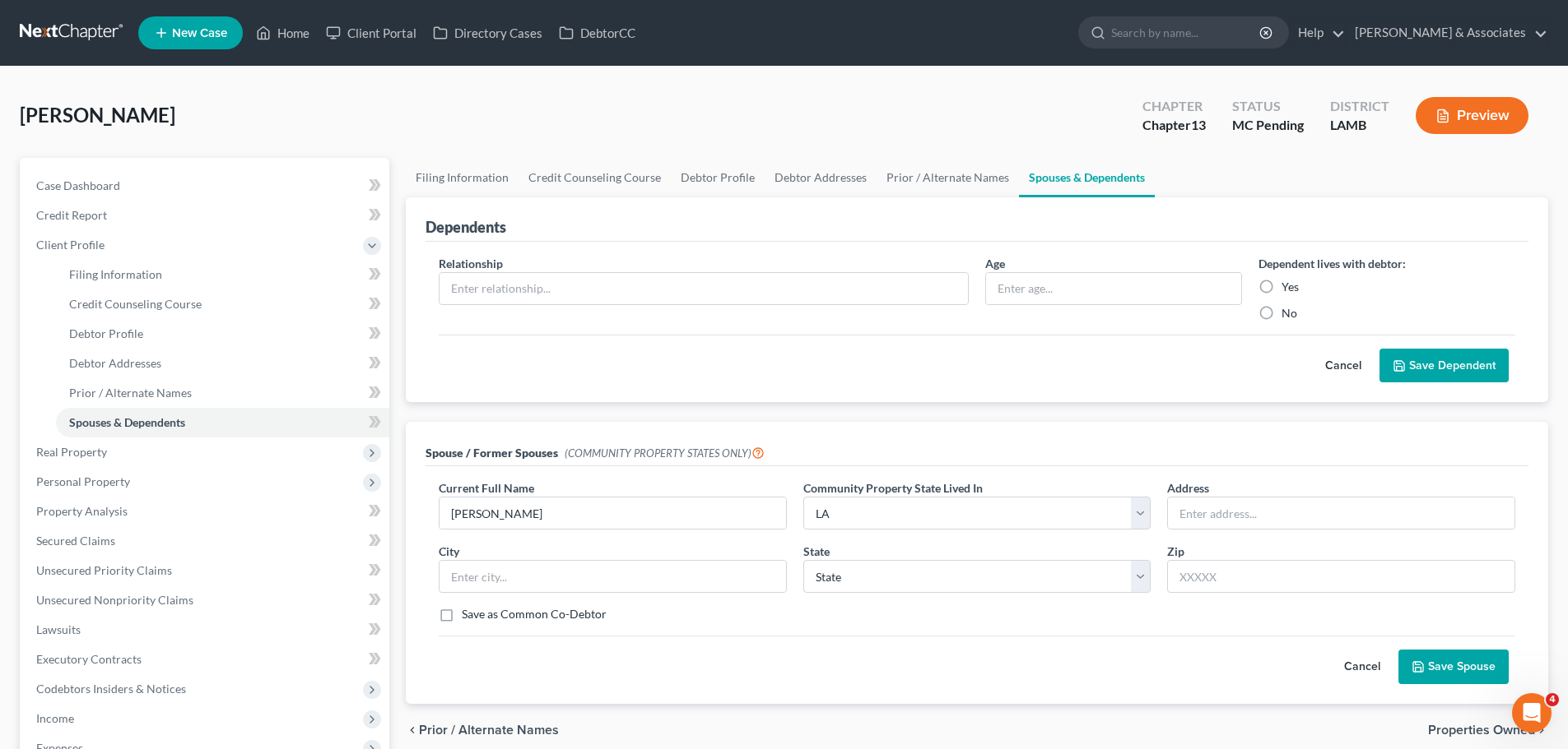
click at [1414, 666] on icon "submit" at bounding box center [1417, 666] width 10 height 10
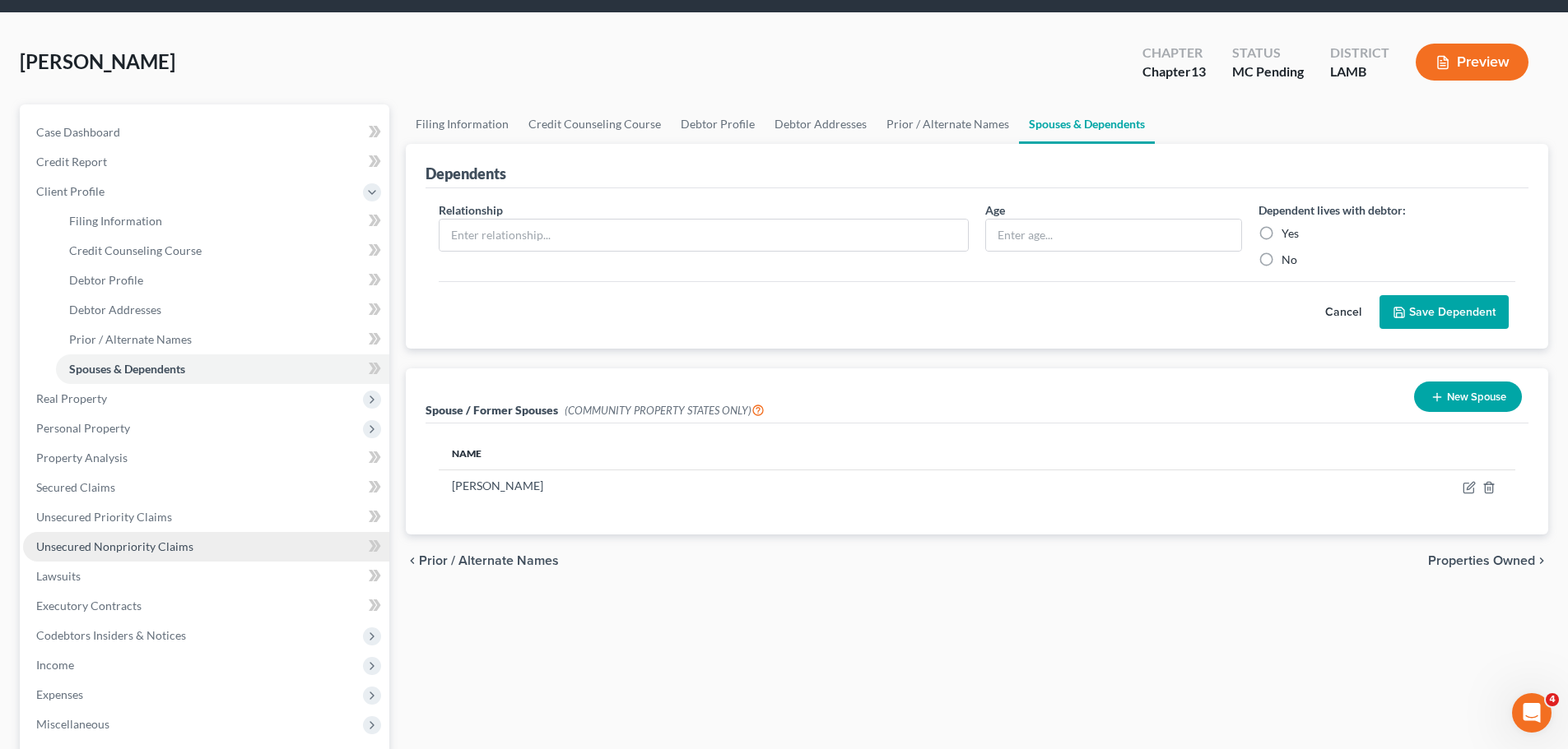
scroll to position [83, 0]
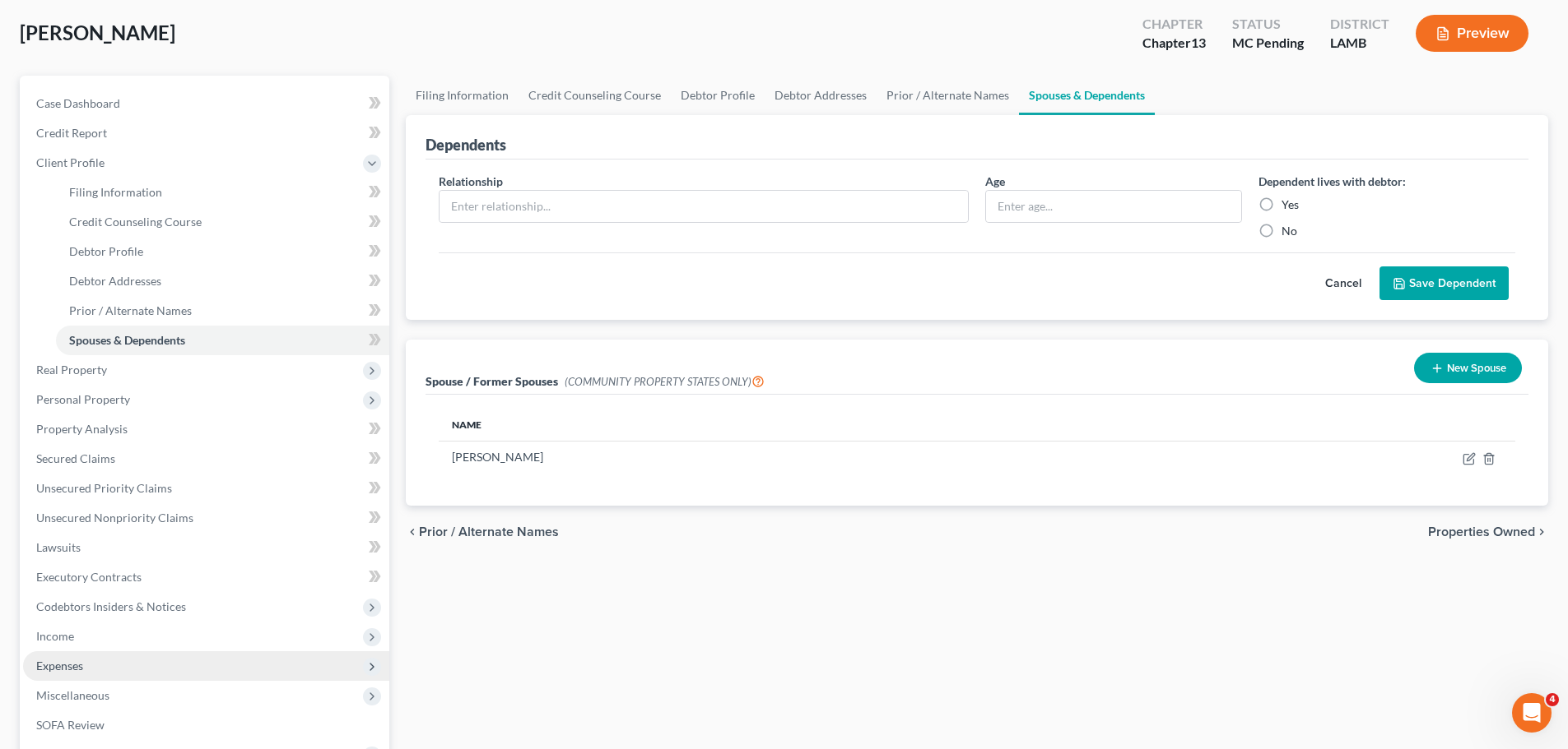
click at [101, 662] on span "Expenses" at bounding box center [206, 666] width 366 height 30
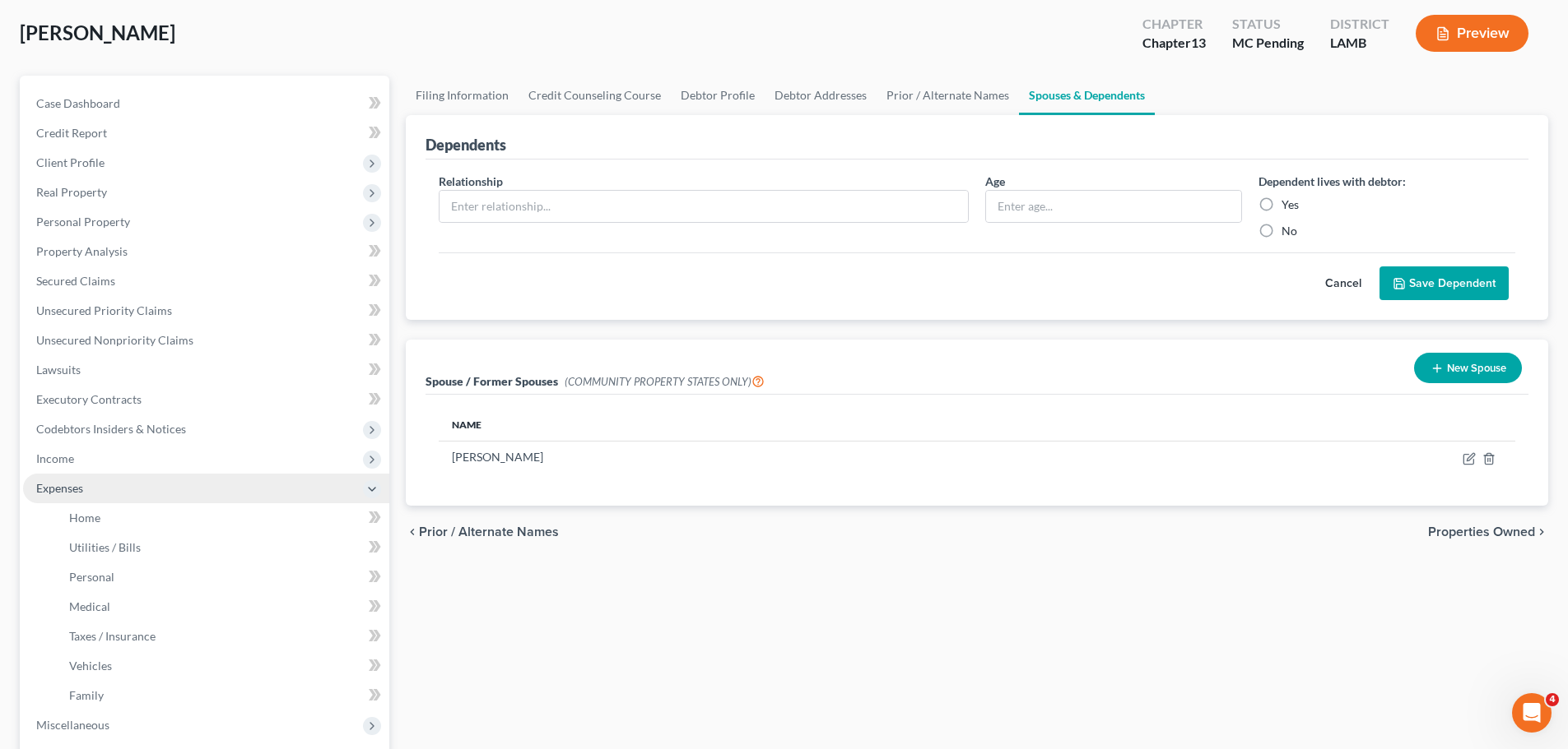
click at [85, 499] on span "Expenses" at bounding box center [206, 488] width 366 height 30
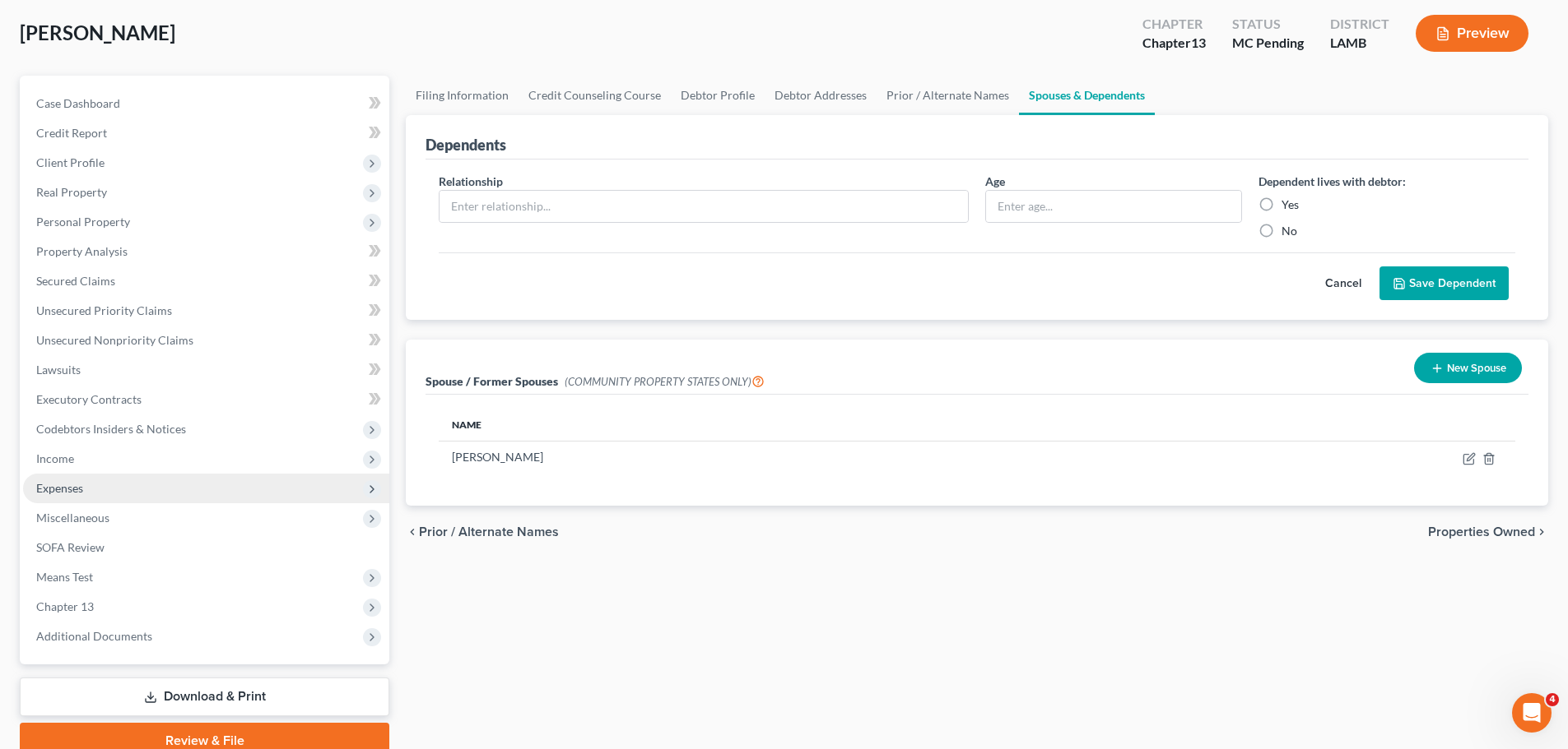
click at [84, 499] on span "Expenses" at bounding box center [206, 488] width 366 height 30
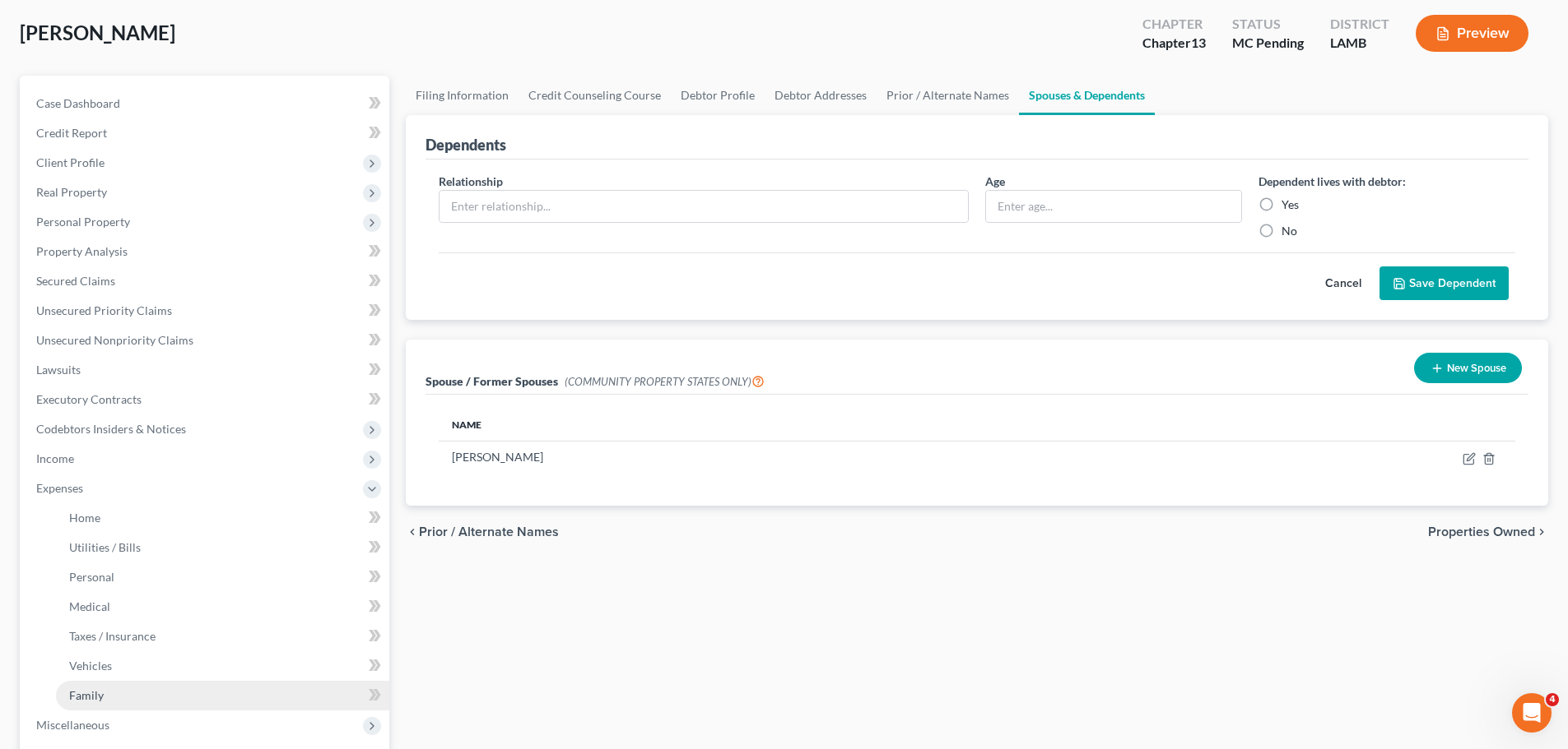
click at [114, 688] on link "Family" at bounding box center [222, 695] width 333 height 30
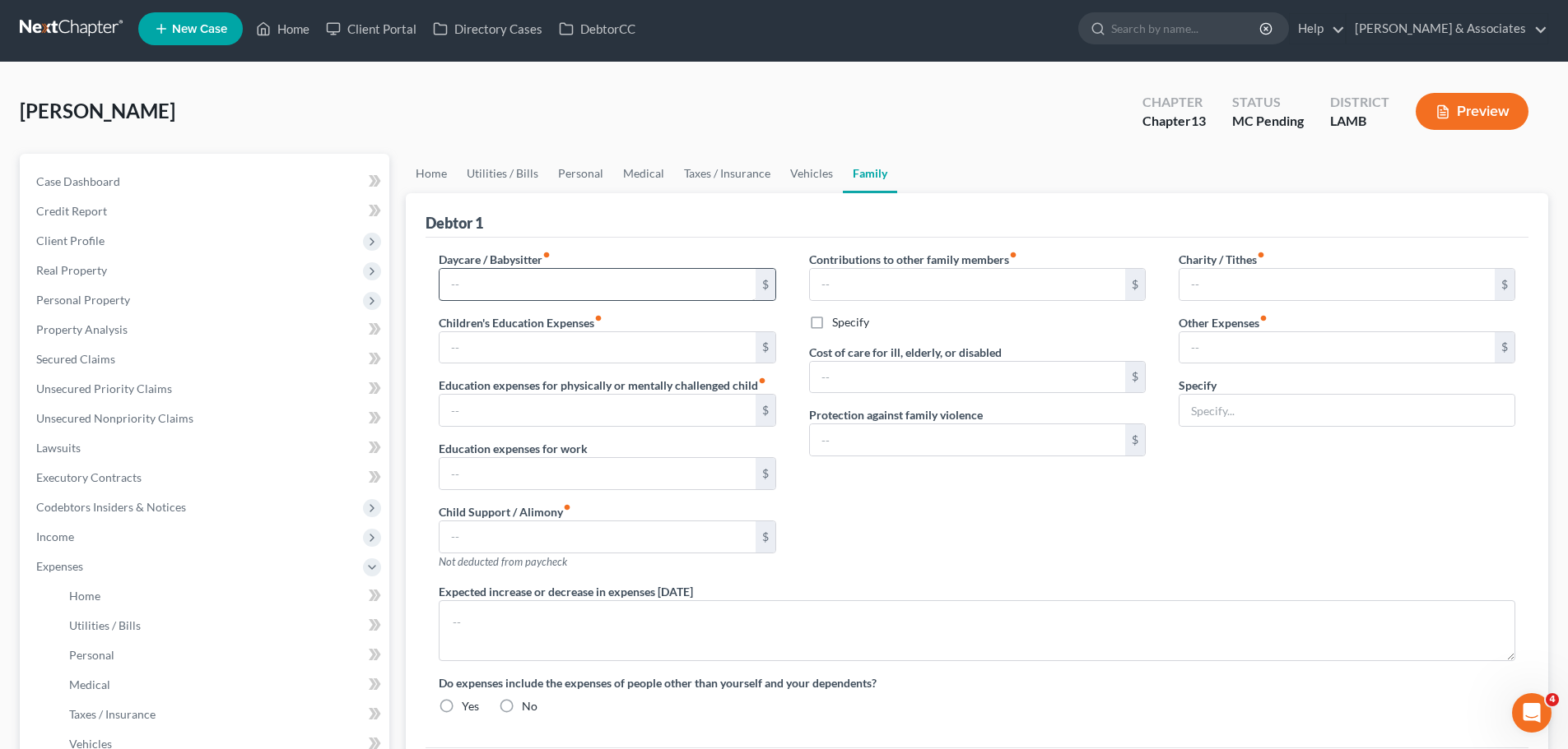
type input "0.00"
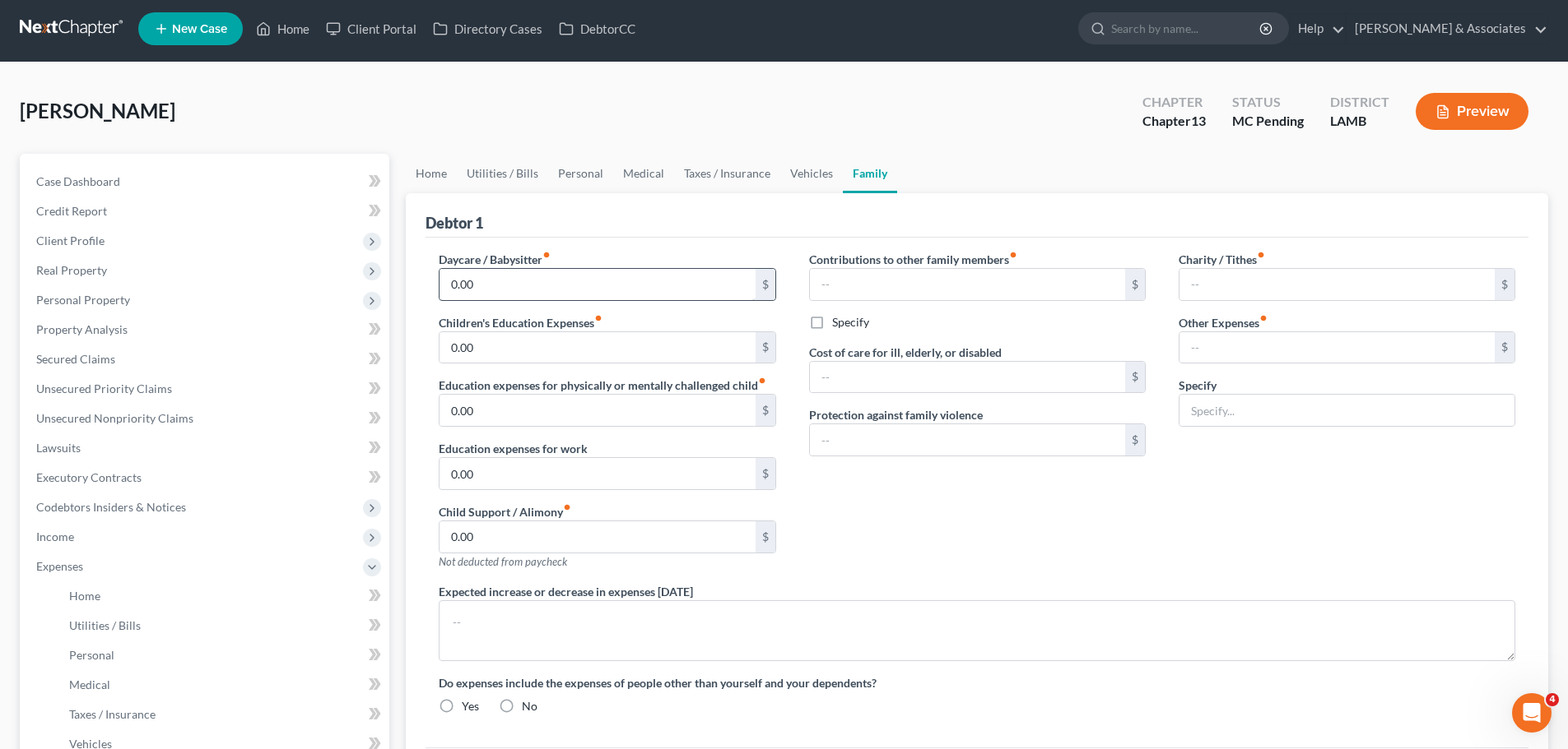
type input "0.00"
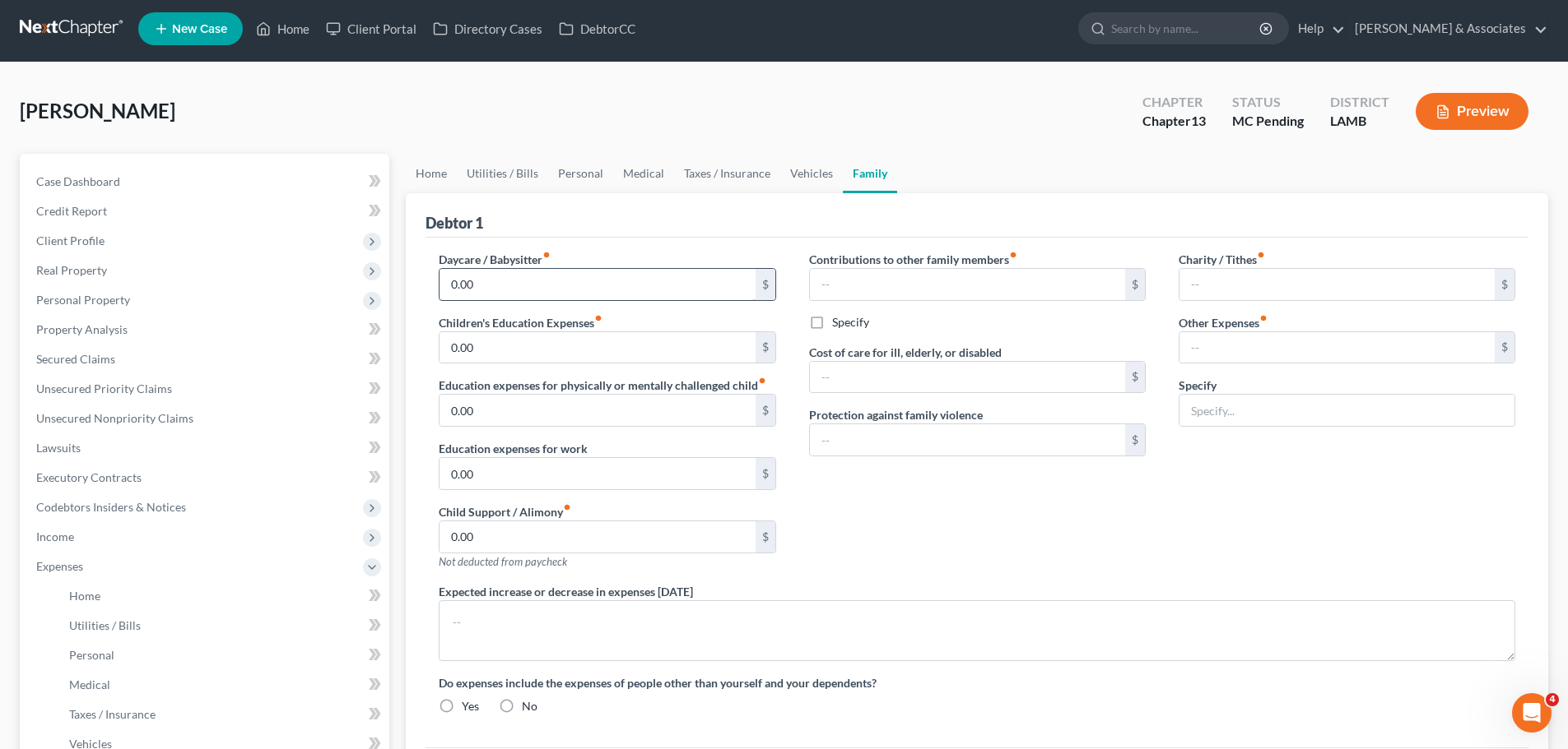
radio input "true"
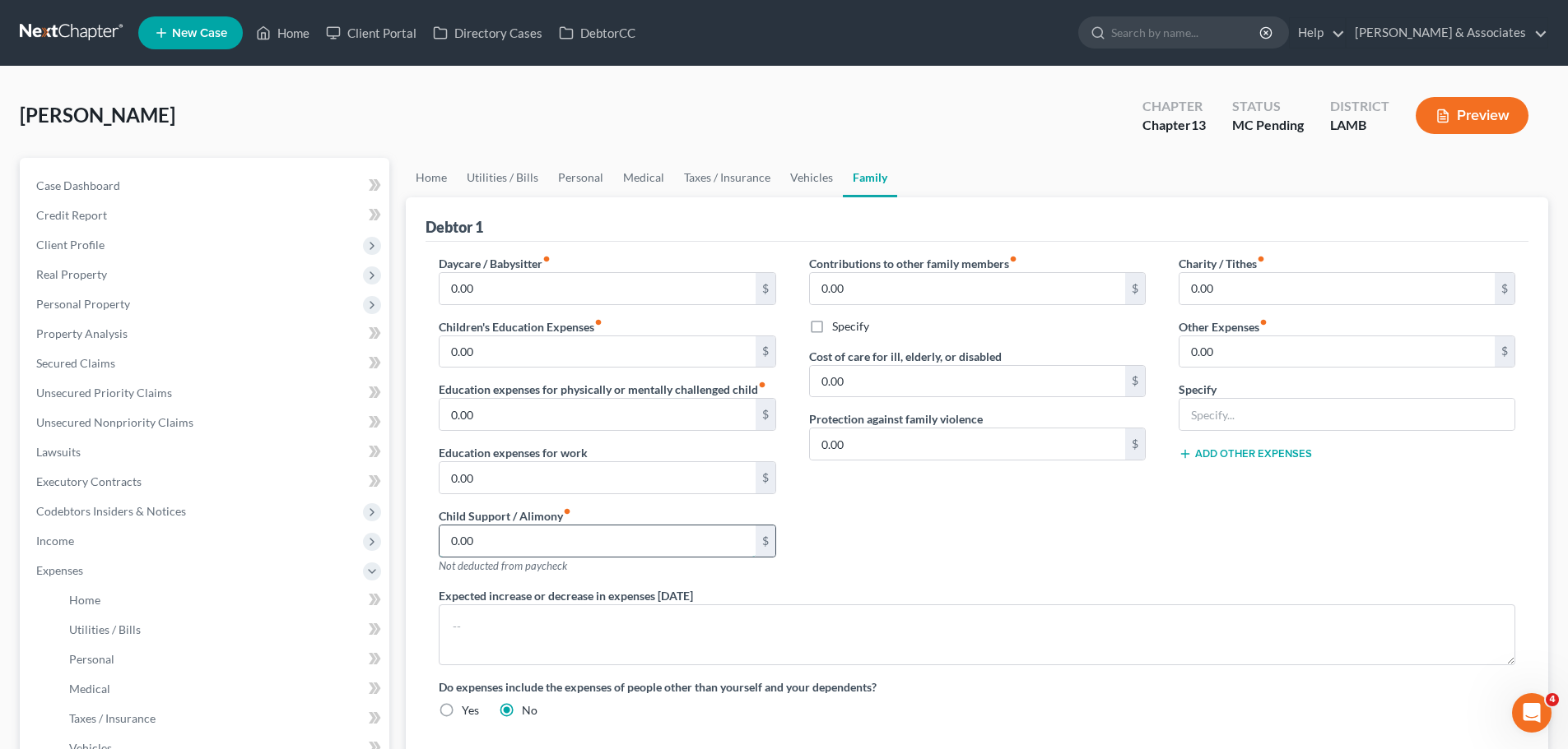
click at [517, 540] on input "0.00" at bounding box center [597, 541] width 315 height 31
click at [521, 541] on input "0.00" at bounding box center [597, 541] width 315 height 31
type input "839.40"
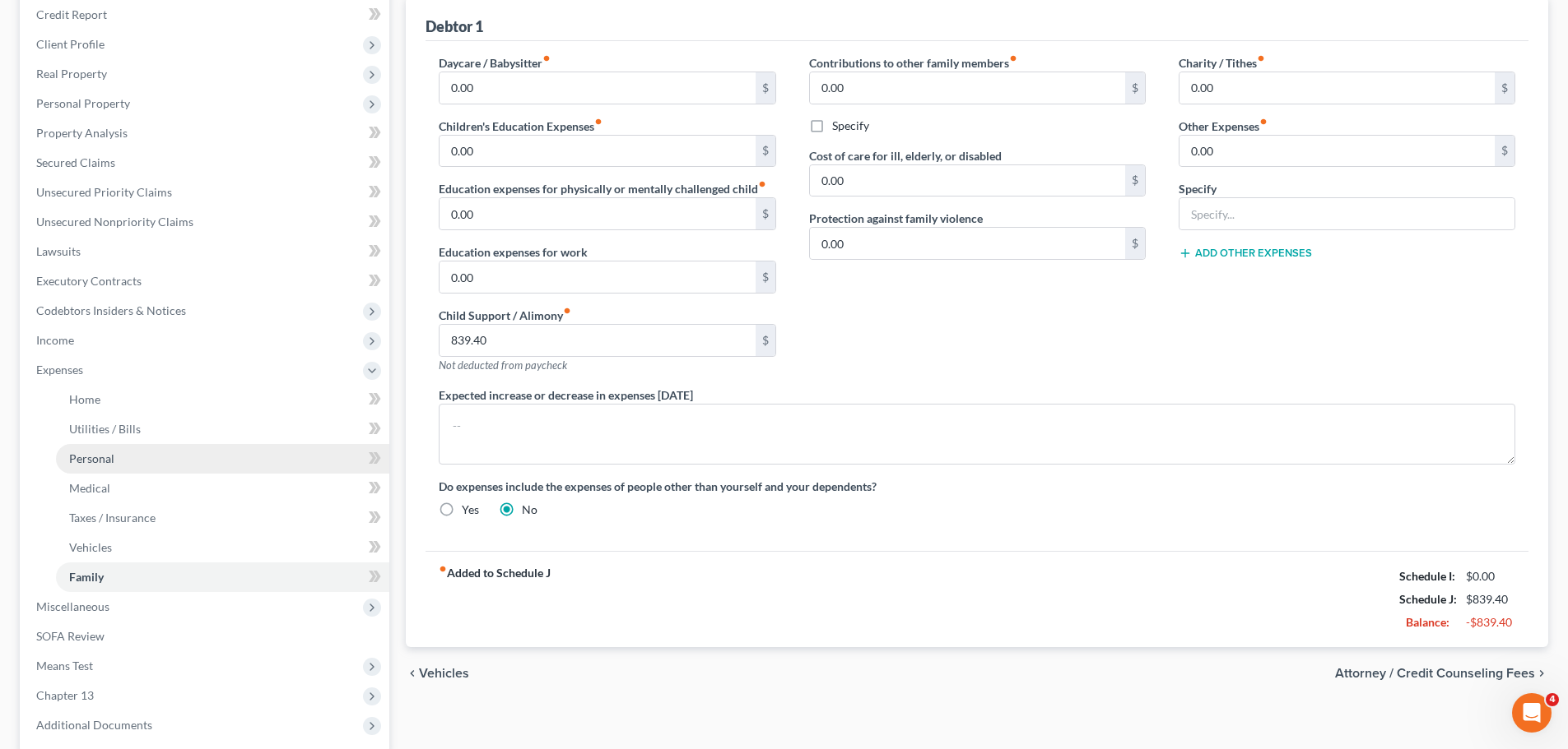
scroll to position [247, 0]
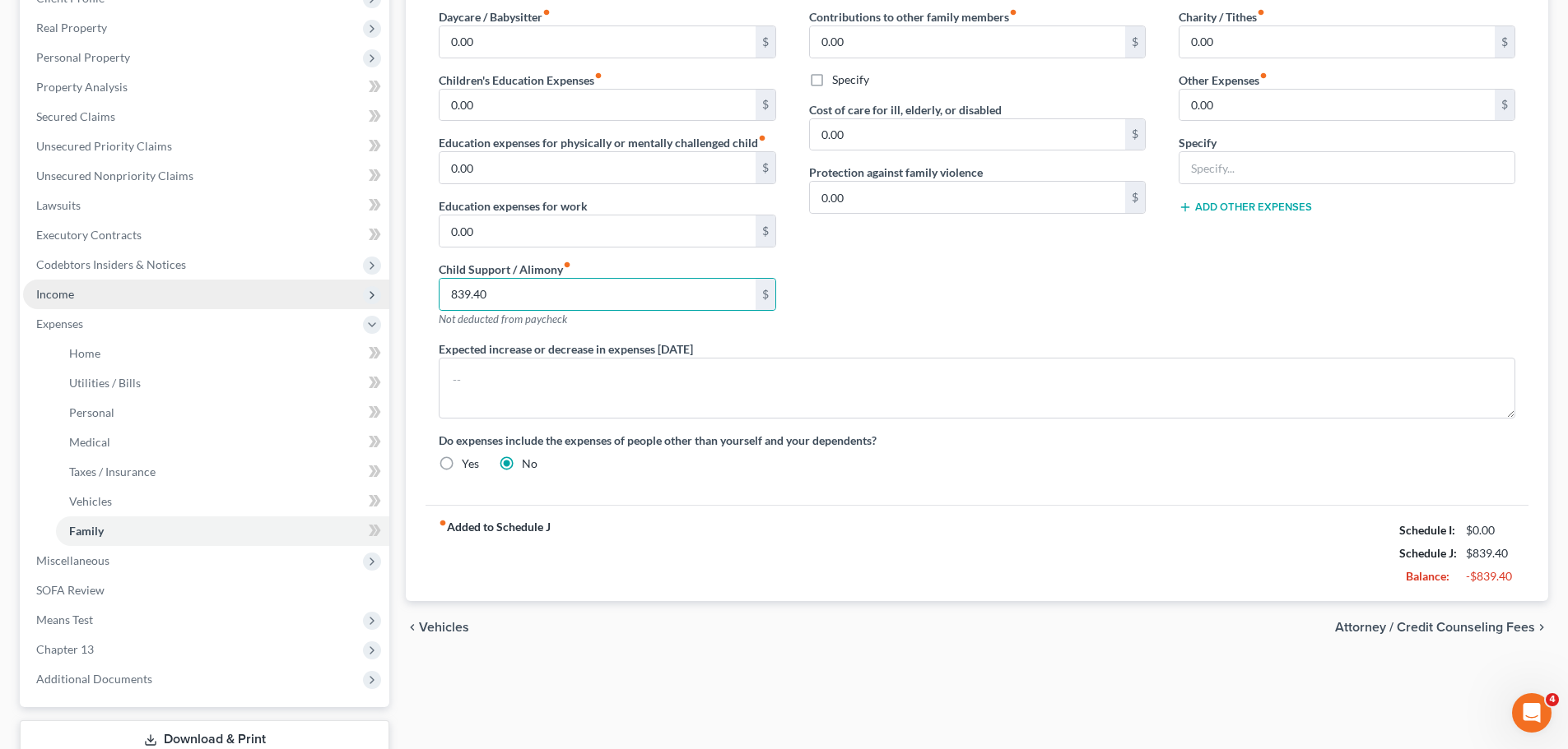
click at [114, 296] on span "Income" at bounding box center [206, 294] width 366 height 30
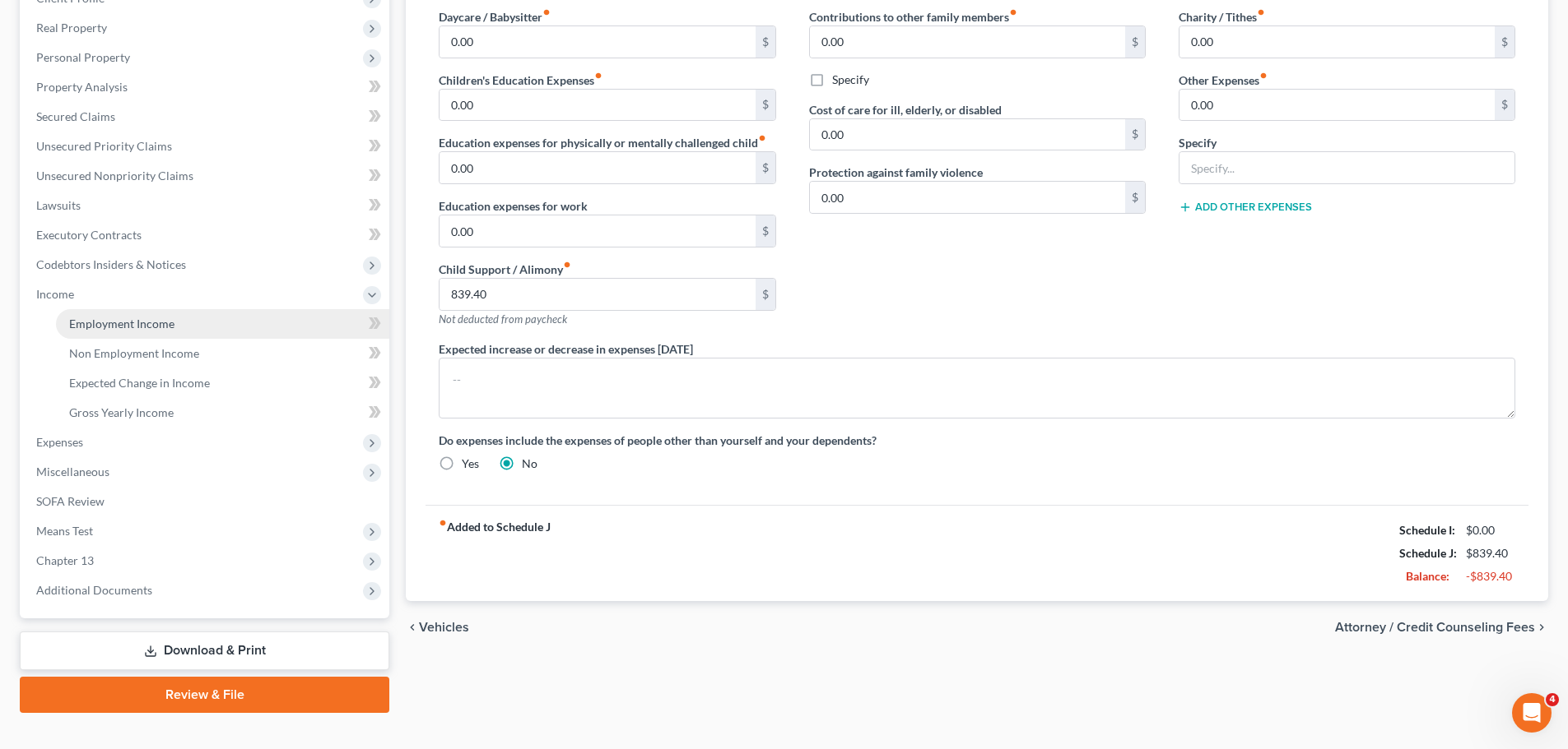
click at [136, 322] on span "Employment Income" at bounding box center [121, 324] width 105 height 14
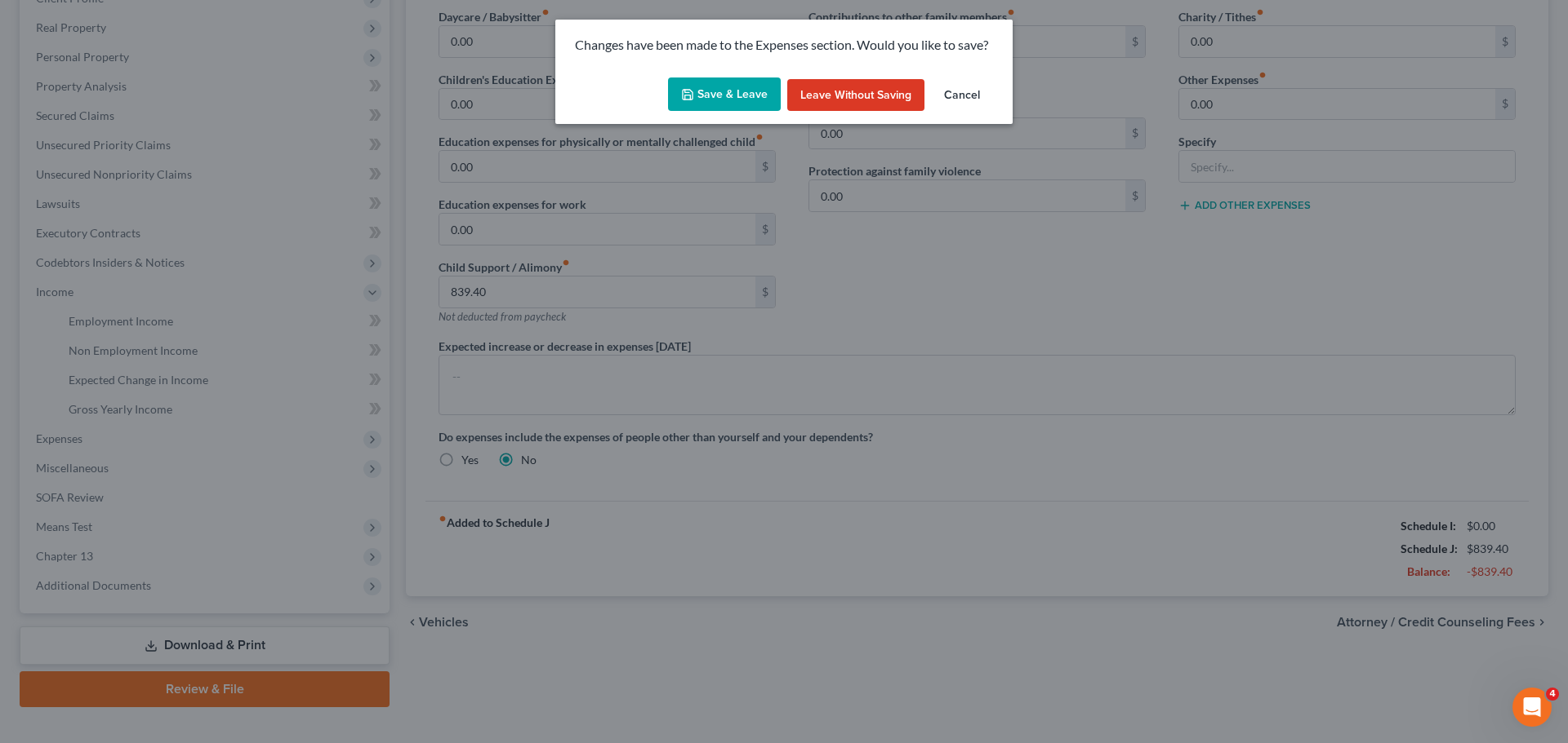
click at [679, 95] on button "Save & Leave" at bounding box center [724, 94] width 113 height 35
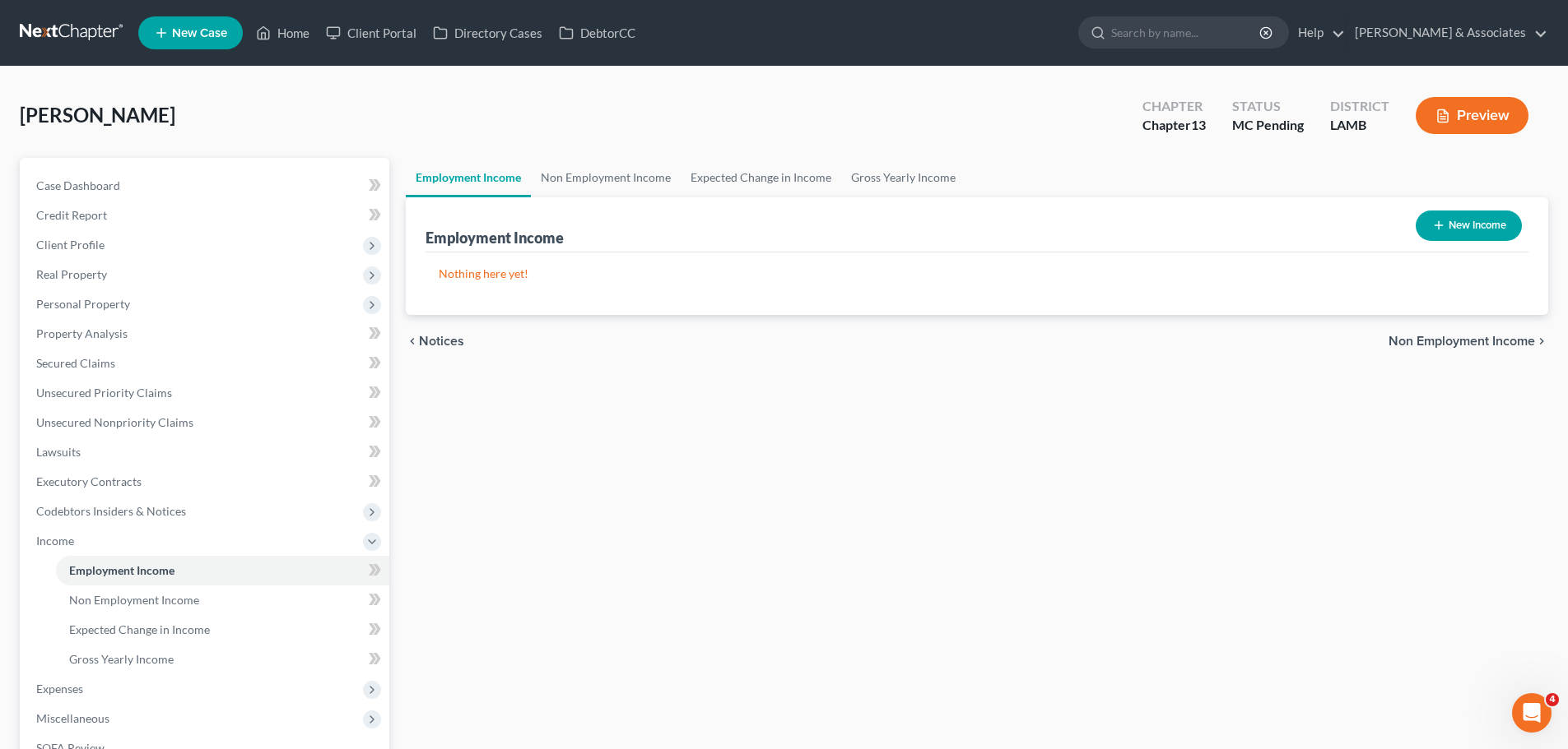
click at [1429, 222] on button "New Income" at bounding box center [1468, 226] width 106 height 30
select select "0"
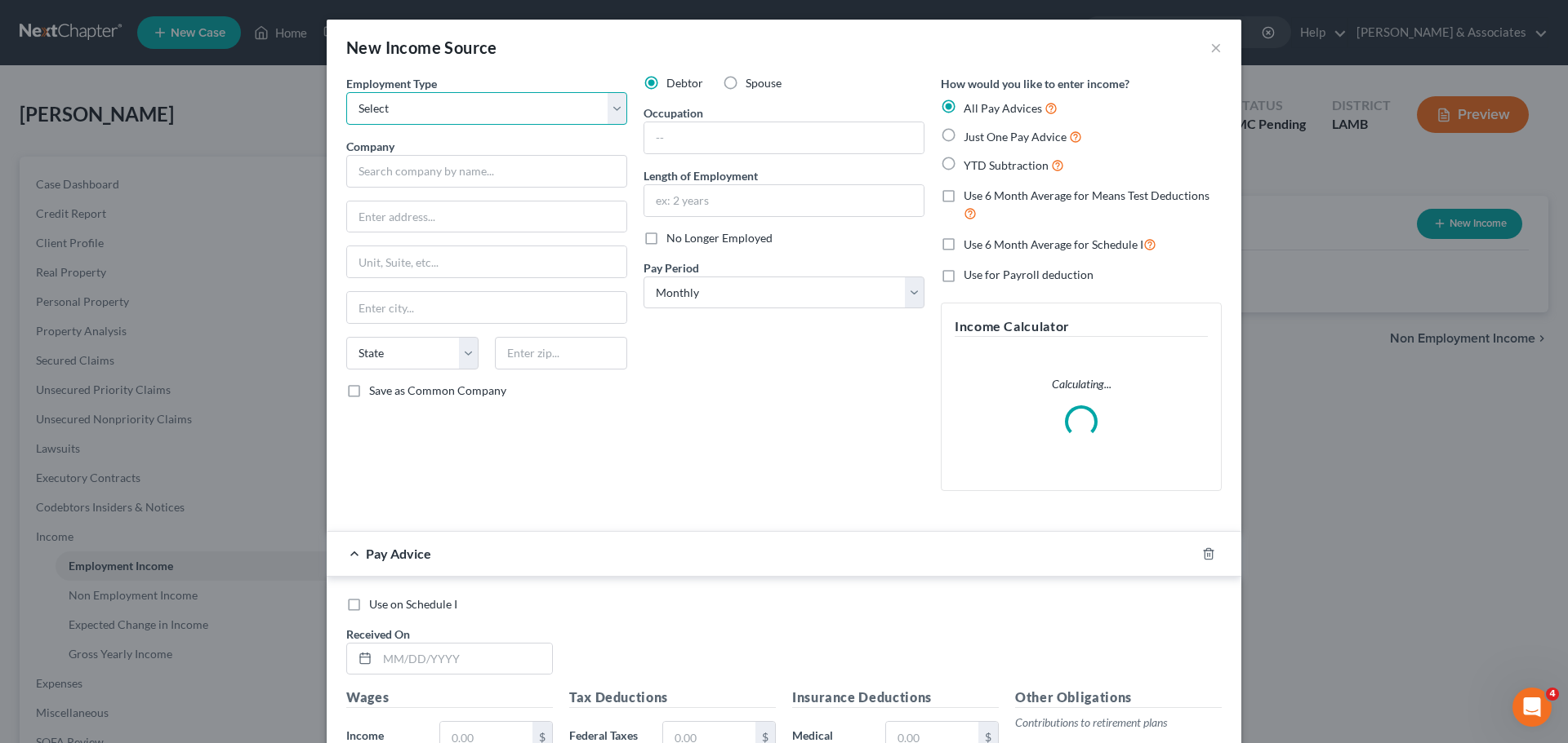
drag, startPoint x: 494, startPoint y: 113, endPoint x: 471, endPoint y: 123, distance: 25.1
click at [494, 113] on select "Select Full or Part Time Employment Self Employment" at bounding box center [486, 109] width 280 height 33
select select "0"
click at [346, 93] on select "Select Full or Part Time Employment Self Employment" at bounding box center [486, 109] width 280 height 33
click at [460, 158] on input "text" at bounding box center [486, 171] width 280 height 33
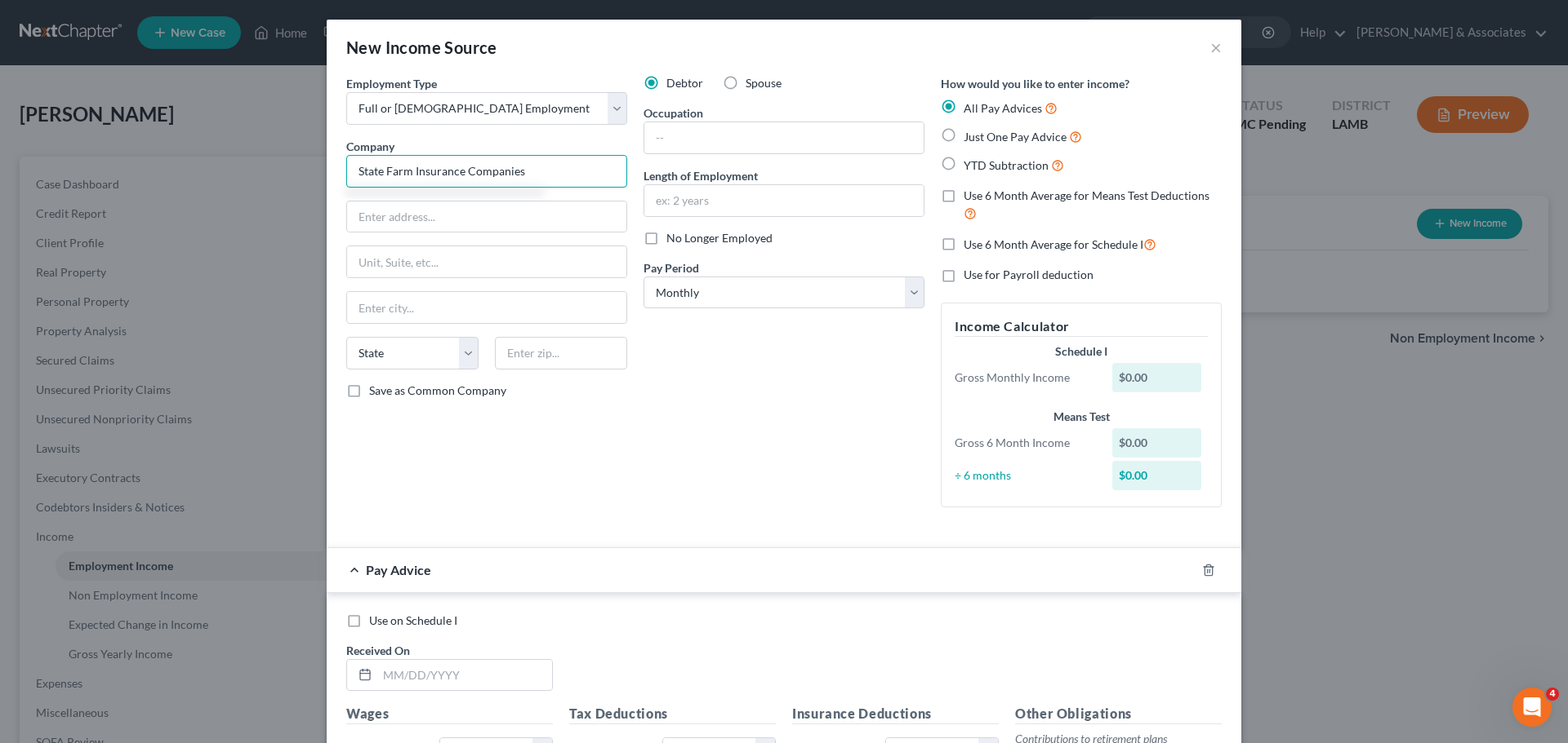
type input "State Farm Insurance Companies"
type input "One State Farm Plaza"
type input "61710"
type input "Bloomington"
select select "14"
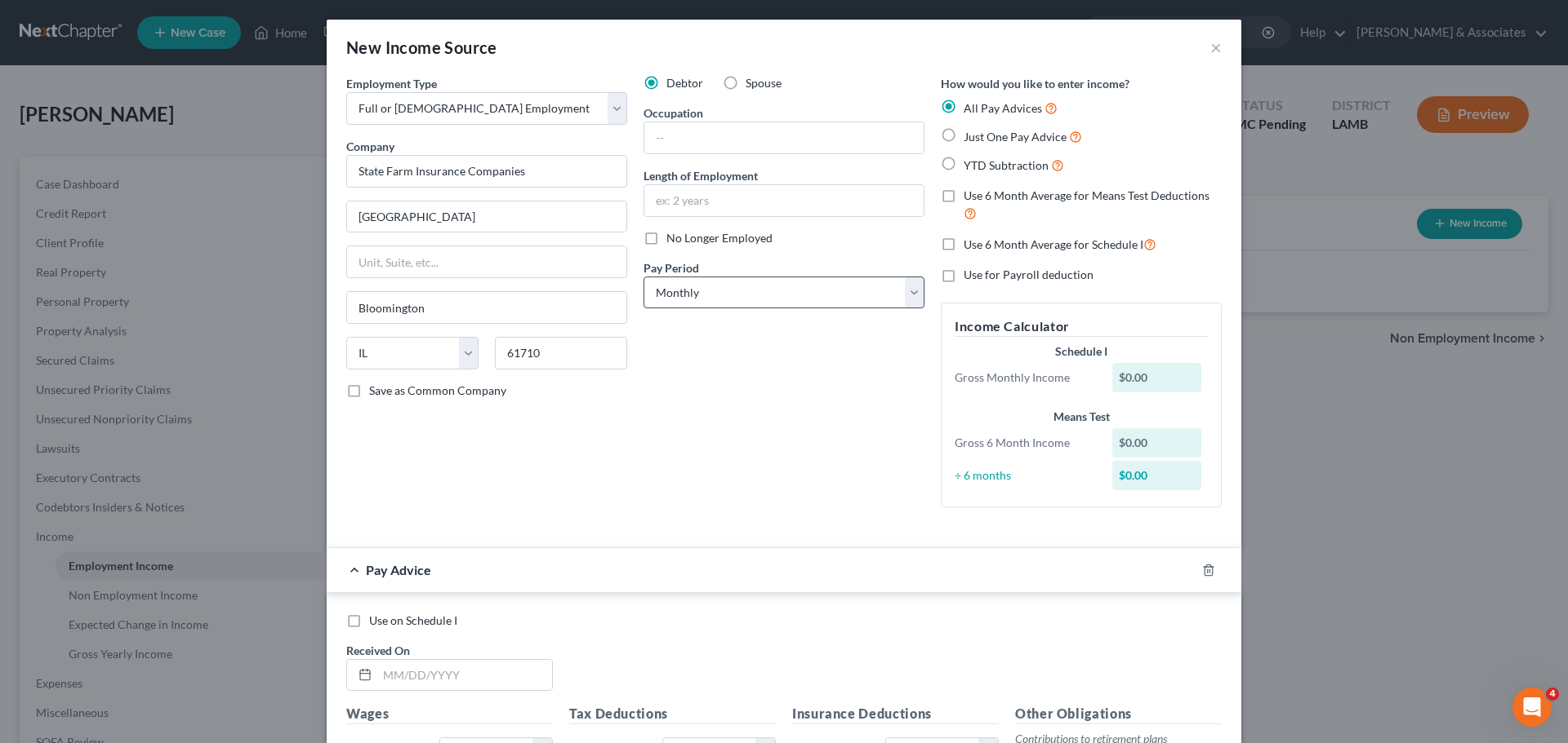
drag, startPoint x: 809, startPoint y: 317, endPoint x: 800, endPoint y: 295, distance: 23.8
click at [809, 317] on div "Debtor Spouse Occupation Length of Employment No Longer Employed Pay Period * S…" at bounding box center [784, 297] width 297 height 446
drag, startPoint x: 800, startPoint y: 295, endPoint x: 797, endPoint y: 308, distance: 13.3
click at [800, 295] on select "Select Monthly Twice Monthly Every Other Week Weekly" at bounding box center [784, 293] width 280 height 33
select select "2"
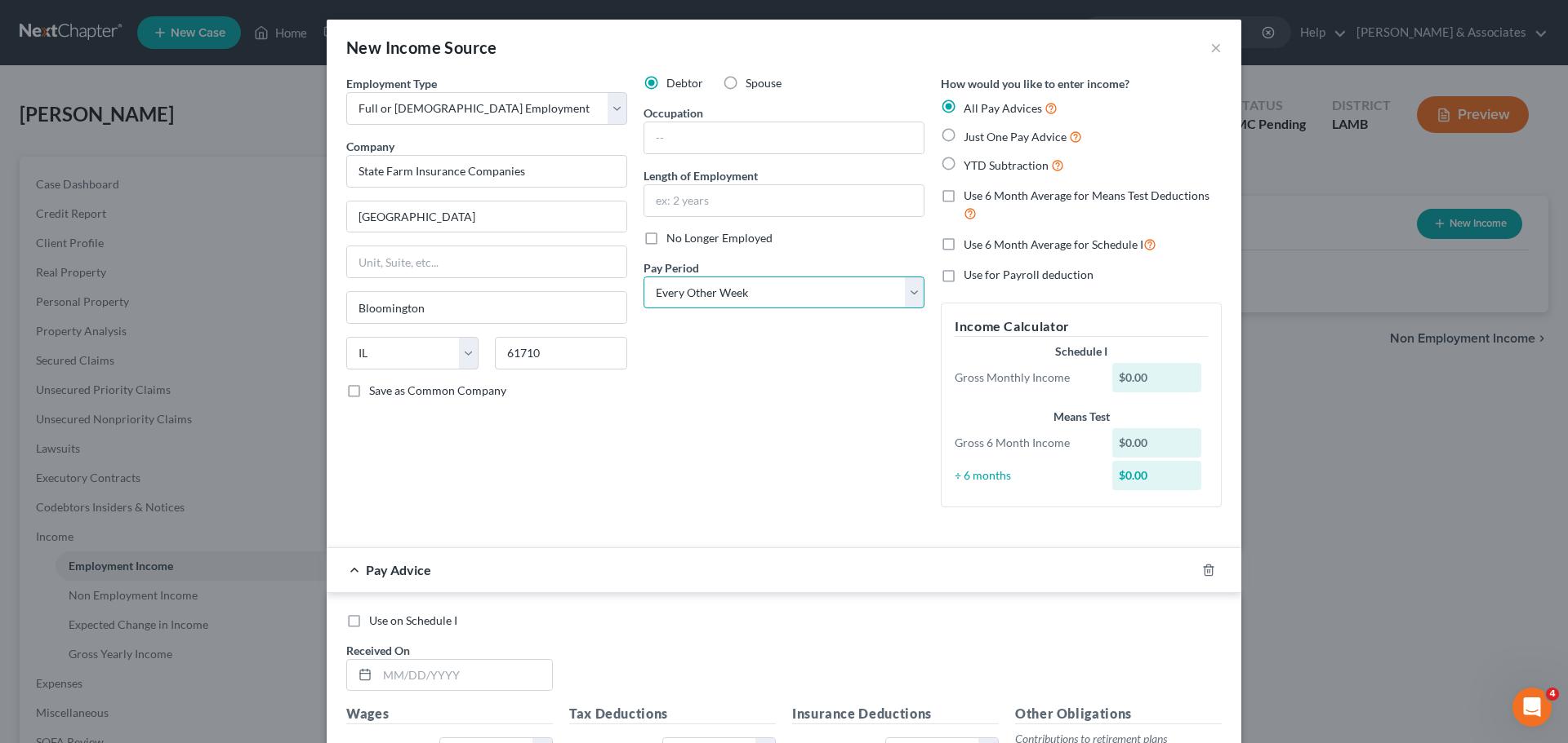
click at [644, 277] on select "Select Monthly Twice Monthly Every Other Week Weekly" at bounding box center [784, 293] width 280 height 33
click at [793, 367] on div "Debtor Spouse Occupation Length of Employment No Longer Employed Pay Period * S…" at bounding box center [784, 297] width 297 height 446
click at [1209, 569] on line "button" at bounding box center [1209, 571] width 0 height 4
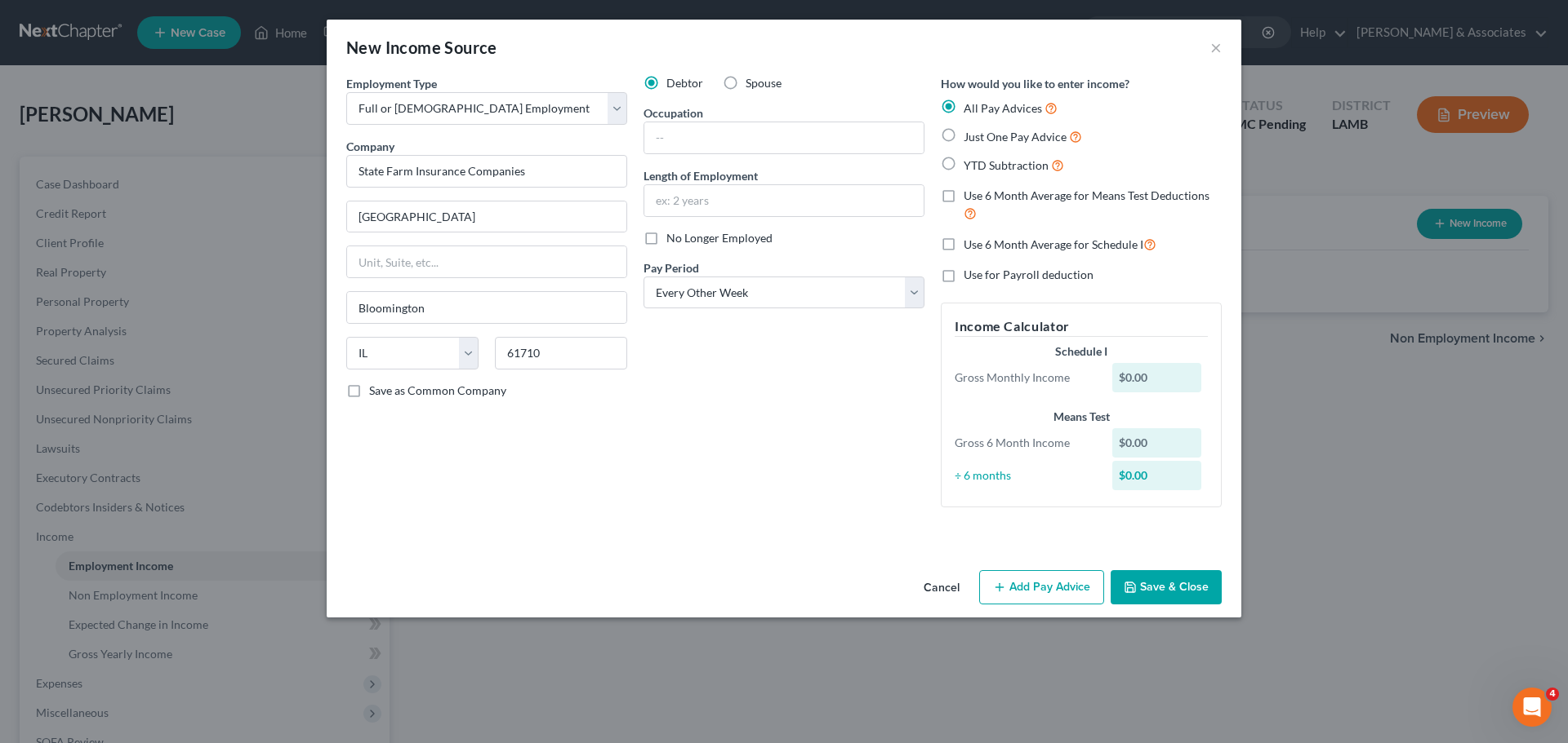
click at [1198, 577] on button "Save & Close" at bounding box center [1166, 587] width 111 height 35
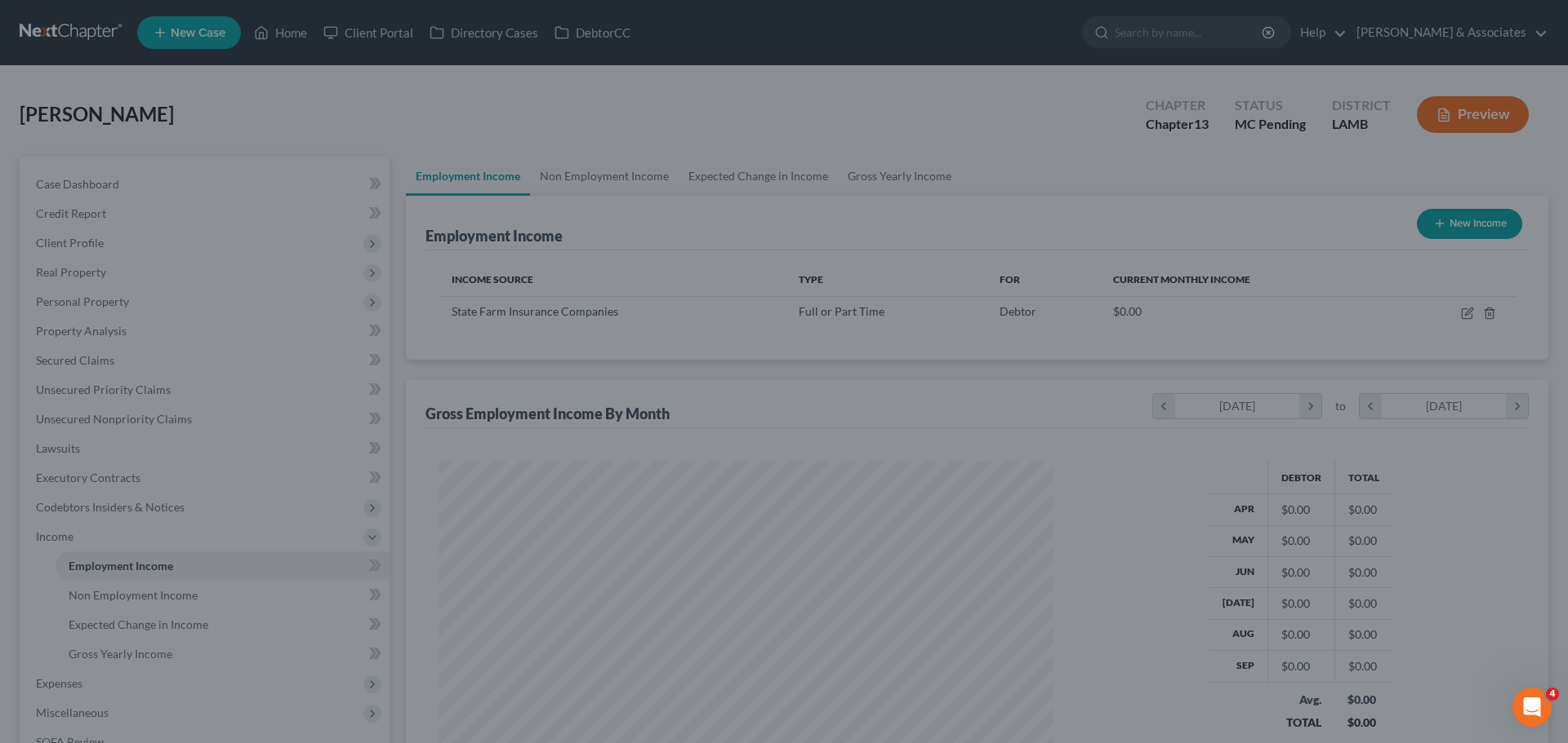
scroll to position [304, 642]
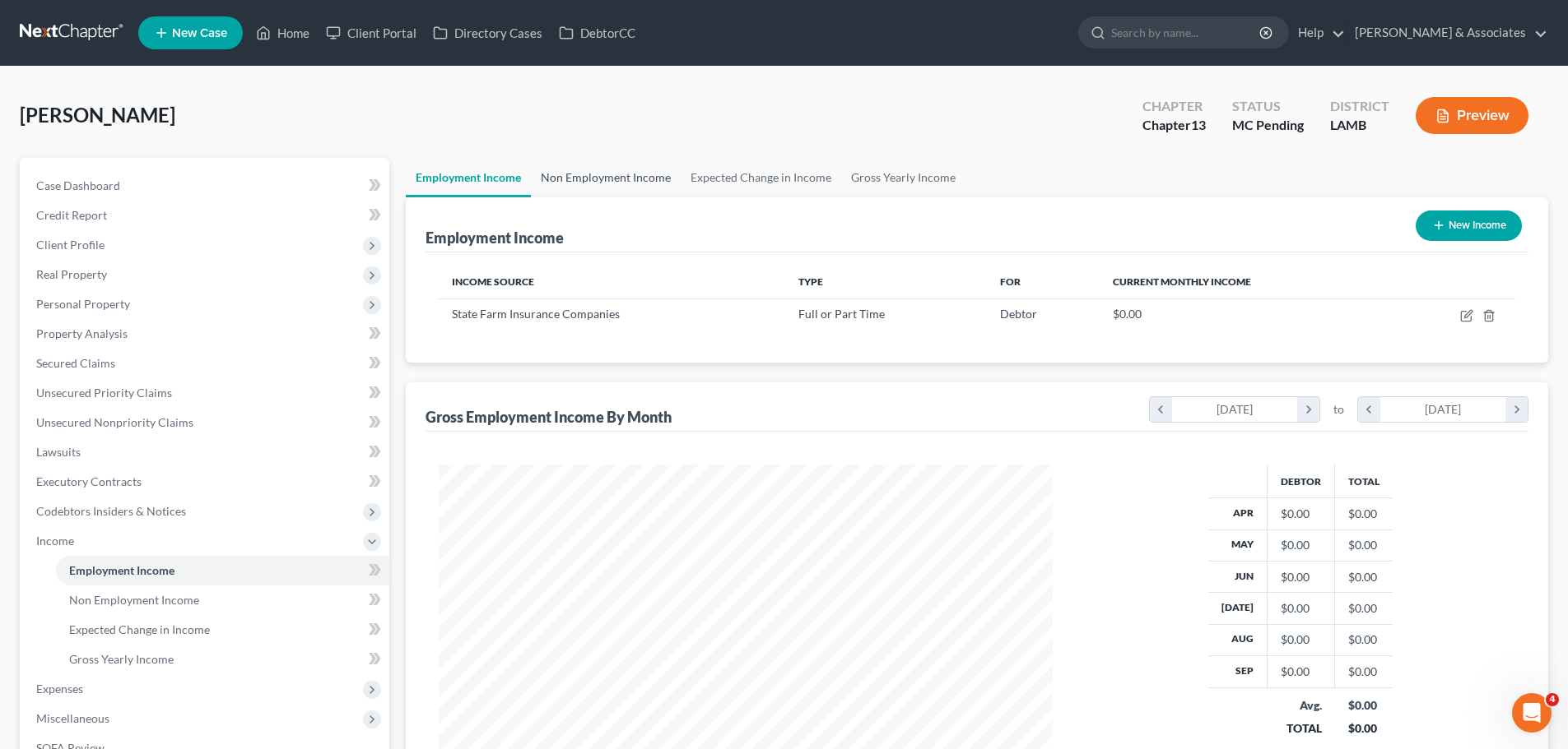
click at [613, 181] on link "Non Employment Income" at bounding box center [605, 178] width 150 height 39
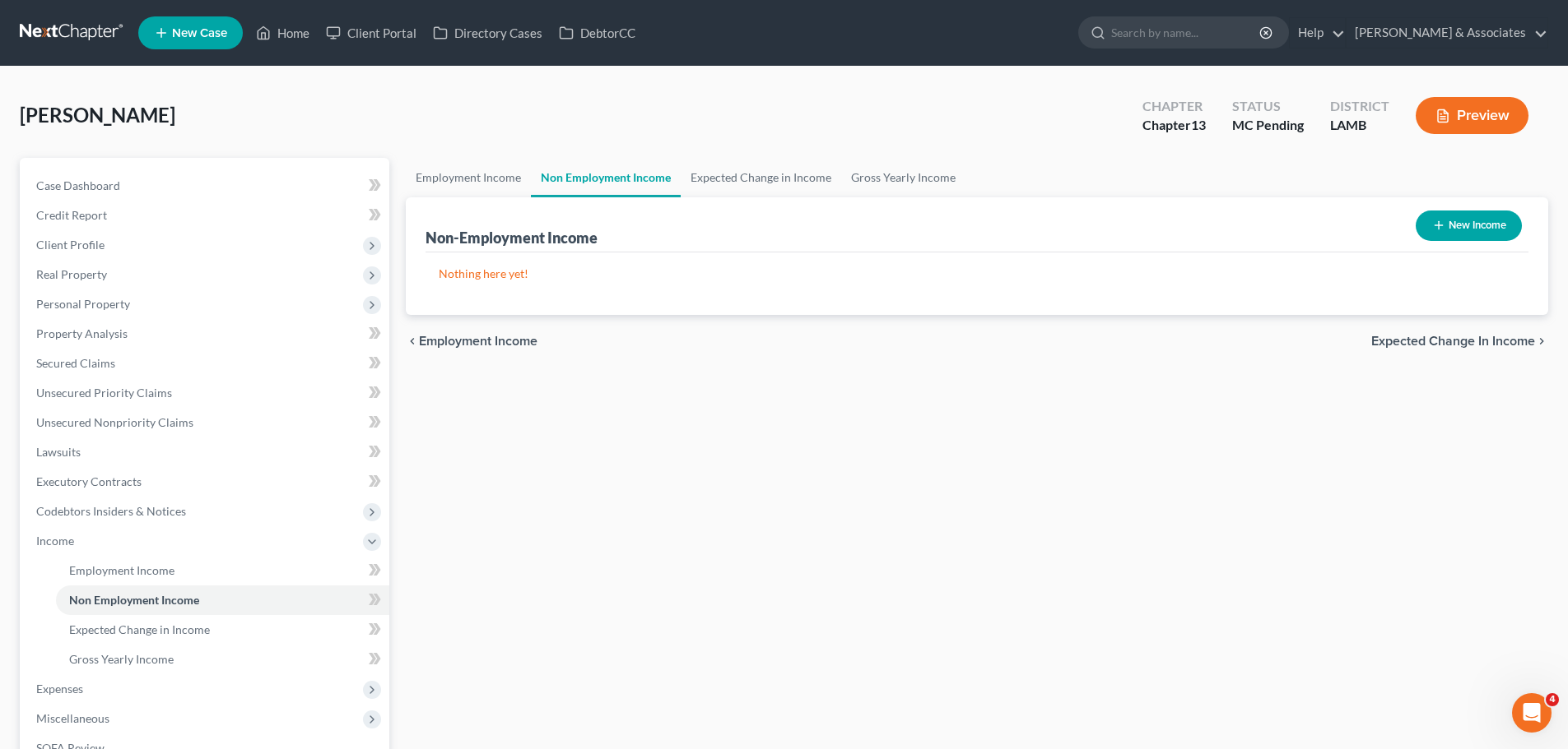
click at [1445, 233] on button "New Income" at bounding box center [1468, 226] width 106 height 30
select select "0"
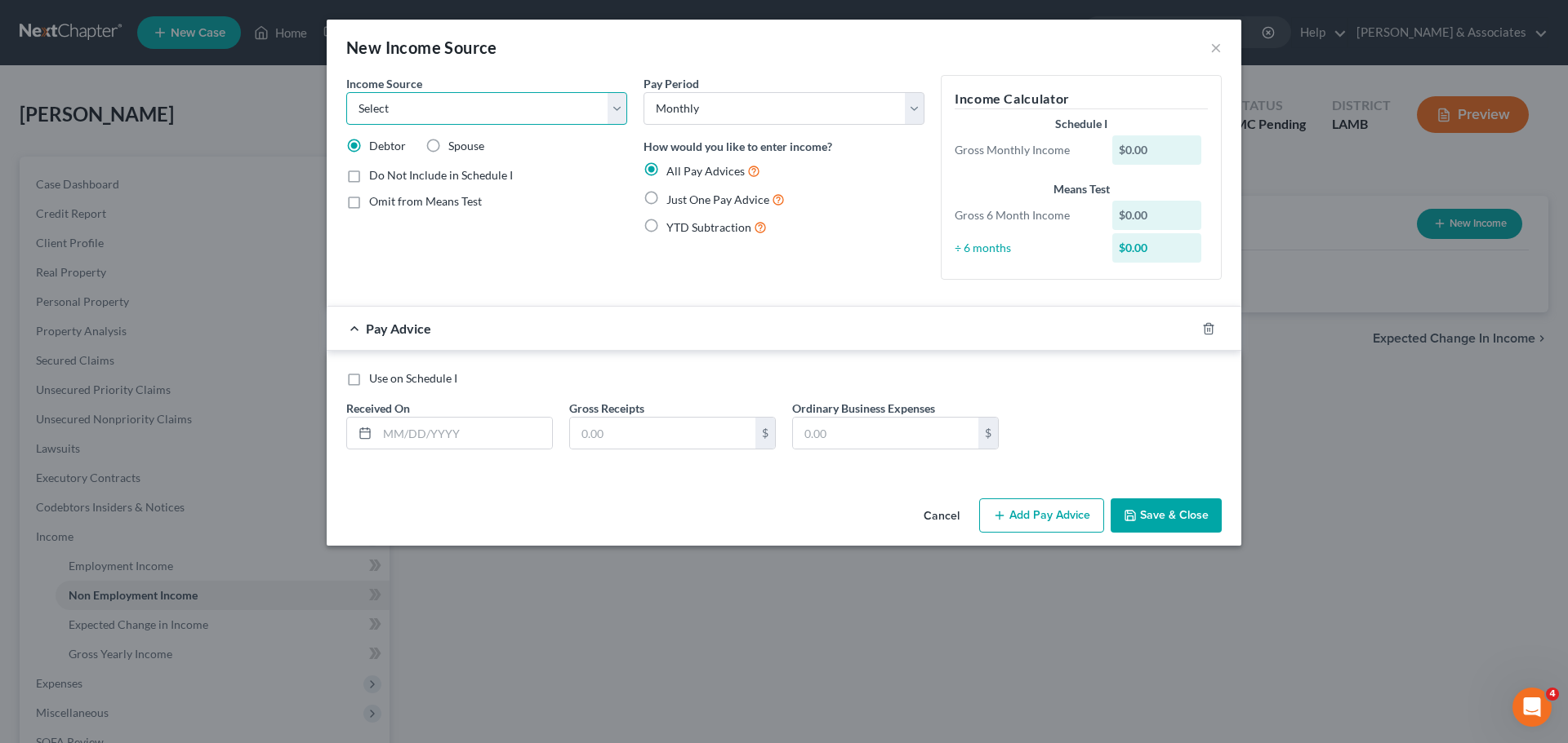
click at [532, 117] on select "Select Unemployment Disability (from employer) Pension Retirement Social Securi…" at bounding box center [486, 109] width 280 height 33
select select "12"
click at [346, 93] on select "Select Unemployment Disability (from employer) Pension Retirement Social Securi…" at bounding box center [486, 109] width 280 height 33
click at [549, 238] on div "Income Source * Select Unemployment Disability (from employer) Pension Retireme…" at bounding box center [487, 183] width 297 height 218
click at [492, 437] on input "text" at bounding box center [465, 432] width 175 height 31
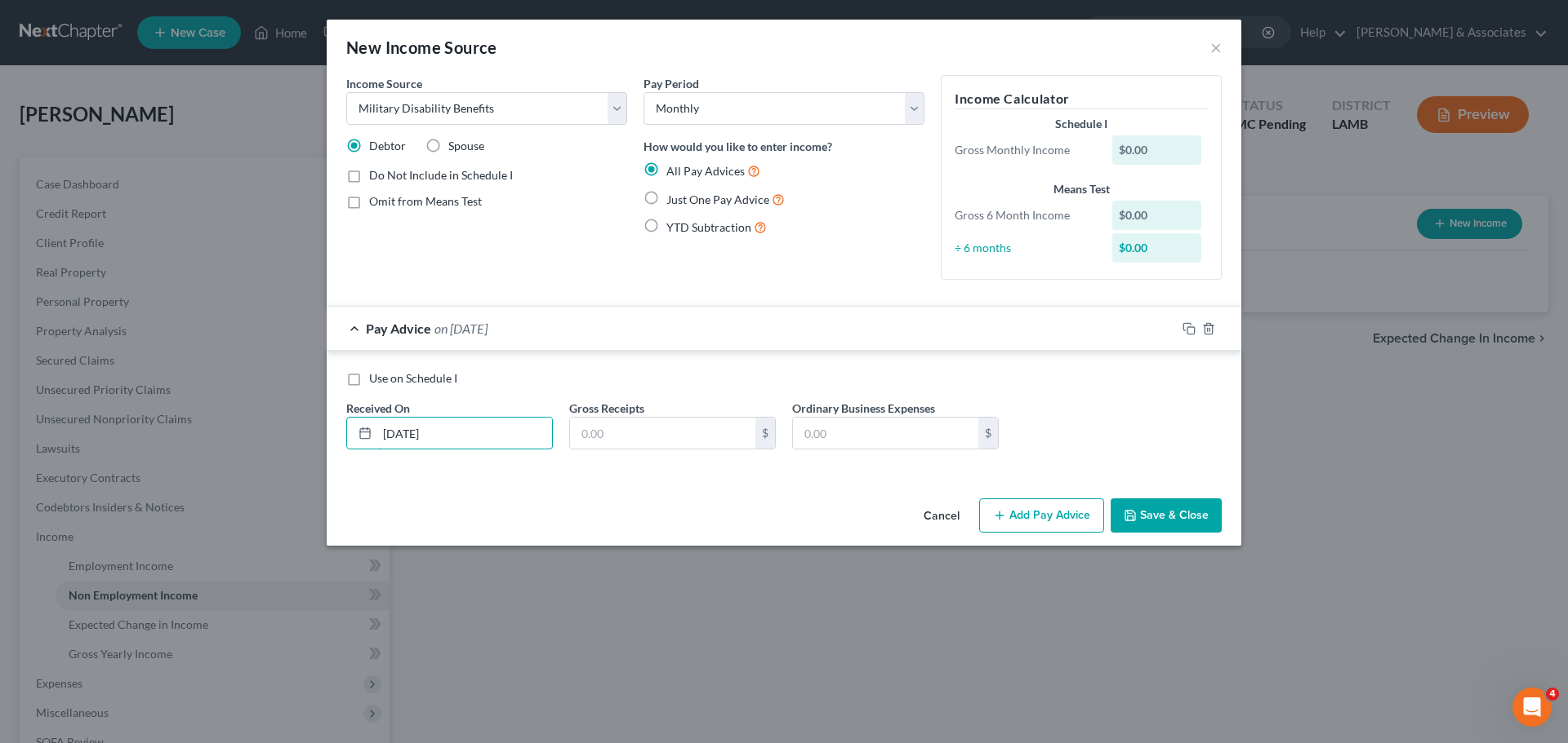
type input "10/01/2025"
type input "175.51"
drag, startPoint x: 726, startPoint y: 200, endPoint x: 800, endPoint y: 236, distance: 82.3
click at [726, 200] on span "Just One Pay Advice" at bounding box center [718, 199] width 103 height 14
click at [683, 200] on input "Just One Pay Advice" at bounding box center [678, 196] width 11 height 11
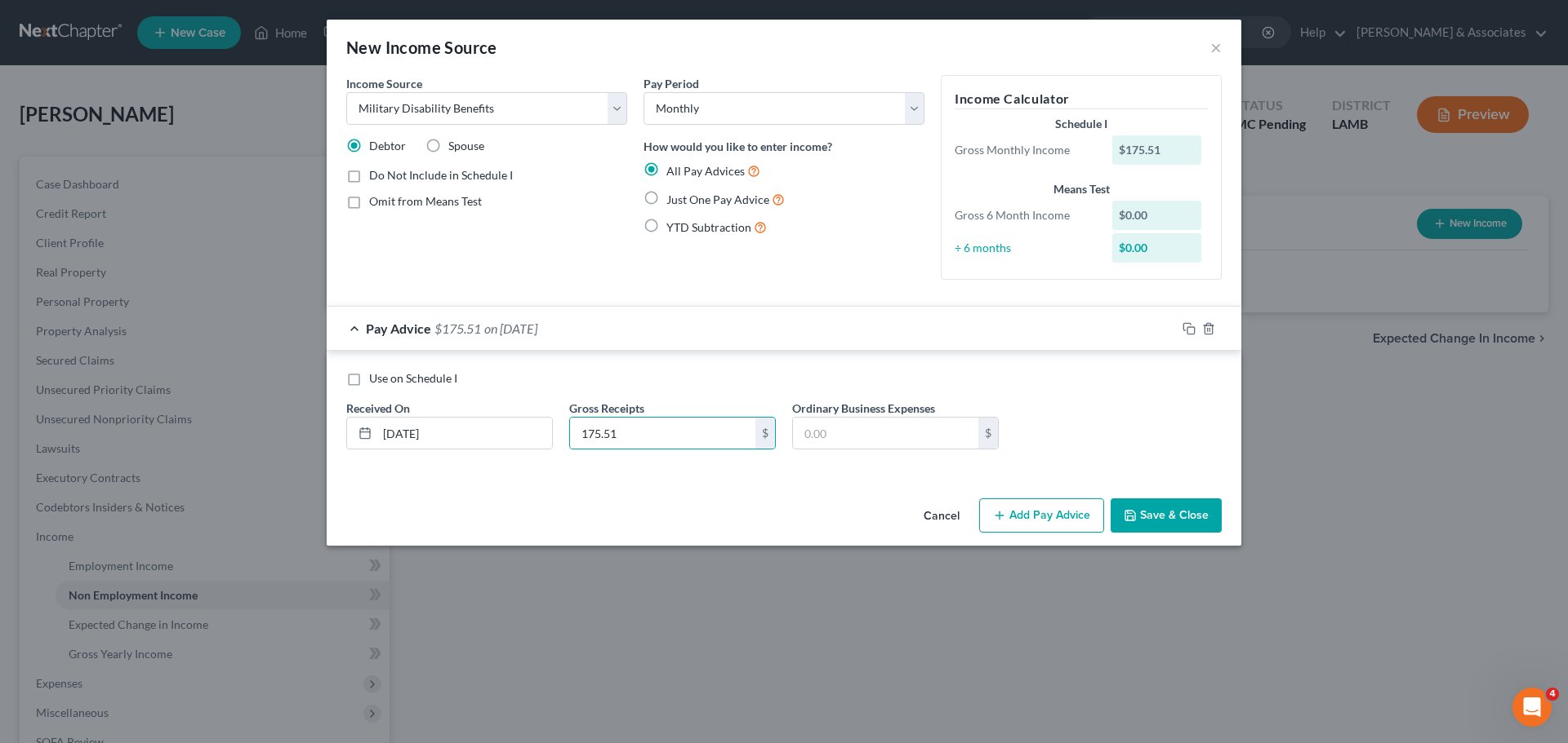
radio input "true"
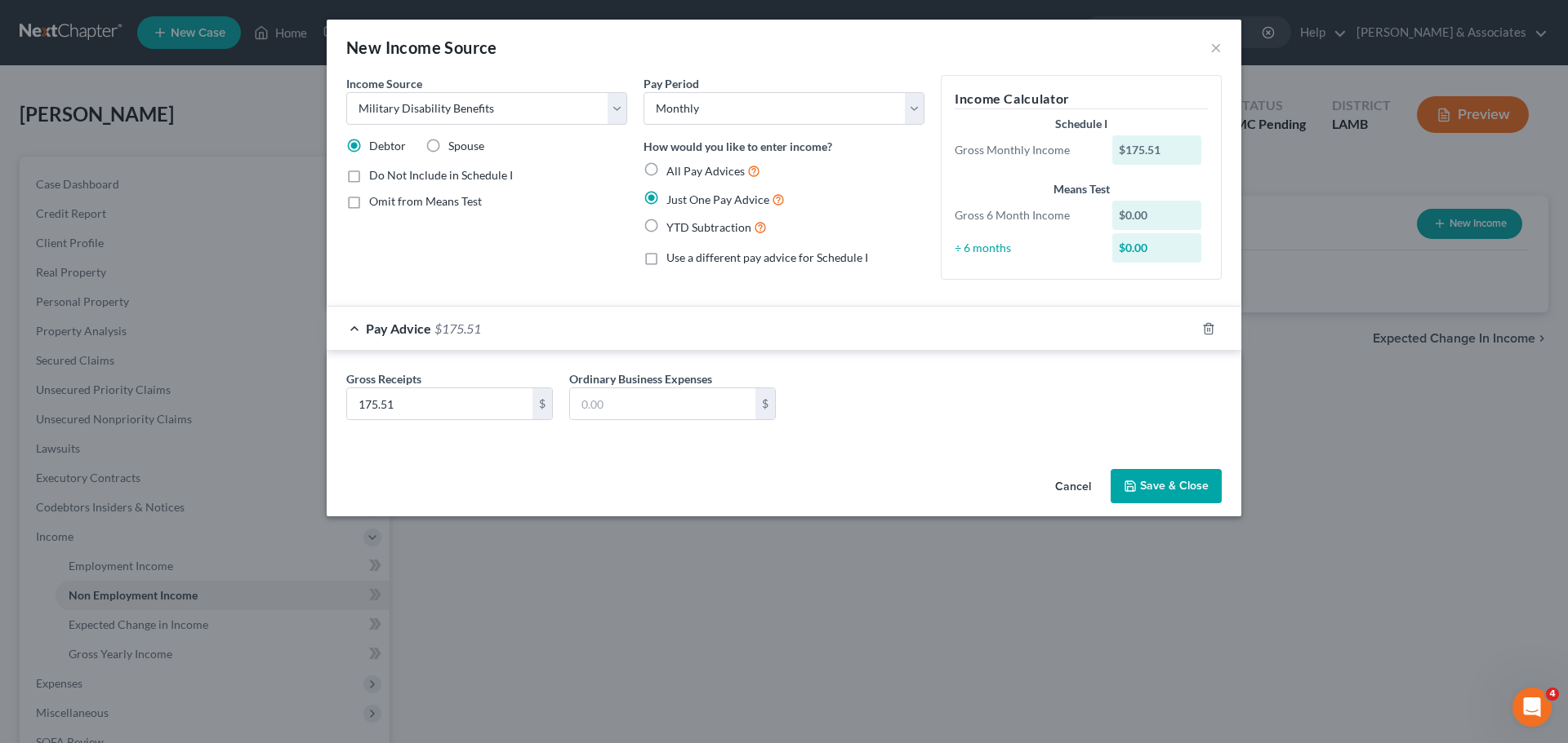
click at [1145, 490] on button "Save & Close" at bounding box center [1166, 486] width 111 height 35
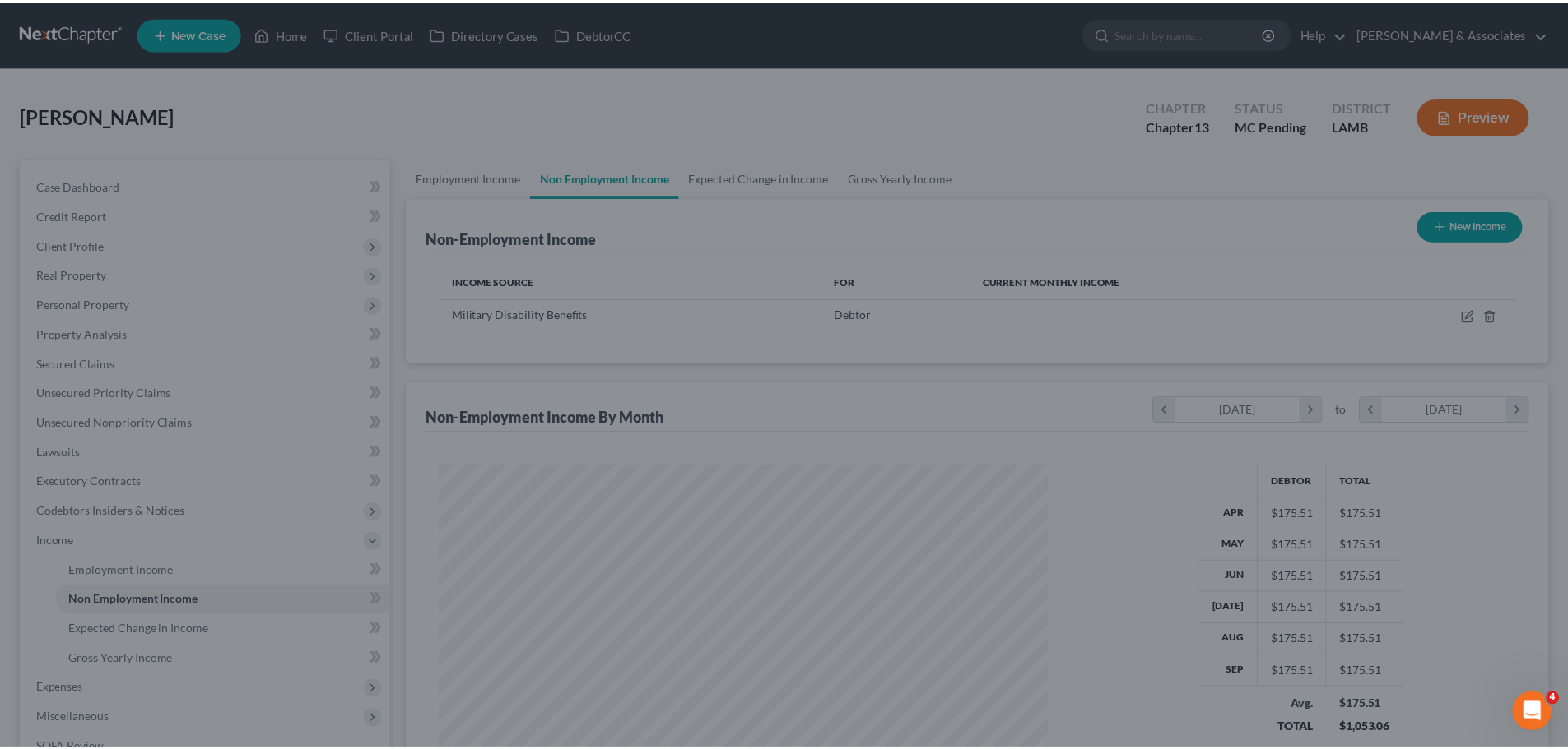
scroll to position [822193, 822341]
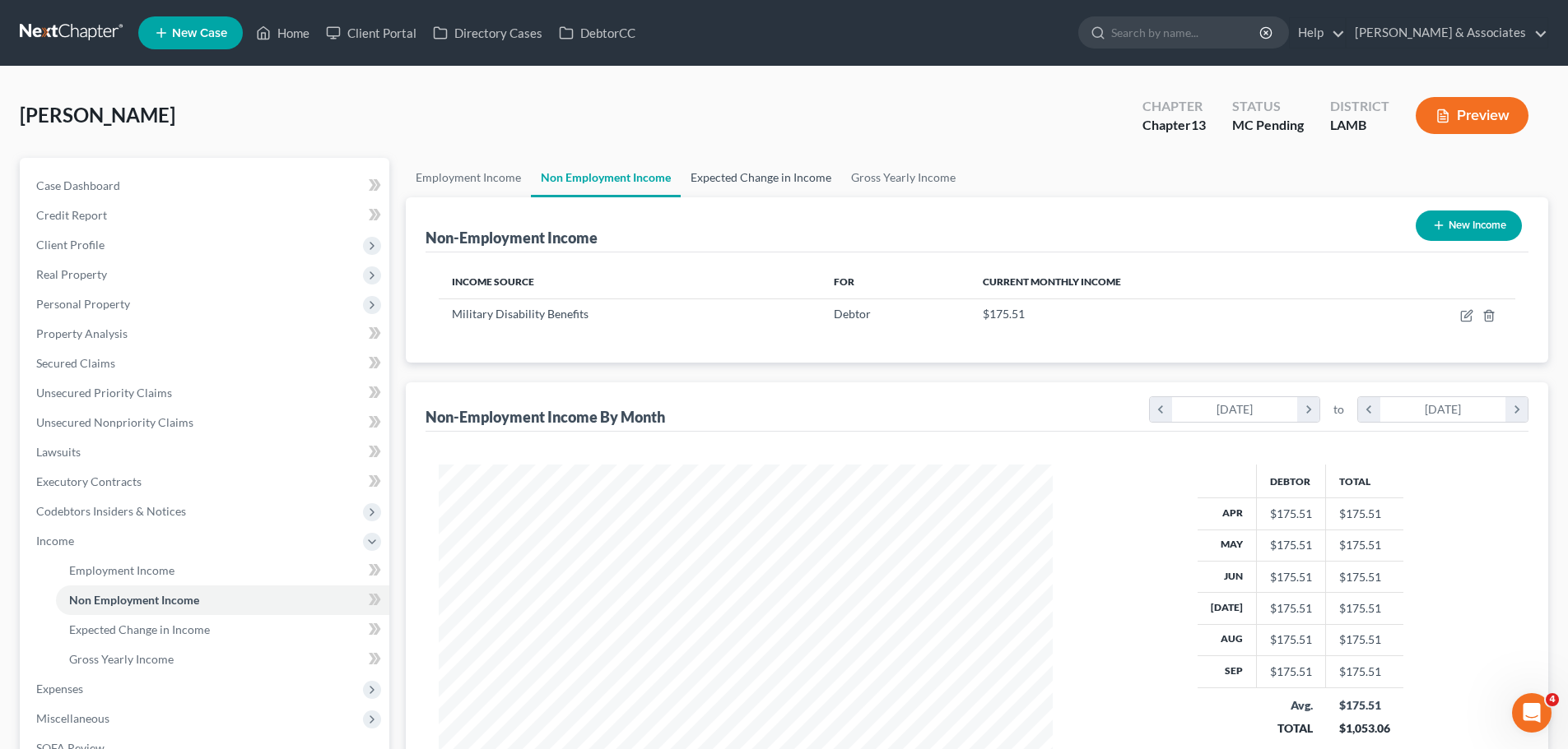
click at [758, 183] on link "Expected Change in Income" at bounding box center [760, 178] width 161 height 39
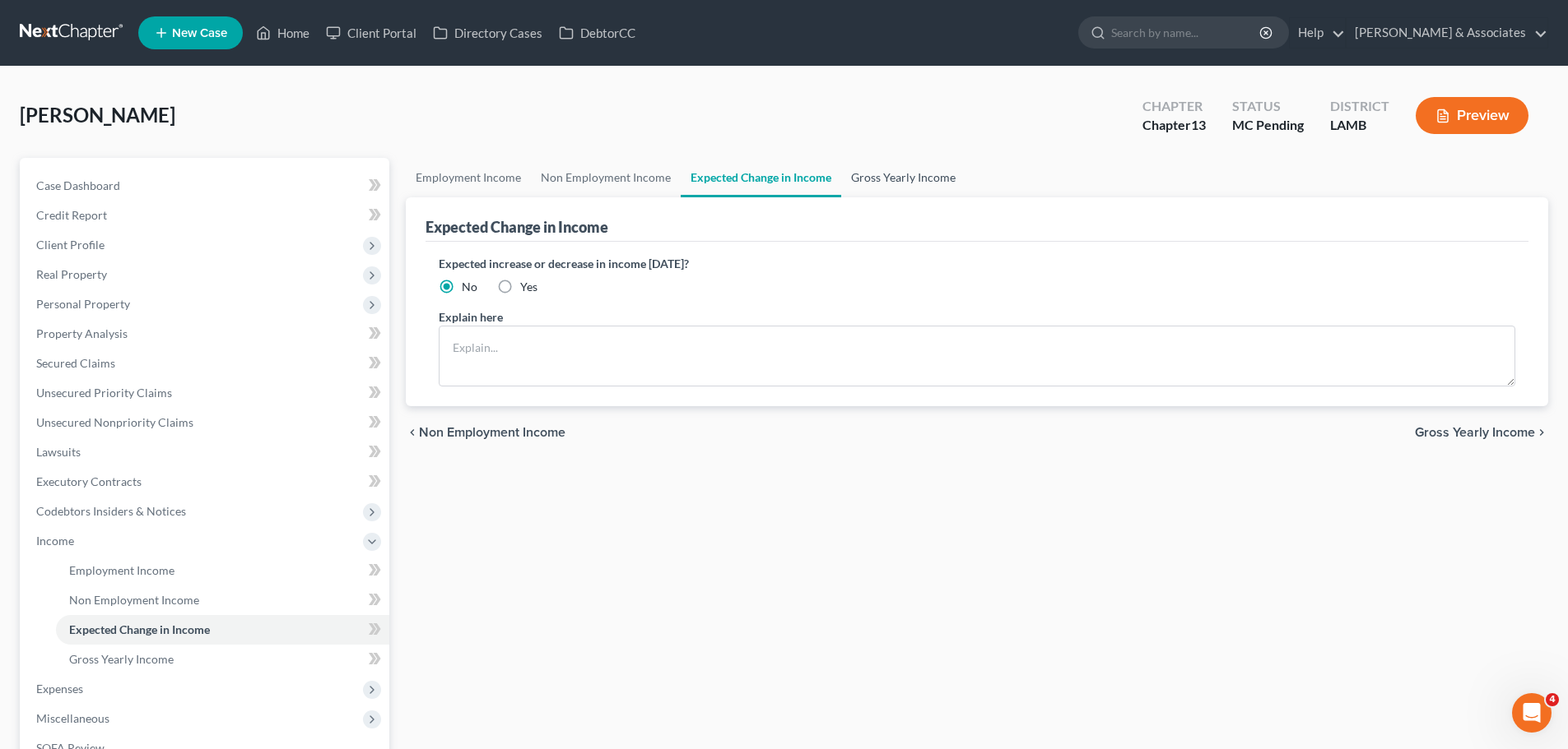
click at [867, 175] on link "Gross Yearly Income" at bounding box center [903, 178] width 124 height 39
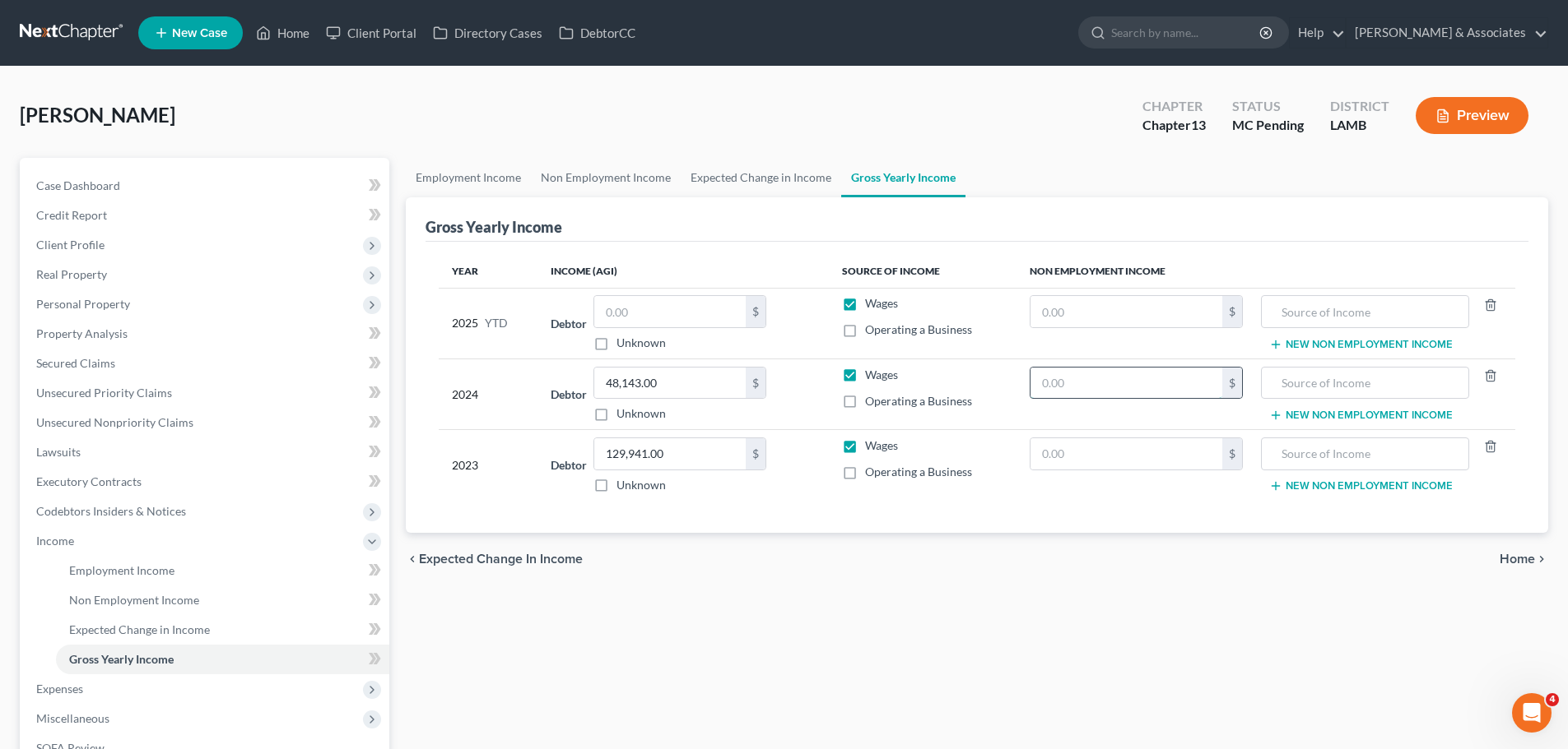
click at [1126, 392] on input "text" at bounding box center [1126, 383] width 192 height 31
click at [1151, 380] on input "text" at bounding box center [1126, 383] width 192 height 31
paste input "2,106.12"
type input "2,106.12"
click at [1134, 465] on input "text" at bounding box center [1126, 454] width 192 height 31
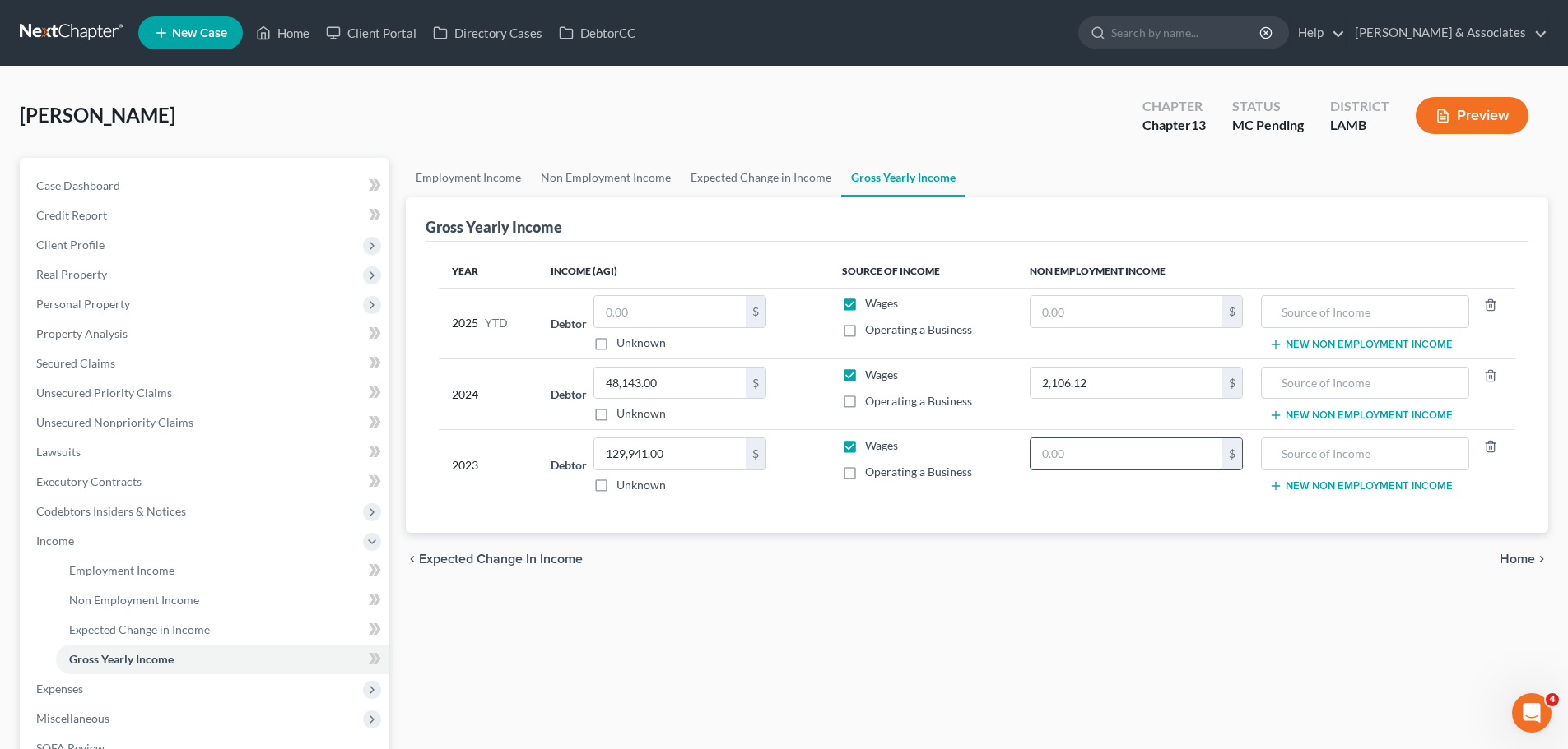
paste input "2,106.12"
type input "2,106.12"
click at [1316, 388] on input "text" at bounding box center [1364, 383] width 189 height 31
drag, startPoint x: 1364, startPoint y: 371, endPoint x: 1207, endPoint y: 380, distance: 157.3
click at [1207, 380] on tr "2024 Debtor 48,143.00 $ Unknown Balance Undetermined 48,143.00 $ Unknown Wages …" at bounding box center [977, 394] width 1076 height 71
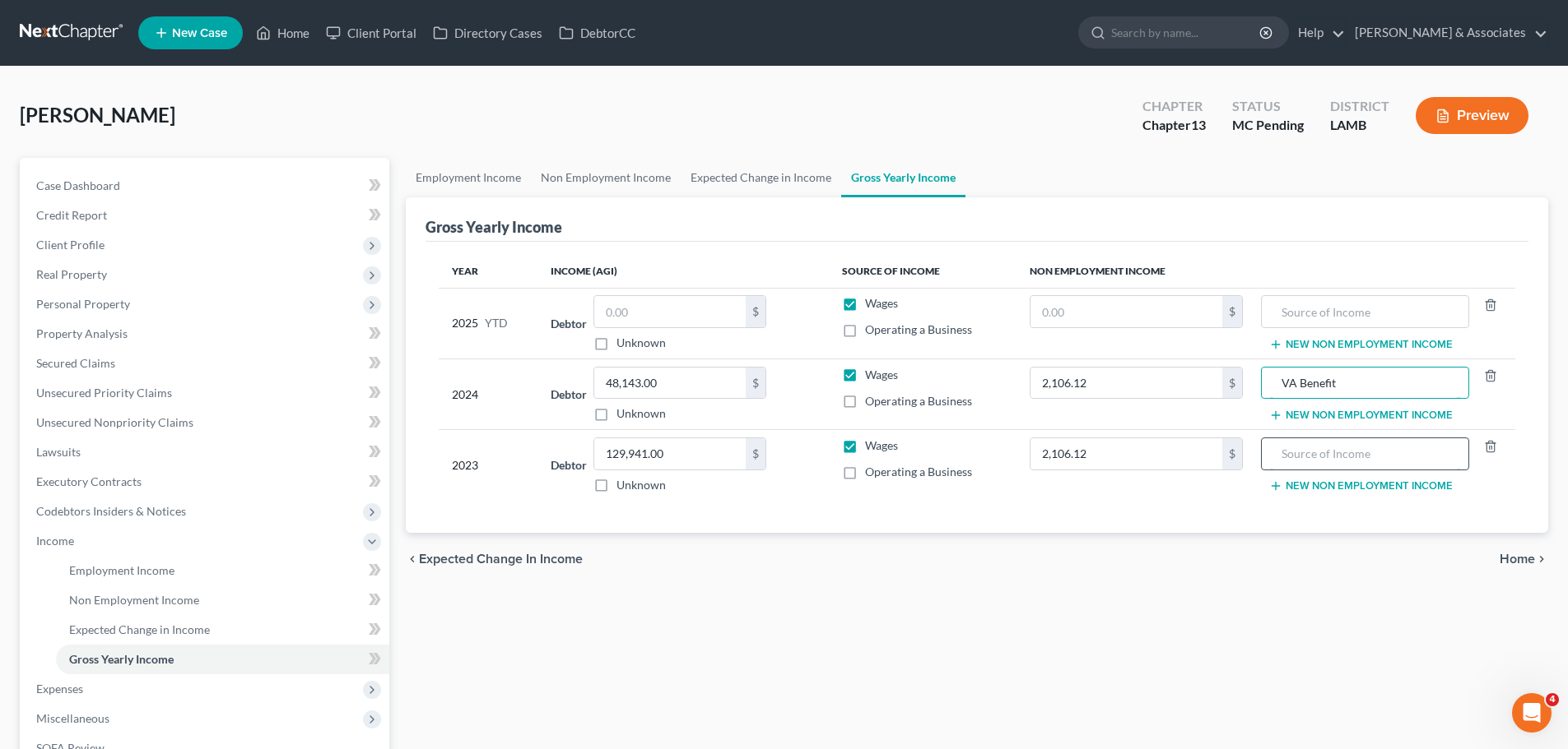
type input "VA Benefit"
click at [1360, 458] on input "text" at bounding box center [1364, 454] width 189 height 31
paste input "VA Benefit"
type input "VA Benefit"
click at [1319, 313] on input "text" at bounding box center [1364, 311] width 189 height 31
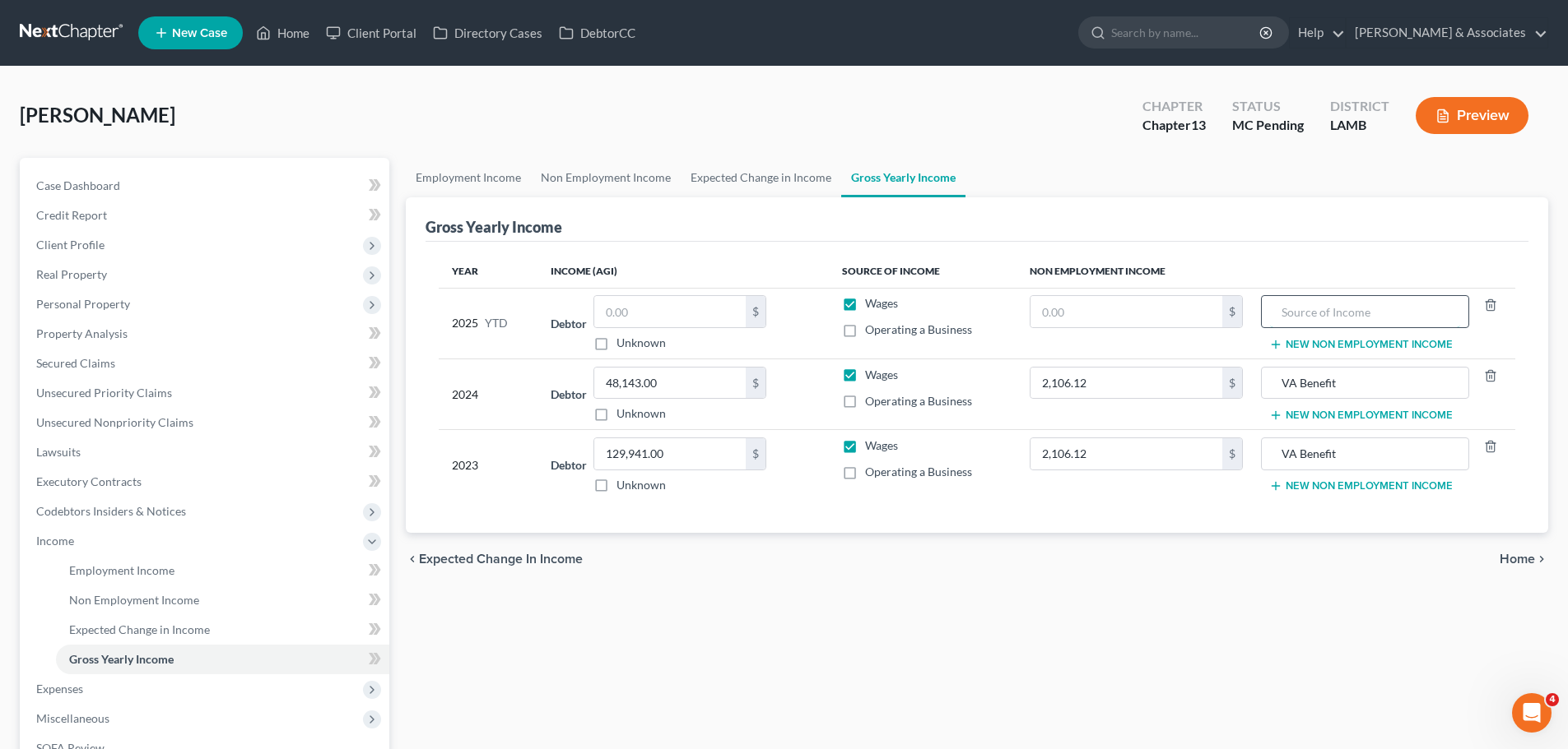
paste input "VA Benefit"
type input "VA Benefit"
click at [1124, 311] on input "text" at bounding box center [1126, 311] width 192 height 31
click at [1098, 301] on input "text" at bounding box center [1126, 311] width 192 height 31
paste input "1,755.1"
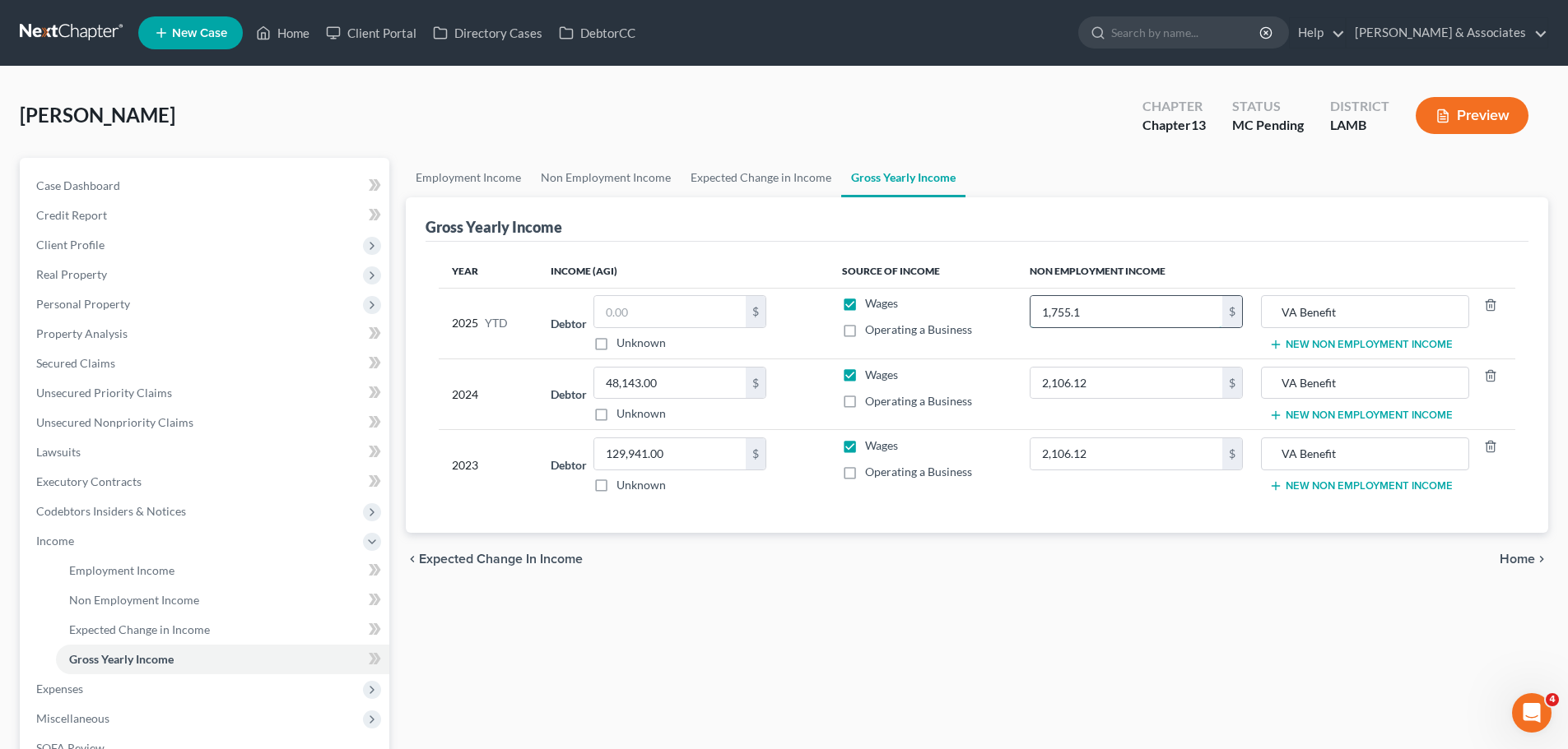
click at [1120, 315] on input "1,755.1" at bounding box center [1126, 311] width 192 height 31
type input "1,755.10"
click at [1148, 680] on div "Employment Income Non Employment Income Expected Change in Income Gross Yearly …" at bounding box center [977, 559] width 1159 height 802
click at [633, 318] on input "text" at bounding box center [670, 311] width 152 height 31
type input "51,492.31"
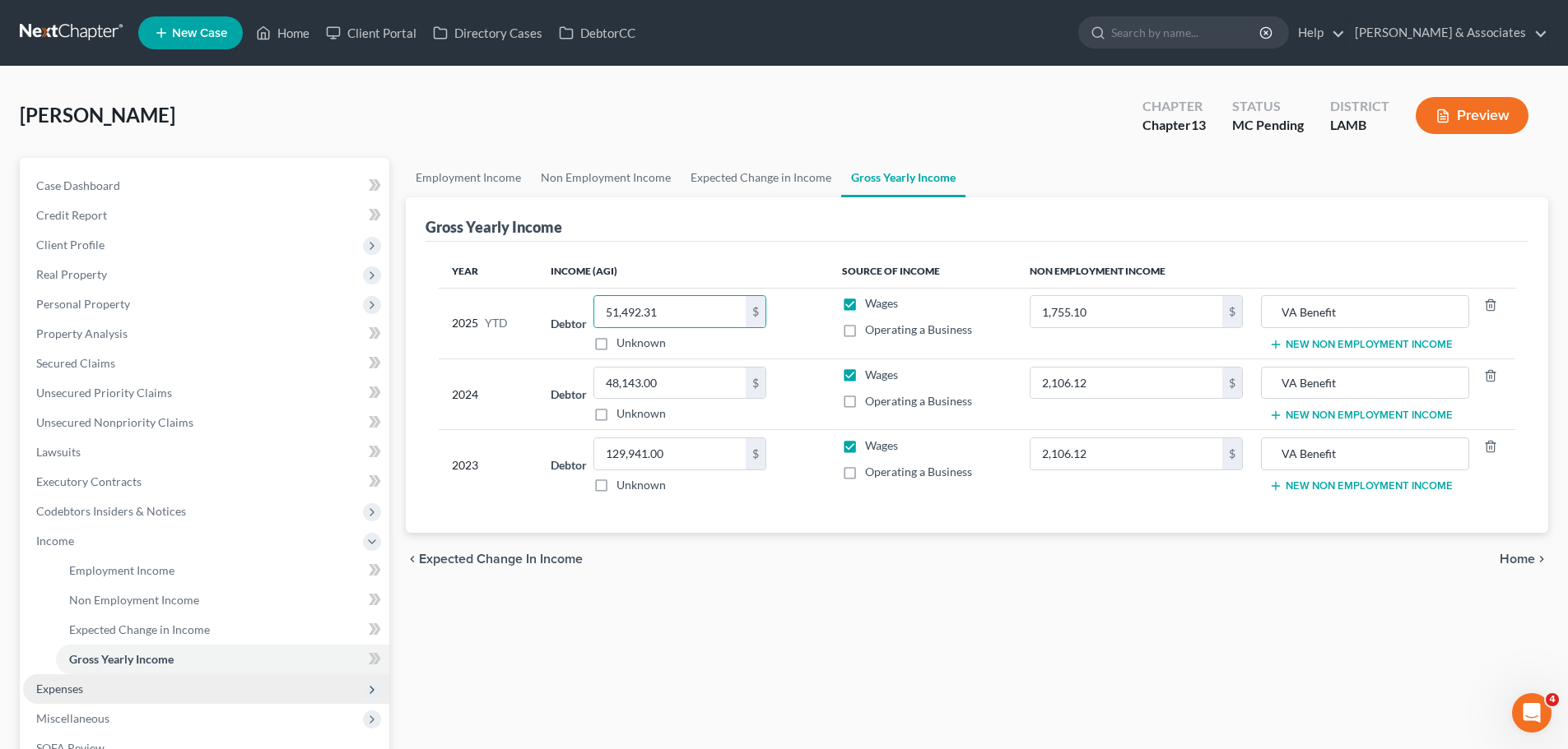
click at [116, 691] on span "Expenses" at bounding box center [206, 689] width 366 height 30
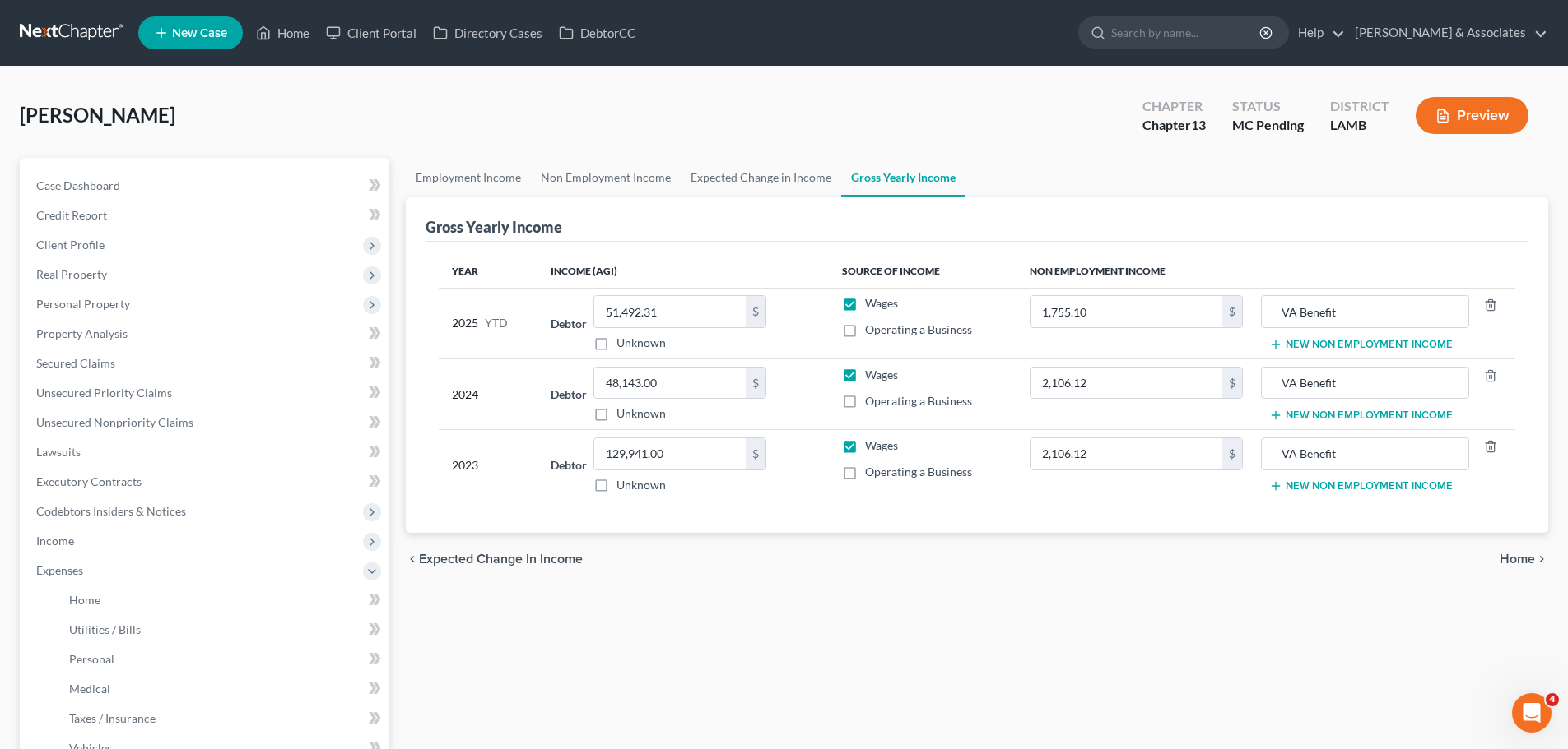
click at [550, 690] on div "Employment Income Non Employment Income Expected Change in Income Gross Yearly …" at bounding box center [977, 603] width 1159 height 891
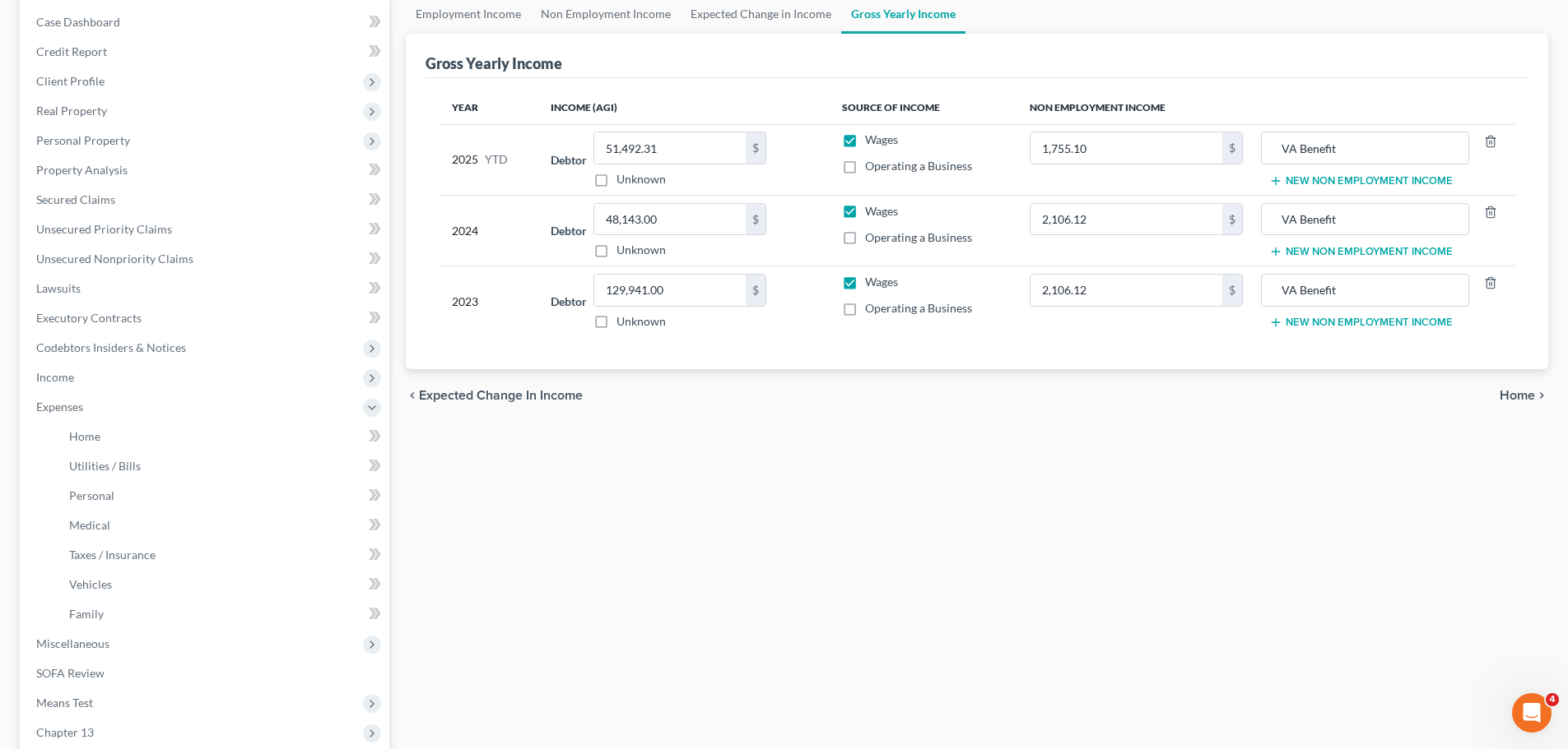
scroll to position [329, 0]
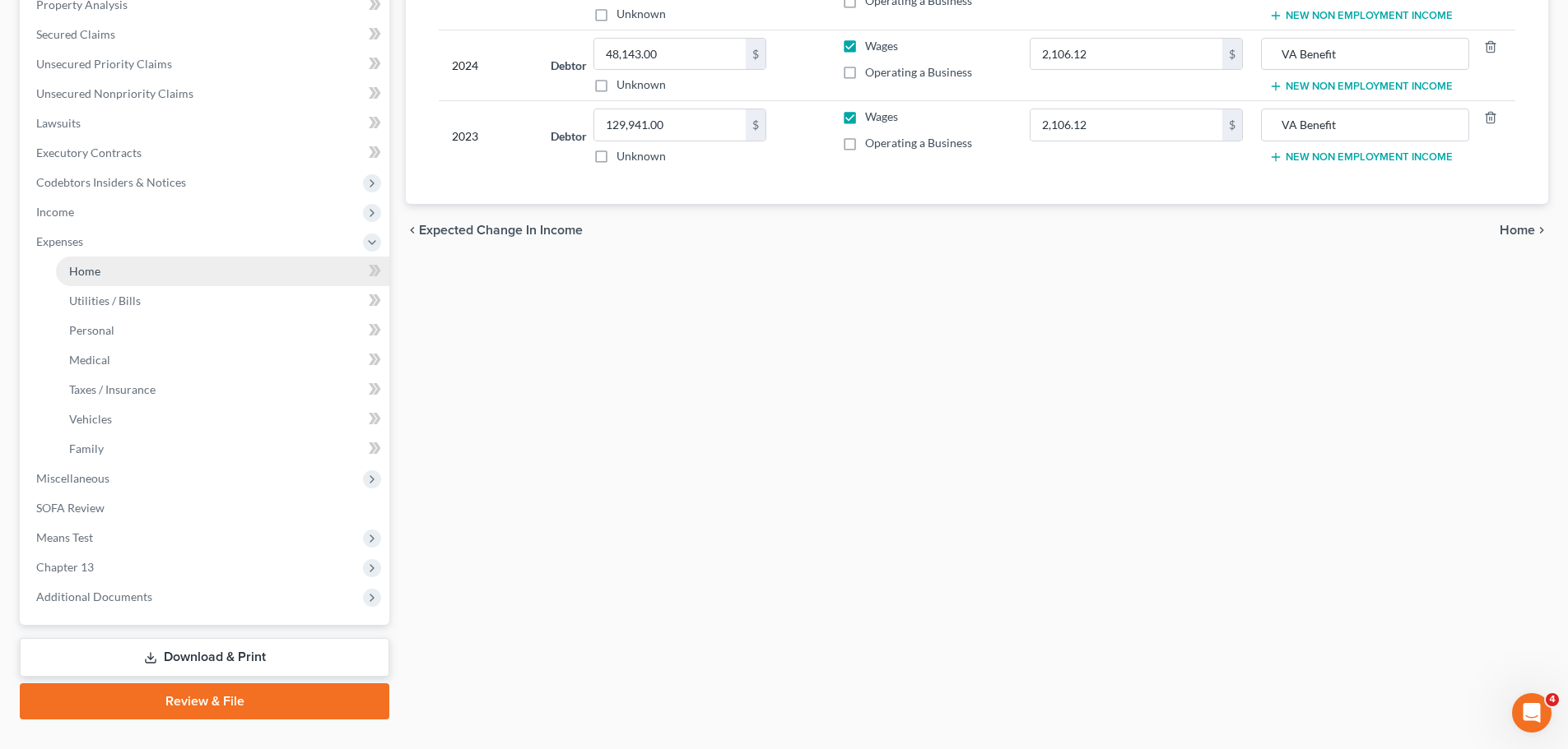
click at [142, 272] on link "Home" at bounding box center [222, 271] width 333 height 30
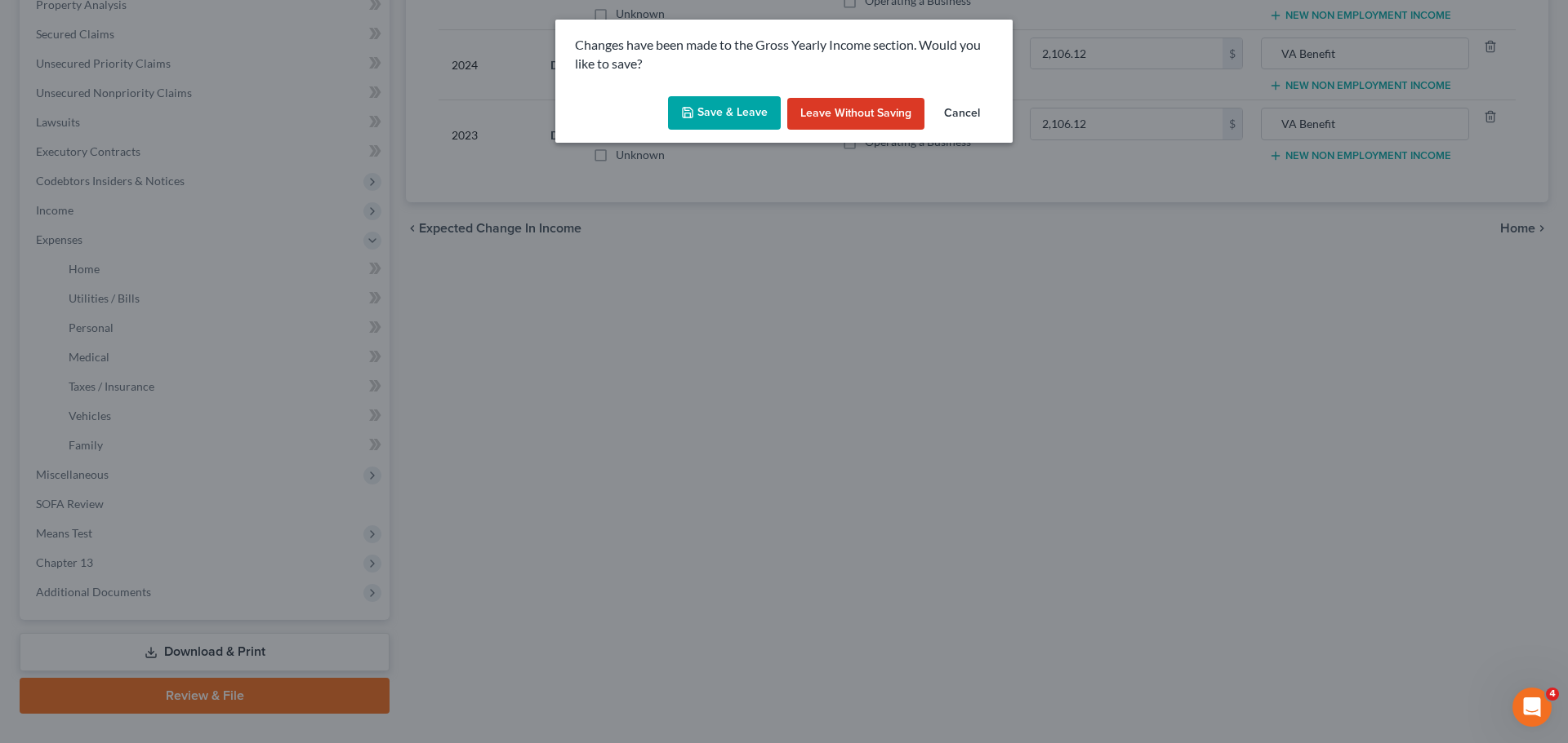
click at [734, 114] on button "Save & Leave" at bounding box center [724, 113] width 113 height 35
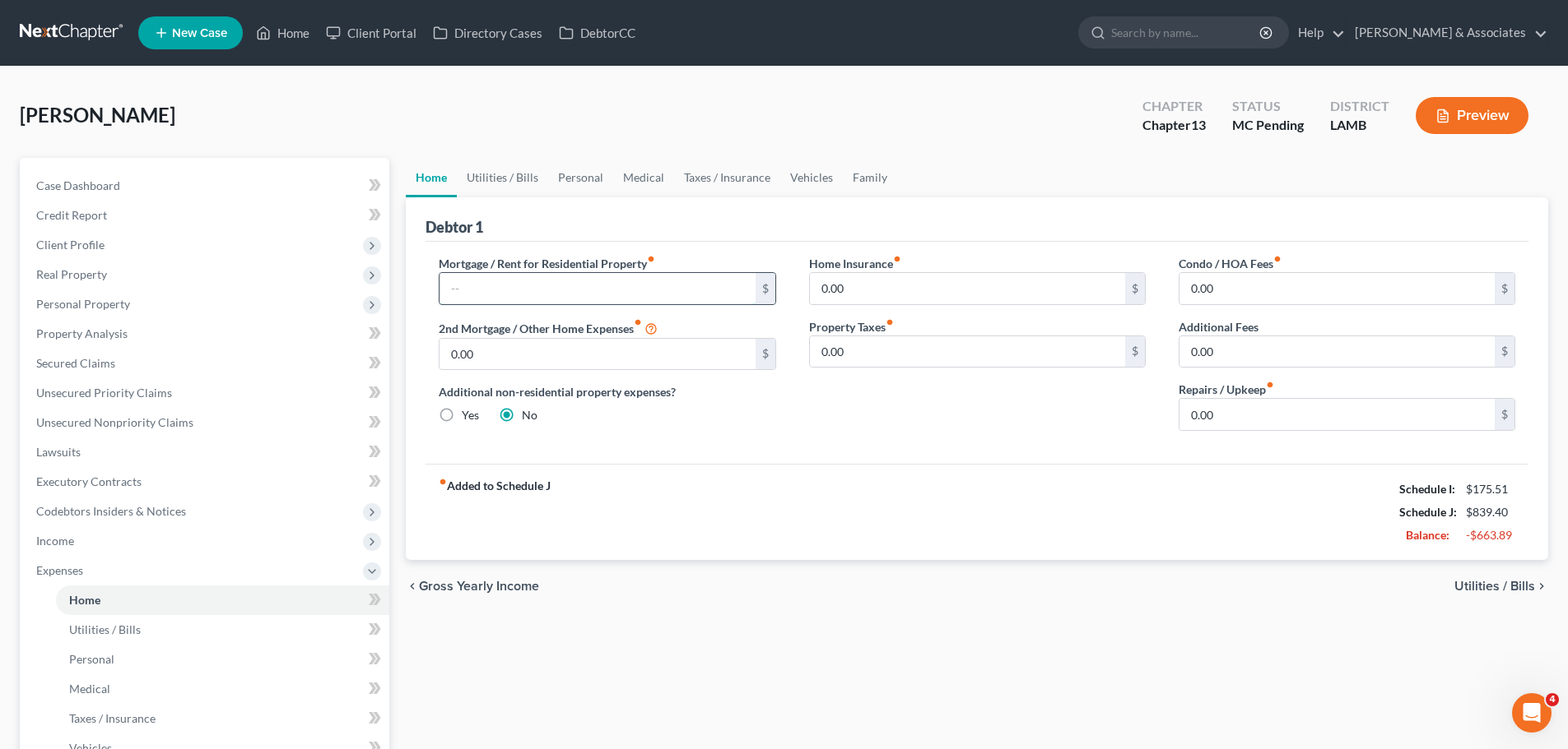
click at [675, 283] on input "text" at bounding box center [597, 288] width 315 height 31
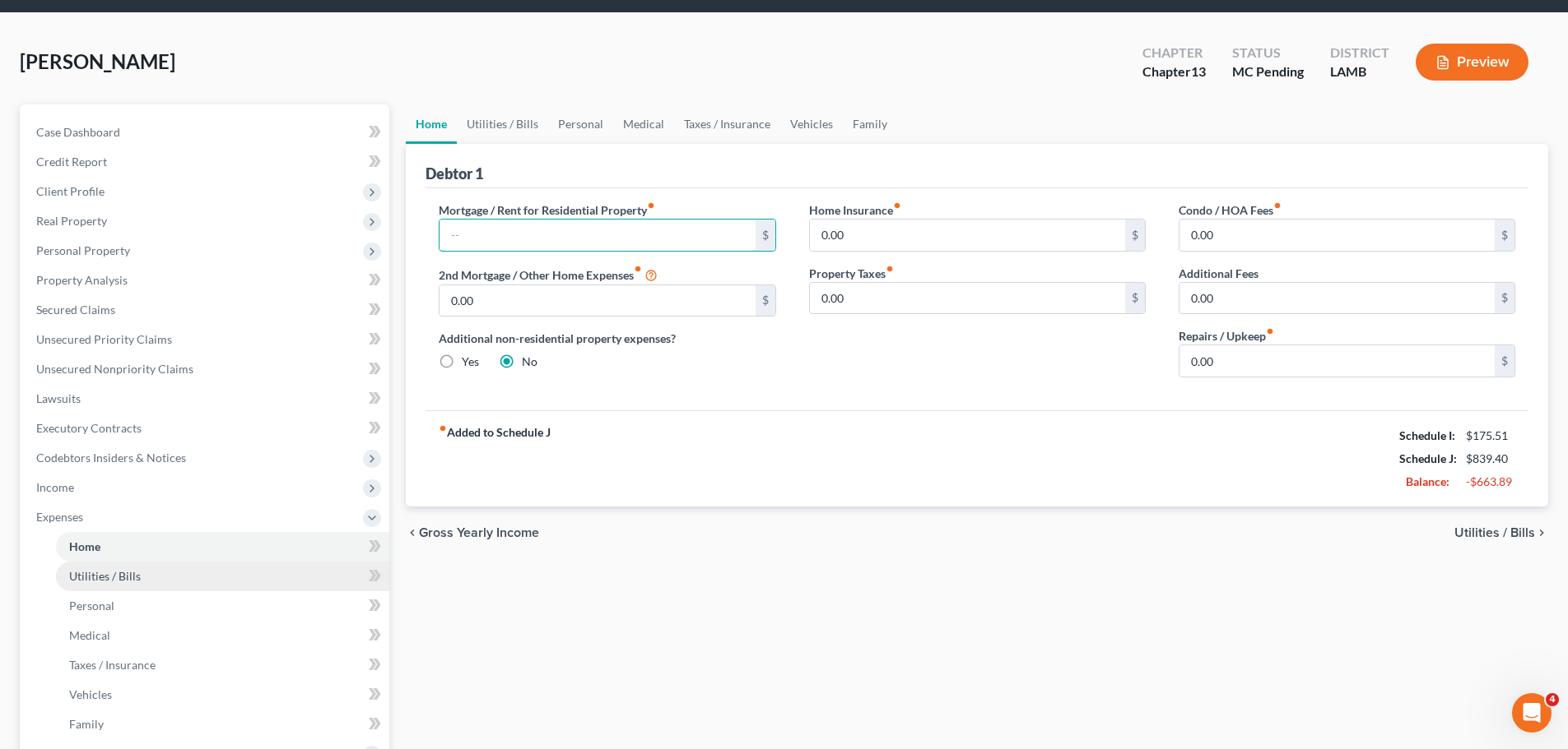
scroll to position [83, 0]
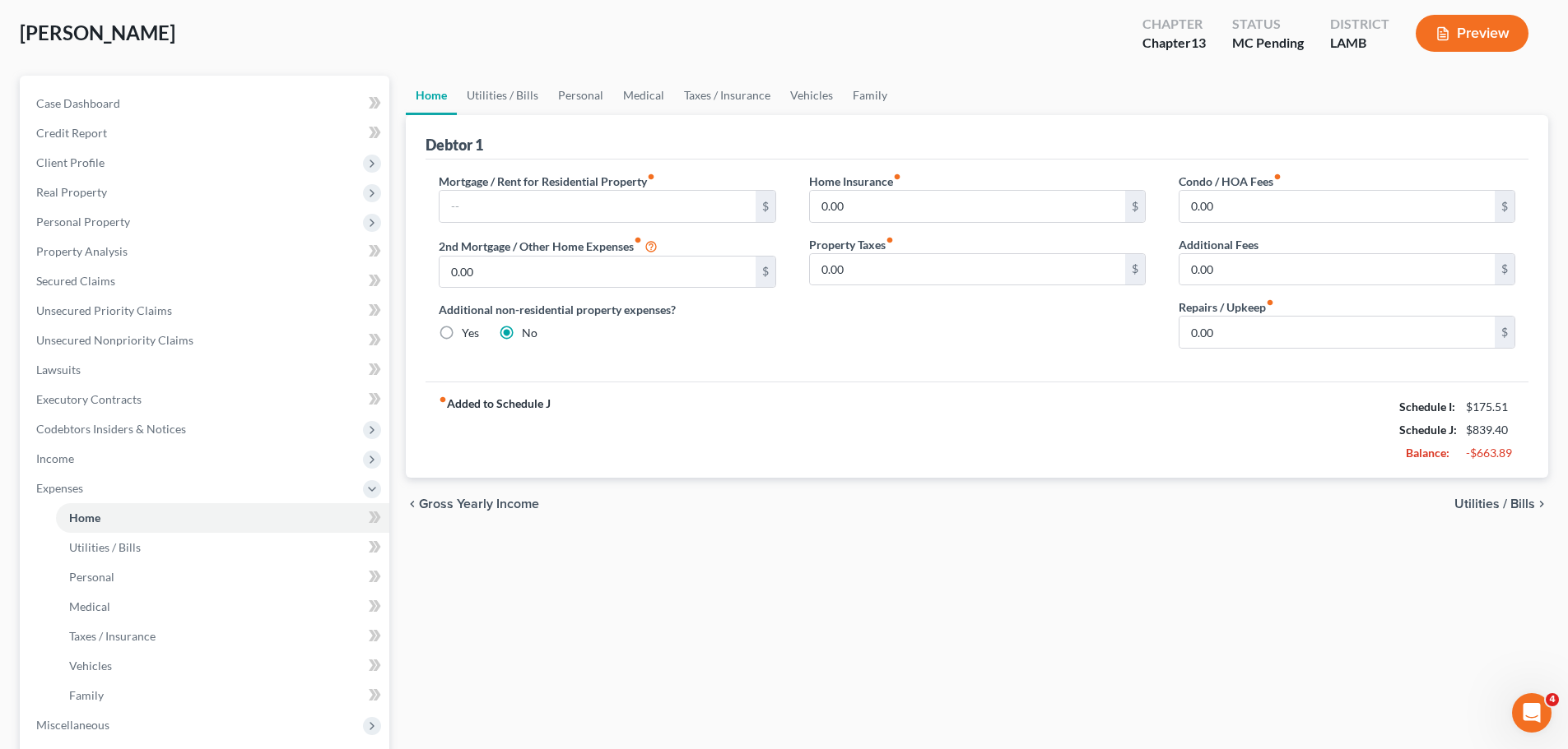
click at [687, 564] on div "Home Utilities / Bills Personal Medical Taxes / Insurance Vehicles Family Debto…" at bounding box center [977, 520] width 1159 height 891
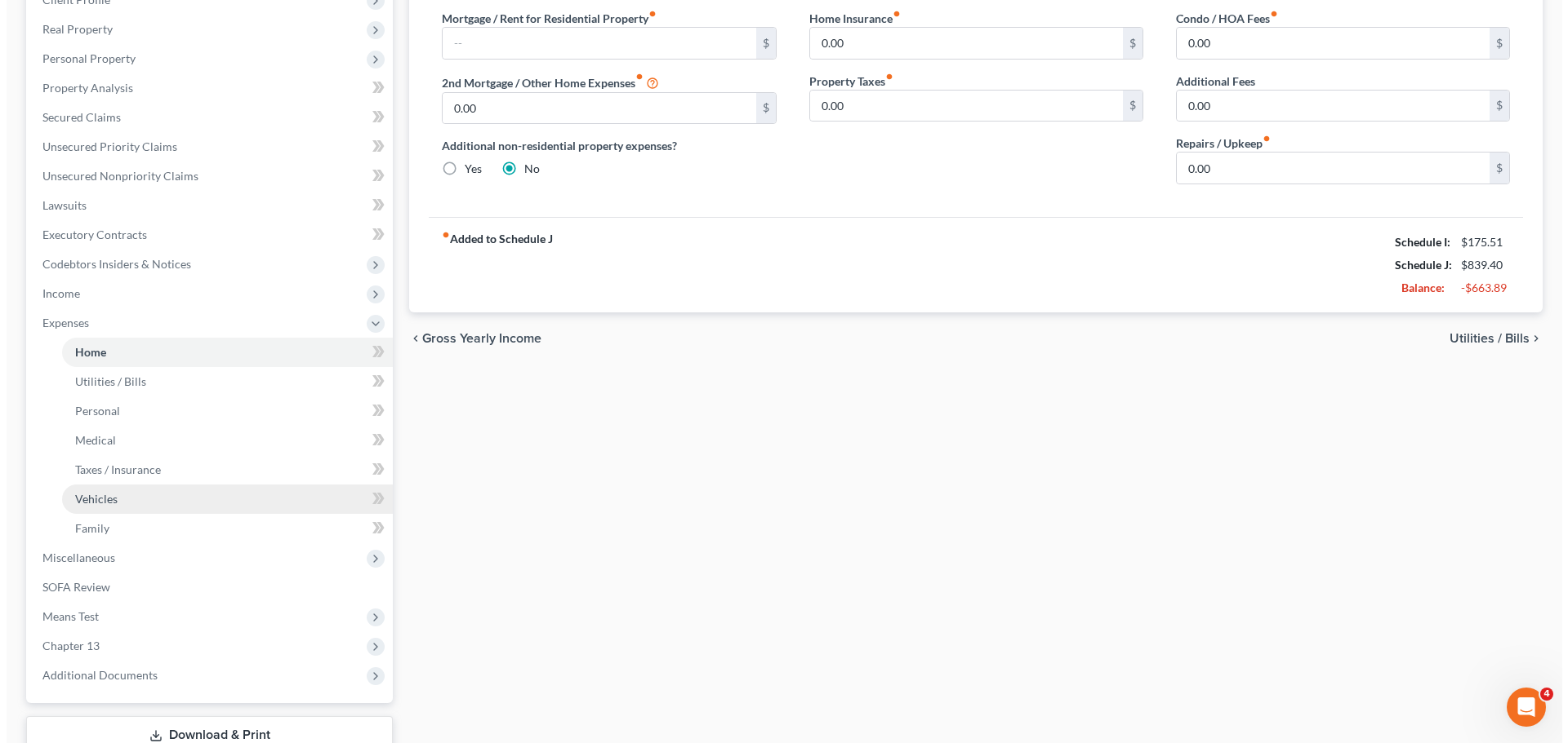
scroll to position [245, 0]
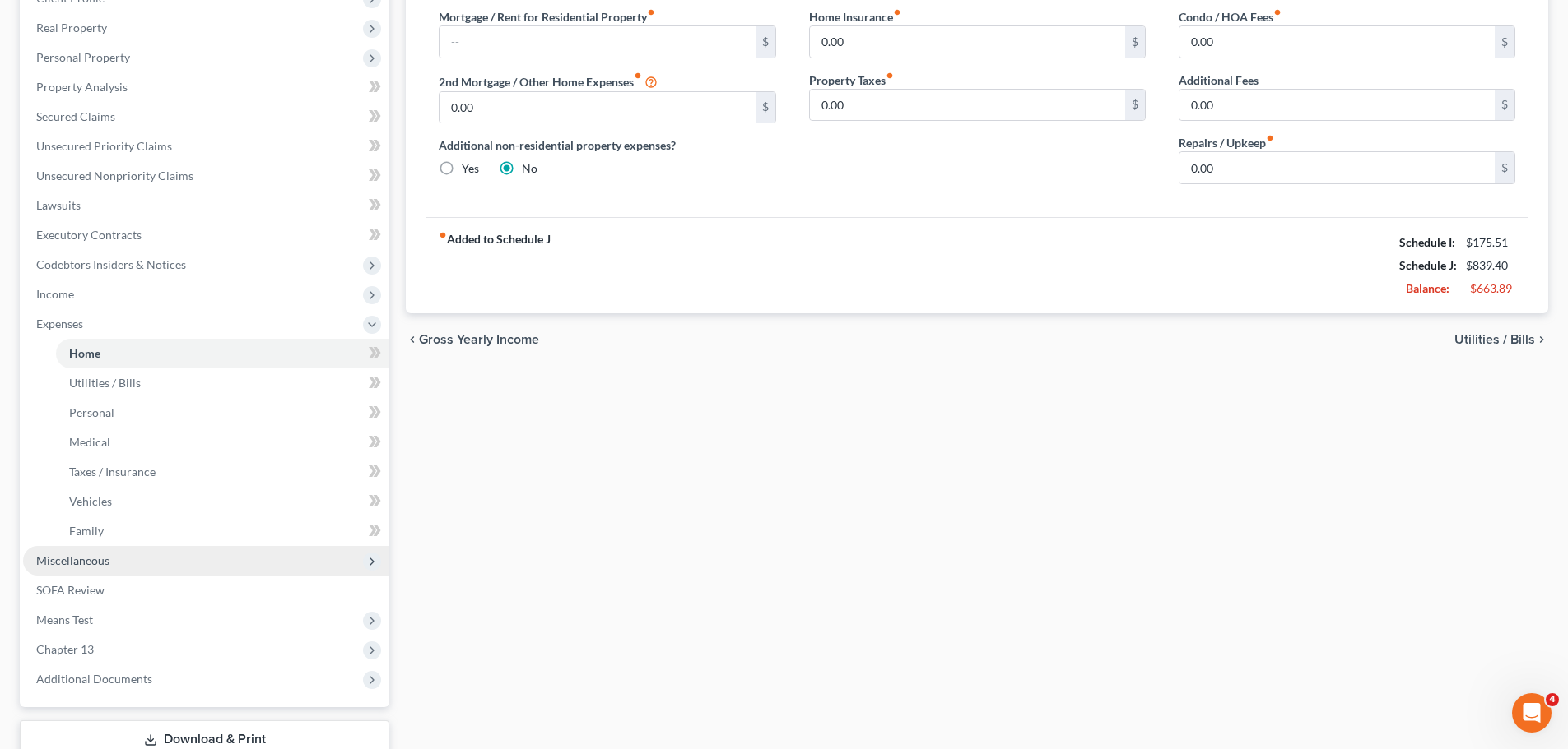
click at [147, 559] on span "Miscellaneous" at bounding box center [206, 561] width 366 height 30
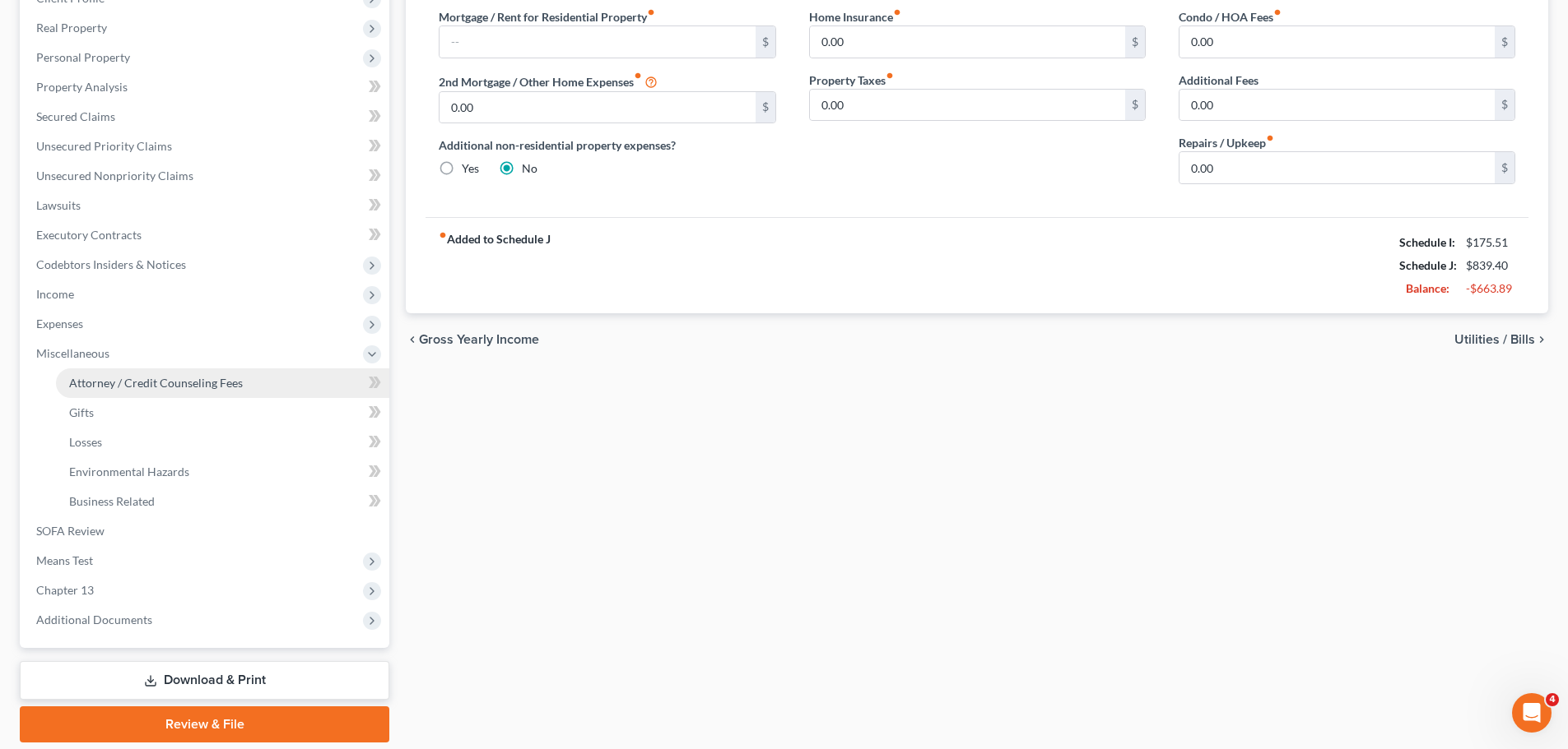
click at [189, 371] on link "Attorney / Credit Counseling Fees" at bounding box center [222, 383] width 333 height 30
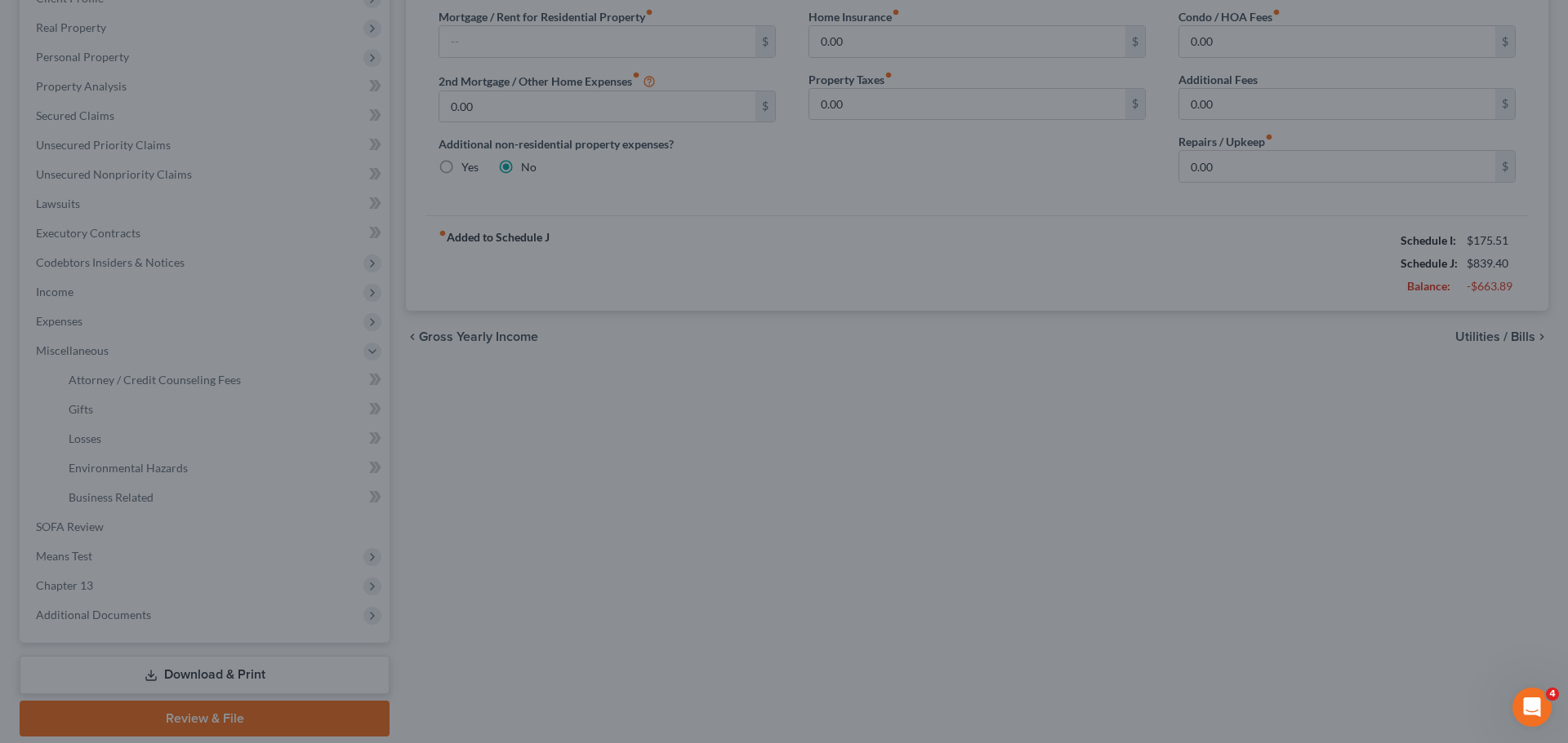
click at [738, 507] on div at bounding box center [784, 371] width 1568 height 743
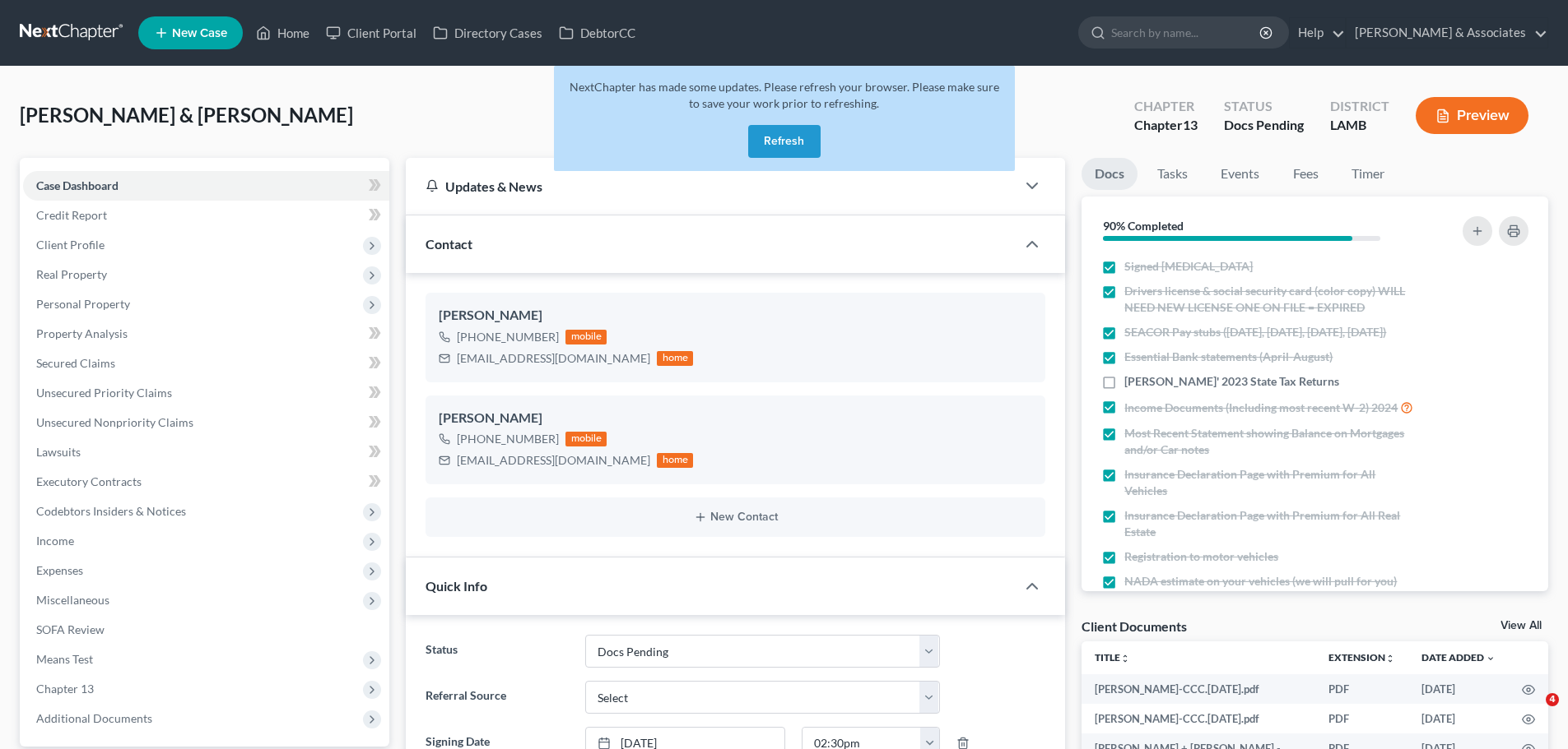
select select "6"
click at [77, 25] on link at bounding box center [72, 32] width 105 height 30
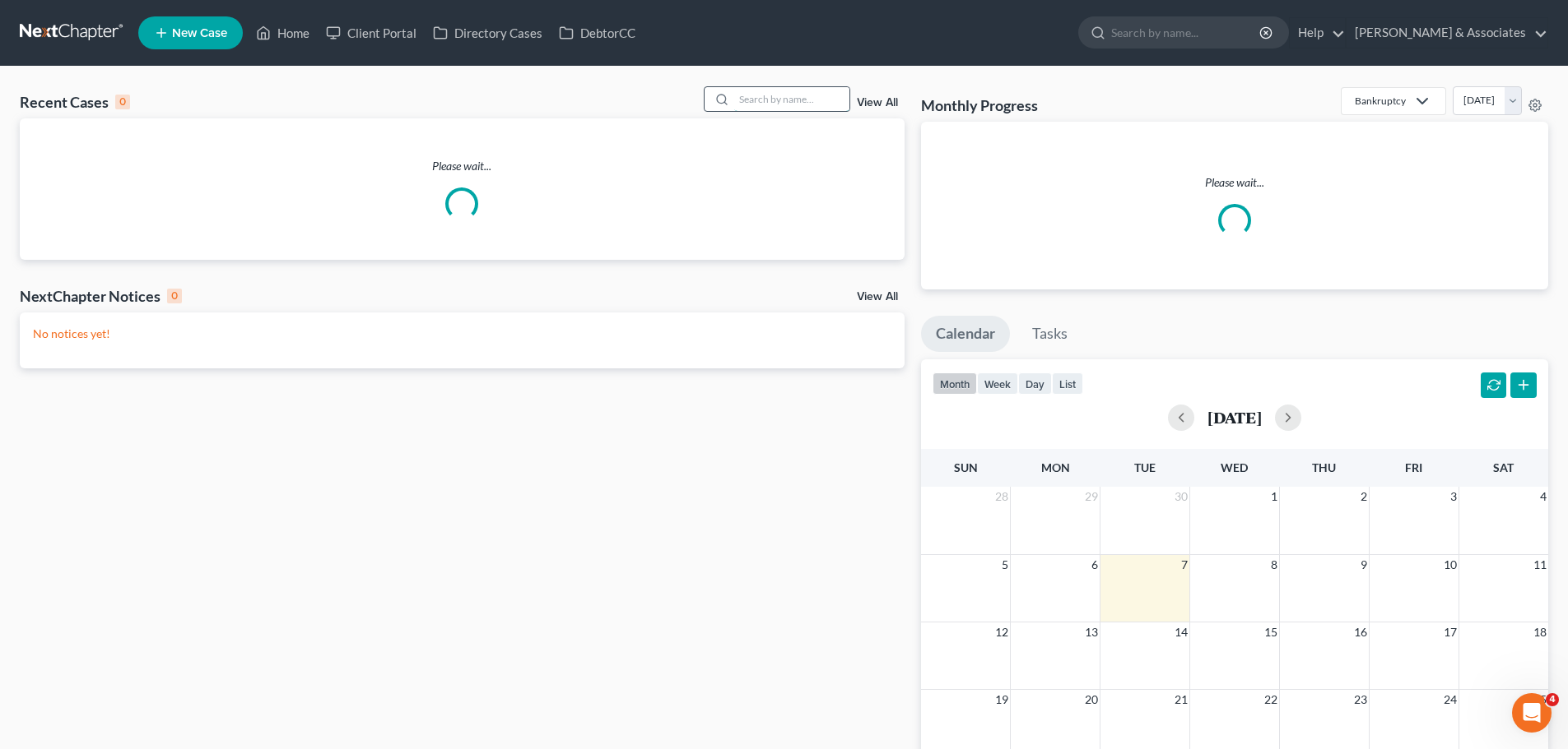
click at [768, 104] on input "search" at bounding box center [792, 99] width 115 height 24
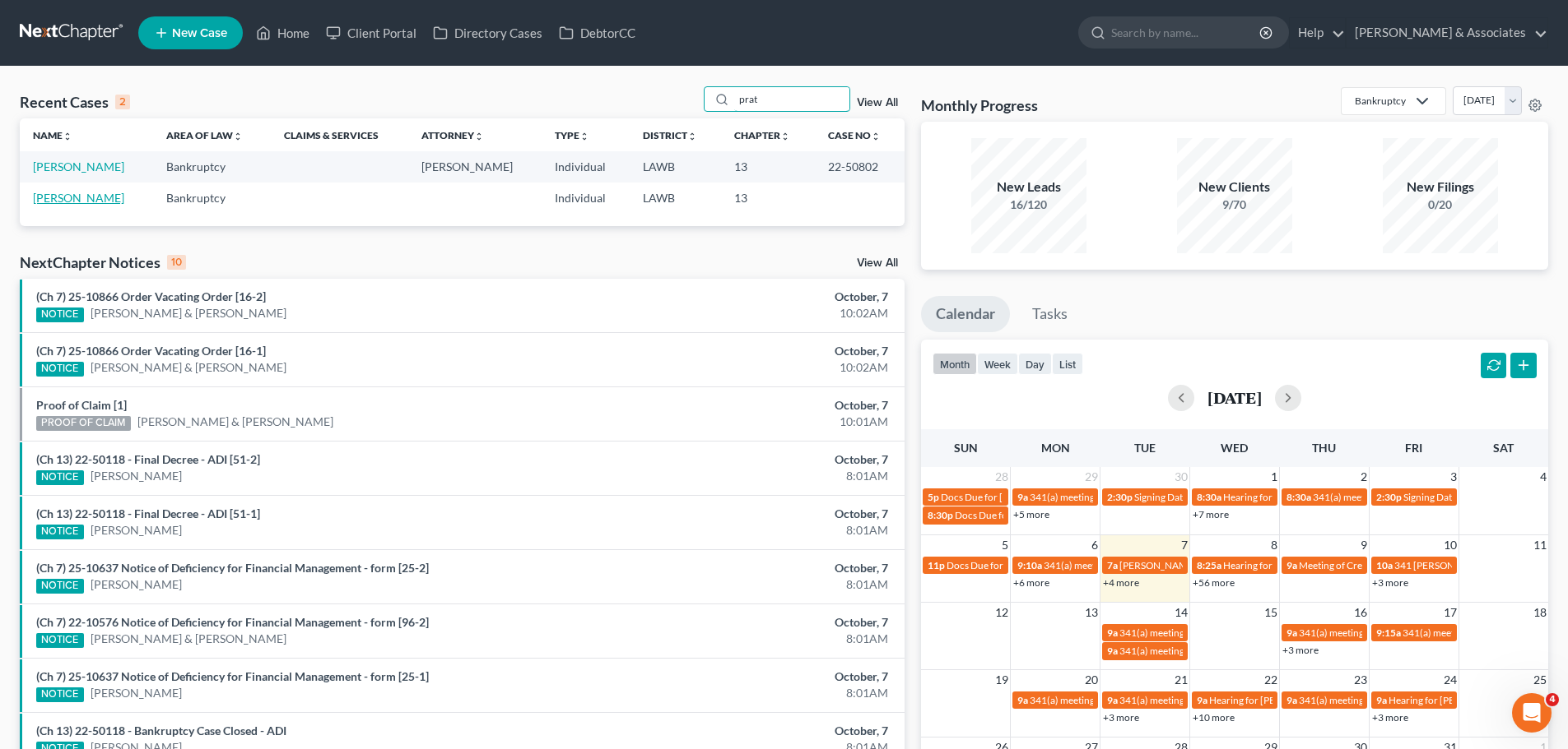
type input "prat"
click at [74, 204] on link "[PERSON_NAME]" at bounding box center [79, 198] width 92 height 14
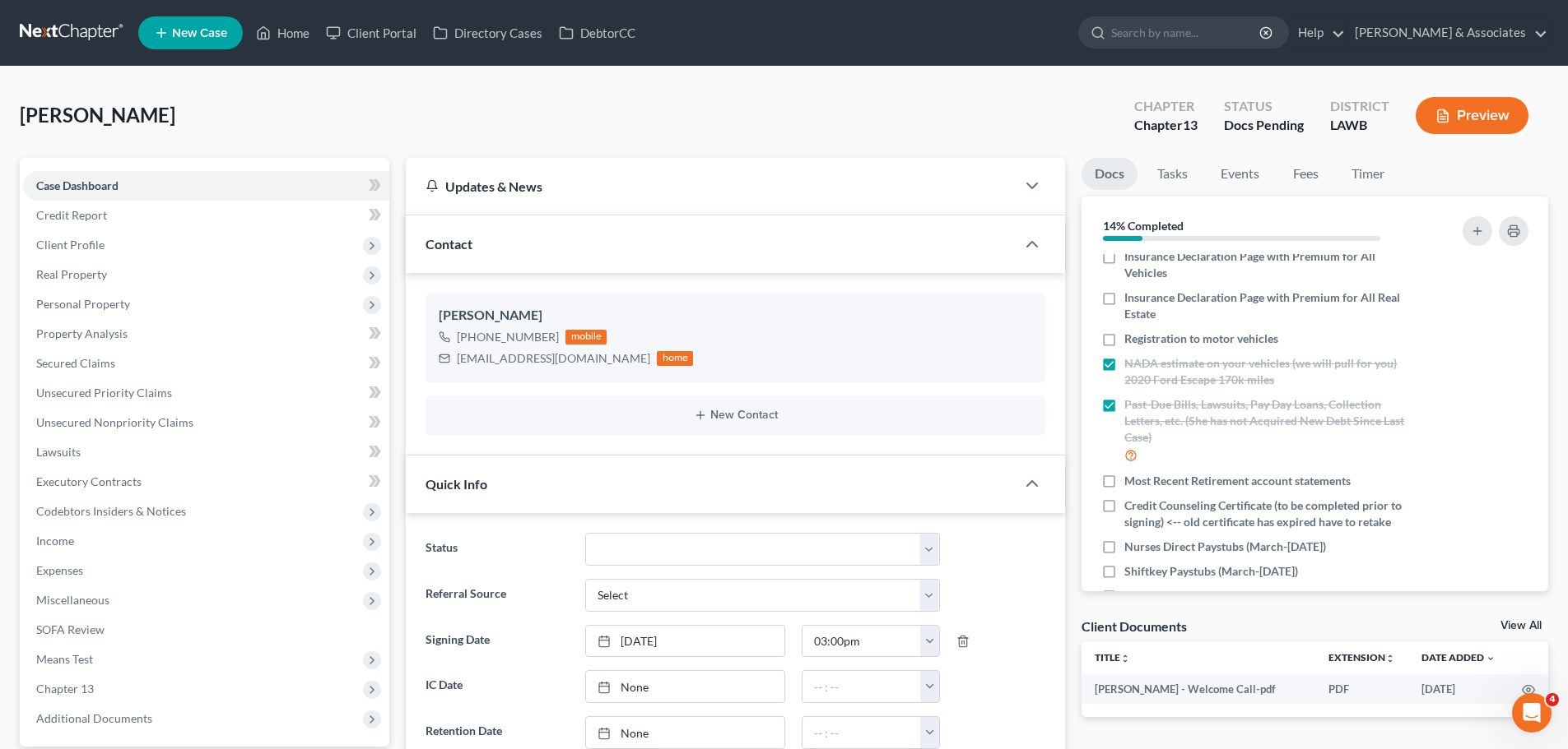
scroll to position [247, 0]
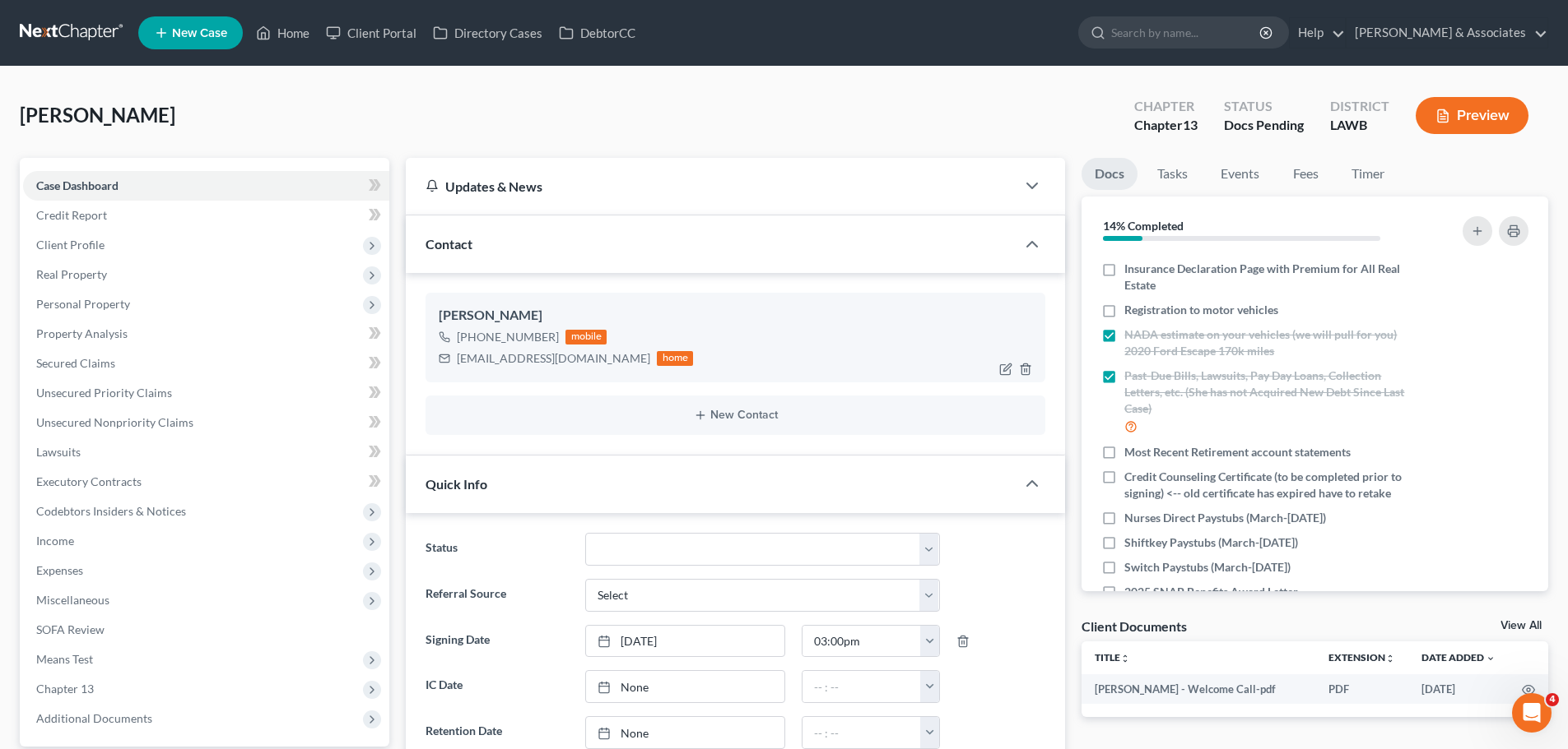
click at [577, 360] on div "[EMAIL_ADDRESS][DOMAIN_NAME]" at bounding box center [553, 359] width 193 height 16
copy div "[EMAIL_ADDRESS][DOMAIN_NAME]"
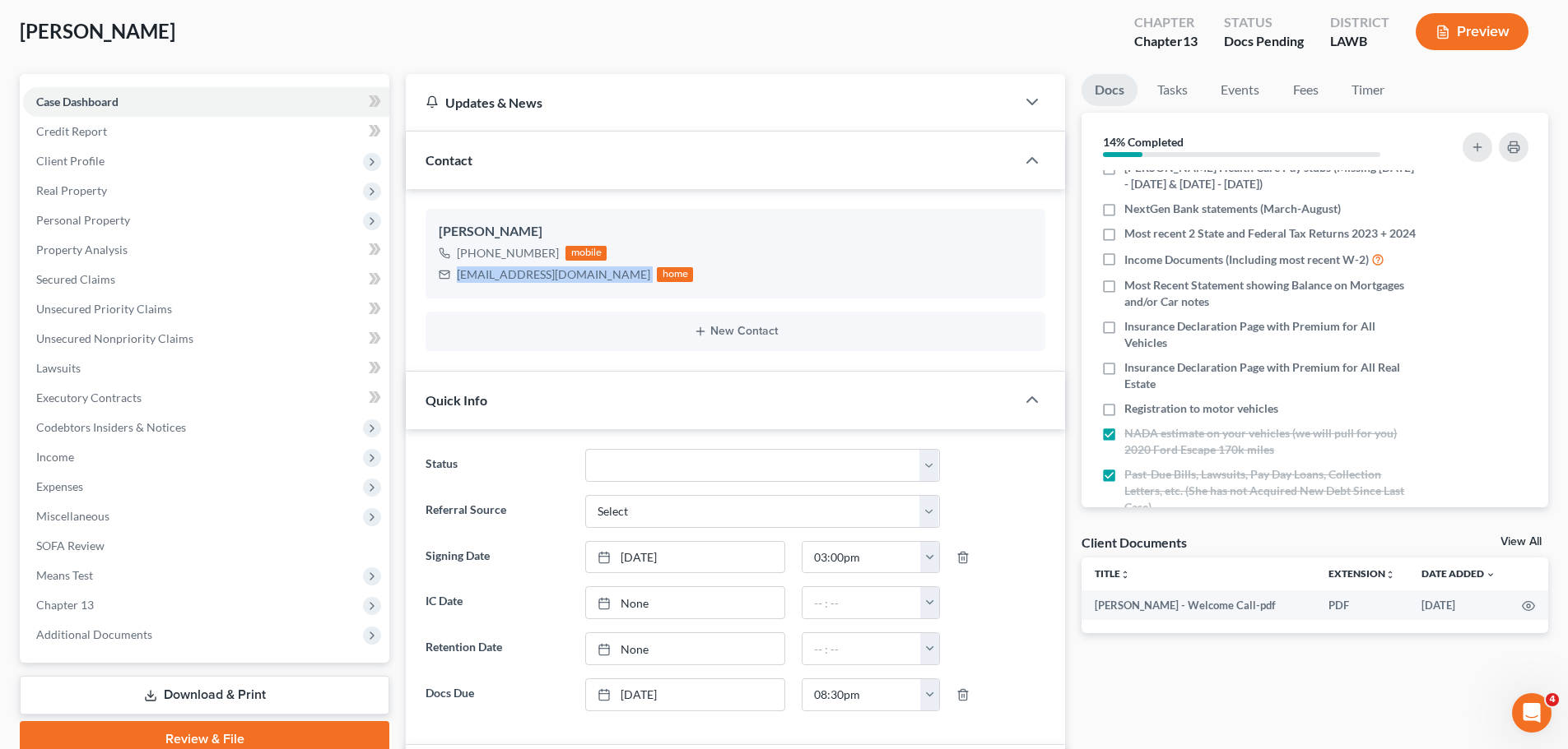
scroll to position [164, 0]
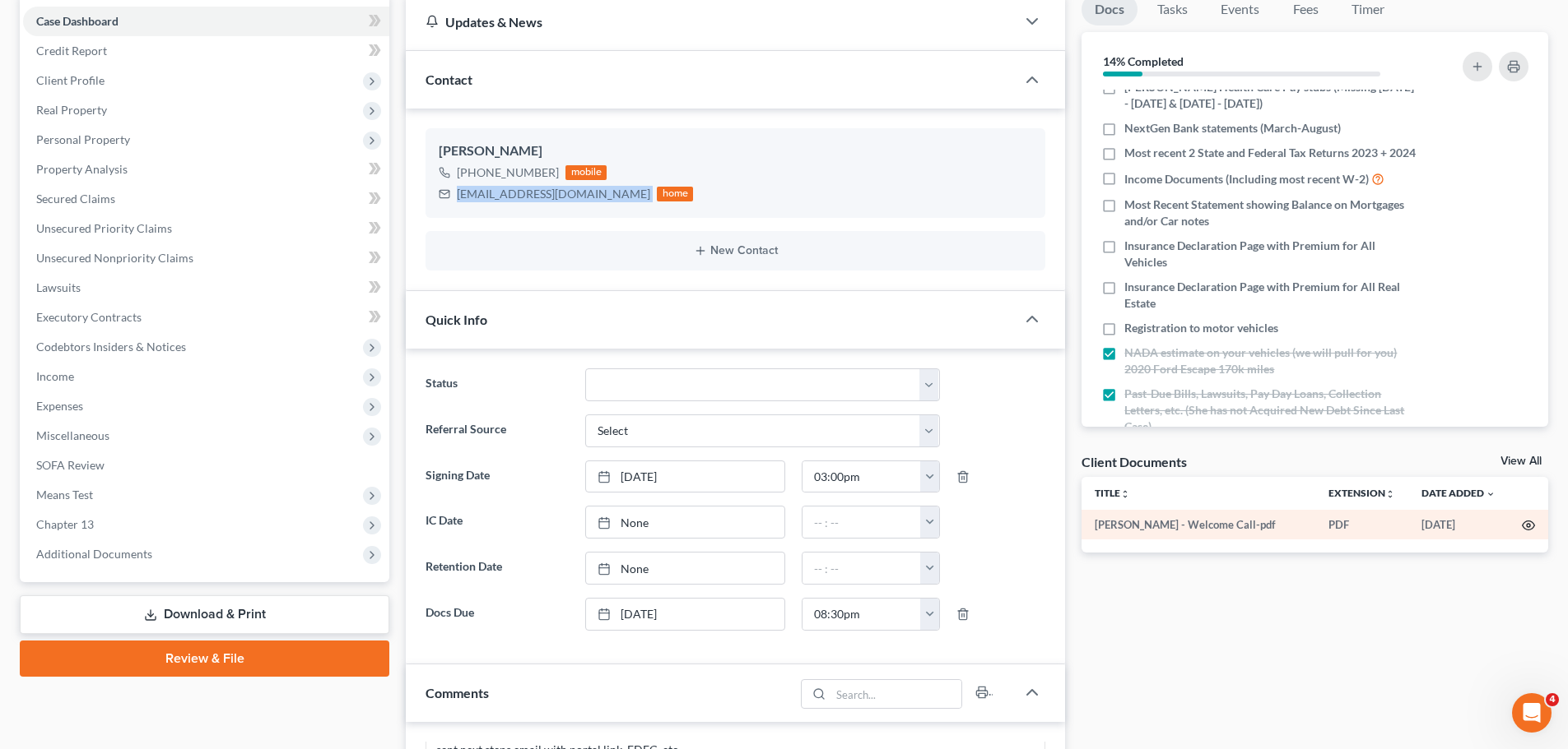
click at [1530, 527] on circle "button" at bounding box center [1529, 526] width 4 height 4
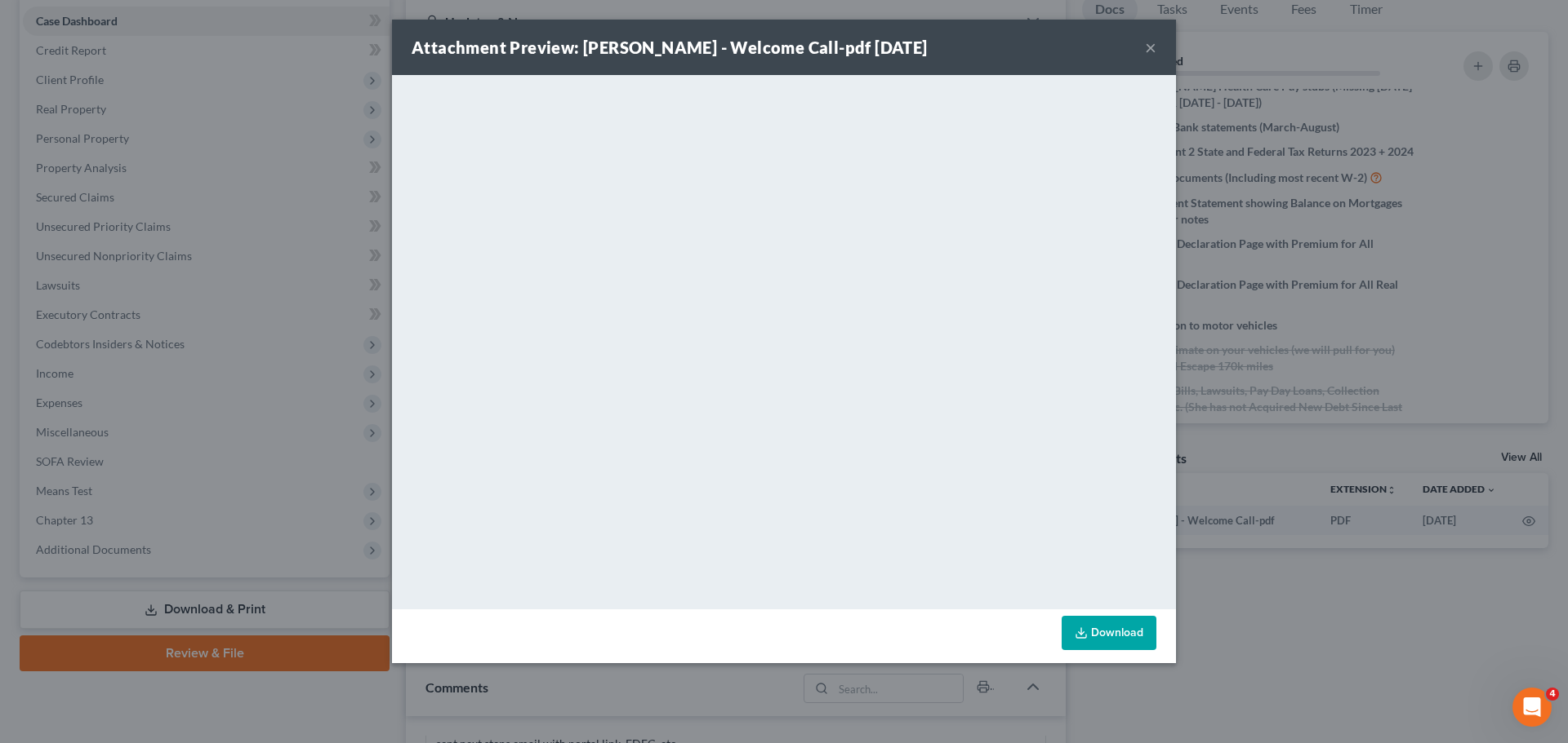
click at [1150, 44] on button "×" at bounding box center [1150, 47] width 12 height 20
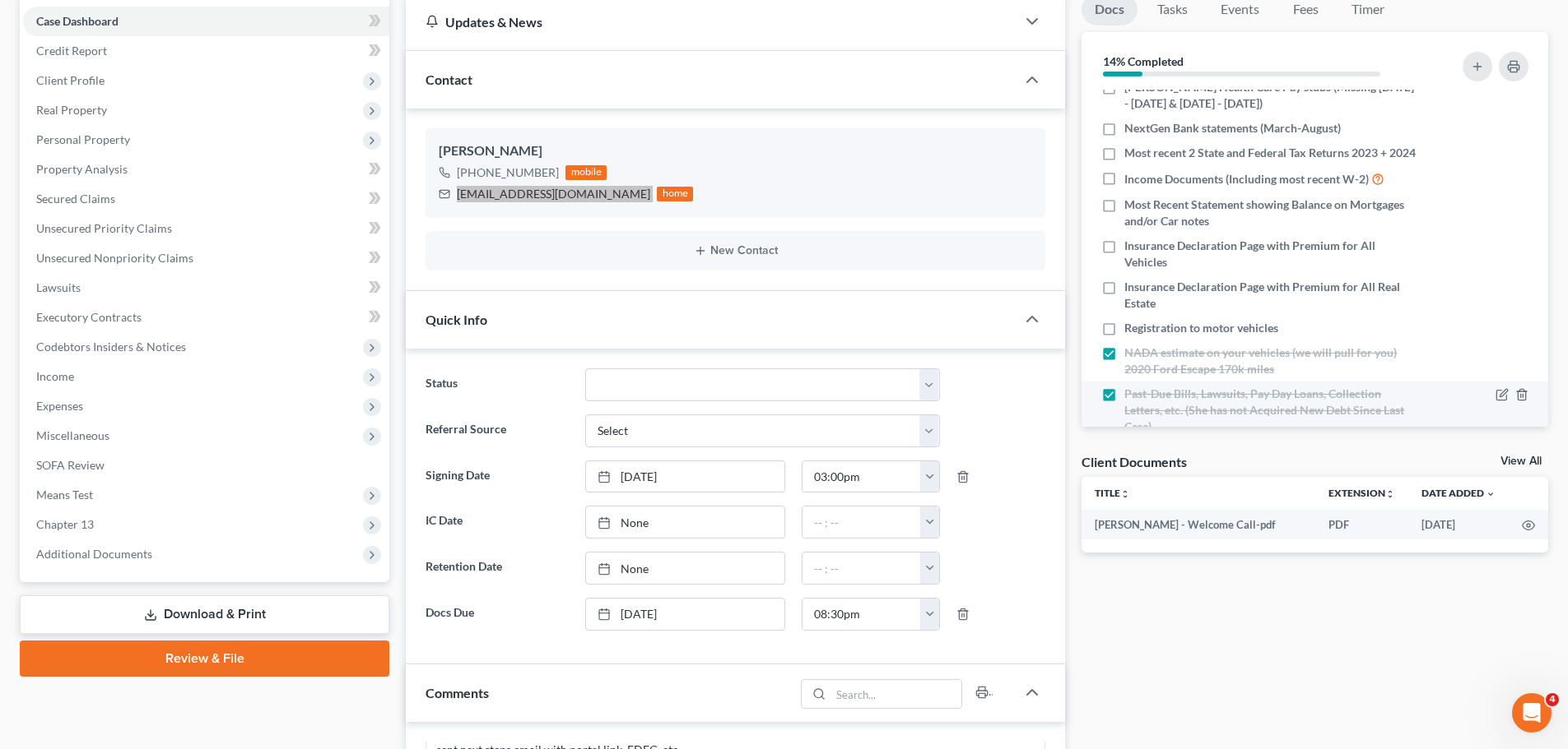
scroll to position [0, 0]
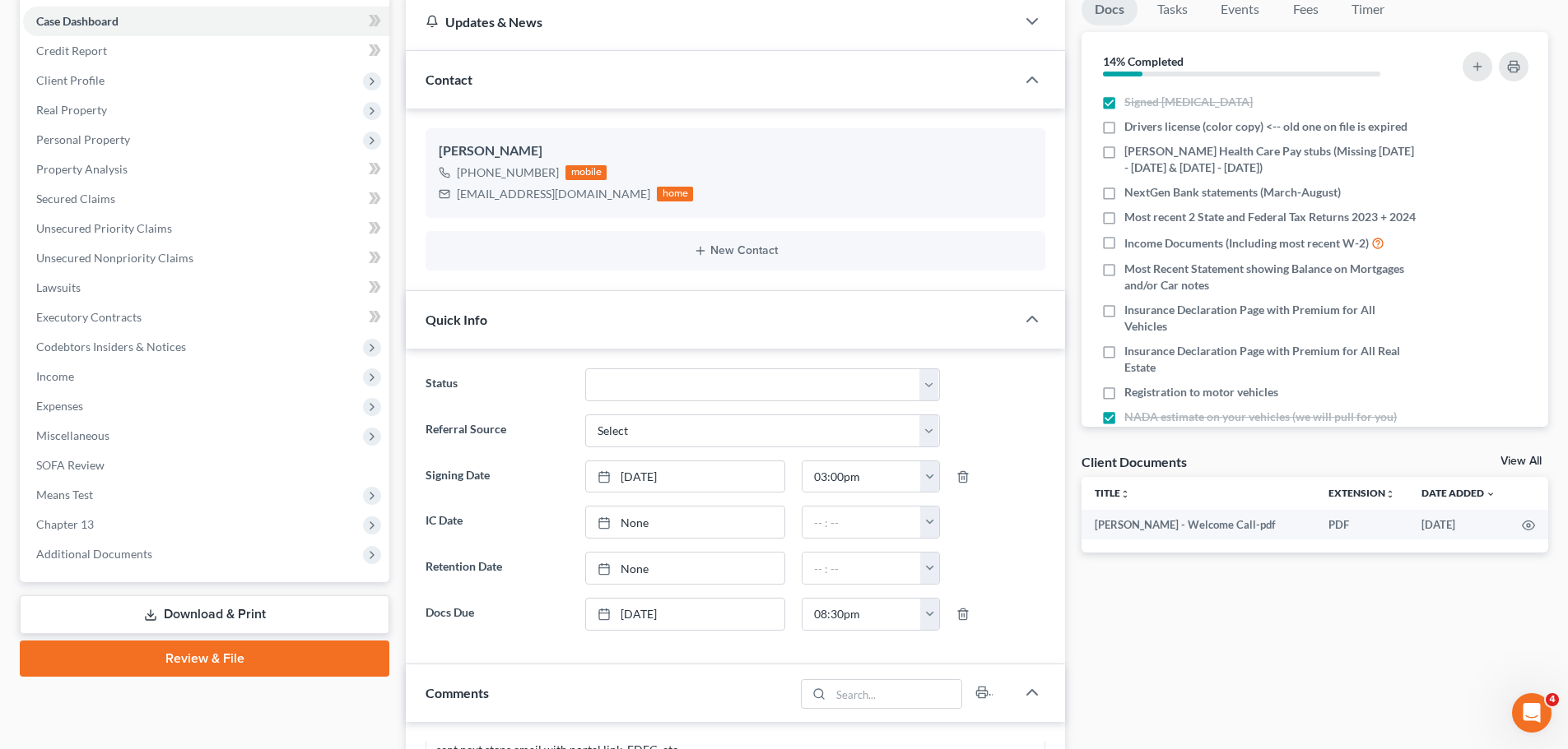
drag, startPoint x: 1246, startPoint y: 624, endPoint x: 1207, endPoint y: 530, distance: 101.8
click at [1244, 623] on div "Docs Tasks Events Fees Timer 14% Completed Nothing here yet! Signed [MEDICAL_DA…" at bounding box center [1315, 686] width 483 height 1385
click at [1284, 335] on span "Insurance Declaration Page with Premium for All Vehicles" at bounding box center [1271, 318] width 293 height 33
click at [1142, 312] on input "Insurance Declaration Page with Premium for All Vehicles" at bounding box center [1136, 308] width 11 height 11
checkbox input "true"
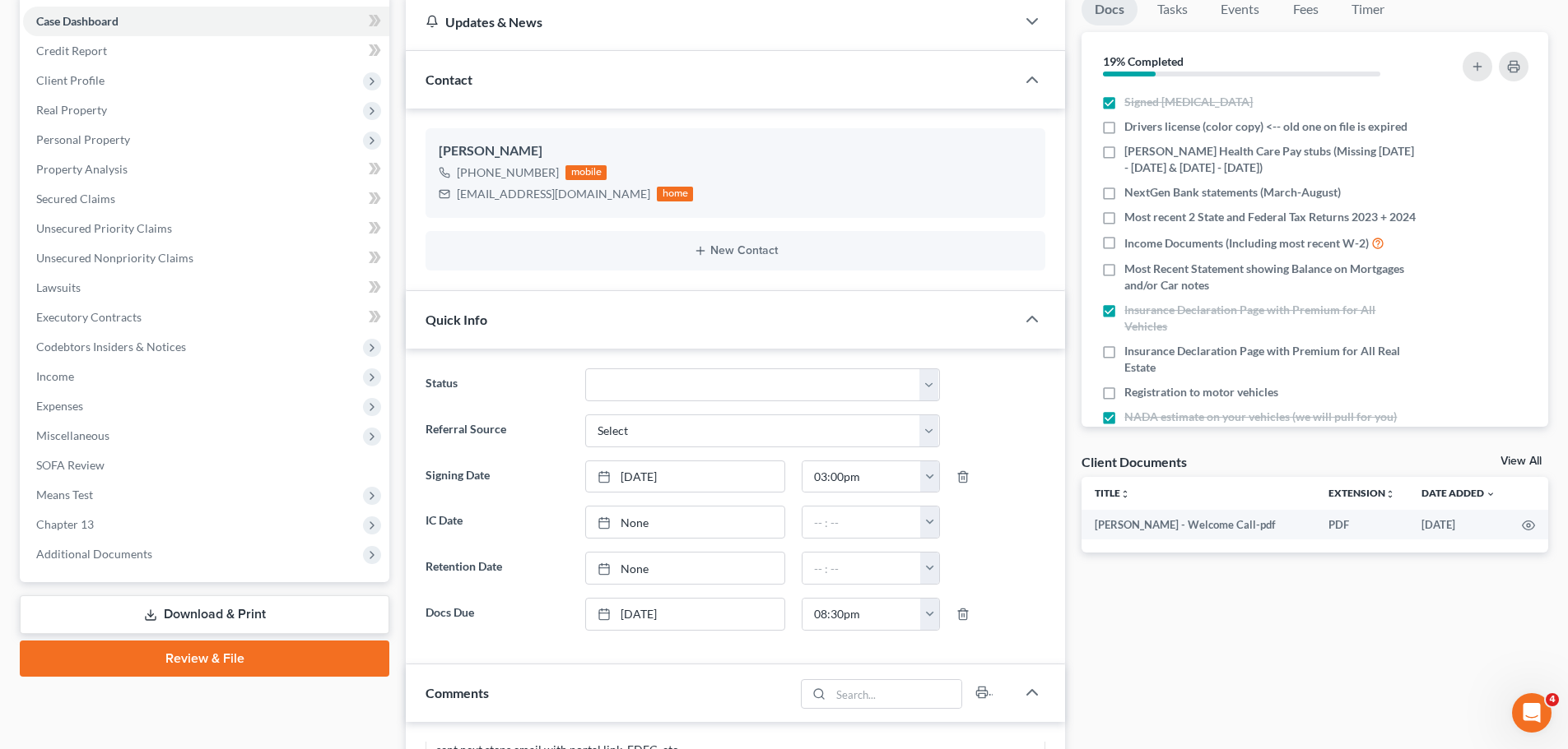
click at [1251, 594] on div "Docs Tasks Events Fees Timer 19% Completed Nothing here yet! Signed [MEDICAL_DA…" at bounding box center [1315, 686] width 483 height 1385
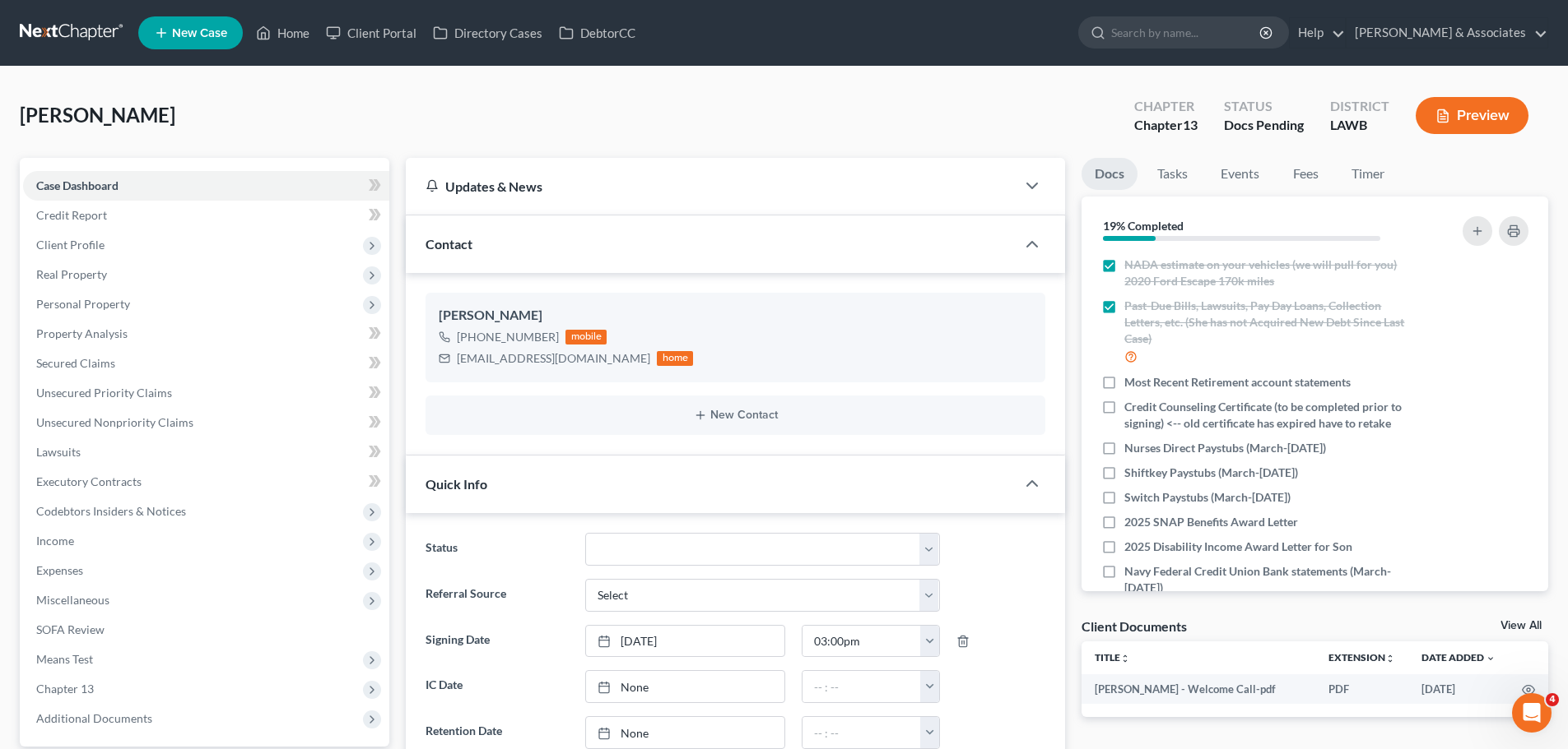
scroll to position [393, 0]
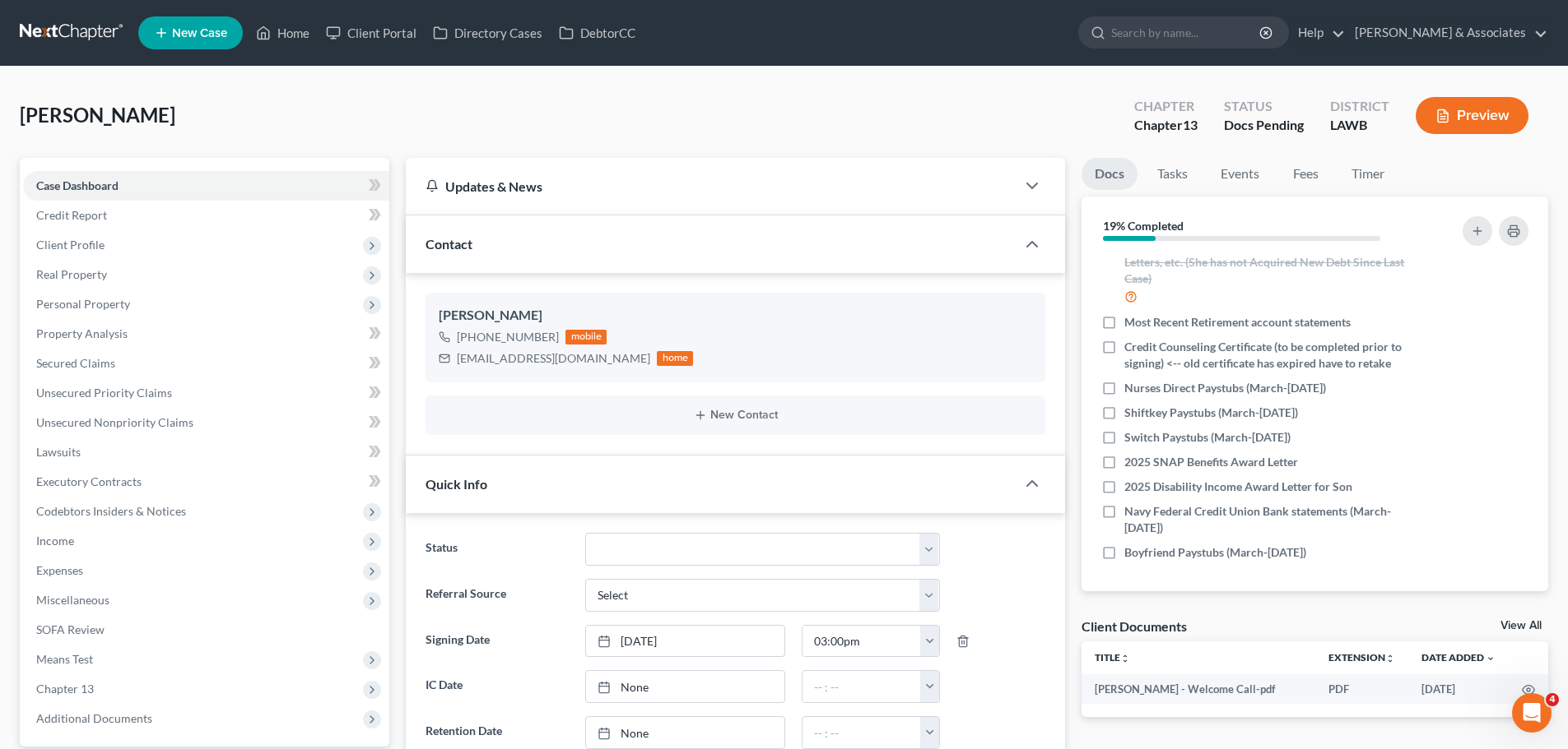
click at [532, 354] on div "[EMAIL_ADDRESS][DOMAIN_NAME]" at bounding box center [553, 359] width 193 height 16
copy div "[EMAIL_ADDRESS][DOMAIN_NAME]"
